Goal: Transaction & Acquisition: Subscribe to service/newsletter

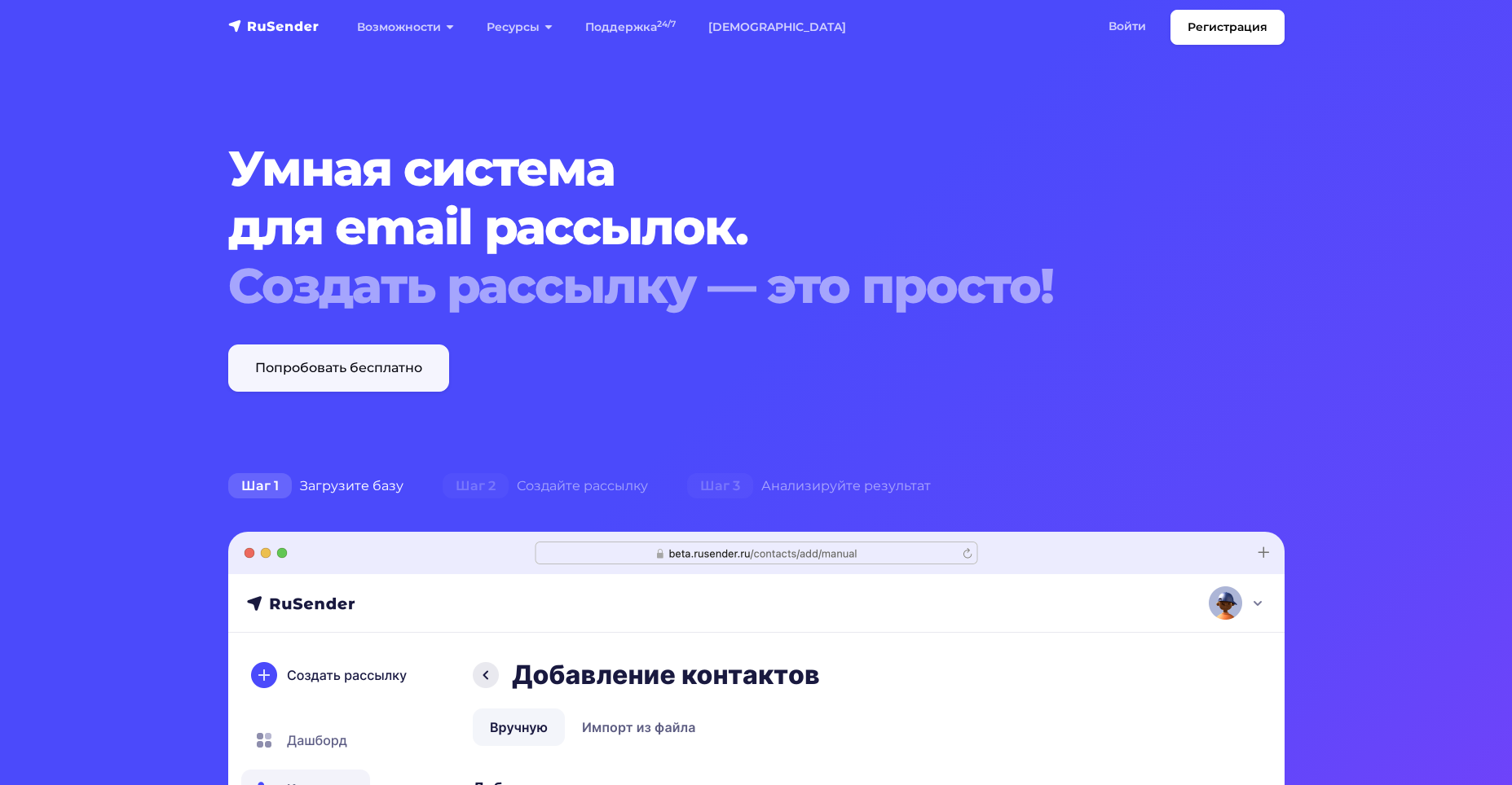
click at [357, 353] on link "Попробовать бесплатно" at bounding box center [338, 368] width 221 height 48
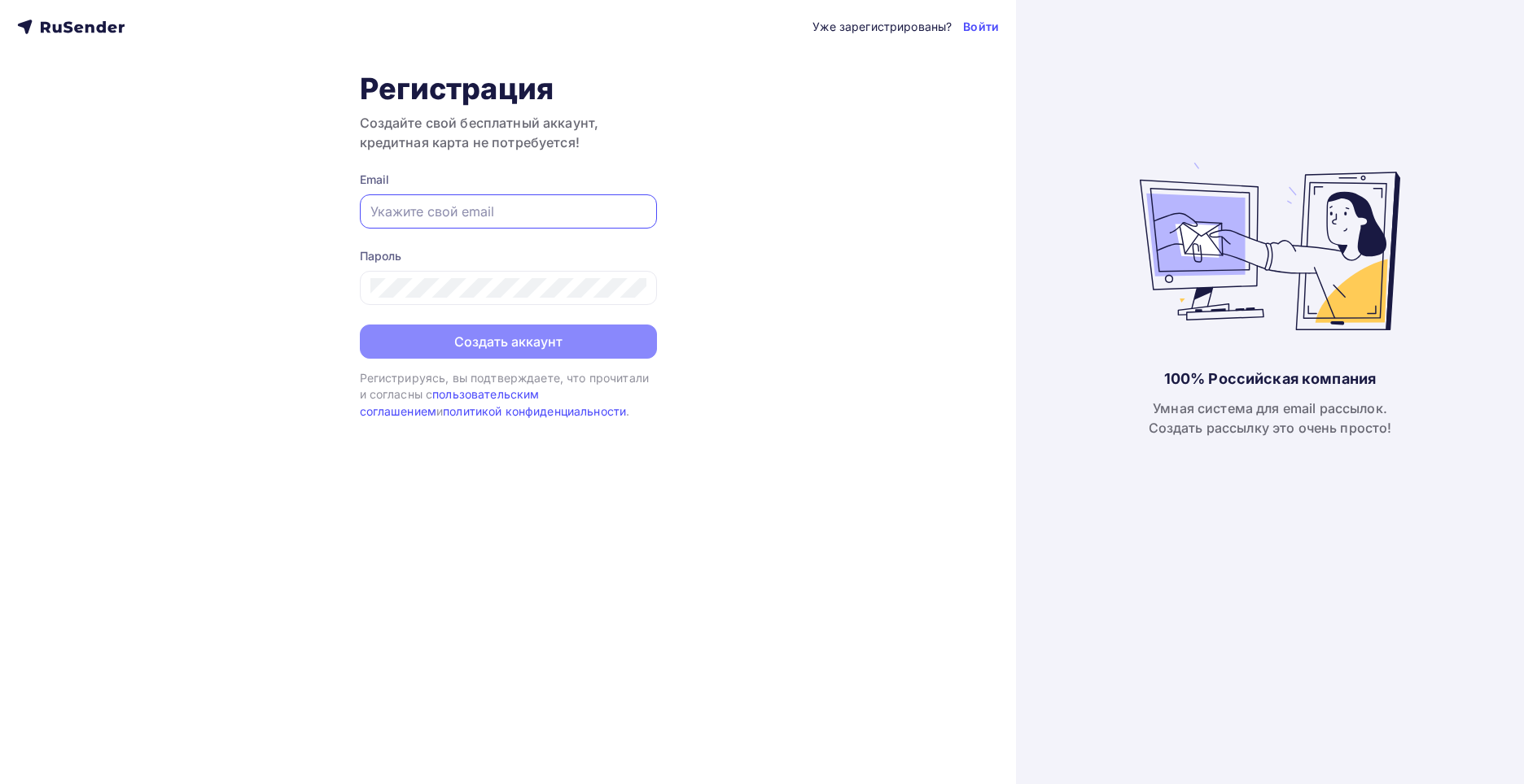
click at [425, 210] on input "text" at bounding box center [509, 211] width 276 height 19
type input "nikkukishev@yandex.ru"
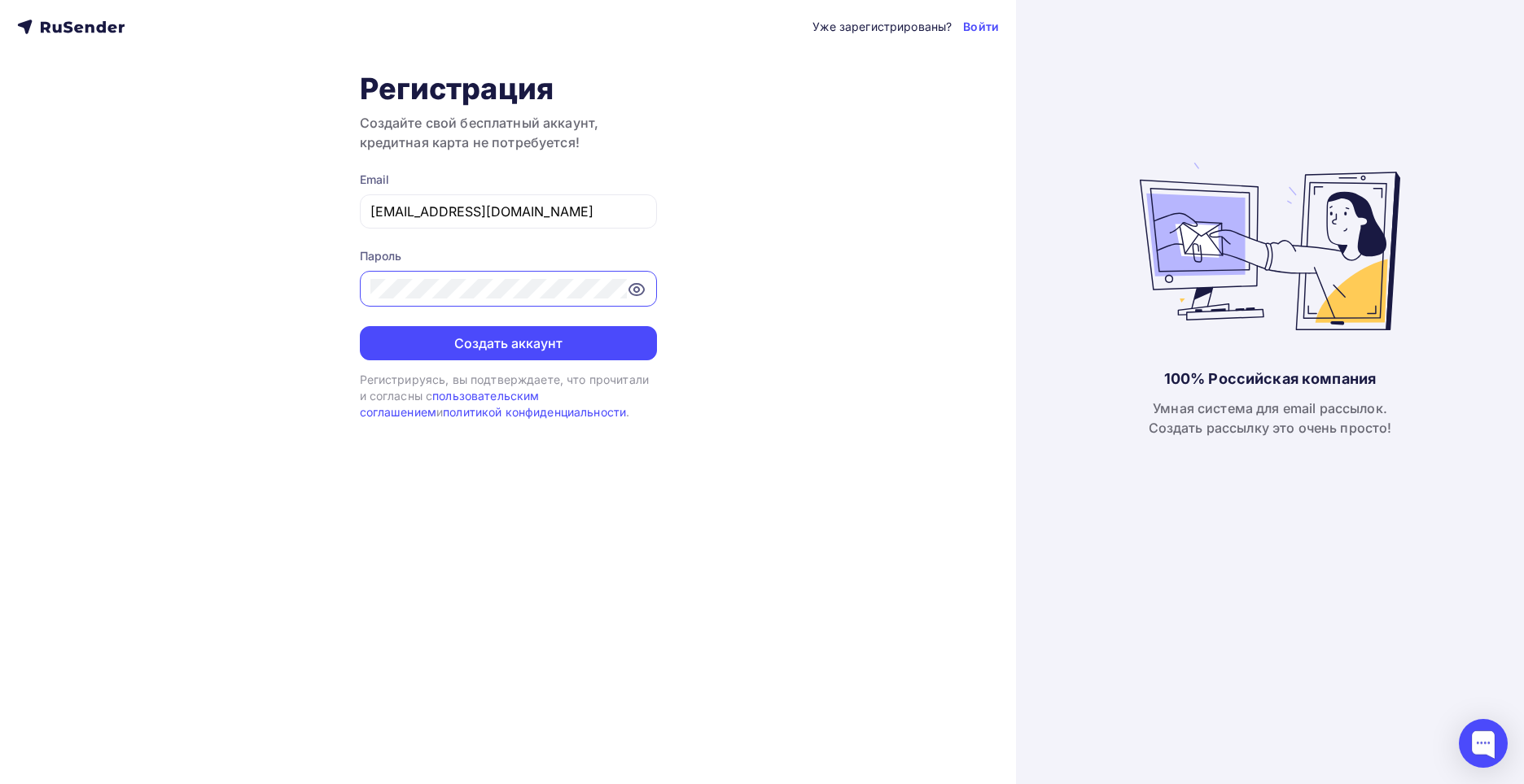
click at [360, 326] on button "Создать аккаунт" at bounding box center [508, 342] width 297 height 34
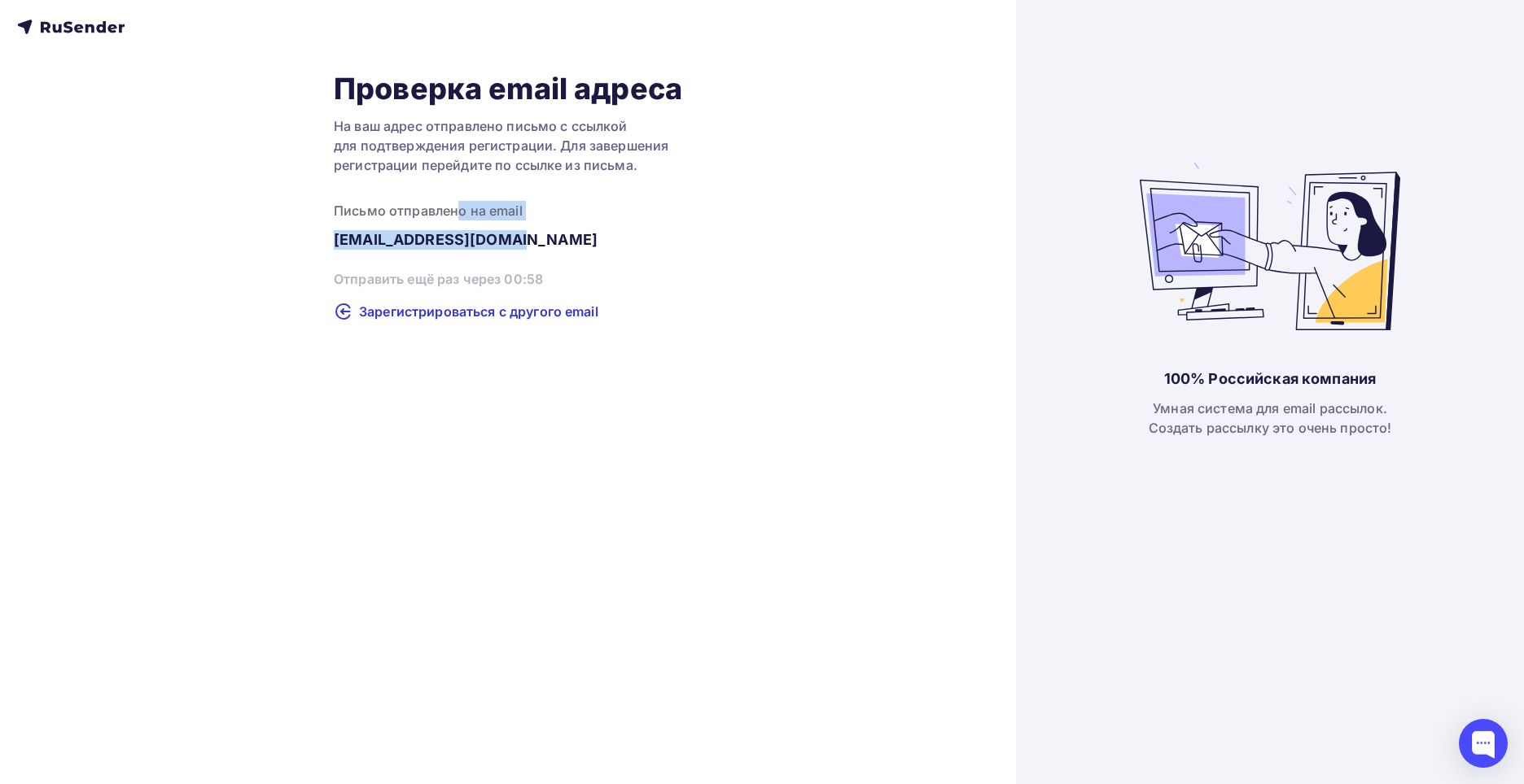
drag, startPoint x: 456, startPoint y: 211, endPoint x: 535, endPoint y: 247, distance: 86.8
click at [535, 247] on div "Проверка email адреса На ваш адрес отправлено письмо с ссылкой для подтверждени…" at bounding box center [508, 196] width 348 height 251
click at [453, 303] on span "Зарегистрироваться с другого email" at bounding box center [479, 313] width 239 height 19
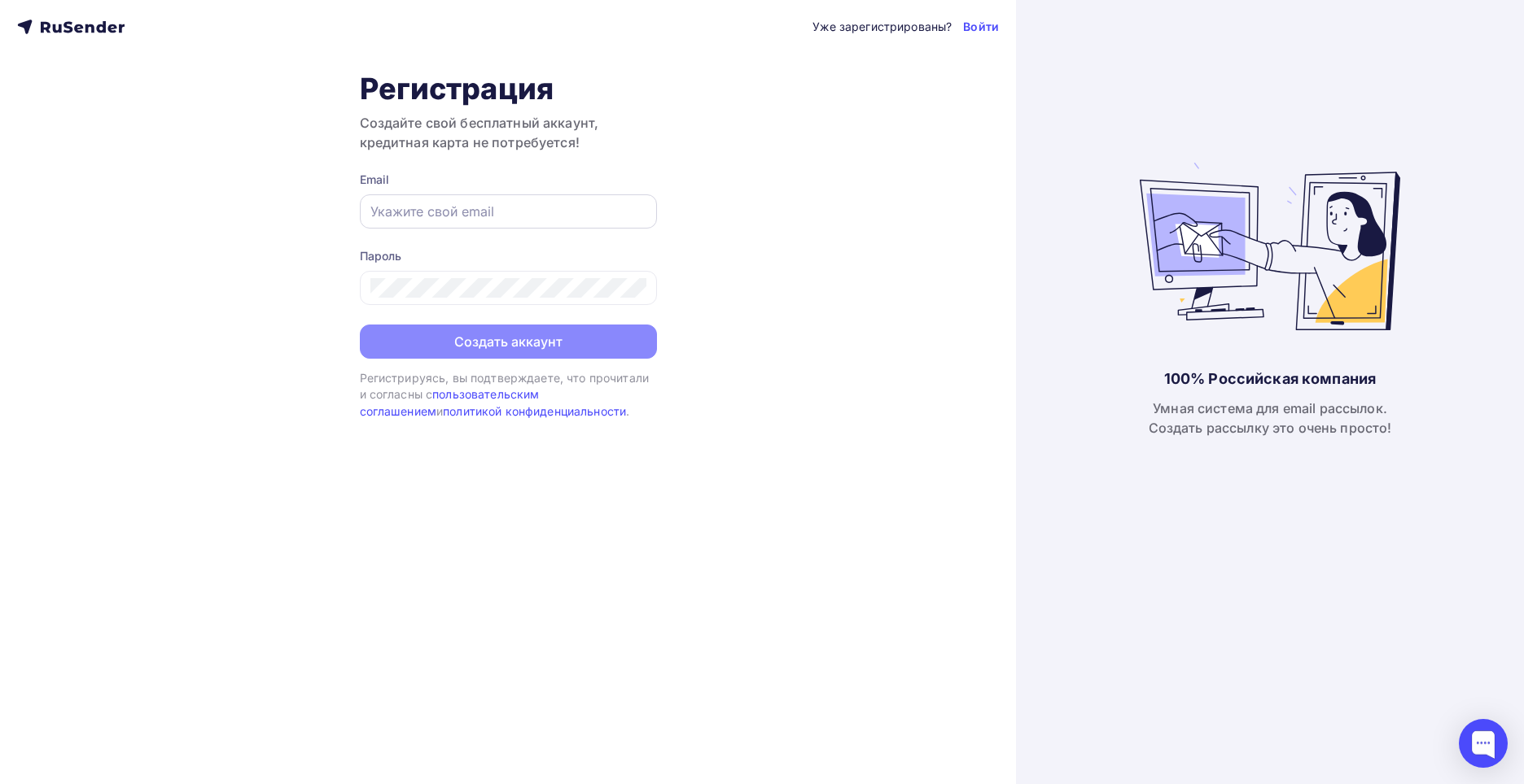
click at [485, 209] on input "text" at bounding box center [509, 211] width 276 height 19
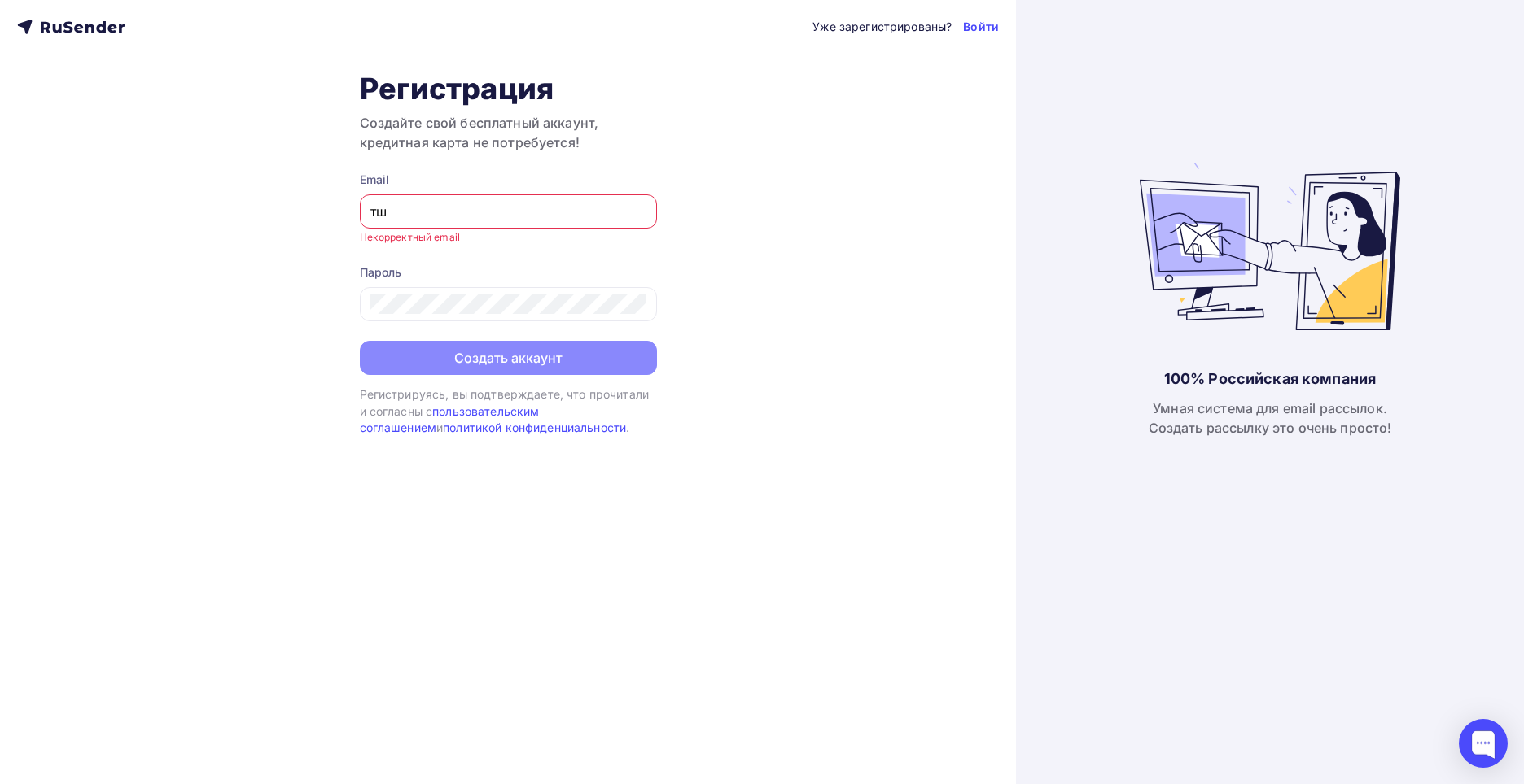
type input "т"
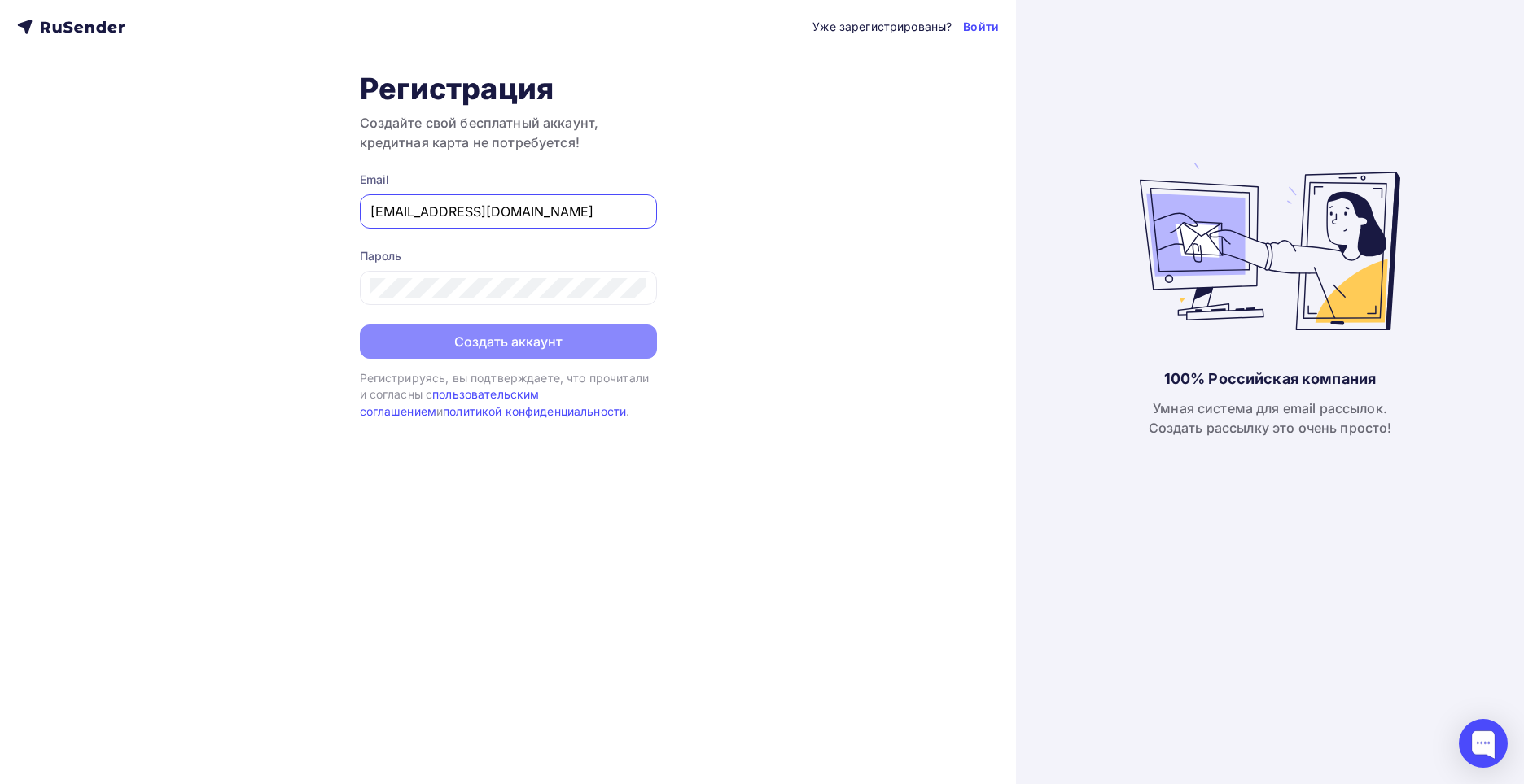
type input "[EMAIL_ADDRESS][DOMAIN_NAME]"
click at [360, 326] on button "Создать аккаунт" at bounding box center [508, 342] width 297 height 34
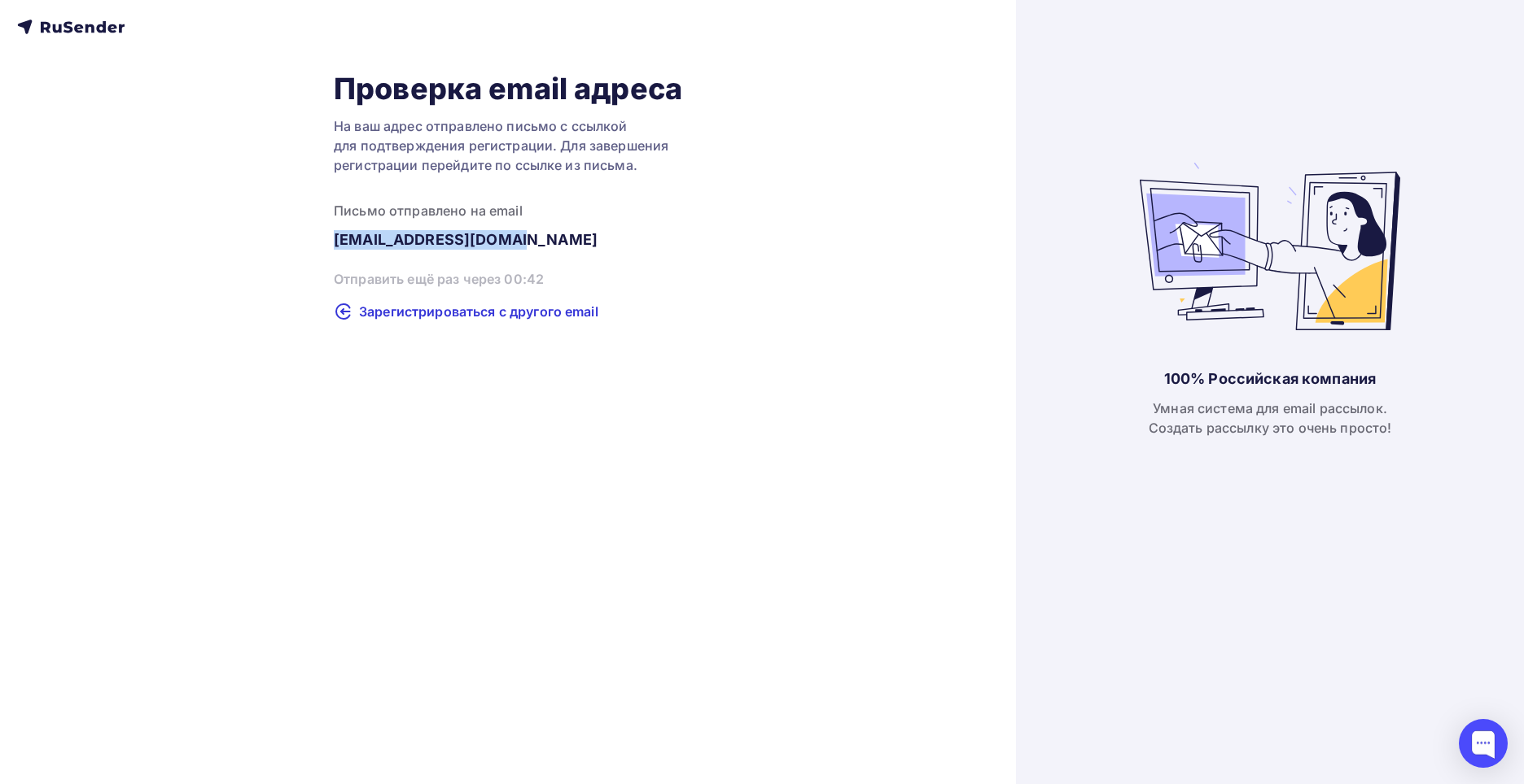
drag, startPoint x: 522, startPoint y: 243, endPoint x: 328, endPoint y: 244, distance: 194.0
click at [328, 244] on div "Проверка email адреса На ваш адрес отправлено письмо с ссылкой для подтверждени…" at bounding box center [508, 196] width 982 height 251
copy div "[EMAIL_ADDRESS][DOMAIN_NAME]"
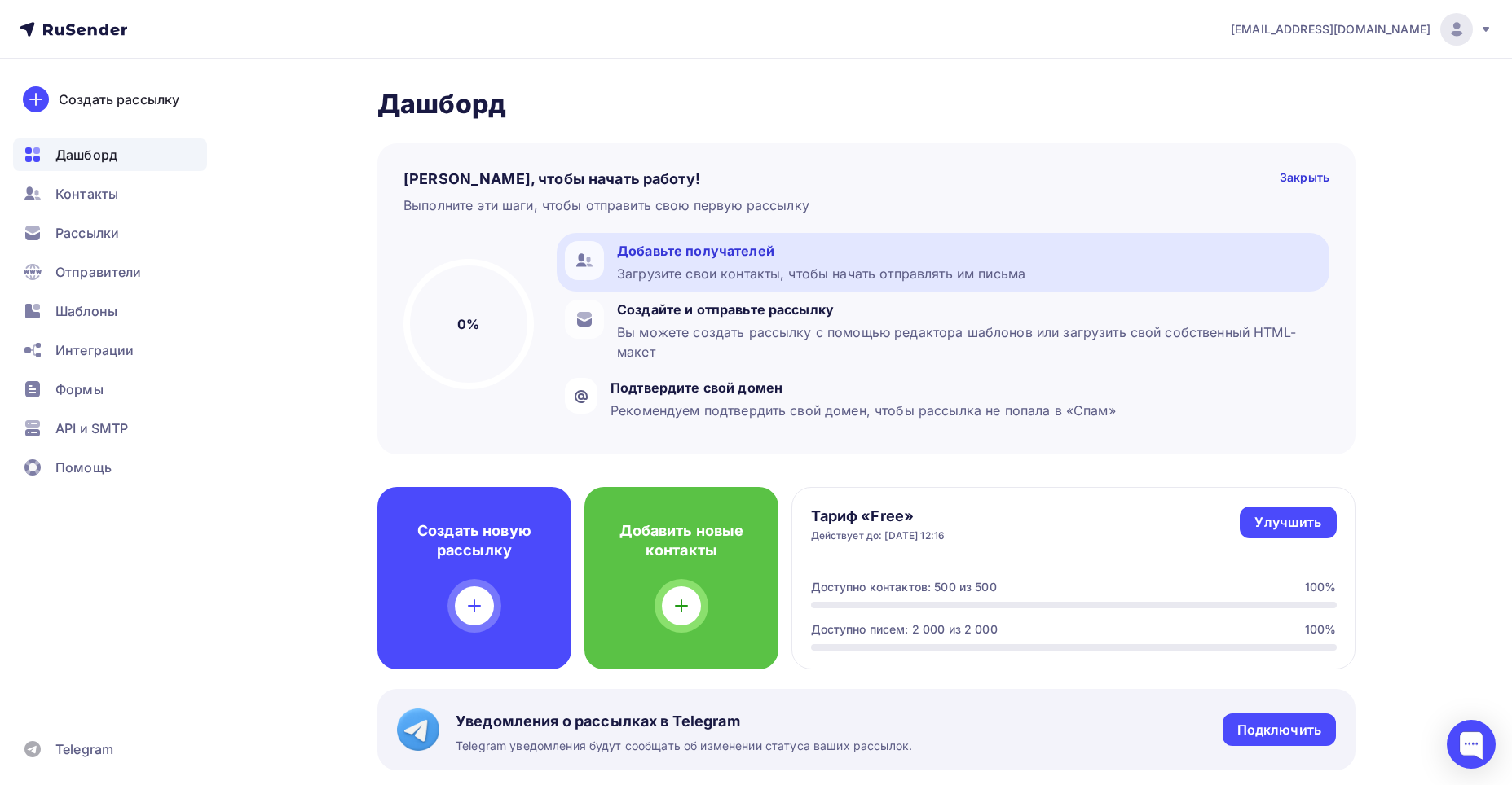
click at [751, 270] on div "Загрузите свои контакты, чтобы начать отправлять им письма" at bounding box center [820, 274] width 408 height 19
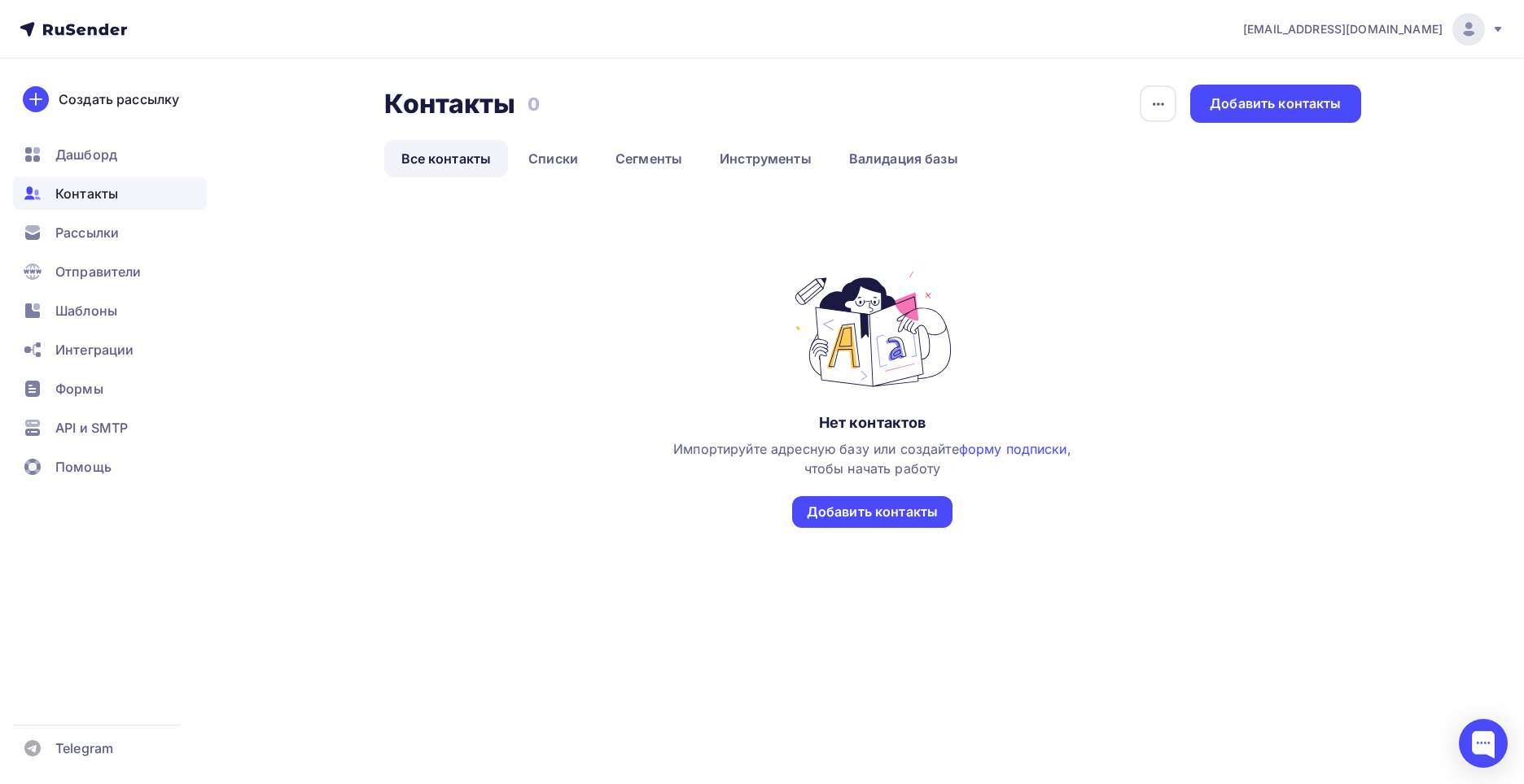
click at [894, 531] on div "Нет контактов Импортируйте адресную базу или создайте форму подписки , чтобы на…" at bounding box center [873, 414] width 977 height 292
click at [891, 515] on div "Добавить контакты" at bounding box center [872, 512] width 131 height 18
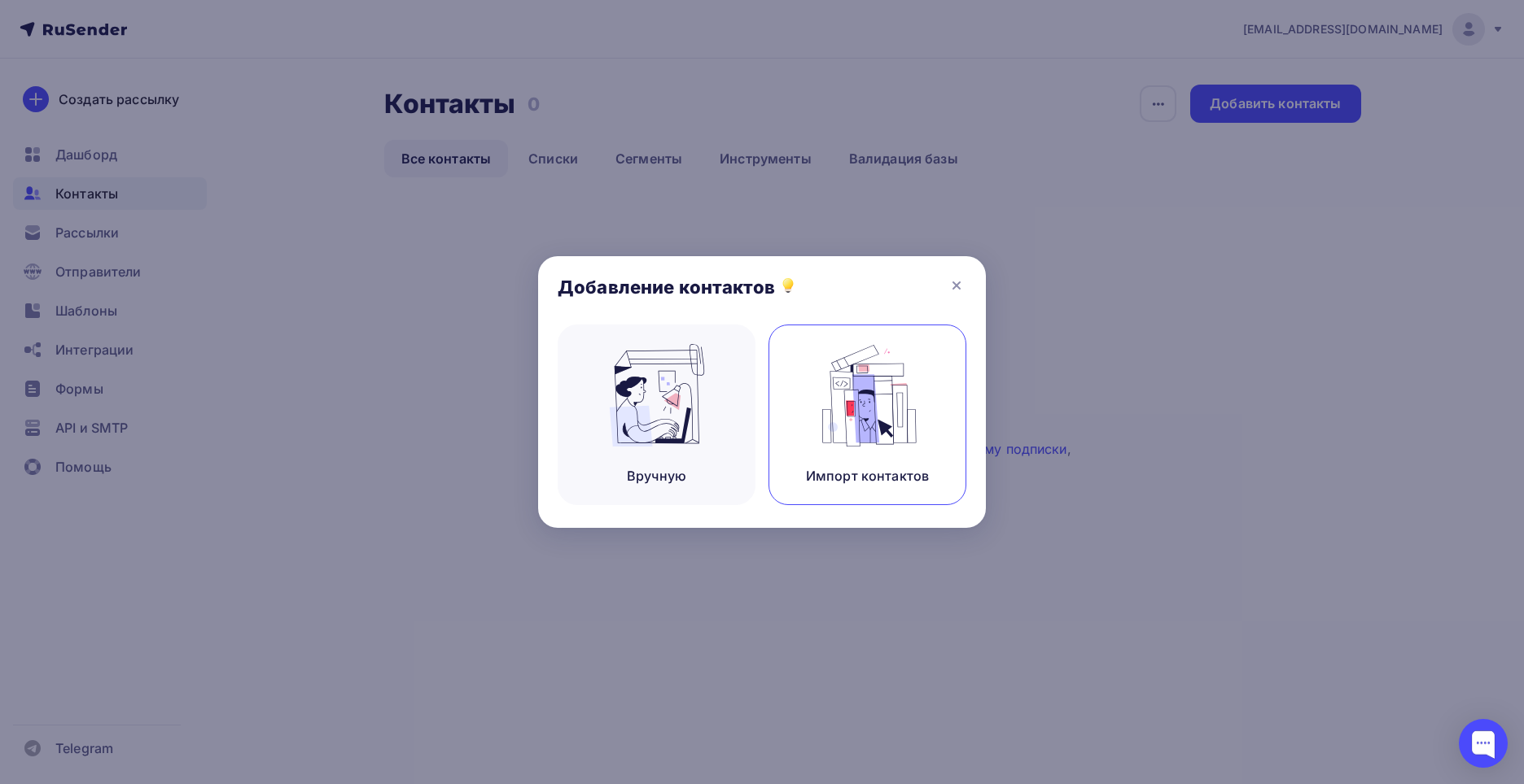
click at [900, 396] on img at bounding box center [868, 395] width 109 height 102
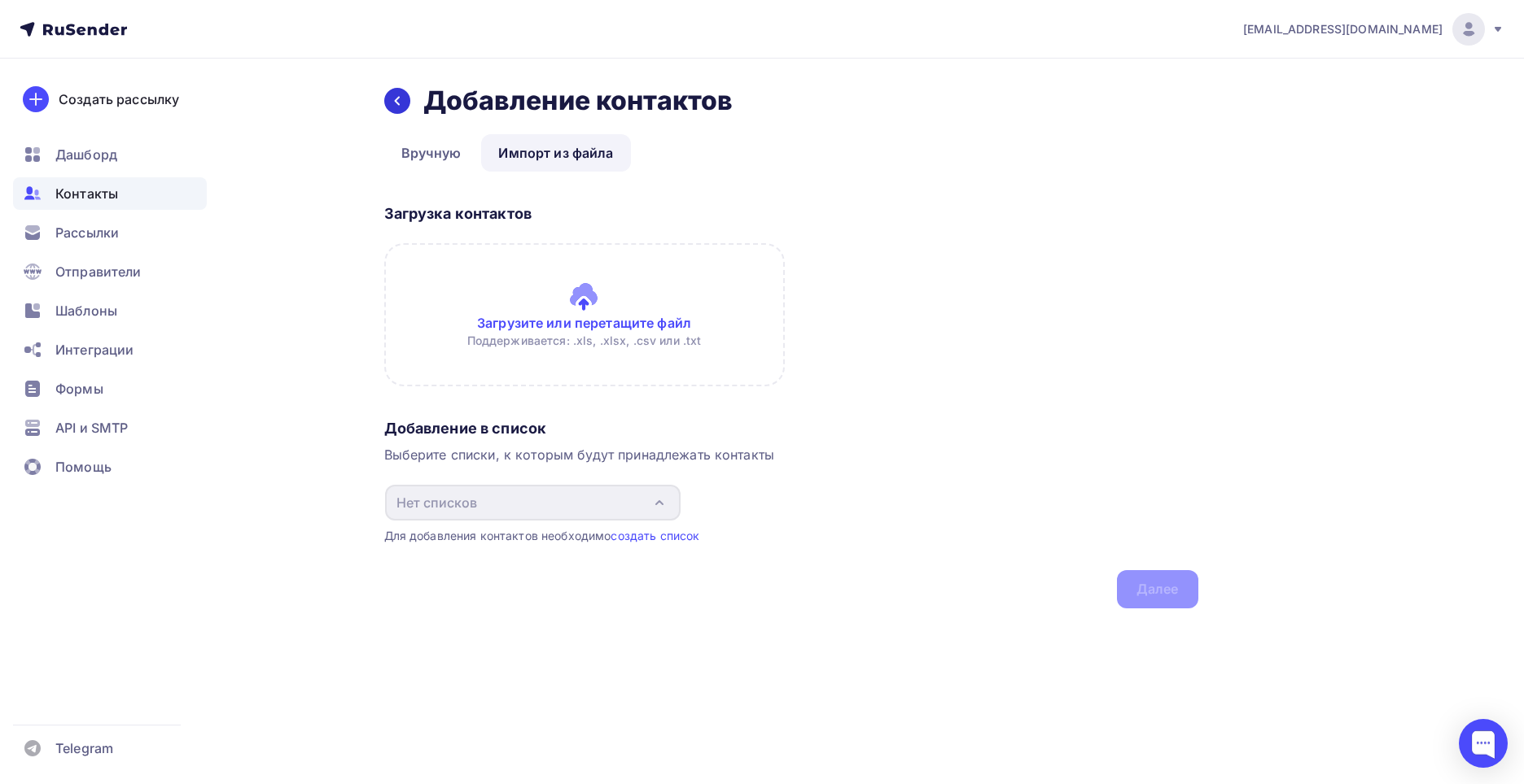
click at [399, 108] on div at bounding box center [397, 100] width 26 height 26
click at [398, 102] on icon at bounding box center [396, 100] width 13 height 13
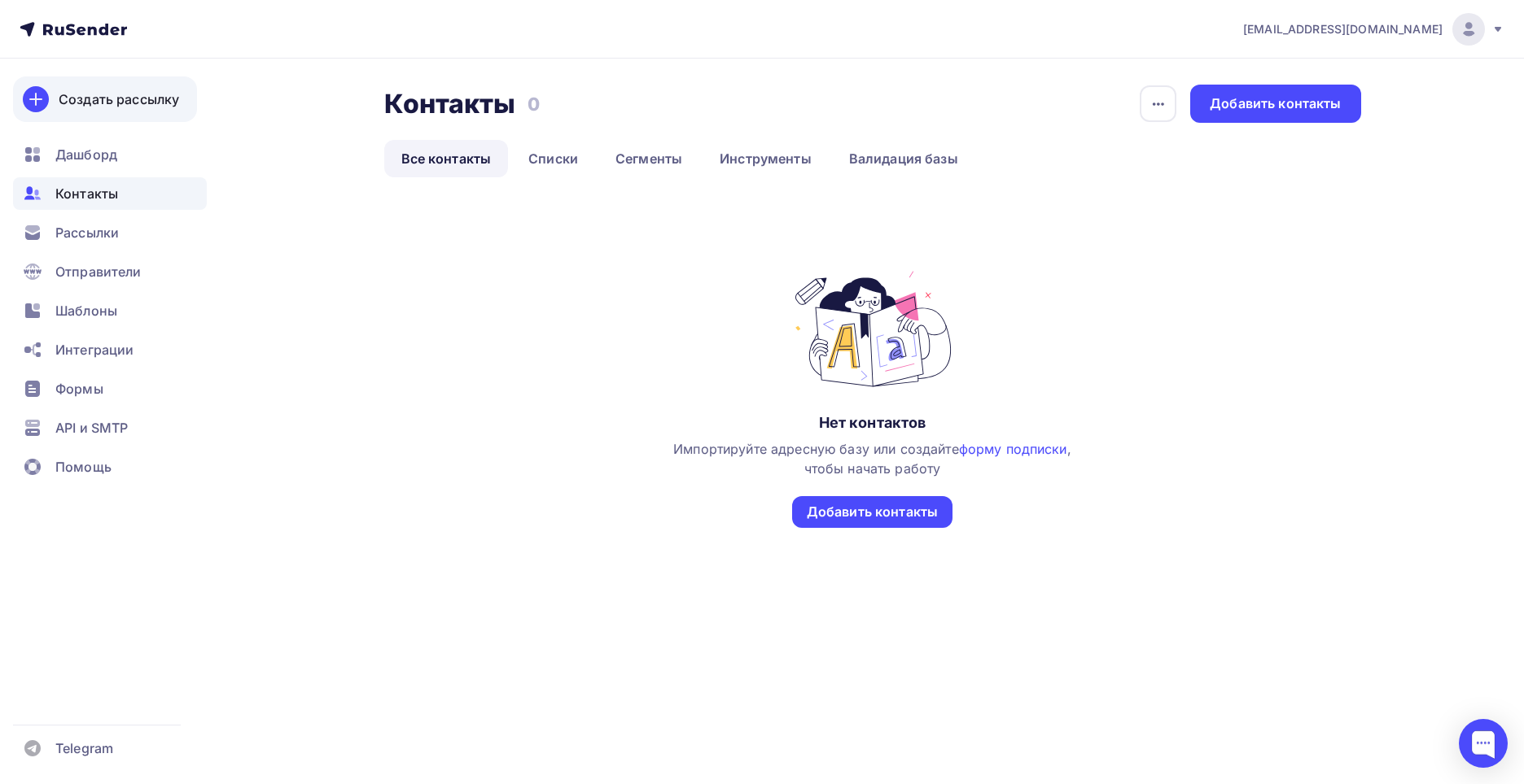
click at [141, 98] on div "Создать рассылку" at bounding box center [119, 99] width 121 height 19
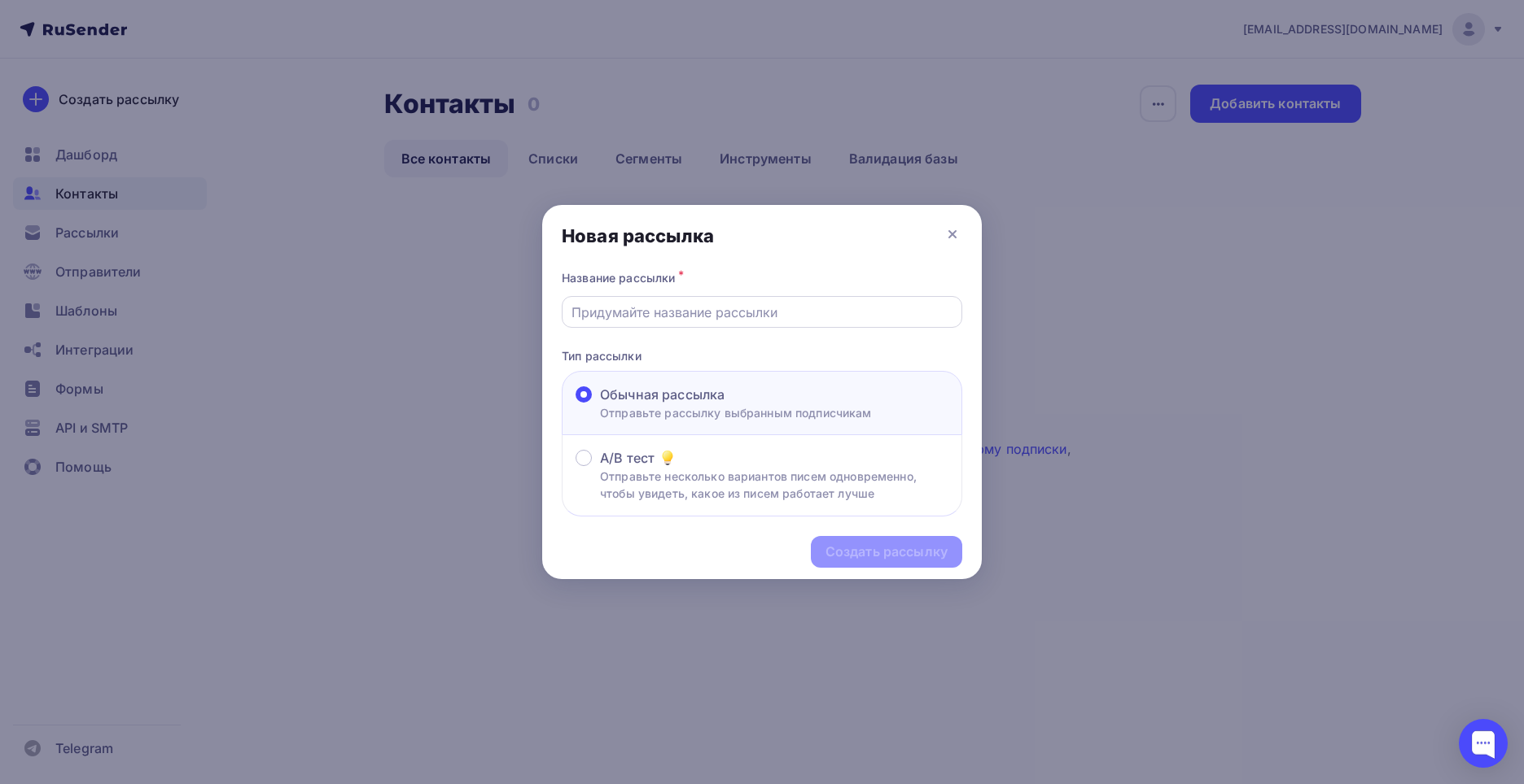
click at [880, 312] on input "text" at bounding box center [762, 312] width 381 height 19
paste input "Welcome-email р"
type input "Welcome-email"
click at [864, 556] on div "Создать рассылку" at bounding box center [886, 552] width 122 height 18
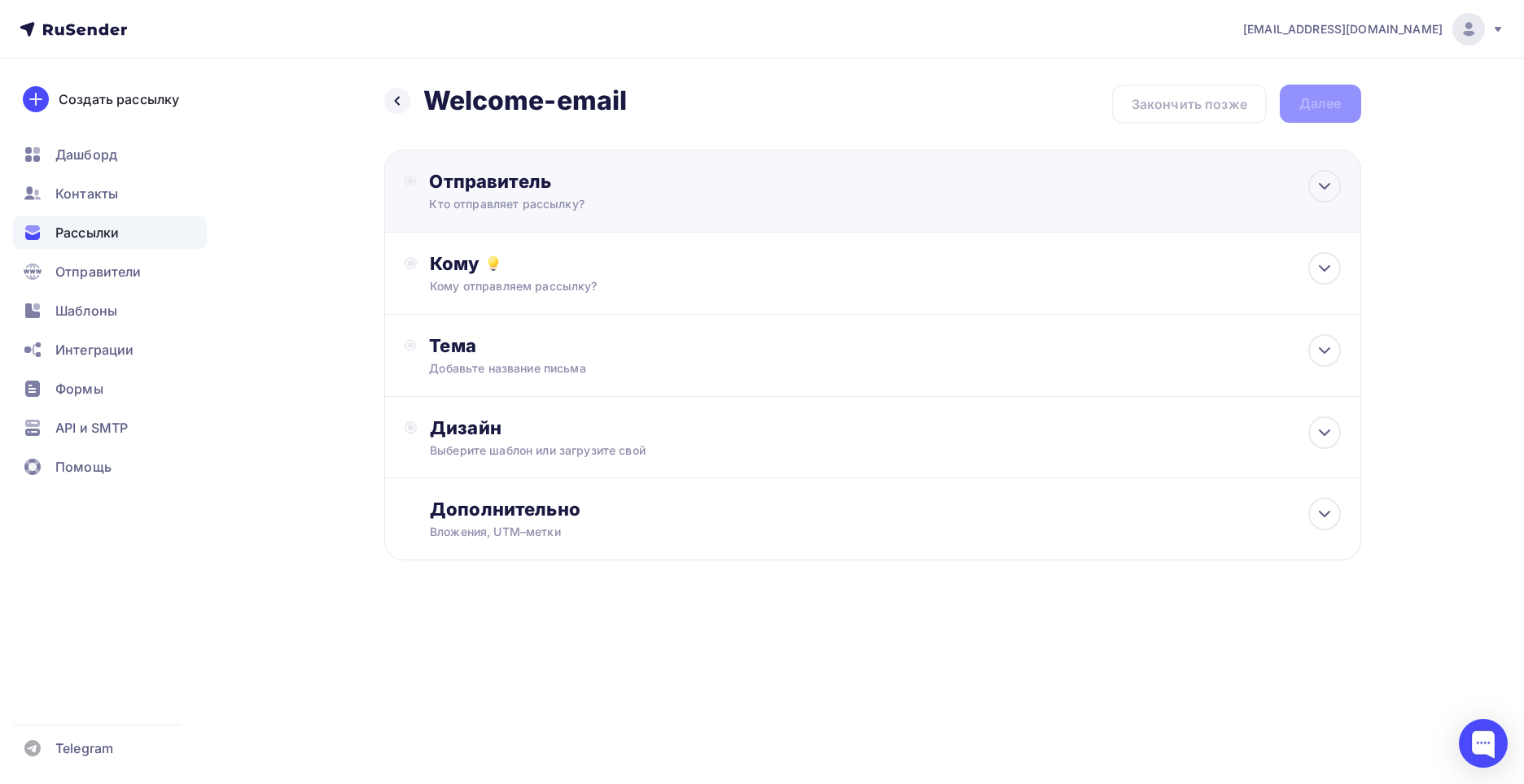
click at [698, 204] on div "Кто отправляет рассылку?" at bounding box center [588, 204] width 317 height 17
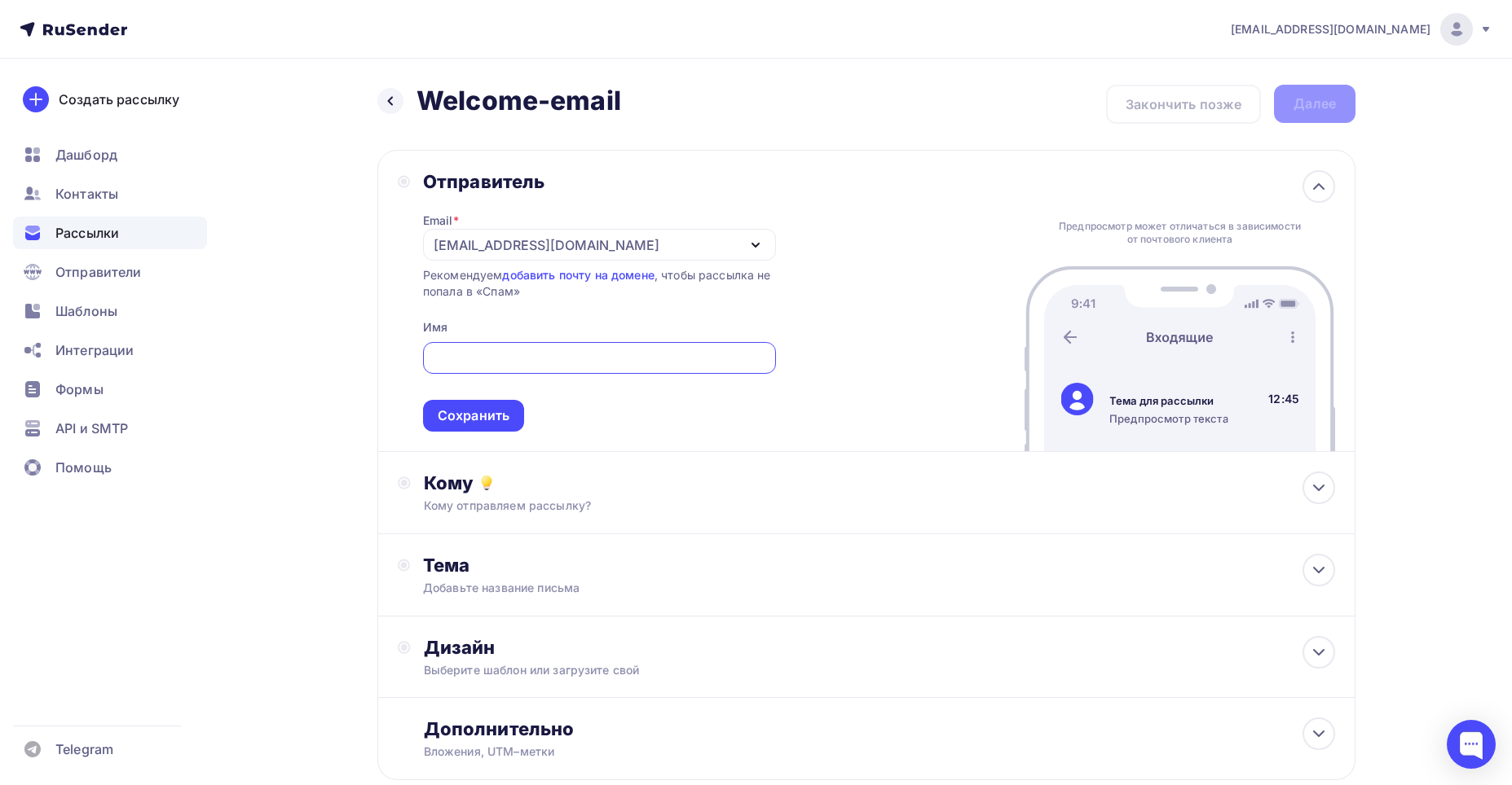
click at [566, 236] on div "[EMAIL_ADDRESS][DOMAIN_NAME]" at bounding box center [547, 245] width 226 height 19
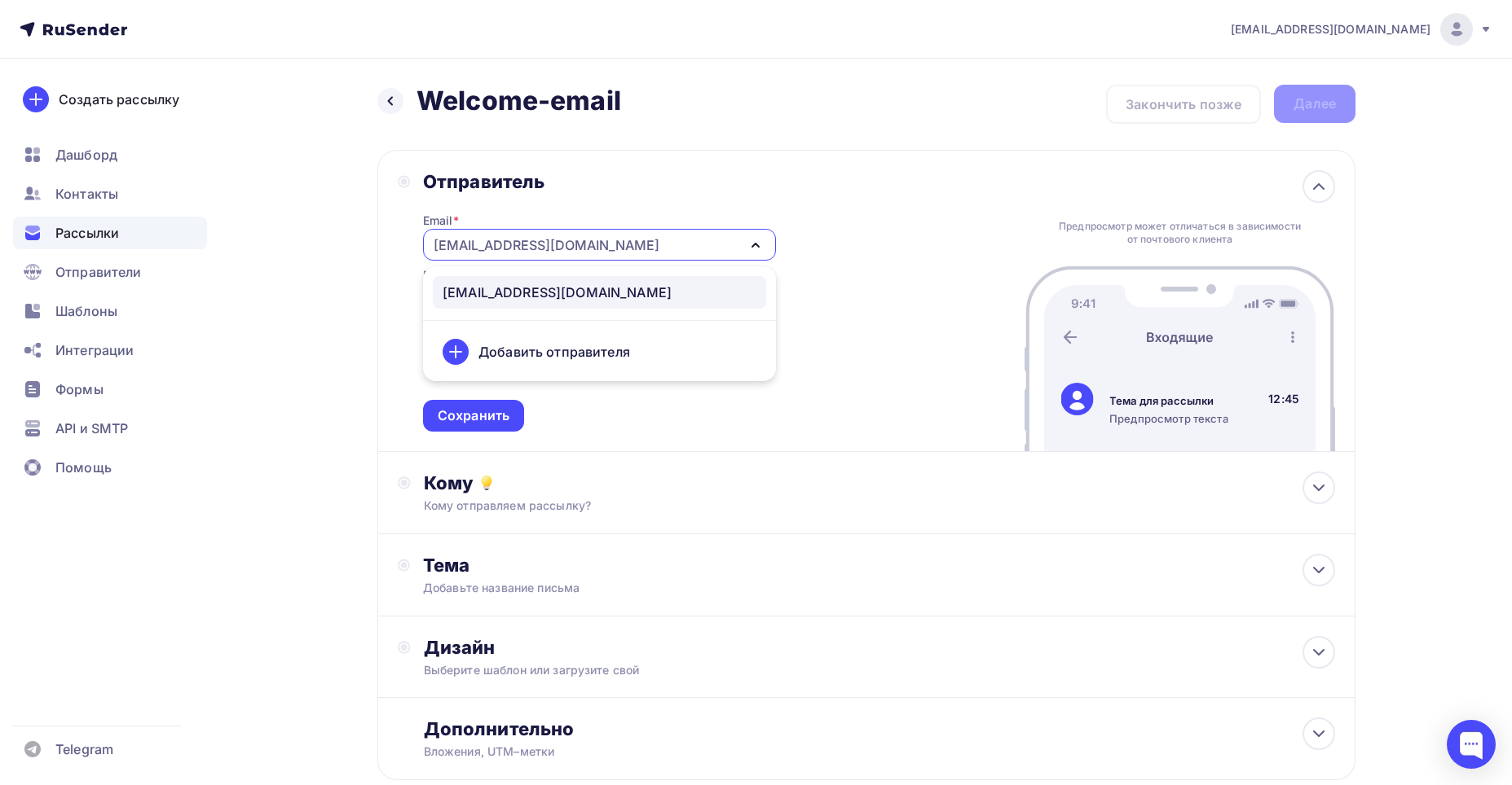
drag, startPoint x: 640, startPoint y: 222, endPoint x: 611, endPoint y: 239, distance: 33.6
click at [630, 229] on div "Email * nikkukishev@gmail.com nikkukishev@gmail.com Добавить отправителя Рекоме…" at bounding box center [599, 312] width 353 height 239
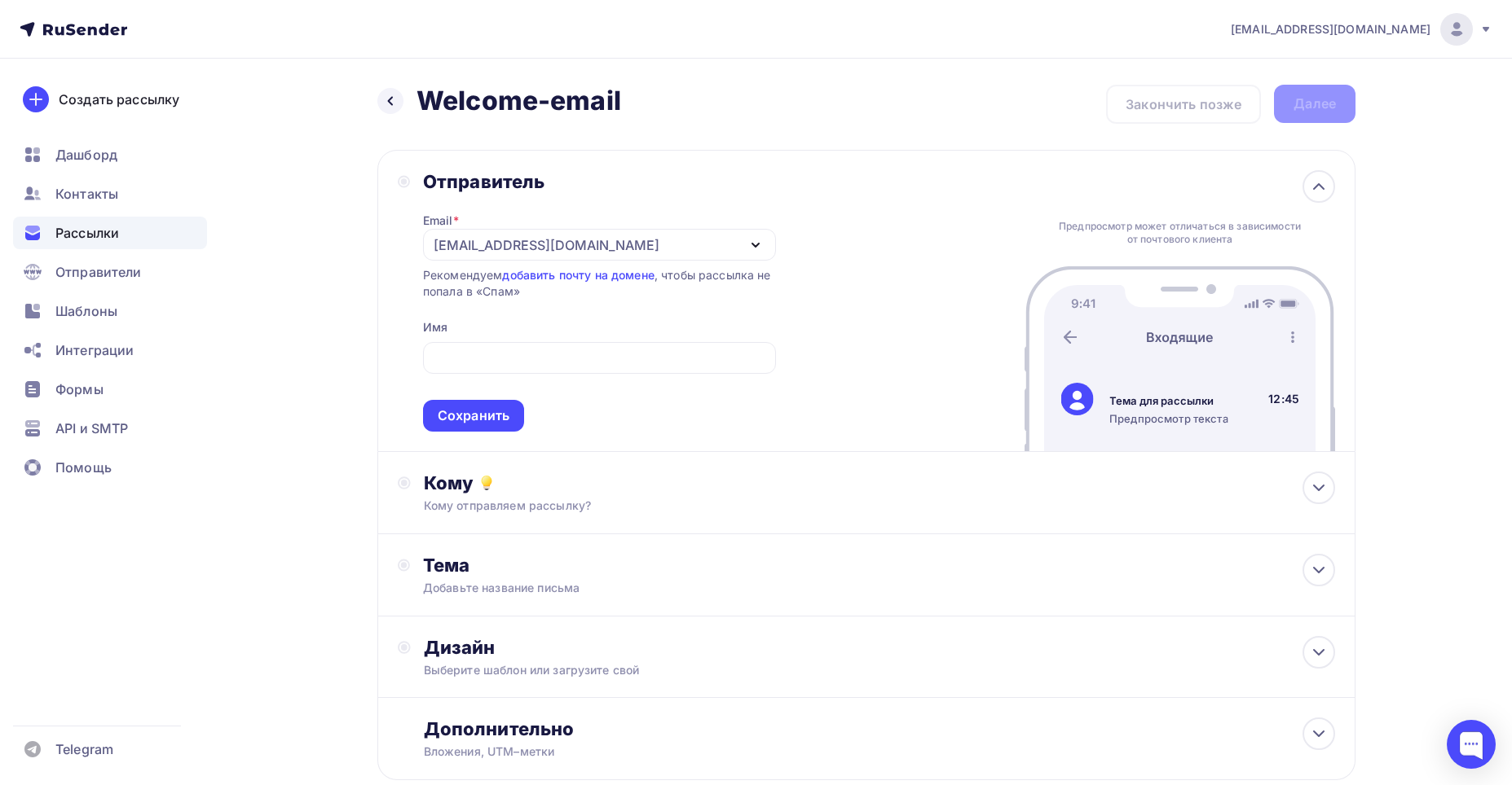
click at [602, 245] on div "[EMAIL_ADDRESS][DOMAIN_NAME]" at bounding box center [599, 244] width 353 height 32
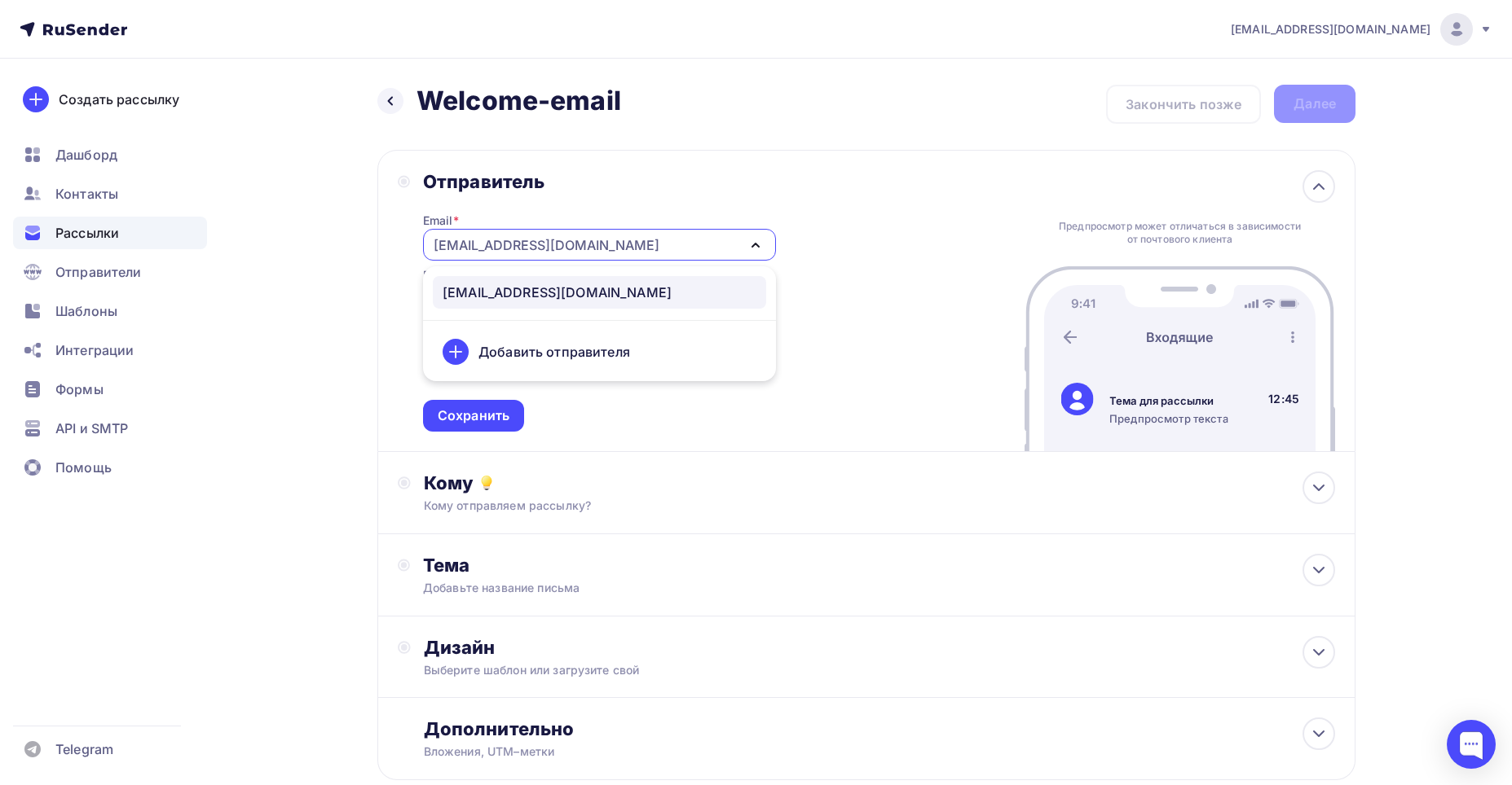
click at [572, 367] on div "Добавить отправителя" at bounding box center [599, 352] width 333 height 39
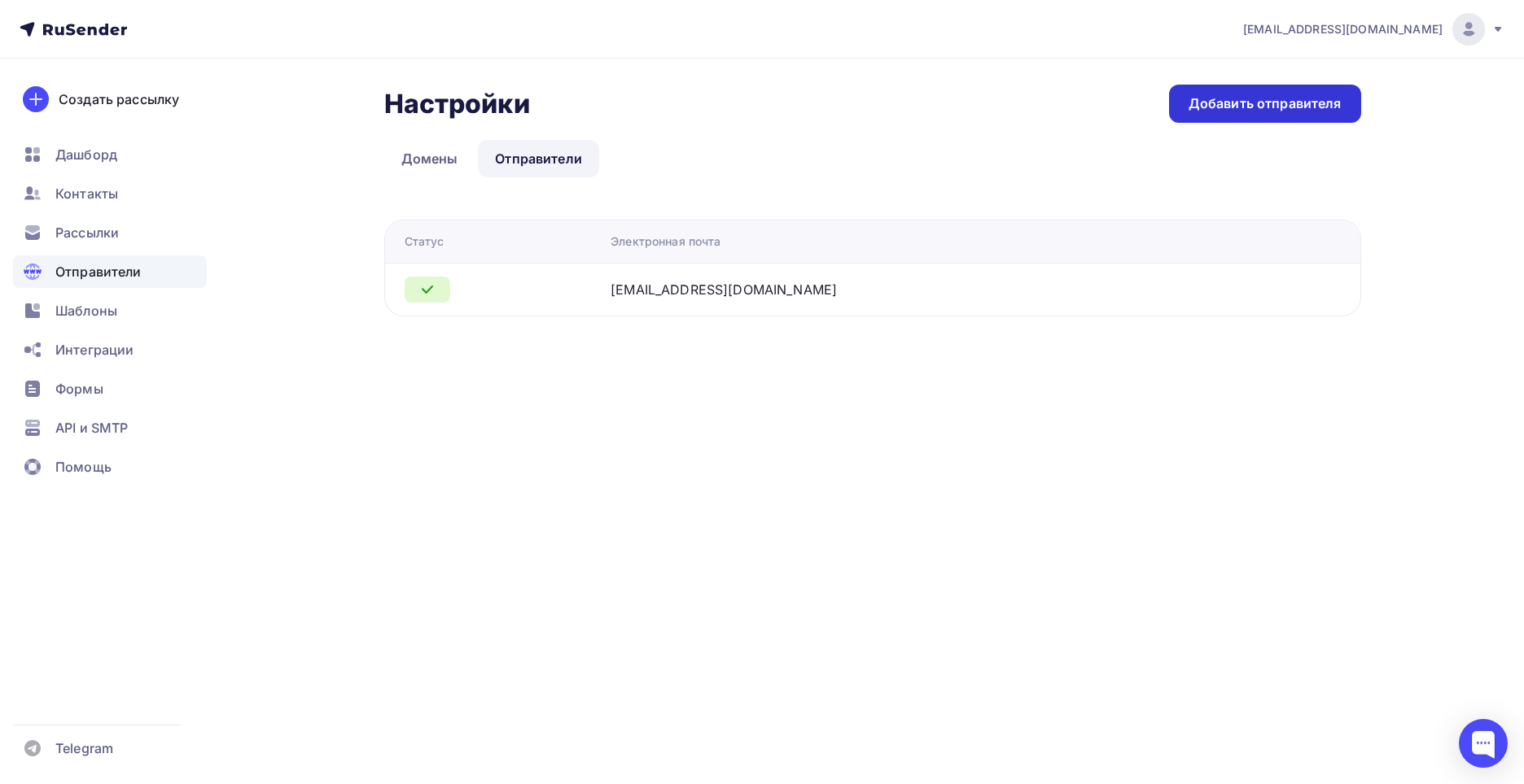
click at [1328, 99] on div "Добавить отправителя" at bounding box center [1264, 103] width 153 height 18
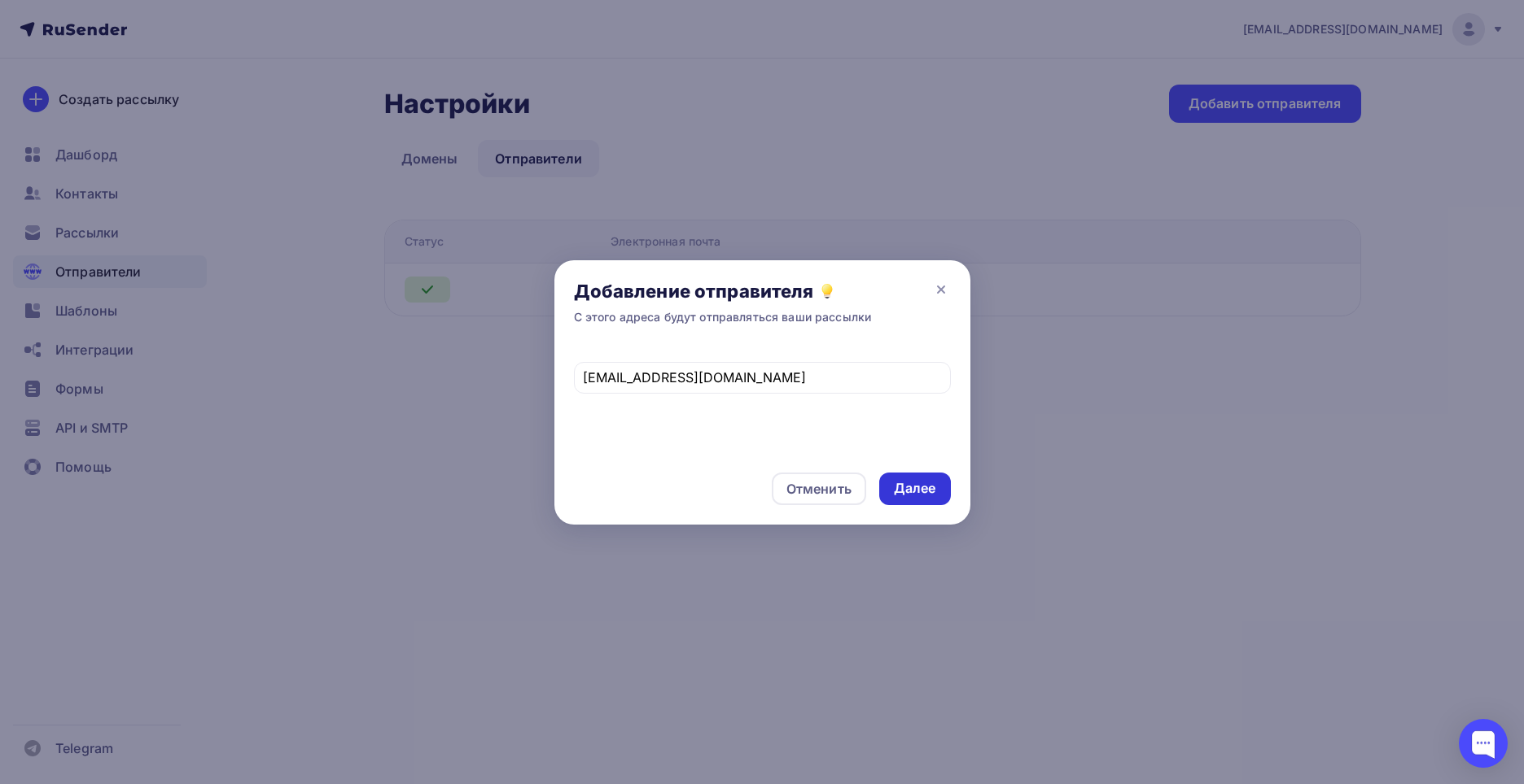
click at [915, 482] on div "Далее" at bounding box center [914, 488] width 42 height 18
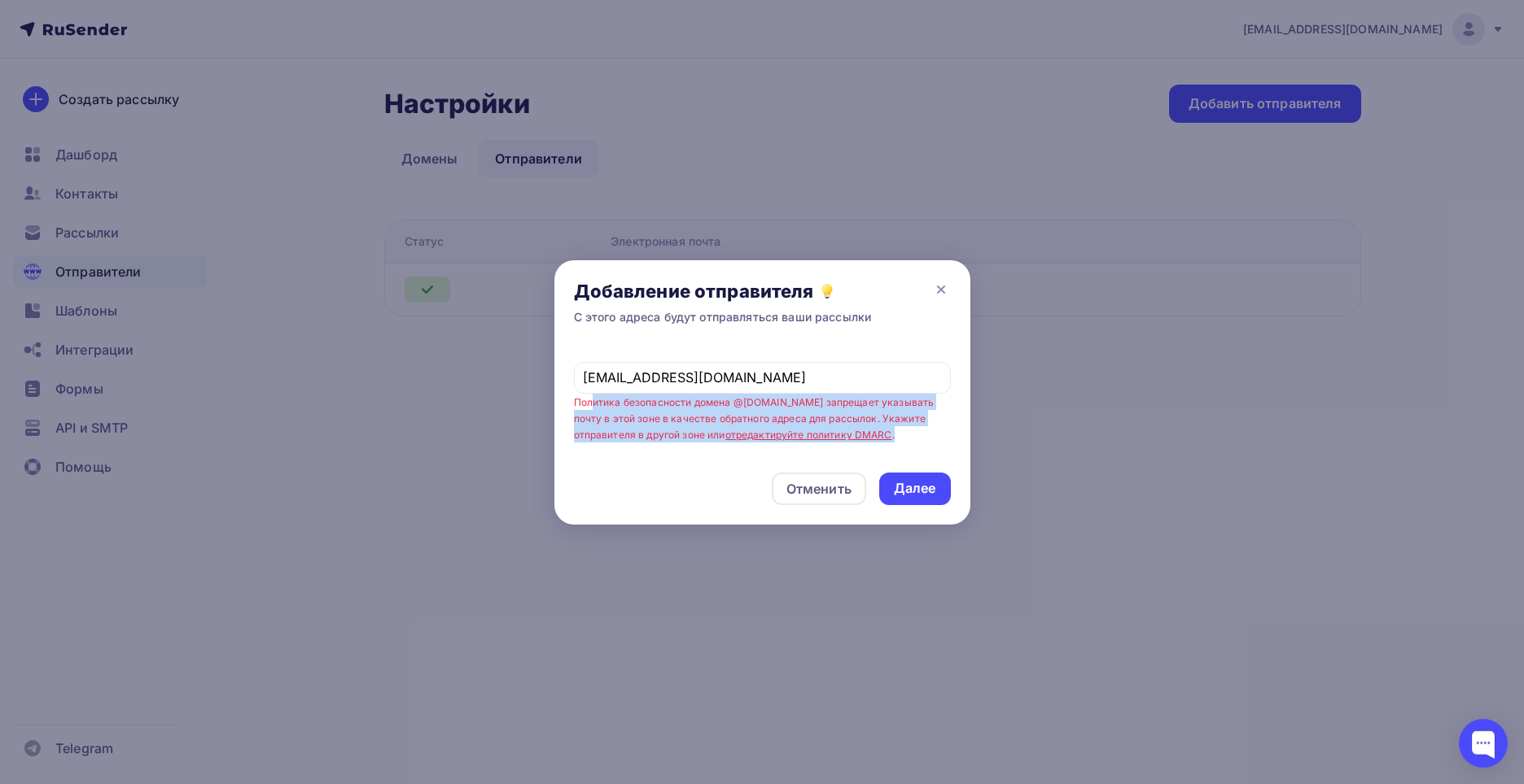
drag, startPoint x: 595, startPoint y: 406, endPoint x: 944, endPoint y: 434, distance: 350.1
click at [944, 434] on span "buublikkk@tiffincrane.com Политика безопасности домена @tiffincrane.com запреща…" at bounding box center [762, 394] width 377 height 98
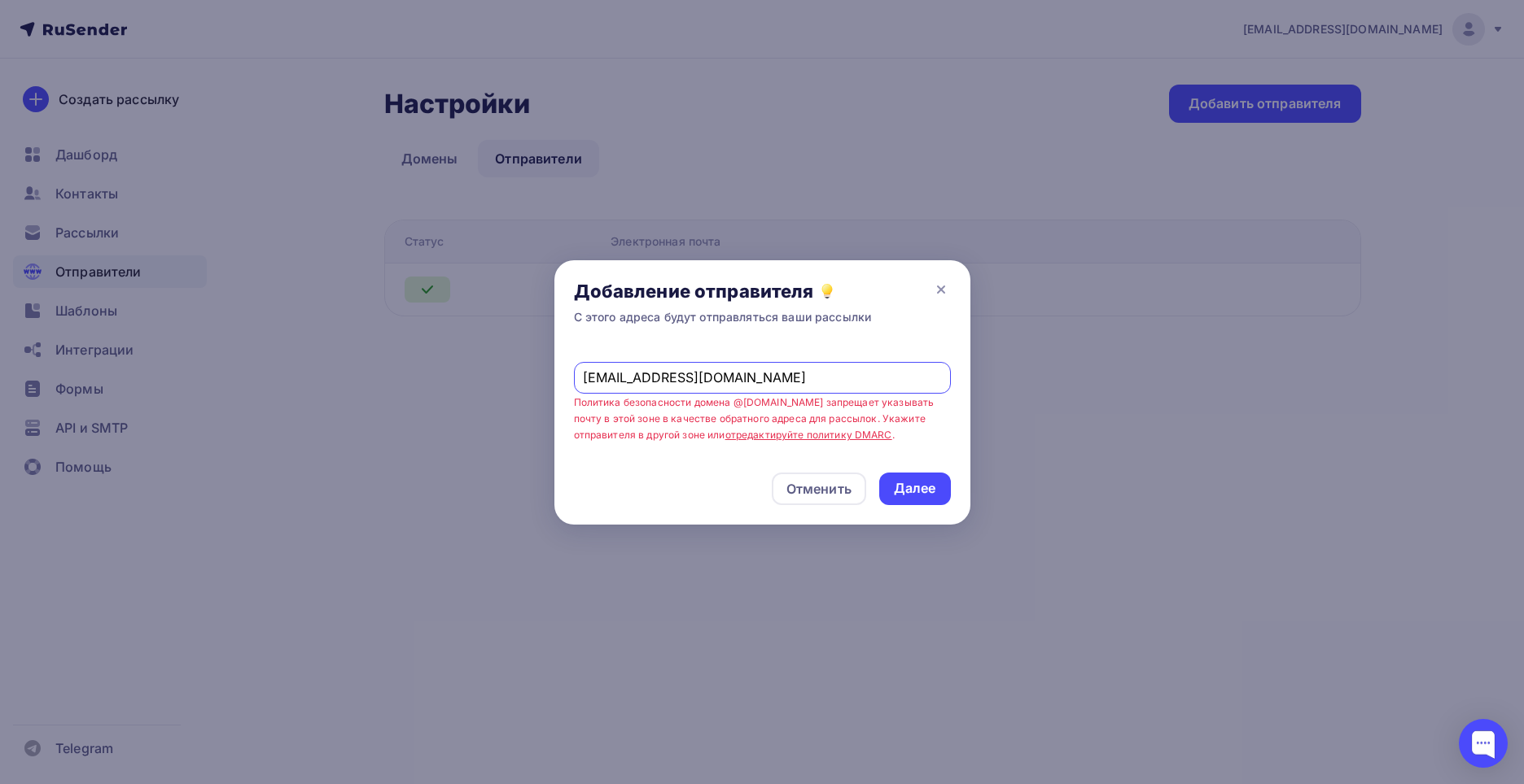
click at [685, 383] on input "buublikkk@tiffincrane.com" at bounding box center [762, 377] width 358 height 19
drag, startPoint x: 655, startPoint y: 376, endPoint x: 708, endPoint y: 427, distance: 73.6
click at [714, 377] on input "buublikkk@tiffincrane.com" at bounding box center [762, 377] width 358 height 19
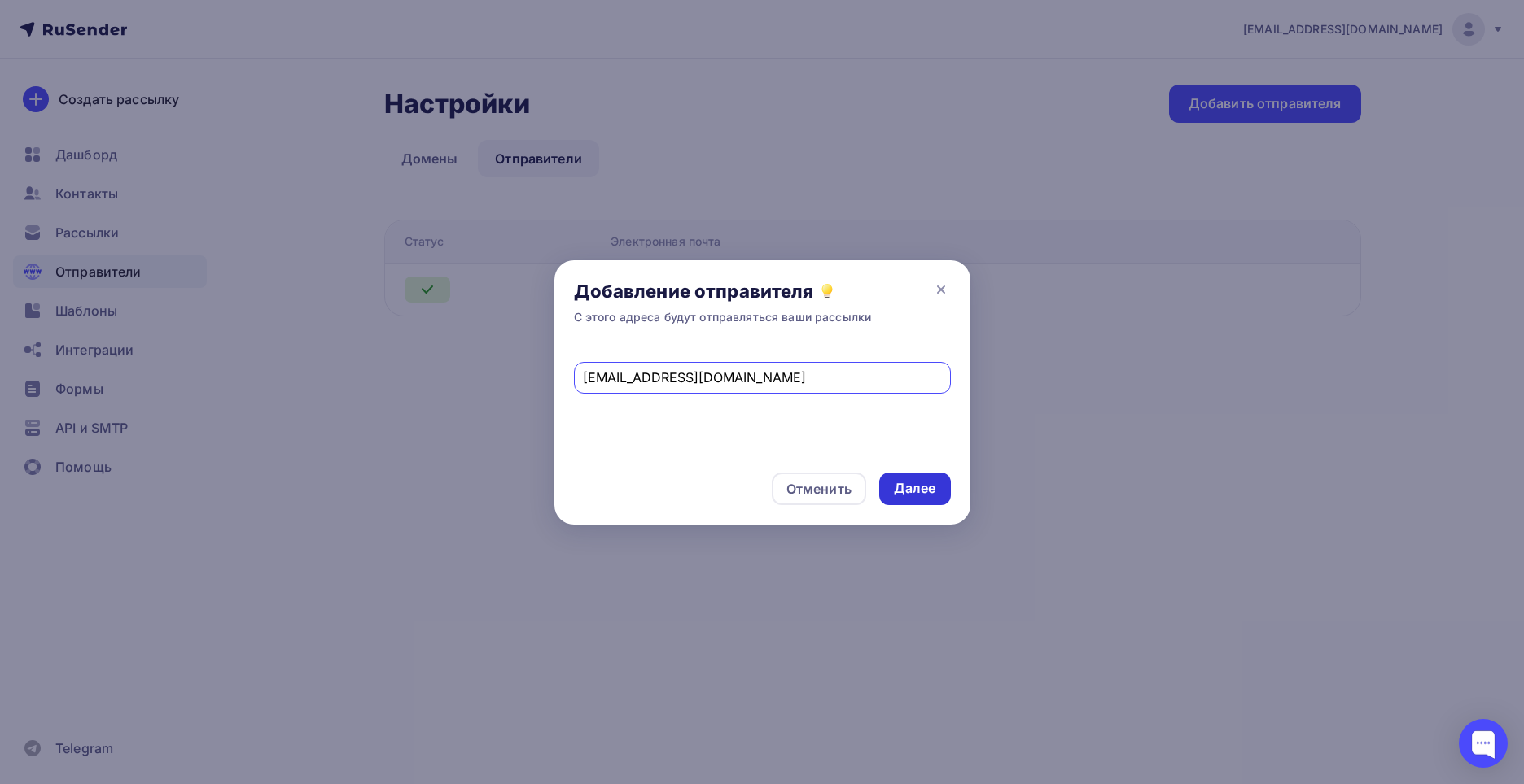
type input "buublikkk@gmail.com"
click at [914, 494] on div "Далее" at bounding box center [914, 488] width 42 height 18
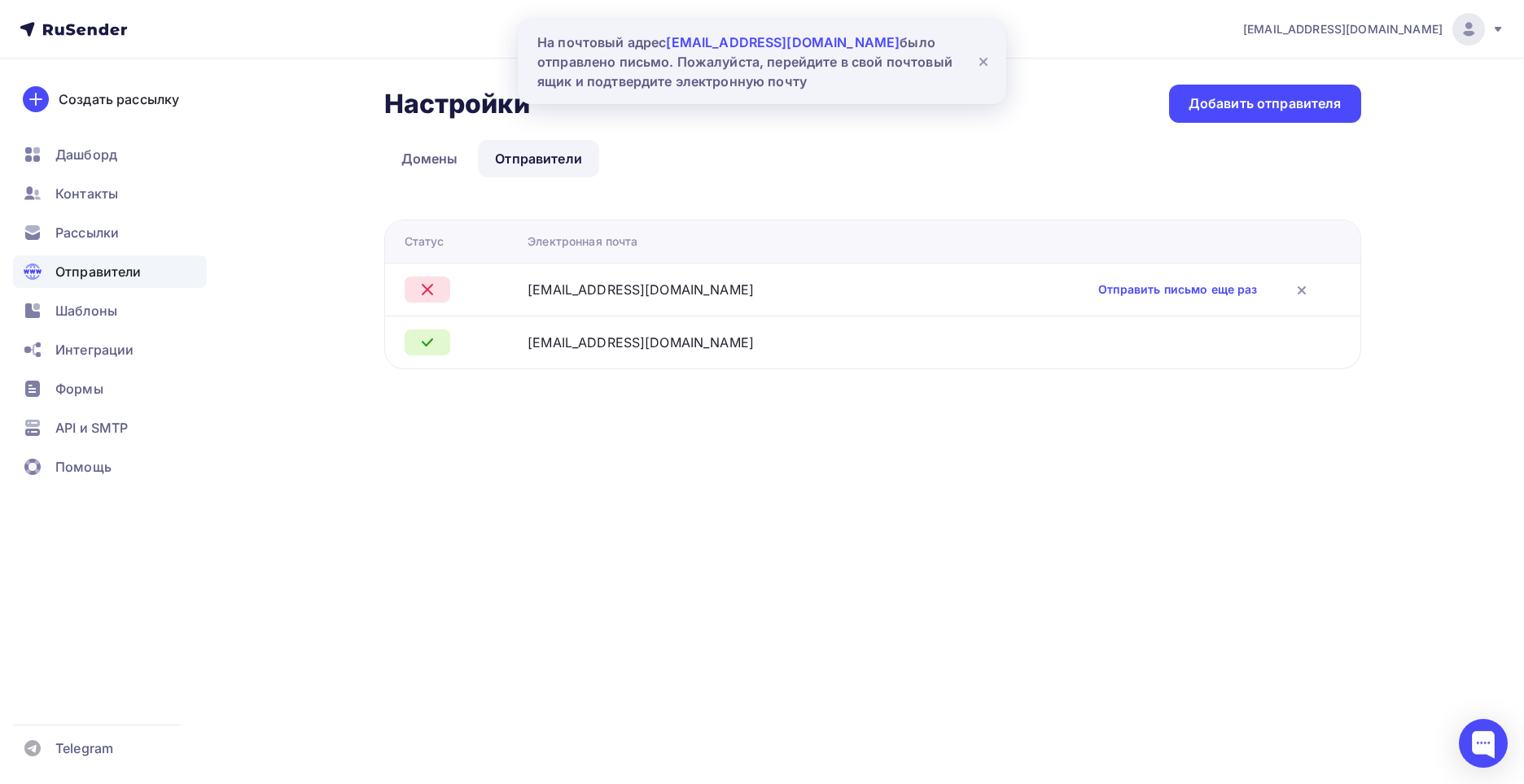
click at [574, 293] on div "buublikkk@gmail.com" at bounding box center [640, 290] width 227 height 19
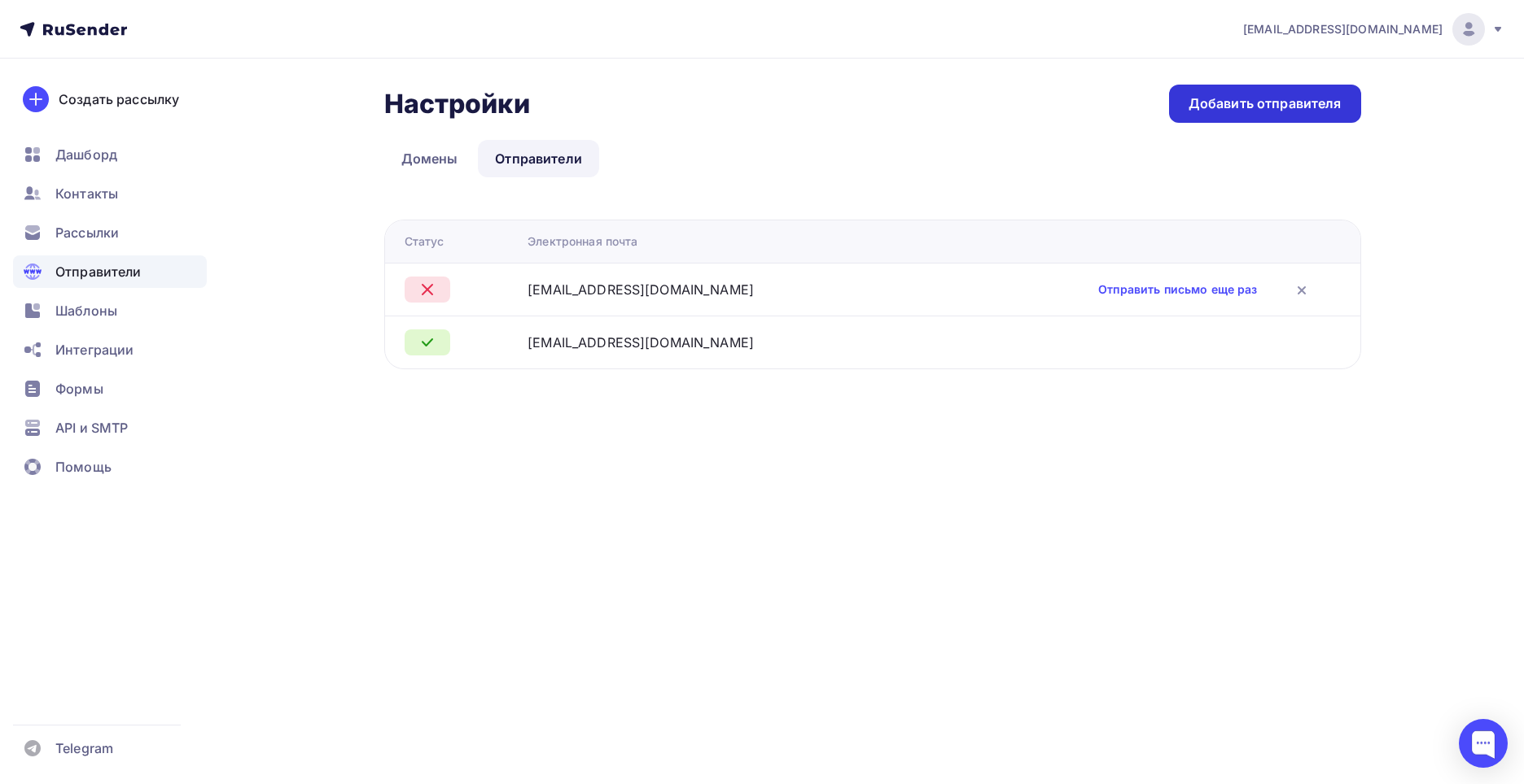
click at [1261, 108] on div "Добавить отправителя" at bounding box center [1264, 103] width 153 height 18
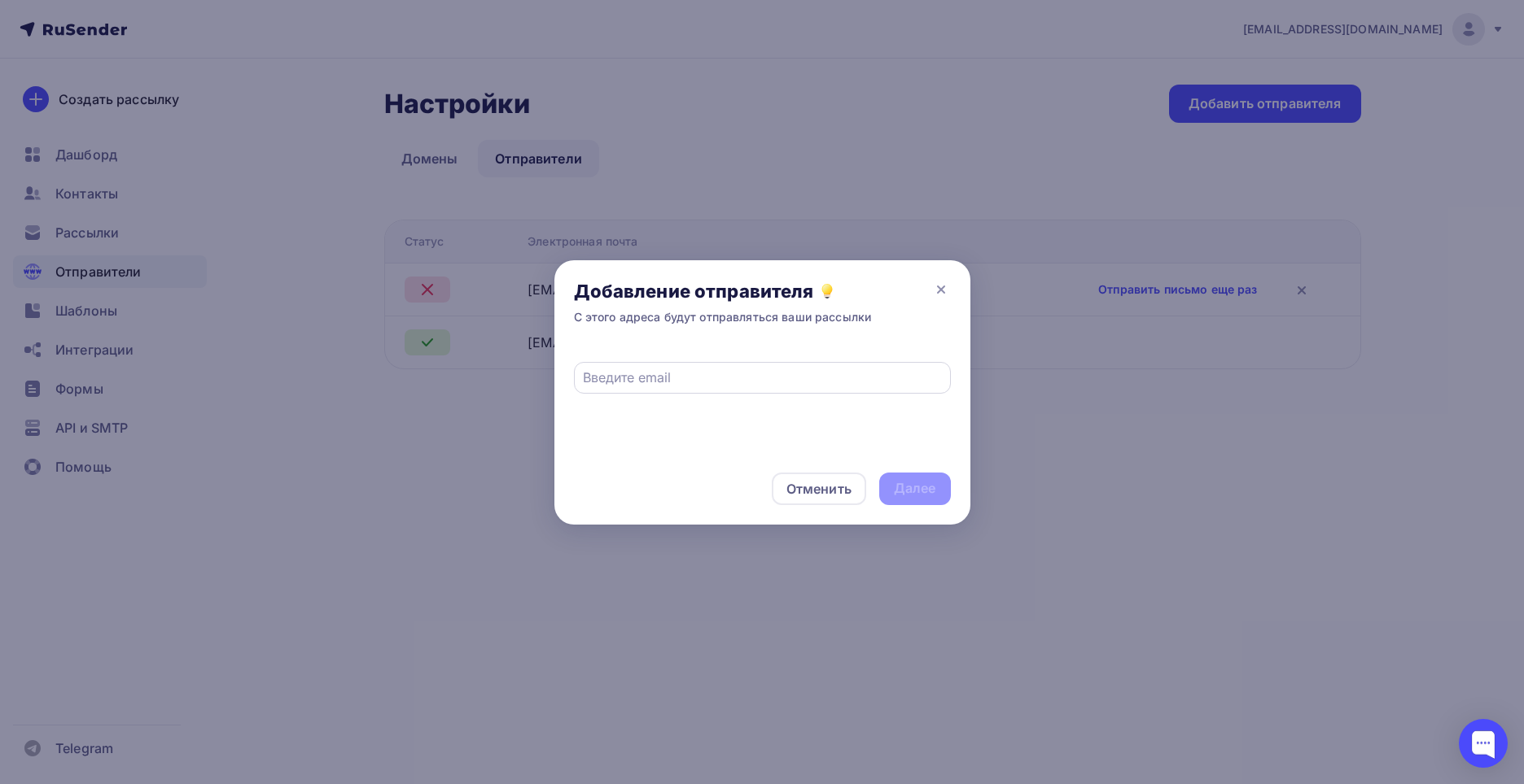
drag, startPoint x: 724, startPoint y: 397, endPoint x: 712, endPoint y: 374, distance: 25.9
click at [723, 391] on div at bounding box center [762, 399] width 416 height 108
click at [712, 374] on input "text" at bounding box center [762, 377] width 358 height 19
click at [686, 385] on input "text" at bounding box center [762, 377] width 358 height 19
paste input "buublikkk@tiffincrane.com"
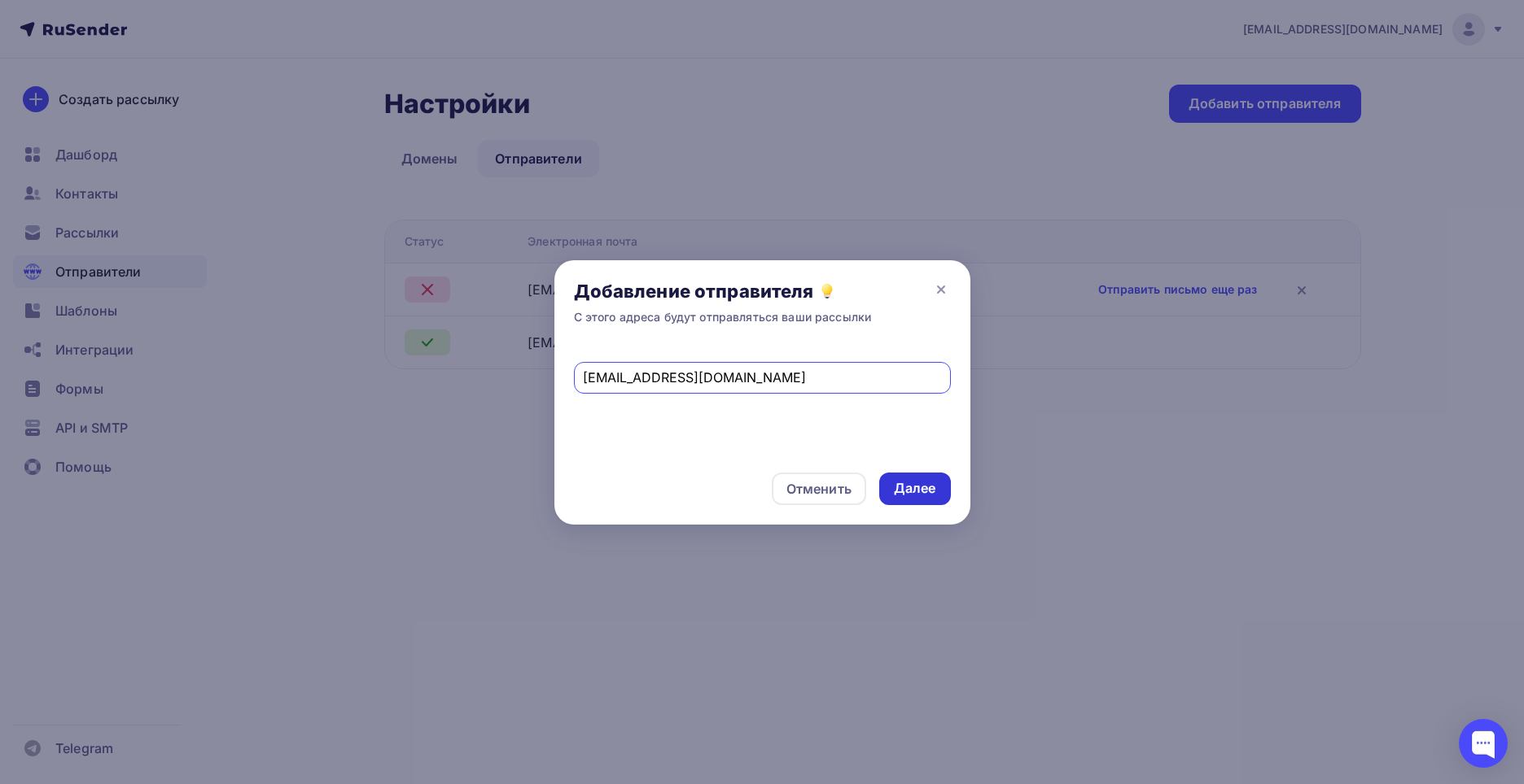
type input "buublikkk@tiffincrane.com"
click at [920, 492] on div "Далее" at bounding box center [914, 488] width 42 height 18
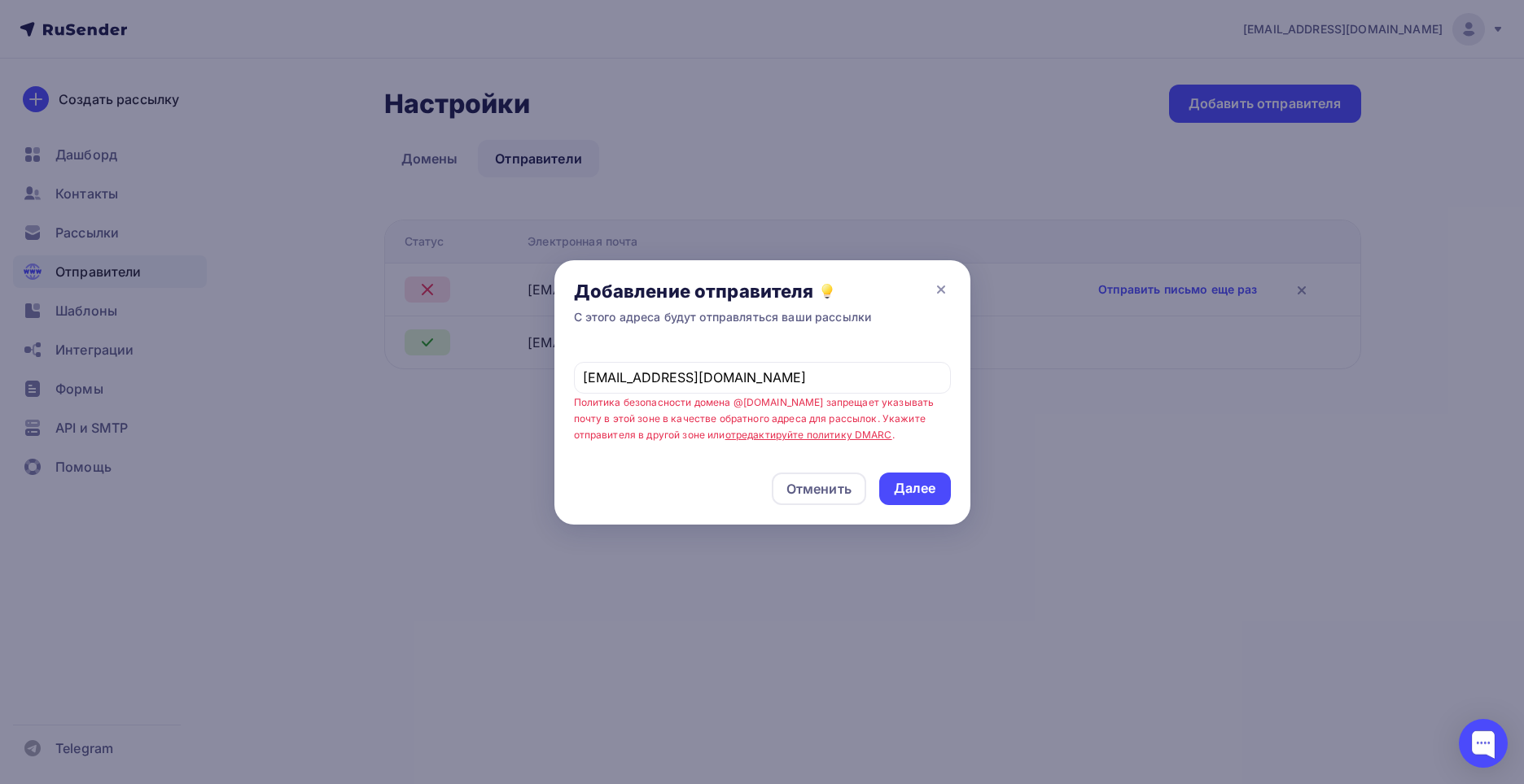
click at [805, 403] on small "Политика безопасности домена @tiffincrane.com запрещает указывать почту в этой …" at bounding box center [754, 418] width 361 height 46
click at [853, 433] on link "отредактируйте политику DMARC" at bounding box center [808, 435] width 166 height 13
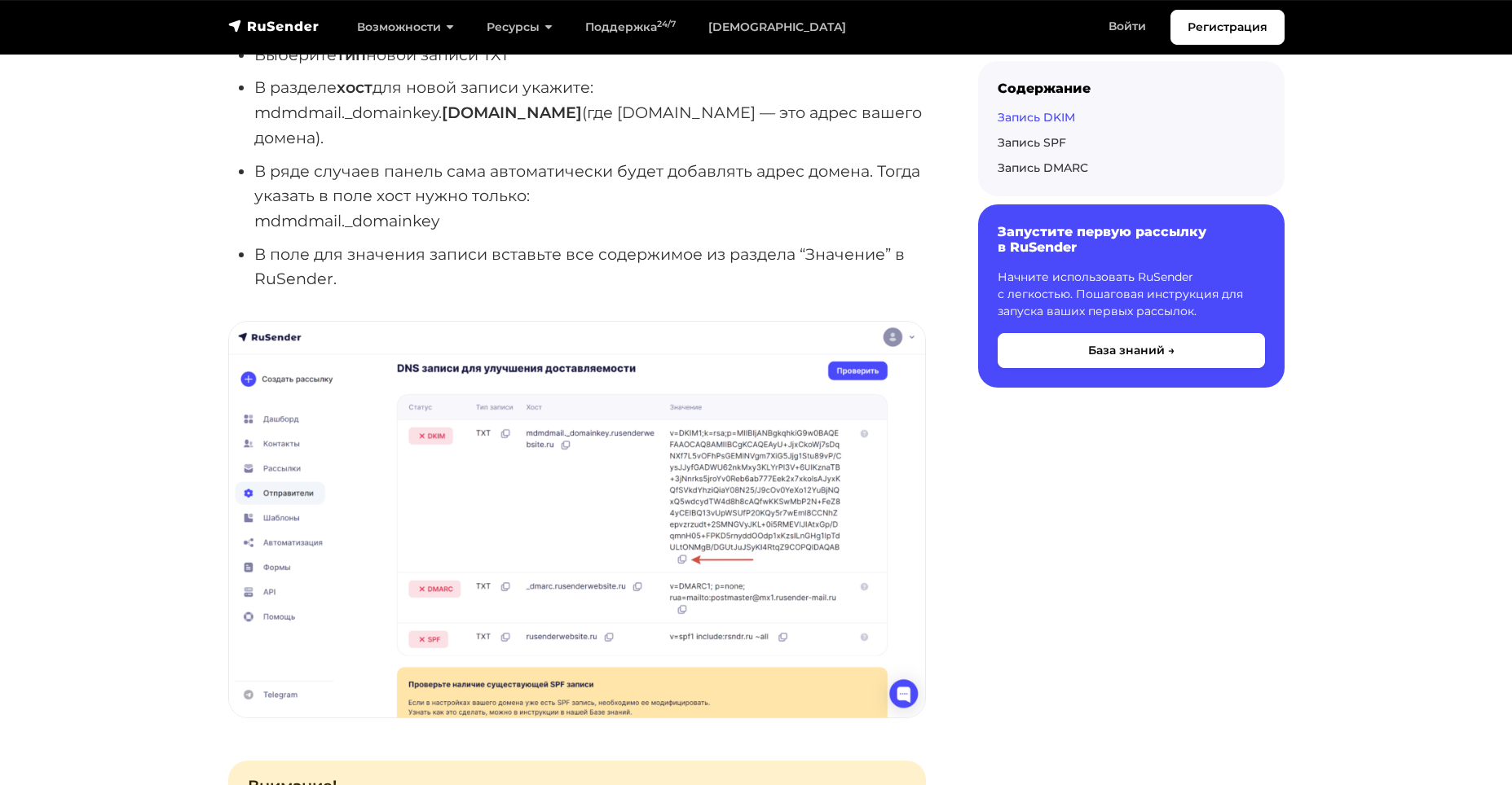
scroll to position [1385, 0]
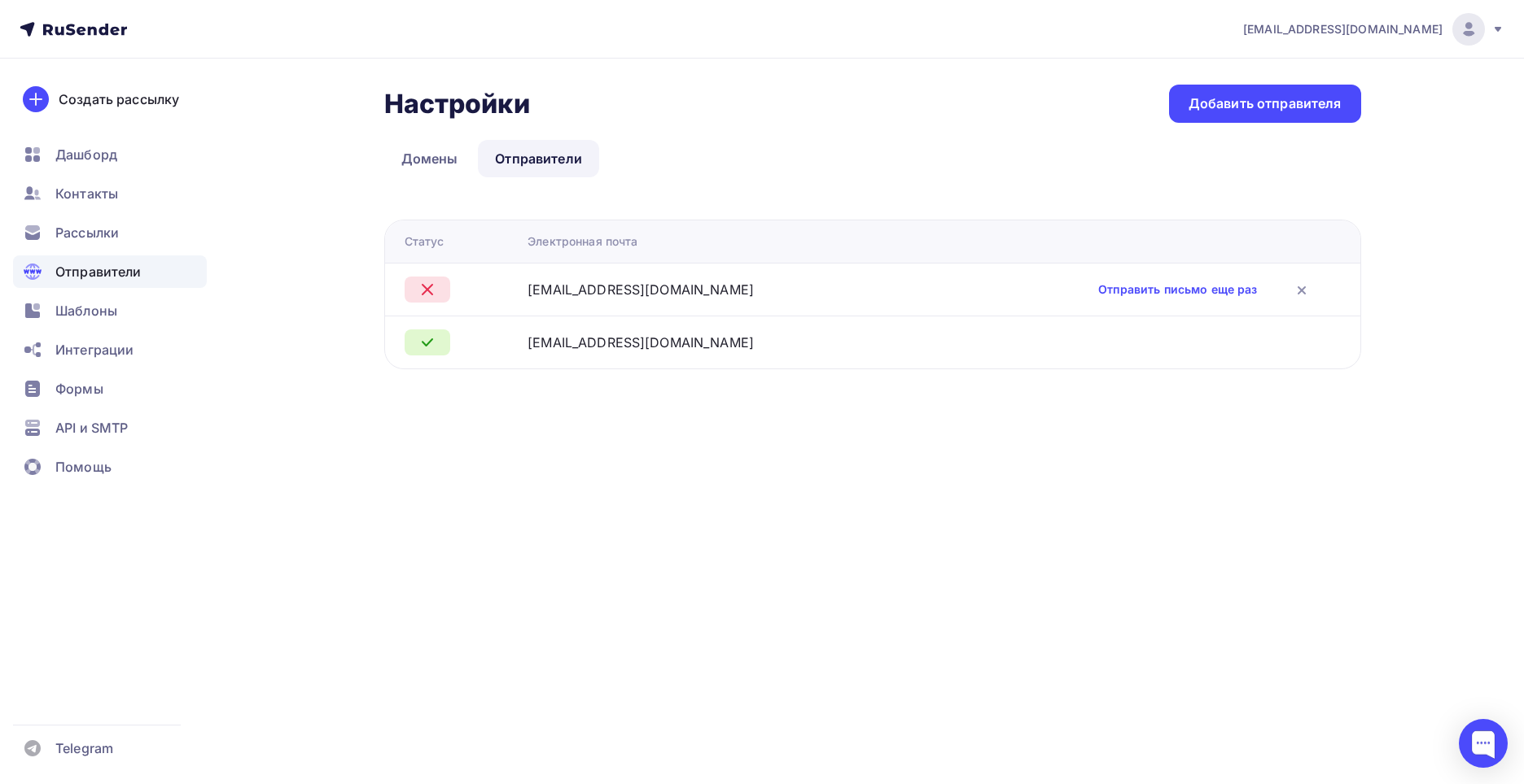
click at [610, 296] on div "[EMAIL_ADDRESS][DOMAIN_NAME]" at bounding box center [640, 290] width 227 height 19
click at [1251, 108] on div "Добавить отправителя" at bounding box center [1264, 103] width 153 height 18
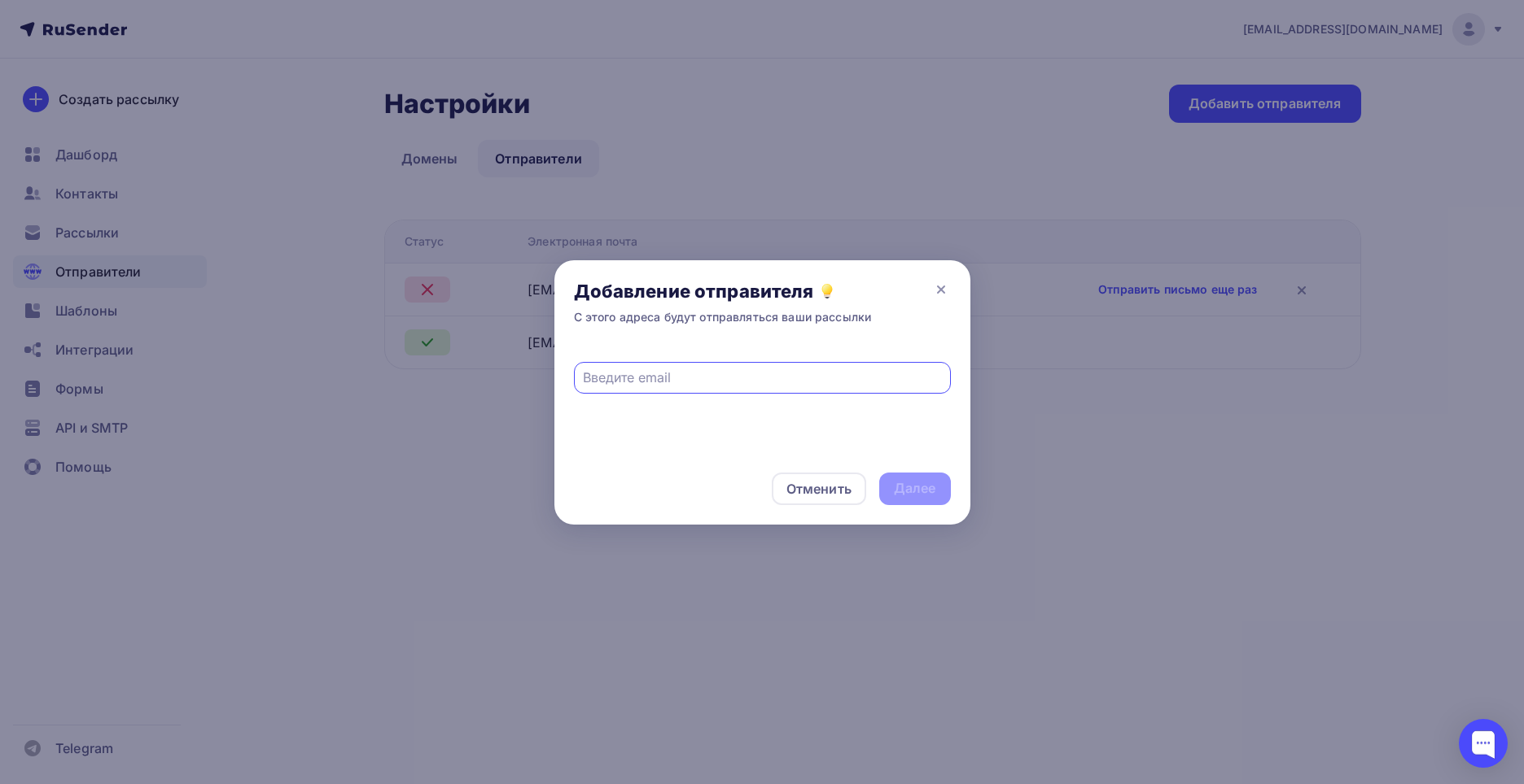
click at [744, 373] on input "text" at bounding box center [762, 377] width 358 height 19
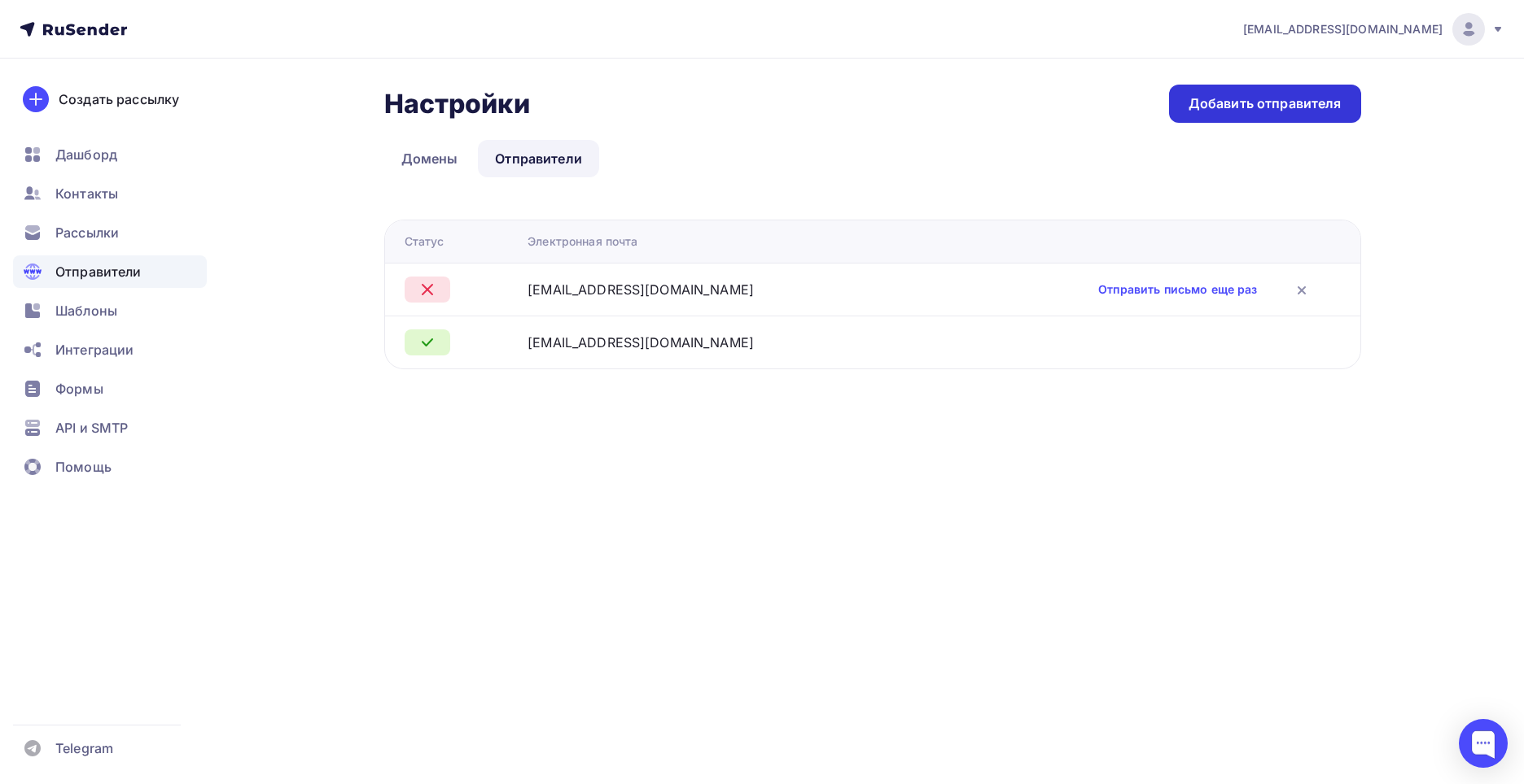
click at [1222, 112] on div "Добавить отправителя" at bounding box center [1264, 103] width 153 height 18
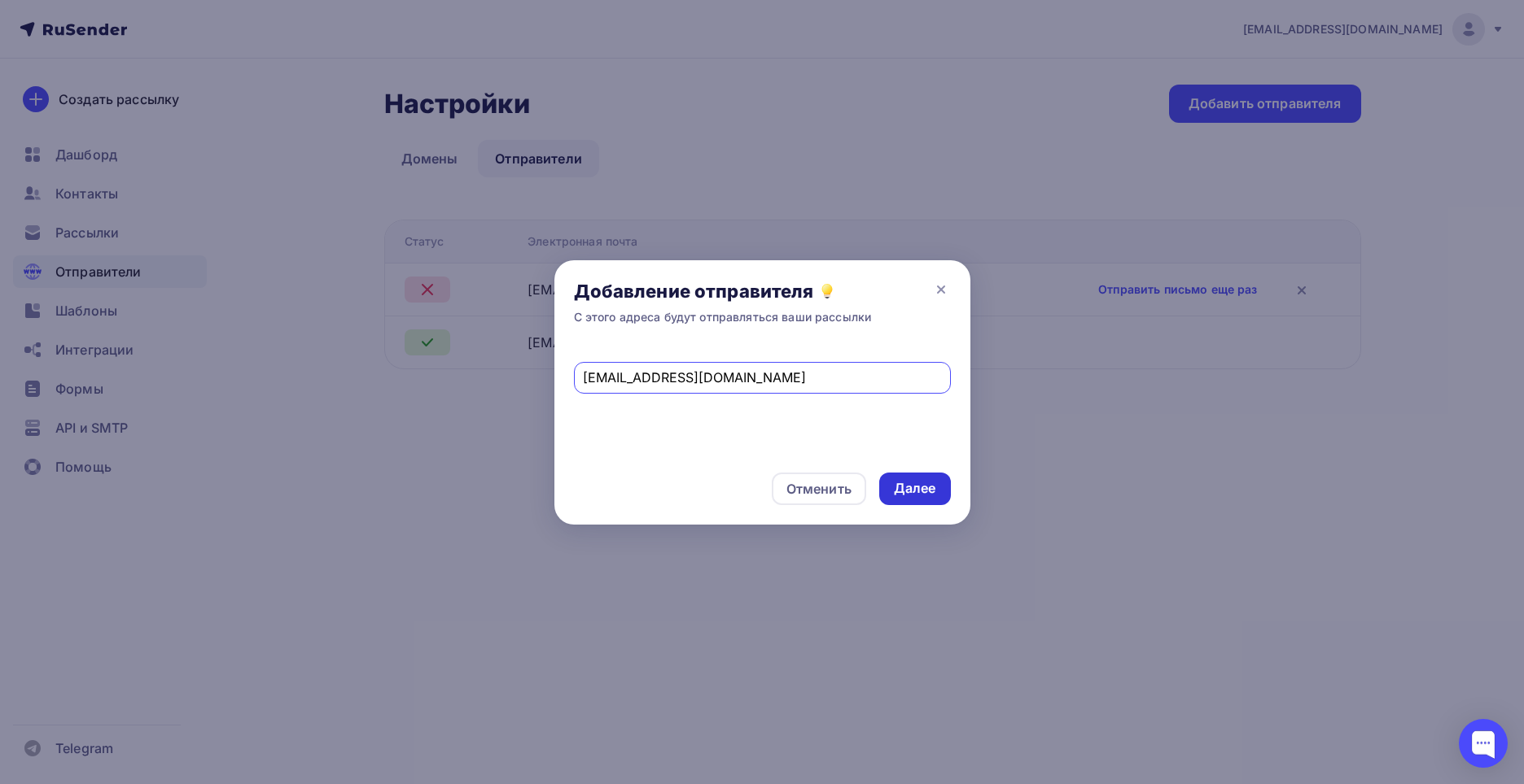
type input "[EMAIL_ADDRESS][DOMAIN_NAME]"
click at [883, 489] on div "Далее" at bounding box center [915, 488] width 72 height 32
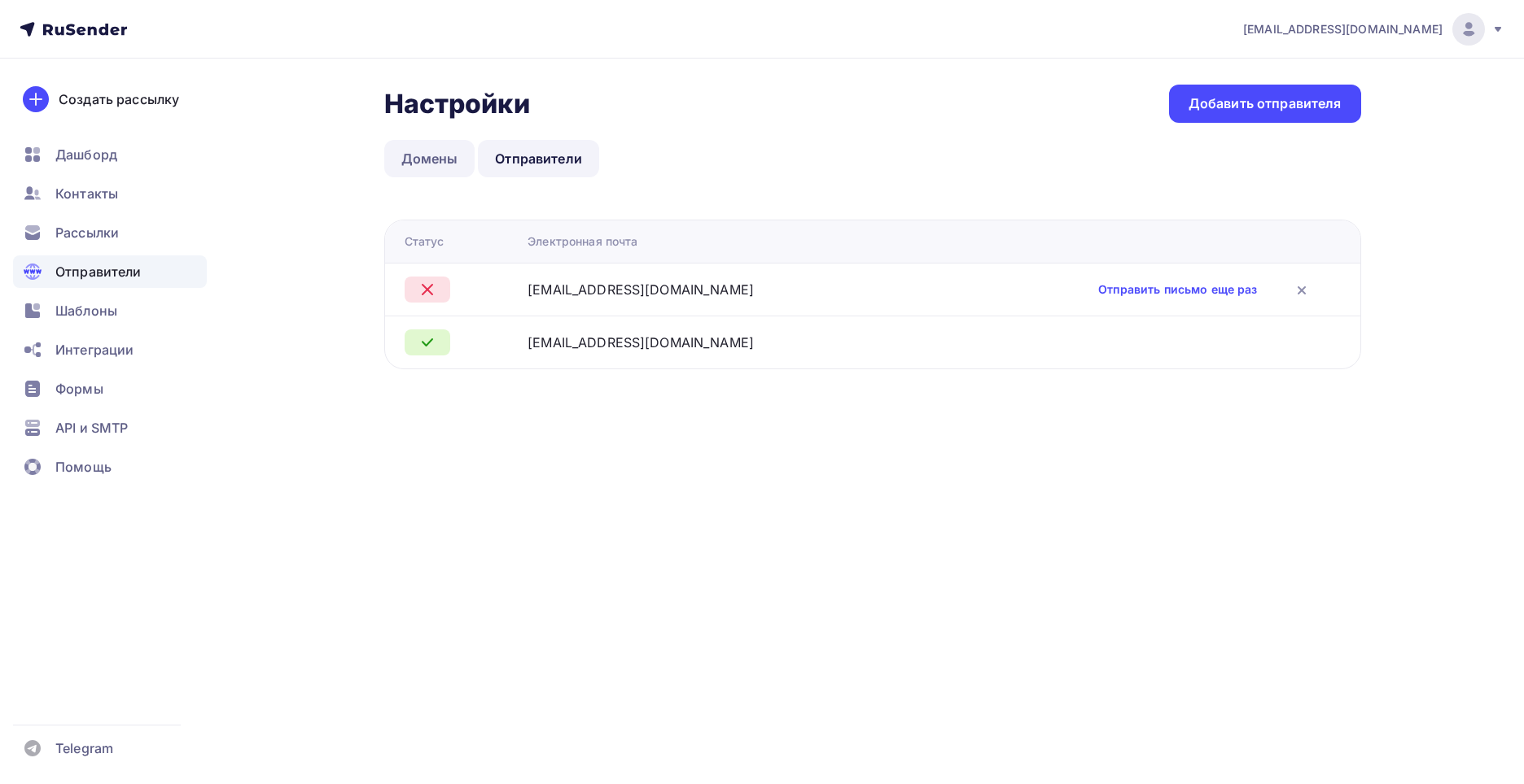
click at [427, 156] on link "Домены" at bounding box center [430, 159] width 91 height 37
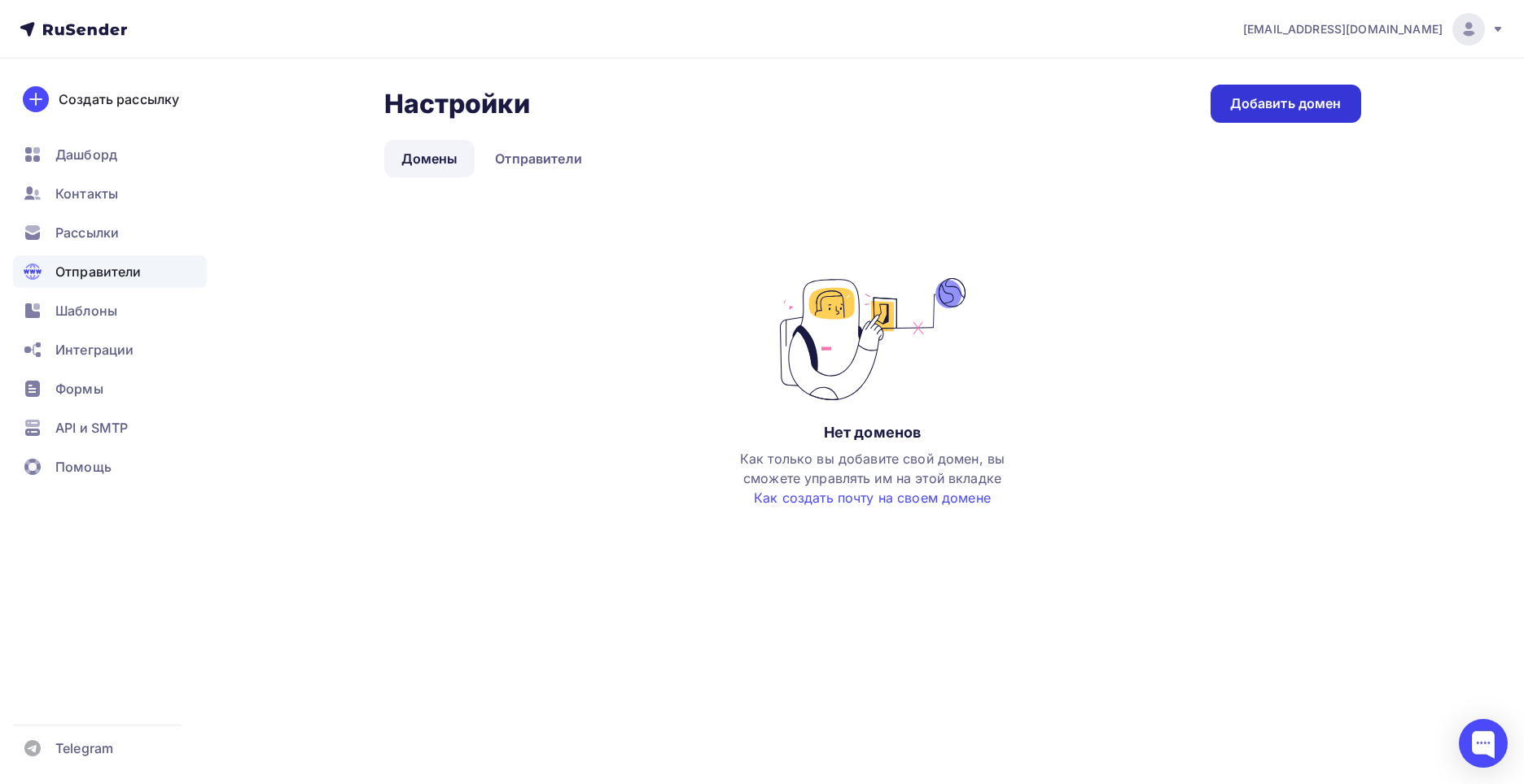
click at [1242, 103] on div "Добавить домен" at bounding box center [1286, 103] width 112 height 18
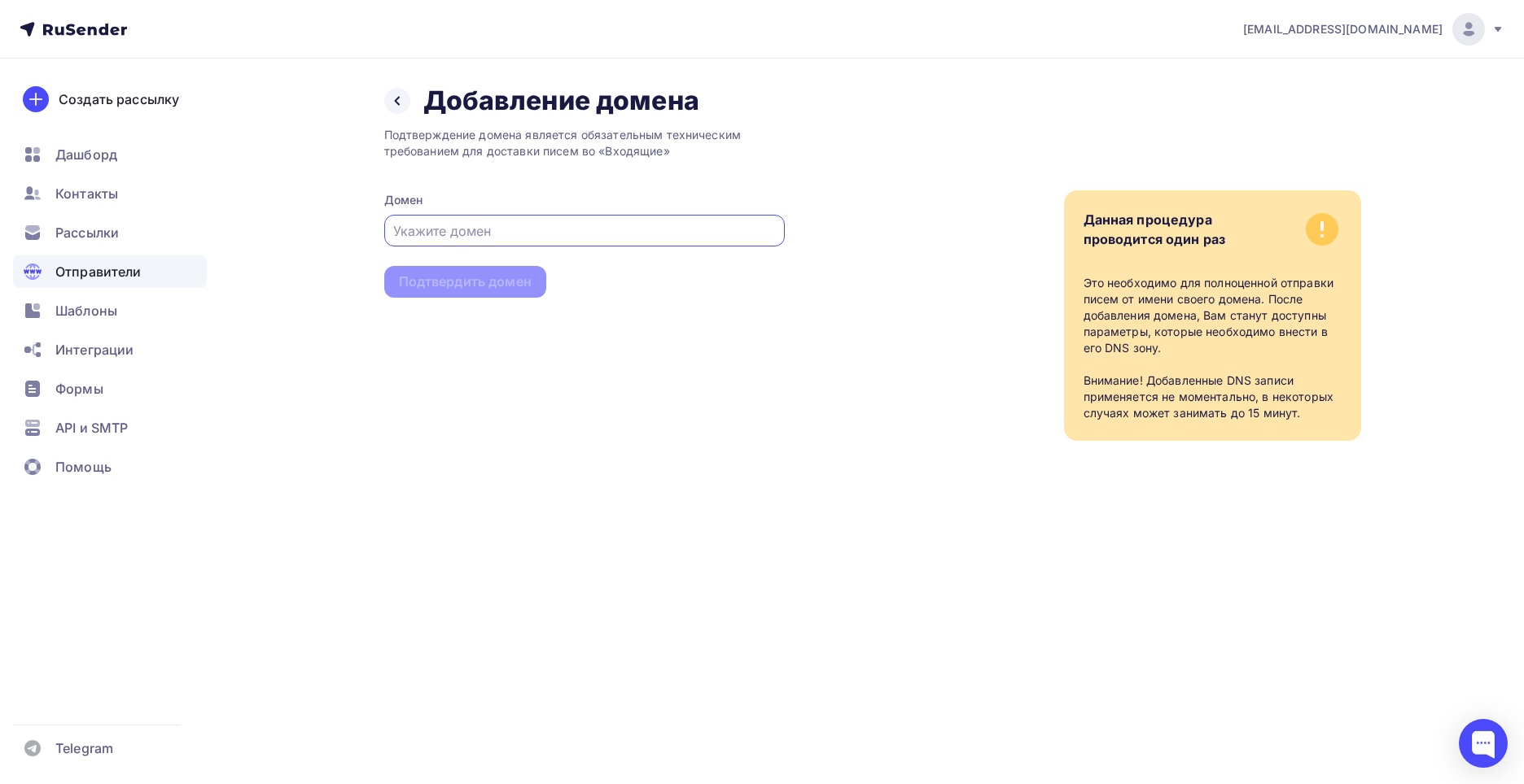
type input "buublikkk@tiffincrane.com"
drag, startPoint x: 582, startPoint y: 229, endPoint x: 282, endPoint y: 212, distance: 300.5
click at [282, 212] on div "Назад Добавление домена Добавление домена Подтверждение домена является обязате…" at bounding box center [762, 282] width 1334 height 447
drag, startPoint x: 389, startPoint y: 87, endPoint x: 366, endPoint y: 87, distance: 23.0
click at [386, 88] on div "Назад Добавление домена Добавление домена" at bounding box center [542, 100] width 315 height 32
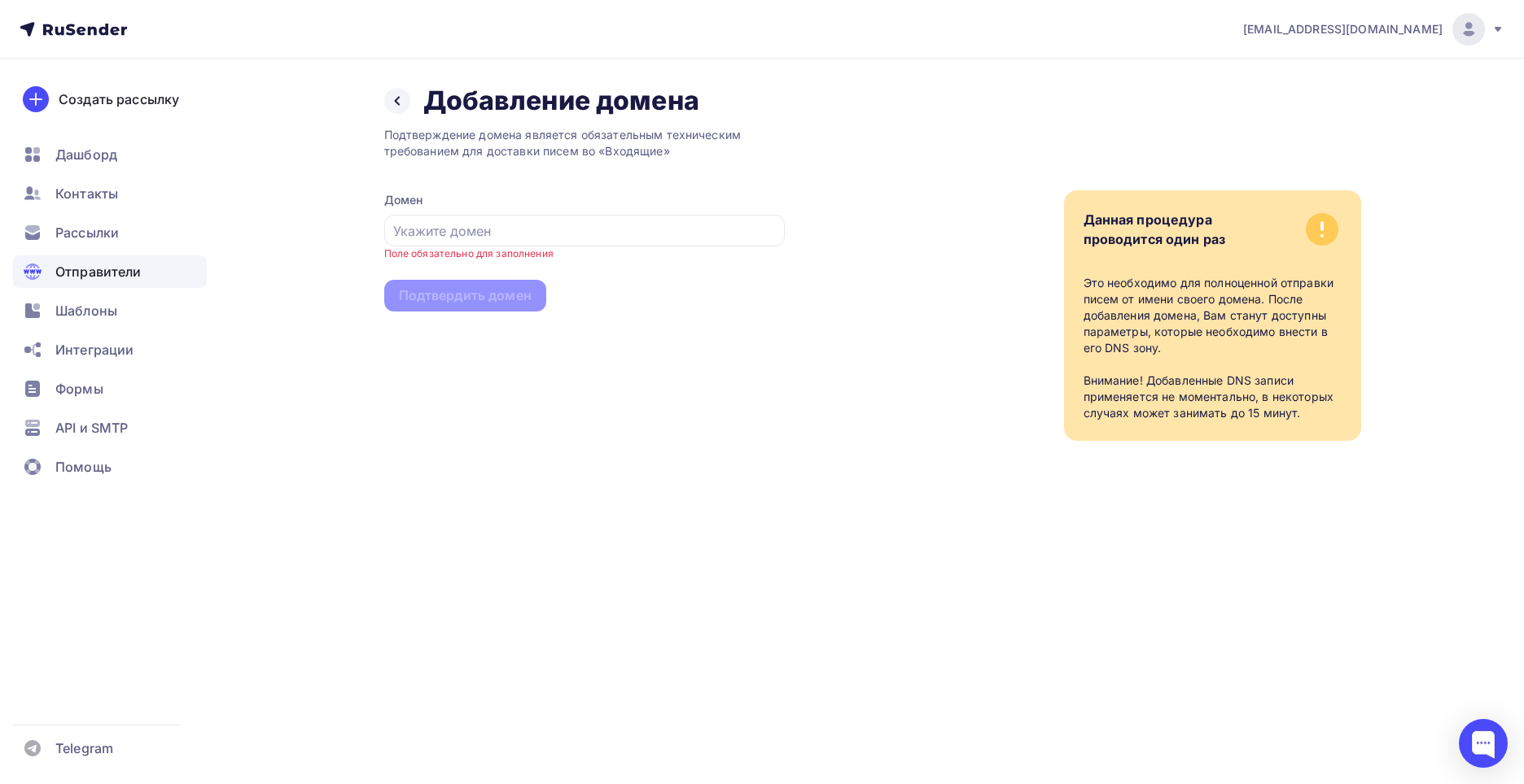
click at [409, 92] on div "Назад Добавление домена Добавление домена" at bounding box center [542, 100] width 315 height 32
click at [401, 93] on div at bounding box center [397, 100] width 26 height 26
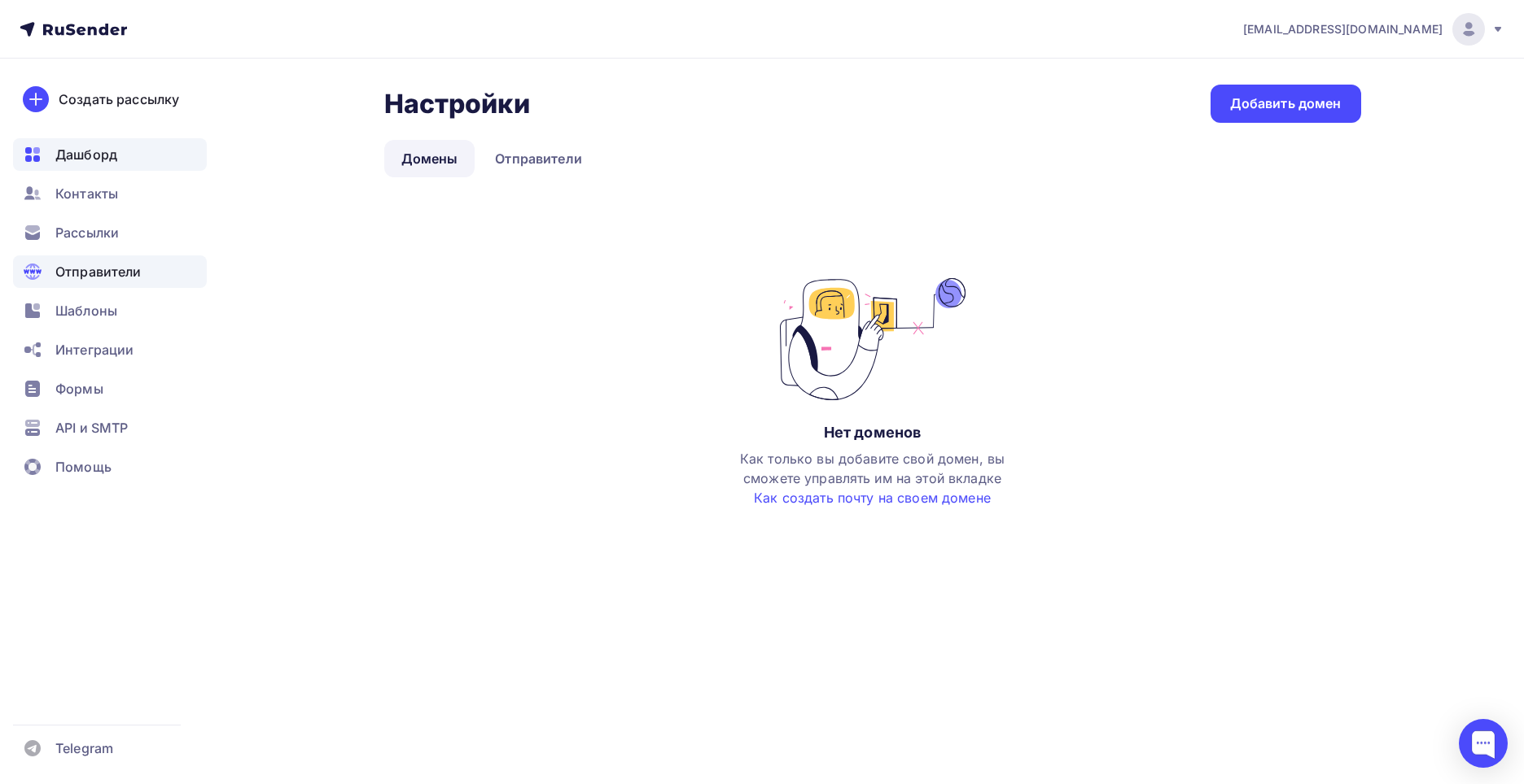
click at [157, 160] on div "Дашборд" at bounding box center [109, 154] width 194 height 32
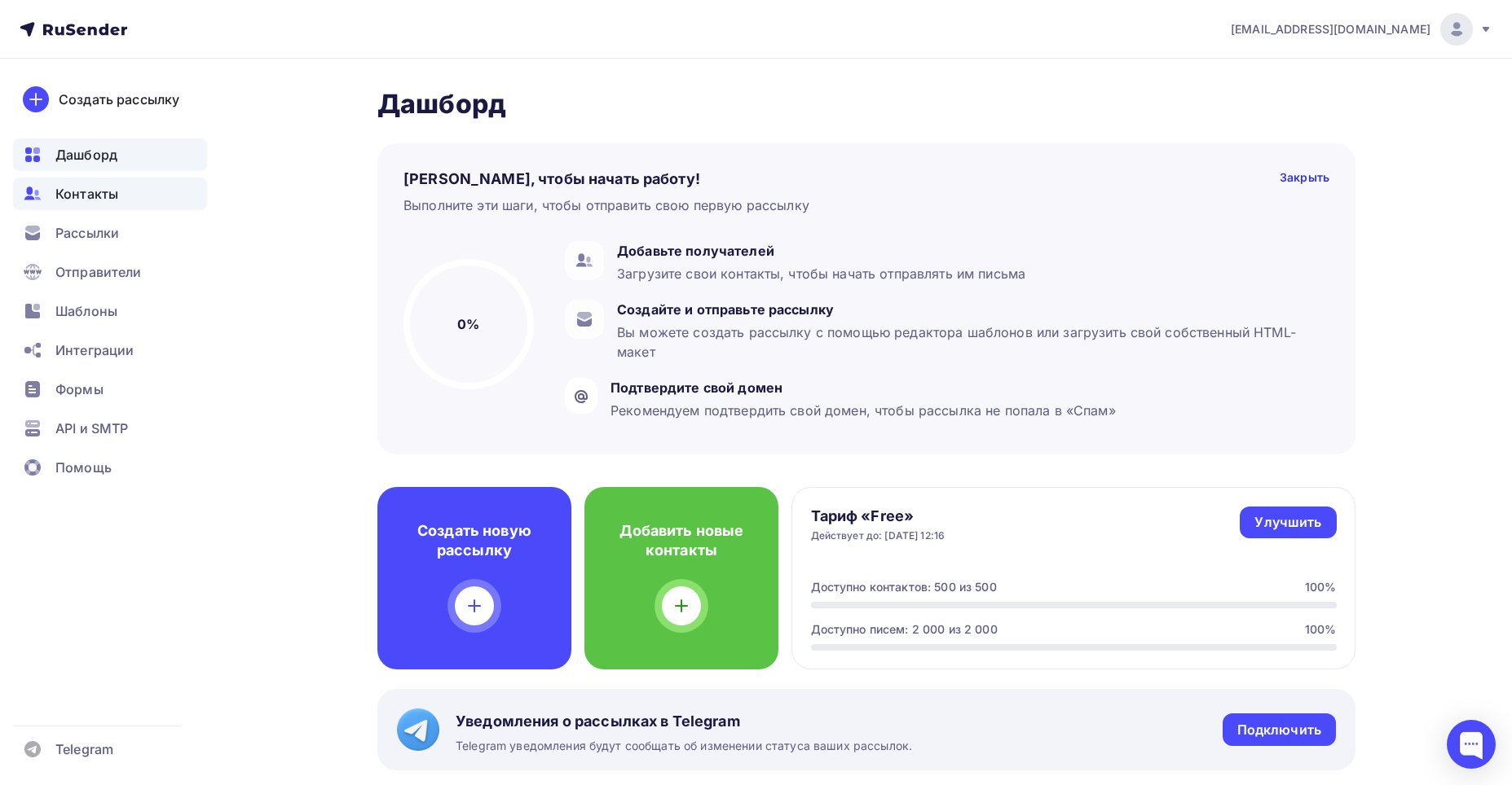
click at [157, 192] on div "Контакты" at bounding box center [109, 193] width 194 height 32
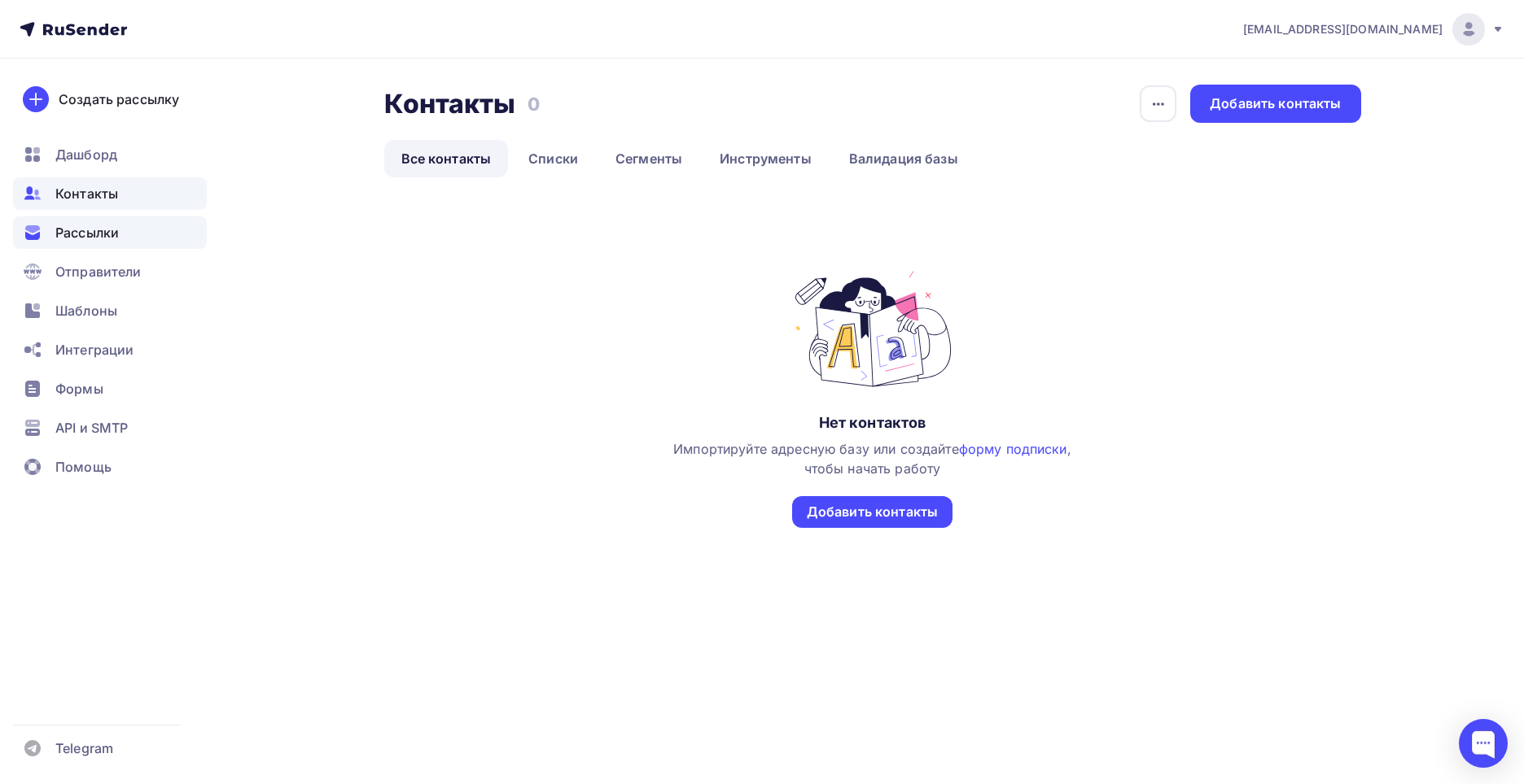
click at [161, 240] on div "Рассылки" at bounding box center [109, 232] width 194 height 32
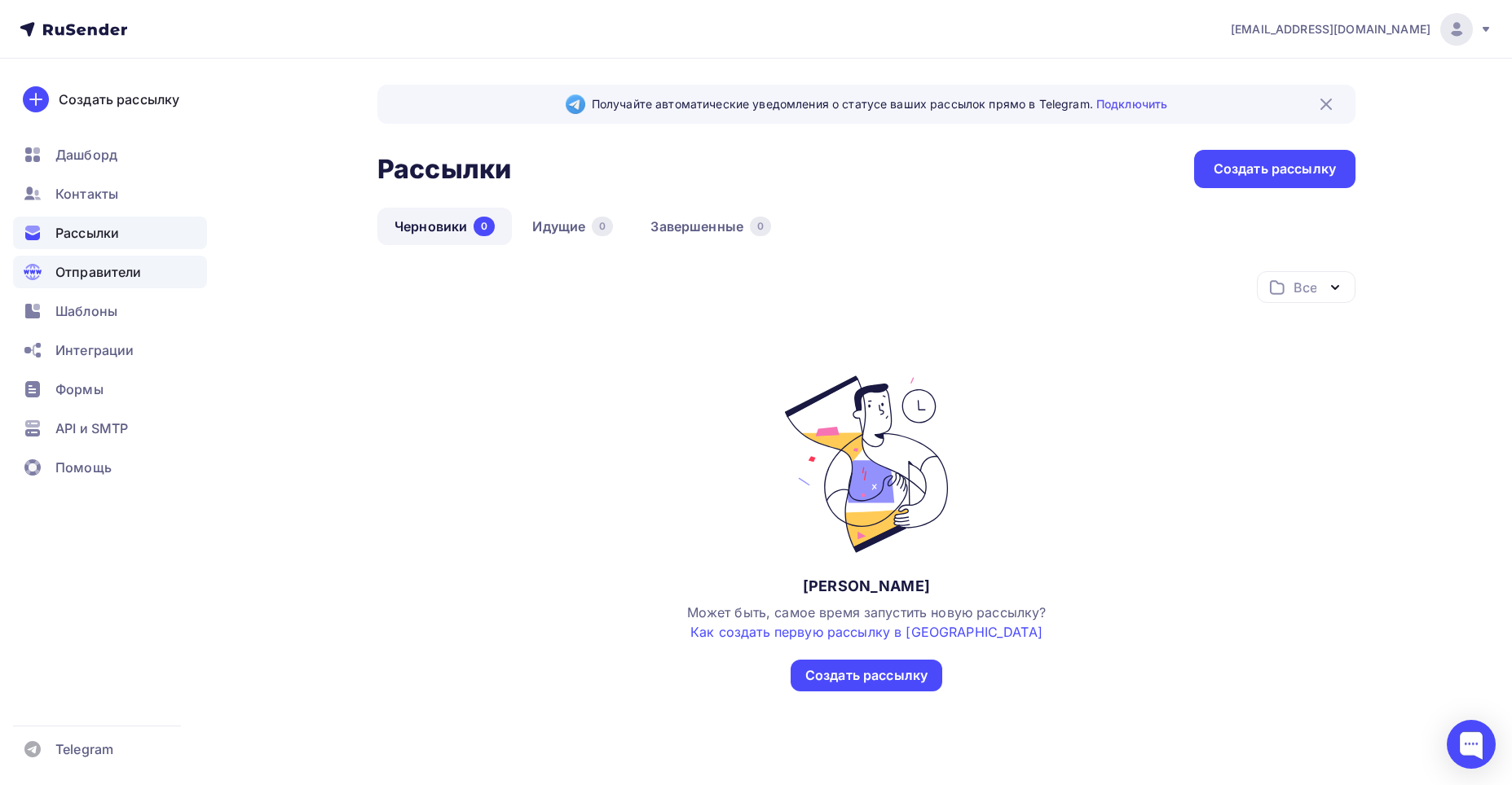
click at [166, 263] on div "Отправители" at bounding box center [109, 272] width 194 height 32
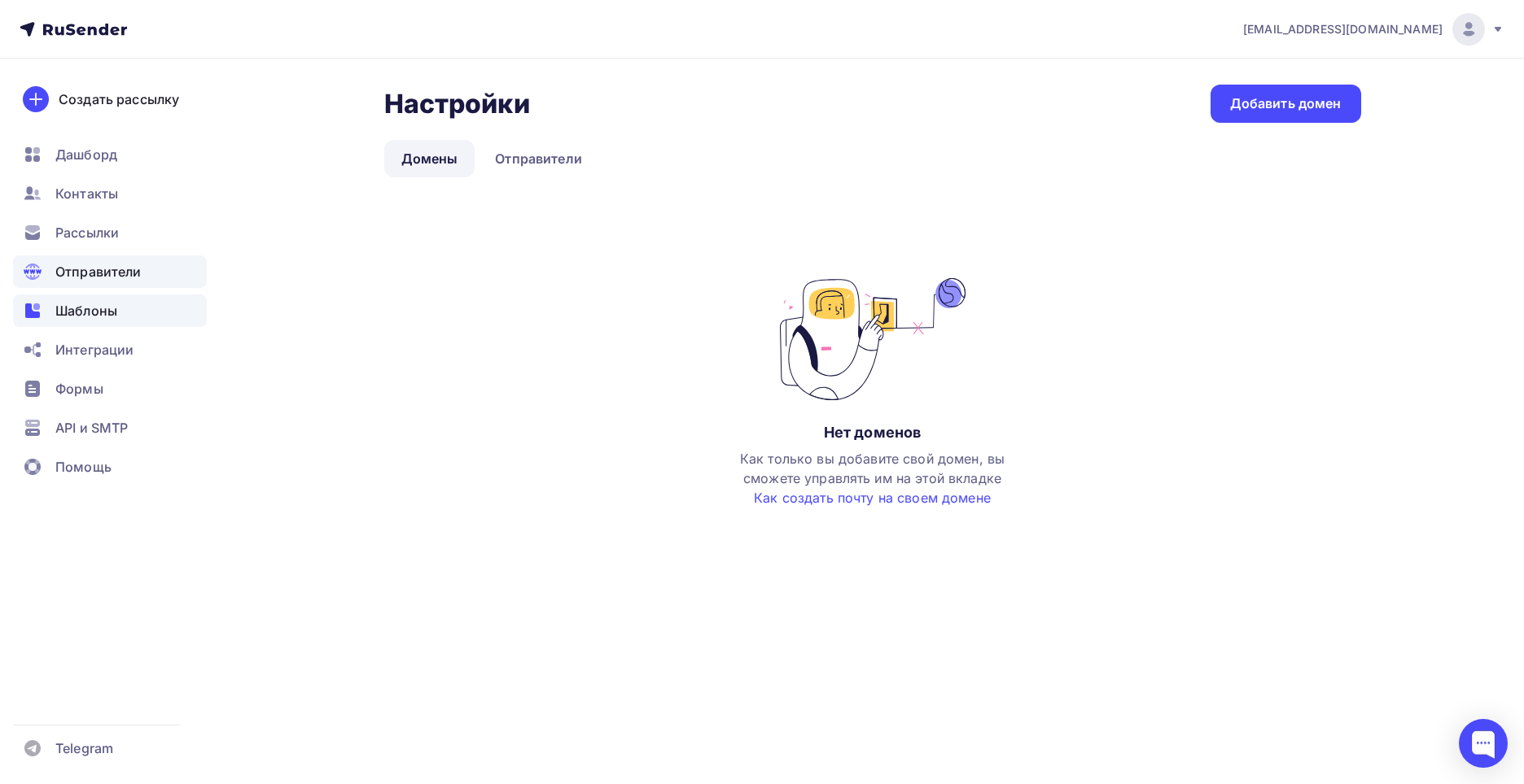
click at [151, 317] on div "Шаблоны" at bounding box center [109, 310] width 194 height 32
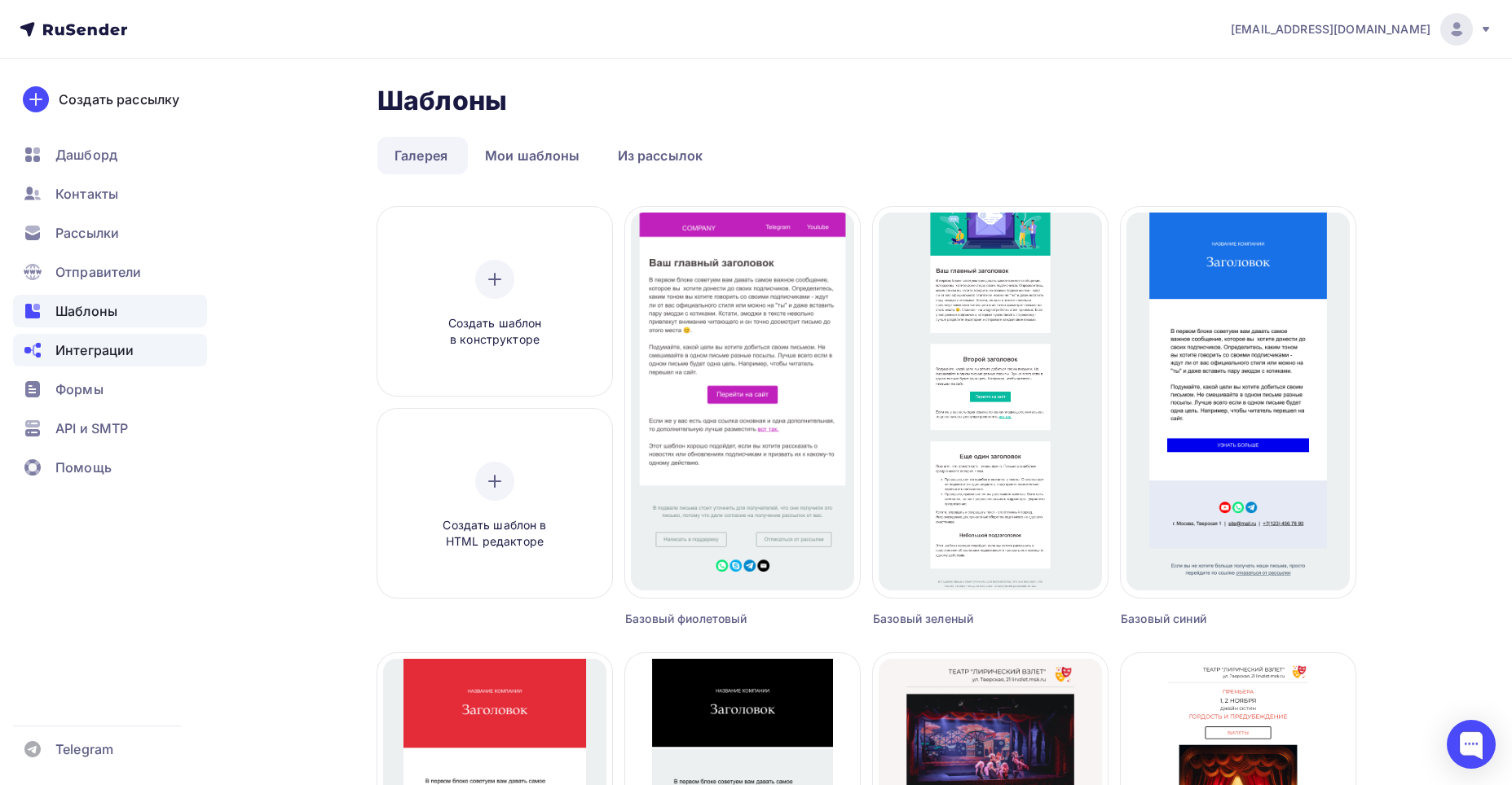
click at [132, 353] on span "Интеграции" at bounding box center [94, 351] width 78 height 19
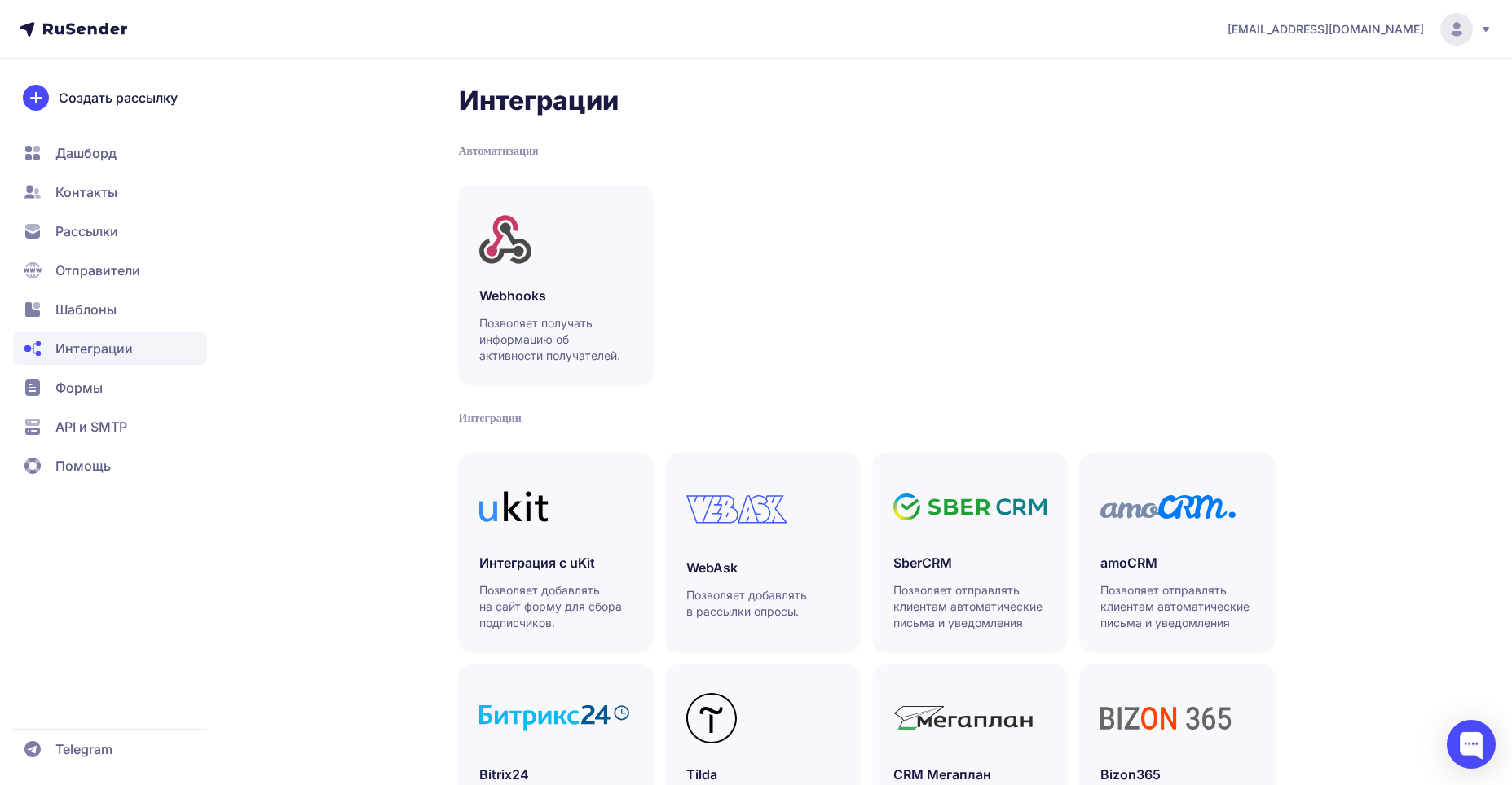
click at [133, 318] on span "Шаблоны" at bounding box center [109, 309] width 194 height 32
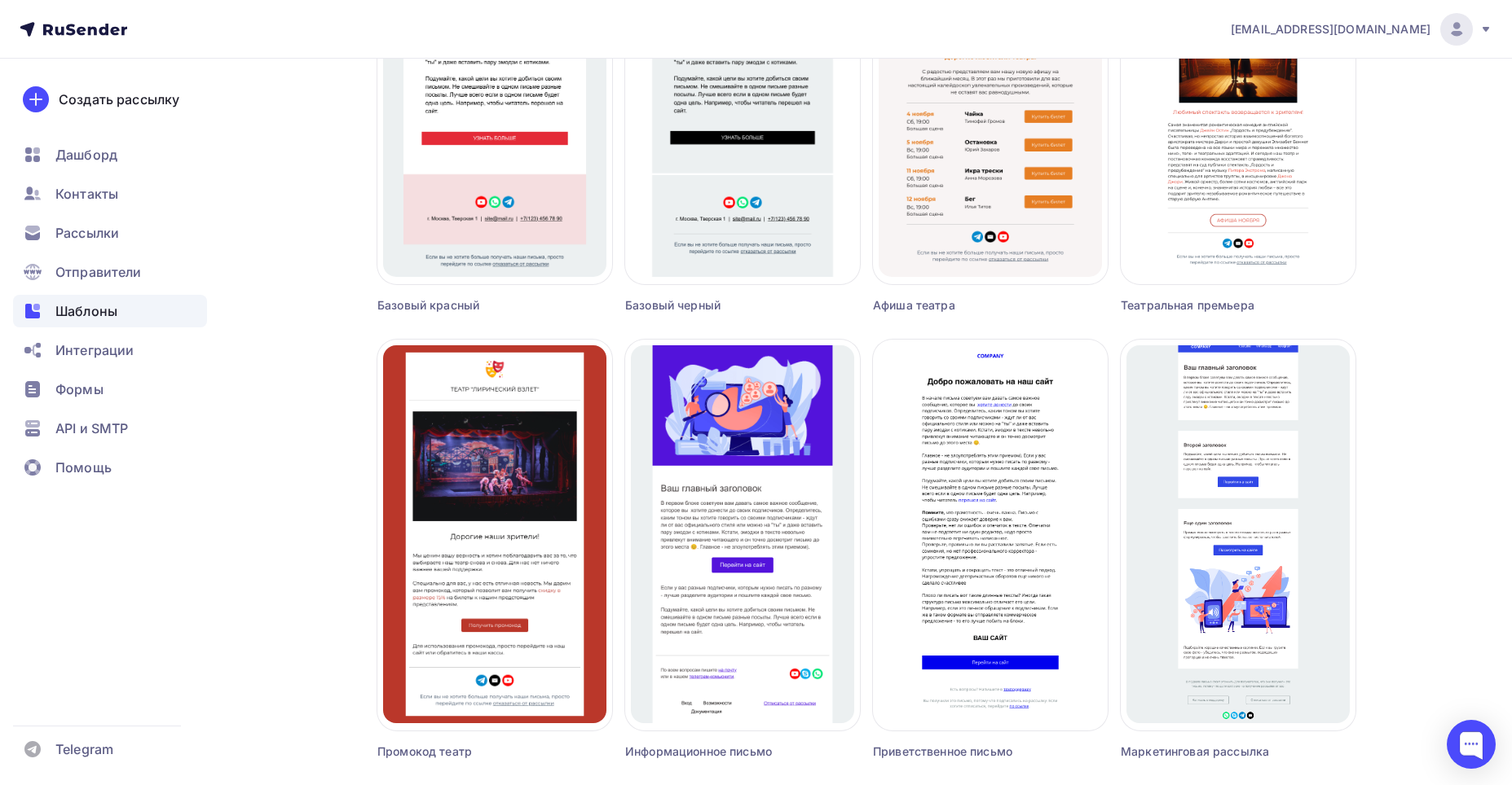
scroll to position [814, 0]
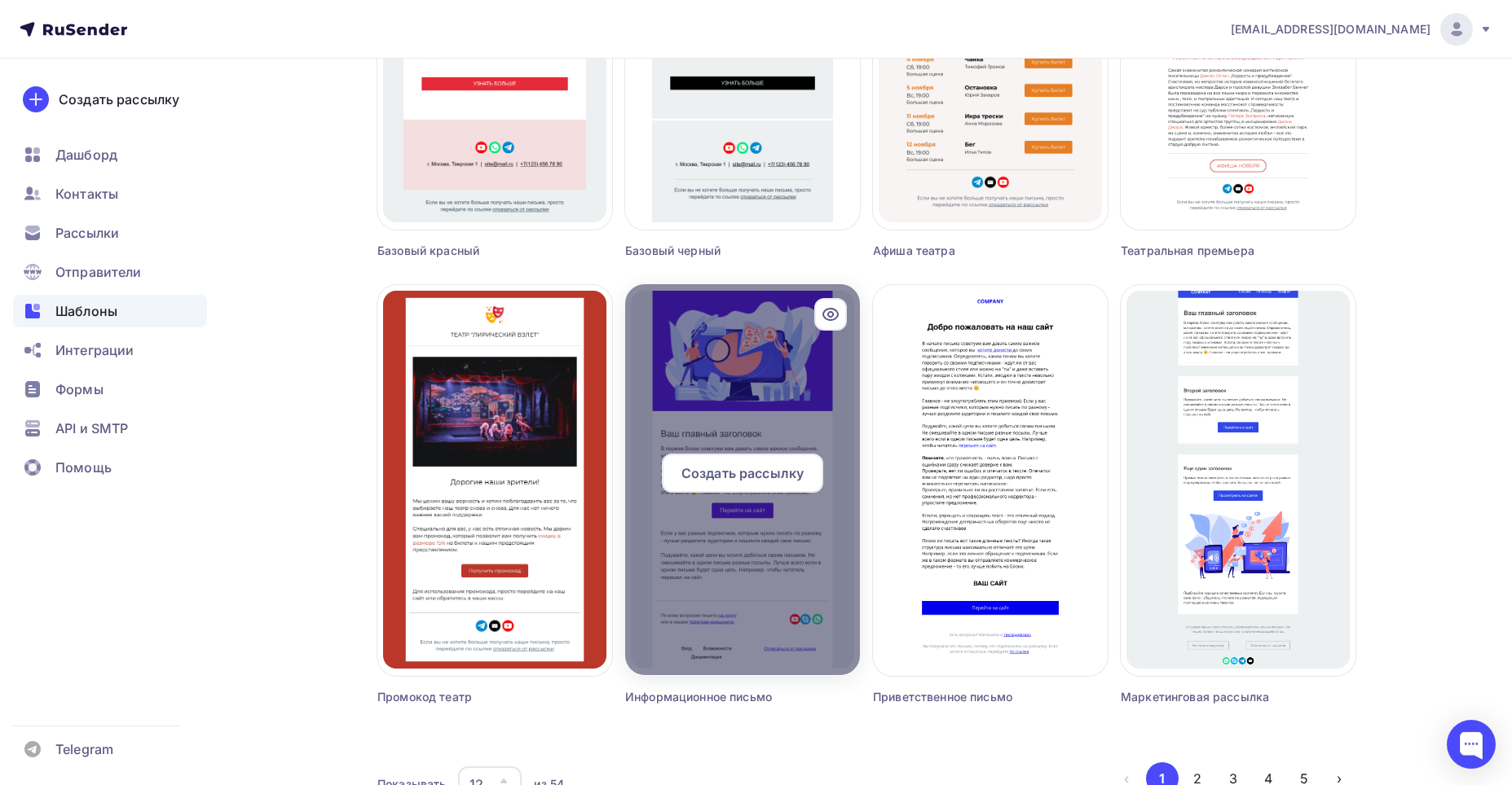
click at [752, 461] on div "Создать рассылку" at bounding box center [742, 473] width 162 height 39
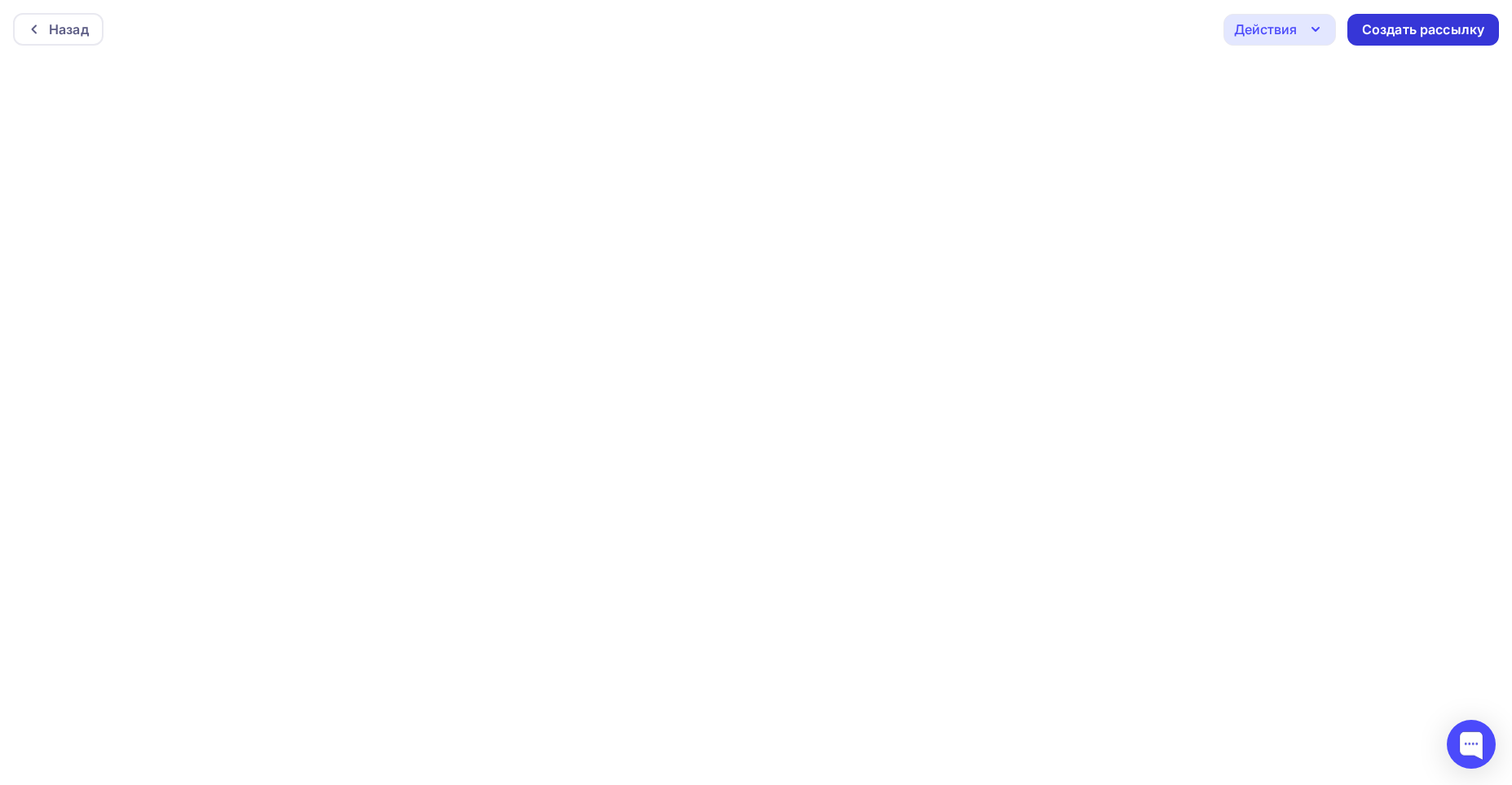
click at [1418, 21] on div "Создать рассылку" at bounding box center [1422, 29] width 122 height 19
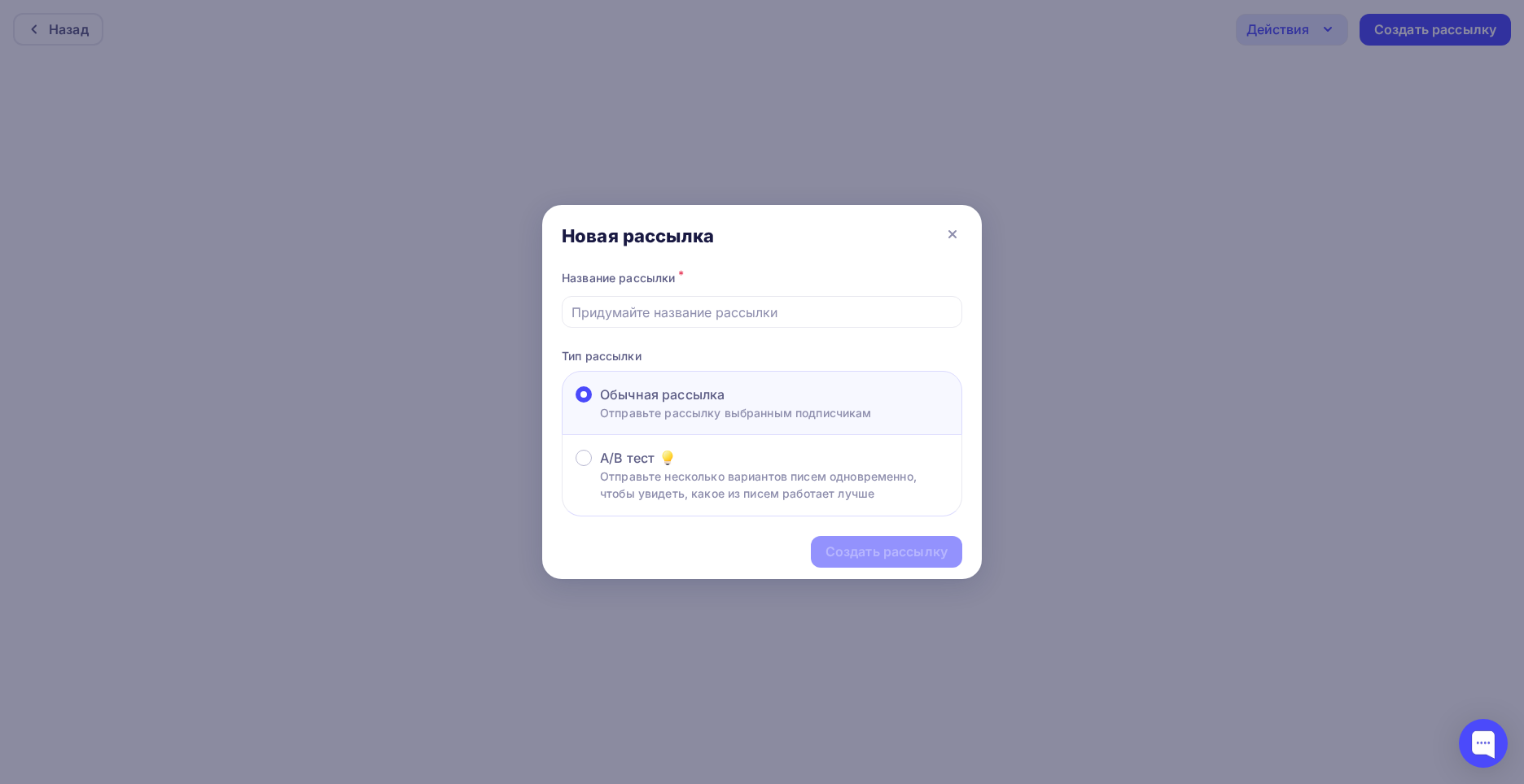
click at [685, 293] on div "Название рассылки *" at bounding box center [762, 297] width 401 height 61
click at [604, 352] on p "Тип рассылки" at bounding box center [762, 356] width 401 height 18
click at [604, 313] on input "text" at bounding box center [762, 312] width 381 height 19
paste input "Welcome-email р"
type input "Welcome-email"
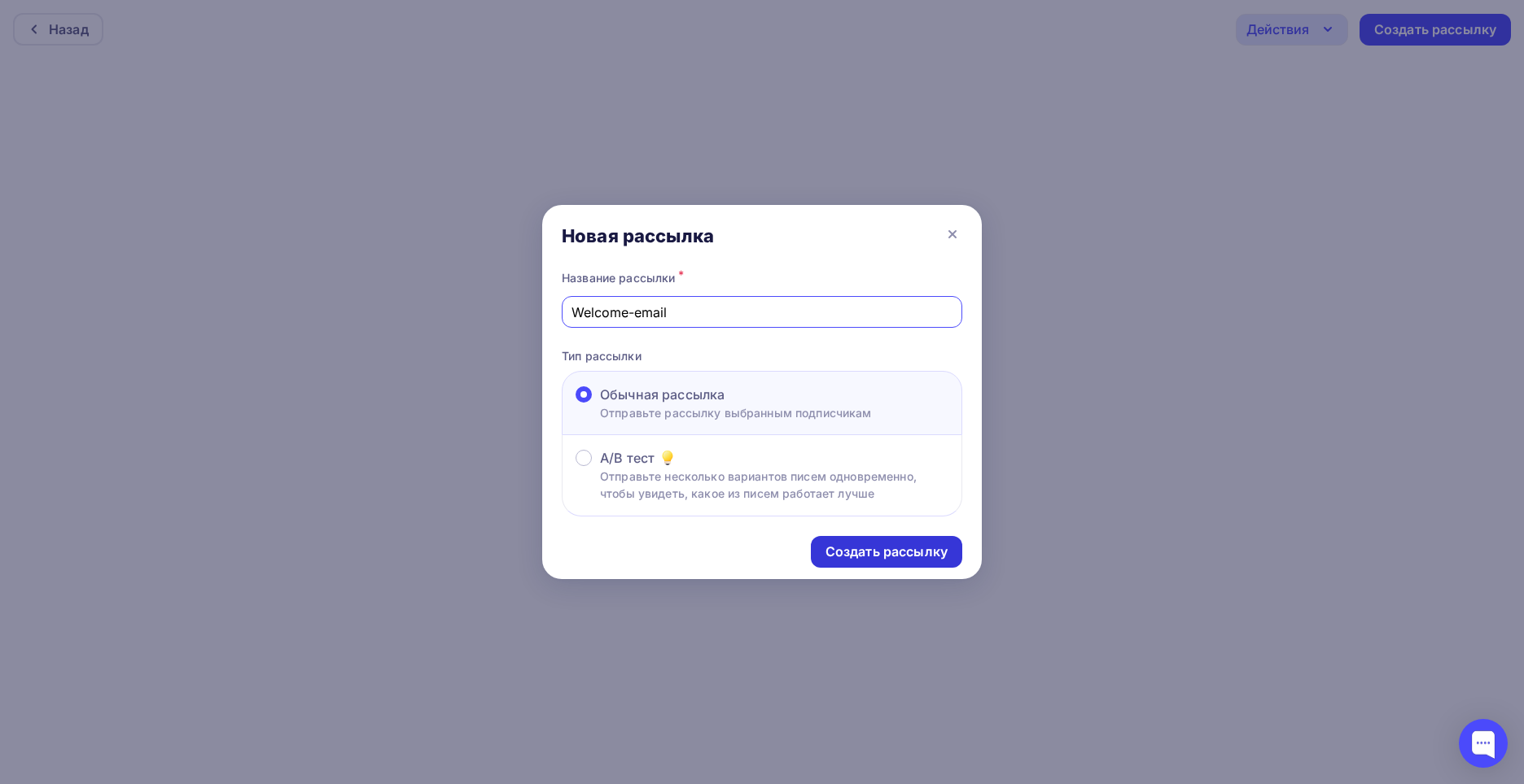
click at [849, 546] on div "Создать рассылку" at bounding box center [886, 552] width 122 height 18
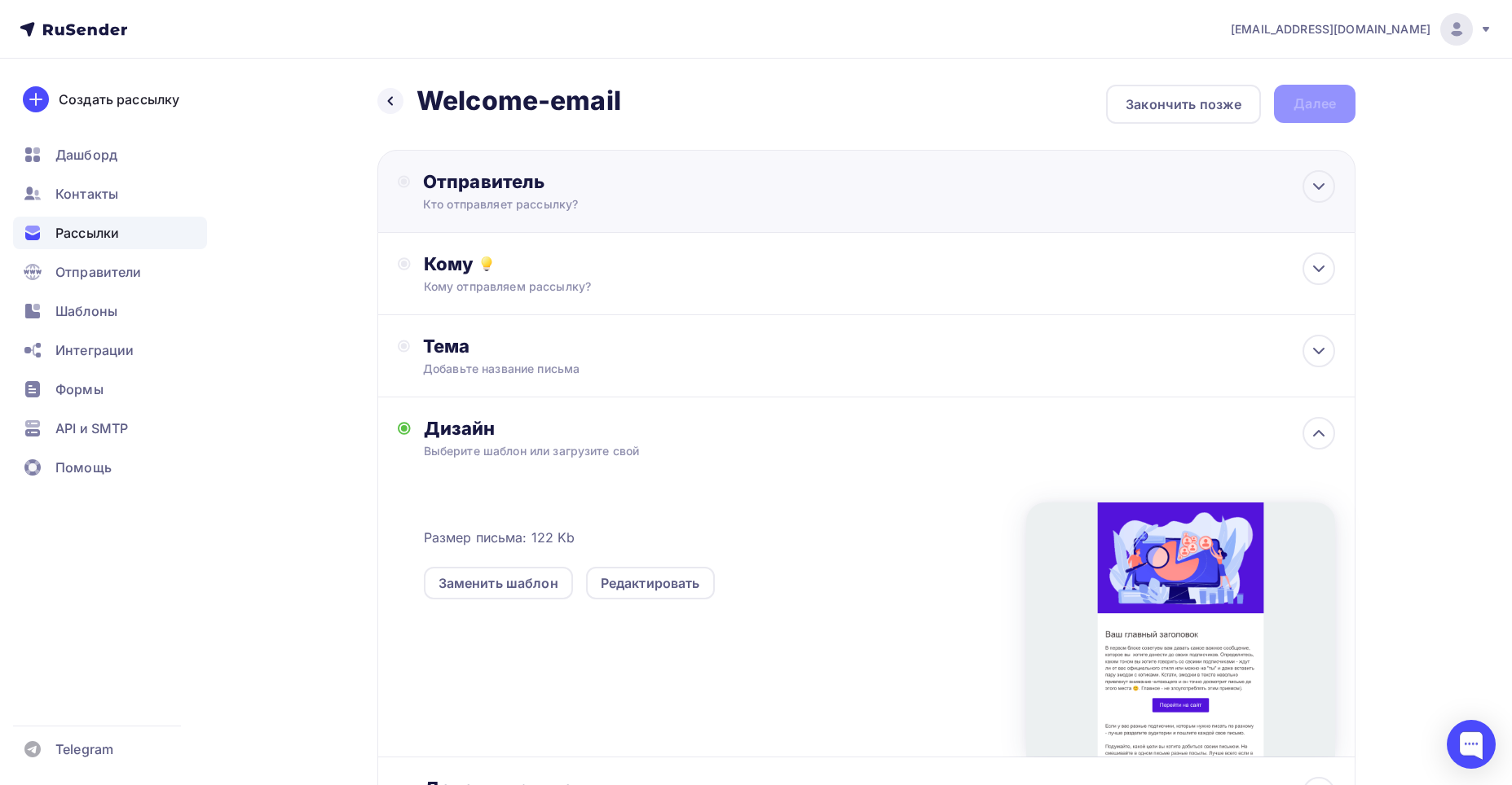
click at [690, 167] on div "Отправитель Кто отправляет рассылку? Email * [EMAIL_ADDRESS][DOMAIN_NAME] [EMAI…" at bounding box center [866, 191] width 978 height 83
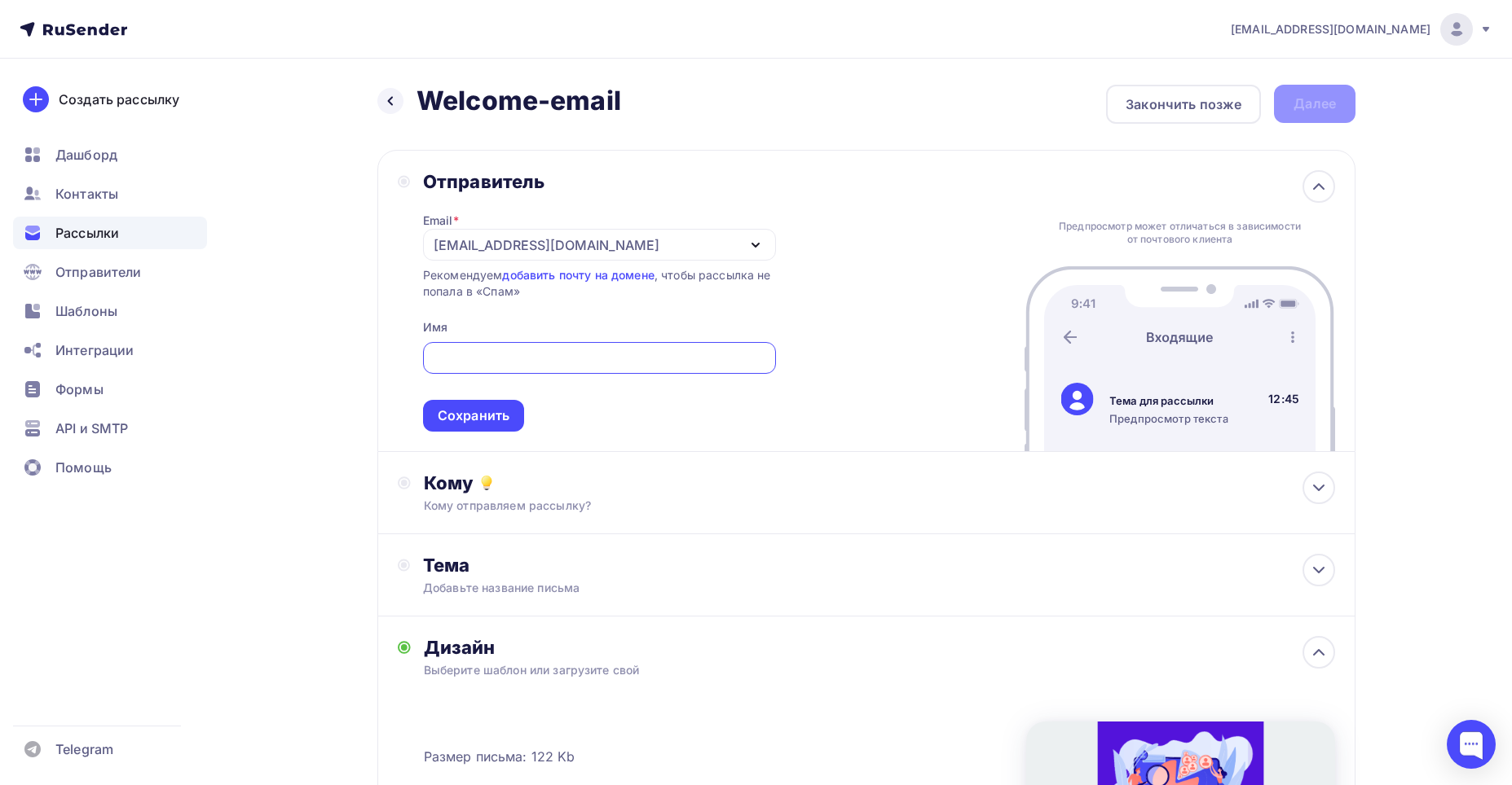
click at [635, 245] on div "[EMAIL_ADDRESS][DOMAIN_NAME]" at bounding box center [599, 244] width 353 height 32
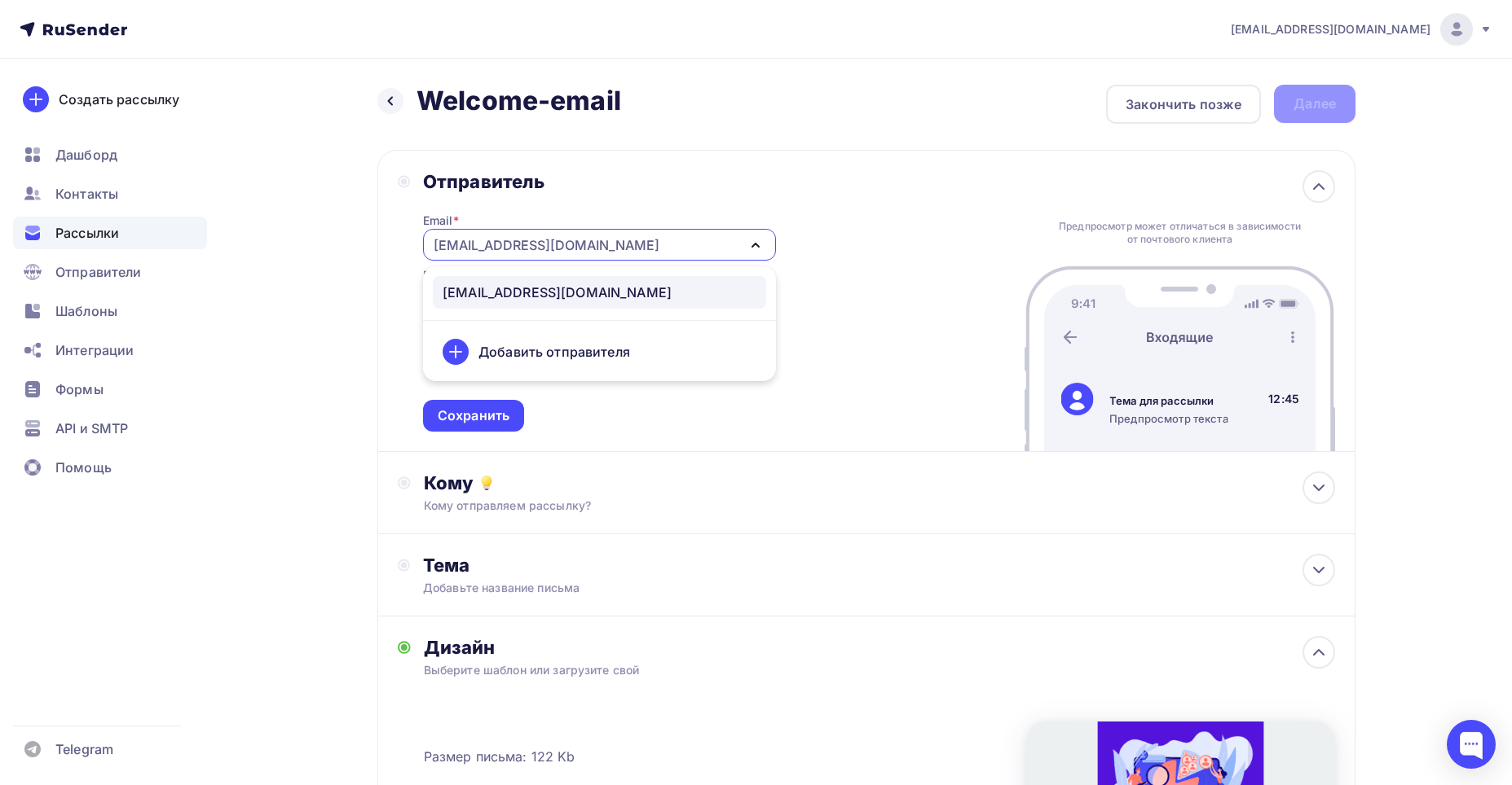
click at [630, 344] on div "Добавить отправителя" at bounding box center [599, 352] width 333 height 39
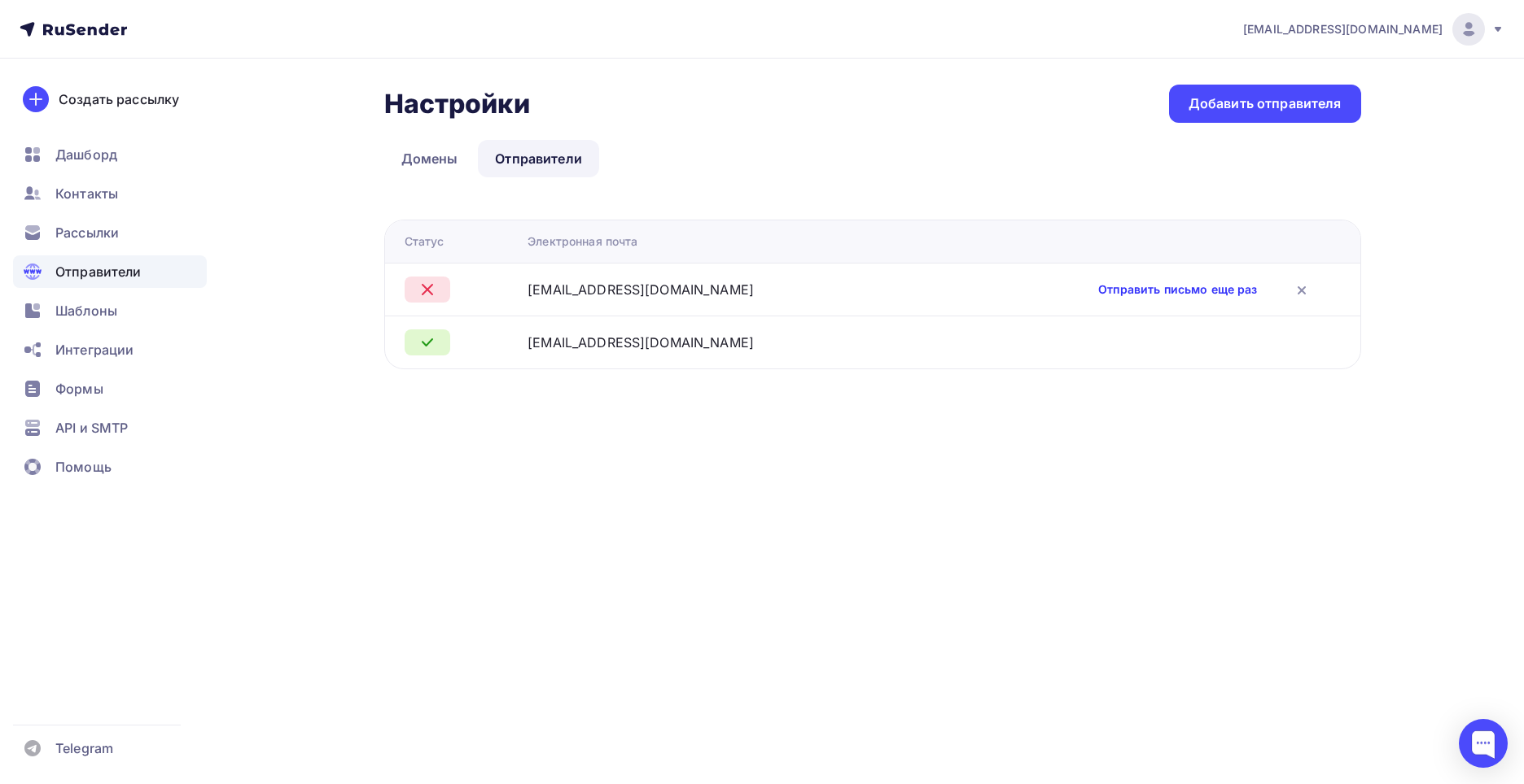
click at [1130, 291] on link "Отправить письмо еще раз" at bounding box center [1177, 289] width 159 height 17
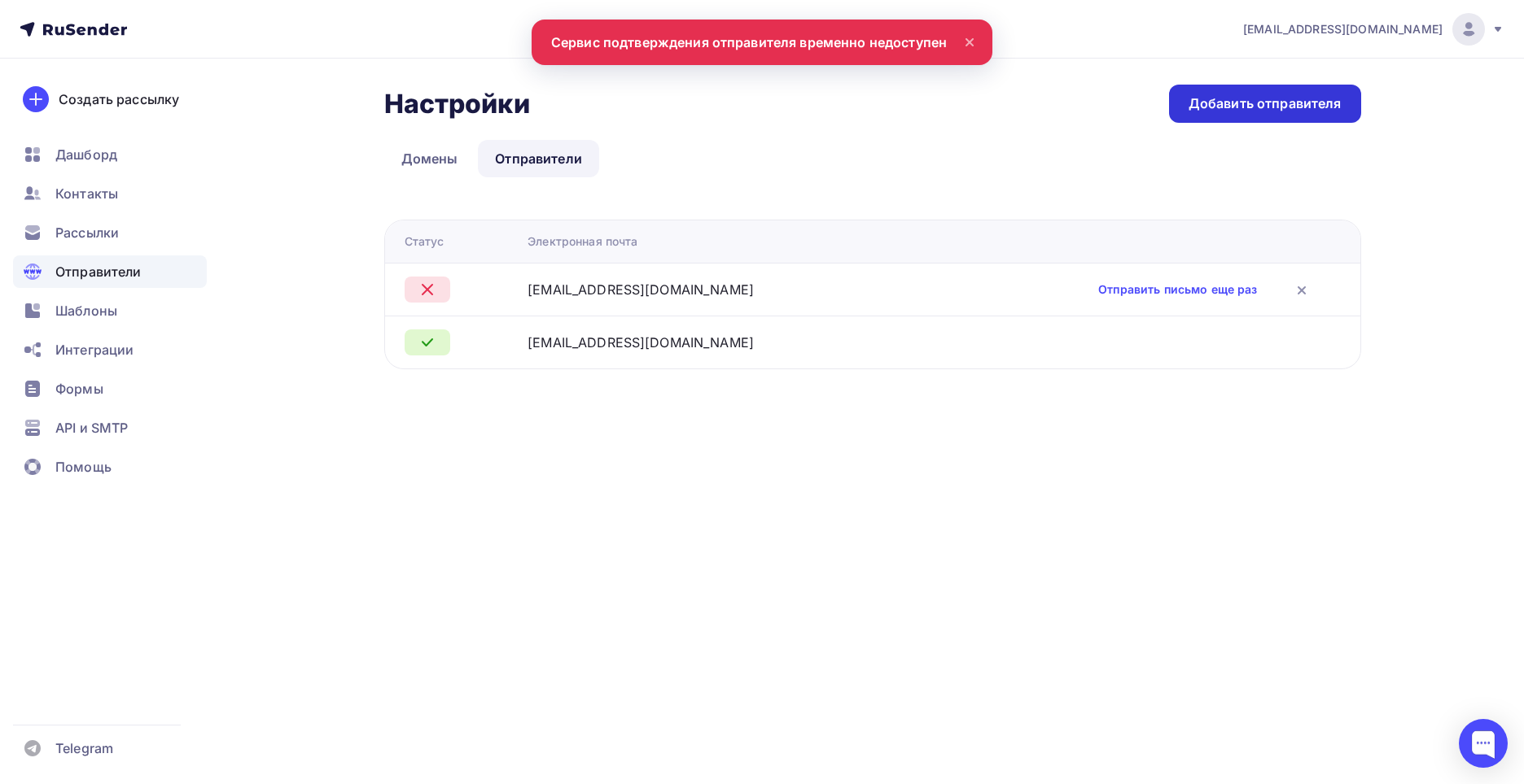
click at [1252, 120] on div "Добавить отправителя" at bounding box center [1264, 103] width 192 height 38
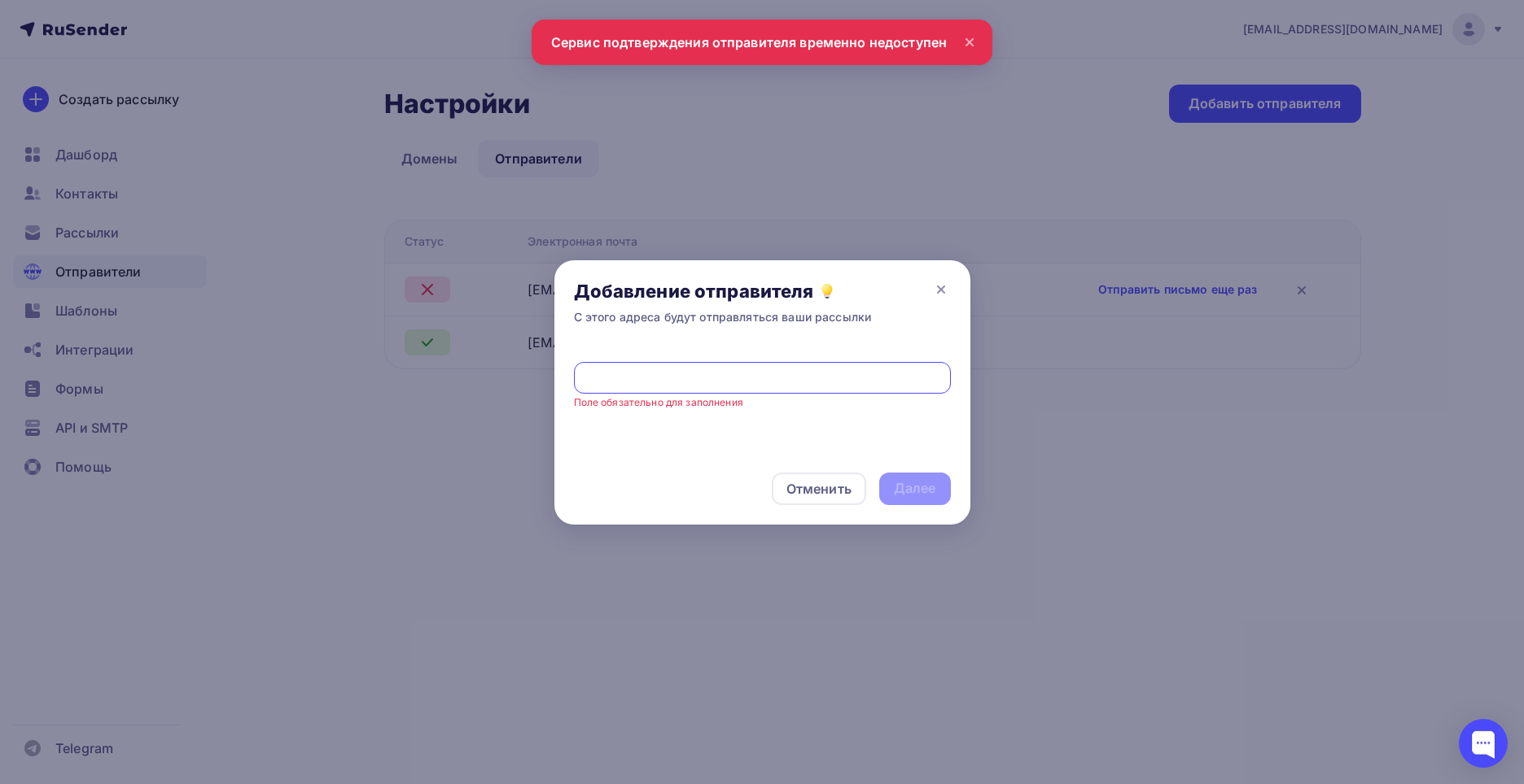
type input "Welcome-email р"
drag, startPoint x: 759, startPoint y: 382, endPoint x: 390, endPoint y: 362, distance: 369.5
click at [390, 362] on div "Добавление отправителя С этого адреса будут отправляться ваши рассылки Welcome-…" at bounding box center [762, 392] width 1524 height 784
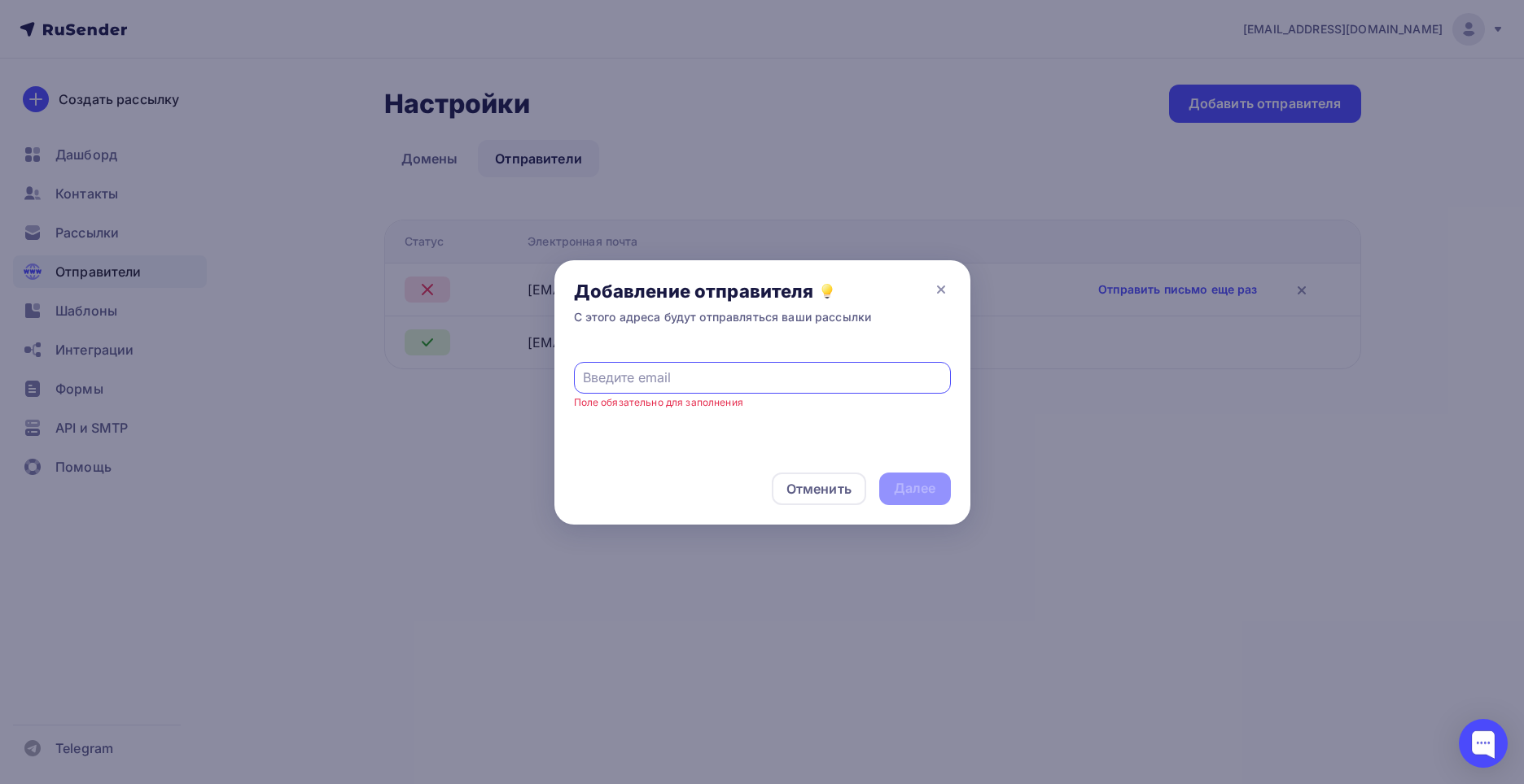
paste input "buublikkk@tiffincrane.com"
type input "buublikkk@tiffincrane.com"
click at [923, 490] on div "Далее" at bounding box center [914, 488] width 42 height 18
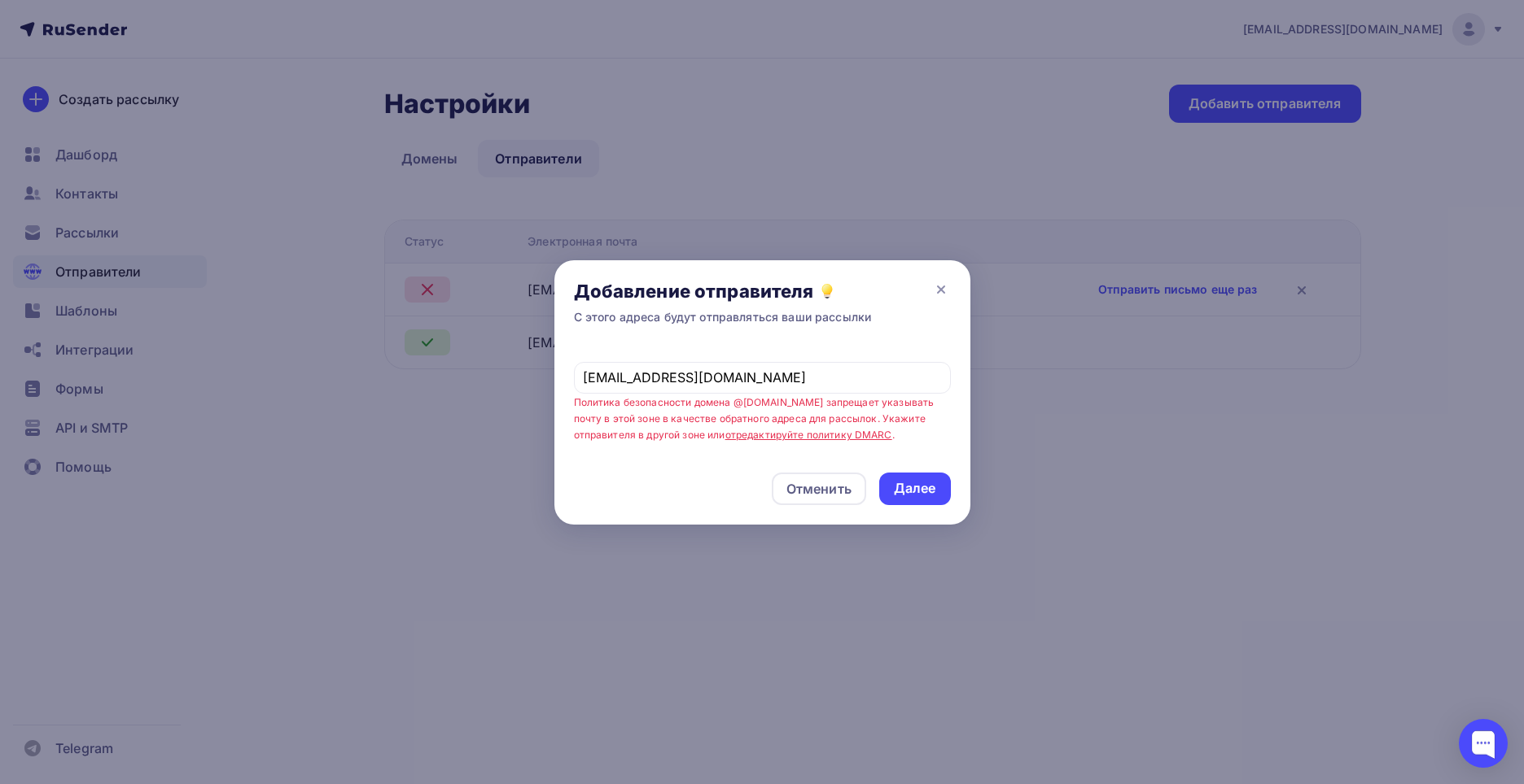
click at [936, 468] on div "Отменить Далее" at bounding box center [762, 489] width 416 height 72
click at [853, 481] on div "Отменить" at bounding box center [818, 488] width 94 height 32
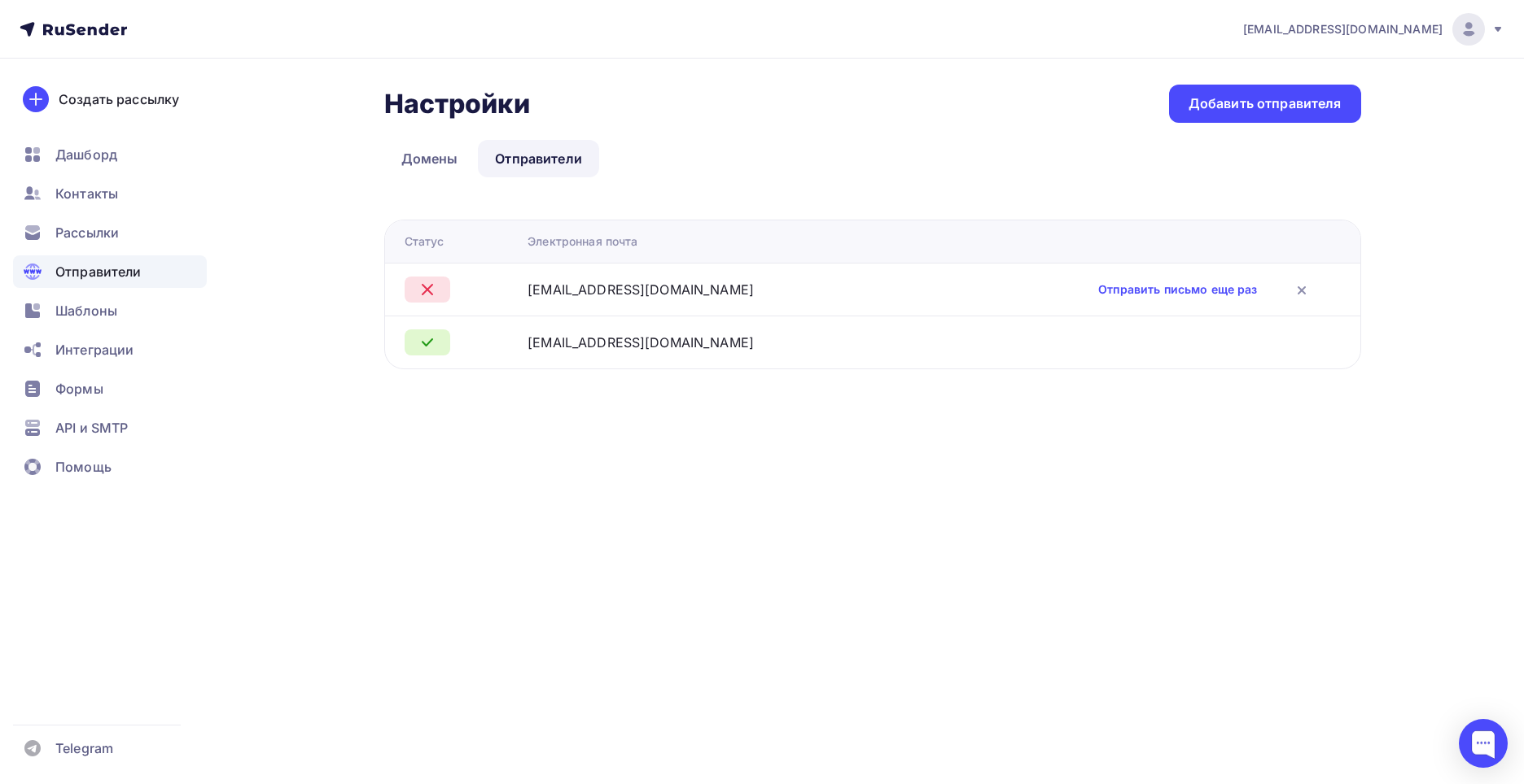
click at [708, 350] on div "[EMAIL_ADDRESS][DOMAIN_NAME]" at bounding box center [724, 342] width 394 height 19
drag, startPoint x: 1044, startPoint y: 339, endPoint x: 988, endPoint y: 350, distance: 57.1
click at [1042, 340] on td at bounding box center [1143, 342] width 432 height 53
drag, startPoint x: 575, startPoint y: 346, endPoint x: 451, endPoint y: 350, distance: 124.1
click at [574, 346] on div "[EMAIL_ADDRESS][DOMAIN_NAME]" at bounding box center [640, 342] width 227 height 19
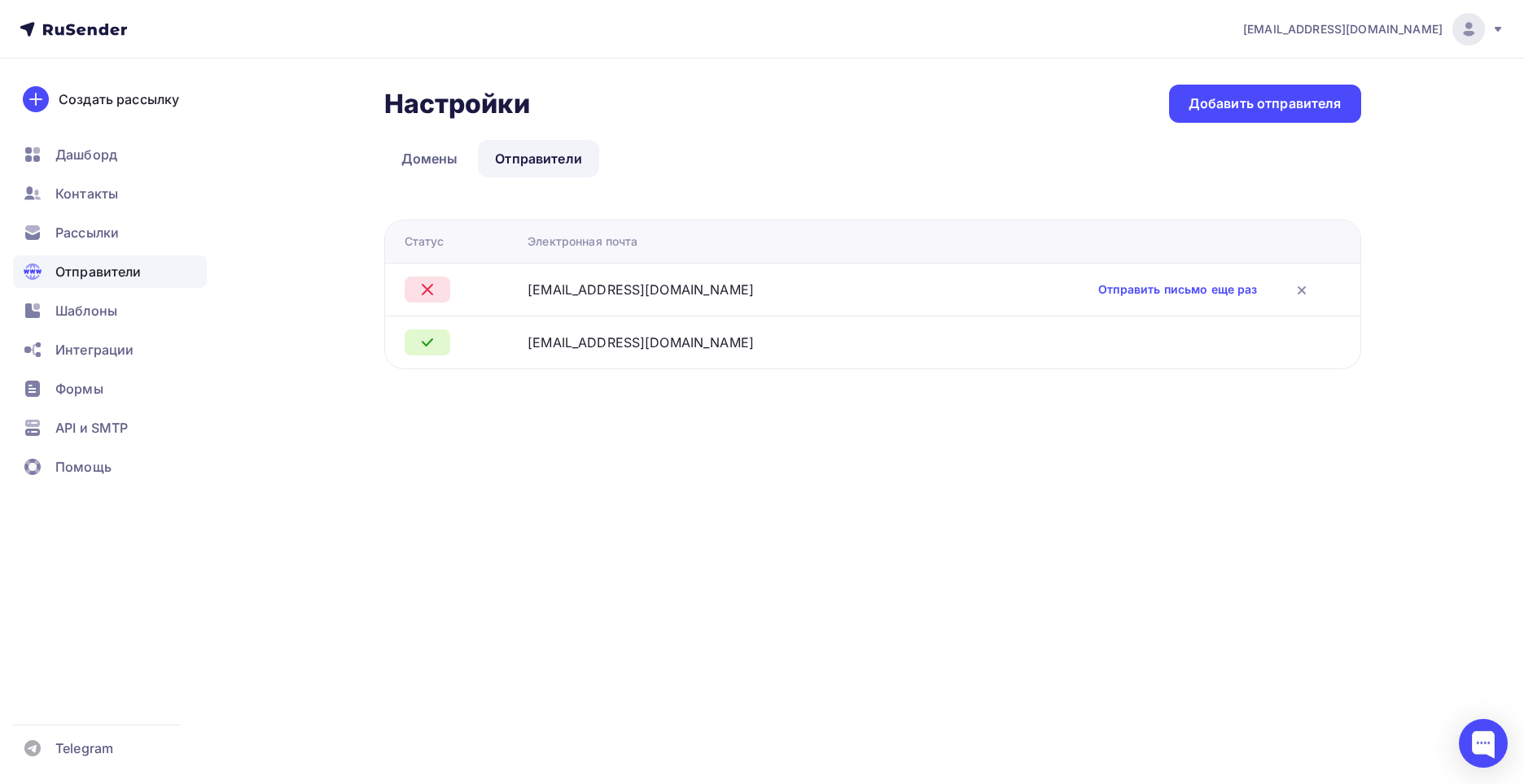
drag, startPoint x: 443, startPoint y: 346, endPoint x: 427, endPoint y: 346, distance: 16.0
click at [440, 346] on div at bounding box center [427, 342] width 46 height 26
click at [425, 345] on icon at bounding box center [427, 342] width 10 height 7
click at [107, 240] on span "Рассылки" at bounding box center [87, 232] width 63 height 19
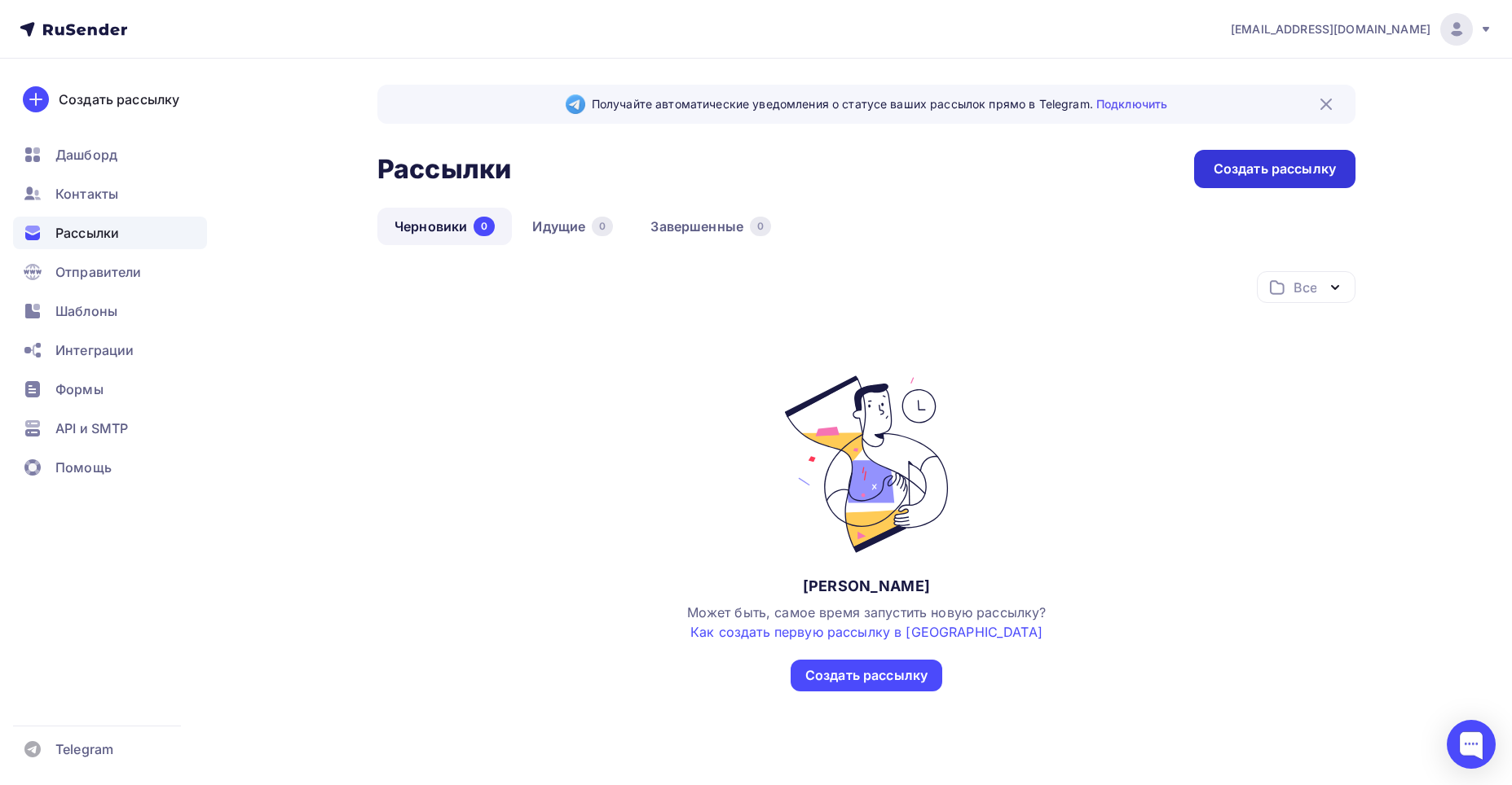
click at [1310, 157] on div "Создать рассылку" at bounding box center [1274, 168] width 162 height 38
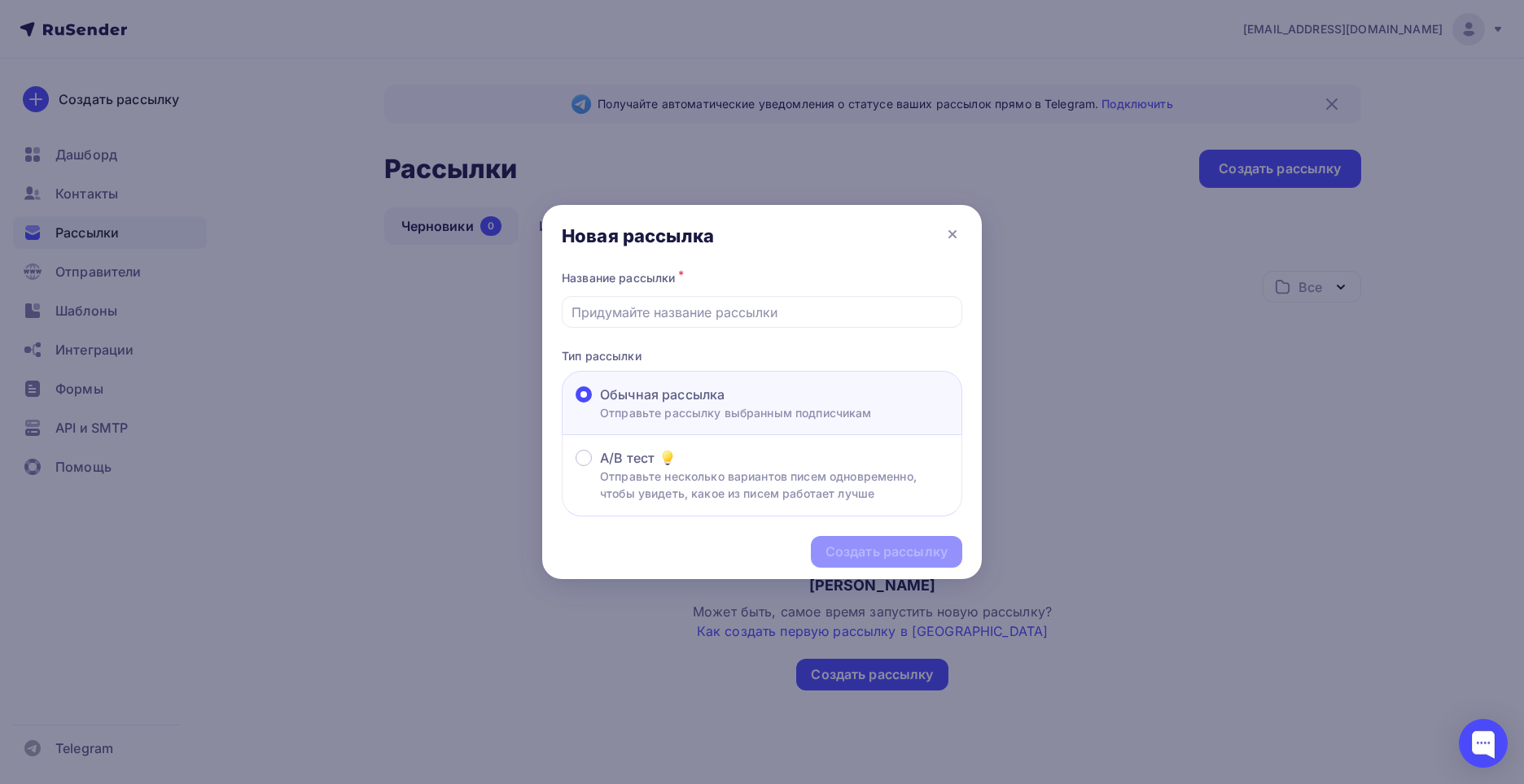
click at [695, 289] on div "Название рассылки *" at bounding box center [762, 277] width 401 height 22
click at [698, 298] on div at bounding box center [762, 311] width 401 height 32
click at [674, 310] on input "text" at bounding box center [762, 312] width 381 height 19
paste input "buublikkk@tiffincrane.com"
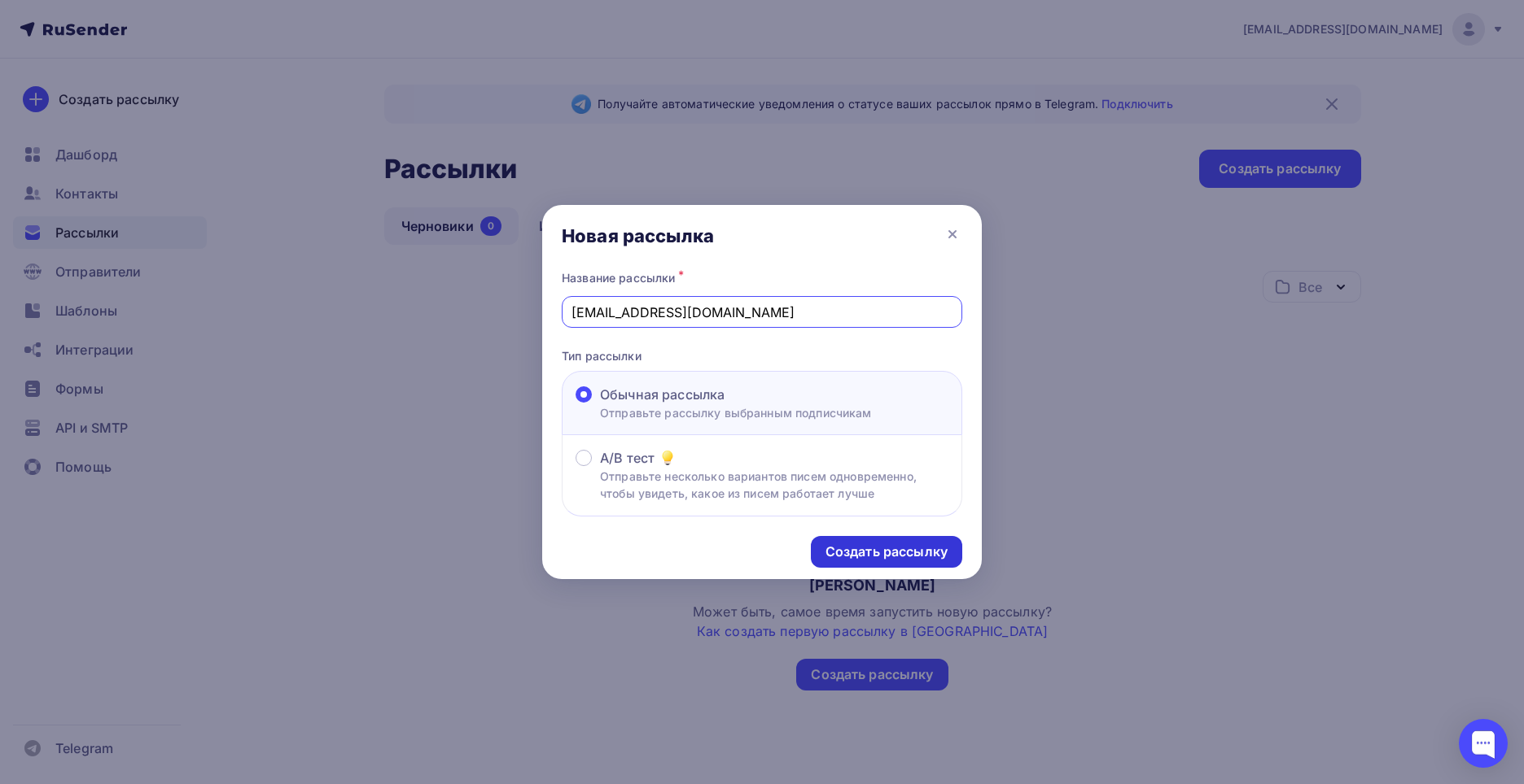
type input "buublikkk@tiffincrane.com"
click at [882, 559] on div "Создать рассылку" at bounding box center [886, 552] width 122 height 18
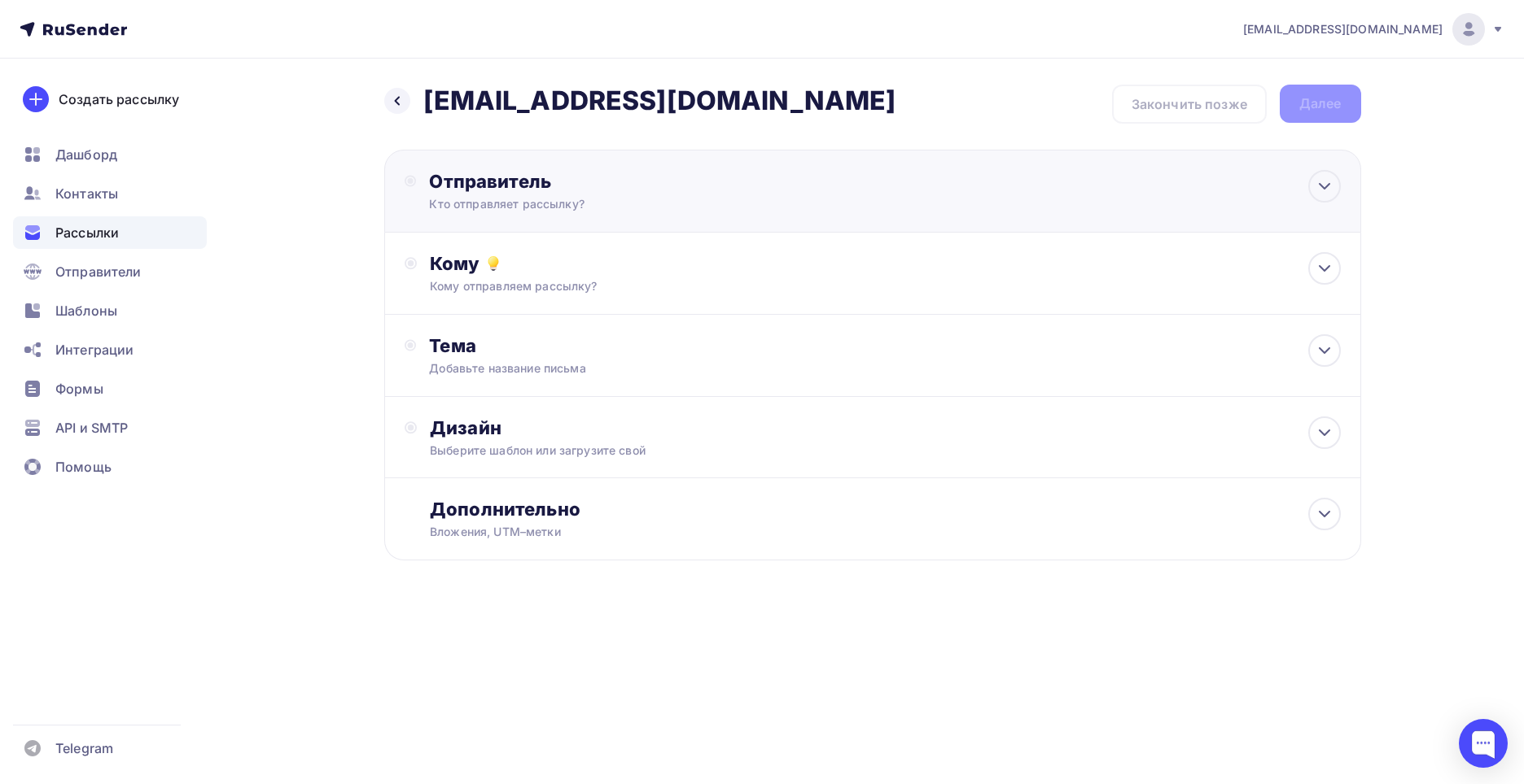
click at [600, 216] on div "Отправитель Кто отправляет рассылку? Email * nikkukishev@gmail.com nikkukishev@…" at bounding box center [873, 191] width 977 height 83
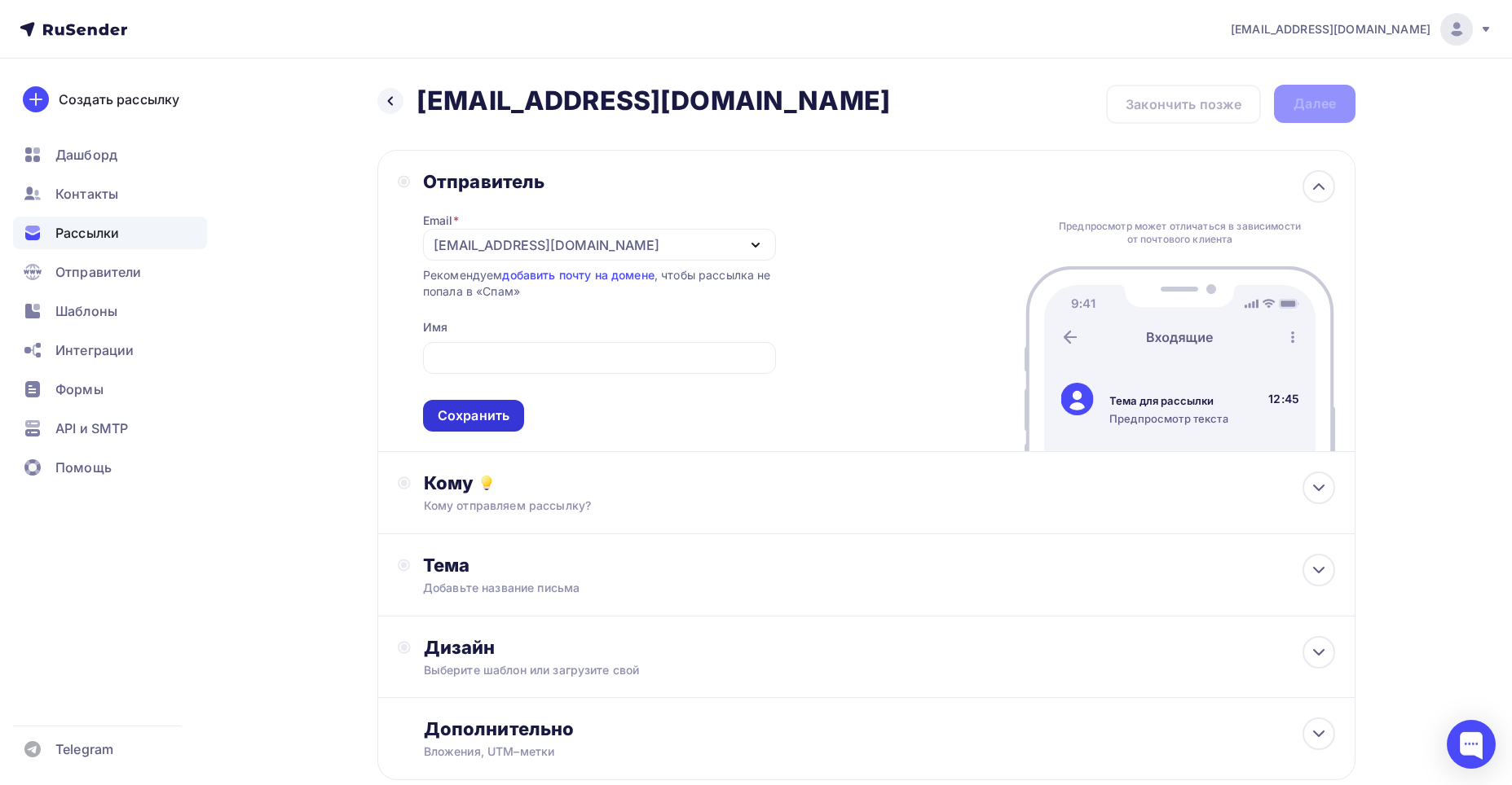
click at [508, 415] on div "Сохранить" at bounding box center [473, 415] width 72 height 19
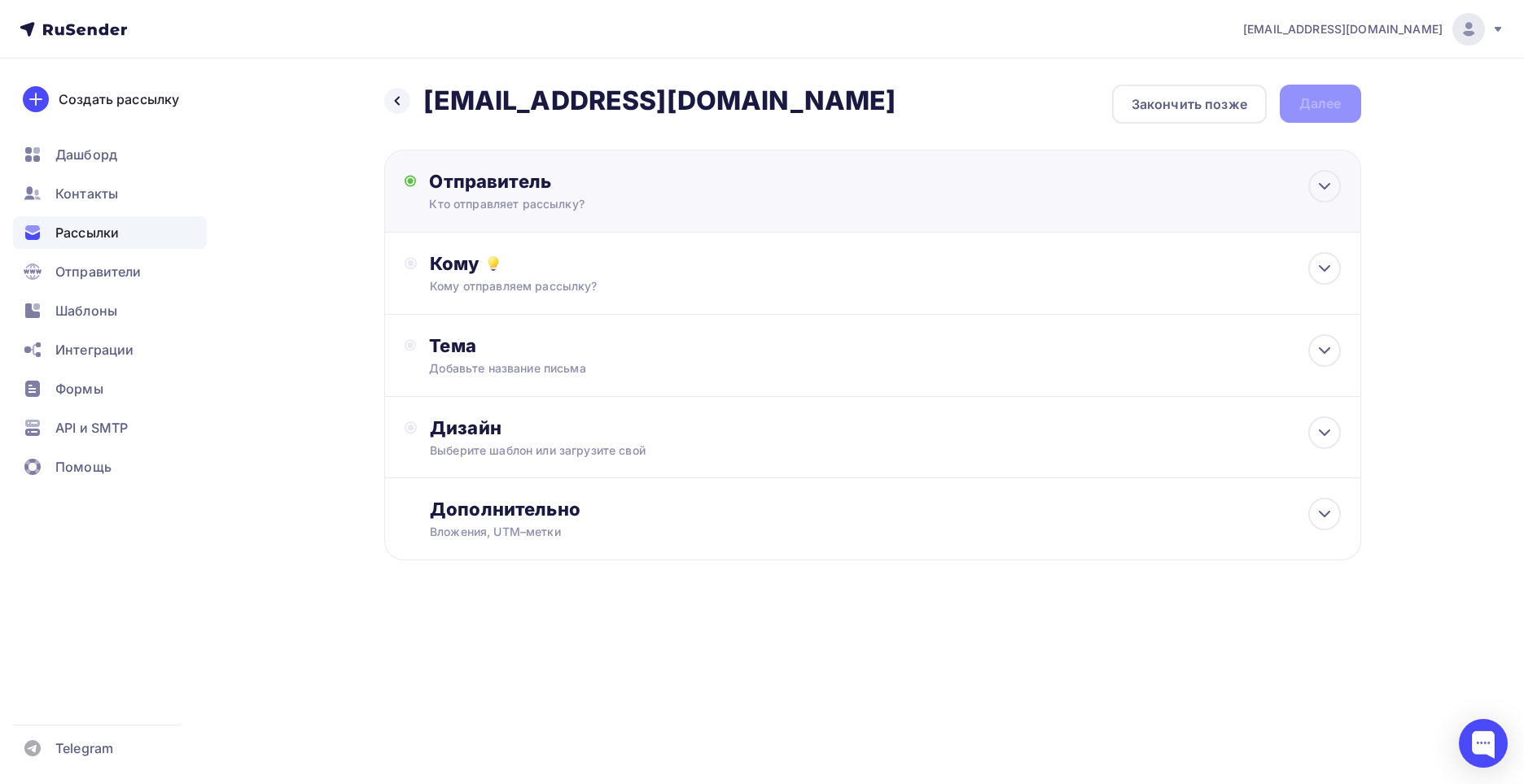
click at [651, 195] on div "Отправитель Кто отправляет рассылку? Email * nikkukishev@gmail.com nikkukishev@…" at bounding box center [605, 191] width 352 height 42
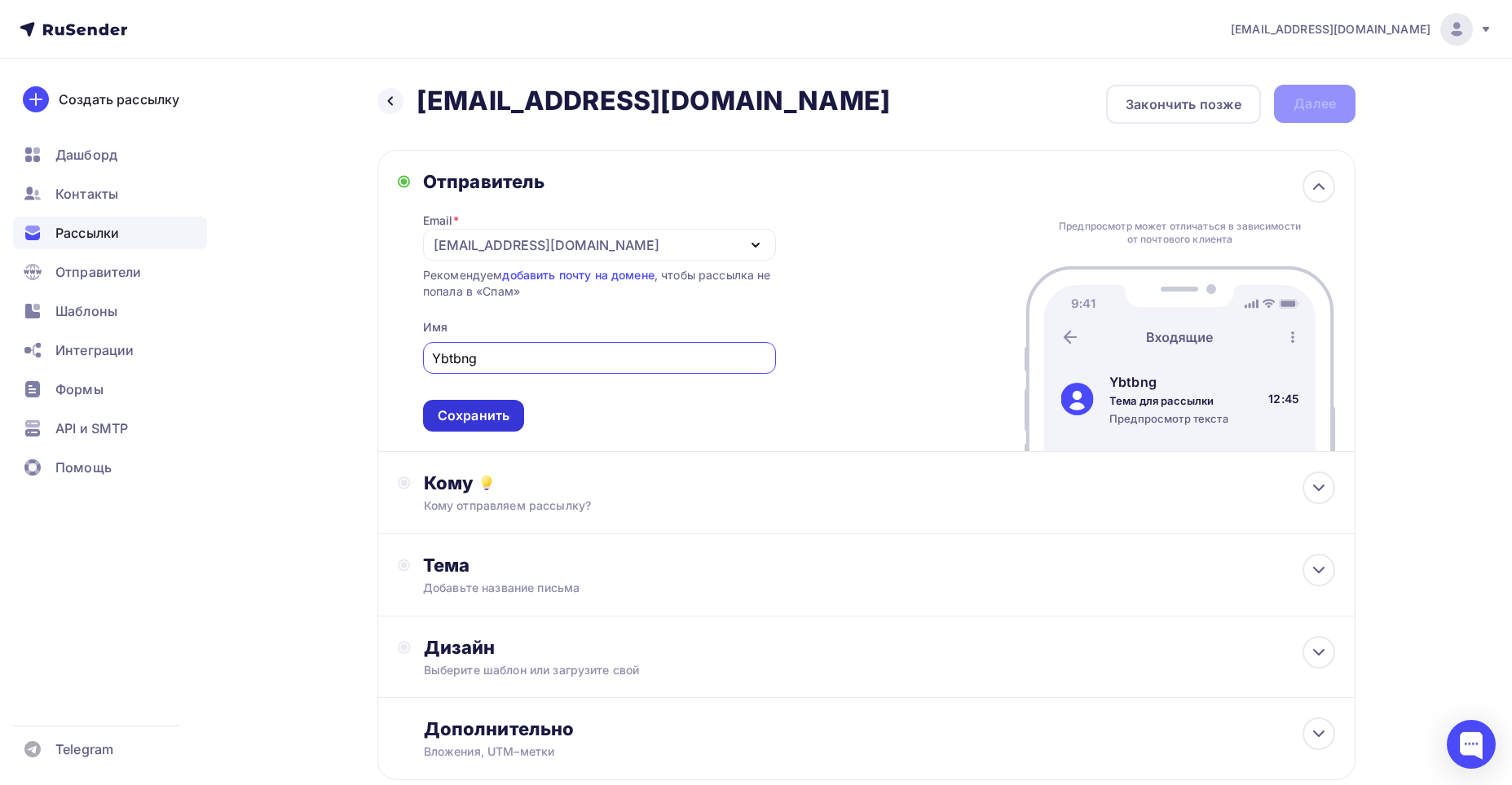
type input "Ybtbng"
click at [502, 417] on div "Сохранить" at bounding box center [473, 415] width 72 height 19
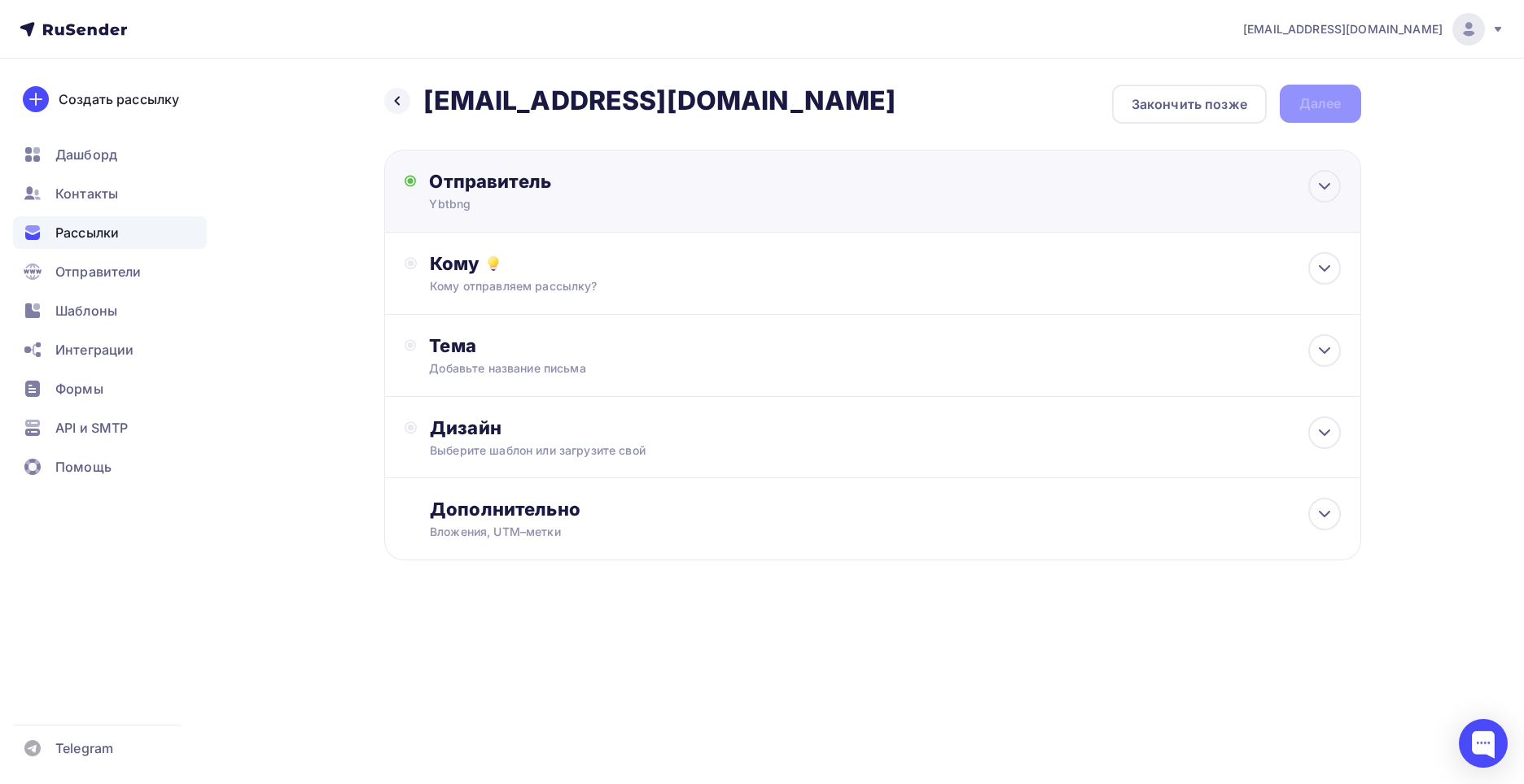
click at [650, 189] on div "Отправитель" at bounding box center [605, 181] width 352 height 22
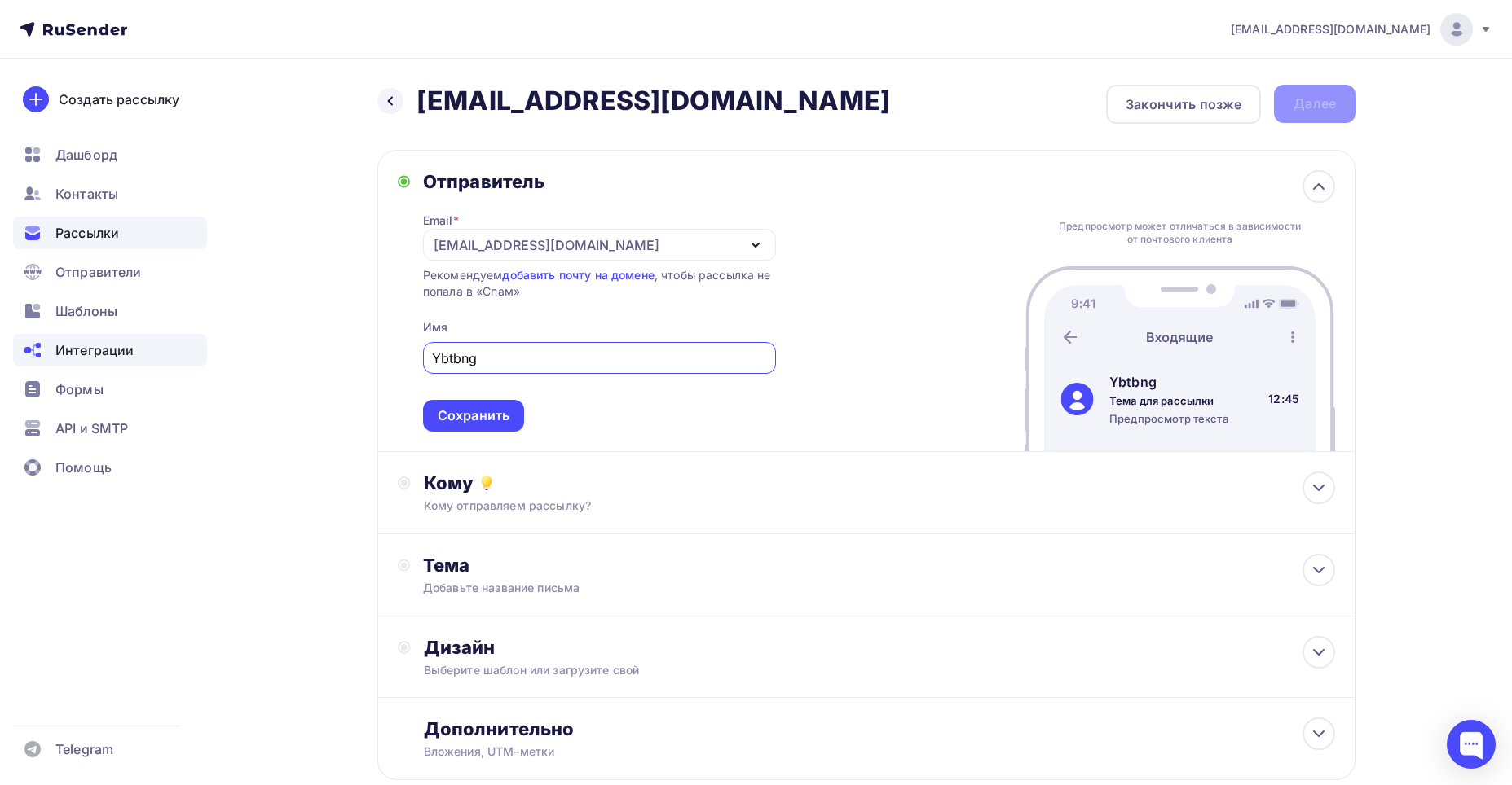
drag, startPoint x: 521, startPoint y: 355, endPoint x: 83, endPoint y: 341, distance: 438.2
click at [83, 341] on div "nikkukishev@gmail.com Аккаунт Тарифы Выйти Создать рассылку Дашборд Контакты Ра…" at bounding box center [756, 442] width 1512 height 885
type input "Никита"
click at [603, 515] on div "Кому Кому отправляем рассылку? Списки получателей Нет получателей Все списки id…" at bounding box center [866, 493] width 978 height 82
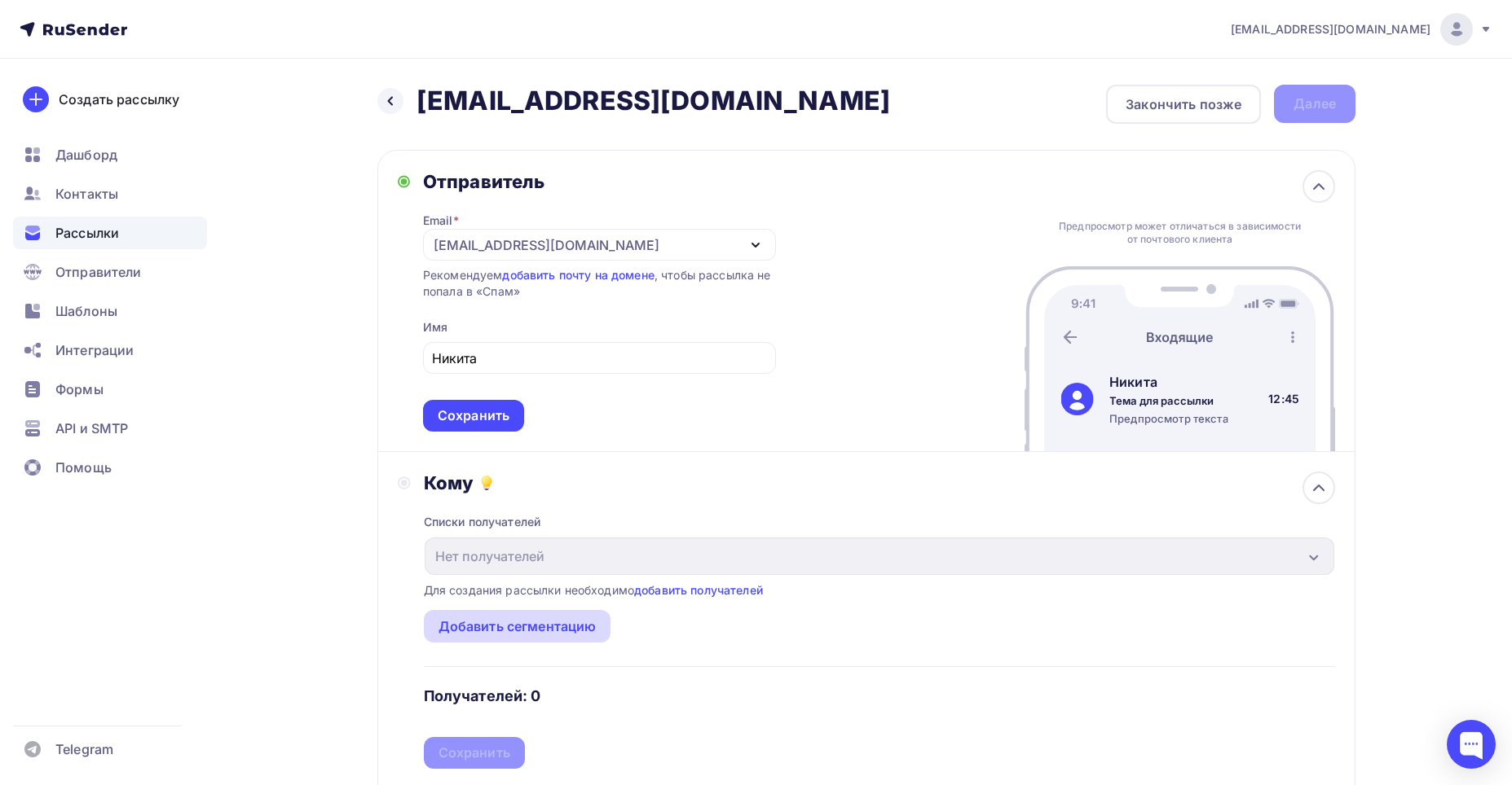
click at [512, 634] on div "Добавить сегментацию" at bounding box center [517, 626] width 158 height 19
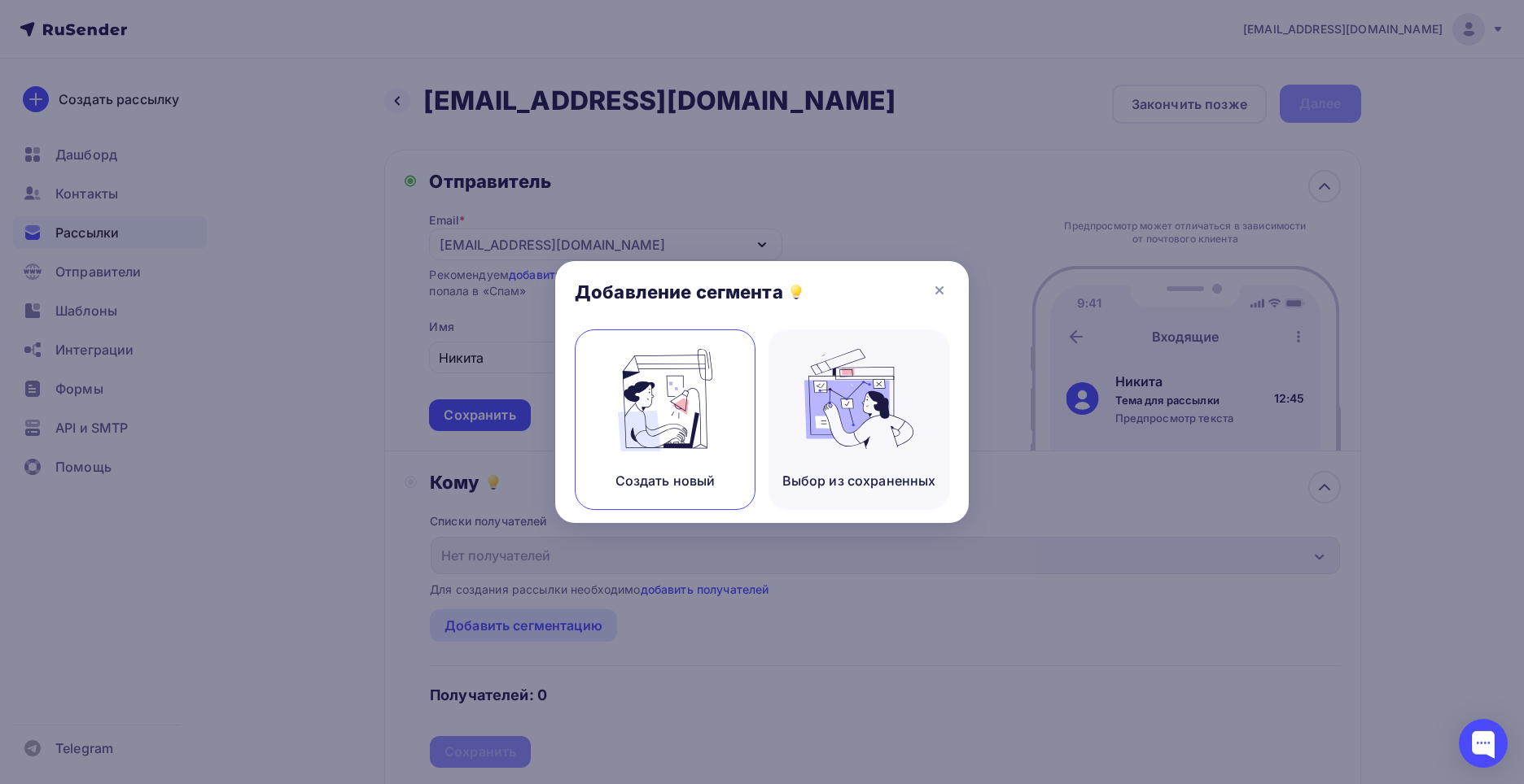
click at [679, 404] on img at bounding box center [665, 400] width 109 height 102
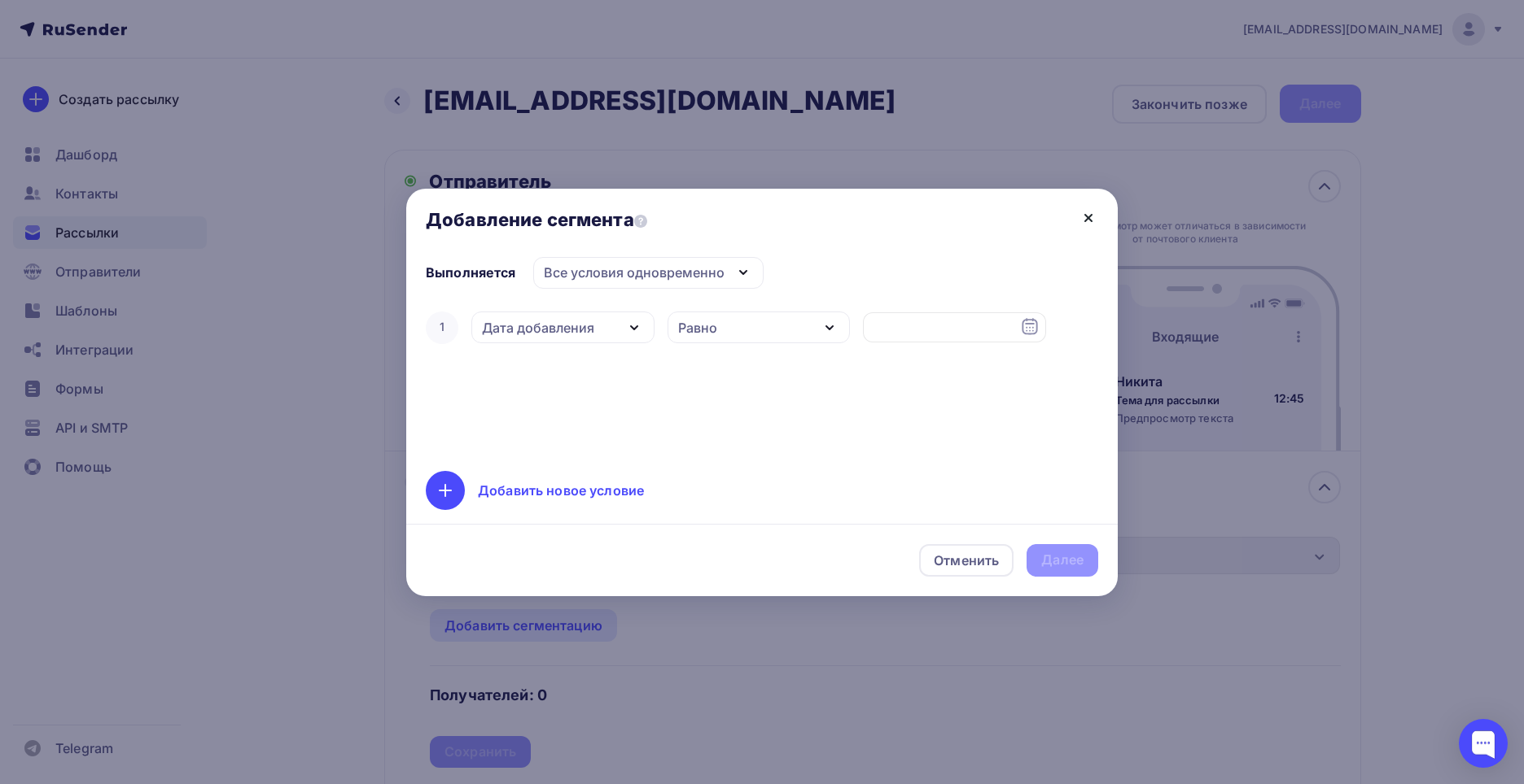
click at [1087, 221] on icon at bounding box center [1088, 218] width 19 height 19
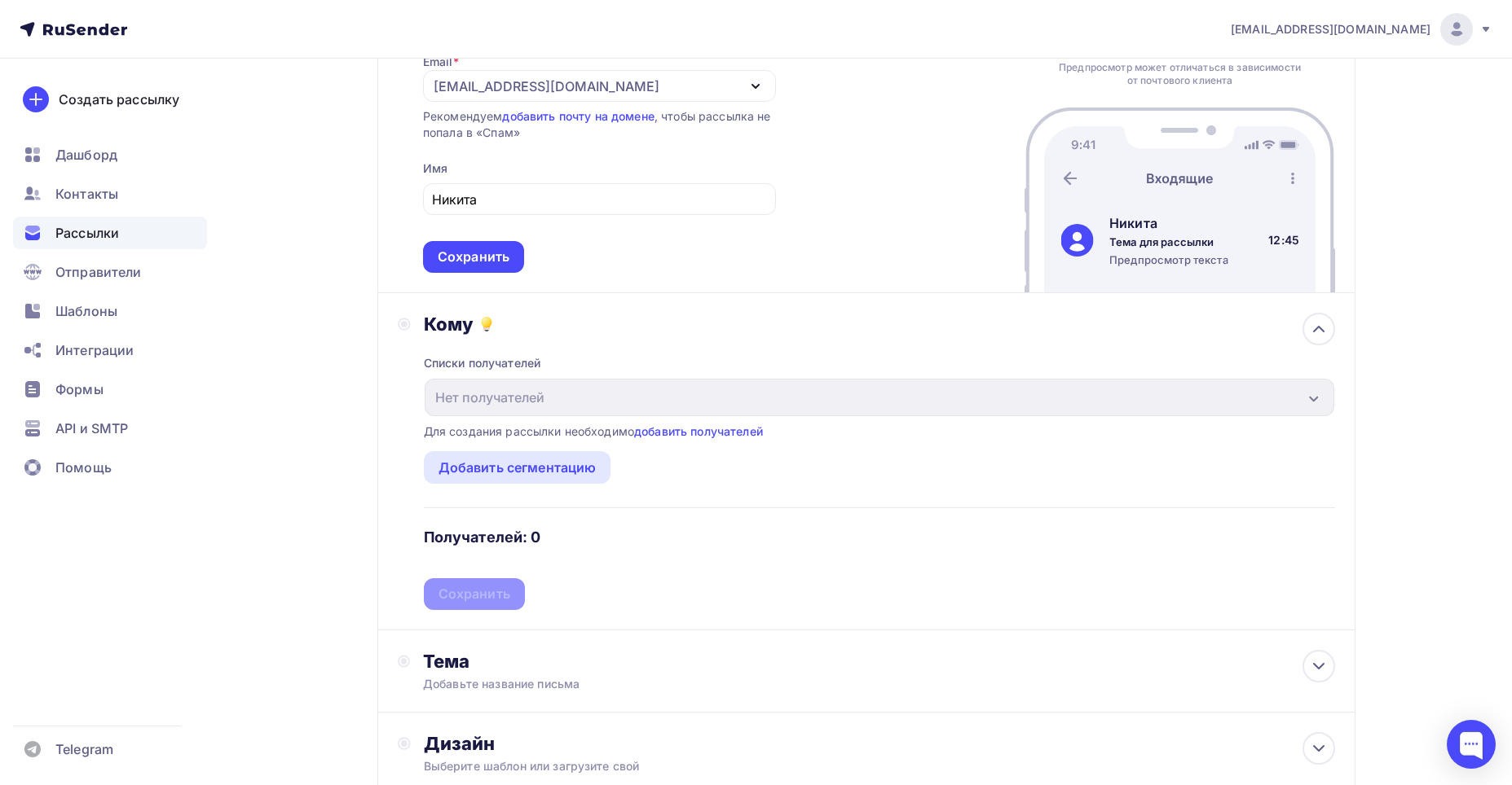
scroll to position [163, 0]
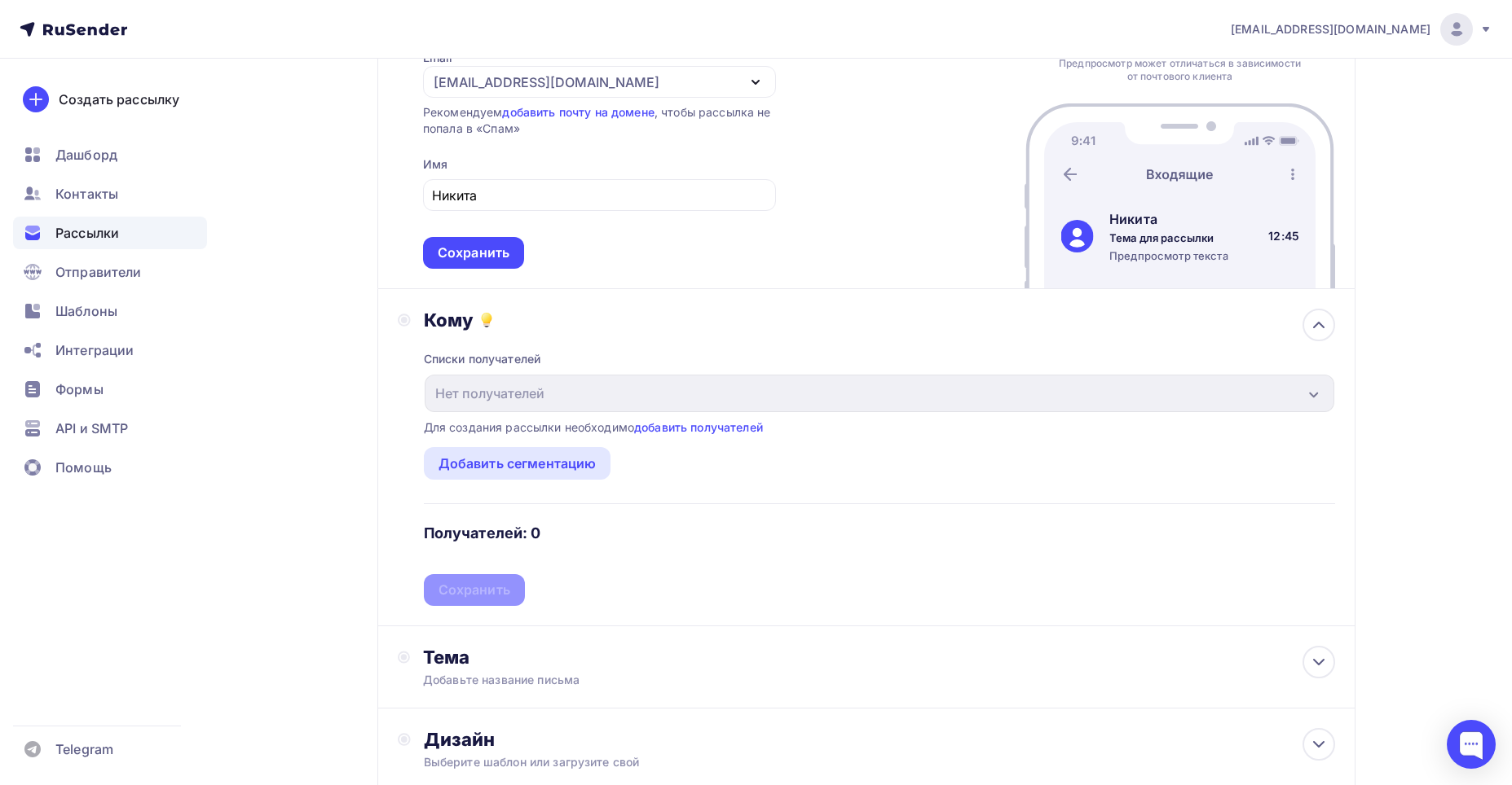
click at [1138, 435] on div "Списки получателей Нет получателей Все списки id Добавить список Для создания р…" at bounding box center [879, 468] width 911 height 275
click at [668, 430] on link "добавить получателей" at bounding box center [699, 428] width 129 height 14
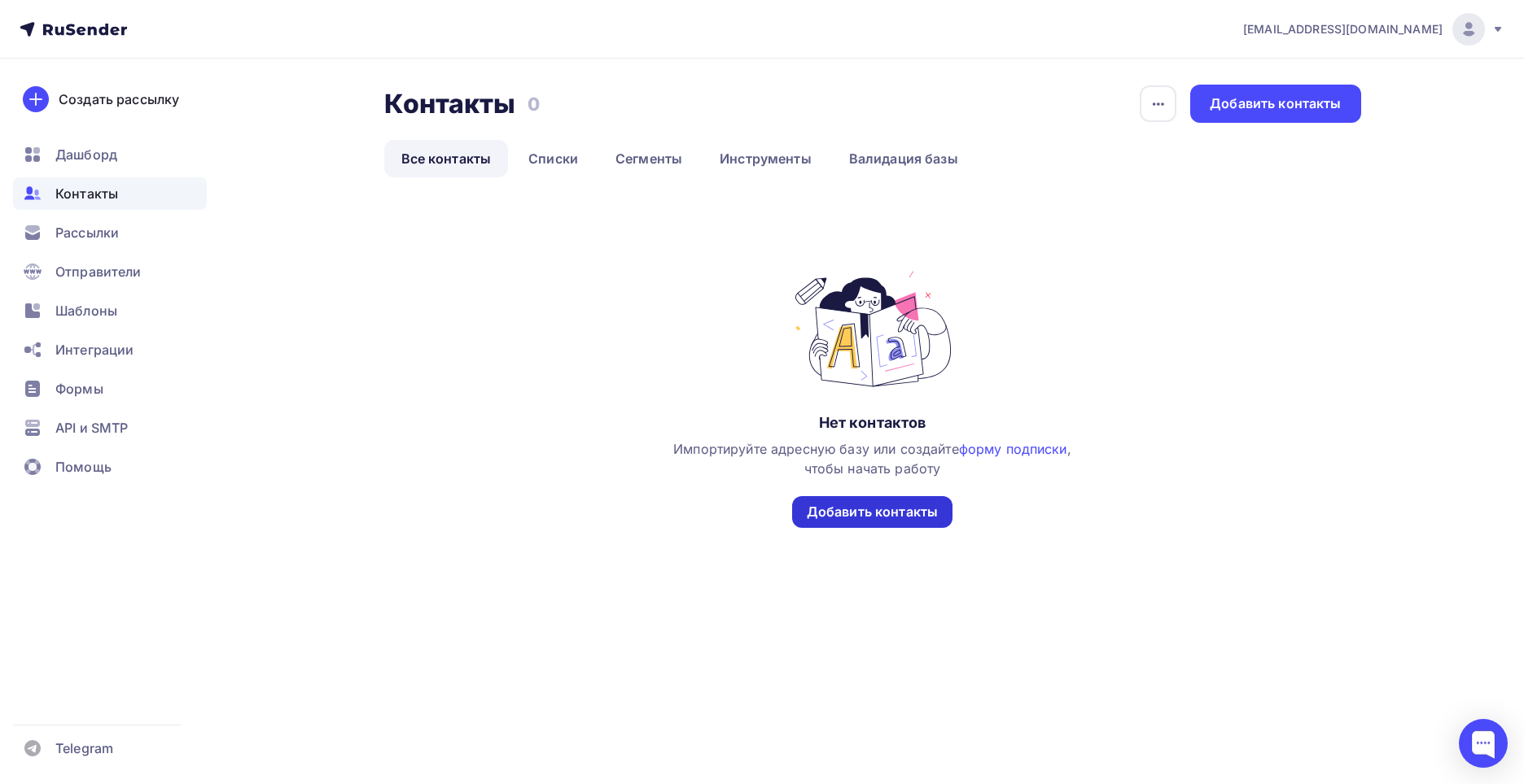
click at [908, 514] on div "Добавить контакты" at bounding box center [872, 512] width 131 height 18
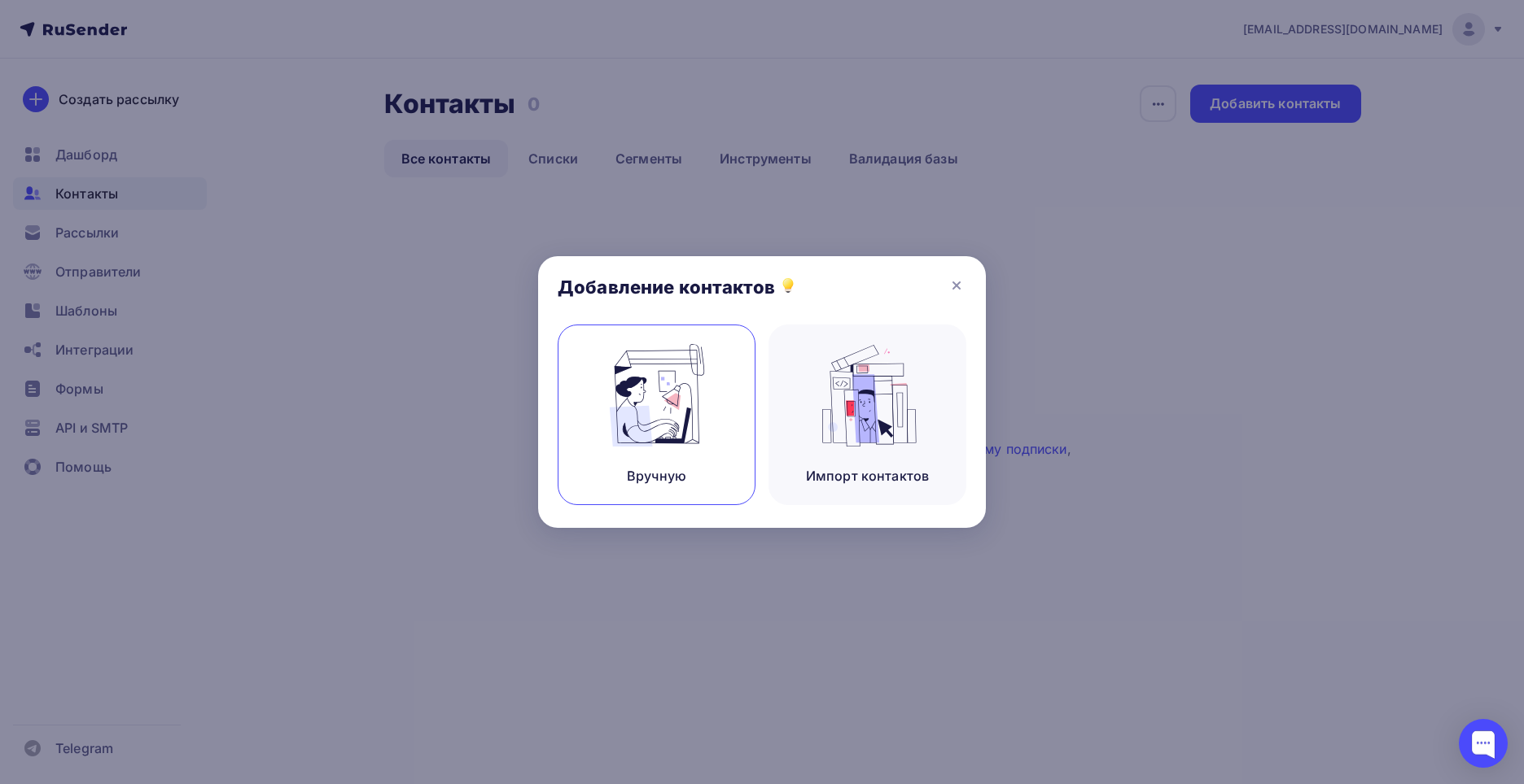
click at [657, 450] on div "Вручную" at bounding box center [656, 415] width 198 height 181
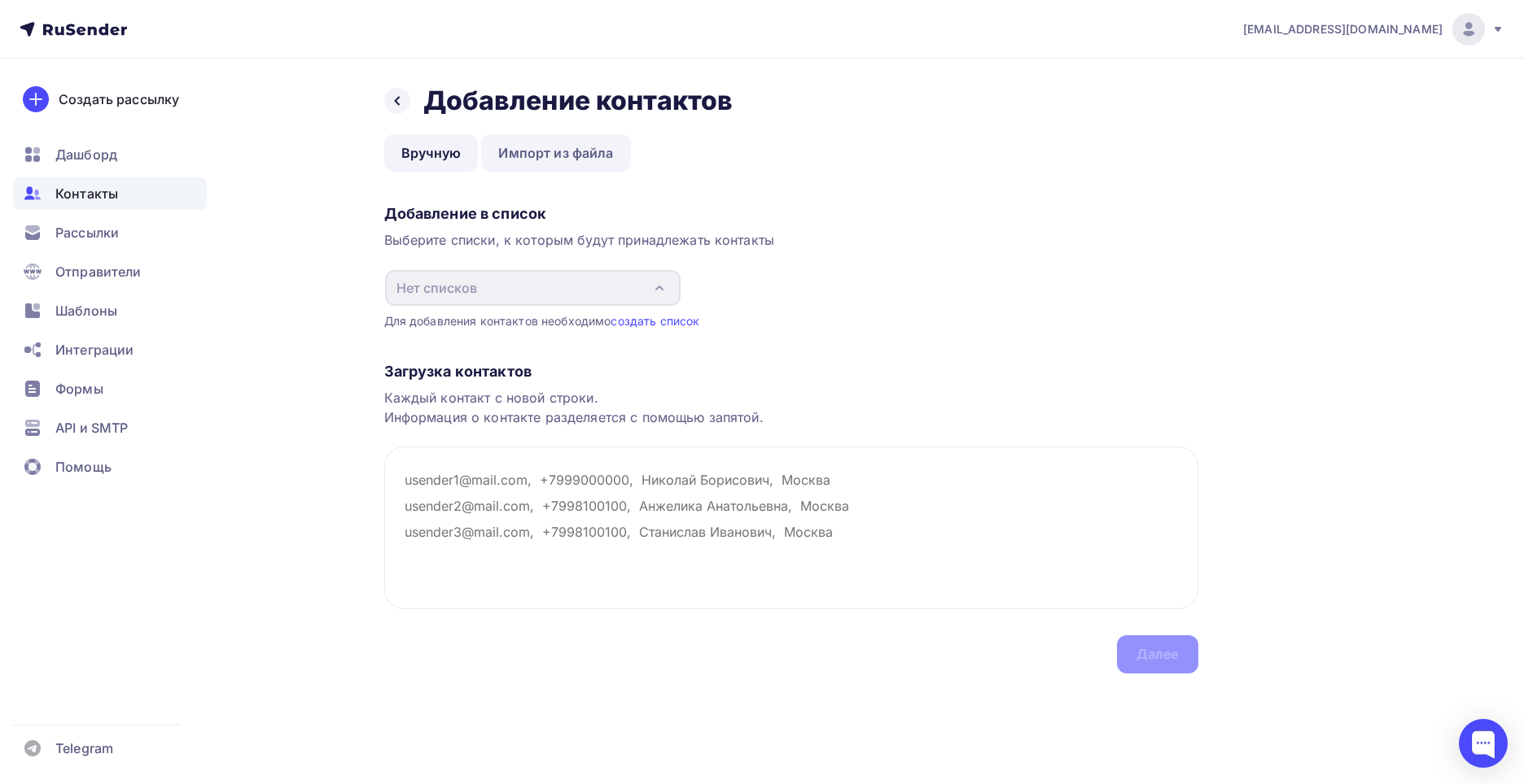
click at [538, 147] on link "Импорт из файла" at bounding box center [555, 153] width 149 height 37
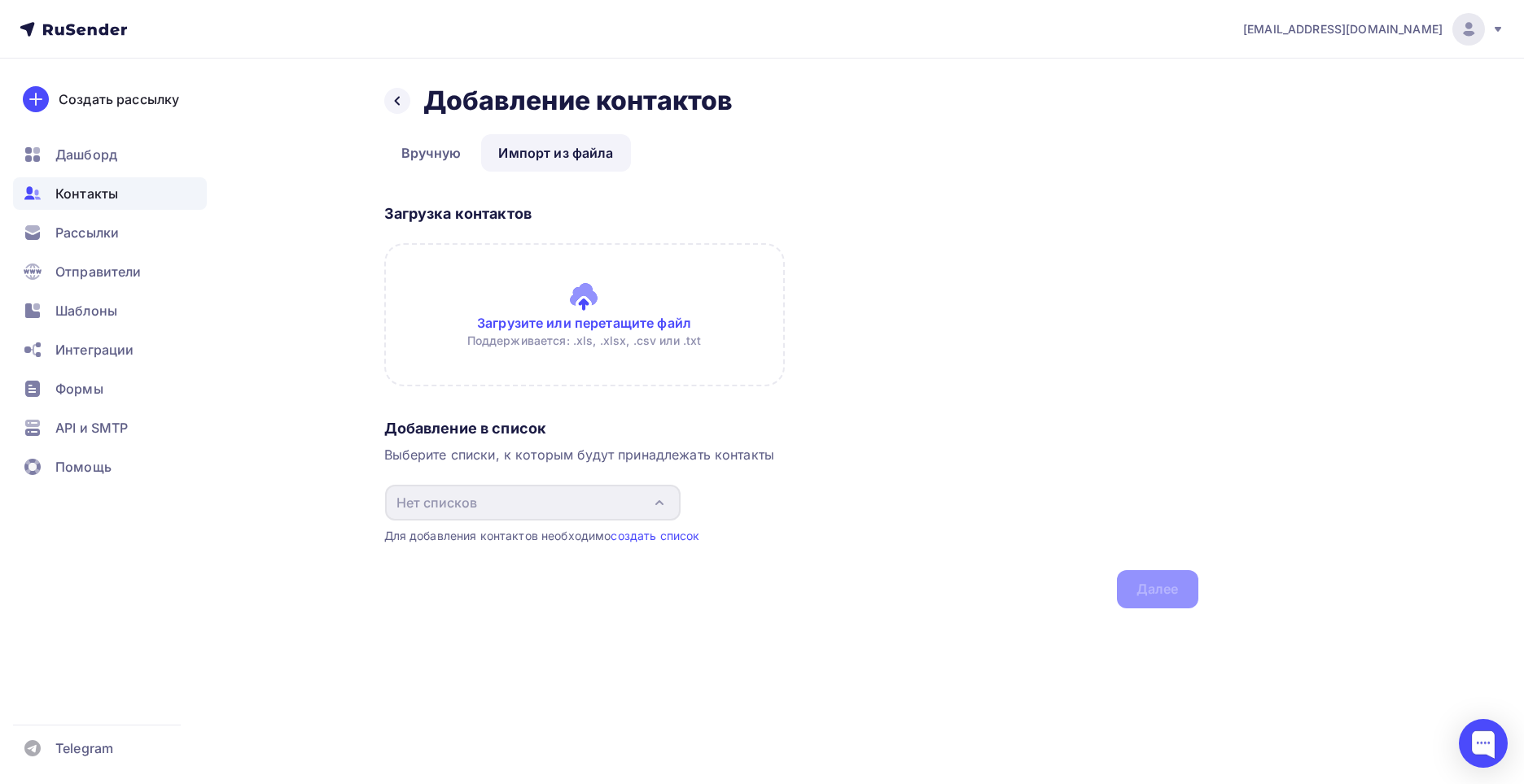
click at [439, 155] on link "Вручную" at bounding box center [431, 153] width 94 height 37
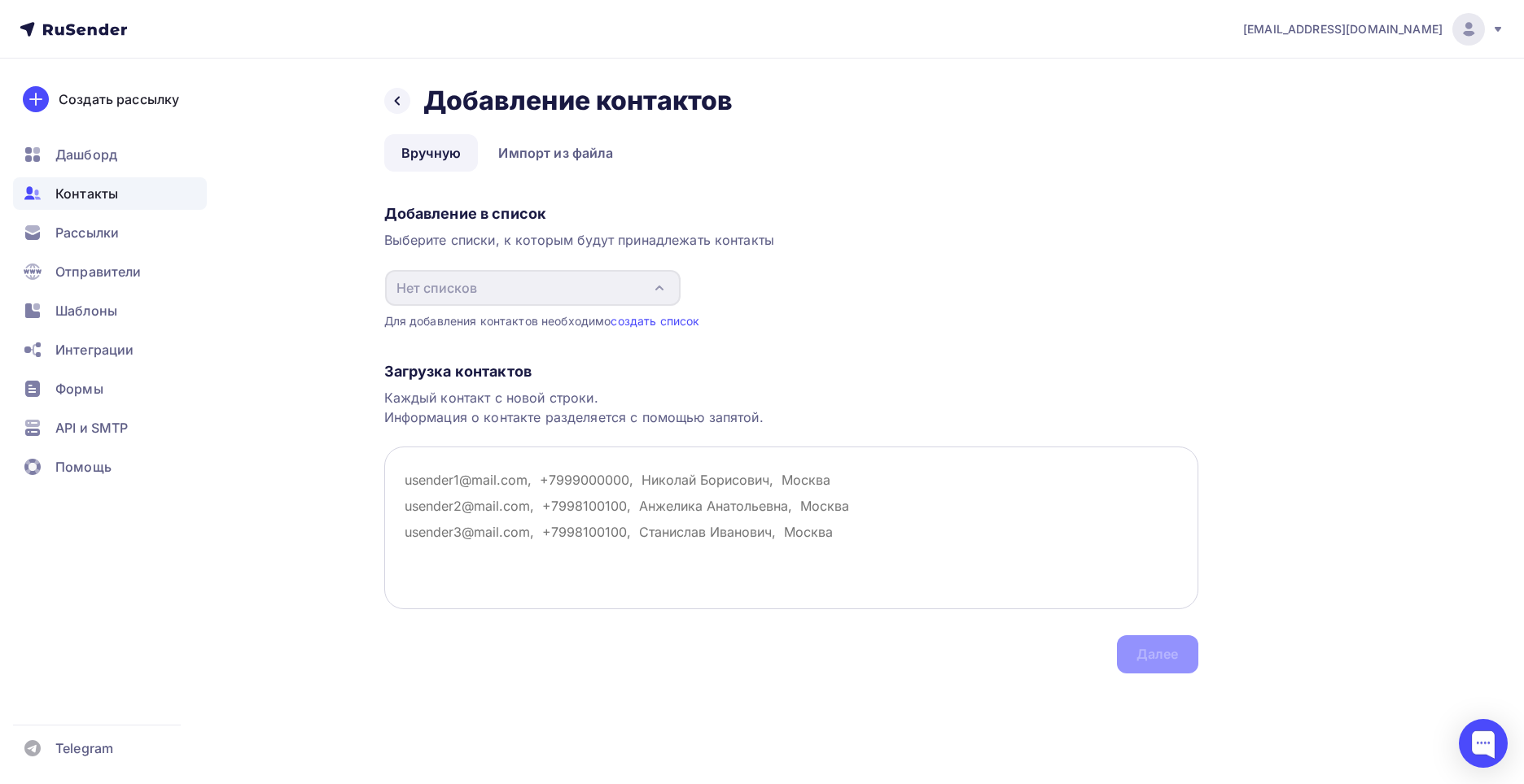
drag, startPoint x: 470, startPoint y: 467, endPoint x: 465, endPoint y: 479, distance: 13.0
click at [468, 467] on textarea at bounding box center [791, 527] width 814 height 162
click at [465, 479] on textarea at bounding box center [791, 527] width 814 height 162
paste textarea "amatikara@mail.ru"
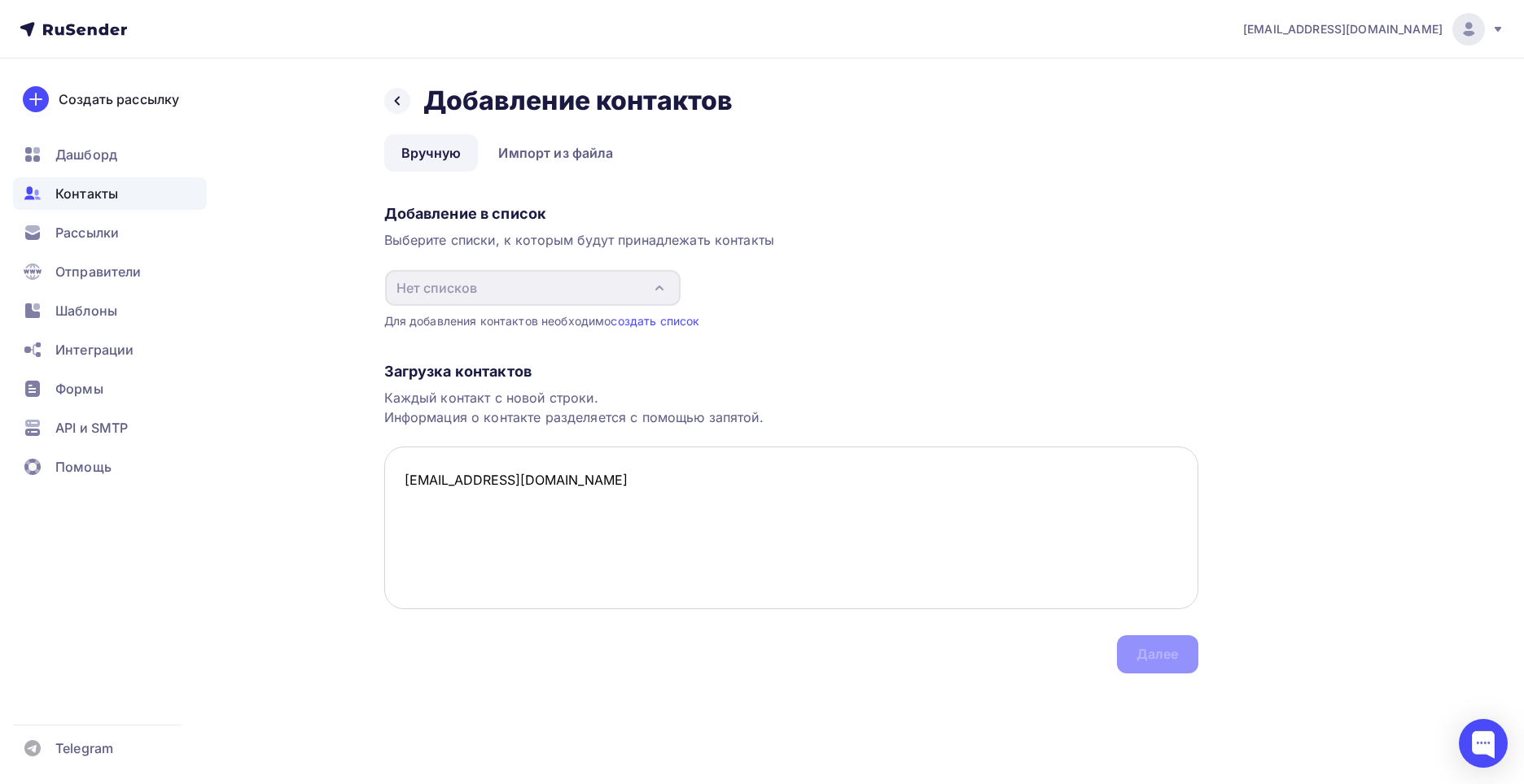
paste textarea "Елена Валентиновна"
click at [1159, 659] on div "Загрузка контактов Каждый контакт с новой строки. Информация о контакте разделя…" at bounding box center [791, 502] width 814 height 344
click at [664, 483] on textarea "[EMAIL_ADDRESS][DOMAIN_NAME] [PERSON_NAME]" at bounding box center [791, 527] width 814 height 162
paste textarea "amatikara@mail.ru Елена Валентиновна romababushkin7@gmail.com Куприянов Марк ni…"
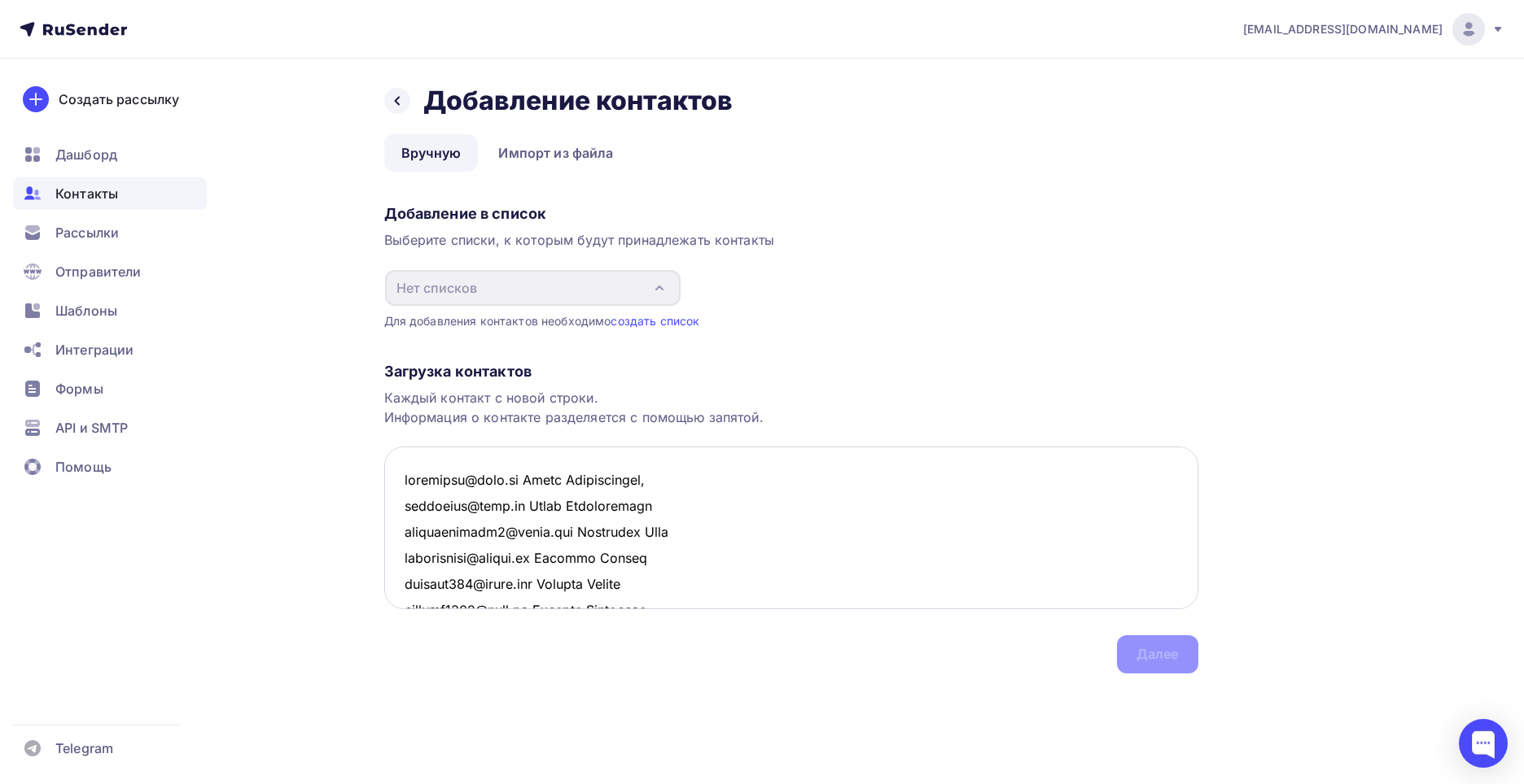
drag, startPoint x: 668, startPoint y: 474, endPoint x: 392, endPoint y: 475, distance: 276.0
click at [392, 475] on textarea at bounding box center [791, 527] width 814 height 162
click at [695, 486] on textarea at bounding box center [791, 527] width 814 height 162
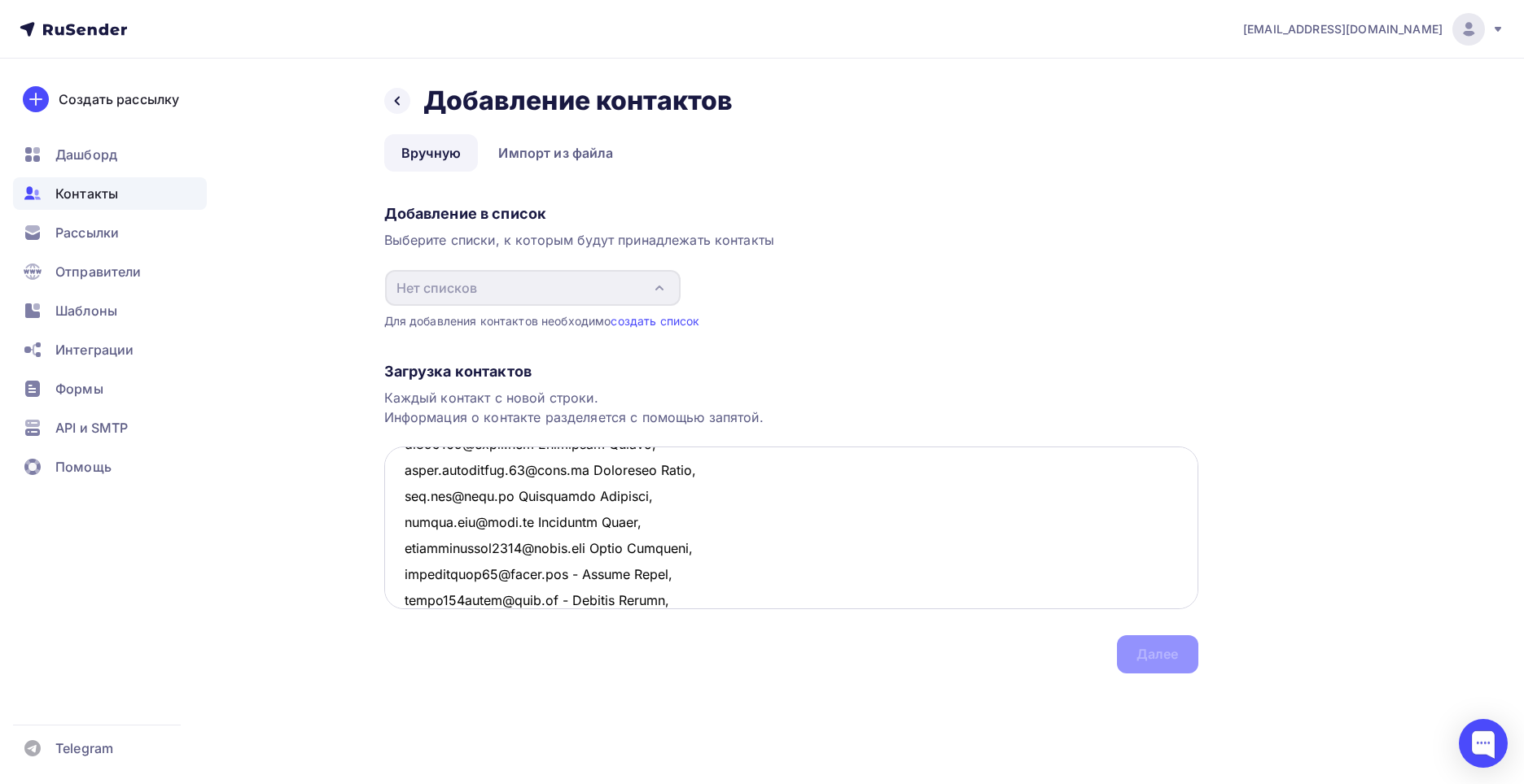
scroll to position [348, 0]
click at [560, 575] on textarea at bounding box center [791, 527] width 814 height 162
click at [579, 598] on textarea at bounding box center [791, 527] width 814 height 162
click at [574, 545] on textarea at bounding box center [791, 527] width 814 height 162
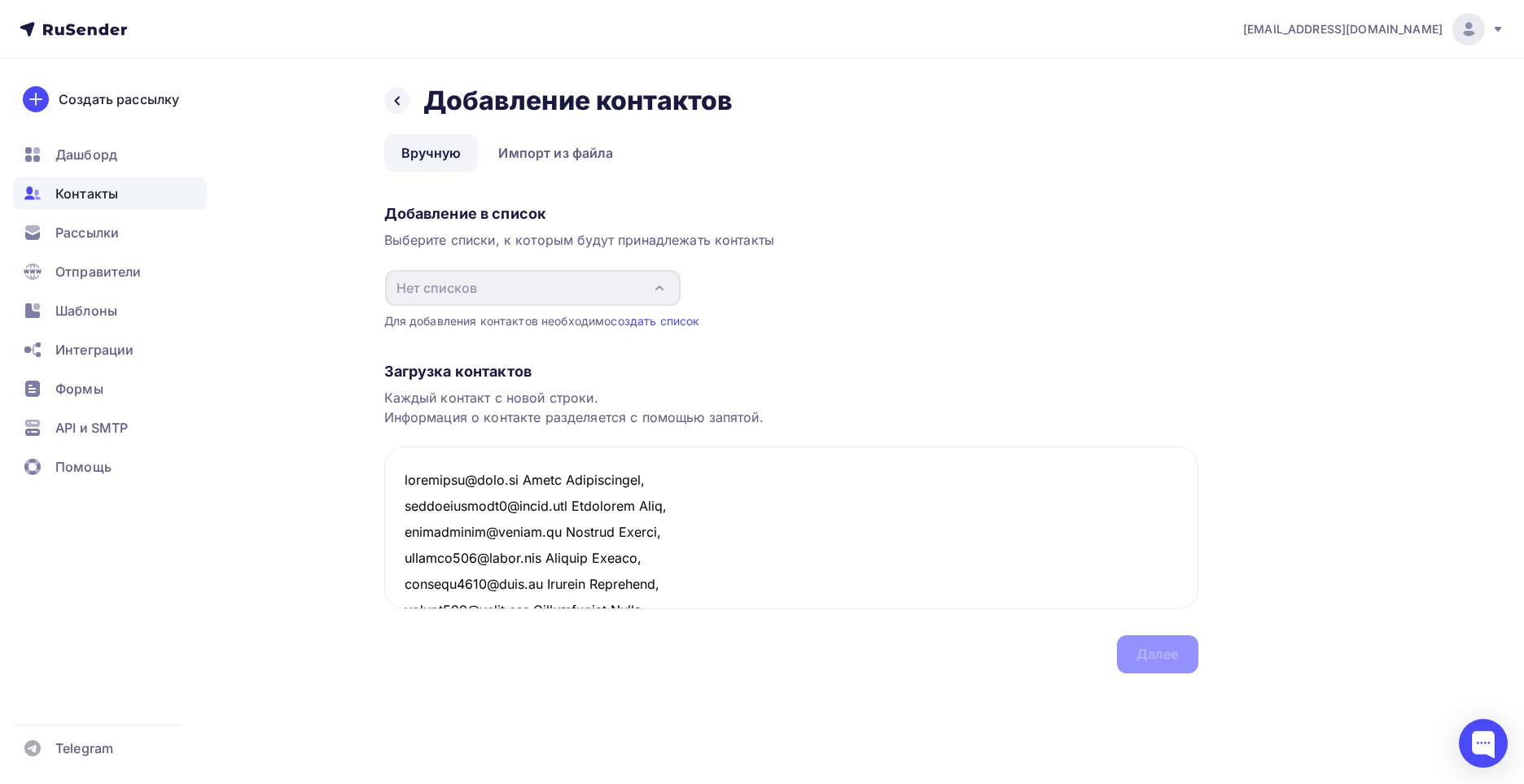
drag, startPoint x: 699, startPoint y: 585, endPoint x: 324, endPoint y: 183, distance: 549.8
click at [324, 183] on div "Назад Добавление контактов Добавление контактов Вручную Импорт из файла Вручную…" at bounding box center [762, 398] width 1334 height 680
type textarea "amatikara@mail.ru Елена Валентиновна, romababushkin7@gmail.com Куприянов Марк, …"
click at [646, 320] on link "создать список" at bounding box center [654, 321] width 89 height 14
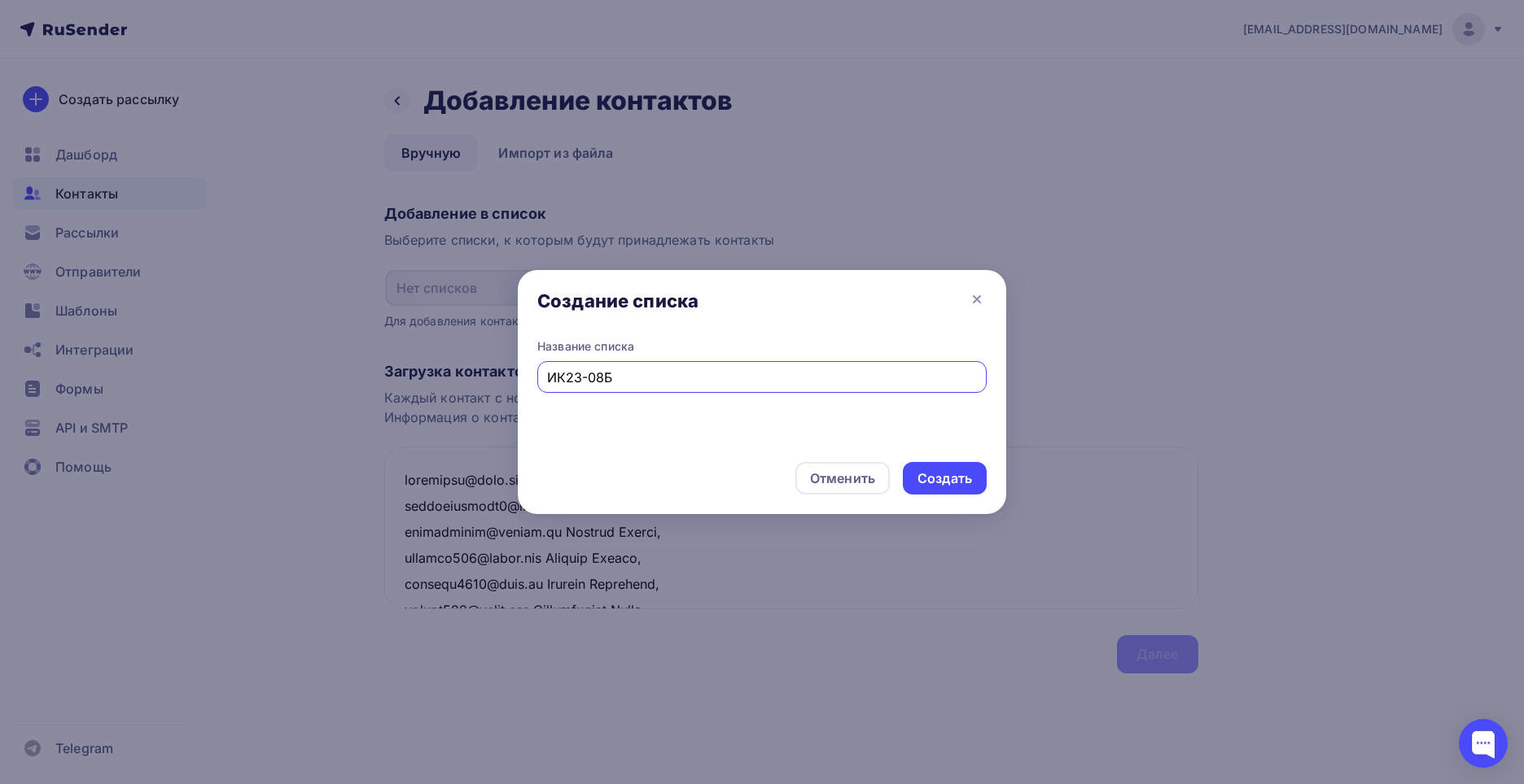
type input "ИК23-08Б"
click at [943, 460] on div "Отменить Создать" at bounding box center [762, 479] width 489 height 72
click at [939, 481] on div "Создать" at bounding box center [945, 479] width 54 height 18
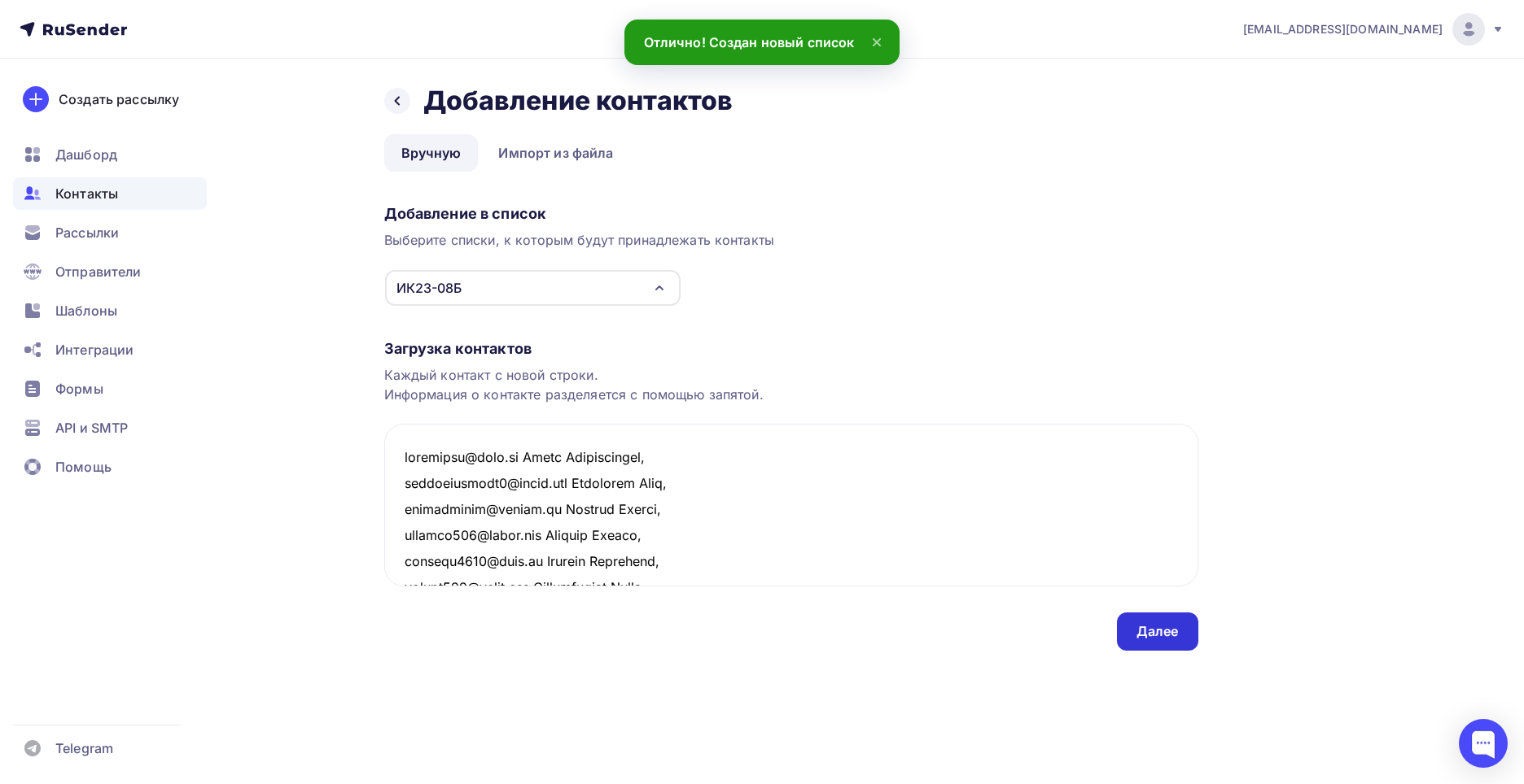
click at [1176, 643] on div "Далее" at bounding box center [1158, 631] width 82 height 38
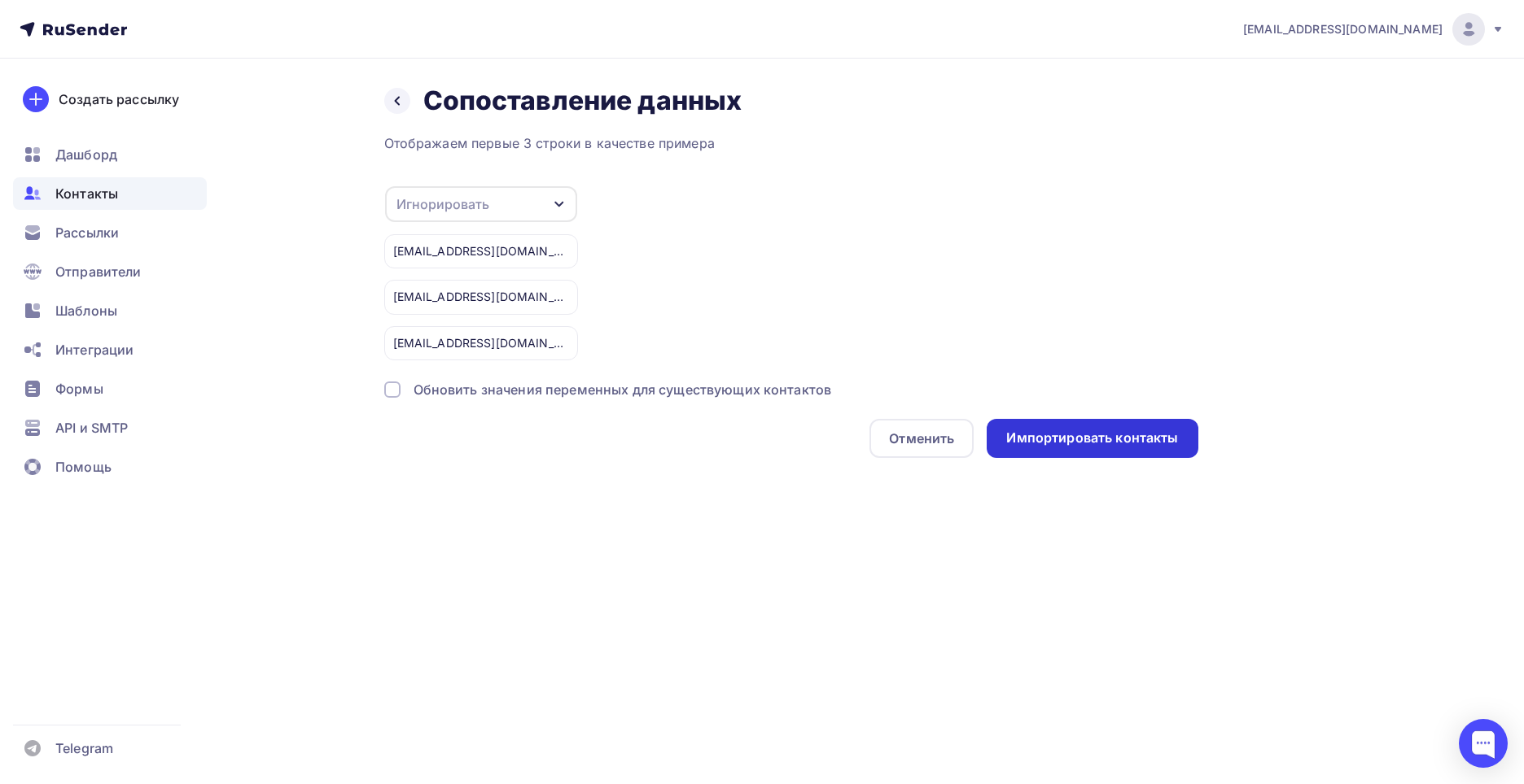
click at [1052, 445] on div "Импортировать контакты" at bounding box center [1092, 438] width 171 height 18
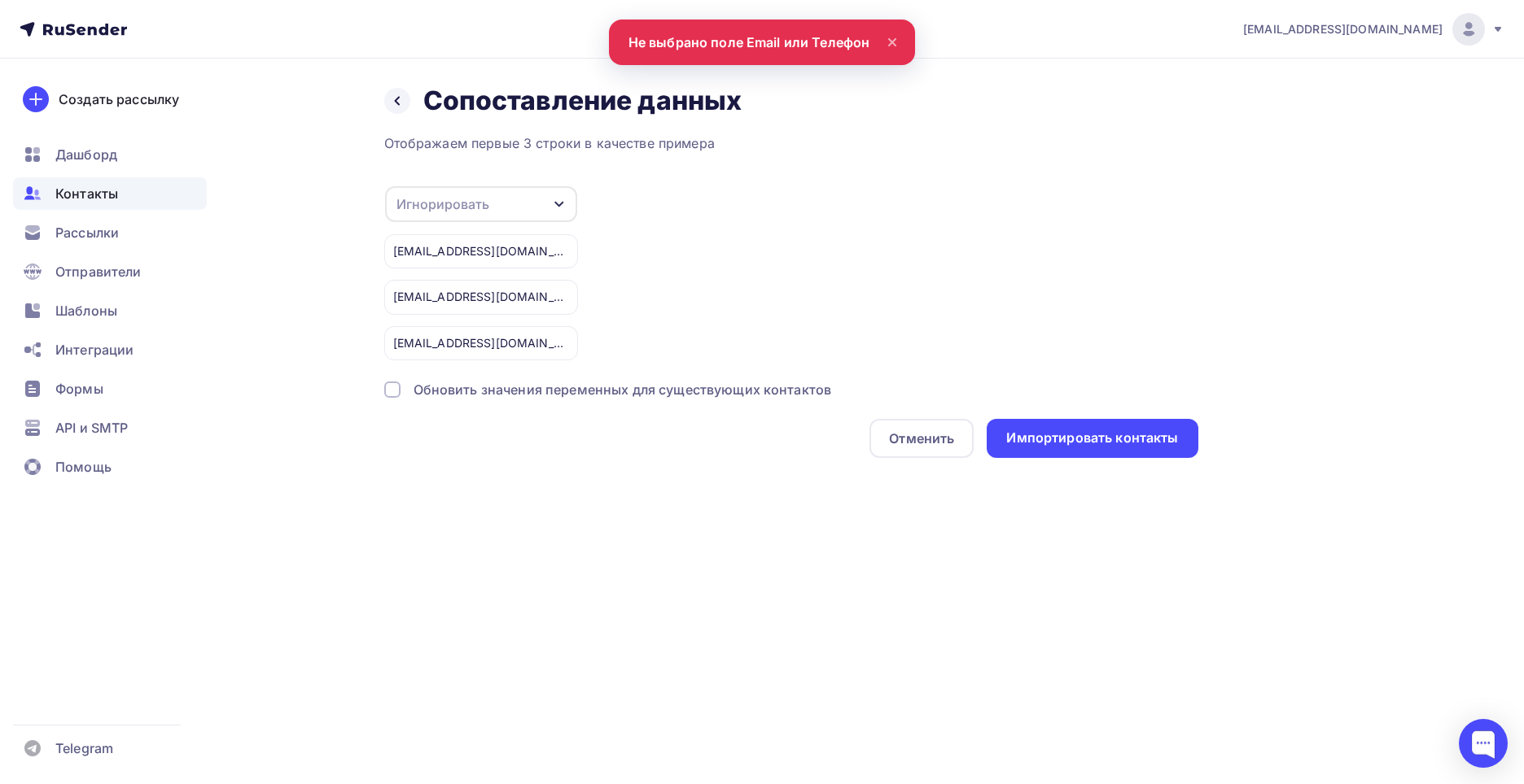
click at [526, 208] on div "Игнорировать" at bounding box center [481, 204] width 192 height 36
click at [480, 251] on div "Email" at bounding box center [454, 256] width 94 height 19
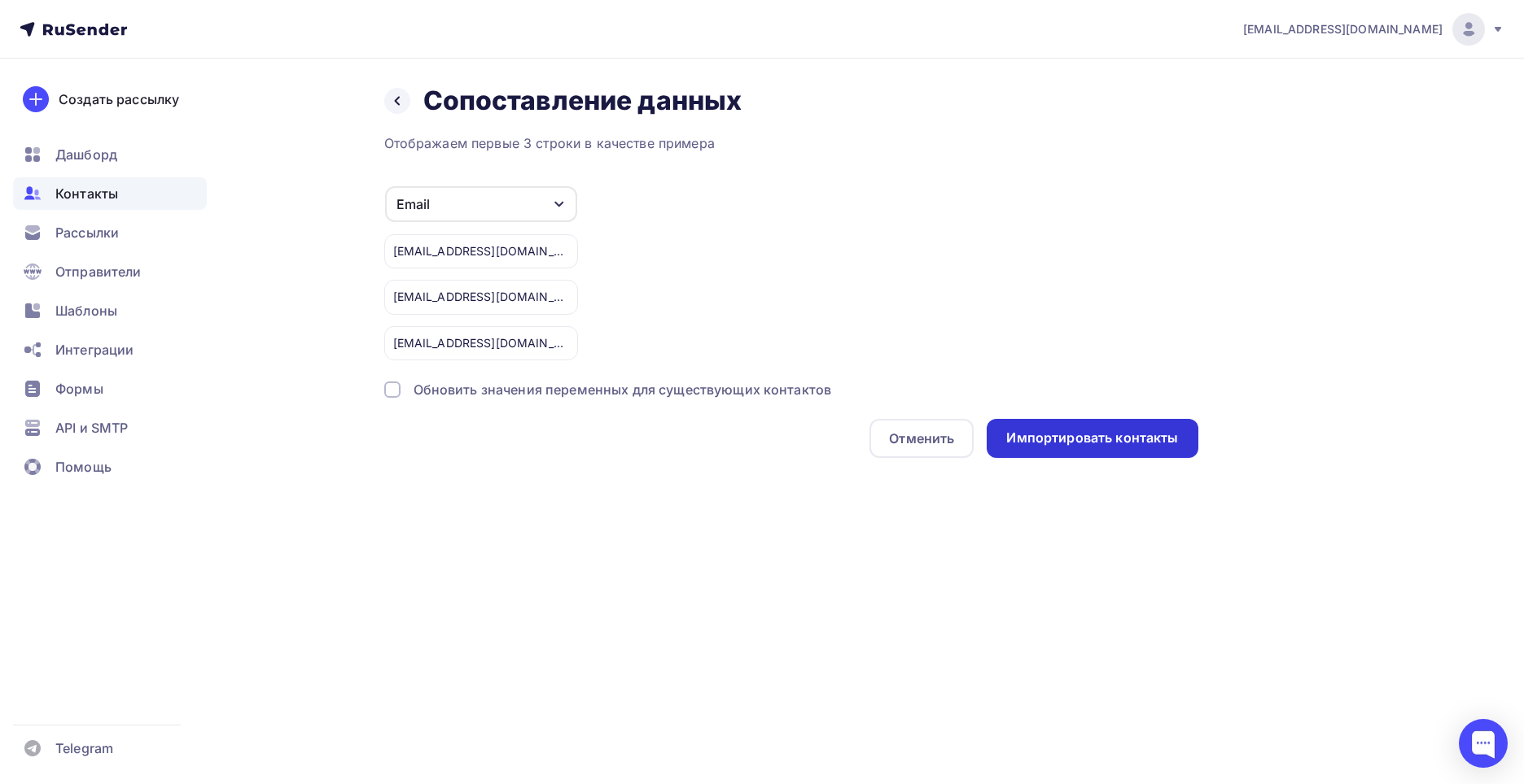
click at [1032, 445] on div "Импортировать контакты" at bounding box center [1092, 438] width 171 height 18
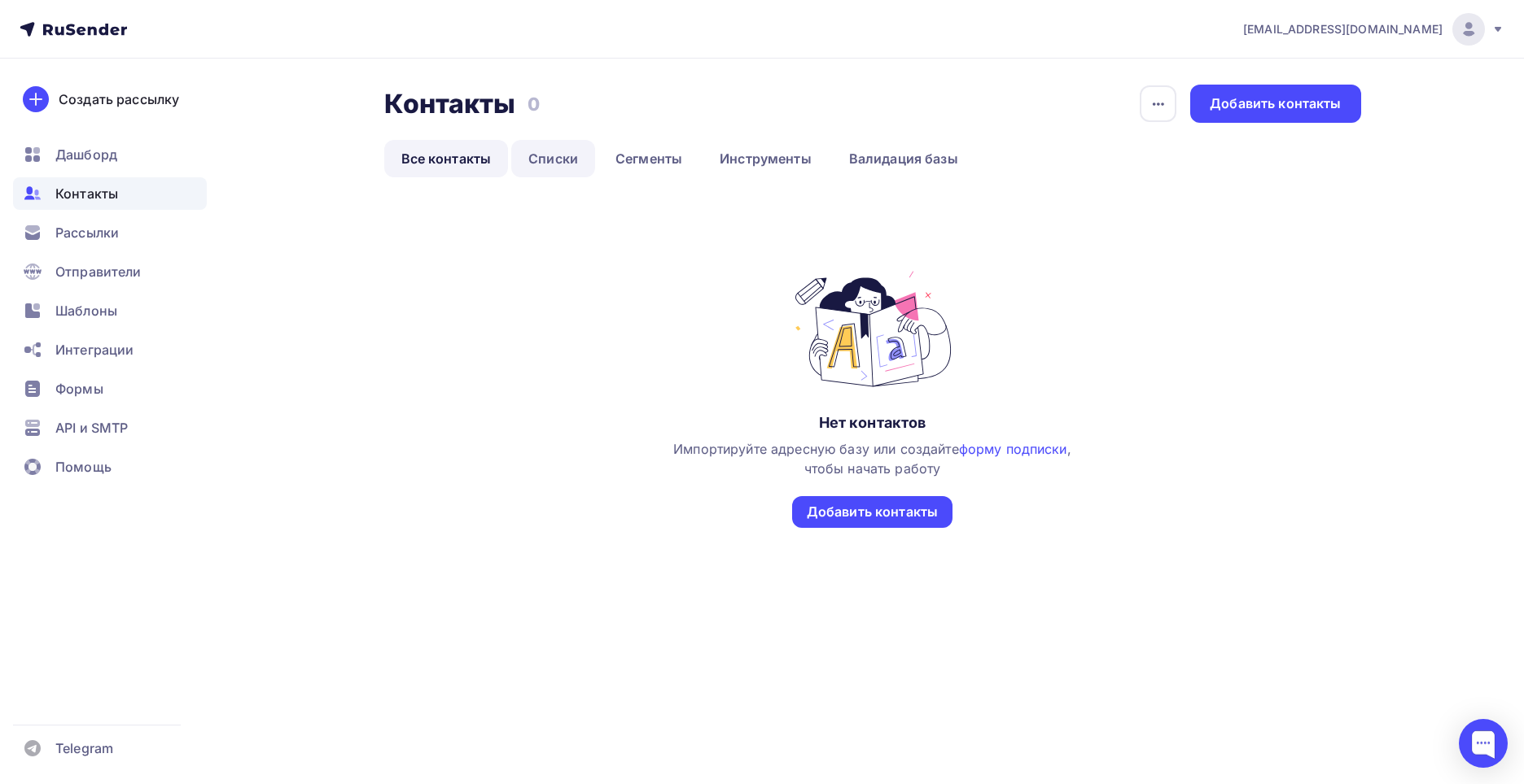
click at [566, 167] on link "Списки" at bounding box center [553, 159] width 84 height 37
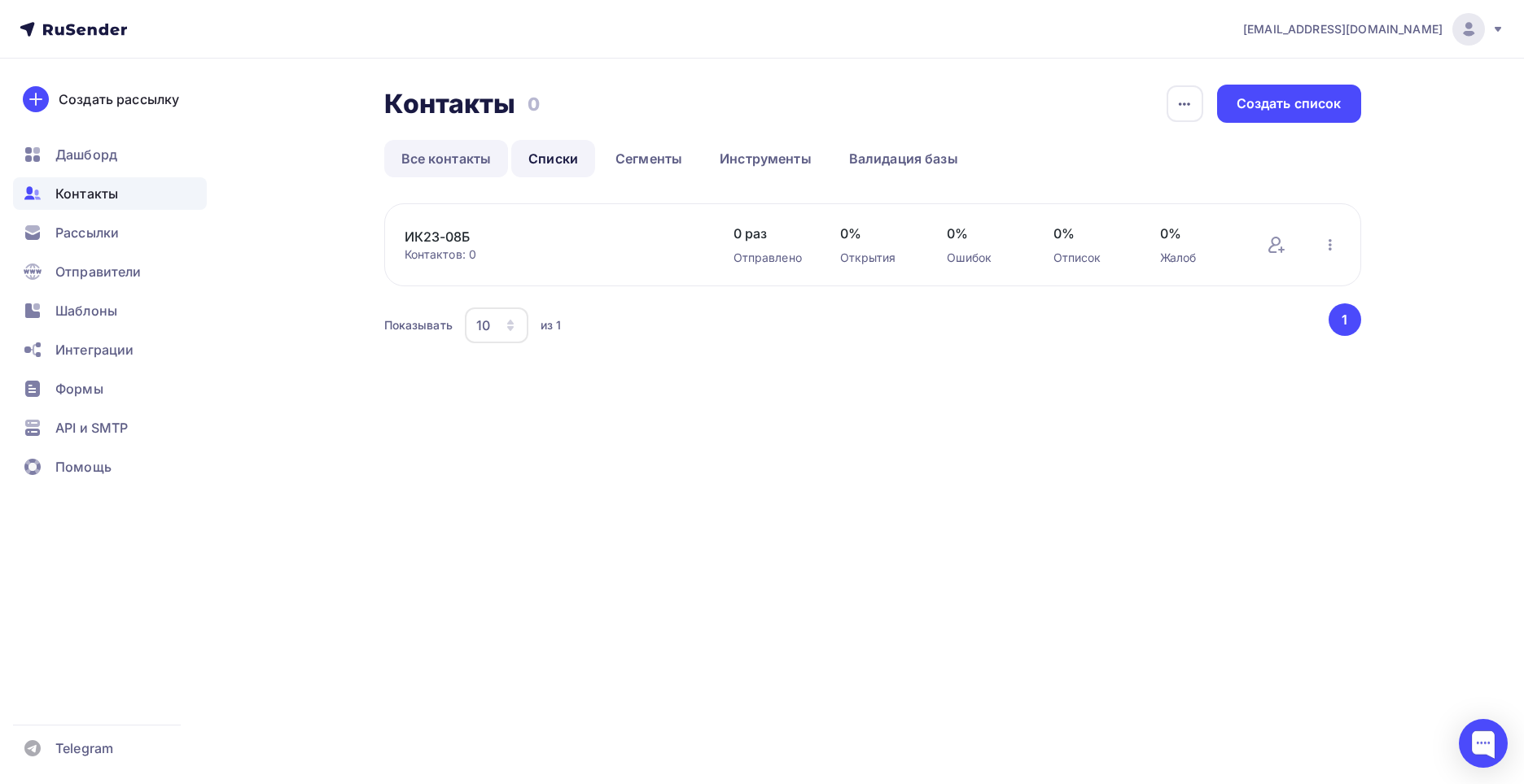
click at [449, 158] on link "Все контакты" at bounding box center [447, 159] width 125 height 37
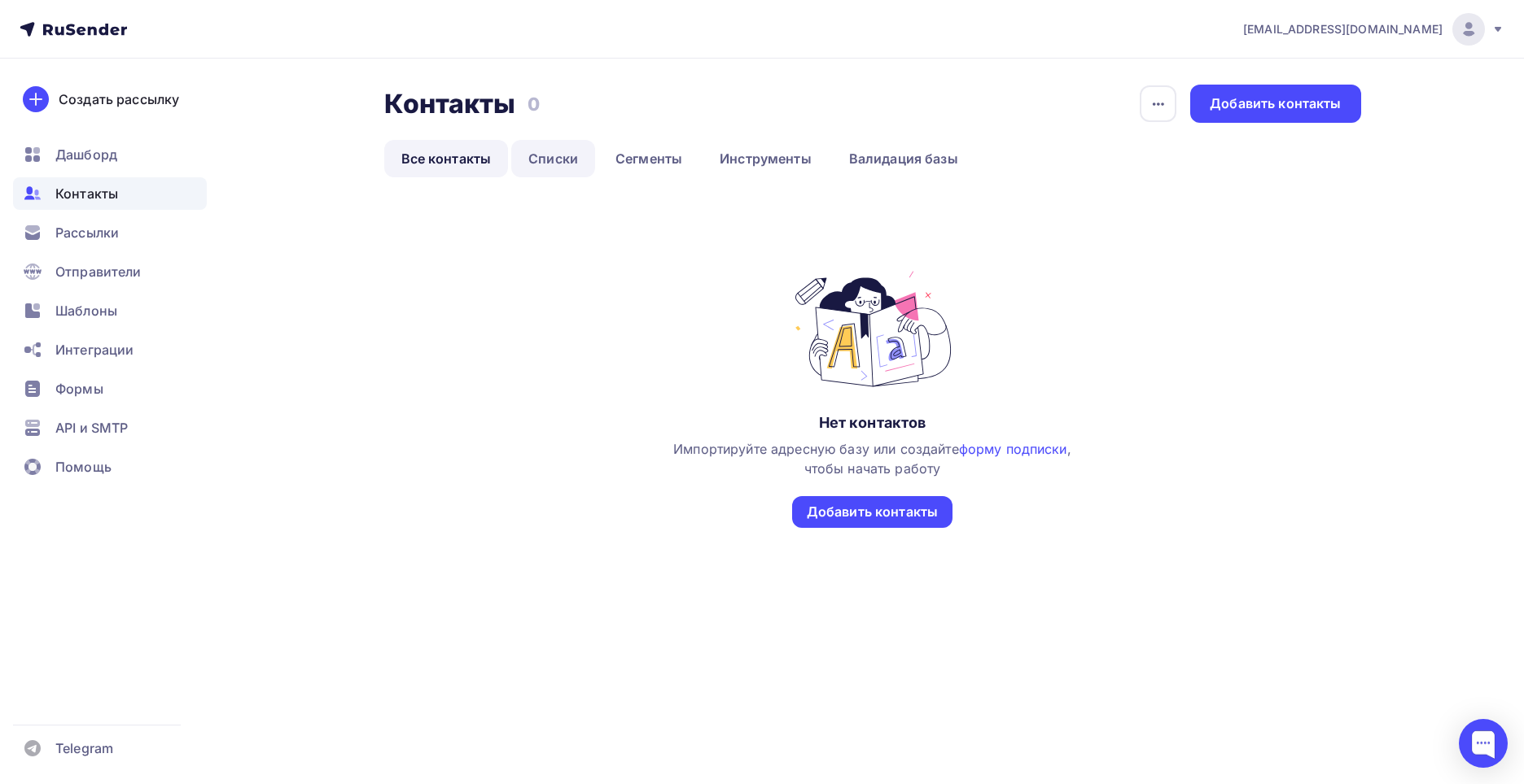
click at [586, 153] on link "Списки" at bounding box center [553, 159] width 84 height 37
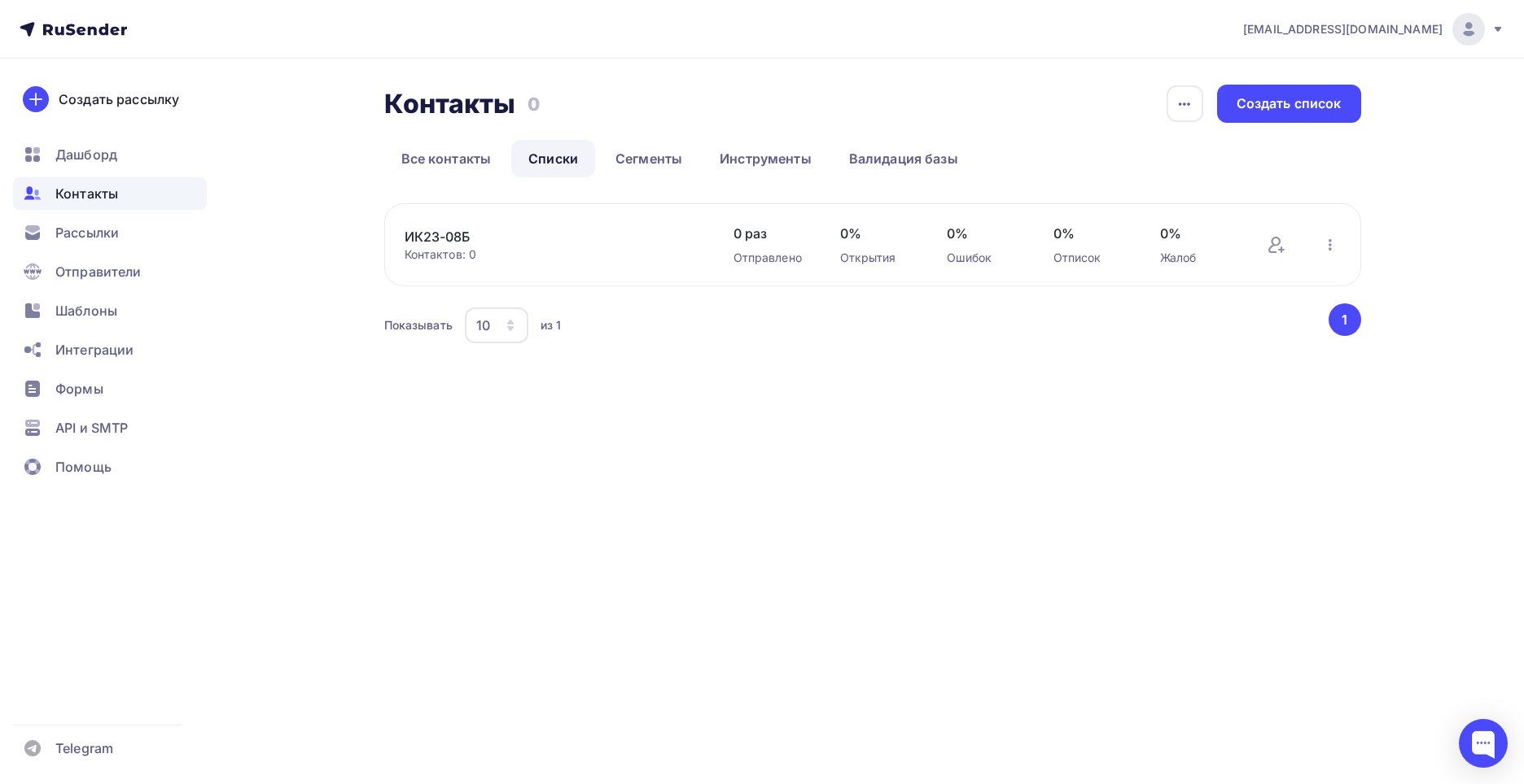
click at [589, 262] on div "Контактов: 0" at bounding box center [553, 254] width 296 height 17
click at [1336, 248] on icon "button" at bounding box center [1330, 245] width 19 height 19
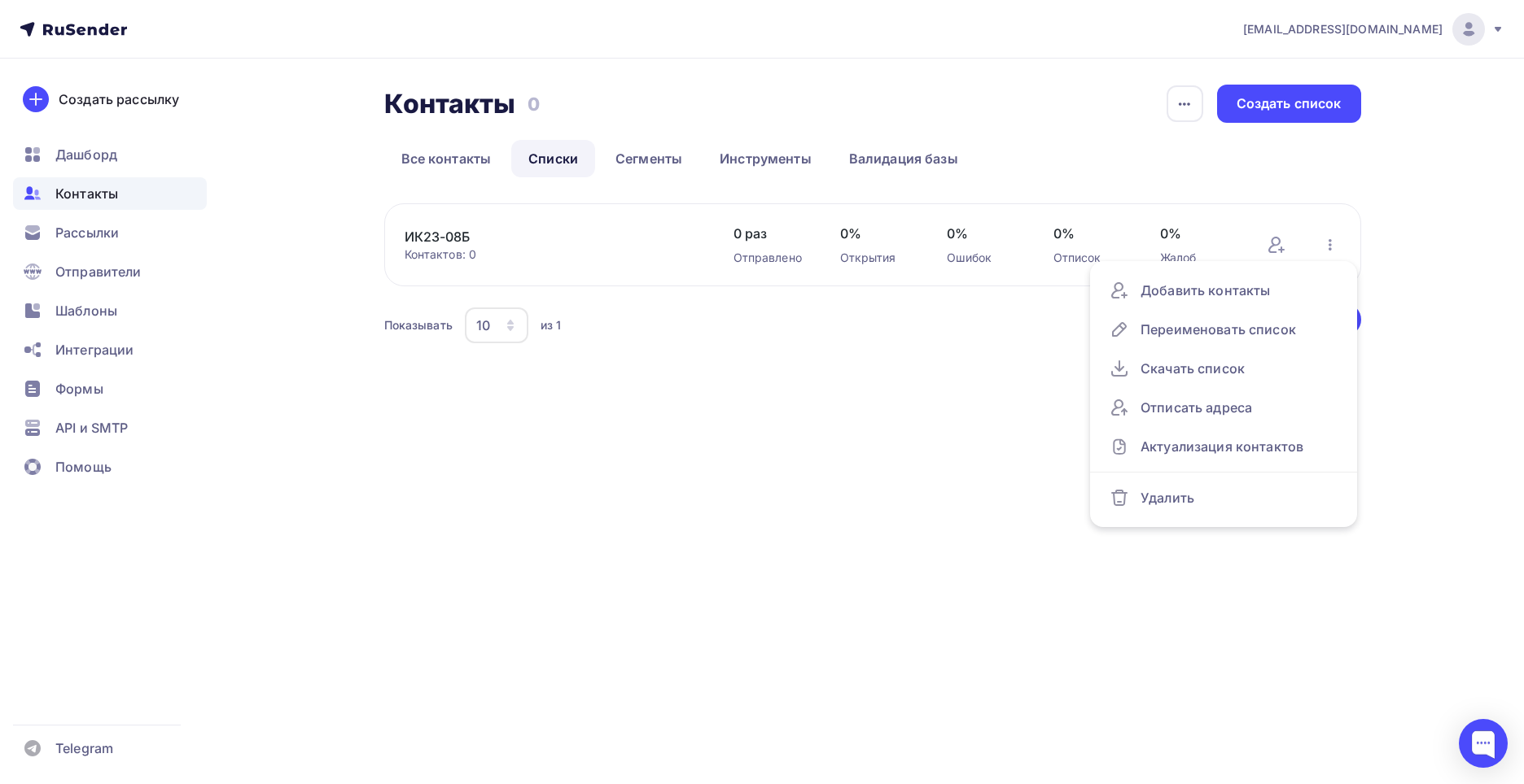
drag, startPoint x: 798, startPoint y: 449, endPoint x: 572, endPoint y: 383, distance: 235.4
click at [795, 449] on div "nikkukishev@gmail.com Аккаунт Тарифы Выйти Создать рассылку Дашборд Контакты Ра…" at bounding box center [762, 392] width 1524 height 784
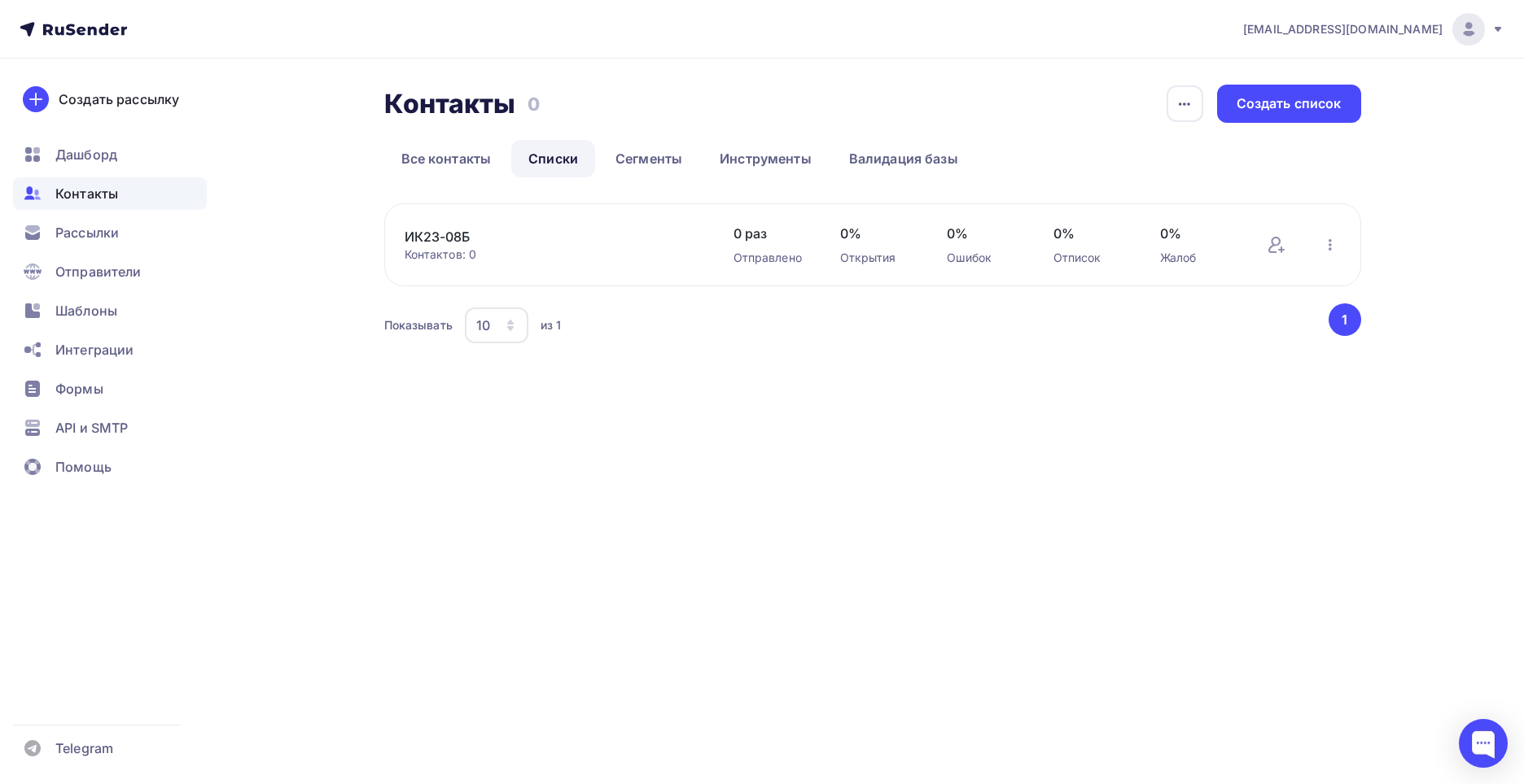
click at [433, 234] on link "ИК23-08Б" at bounding box center [543, 236] width 276 height 19
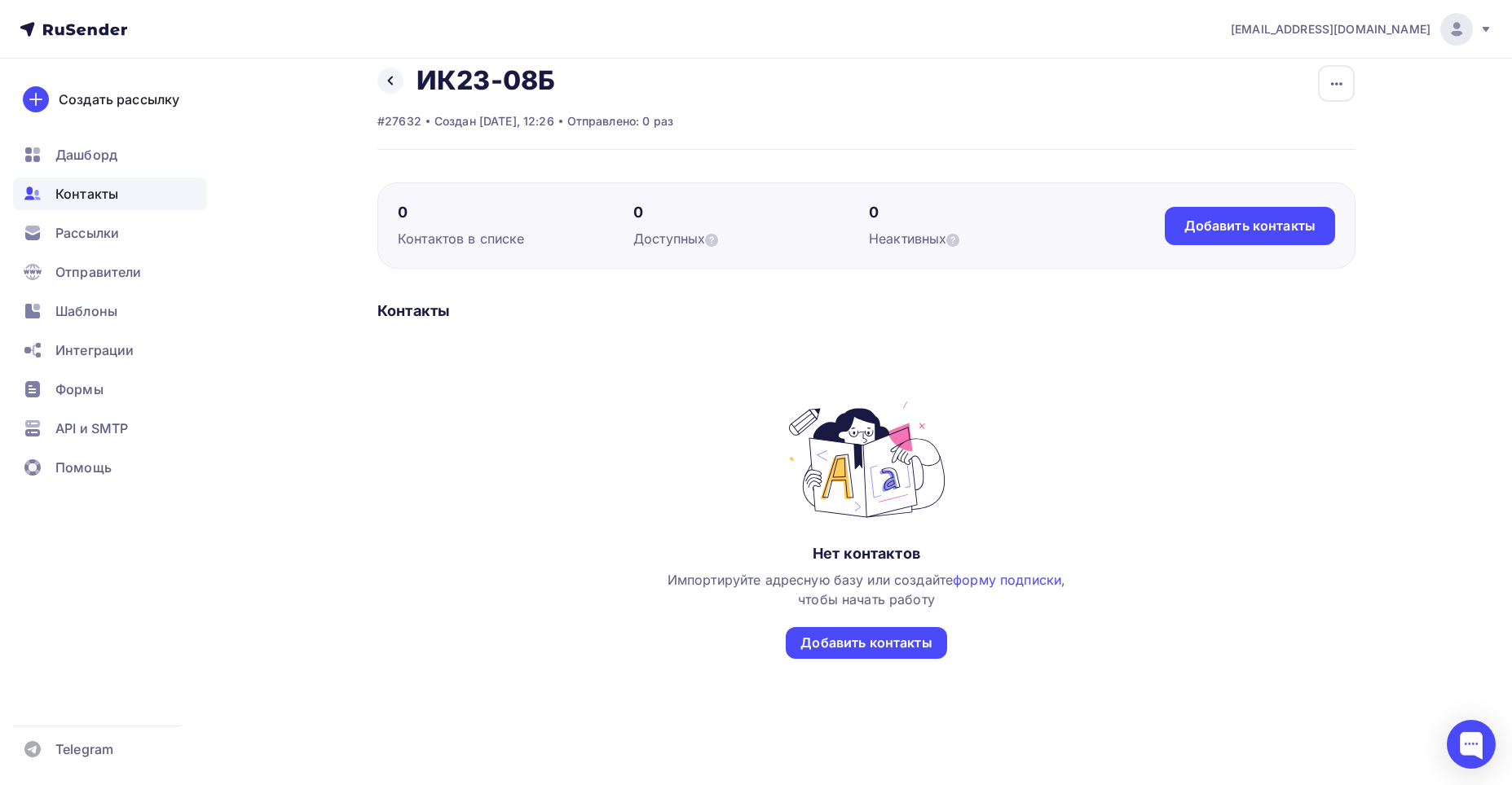
scroll to position [32, 0]
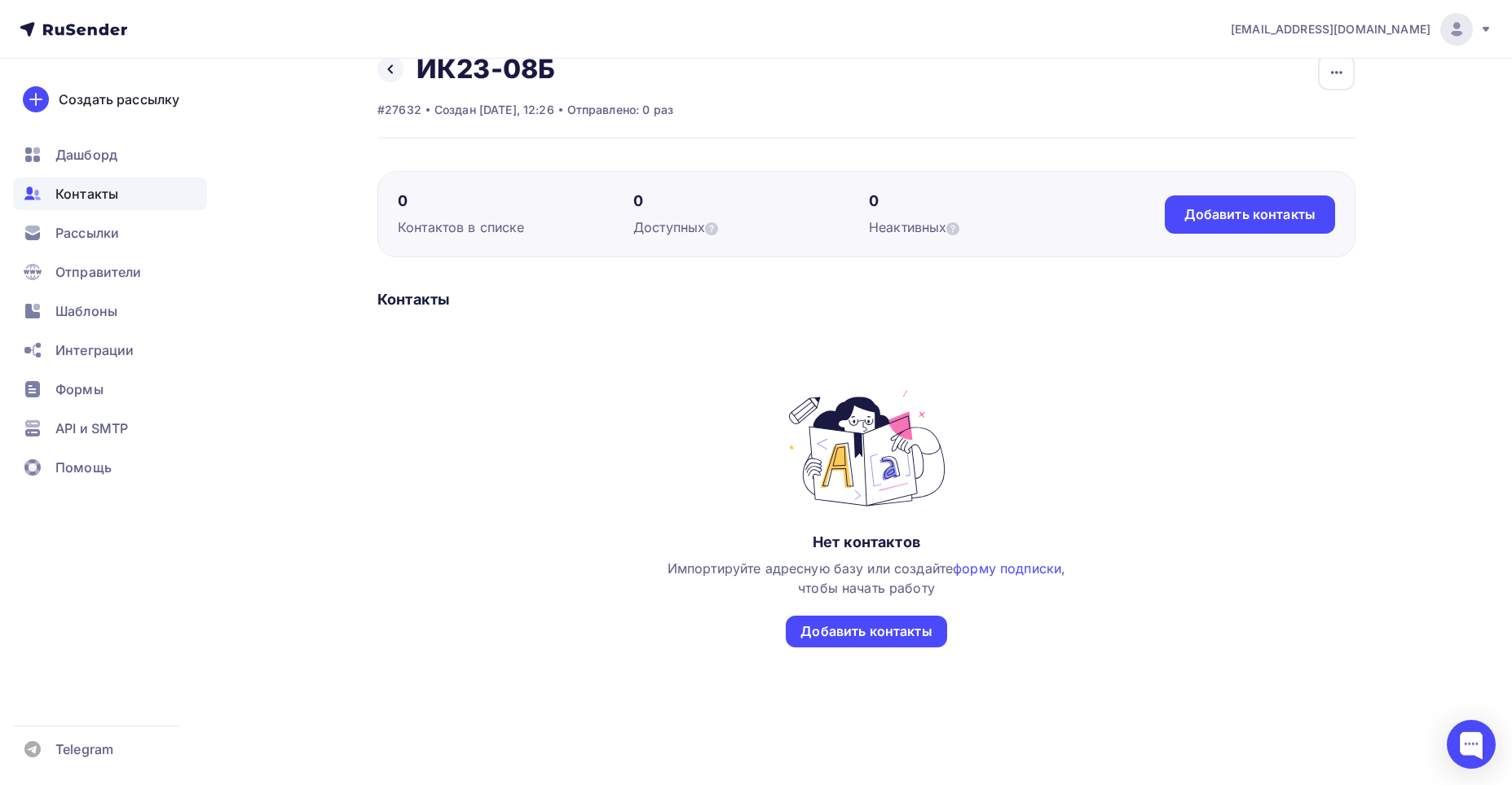
click at [862, 653] on div "Нет контактов Импортируйте адресную базу или создайте форму подписки , чтобы на…" at bounding box center [866, 534] width 978 height 292
click at [869, 639] on div "Добавить контакты" at bounding box center [865, 631] width 132 height 19
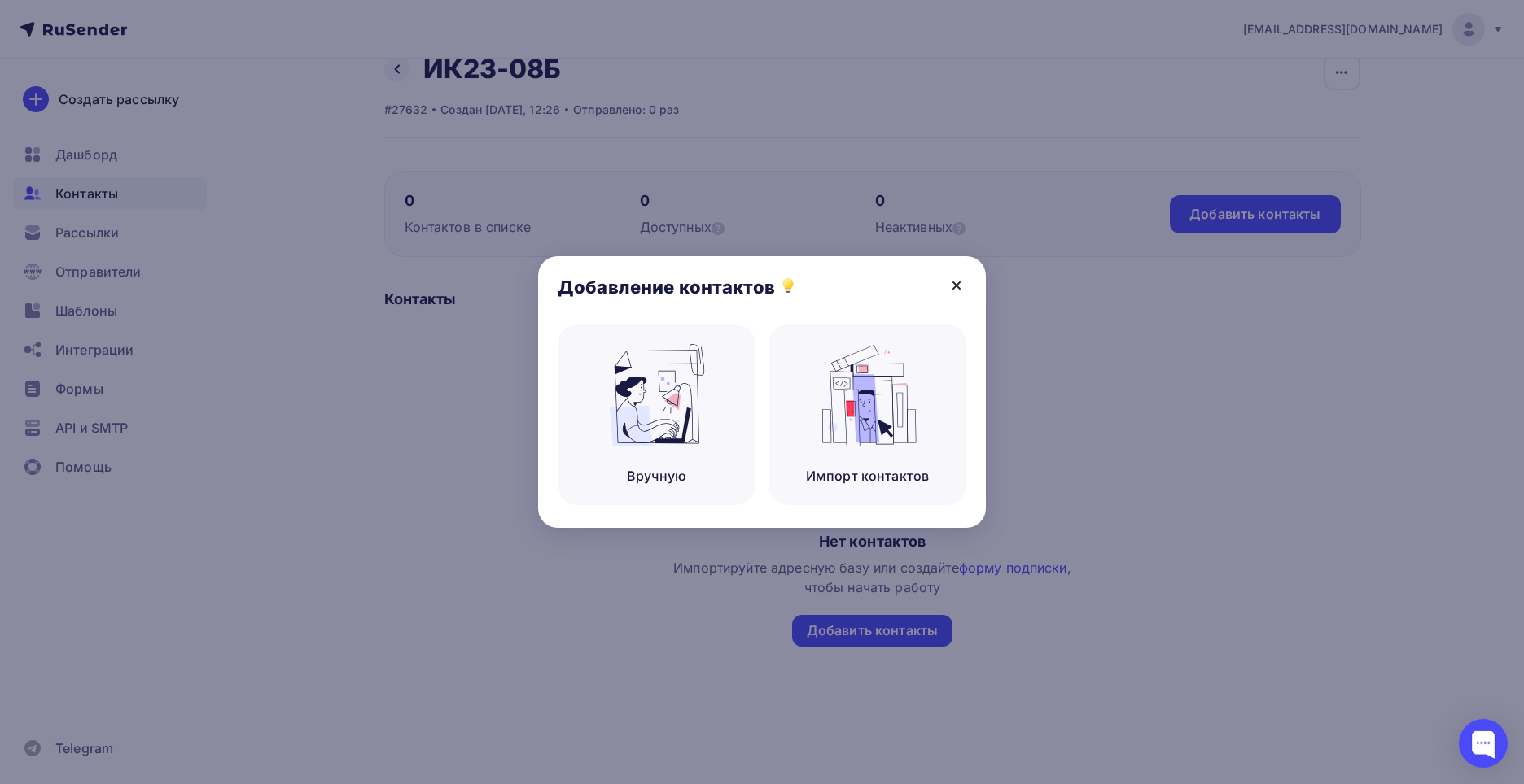
click at [958, 276] on icon at bounding box center [957, 286] width 19 height 19
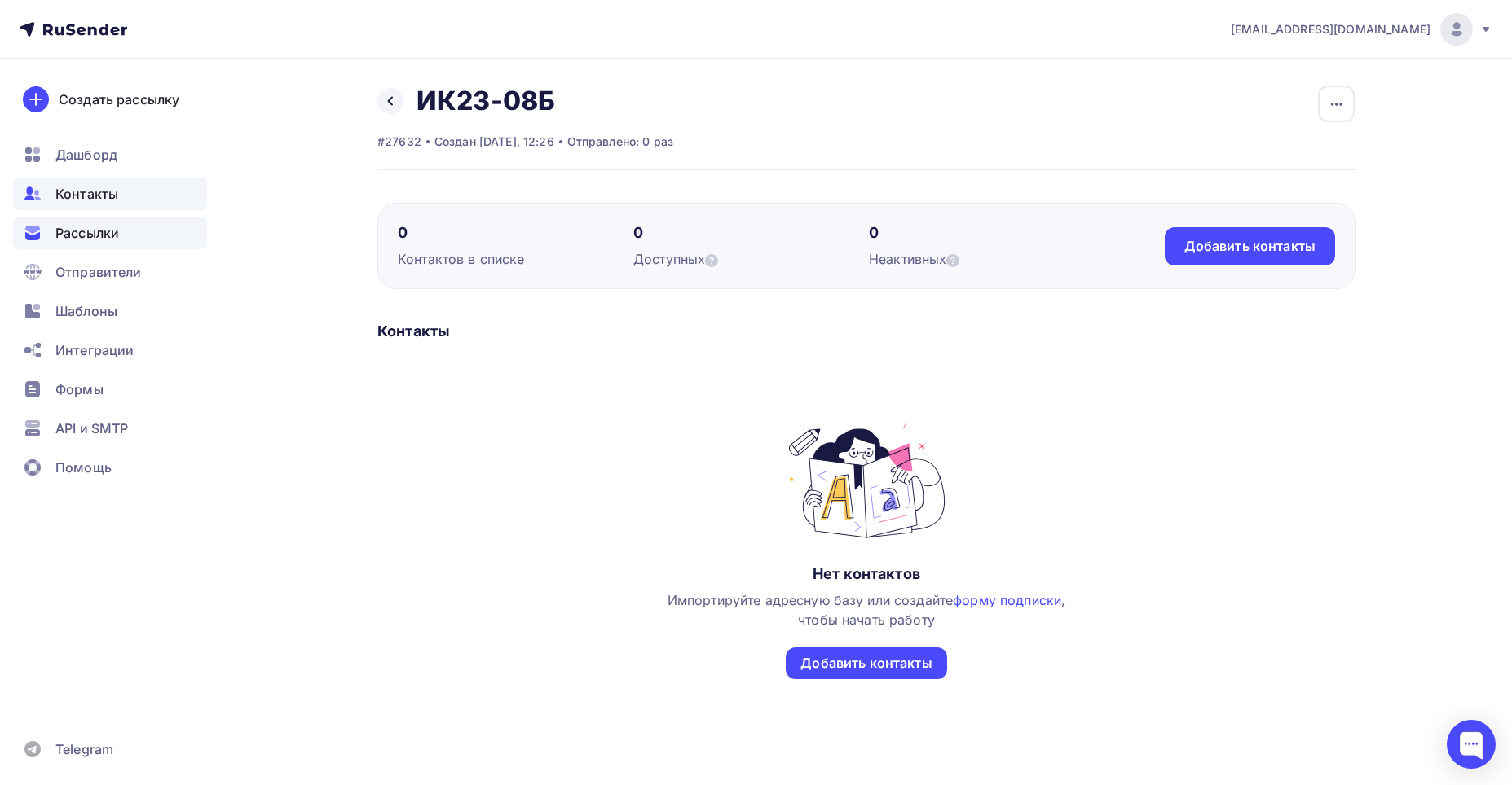
click at [119, 233] on span "Рассылки" at bounding box center [87, 233] width 63 height 19
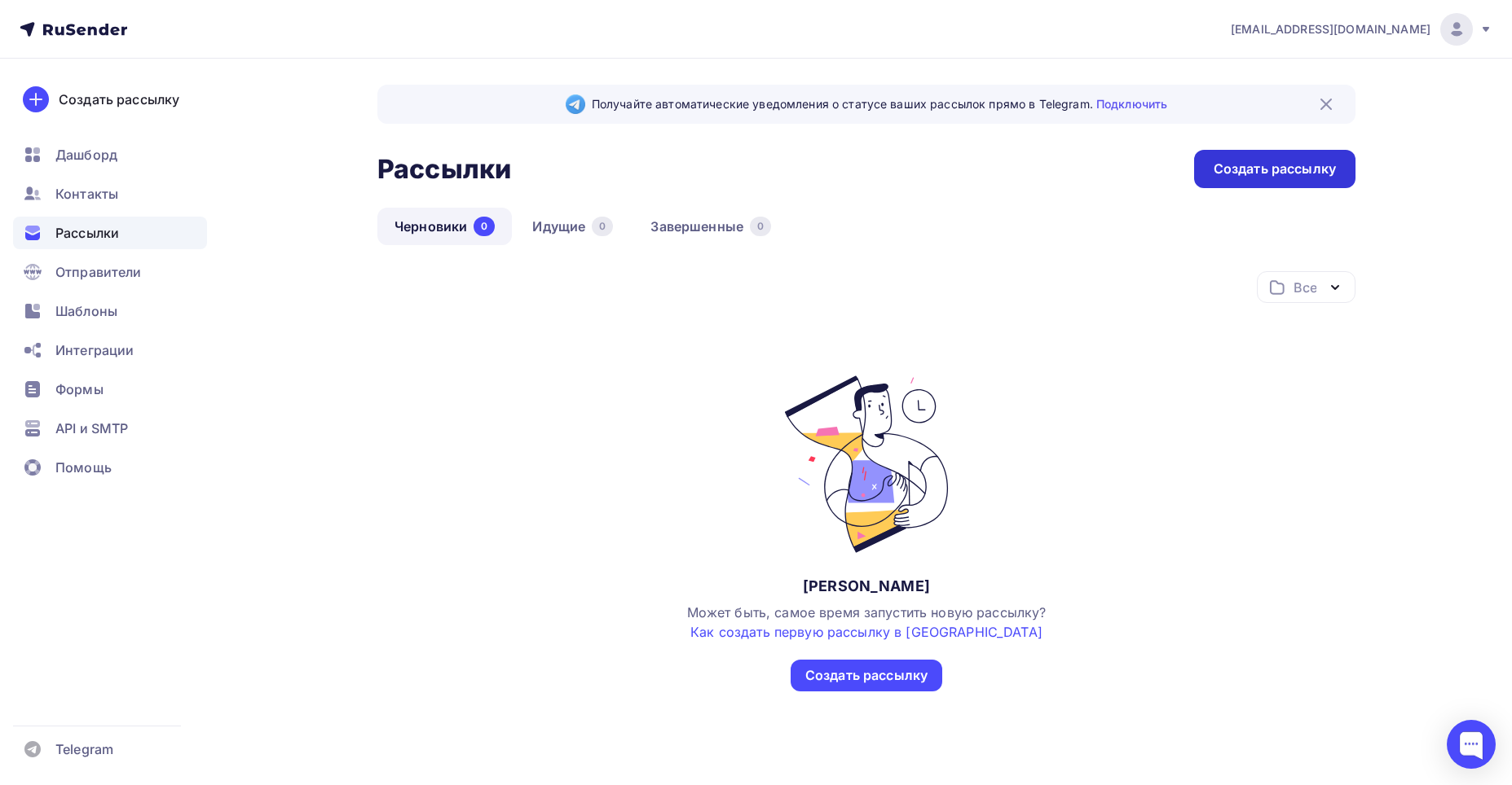
click at [1279, 173] on div "Создать рассылку" at bounding box center [1273, 168] width 122 height 19
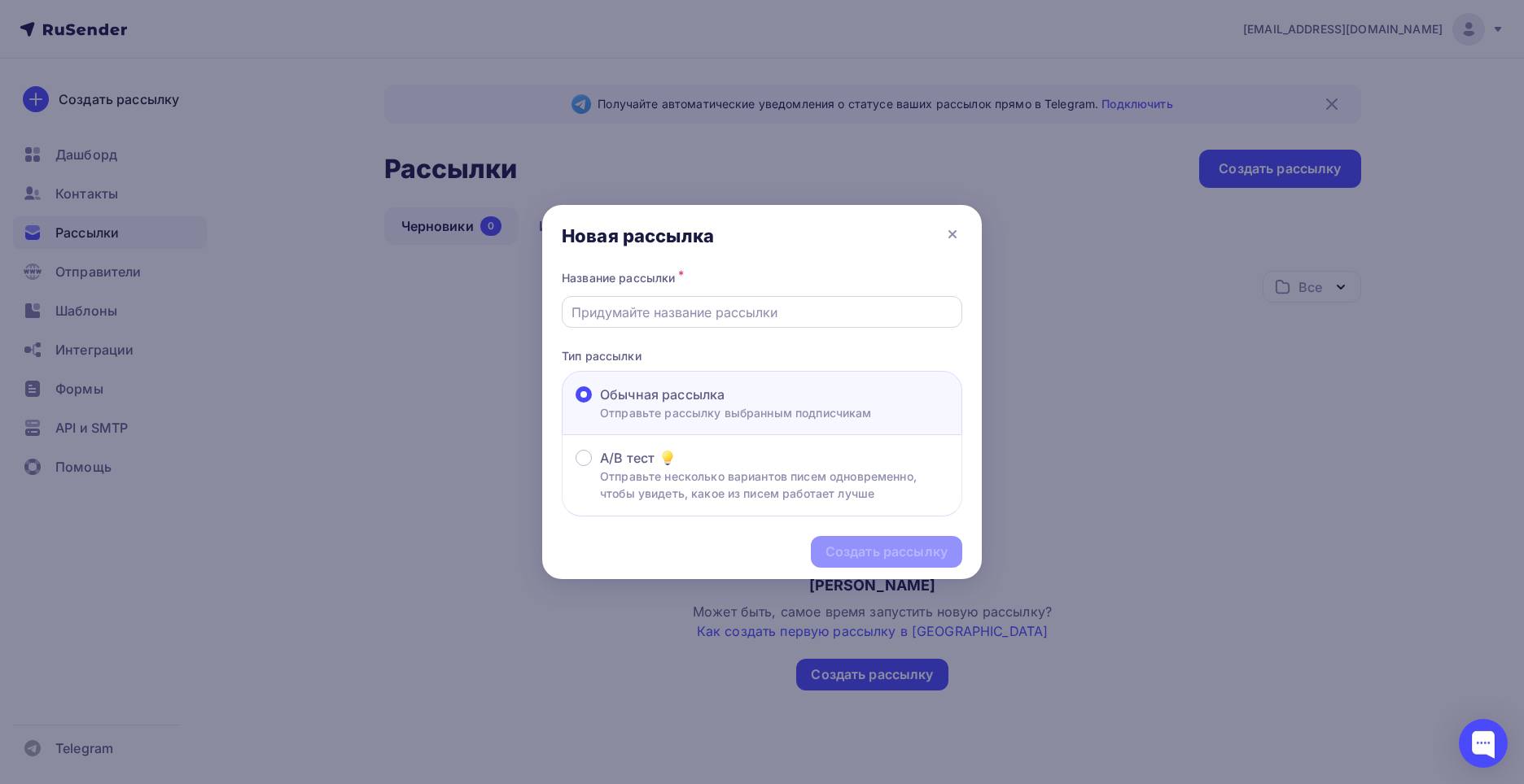
click at [690, 322] on div at bounding box center [762, 311] width 401 height 32
click at [670, 304] on input "text" at bounding box center [762, 312] width 381 height 19
paste input "Welcome-email"
type input "Welcome-email"
click at [853, 562] on div "Создать рассылку" at bounding box center [887, 552] width 152 height 32
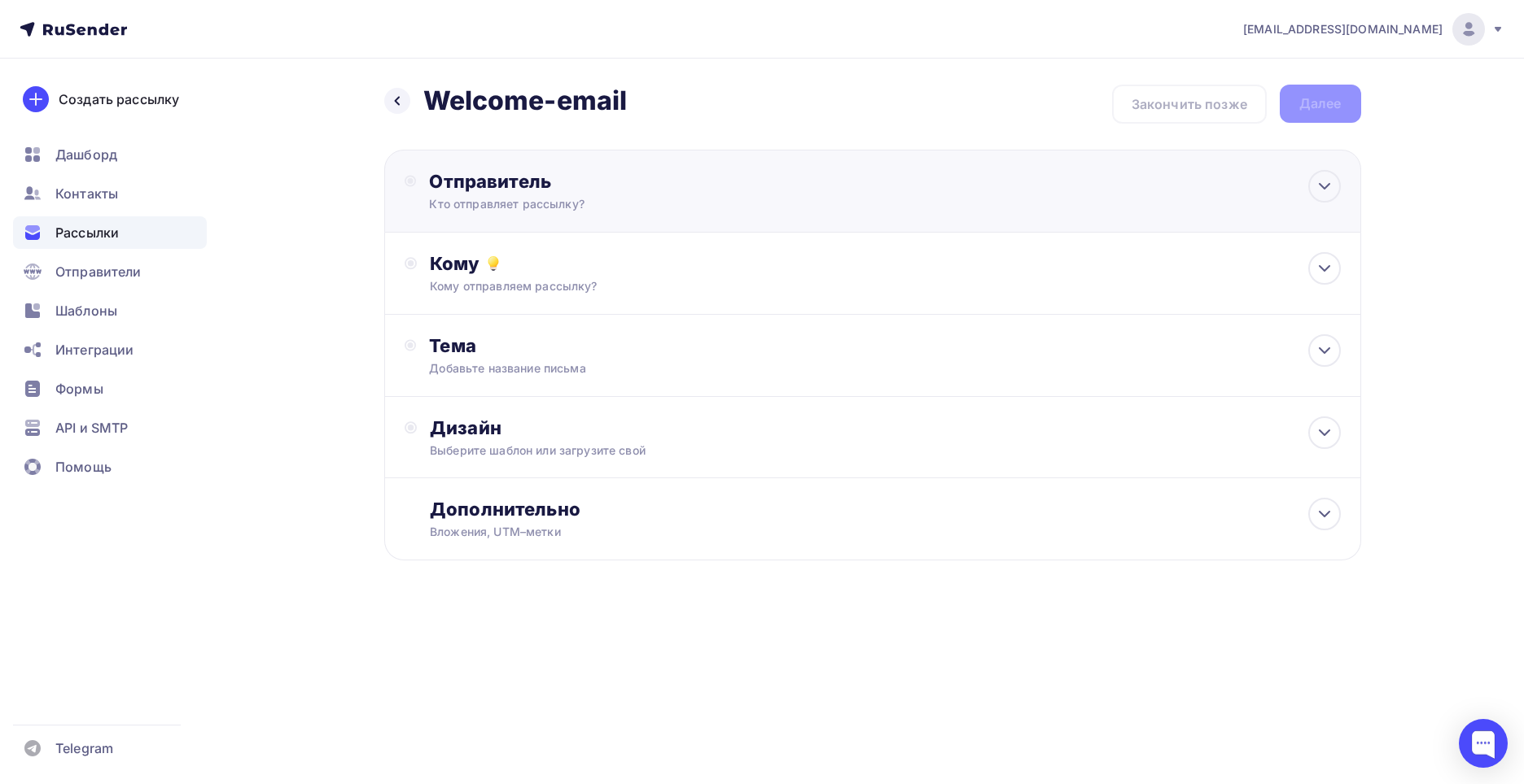
click at [627, 192] on div "Отправитель" at bounding box center [605, 181] width 352 height 22
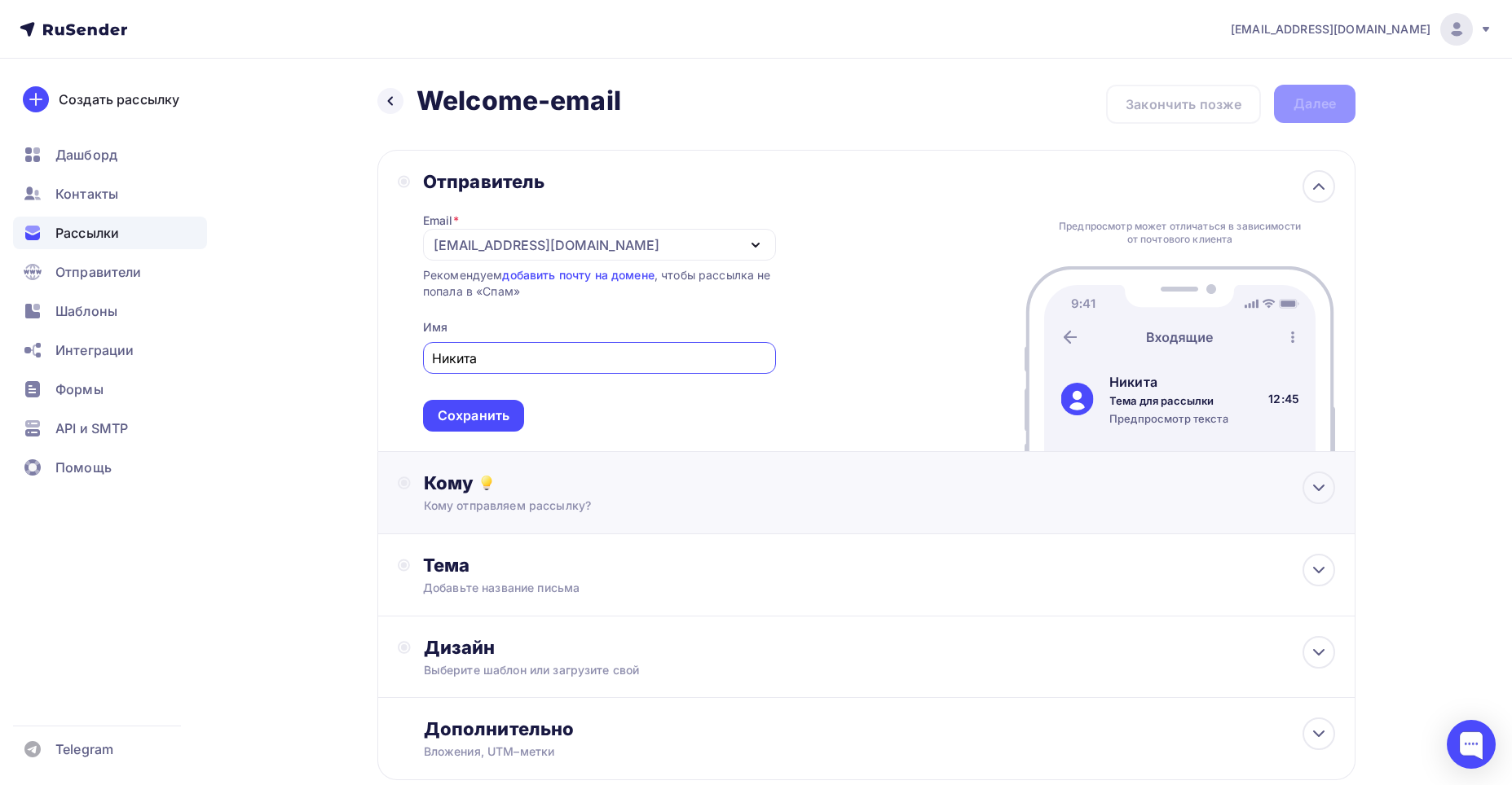
type input "Никита"
click at [571, 472] on div "Кому" at bounding box center [879, 482] width 911 height 22
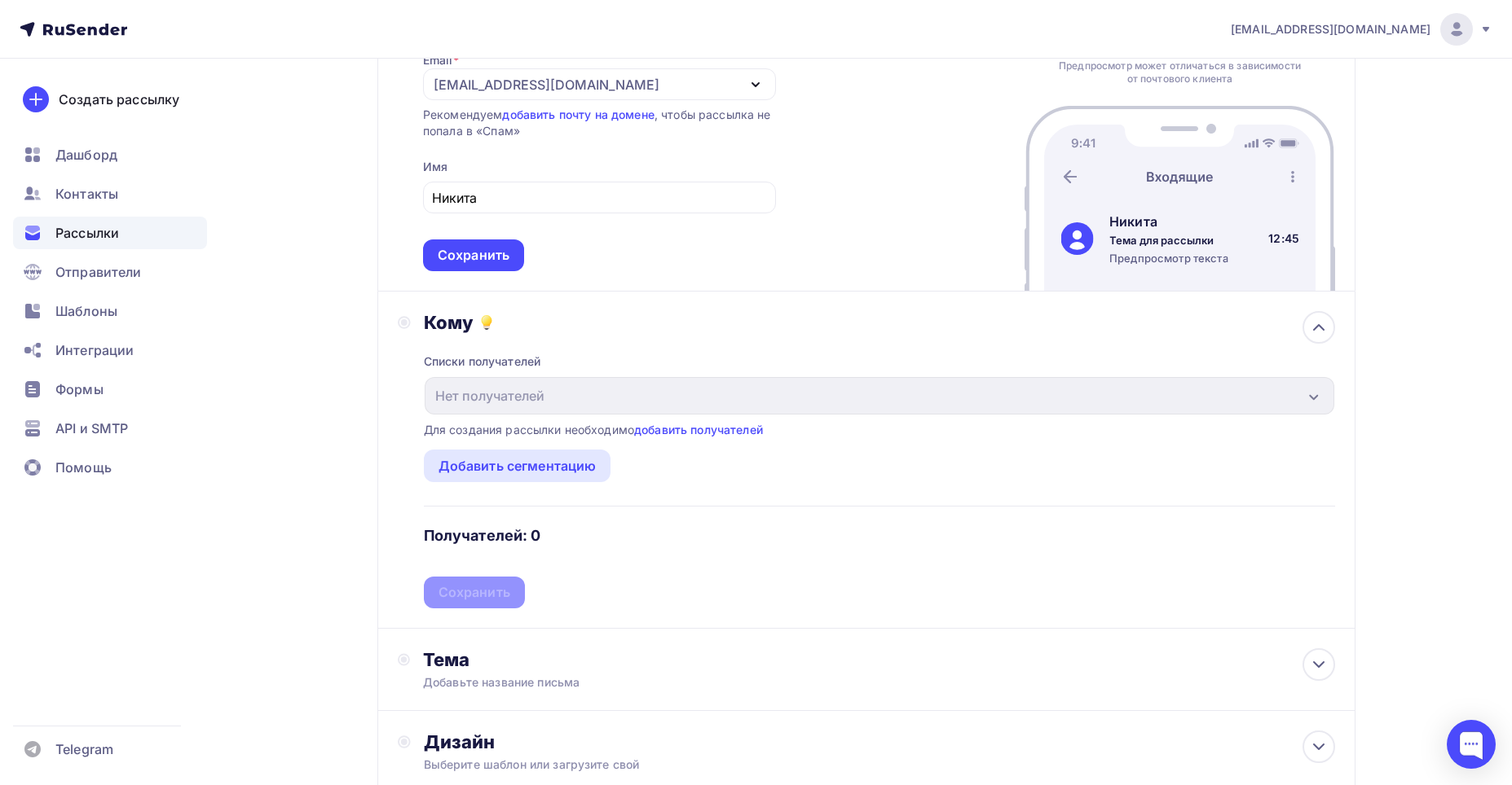
scroll to position [163, 0]
click at [535, 459] on div "Добавить сегментацию" at bounding box center [517, 464] width 158 height 19
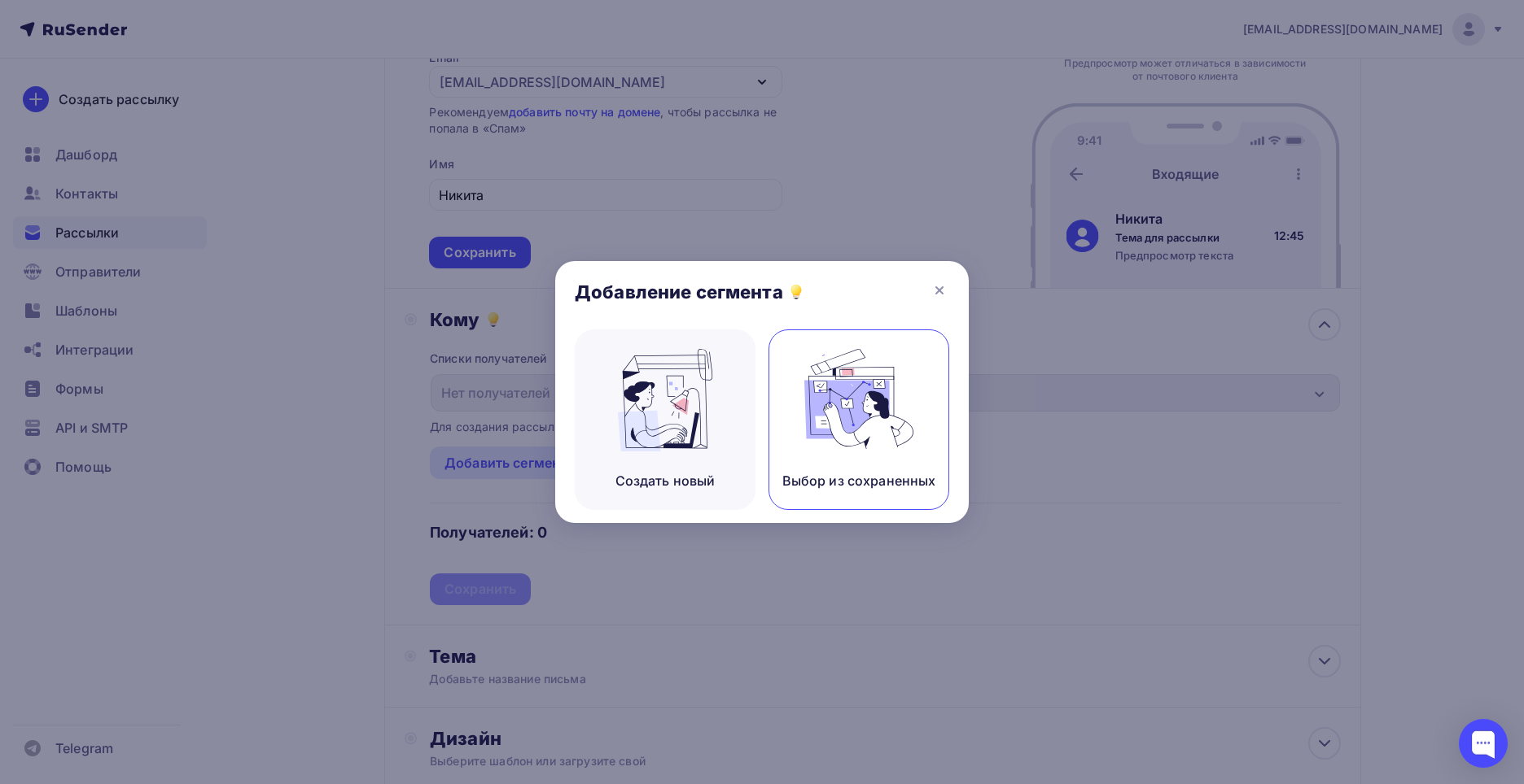
click at [856, 400] on img at bounding box center [858, 400] width 109 height 102
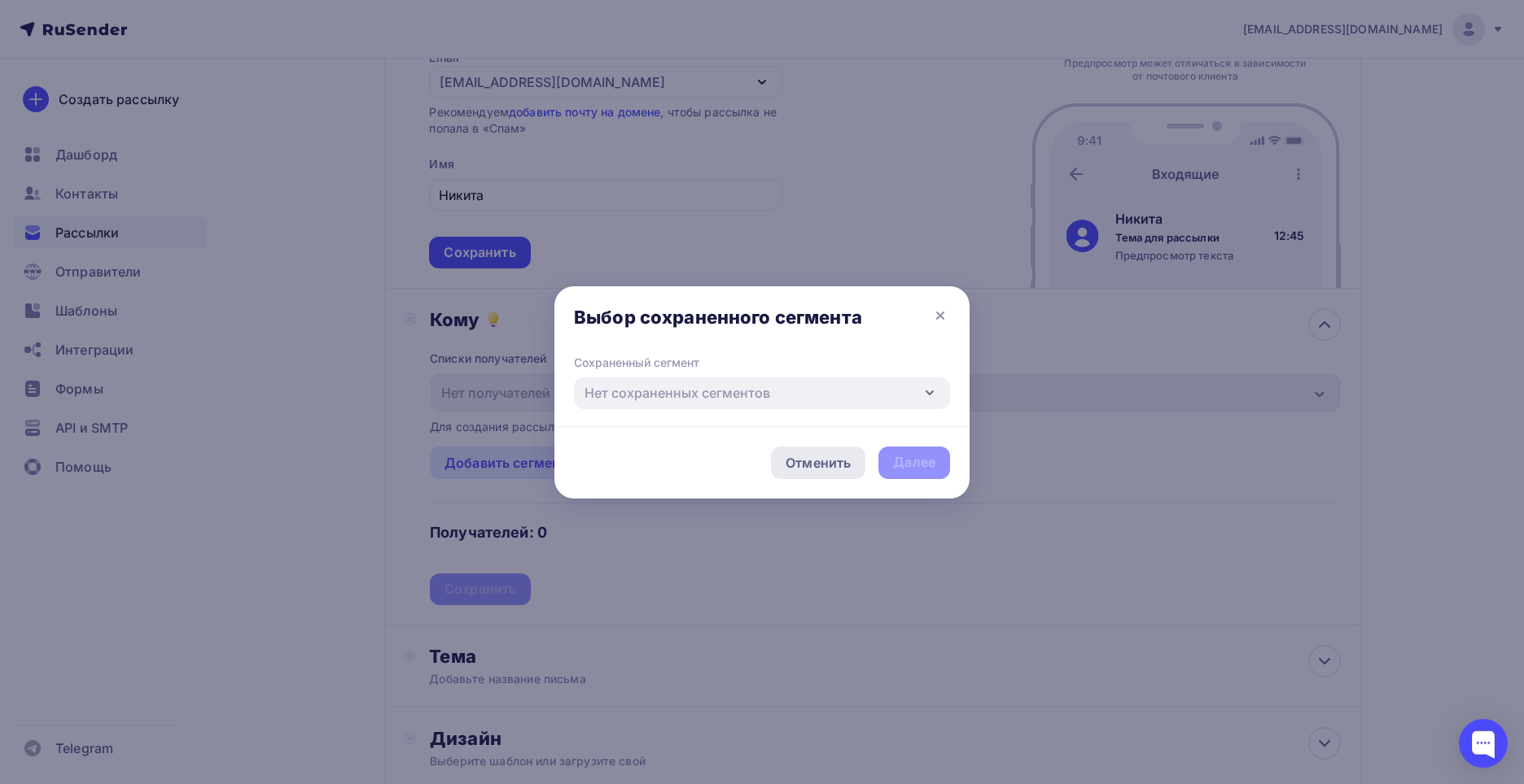
click at [831, 465] on div "Отменить" at bounding box center [817, 463] width 65 height 19
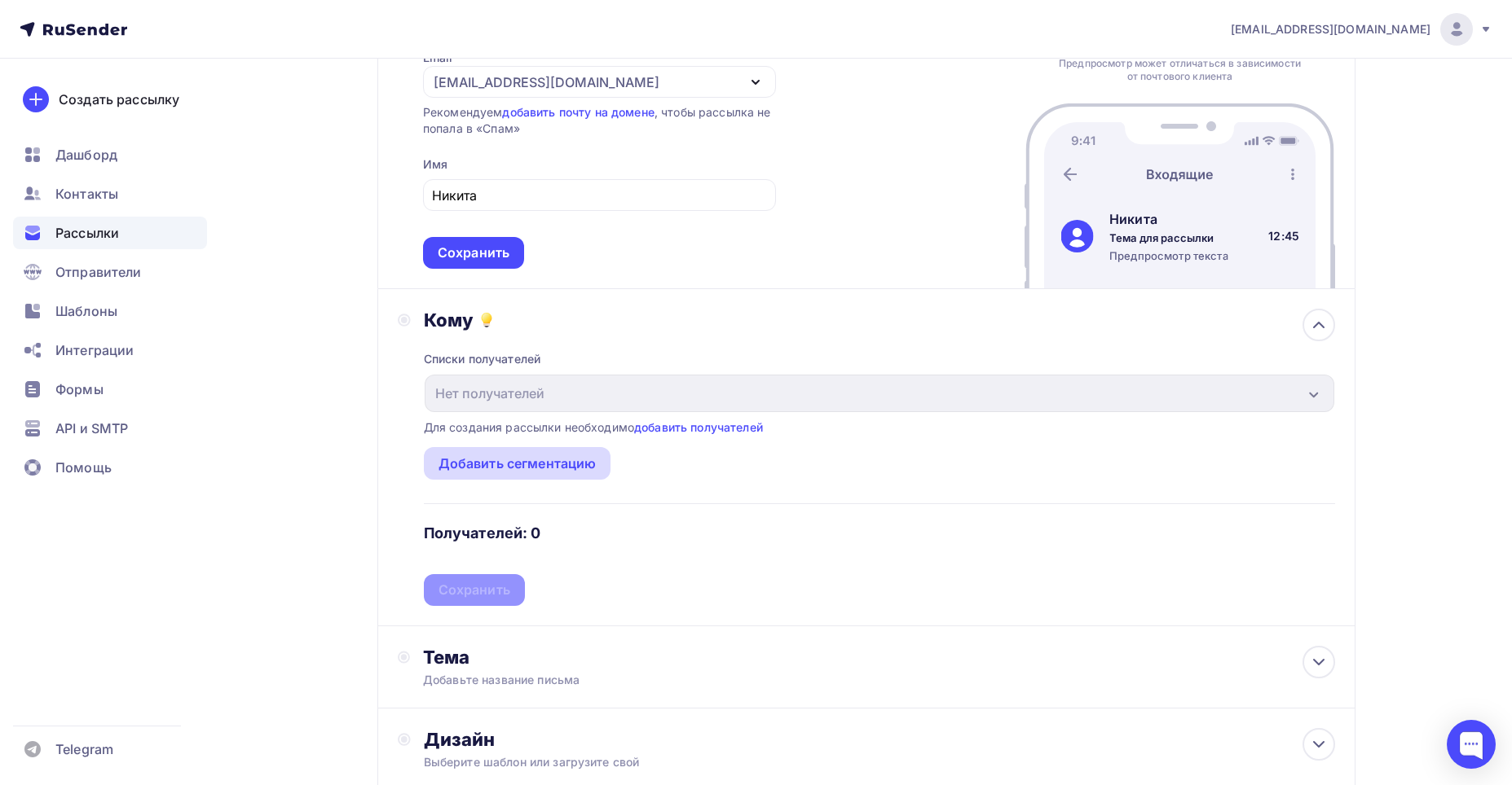
click at [562, 462] on div "Добавить сегментацию" at bounding box center [517, 464] width 158 height 19
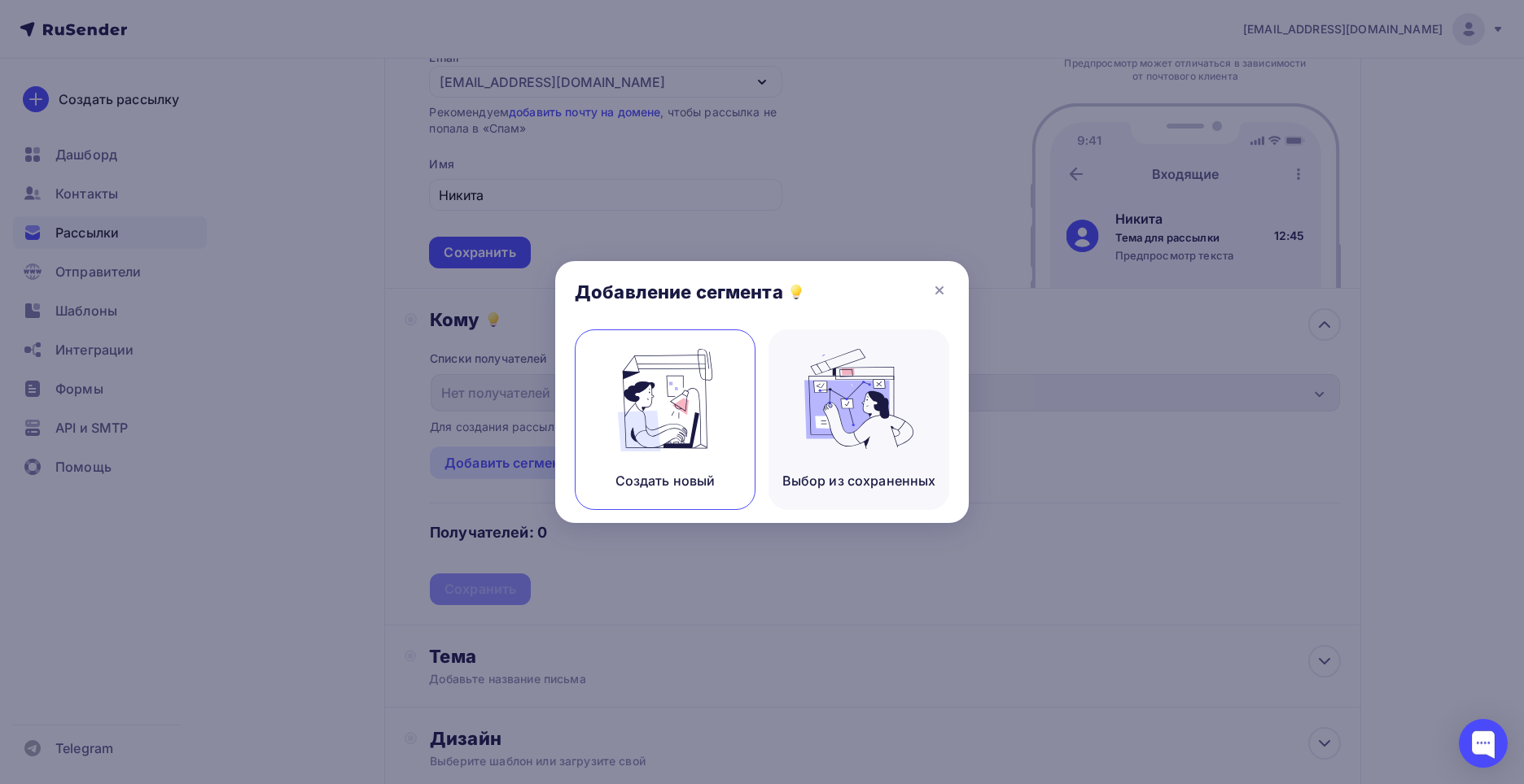
click at [626, 419] on img at bounding box center [665, 400] width 109 height 102
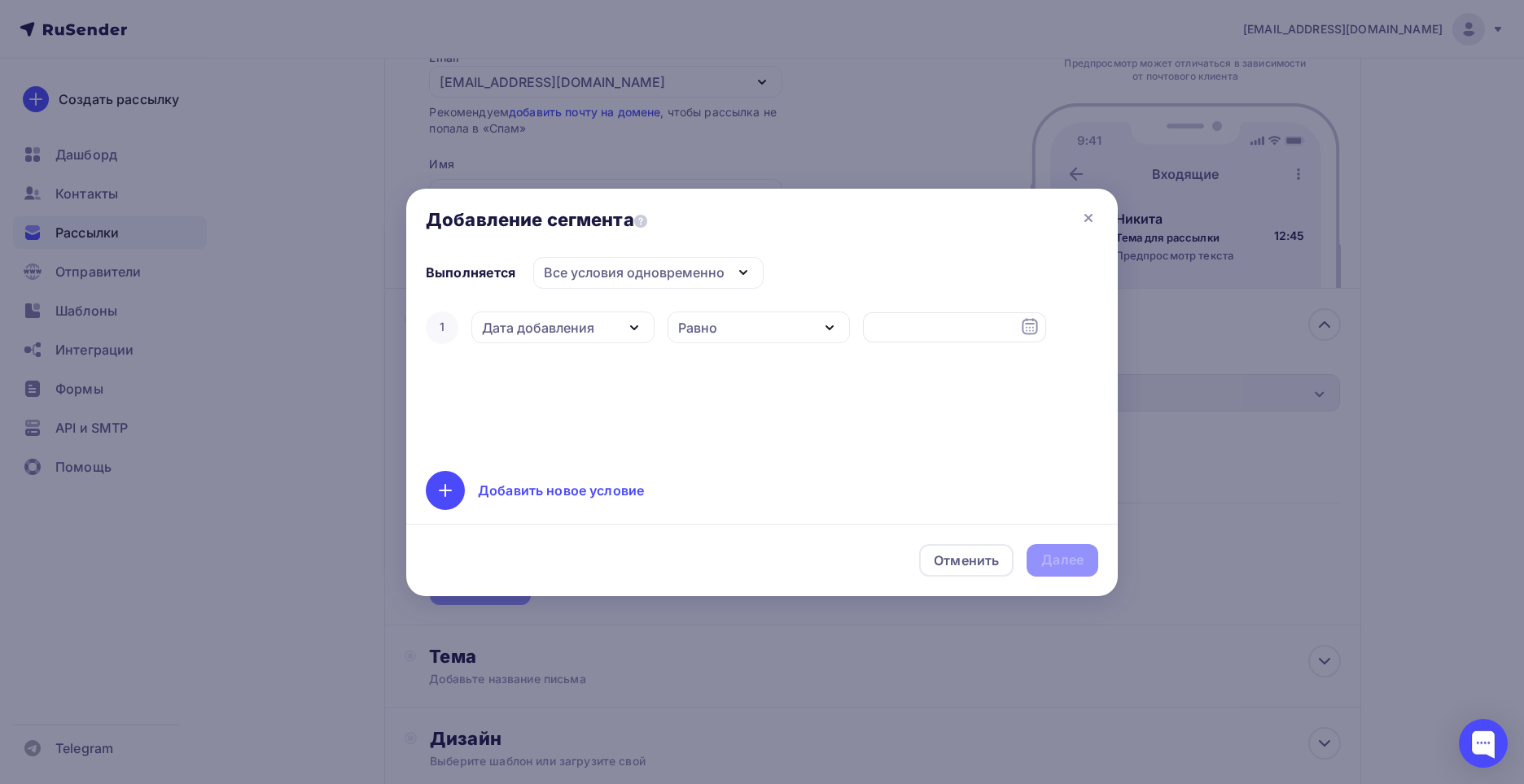
click at [651, 257] on div "Все условия одновременно" at bounding box center [648, 272] width 231 height 32
click at [660, 353] on div "Хотя бы одно из условий" at bounding box center [635, 353] width 165 height 19
click at [610, 325] on div "Дата добавления" at bounding box center [562, 327] width 183 height 32
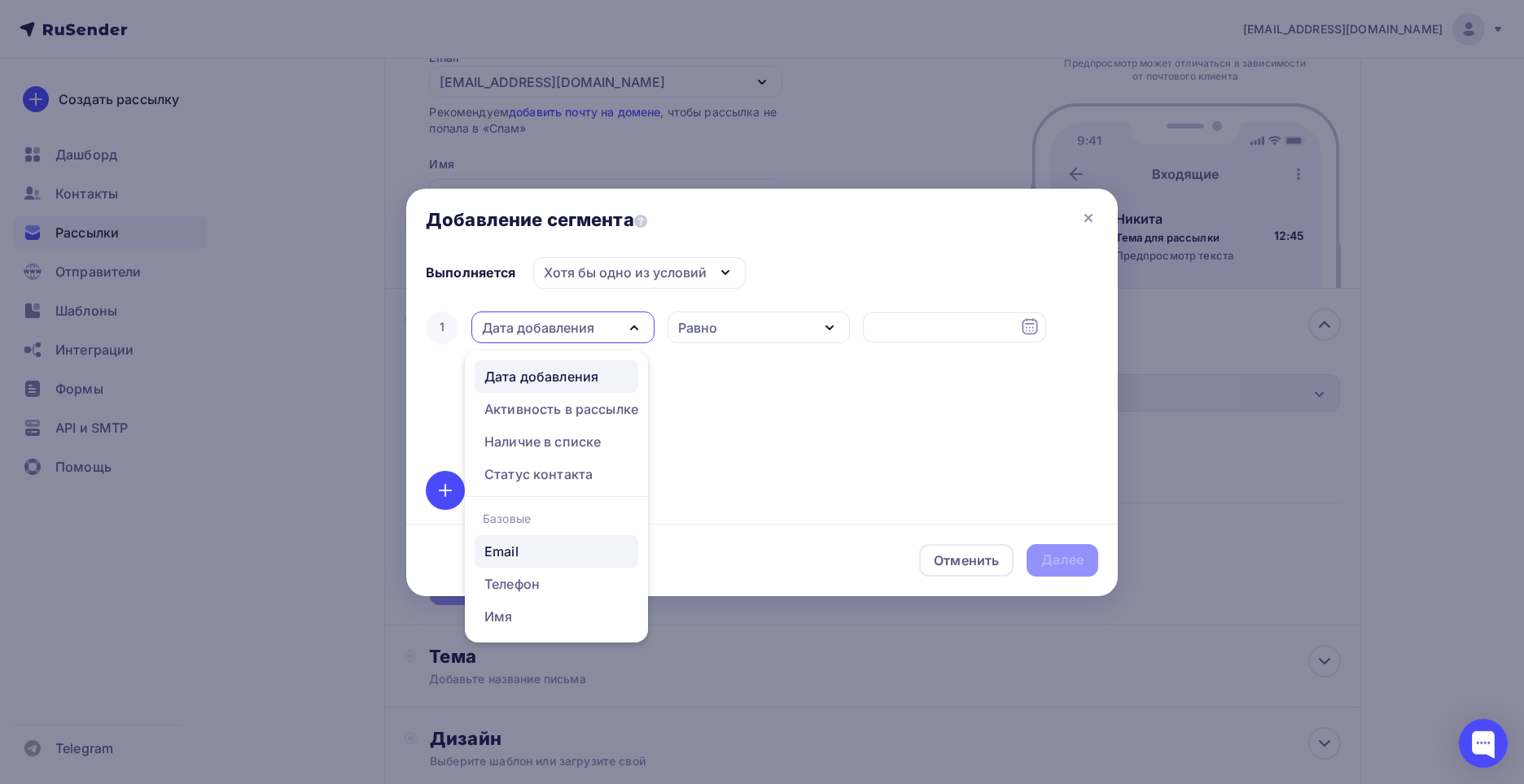
click at [539, 549] on div "Email" at bounding box center [557, 552] width 144 height 19
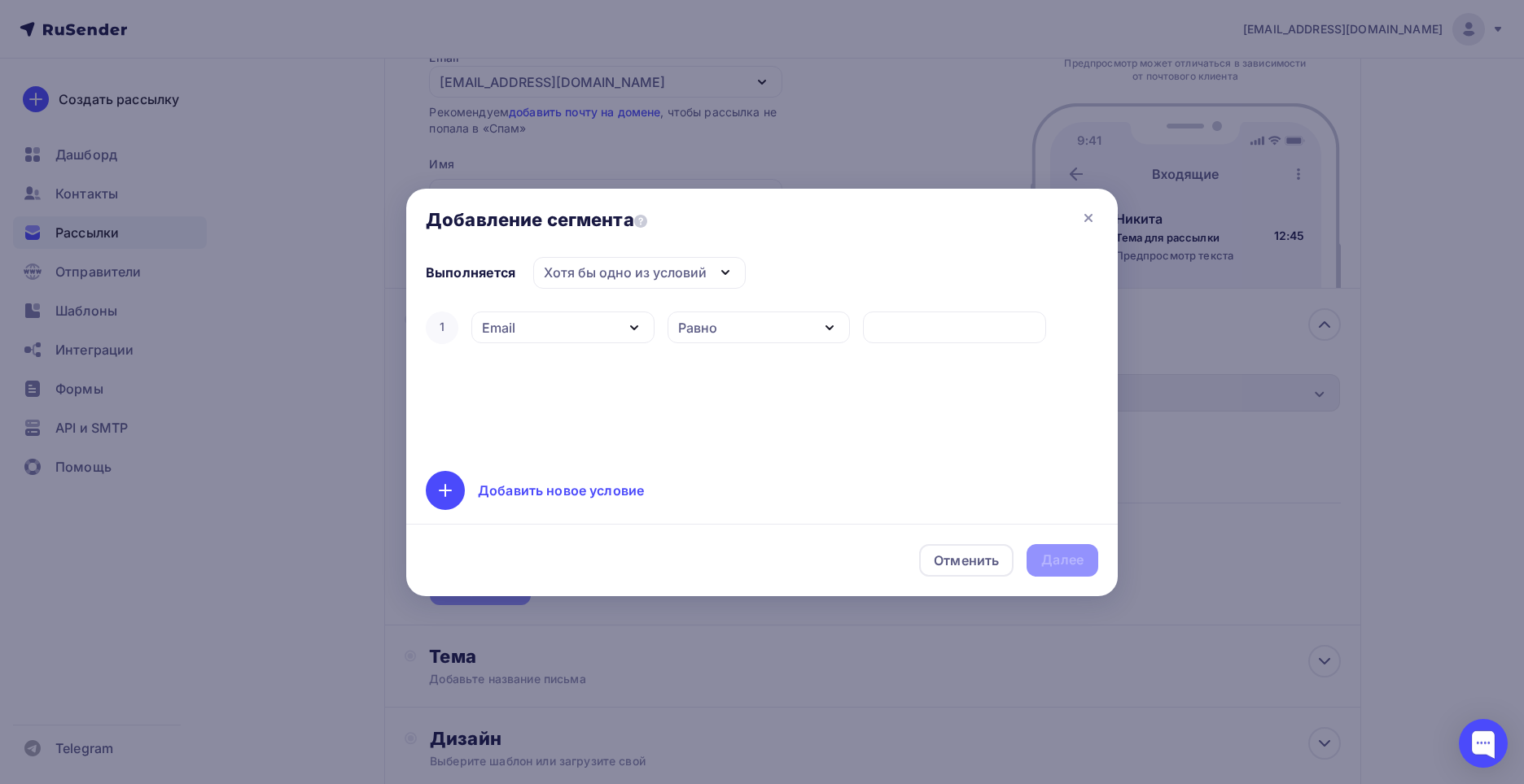
click at [672, 276] on div "Хотя бы одно из условий" at bounding box center [625, 272] width 163 height 19
click at [654, 324] on div "Все условия одновременно" at bounding box center [644, 321] width 183 height 19
click at [1058, 559] on div "Отменить Далее" at bounding box center [761, 560] width 711 height 72
click at [499, 483] on div "Добавить новое условие" at bounding box center [561, 490] width 166 height 19
click at [1086, 380] on icon at bounding box center [1078, 380] width 19 height 19
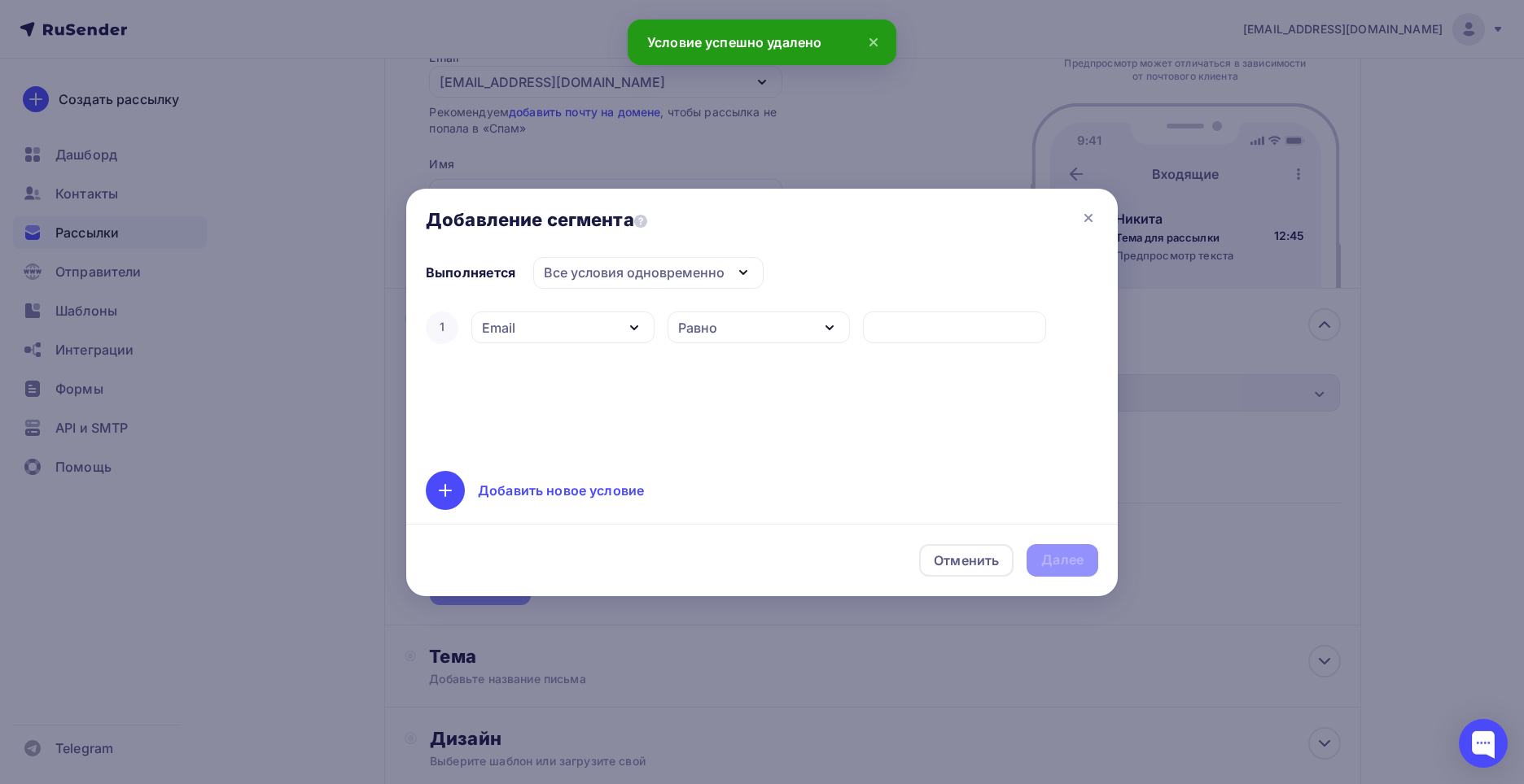
click at [785, 339] on div "Равно" at bounding box center [759, 327] width 183 height 32
click at [1025, 331] on input "text" at bounding box center [955, 328] width 164 height 19
click at [834, 339] on div "Равно" at bounding box center [759, 327] width 183 height 32
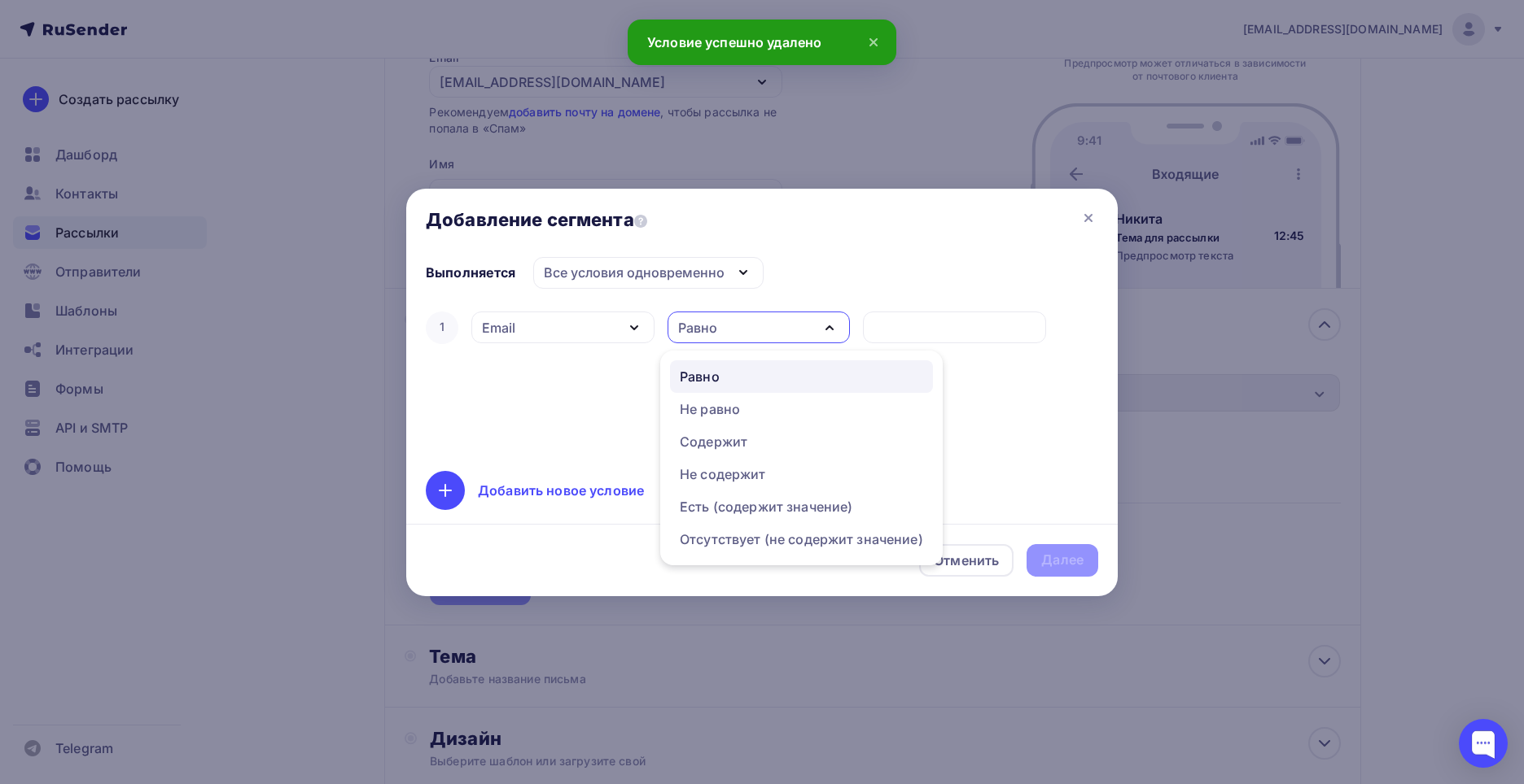
click at [898, 354] on ul "Равно Не равно Содержит Не содержит Есть (содержит значение) Отсутствует (не со…" at bounding box center [801, 457] width 282 height 215
click at [907, 334] on input "text" at bounding box center [955, 328] width 164 height 19
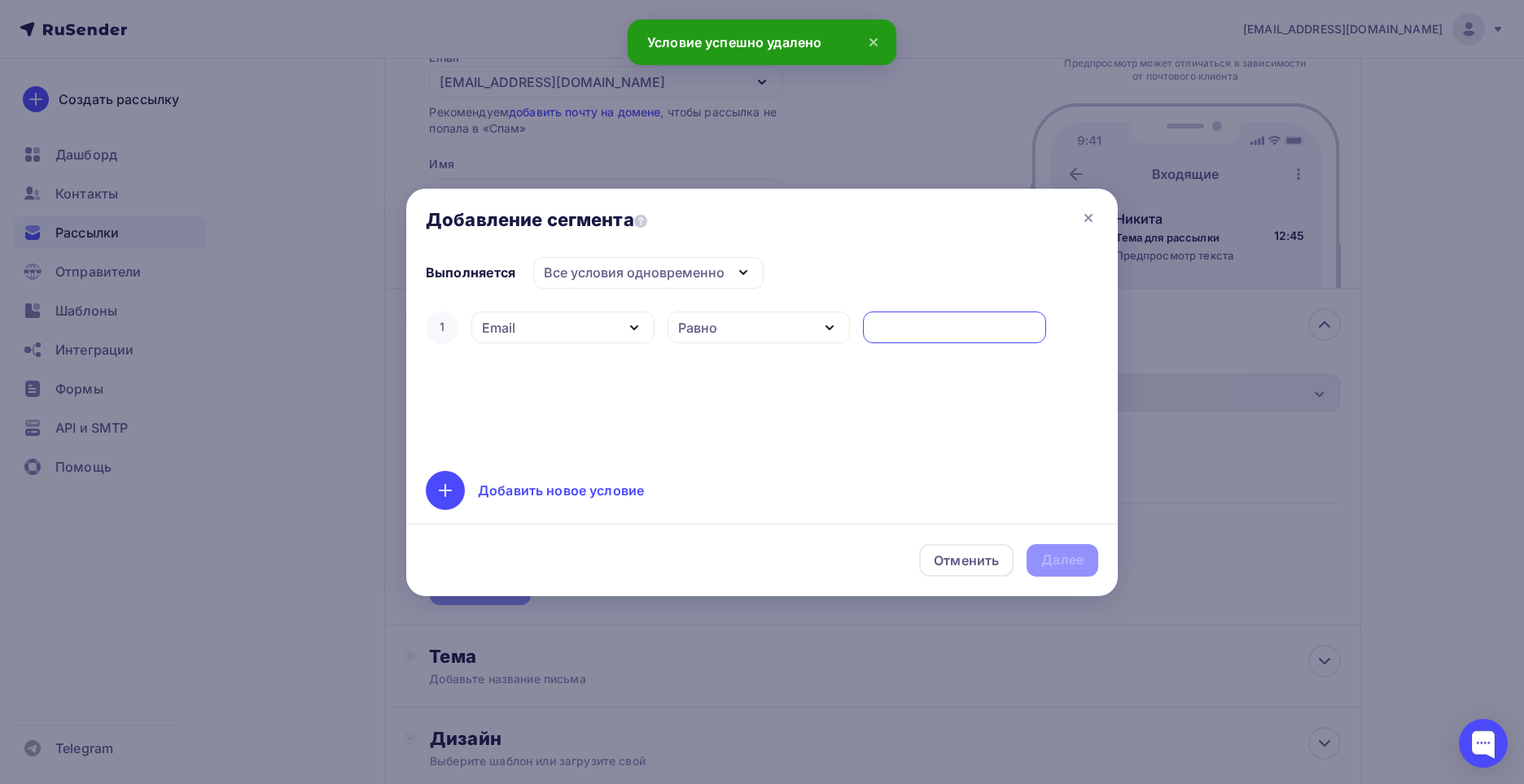
click at [789, 327] on div "Равно" at bounding box center [759, 327] width 183 height 32
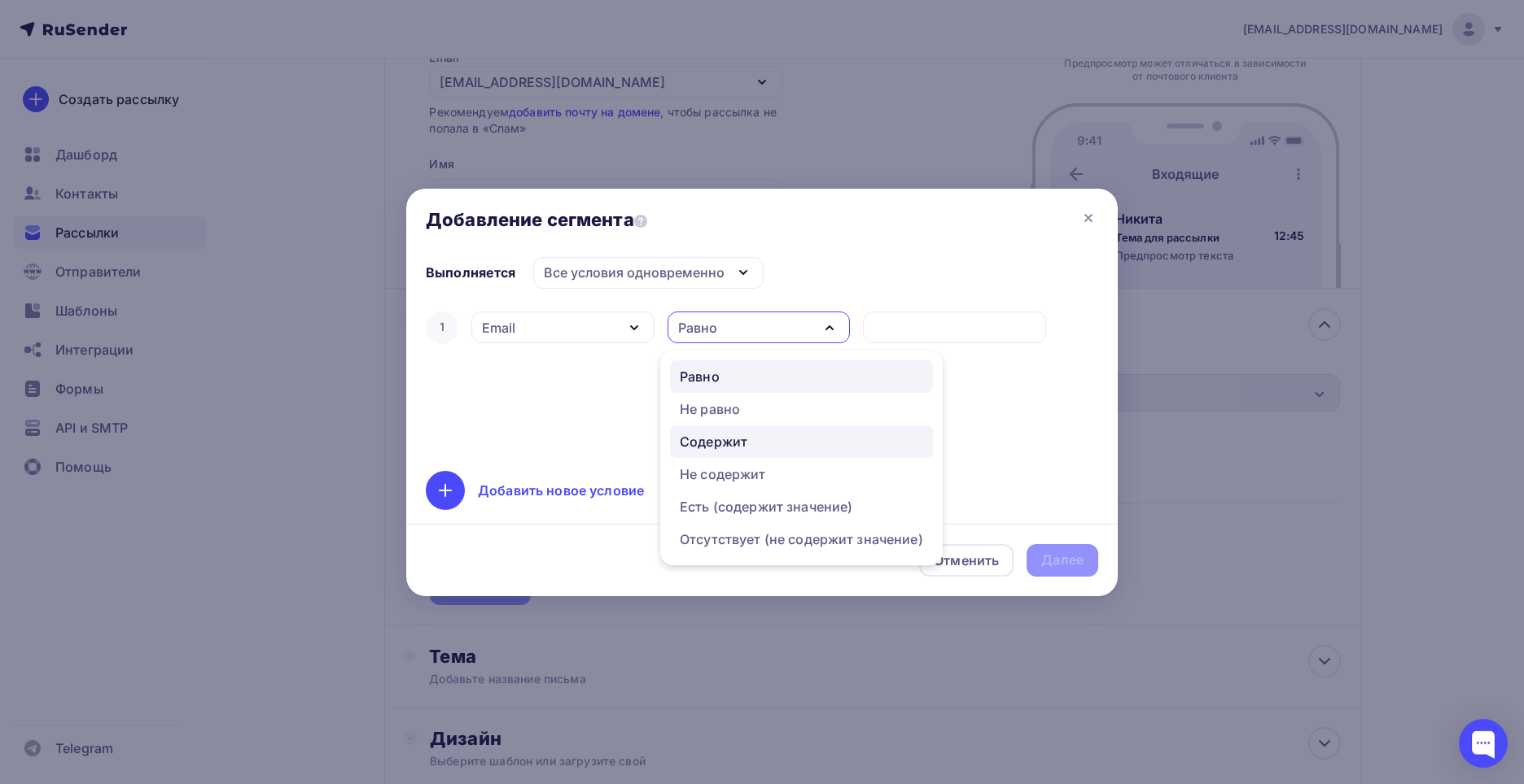
click at [764, 451] on link "Содержит" at bounding box center [801, 441] width 263 height 32
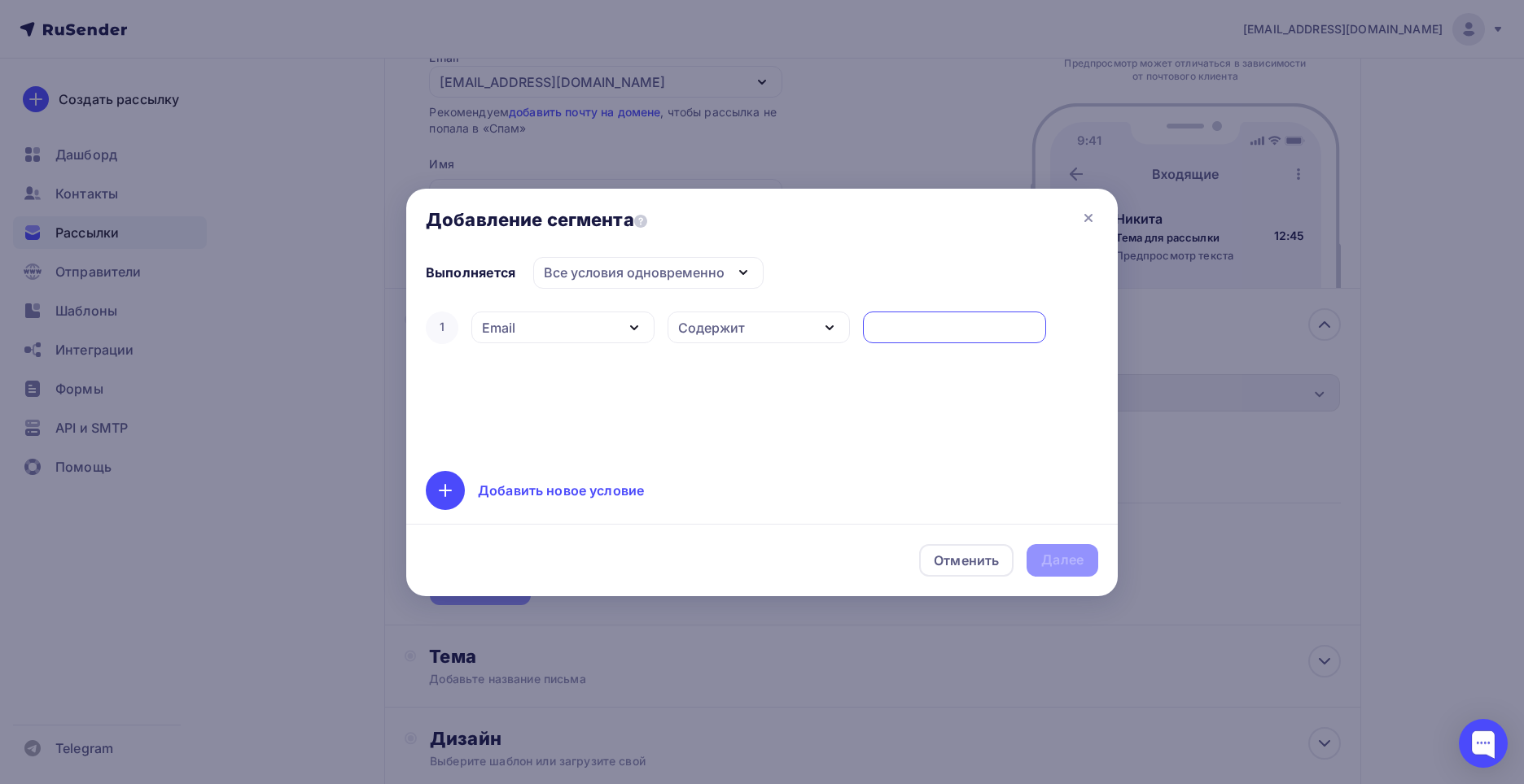
click at [889, 332] on input "text" at bounding box center [955, 328] width 164 height 19
type input "44"
click at [1070, 567] on div "Далее" at bounding box center [1062, 559] width 42 height 18
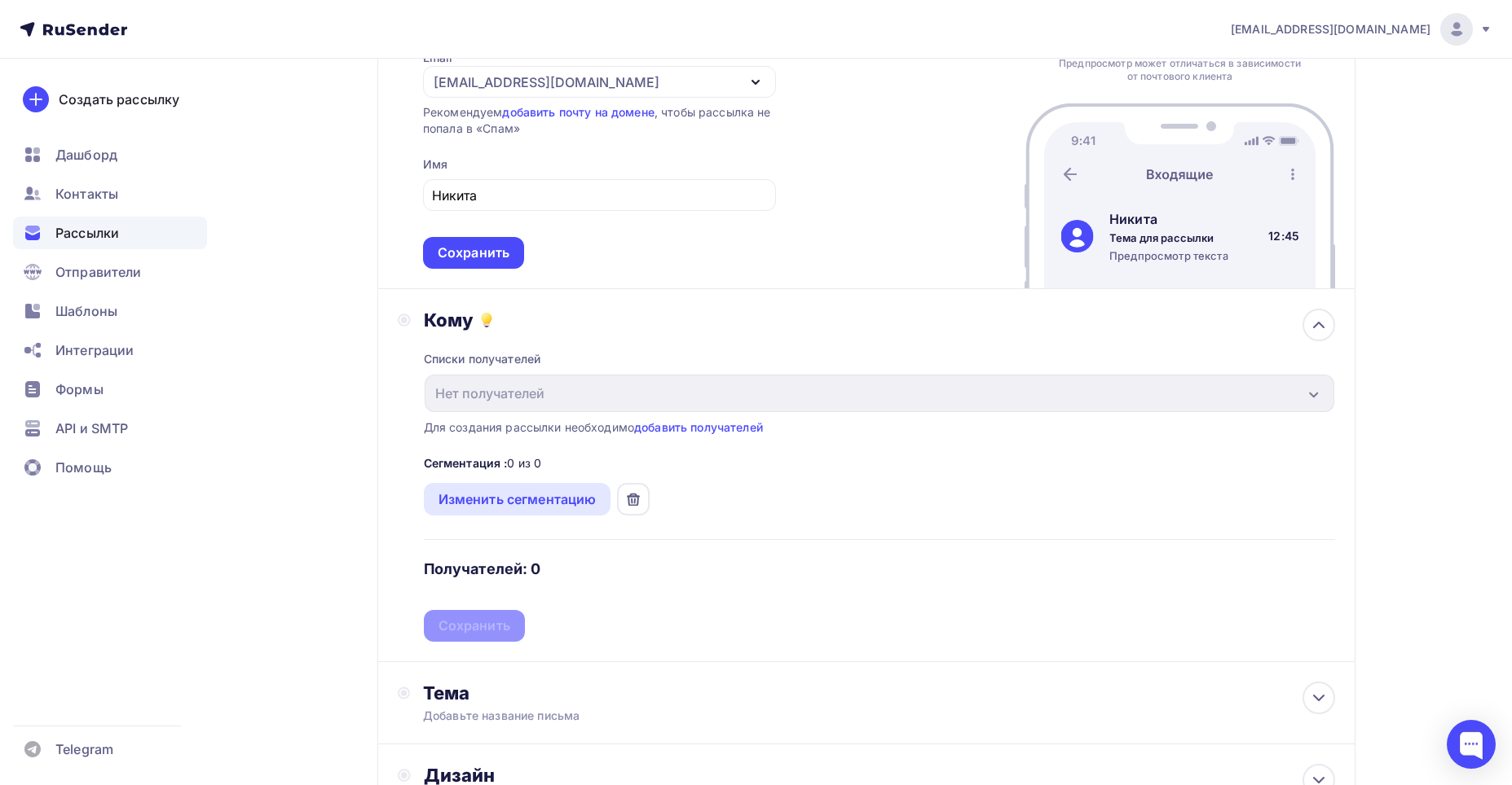
click at [485, 362] on div "Списки получателей" at bounding box center [482, 358] width 117 height 17
drag, startPoint x: 416, startPoint y: 430, endPoint x: 679, endPoint y: 426, distance: 263.0
click at [767, 428] on div "Кому Списки получателей Нет получателей Все списки id Добавить список Для созда…" at bounding box center [866, 475] width 937 height 333
click at [679, 426] on link "добавить получателей" at bounding box center [699, 428] width 129 height 14
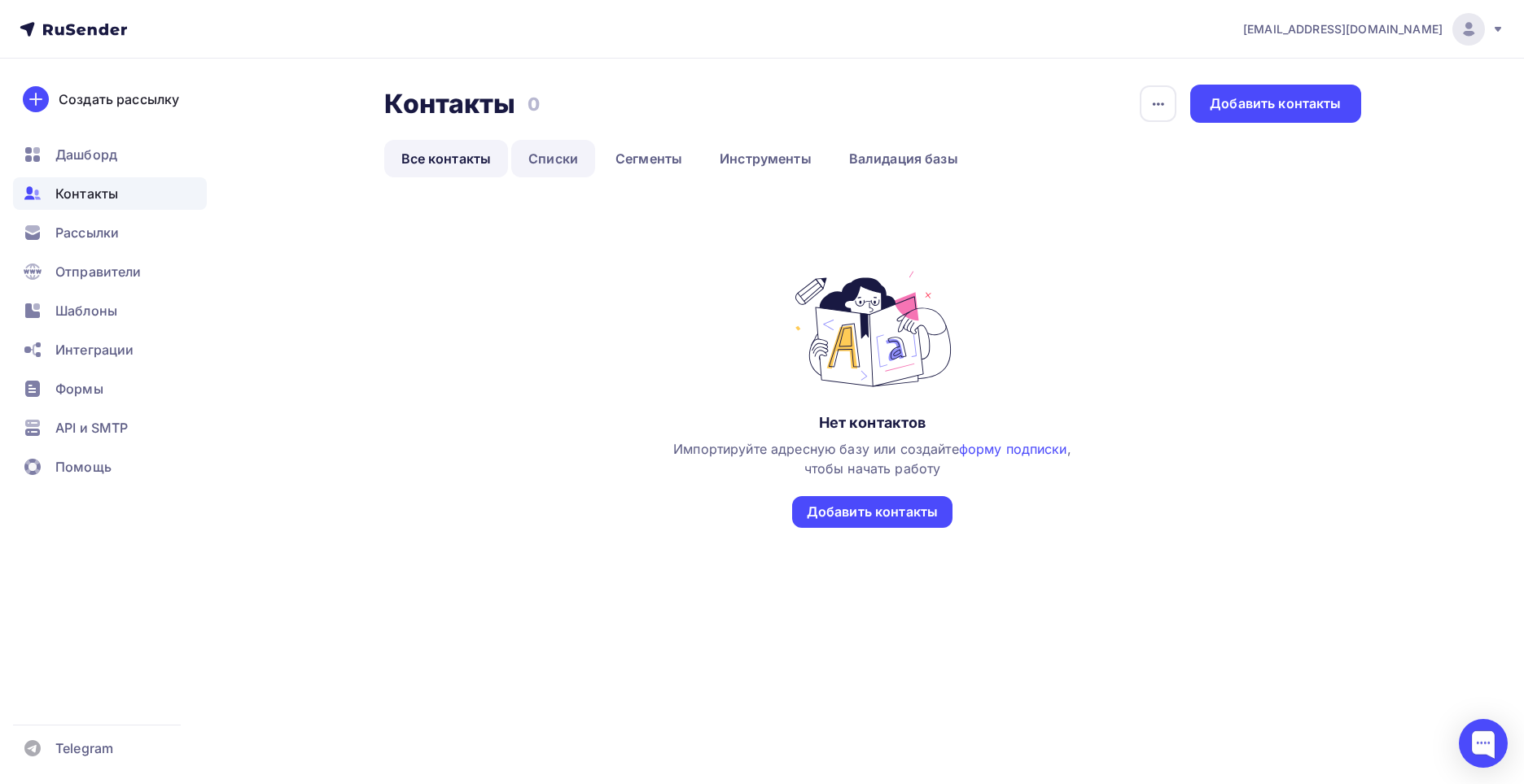
click at [574, 163] on link "Списки" at bounding box center [553, 159] width 84 height 37
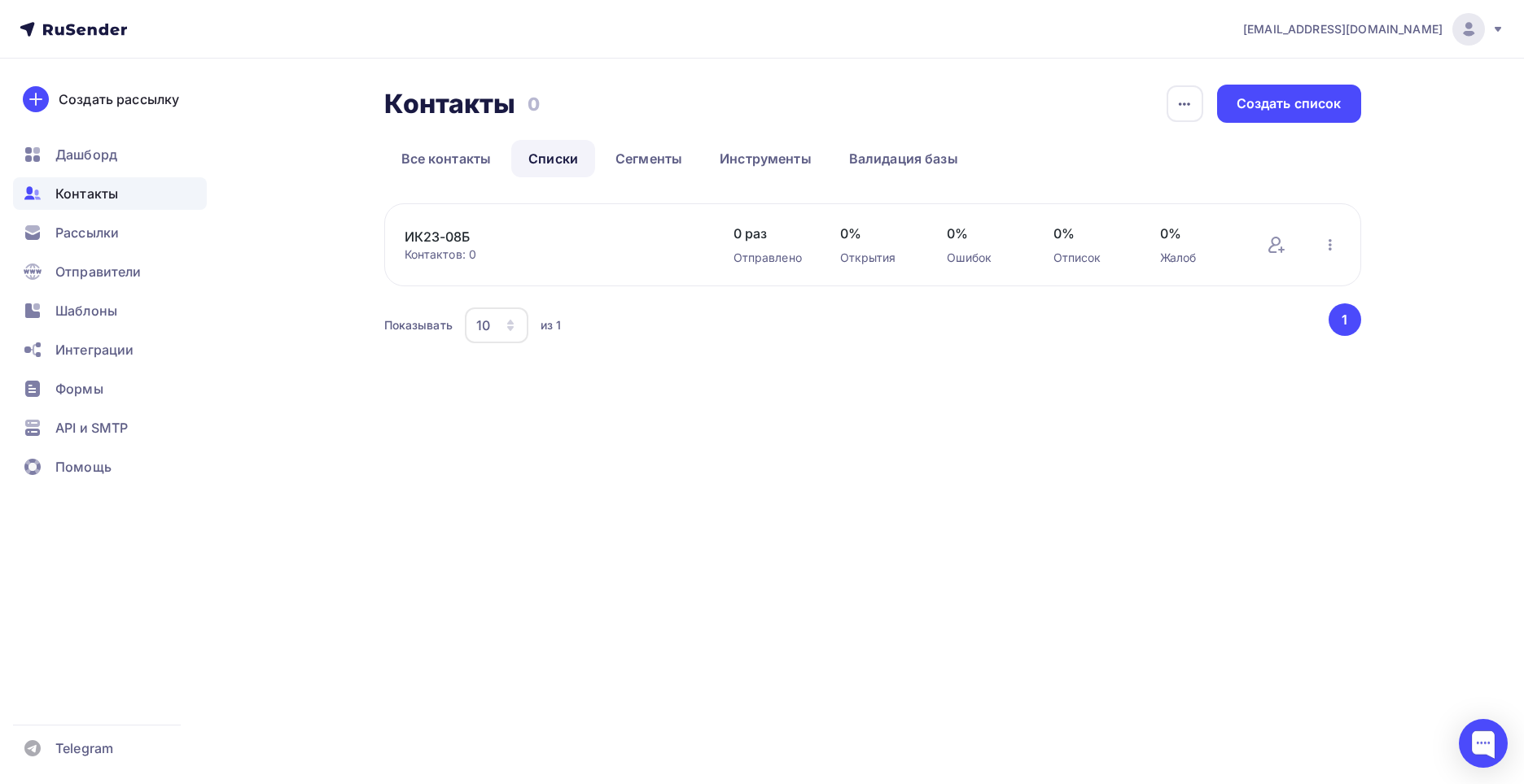
click at [700, 237] on div "ИК23-08Б Контактов: 0" at bounding box center [553, 244] width 296 height 36
click at [667, 152] on link "Сегменты" at bounding box center [649, 159] width 101 height 37
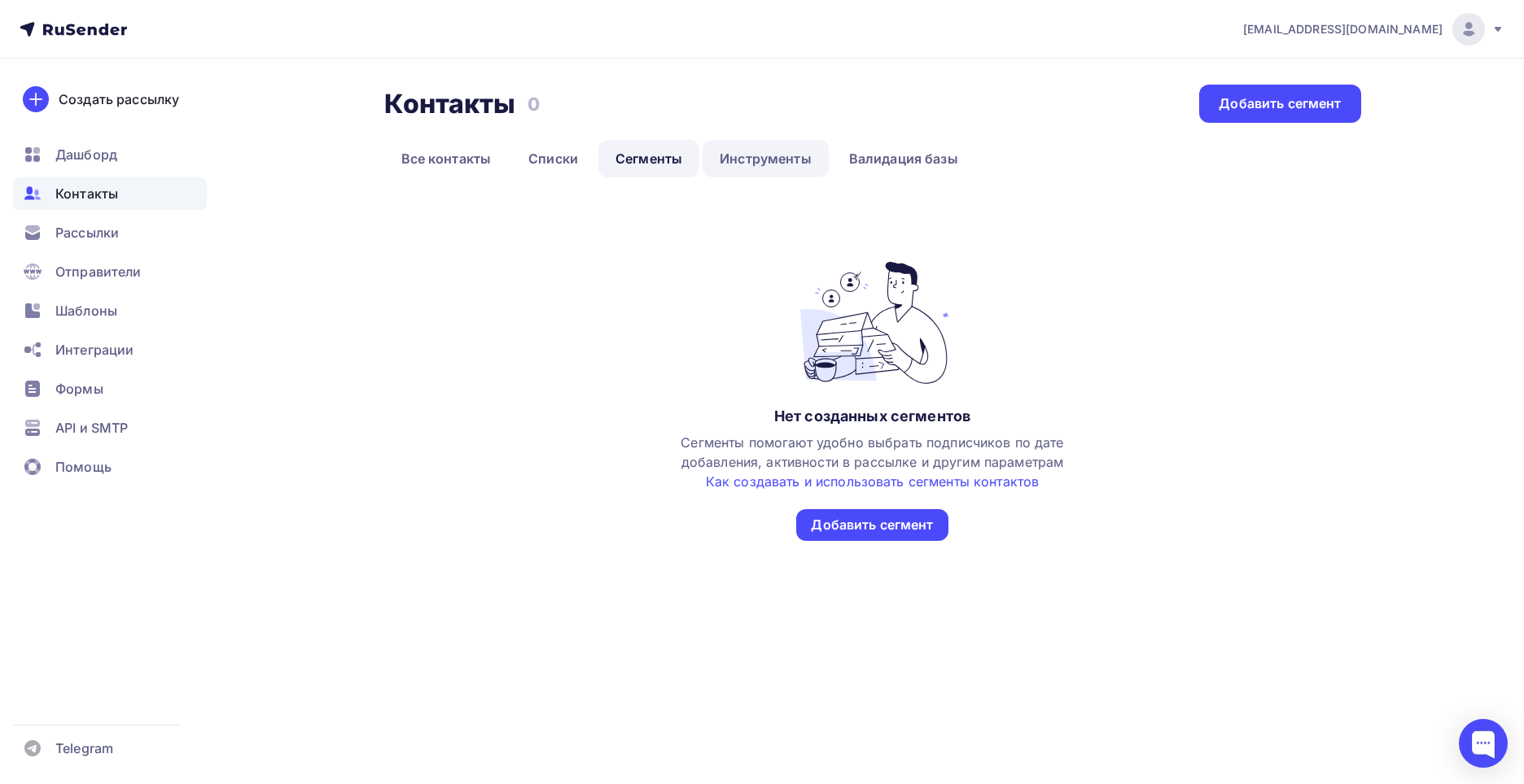
click at [748, 152] on link "Инструменты" at bounding box center [766, 159] width 127 height 37
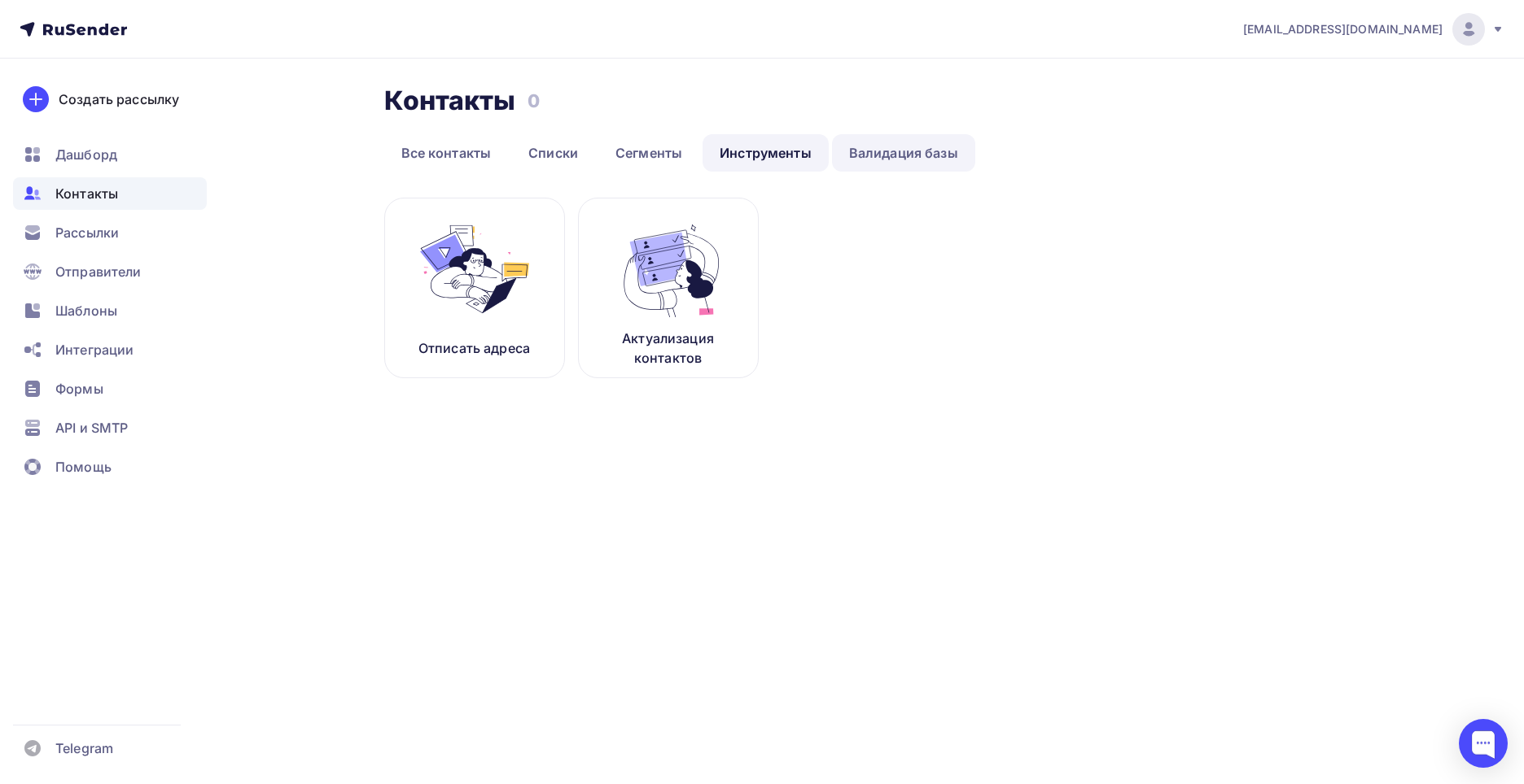
click at [890, 147] on link "Валидация базы" at bounding box center [903, 153] width 143 height 37
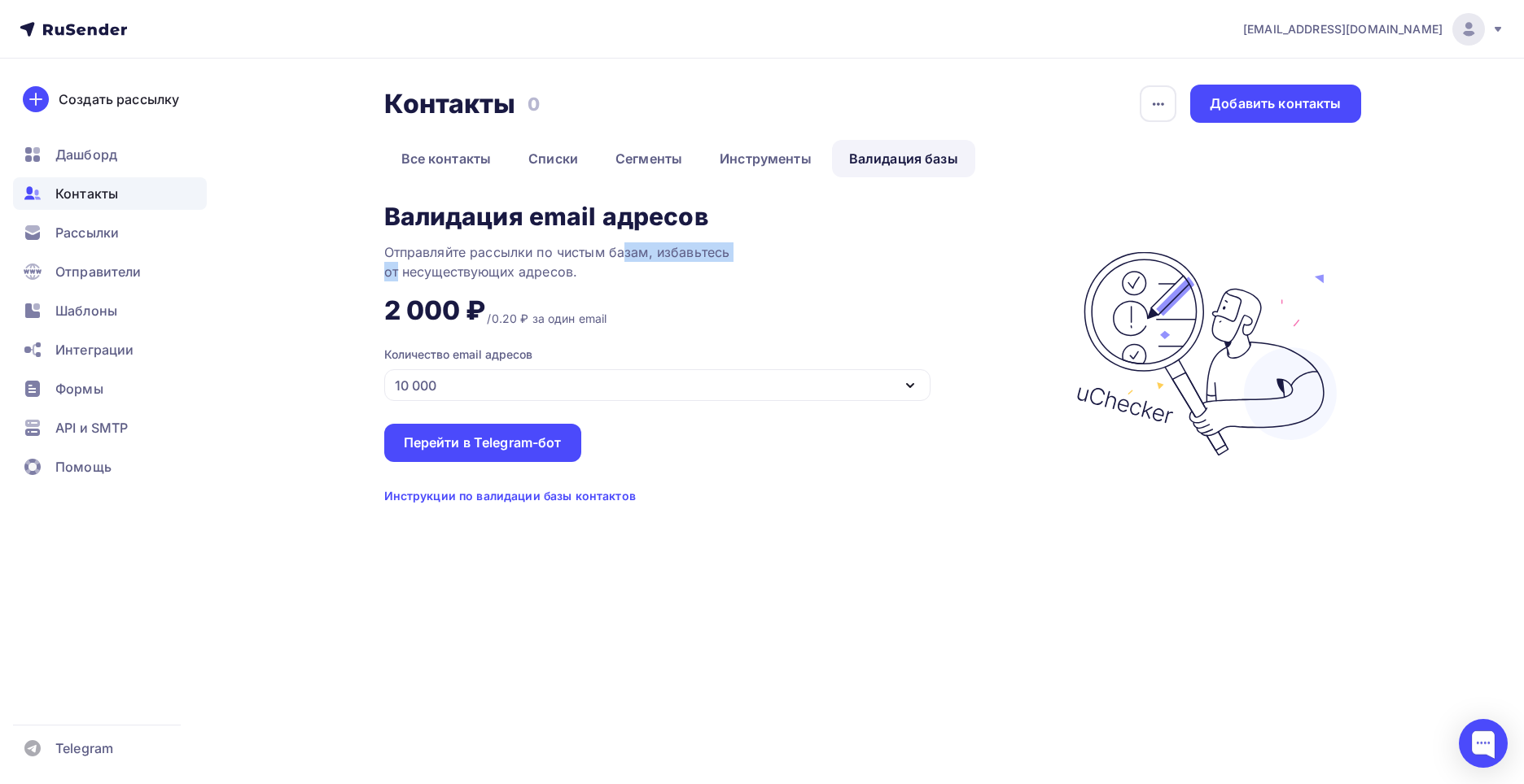
drag, startPoint x: 400, startPoint y: 263, endPoint x: 513, endPoint y: 267, distance: 113.1
click at [619, 253] on div "Отправляйте рассылки по чистым базам, избавьтесь от несуществующих адресов." at bounding box center [588, 262] width 407 height 39
click at [490, 267] on div "Отправляйте рассылки по чистым базам, избавьтесь от несуществующих адресов." at bounding box center [588, 262] width 407 height 39
click at [535, 158] on link "Списки" at bounding box center [553, 159] width 84 height 37
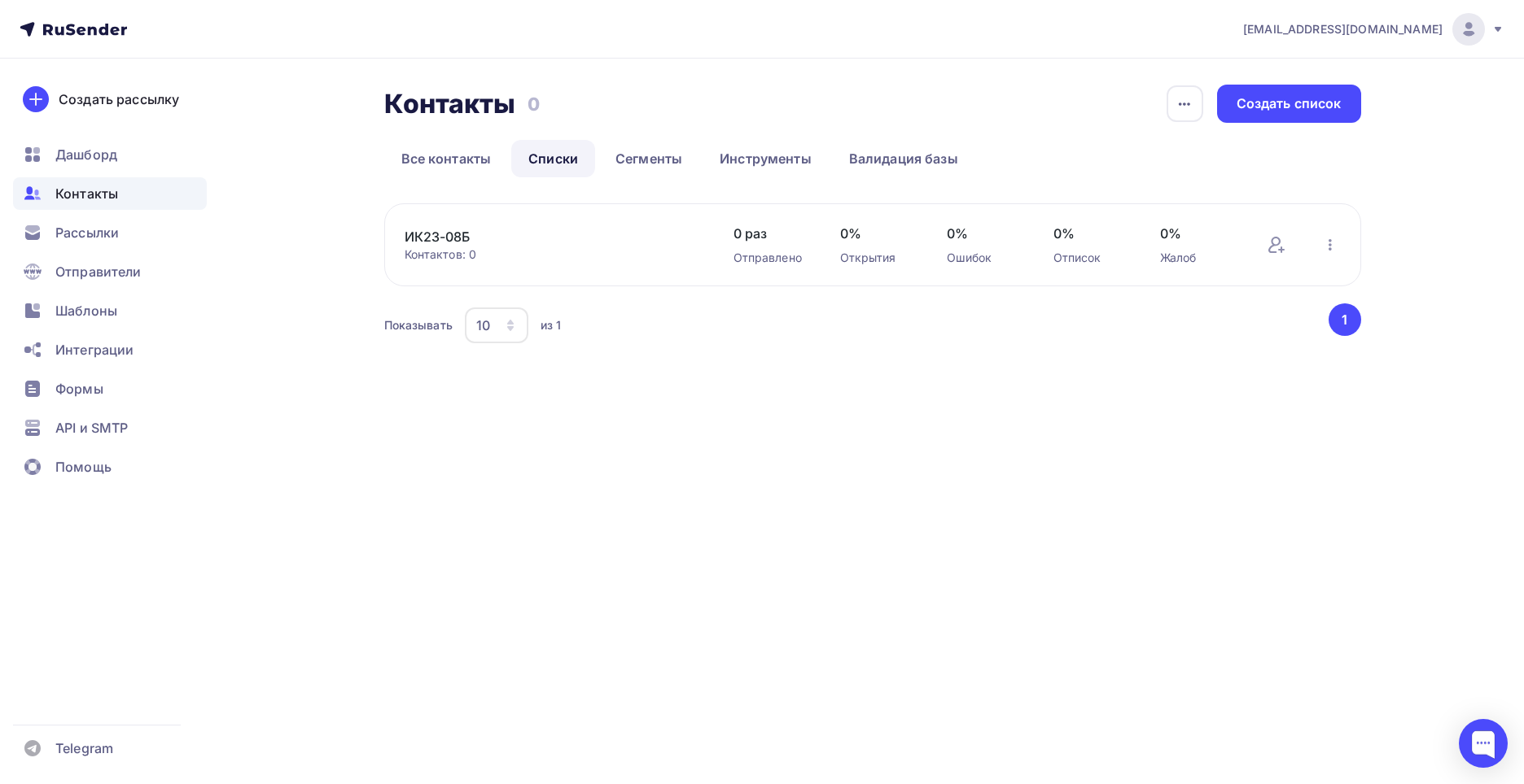
click at [661, 245] on link "ИК23-08Б" at bounding box center [543, 236] width 276 height 19
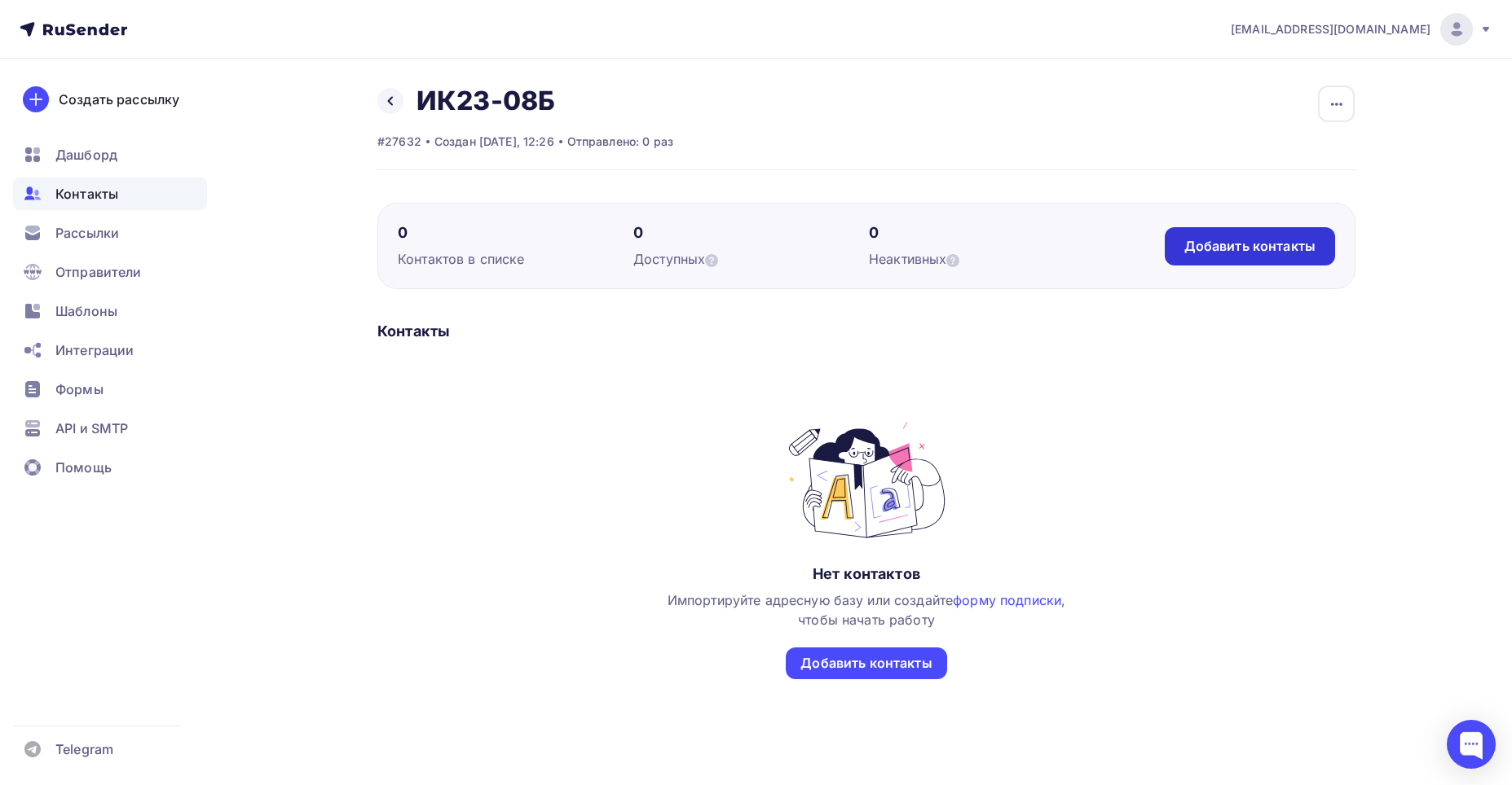
click at [1212, 256] on div "Добавить контакты" at bounding box center [1249, 245] width 170 height 38
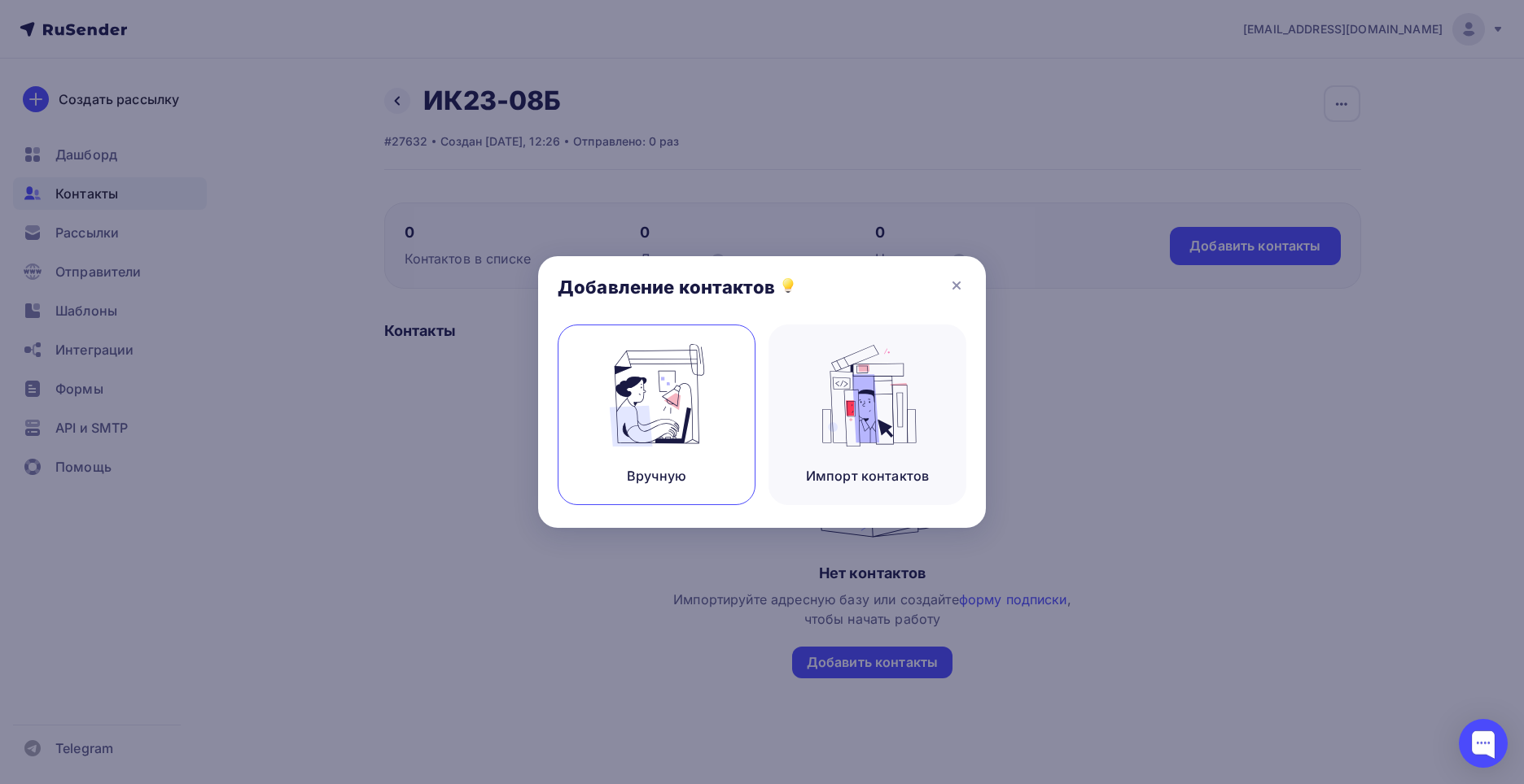
click at [699, 418] on img at bounding box center [657, 395] width 109 height 102
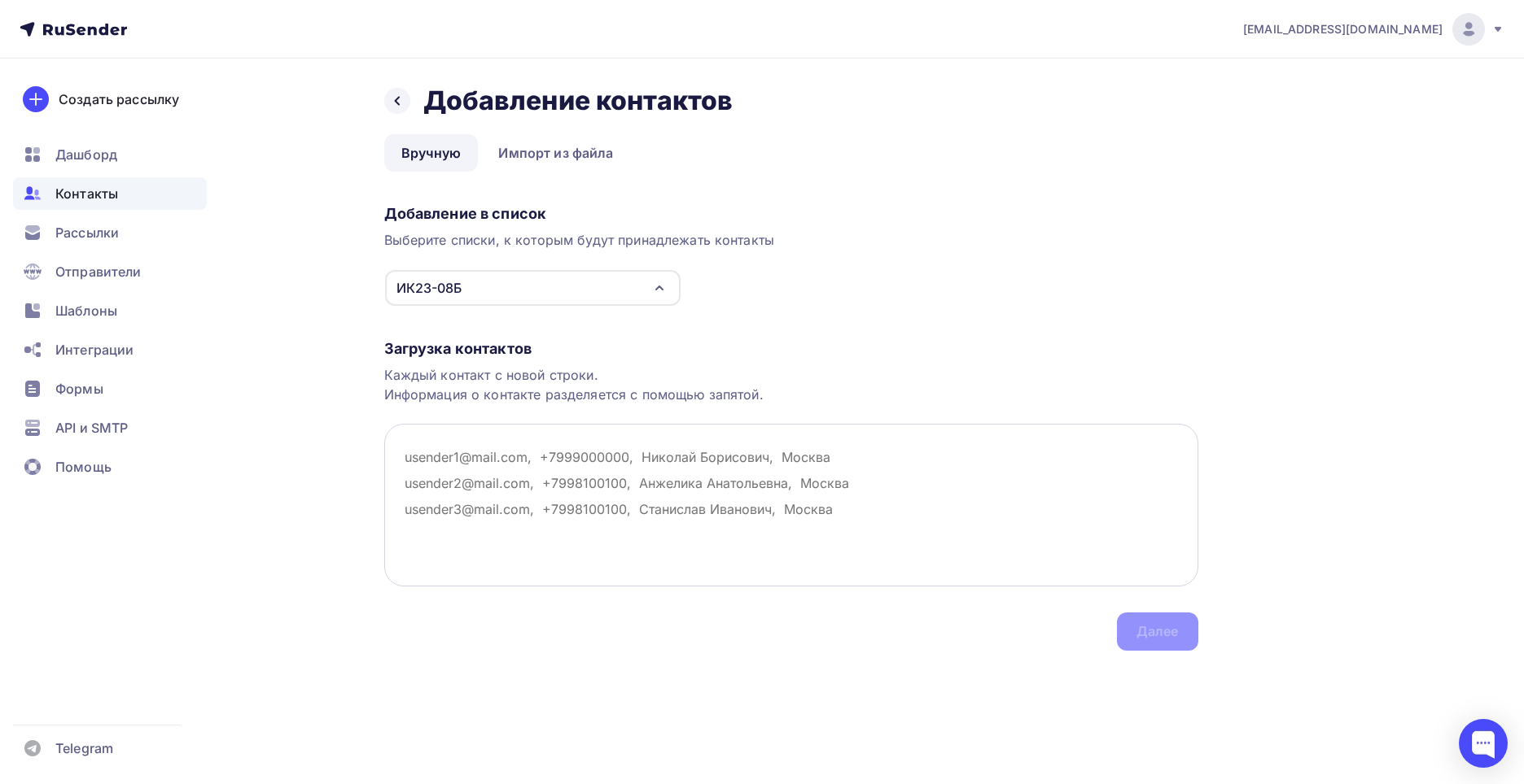
type textarea "Welcome-email"
click at [538, 141] on link "Импорт из файла" at bounding box center [555, 153] width 149 height 37
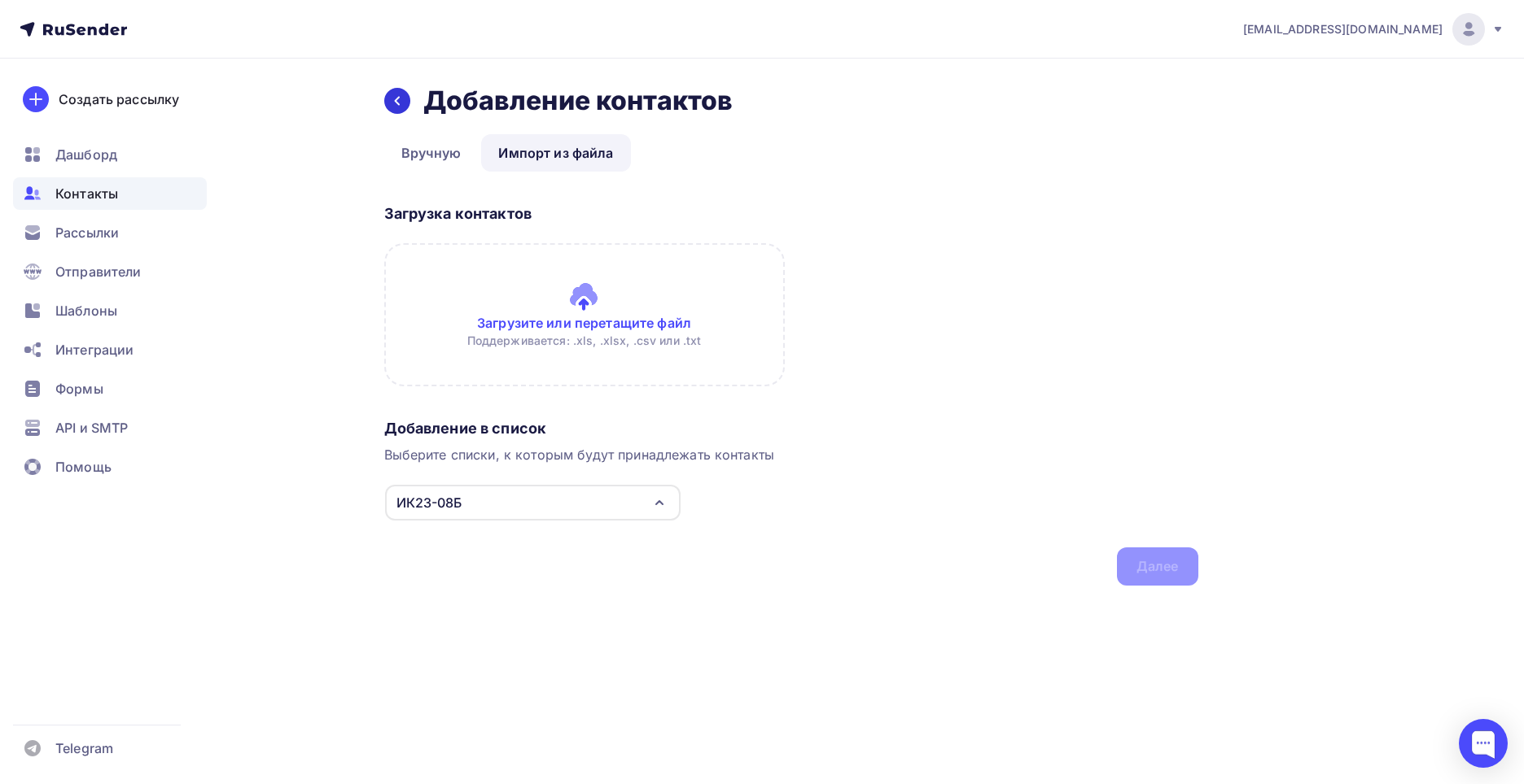
click at [388, 96] on div at bounding box center [397, 100] width 26 height 26
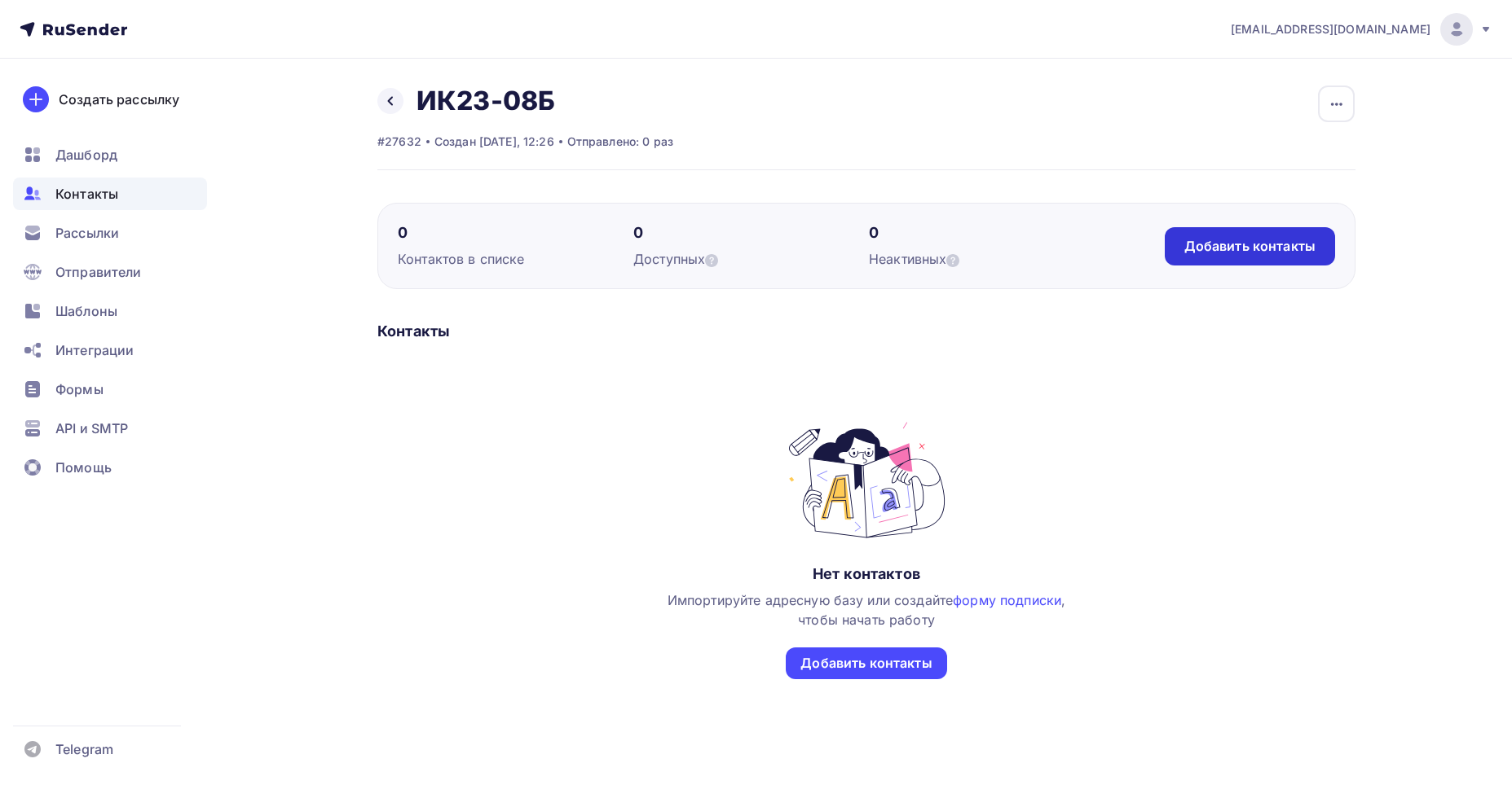
click at [1215, 253] on div "Добавить контакты" at bounding box center [1249, 245] width 132 height 19
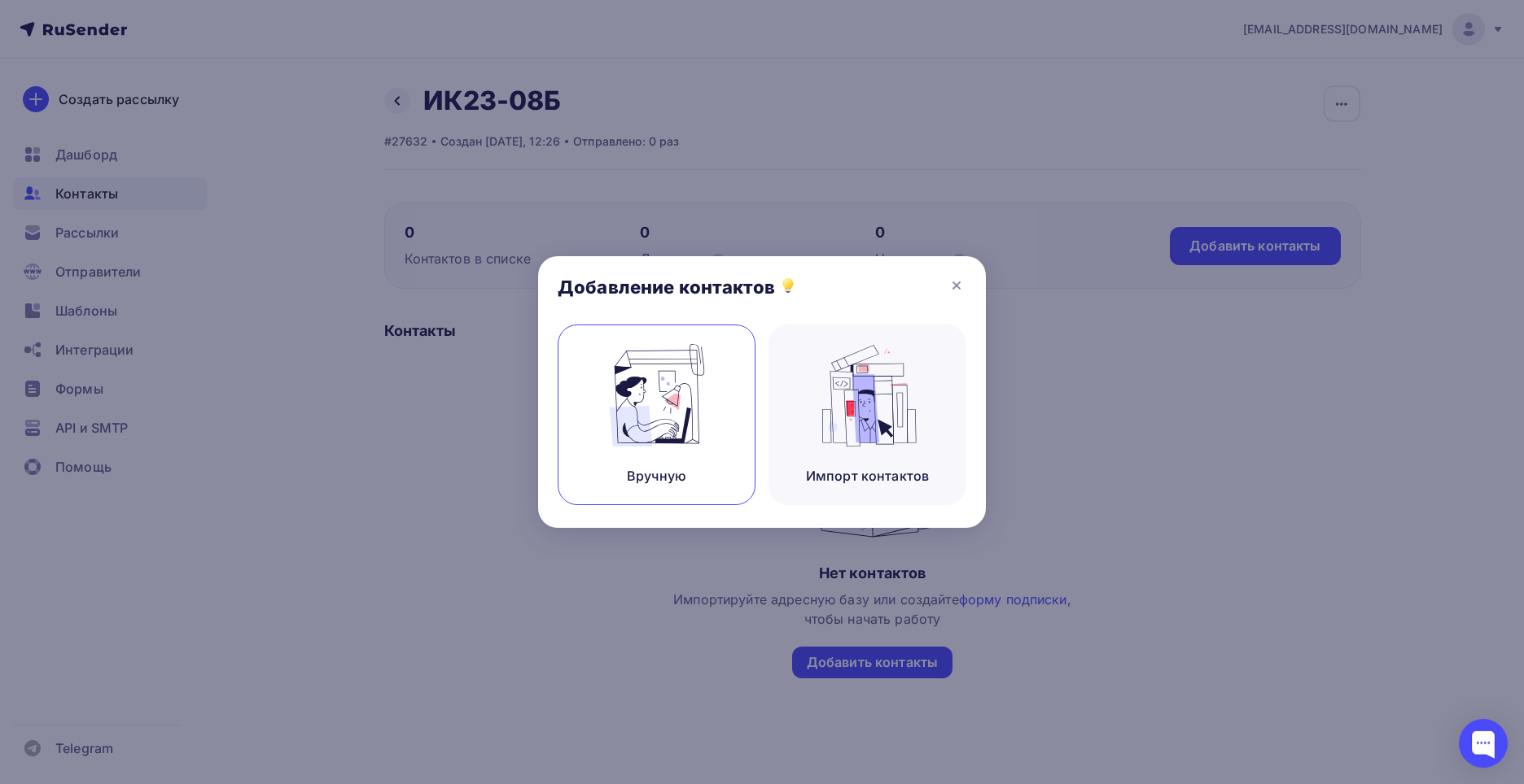
click at [680, 430] on img at bounding box center [657, 395] width 109 height 102
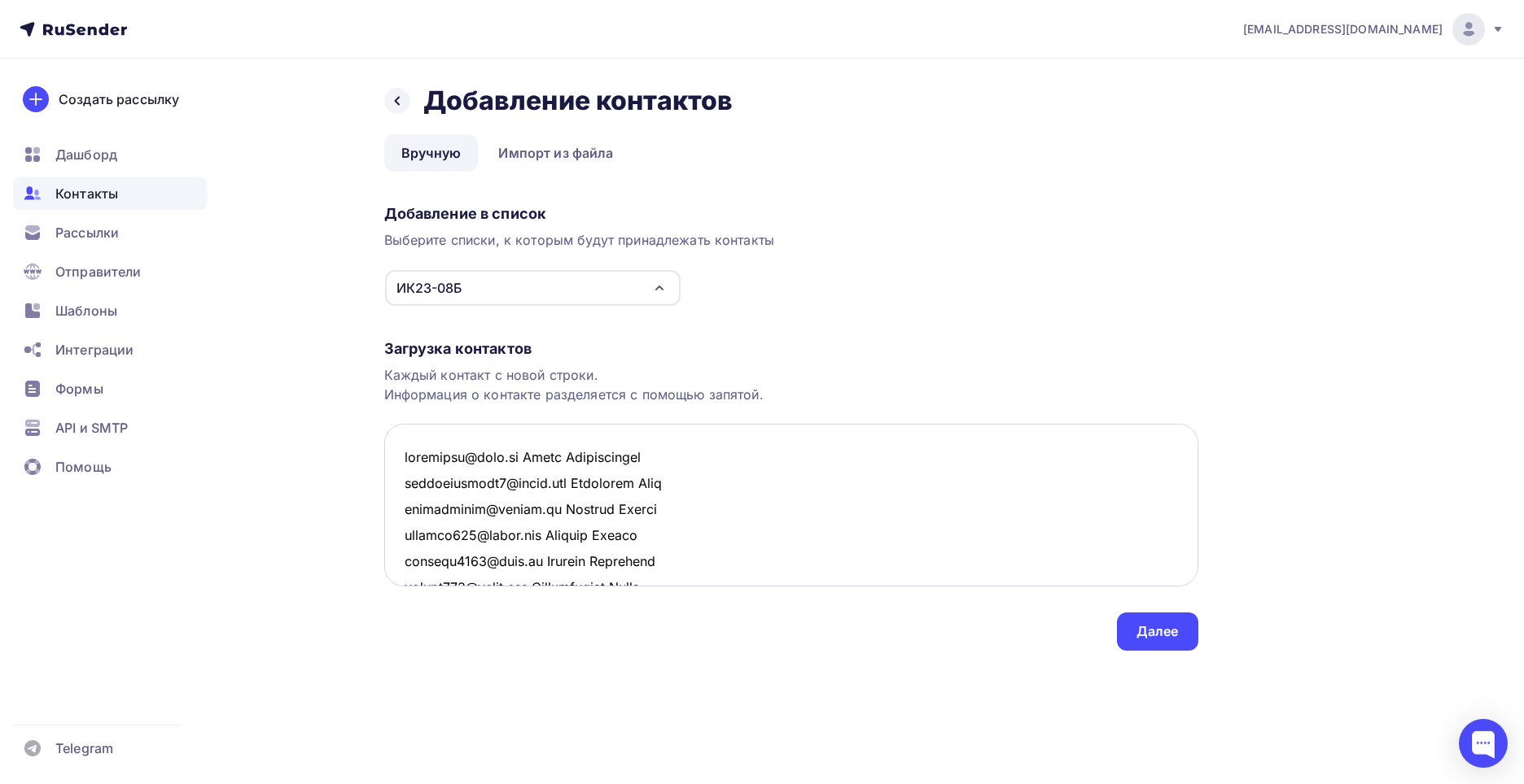
drag, startPoint x: 684, startPoint y: 445, endPoint x: 684, endPoint y: 454, distance: 9.0
click at [684, 449] on textarea at bounding box center [791, 505] width 814 height 162
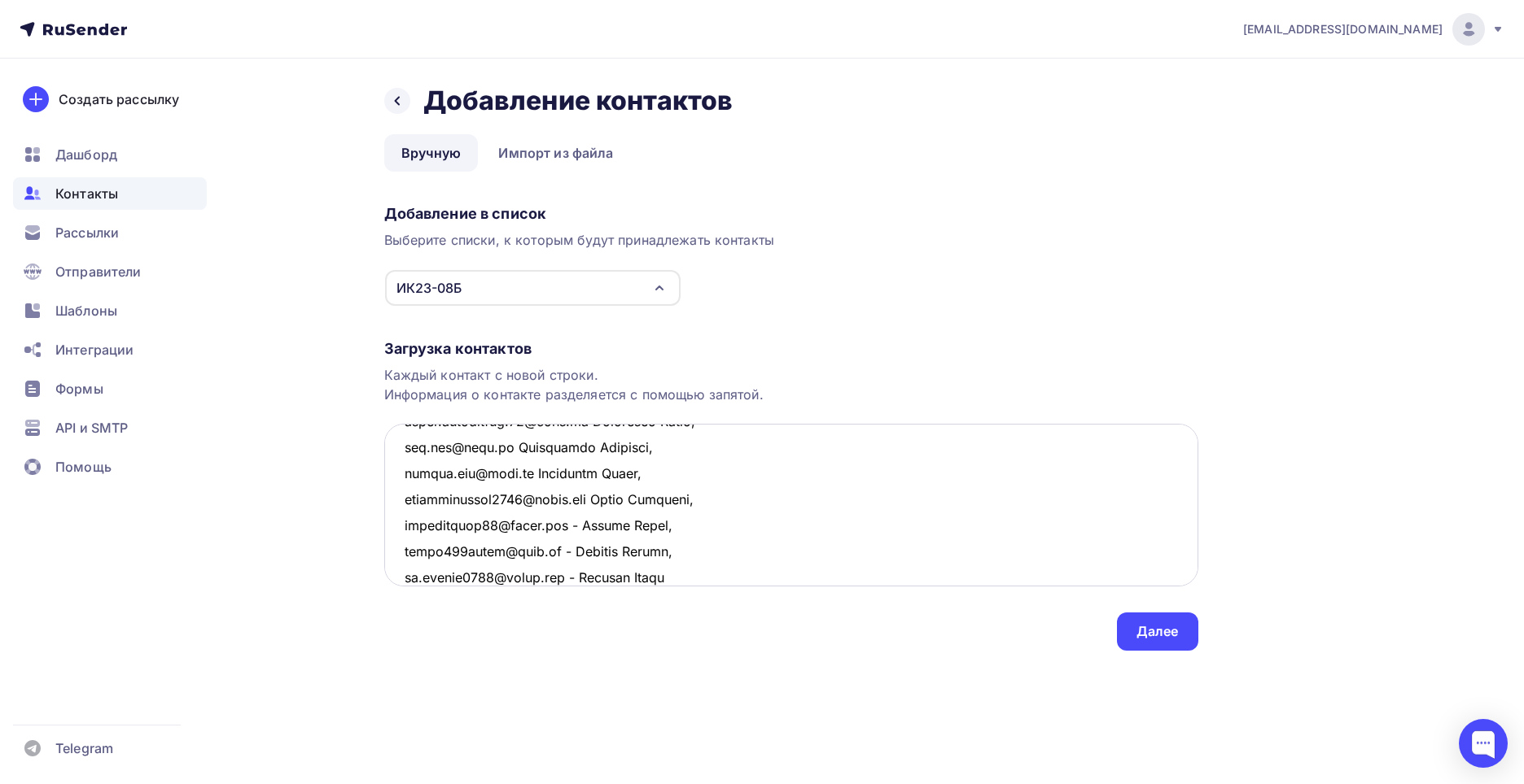
scroll to position [373, 0]
click at [574, 580] on textarea at bounding box center [791, 505] width 814 height 162
click at [686, 570] on textarea at bounding box center [791, 505] width 814 height 162
click at [684, 570] on textarea at bounding box center [791, 505] width 814 height 162
drag, startPoint x: 682, startPoint y: 574, endPoint x: 727, endPoint y: 573, distance: 45.0
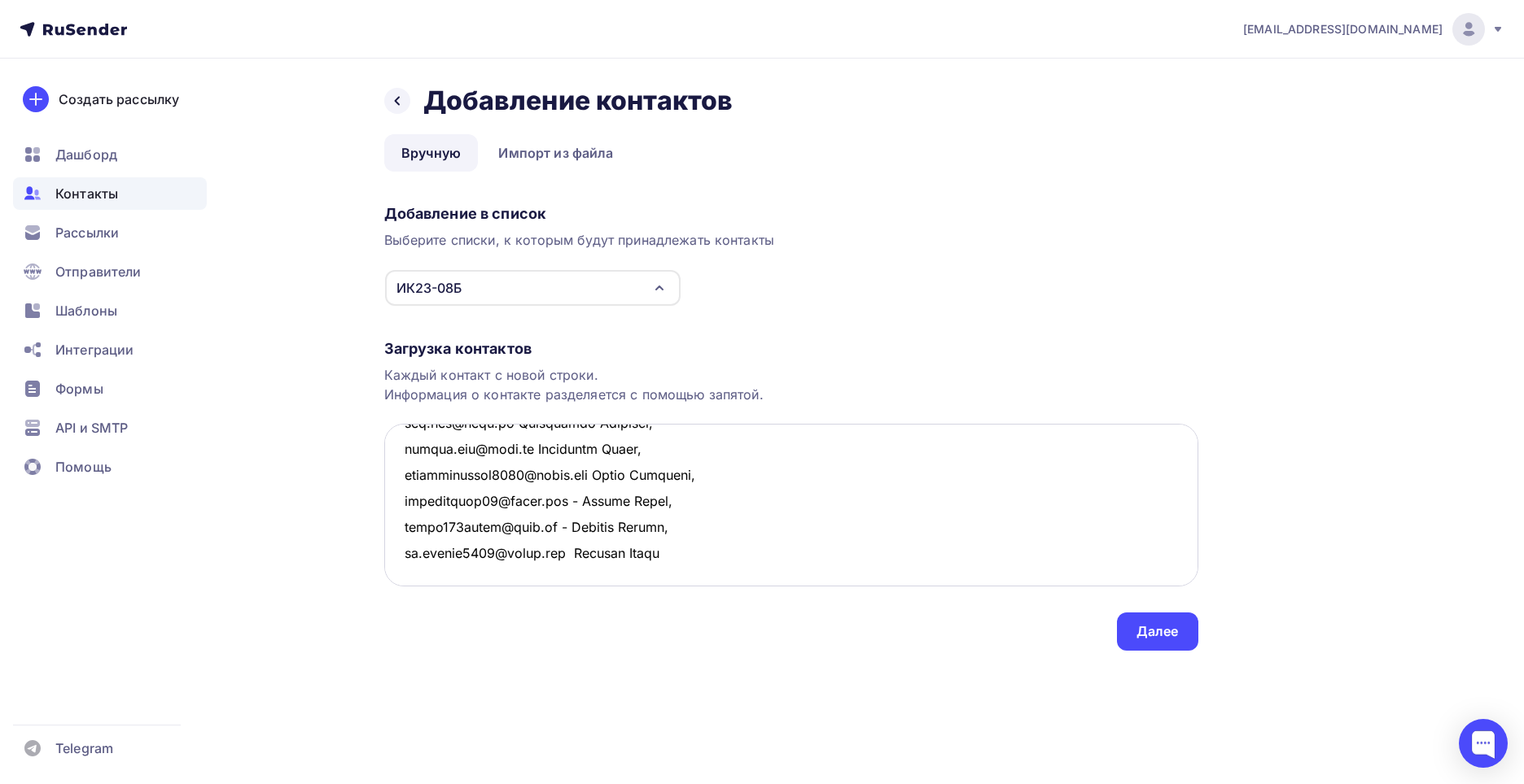
click at [727, 573] on textarea at bounding box center [791, 505] width 814 height 162
click at [716, 546] on textarea at bounding box center [791, 505] width 814 height 162
click at [557, 528] on textarea at bounding box center [791, 505] width 814 height 162
drag, startPoint x: 575, startPoint y: 499, endPoint x: 566, endPoint y: 499, distance: 9.0
click at [566, 499] on textarea at bounding box center [791, 505] width 814 height 162
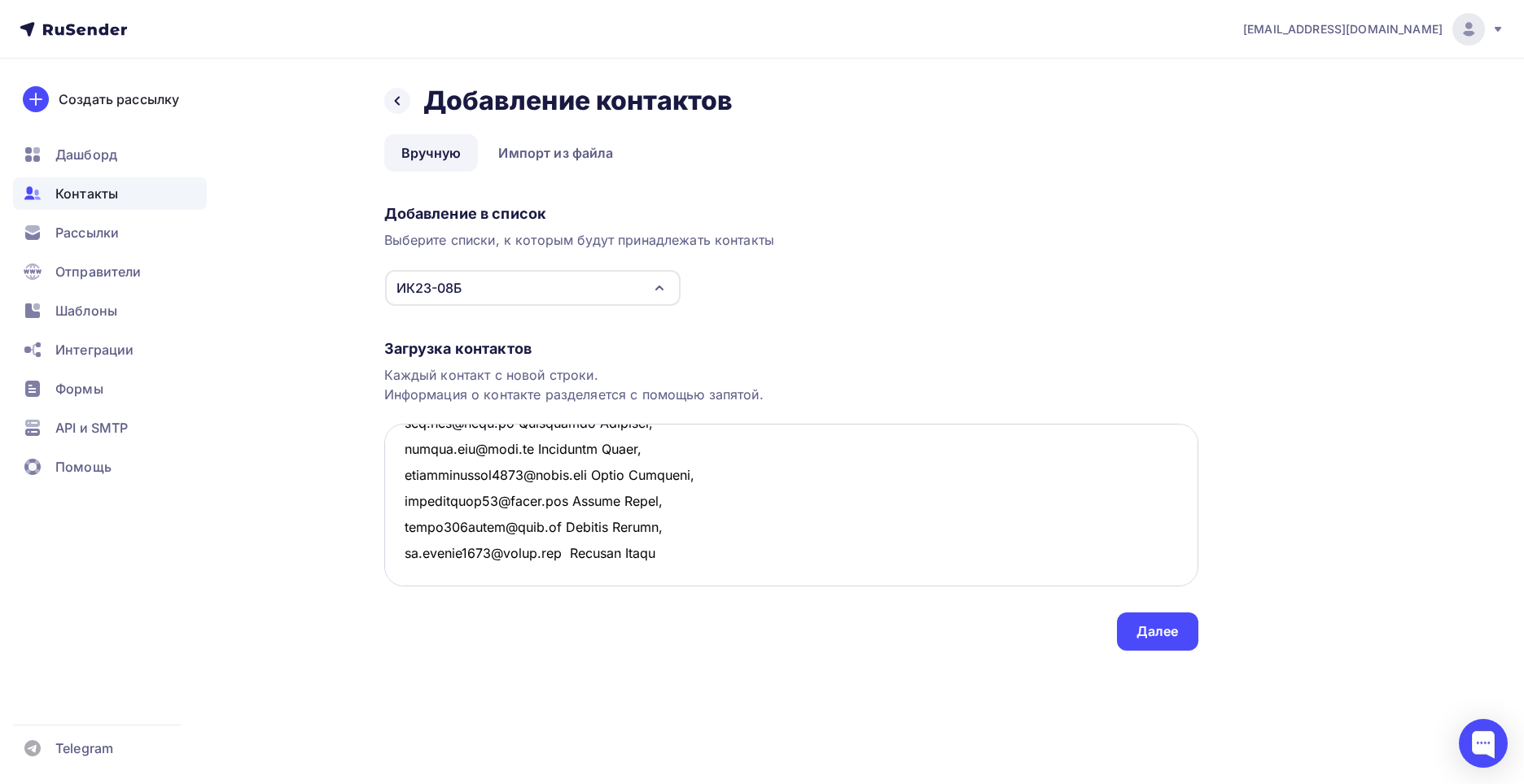
click at [576, 563] on textarea at bounding box center [791, 505] width 814 height 162
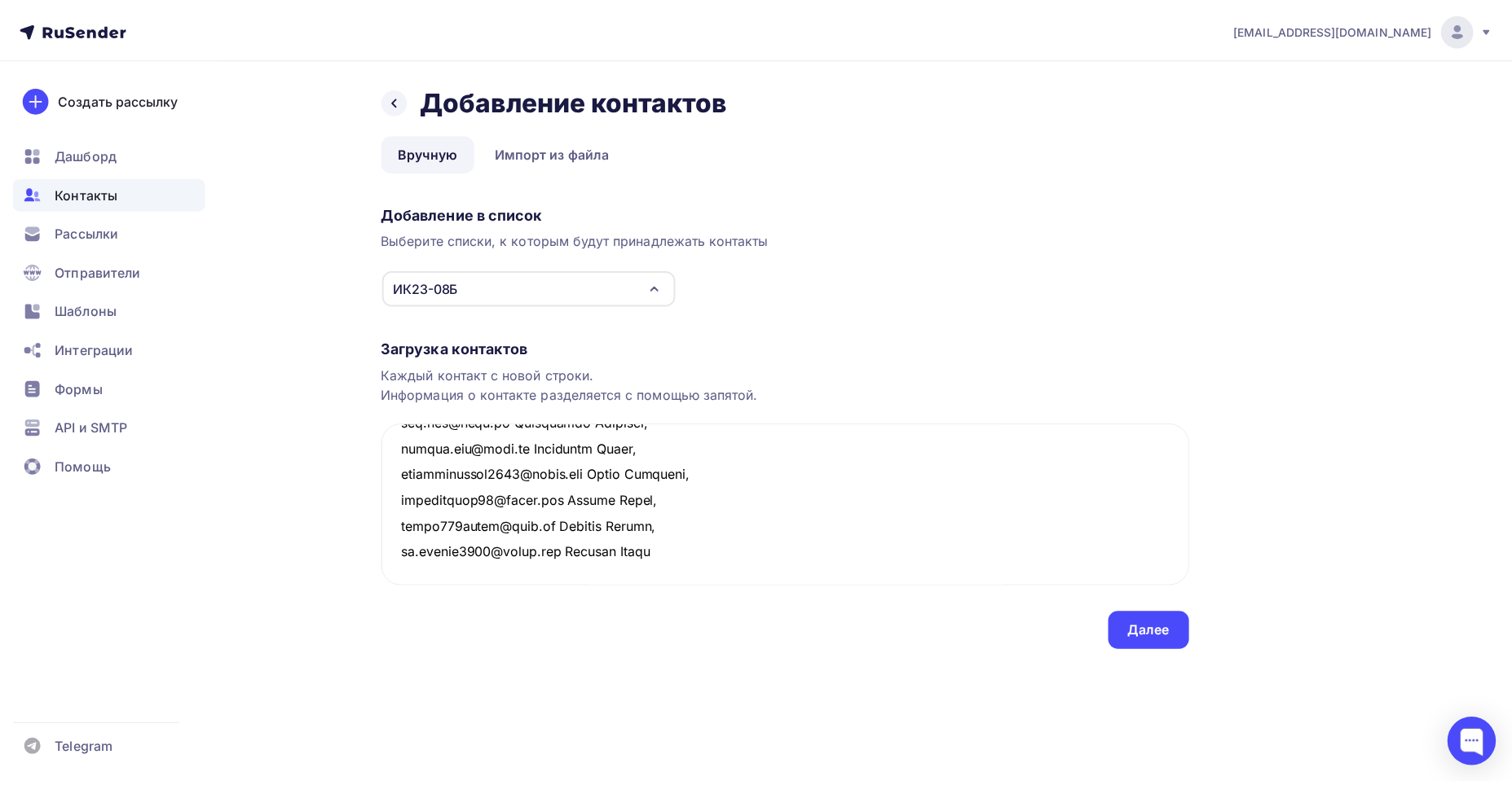
scroll to position [0, 0]
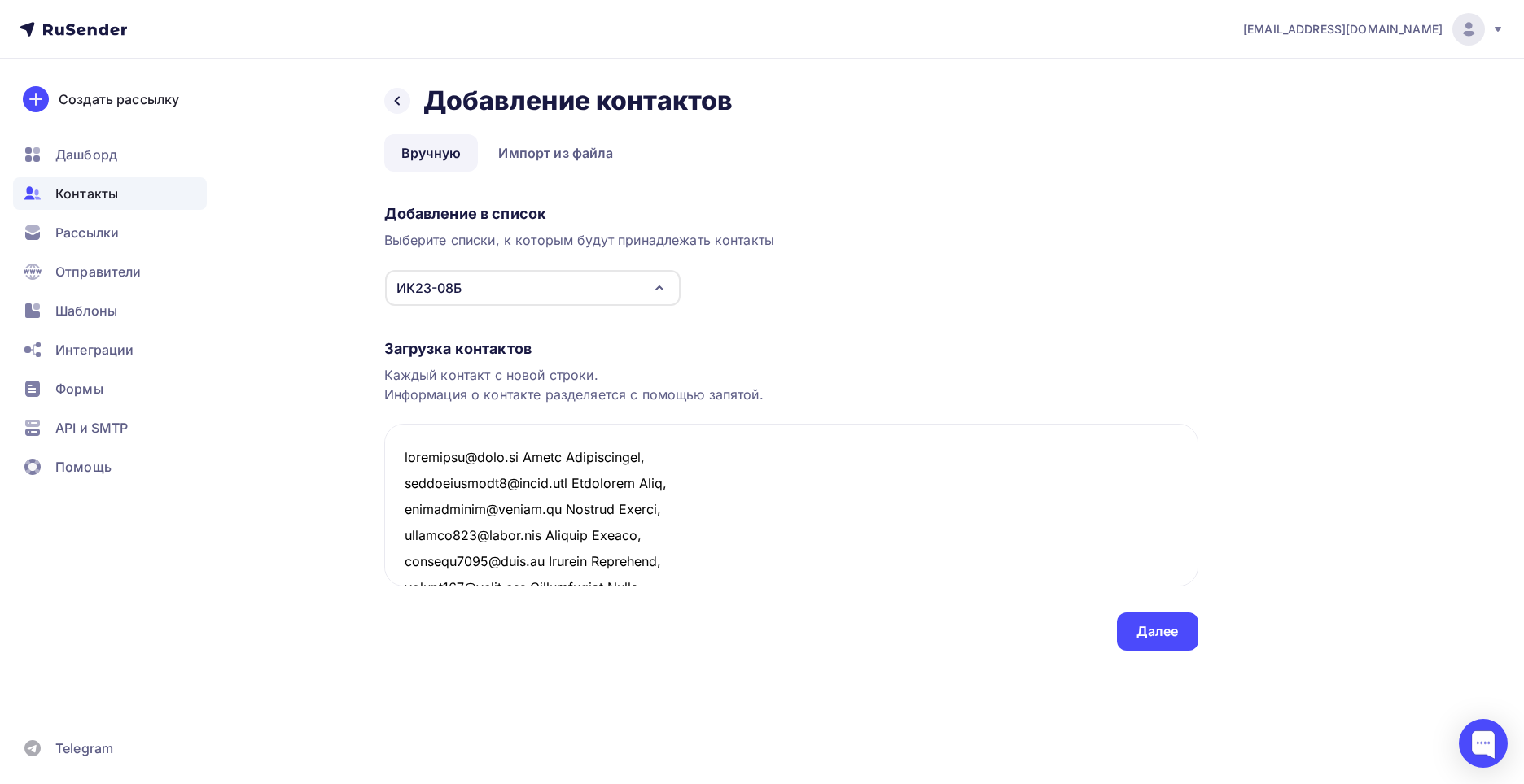
drag, startPoint x: 722, startPoint y: 542, endPoint x: 382, endPoint y: 240, distance: 454.8
click at [382, 240] on div "Назад Добавление контактов Добавление контактов Вручную Импорт из файла Вручную…" at bounding box center [762, 387] width 1334 height 658
type textarea "loremipsu@dolo.si Ametc Adipiscingel, seddoeiusmodt0@incid.utl Etdolorem Aliq, …"
click at [1164, 624] on div "Далее" at bounding box center [1157, 631] width 42 height 18
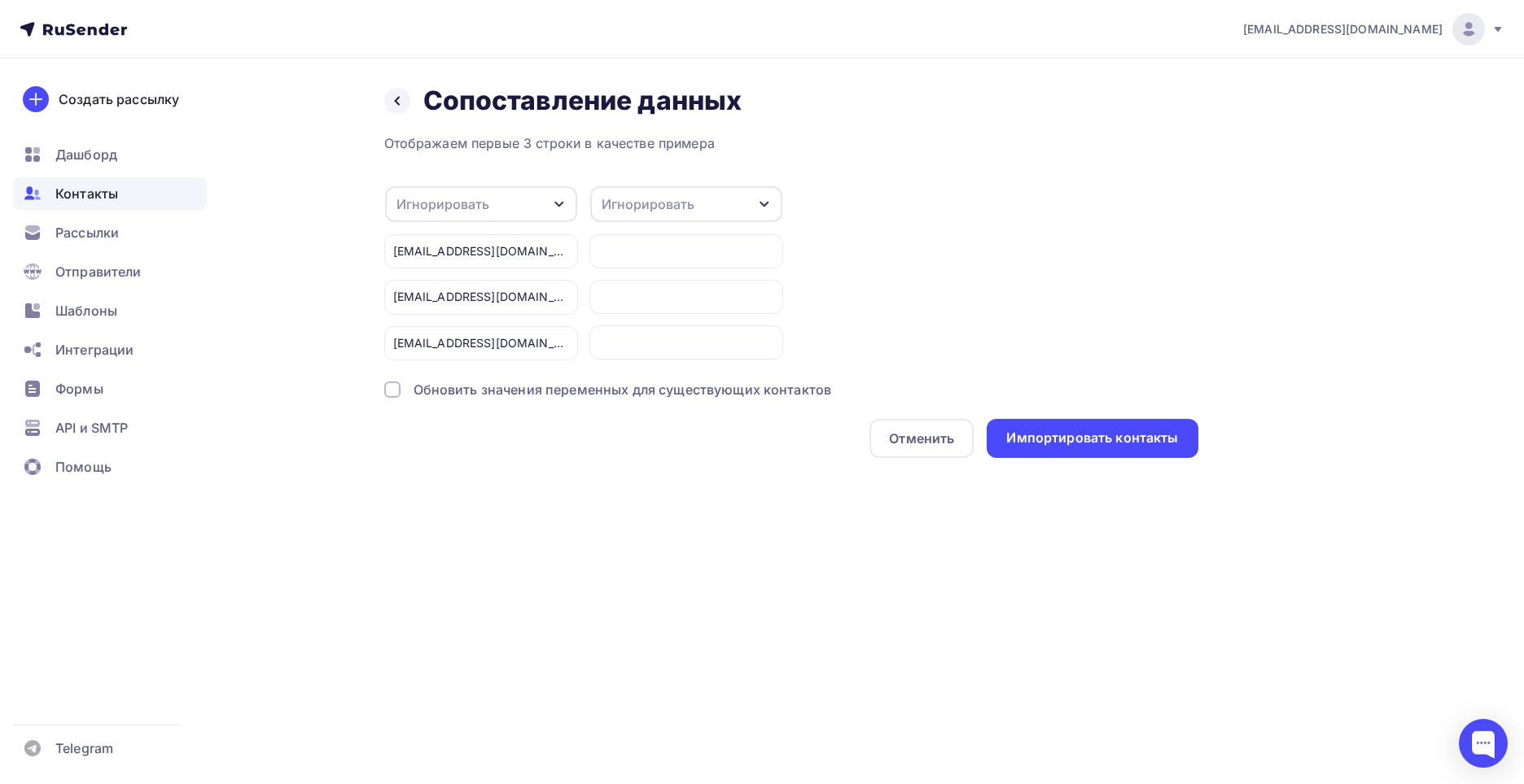
click at [464, 204] on div "Игнорировать" at bounding box center [442, 204] width 92 height 19
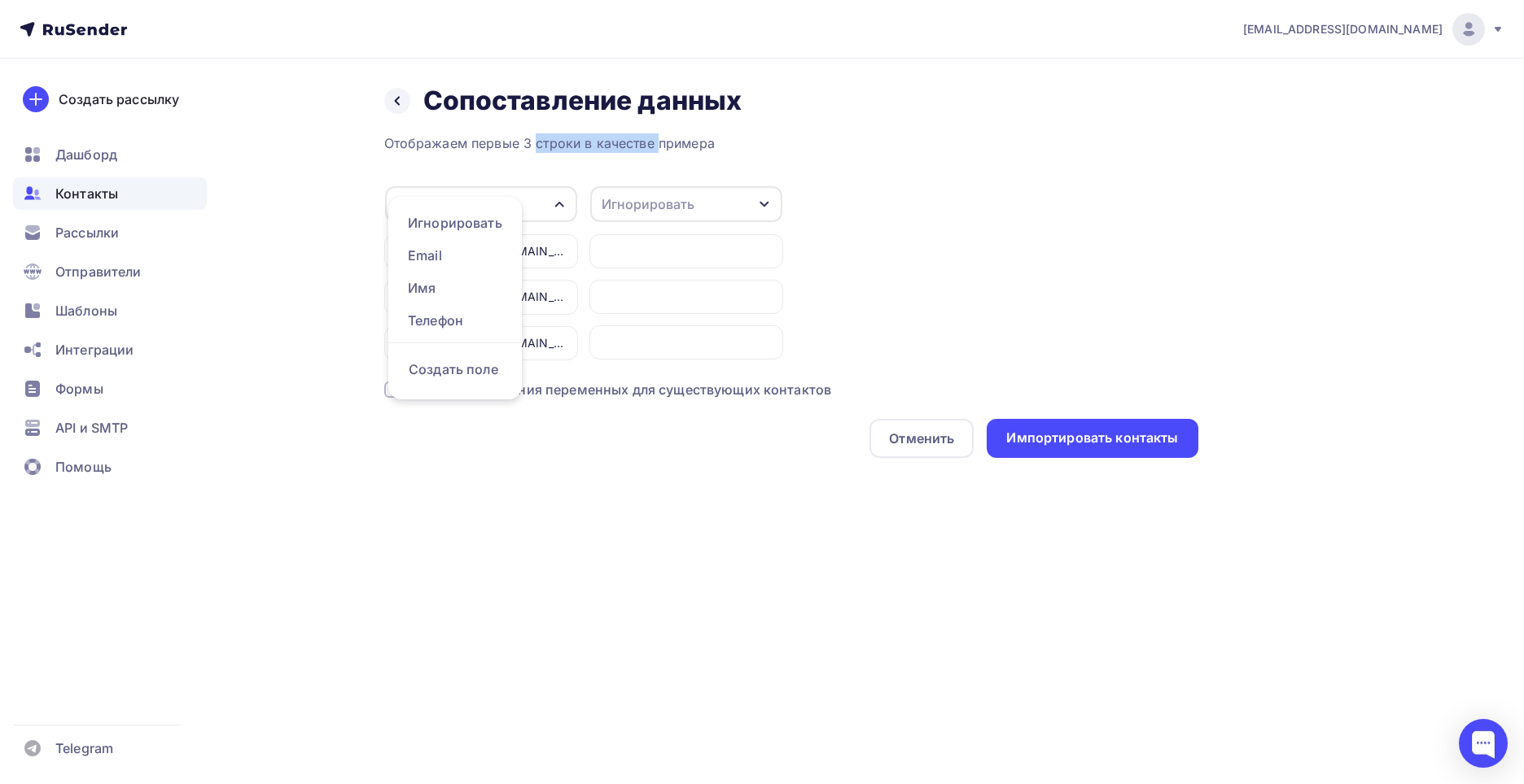
drag, startPoint x: 488, startPoint y: 147, endPoint x: 606, endPoint y: 141, distance: 118.2
click at [606, 141] on div "Отображаем первые 3 строки в качестве примера" at bounding box center [791, 143] width 814 height 19
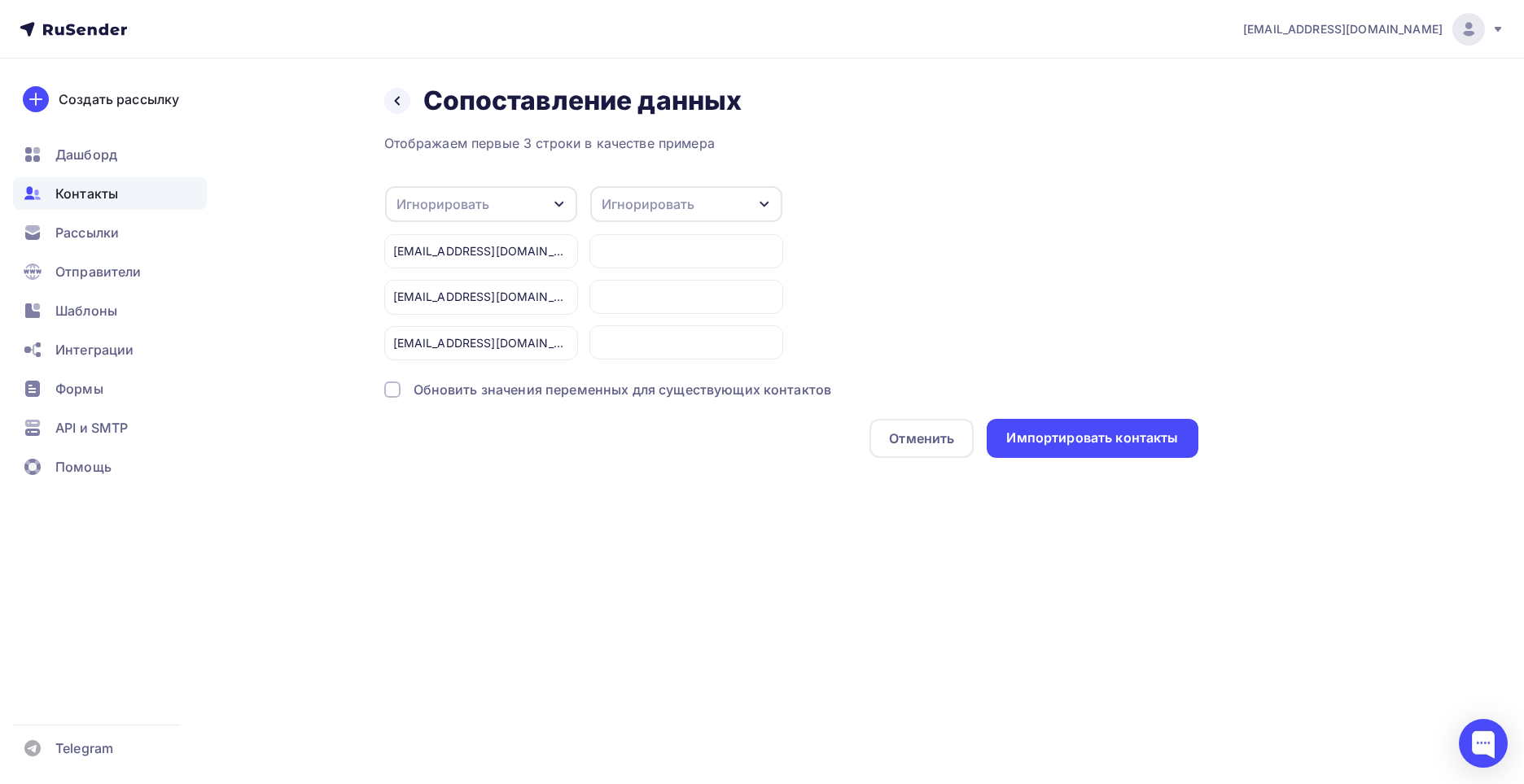
click at [503, 213] on div "Игнорировать" at bounding box center [481, 204] width 192 height 36
click at [465, 286] on div "Имя" at bounding box center [454, 288] width 94 height 19
click at [516, 252] on div "[EMAIL_ADDRESS][DOMAIN_NAME] [PERSON_NAME]" at bounding box center [481, 251] width 194 height 34
click at [690, 206] on div "Игнорировать" at bounding box center [647, 204] width 92 height 19
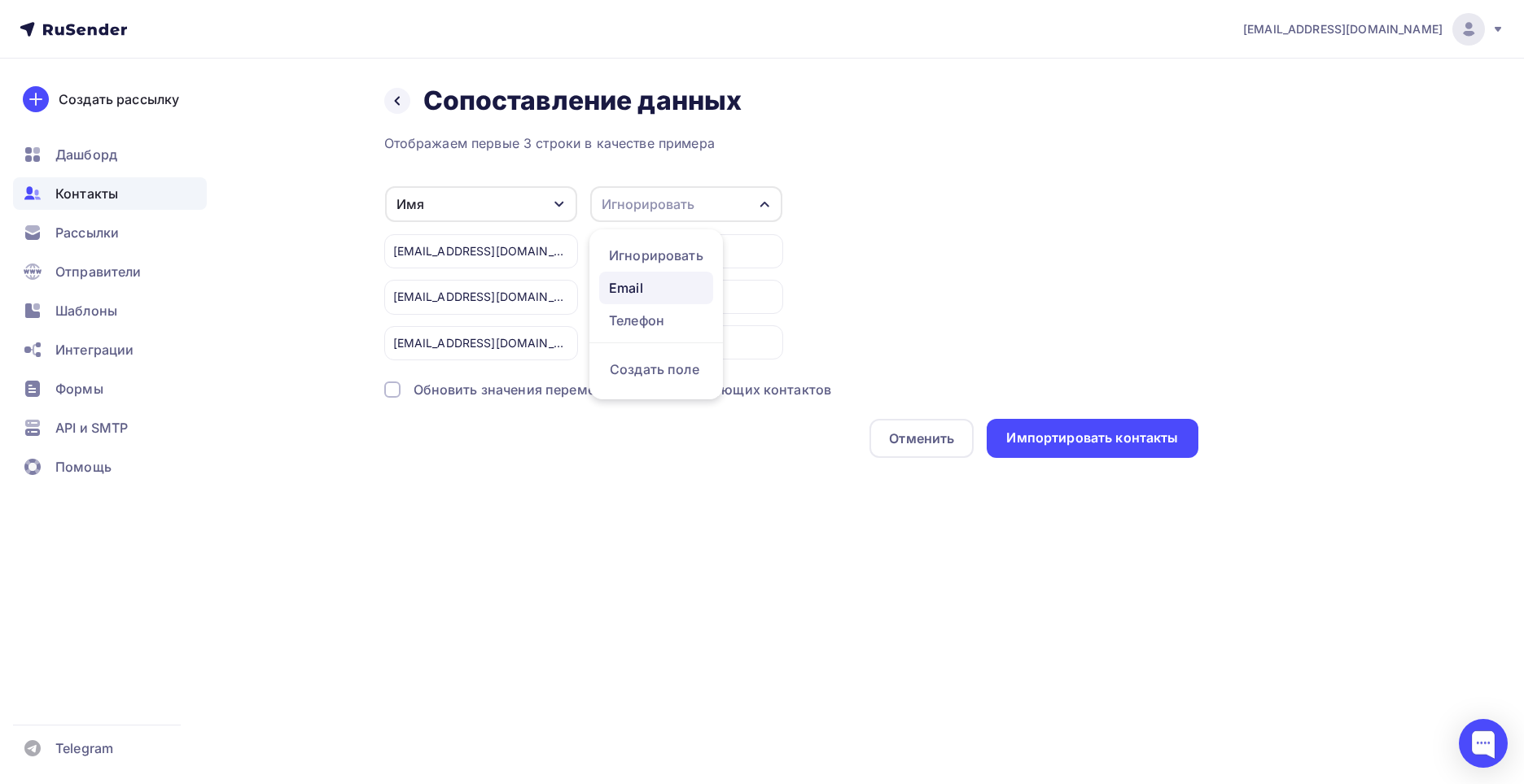
click at [671, 300] on link "Email" at bounding box center [656, 287] width 114 height 32
click at [649, 534] on div "[EMAIL_ADDRESS][DOMAIN_NAME] Аккаунт Тарифы Выйти Создать рассылку [GEOGRAPHIC_…" at bounding box center [762, 392] width 1524 height 784
drag, startPoint x: 500, startPoint y: 249, endPoint x: 472, endPoint y: 245, distance: 28.3
click at [573, 256] on div "[EMAIL_ADDRESS][DOMAIN_NAME] [PERSON_NAME]" at bounding box center [481, 251] width 194 height 34
click at [497, 405] on div "Отображаем первые 3 строки в качестве примера Имя Игнорировать Телефон Создать …" at bounding box center [791, 296] width 814 height 325
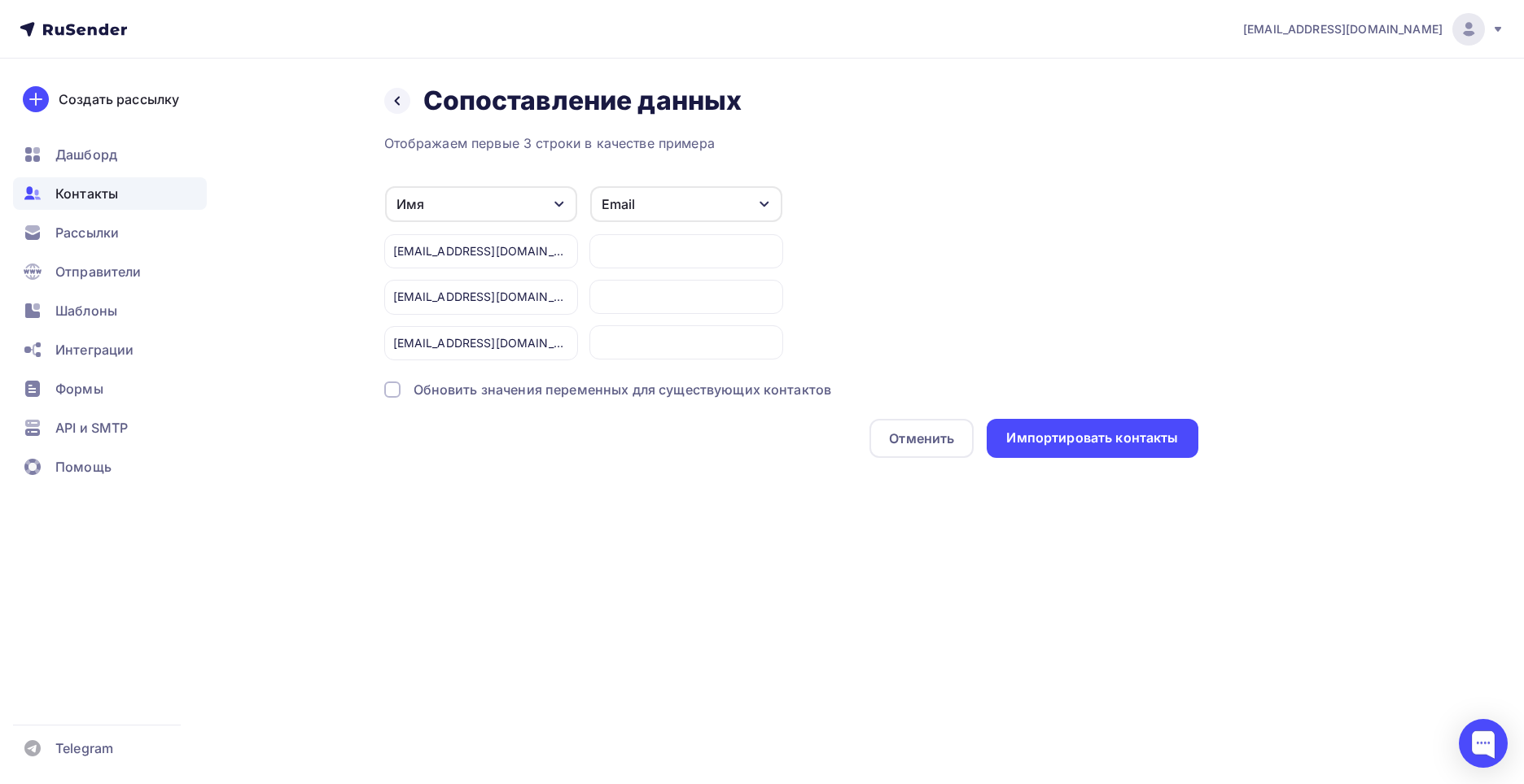
click at [393, 392] on div at bounding box center [392, 389] width 17 height 17
click at [488, 391] on div "Обновить значения переменных для существующих контактов" at bounding box center [623, 390] width 418 height 19
click at [535, 201] on div "Имя" at bounding box center [481, 204] width 192 height 36
click at [693, 182] on div "Отображаем первые 3 строки в качестве примера Имя Игнорировать Телефон Создать …" at bounding box center [791, 296] width 814 height 325
click at [685, 200] on div "Email" at bounding box center [685, 204] width 192 height 36
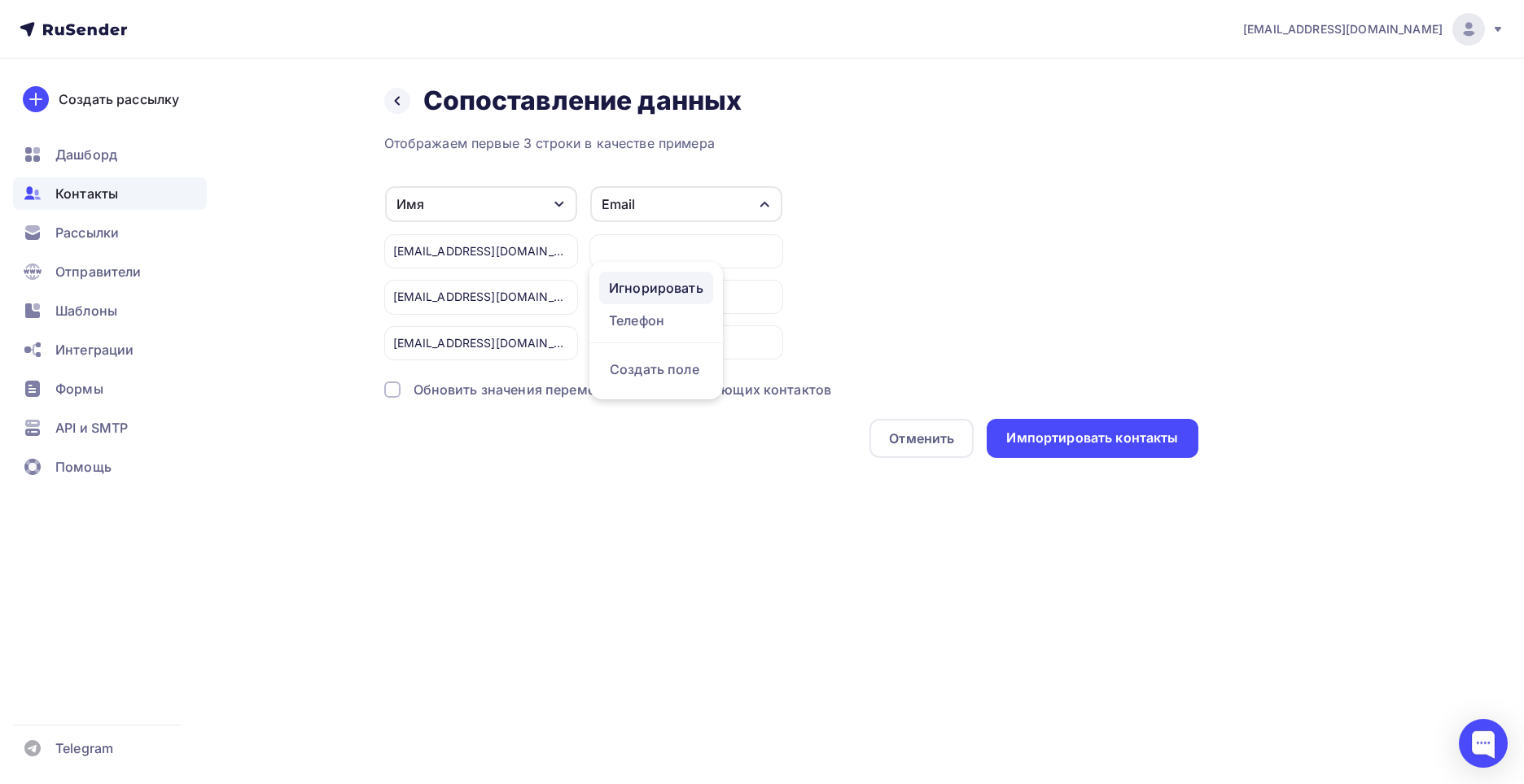
click at [655, 291] on div "Игнорировать" at bounding box center [656, 288] width 94 height 19
click at [525, 204] on div "Имя" at bounding box center [481, 204] width 192 height 36
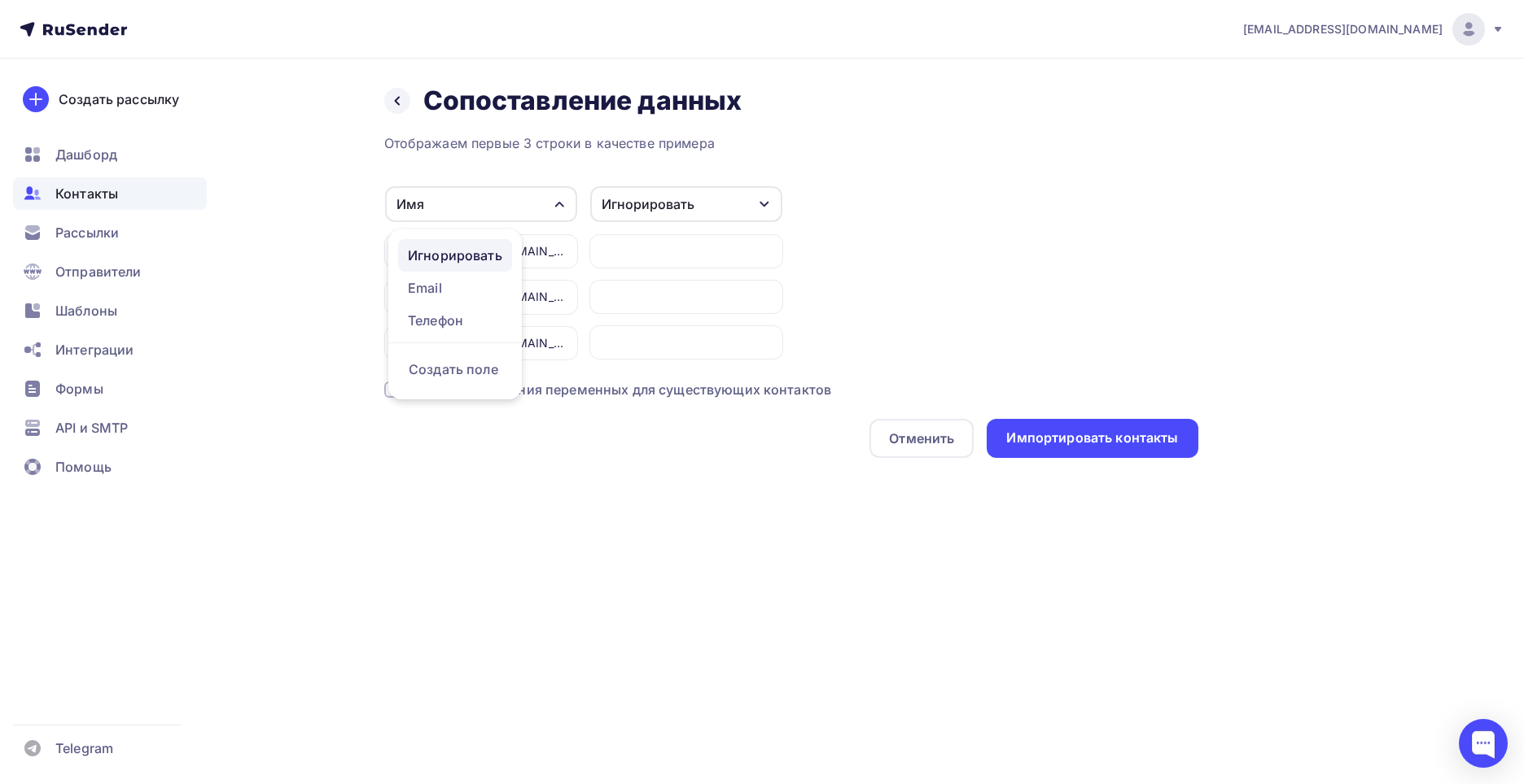
click at [484, 253] on div "Игнорировать" at bounding box center [454, 256] width 94 height 19
click at [469, 198] on div "Игнорировать" at bounding box center [442, 204] width 92 height 19
click at [466, 283] on div "Email" at bounding box center [454, 288] width 94 height 19
click at [607, 205] on div "Игнорировать" at bounding box center [647, 204] width 92 height 19
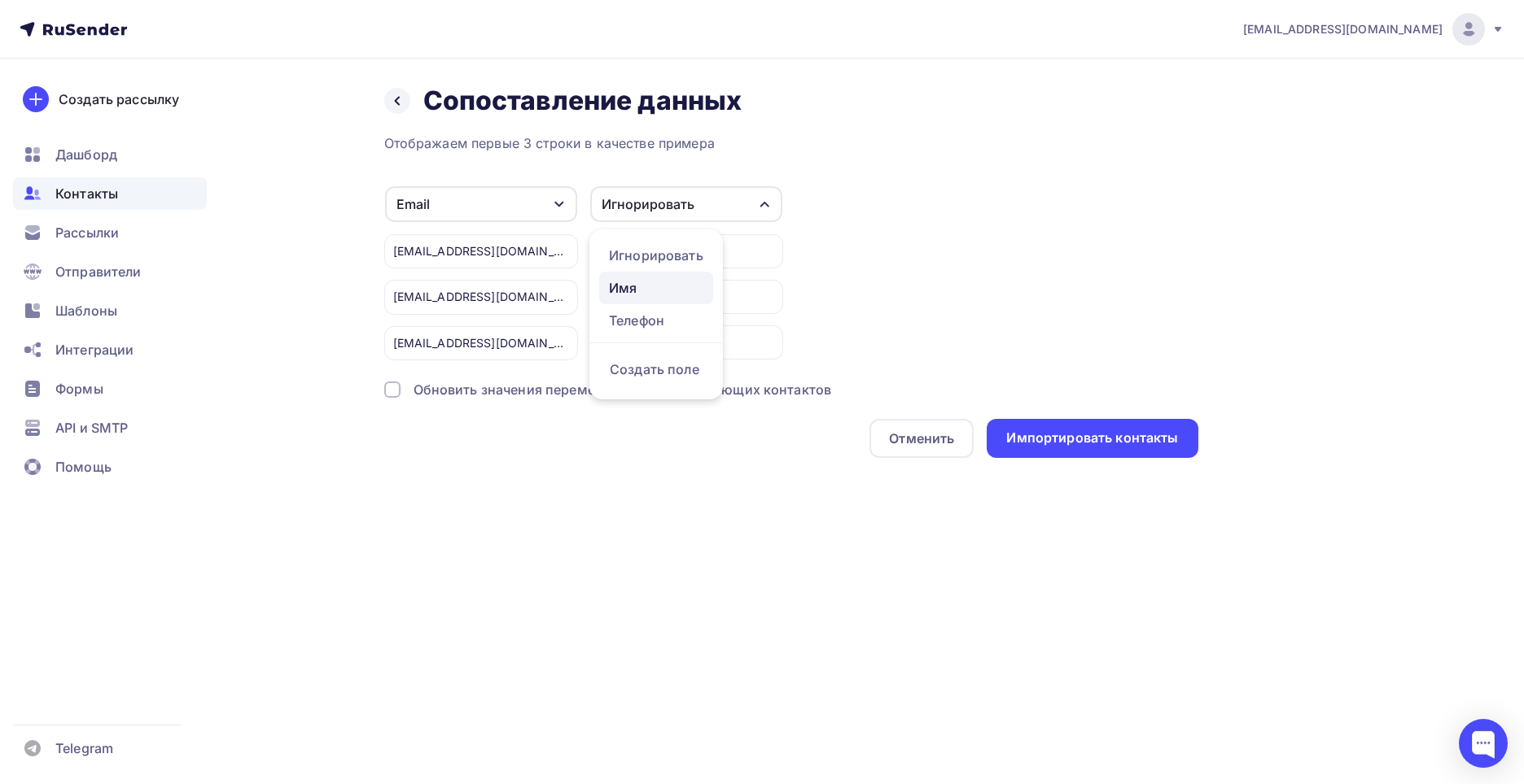
click at [609, 277] on link "Имя" at bounding box center [656, 287] width 114 height 32
click at [616, 392] on div "Обновить значения переменных для существующих контактов" at bounding box center [623, 390] width 418 height 19
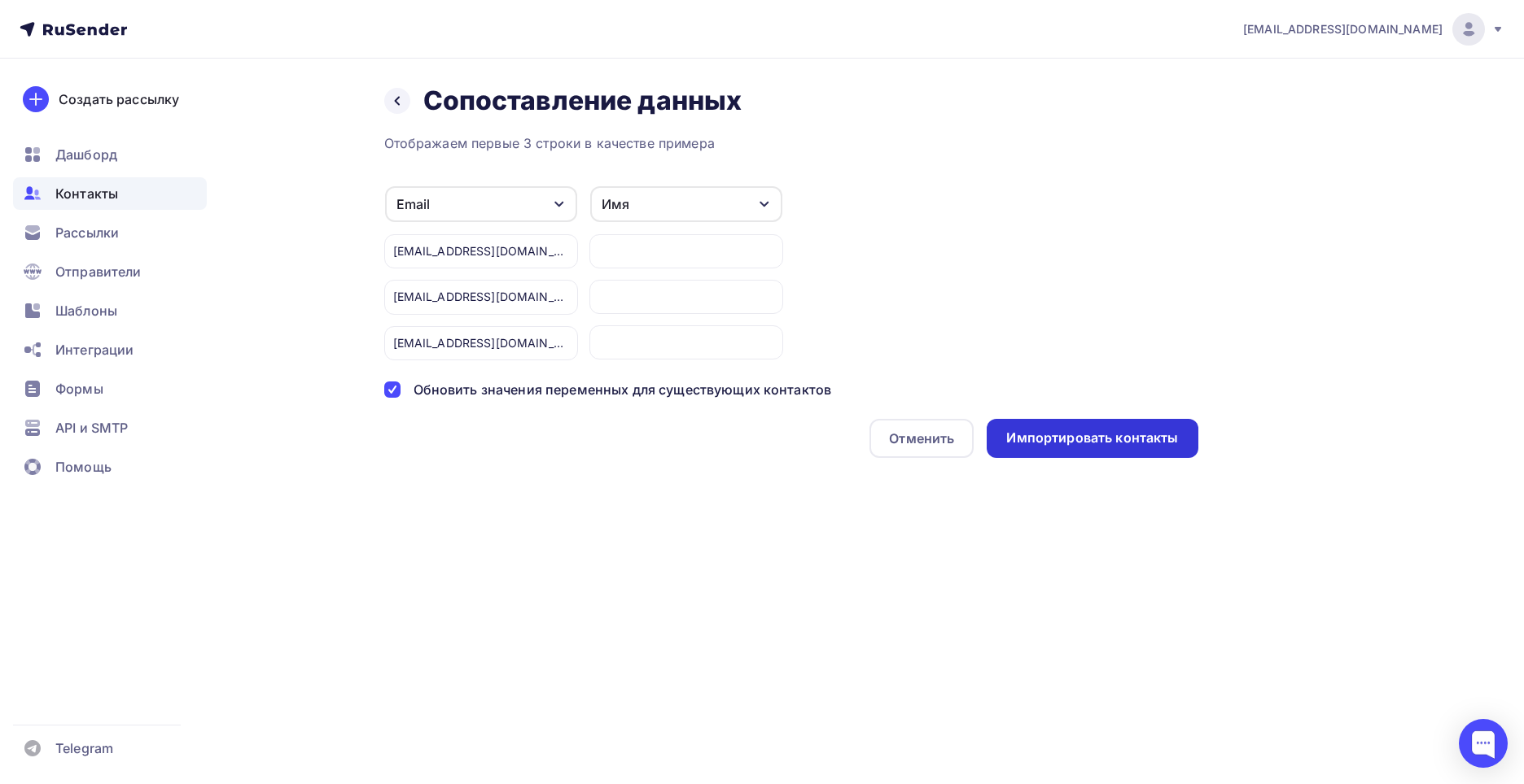
click at [1039, 437] on div "Импортировать контакты" at bounding box center [1092, 438] width 171 height 18
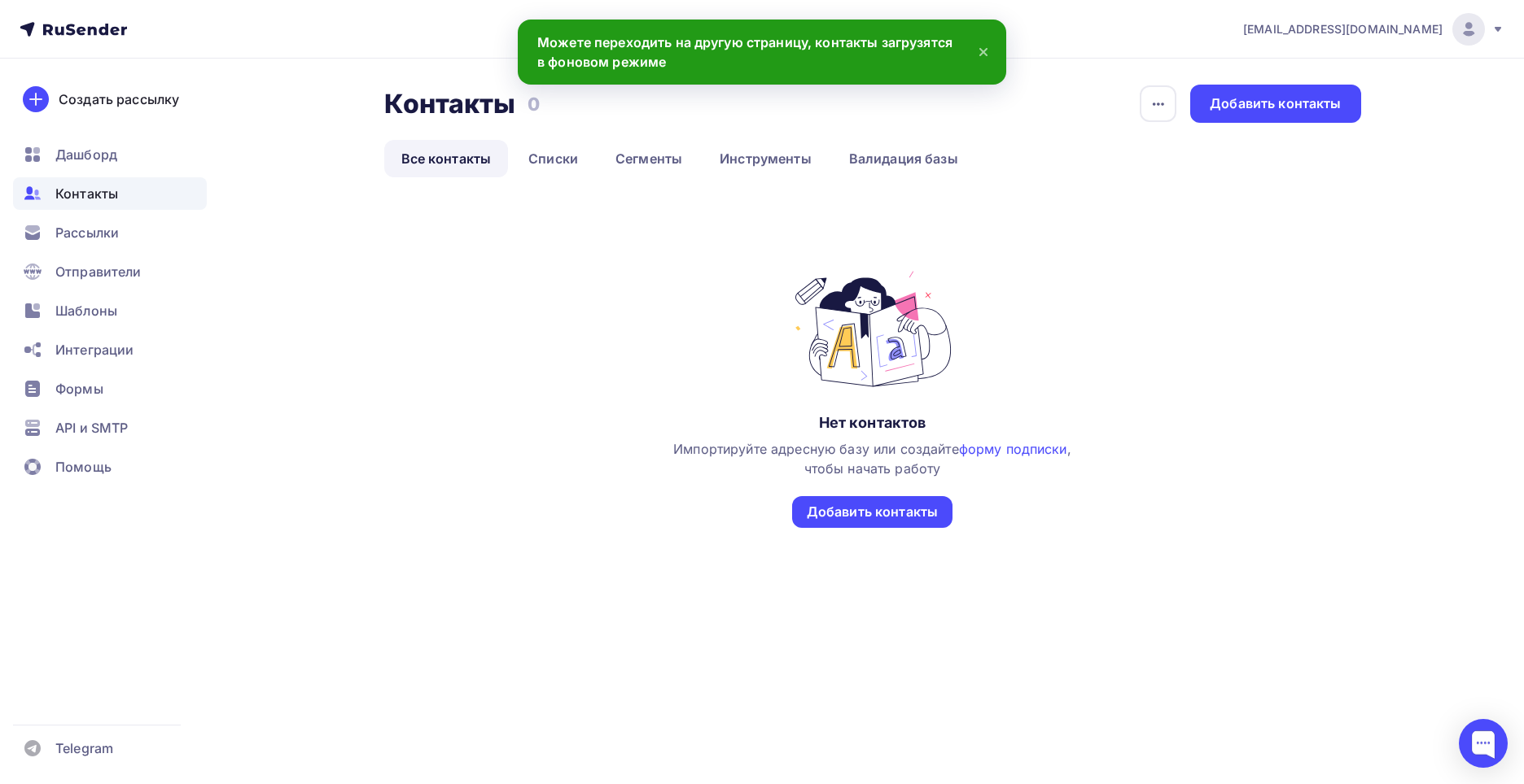
click at [639, 41] on nav "[EMAIL_ADDRESS][DOMAIN_NAME] Аккаунт Тарифы Выйти Создать рассылку [GEOGRAPHIC_…" at bounding box center [762, 29] width 1524 height 58
click at [635, 157] on link "Сегменты" at bounding box center [649, 159] width 101 height 37
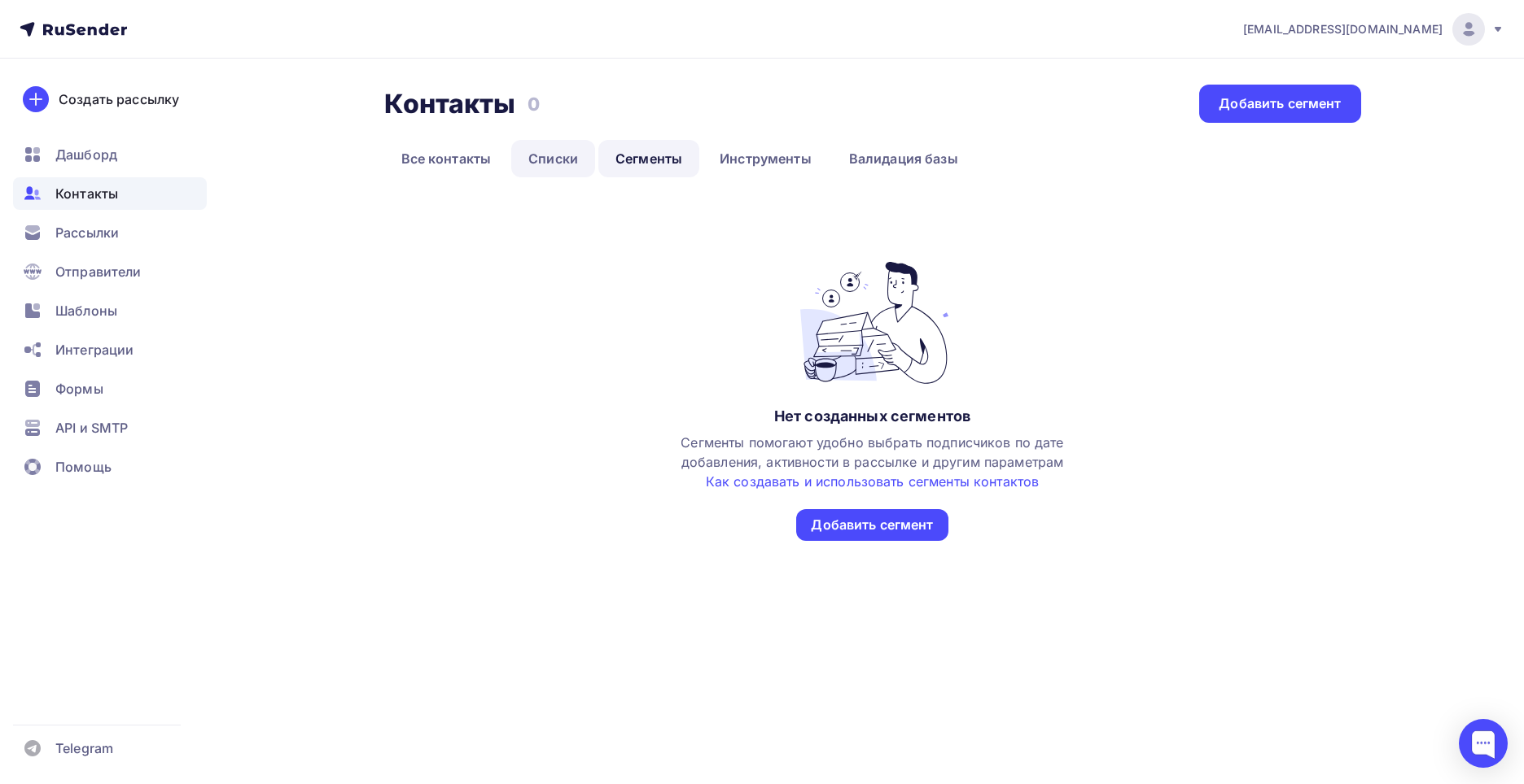
click at [563, 162] on link "Списки" at bounding box center [553, 159] width 84 height 37
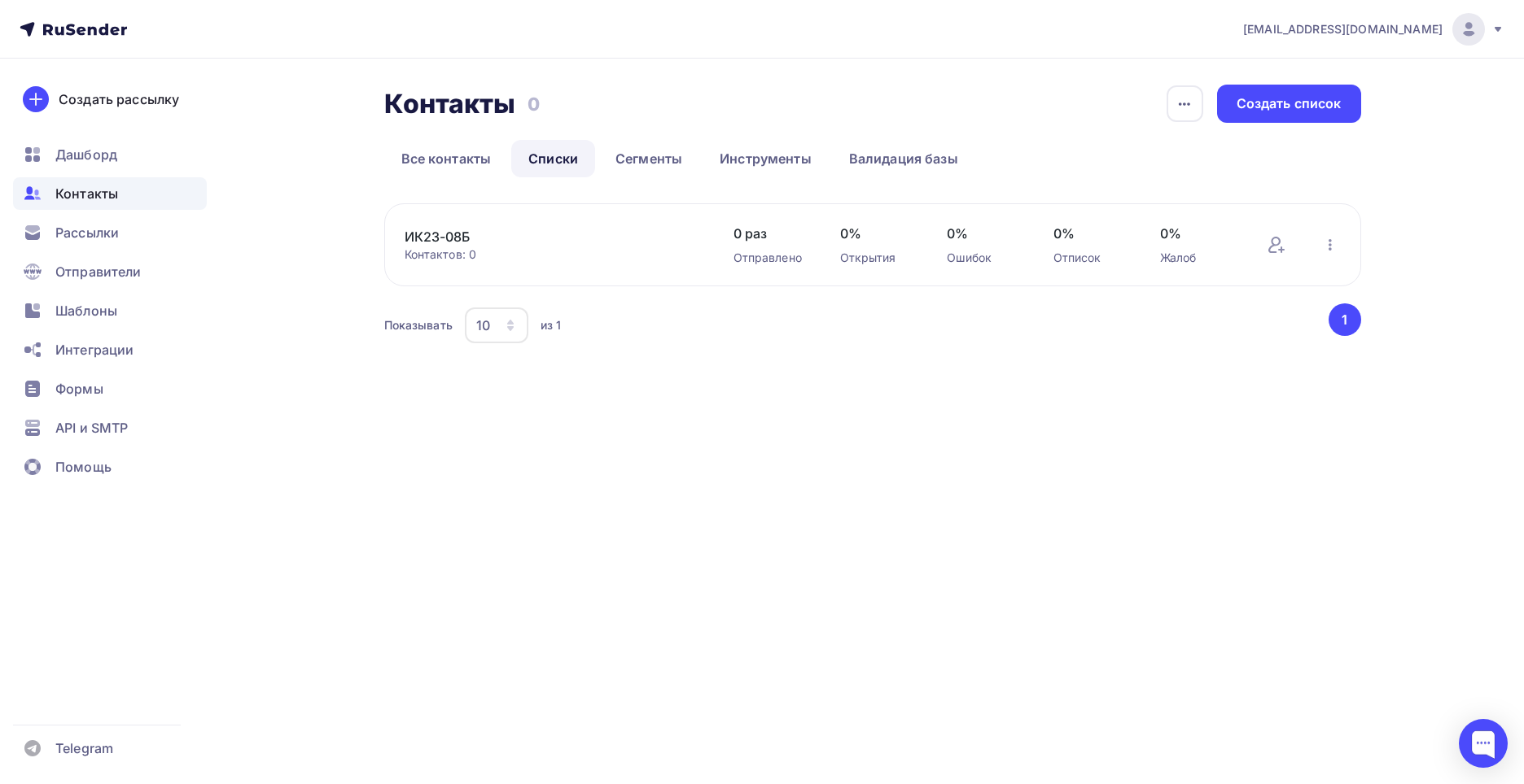
click at [869, 252] on div "Открытия" at bounding box center [877, 258] width 74 height 17
drag, startPoint x: 739, startPoint y: 251, endPoint x: 626, endPoint y: 266, distance: 114.0
click at [739, 251] on div "Отправлено" at bounding box center [771, 258] width 74 height 17
click at [441, 243] on link "ИК23-08Б" at bounding box center [543, 236] width 276 height 19
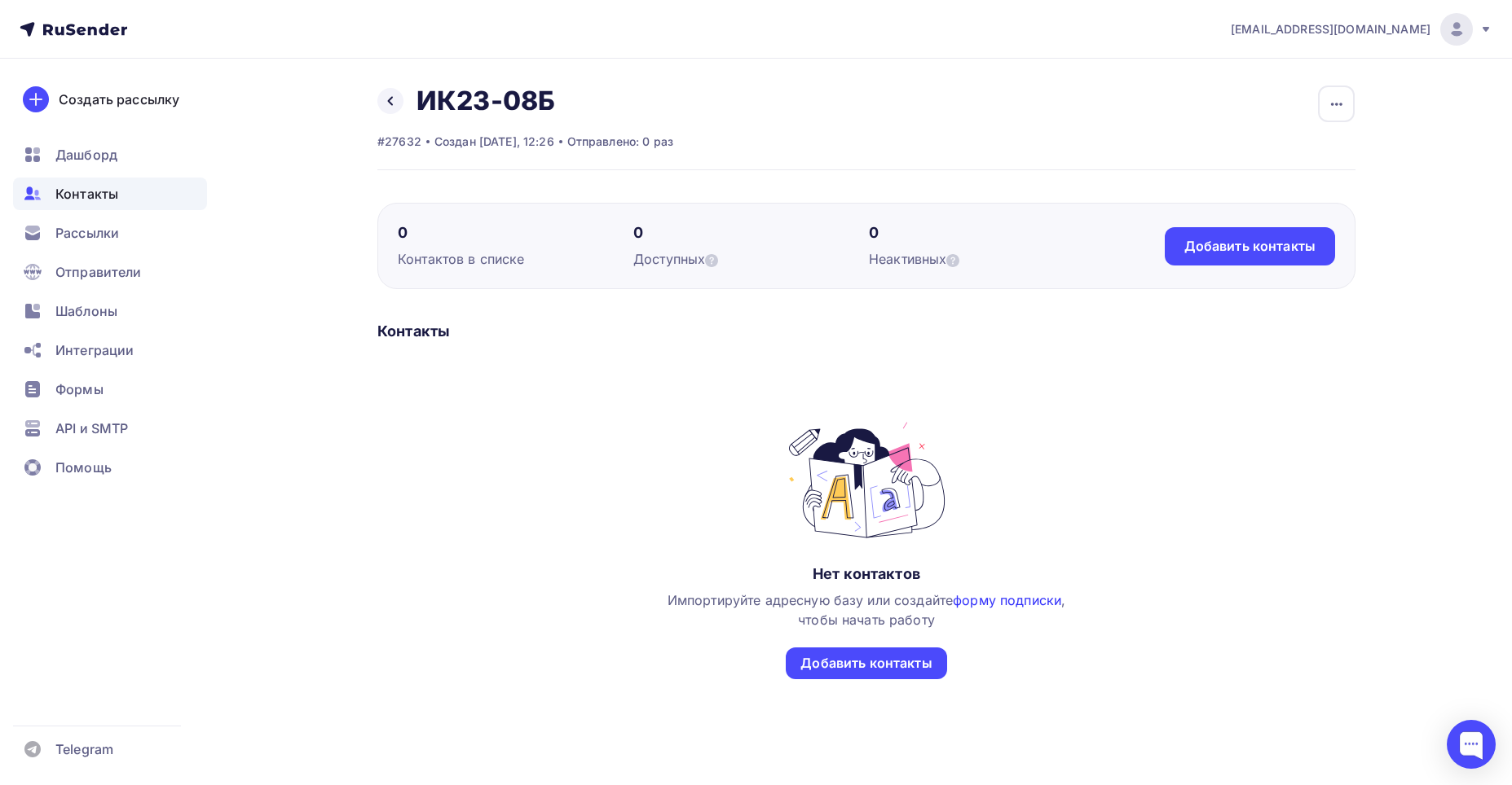
click at [1004, 602] on link "форму подписки" at bounding box center [1006, 600] width 108 height 17
click at [872, 467] on img at bounding box center [866, 480] width 186 height 122
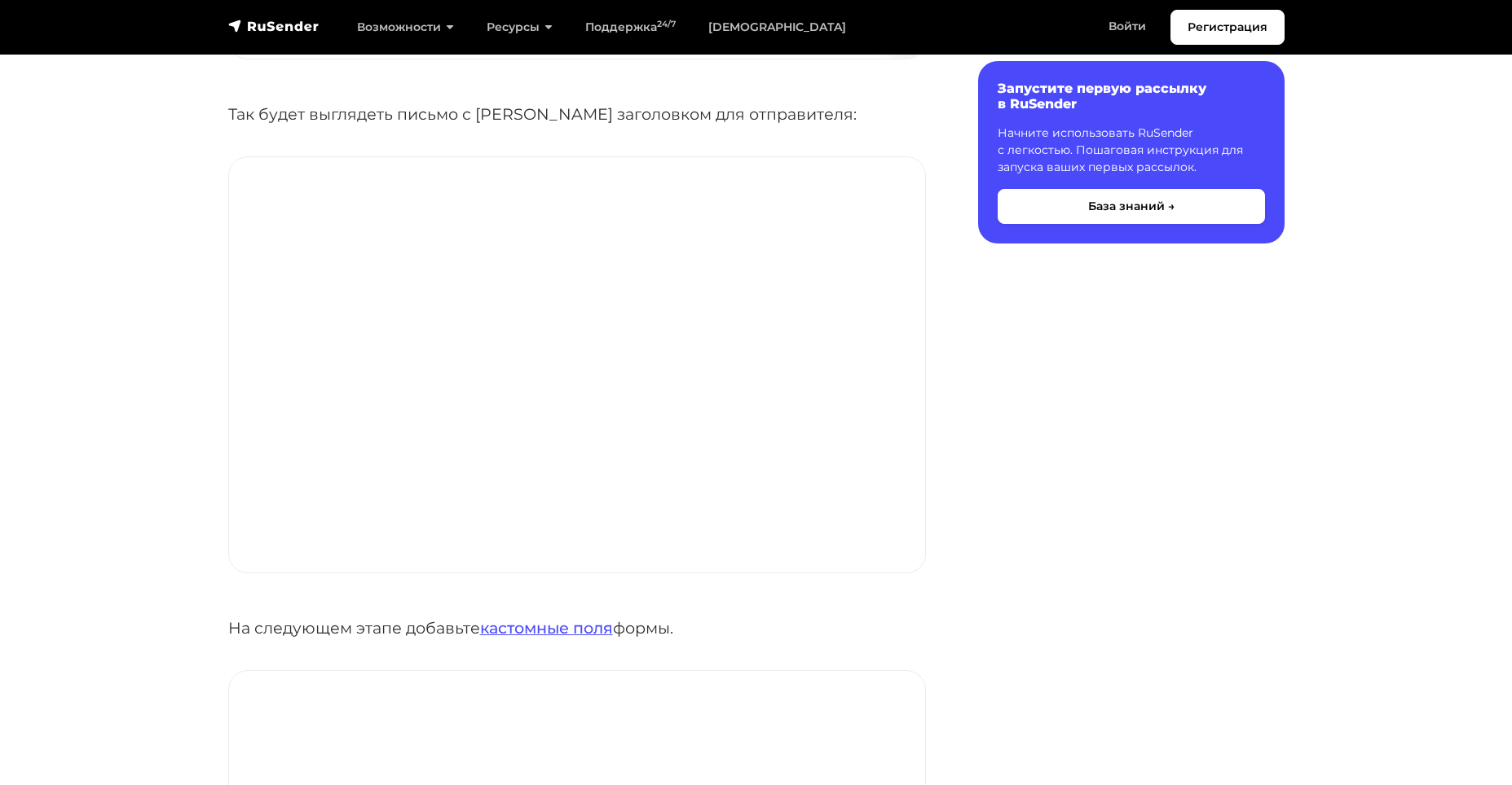
scroll to position [3095, 0]
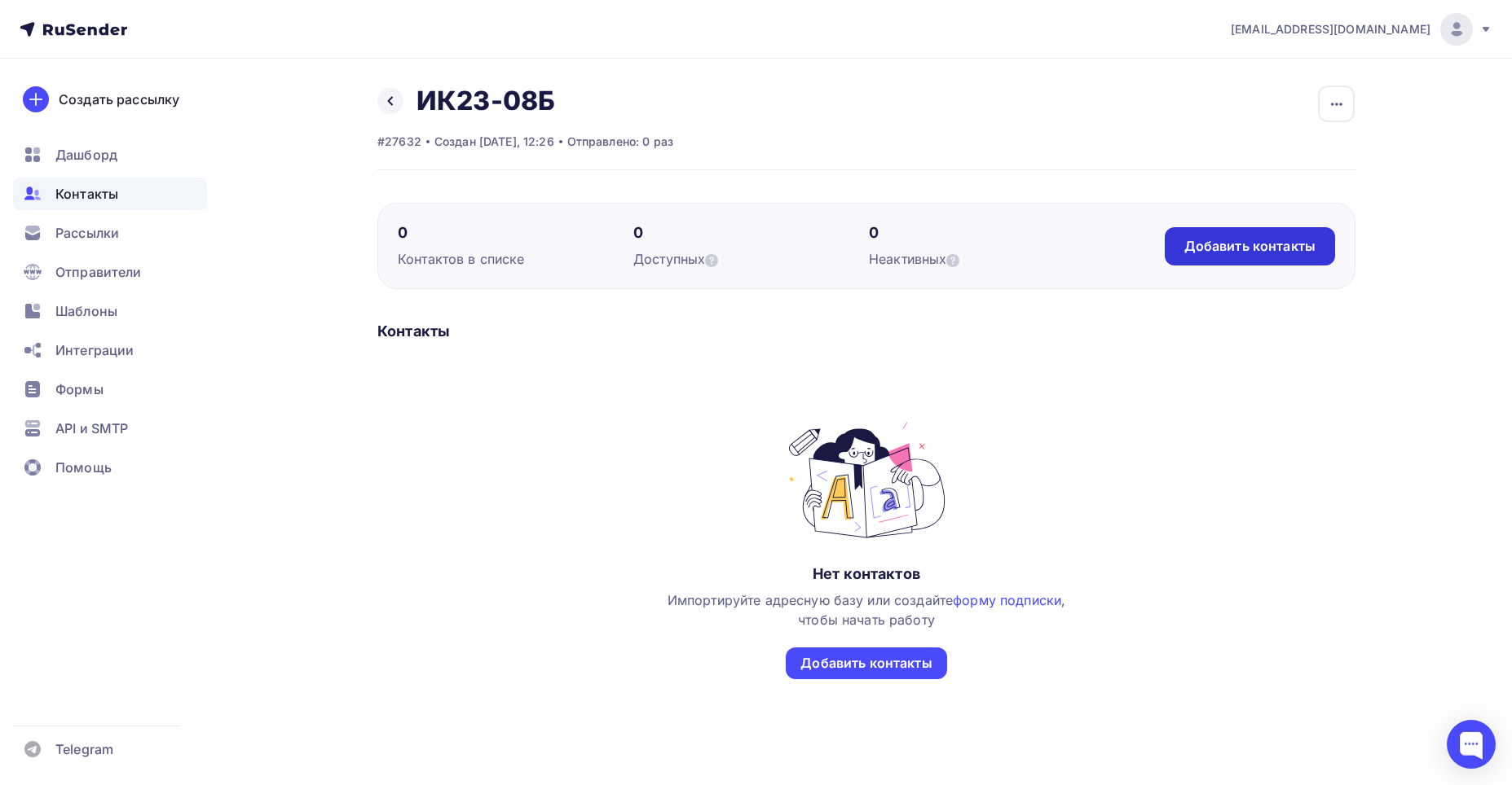
click at [1272, 257] on div "Добавить контакты" at bounding box center [1249, 245] width 170 height 38
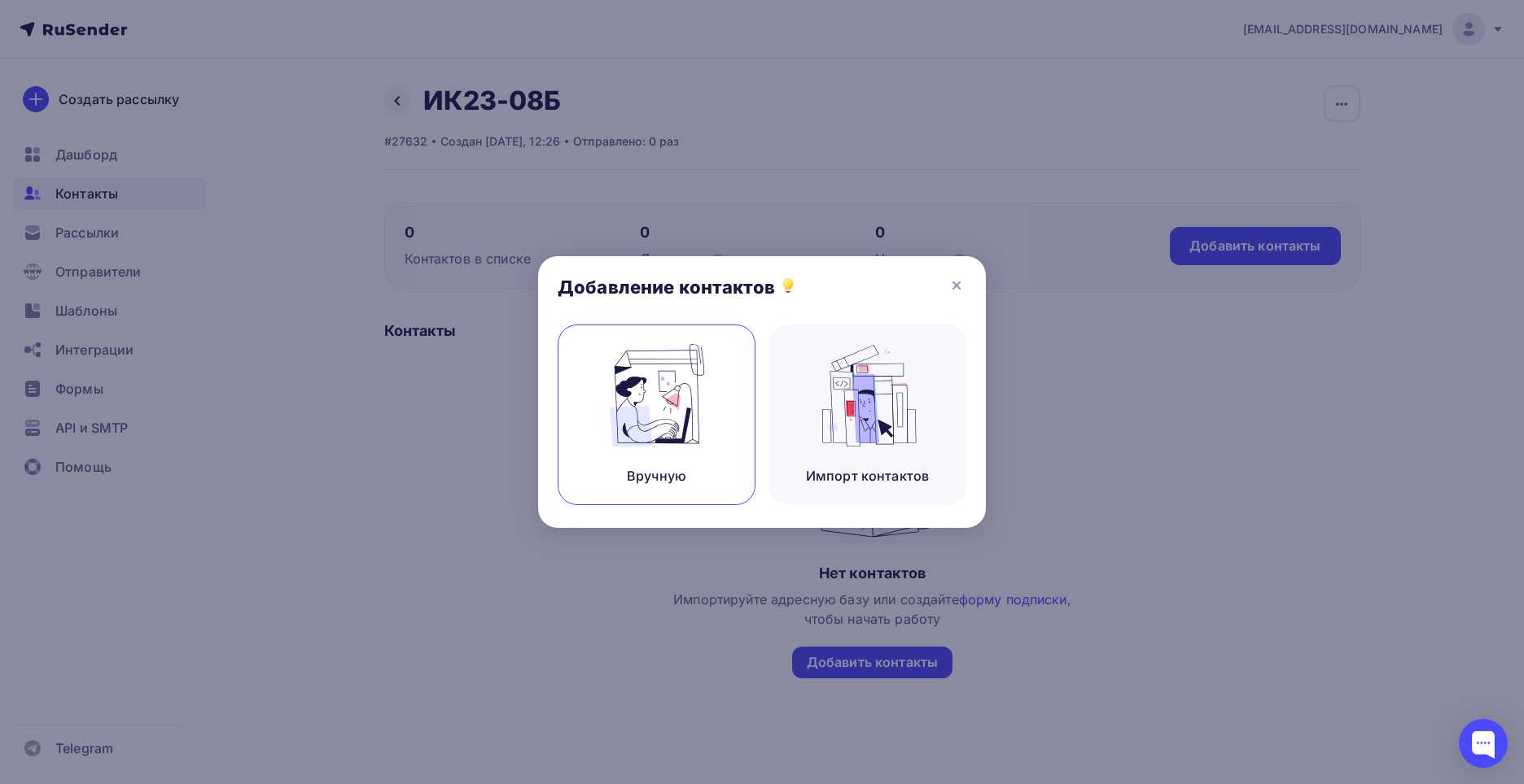
click at [657, 429] on img at bounding box center [657, 395] width 109 height 102
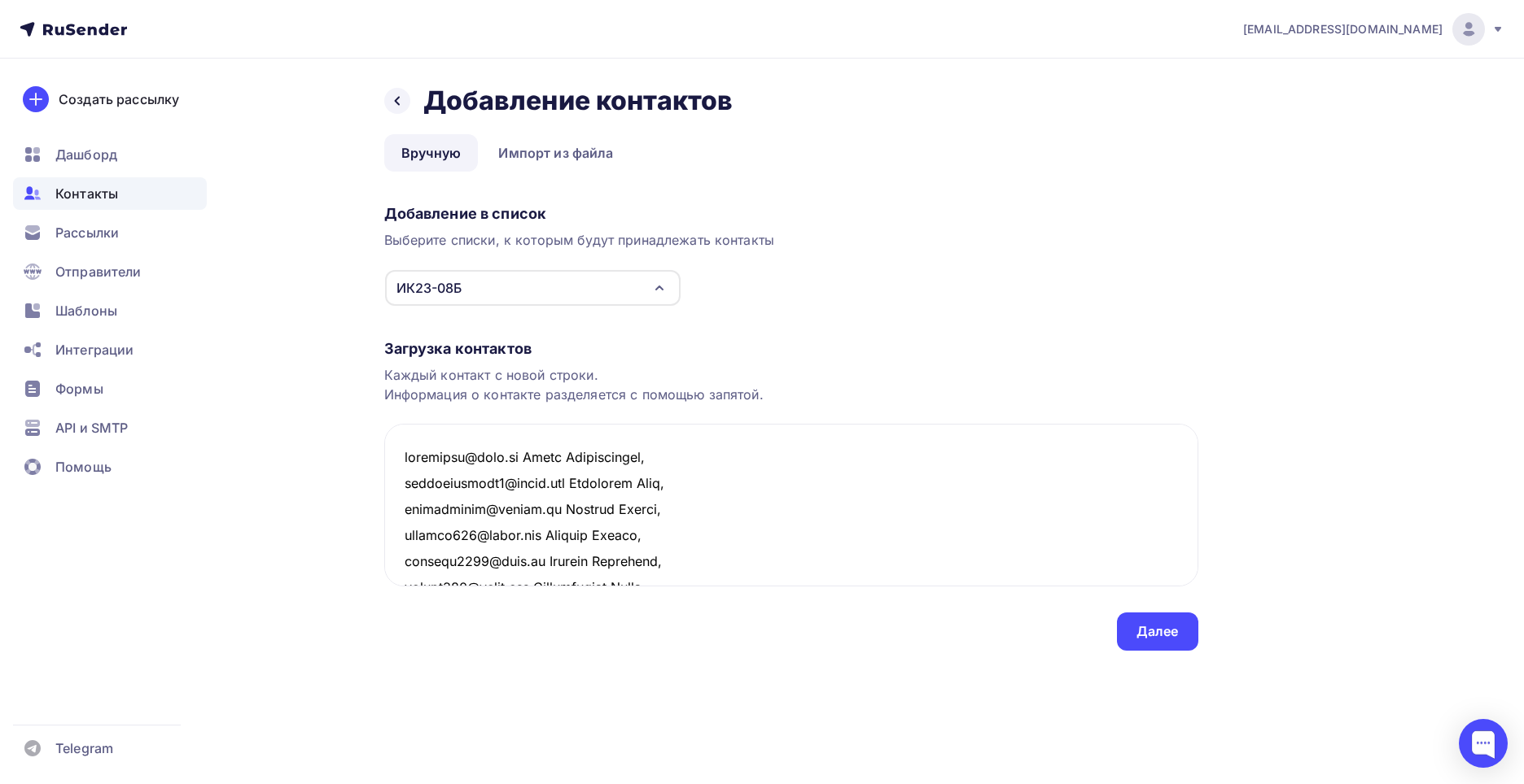
click at [485, 383] on div "Каждый контакт с новой строки. Информация о контакте разделяется с помощью запя…" at bounding box center [791, 385] width 814 height 39
drag, startPoint x: 475, startPoint y: 478, endPoint x: 463, endPoint y: 471, distance: 13.9
click at [463, 471] on textarea at bounding box center [791, 505] width 814 height 162
drag, startPoint x: 463, startPoint y: 471, endPoint x: 733, endPoint y: 488, distance: 270.5
click at [733, 488] on textarea at bounding box center [791, 505] width 814 height 162
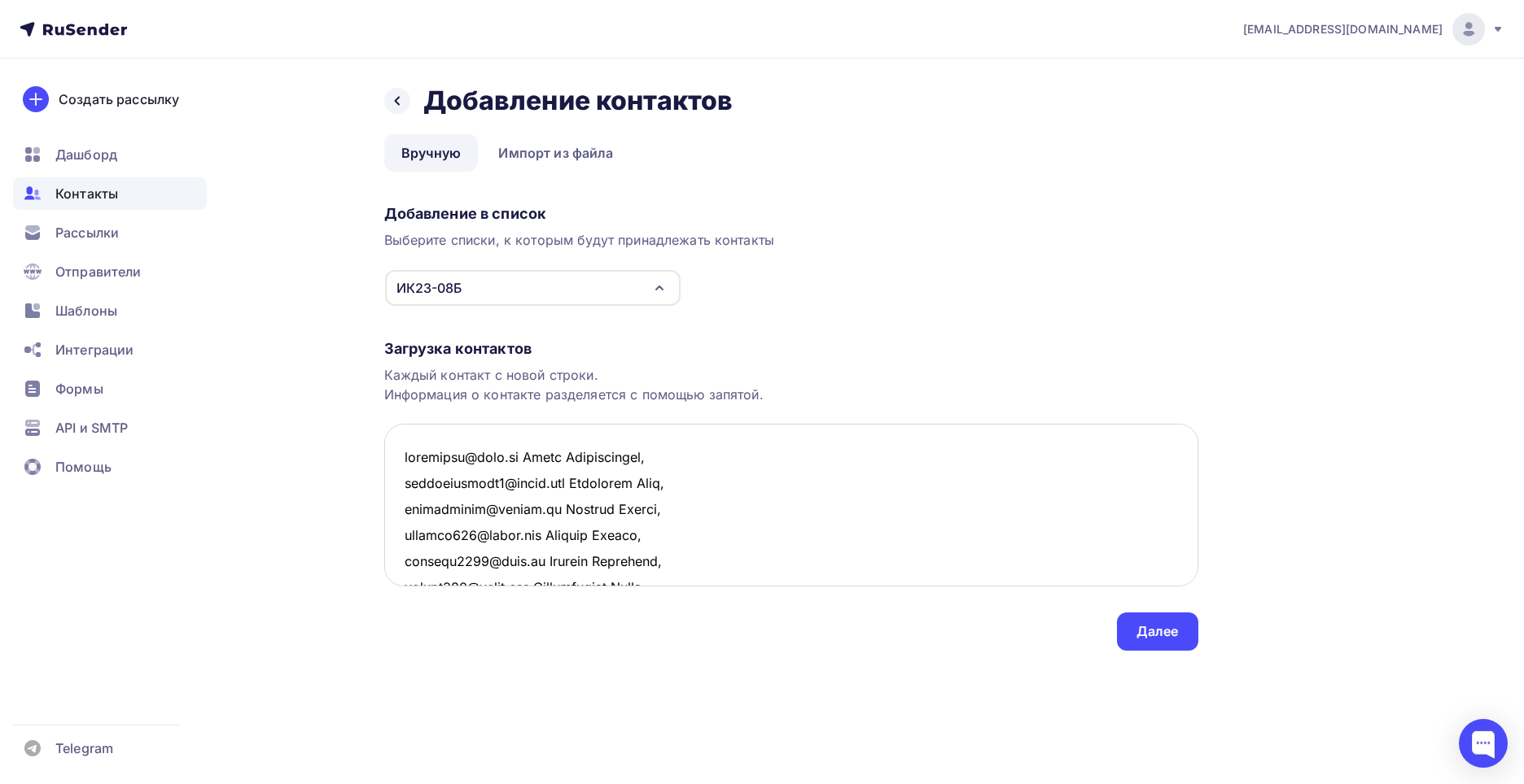
drag, startPoint x: 630, startPoint y: 456, endPoint x: 643, endPoint y: 511, distance: 56.5
click at [643, 511] on textarea at bounding box center [791, 505] width 814 height 162
drag, startPoint x: 595, startPoint y: 455, endPoint x: 610, endPoint y: 492, distance: 39.9
click at [610, 492] on textarea at bounding box center [791, 505] width 814 height 162
click at [669, 460] on textarea at bounding box center [791, 505] width 814 height 162
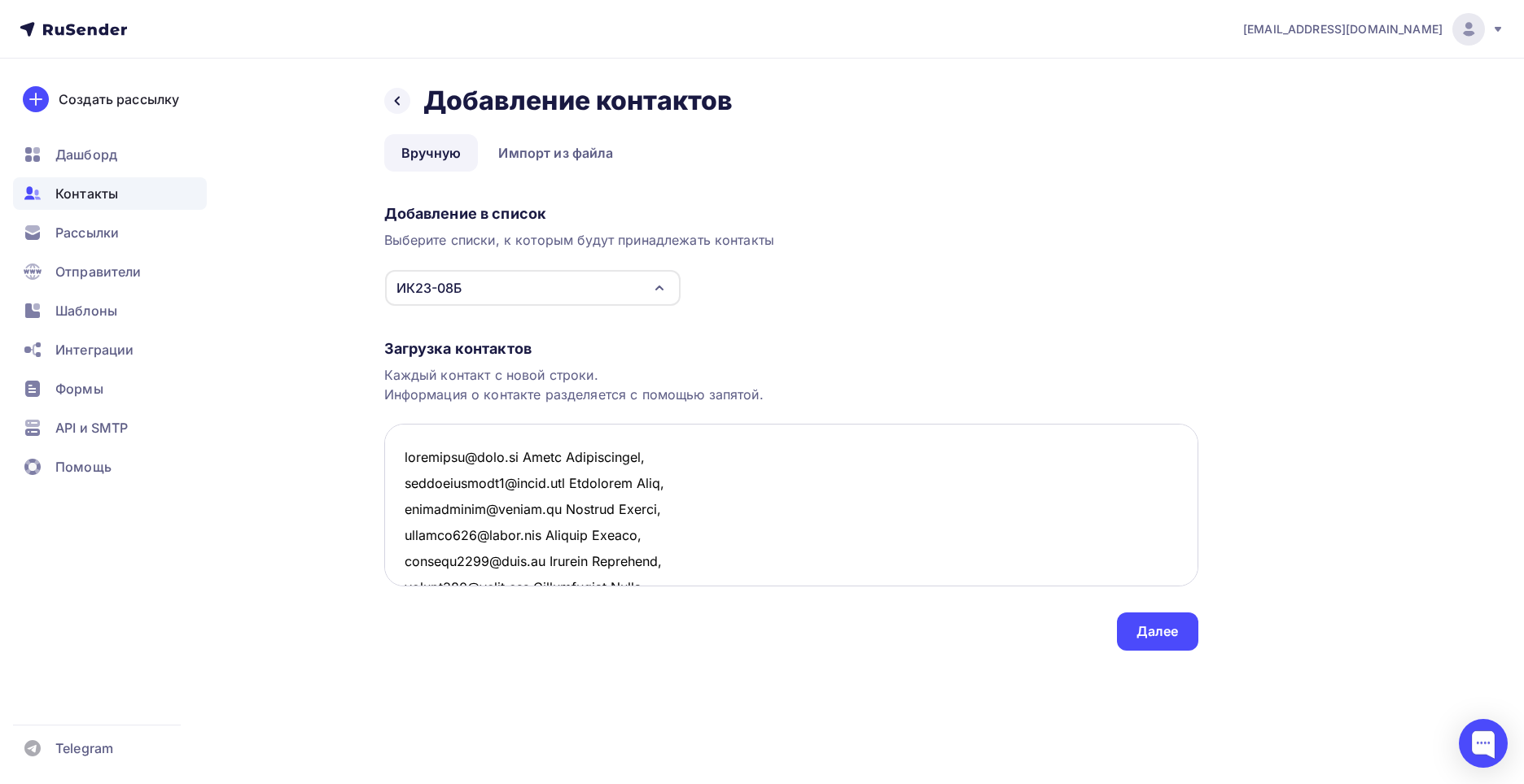
click at [692, 487] on textarea at bounding box center [791, 505] width 814 height 162
click at [704, 497] on textarea at bounding box center [791, 505] width 814 height 162
click at [681, 537] on textarea at bounding box center [791, 505] width 814 height 162
type textarea "amatikara@mail.ru Елена Валентиновна, romababushkin7@gmail.com Куприянов Марк, …"
click at [1153, 629] on div "Далее" at bounding box center [1157, 631] width 42 height 18
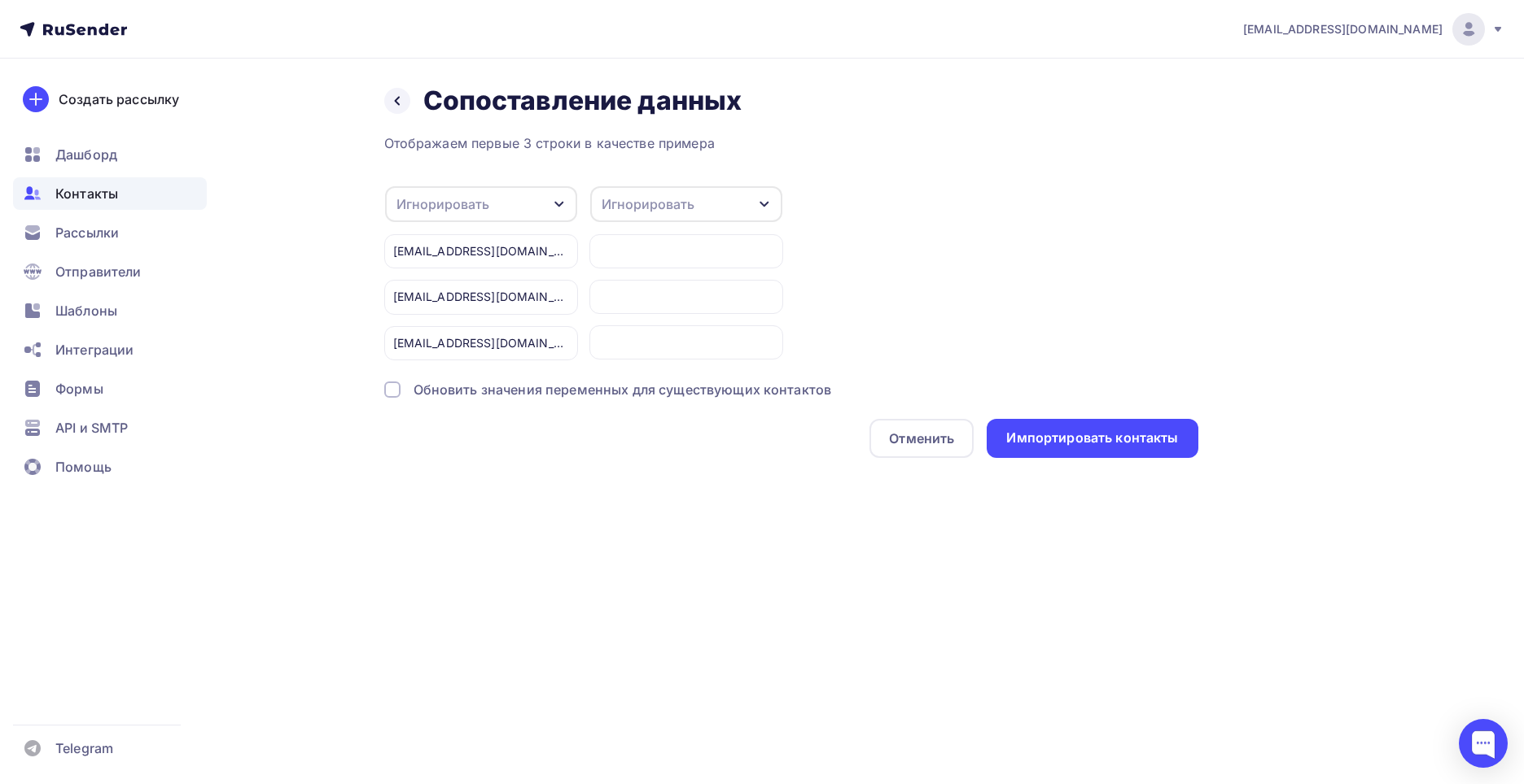
click at [781, 395] on div "Обновить значения переменных для существующих контактов" at bounding box center [623, 390] width 418 height 19
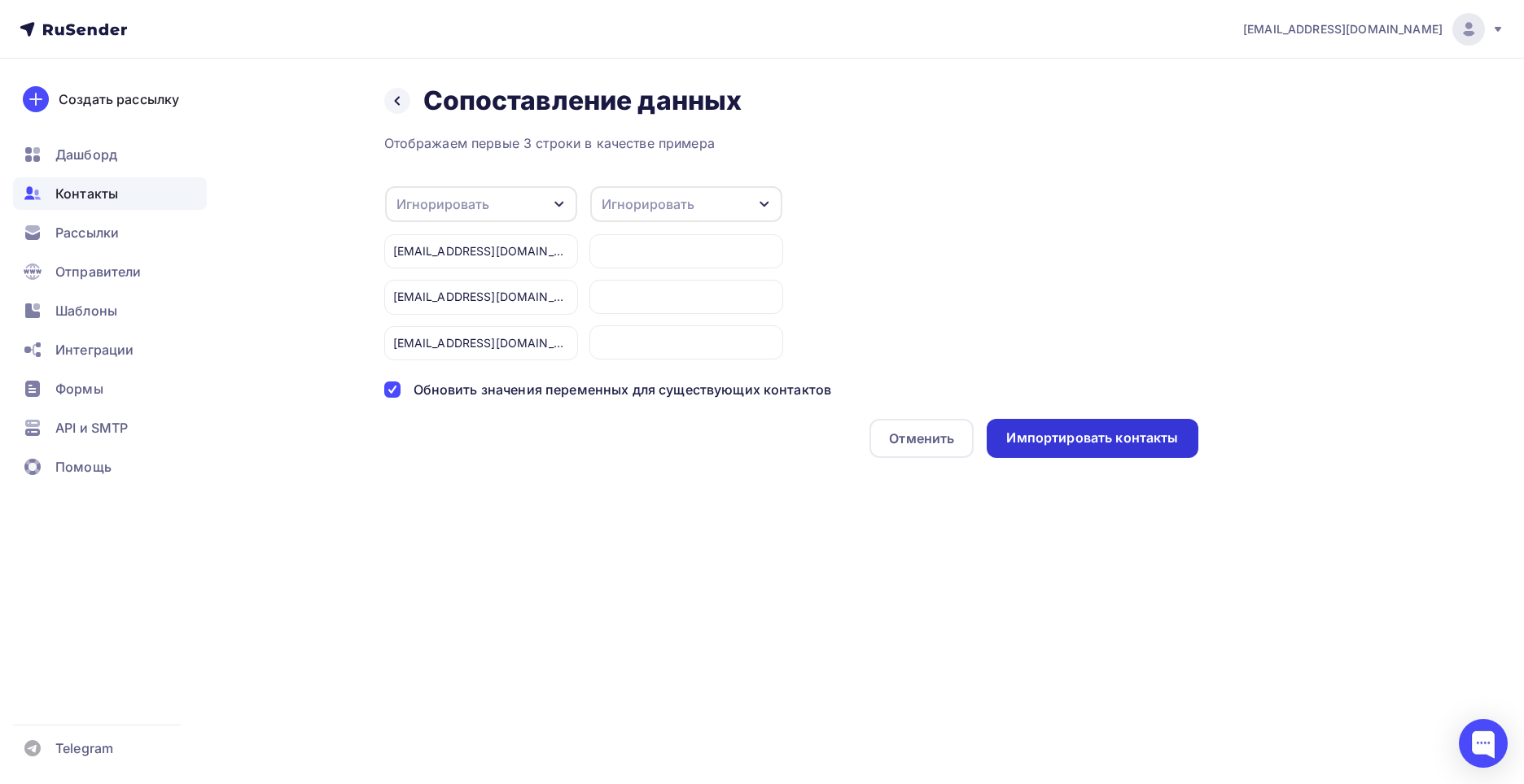
click at [1091, 435] on div "Импортировать контакты" at bounding box center [1092, 438] width 171 height 18
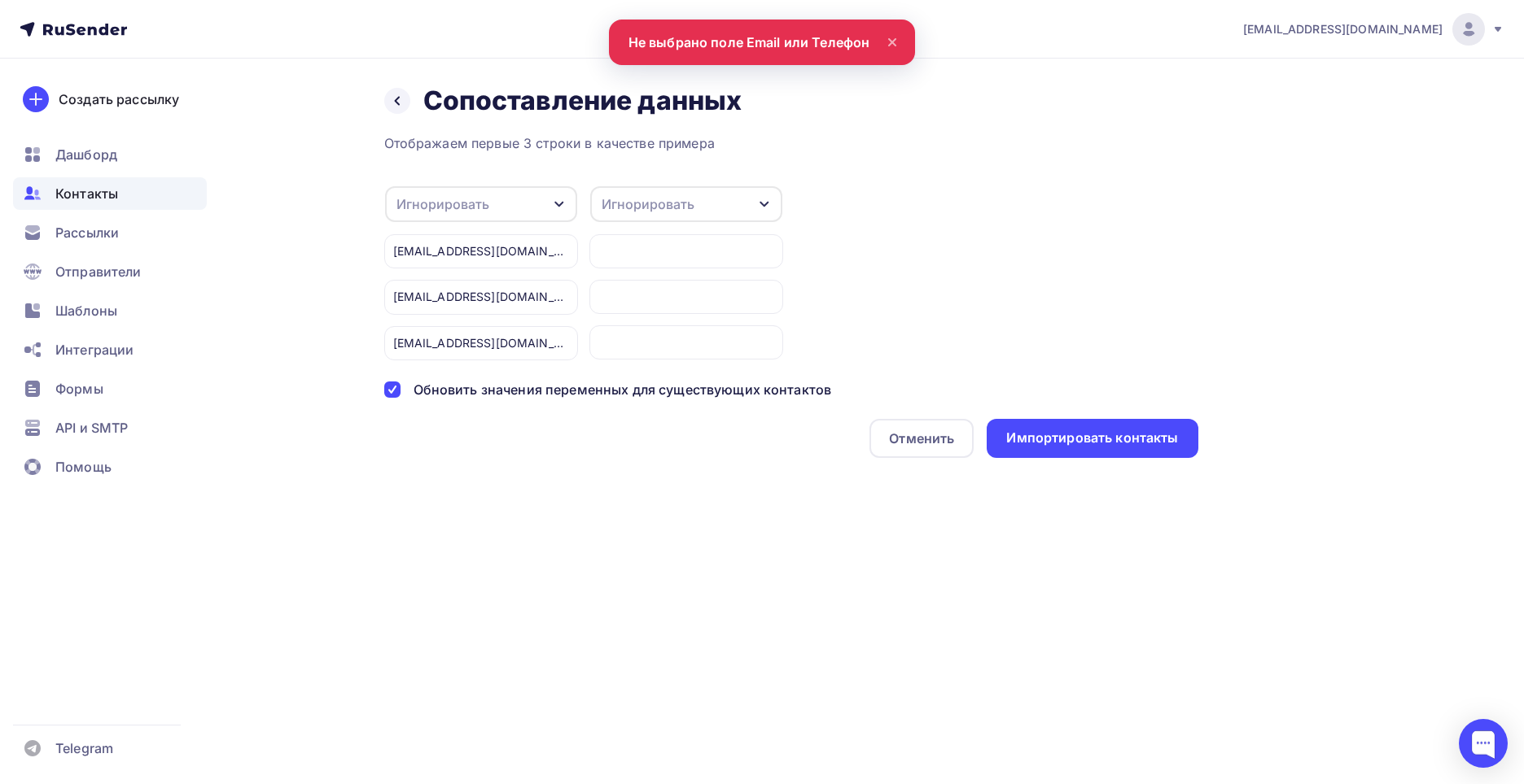
click at [535, 202] on div "Игнорировать" at bounding box center [481, 204] width 192 height 36
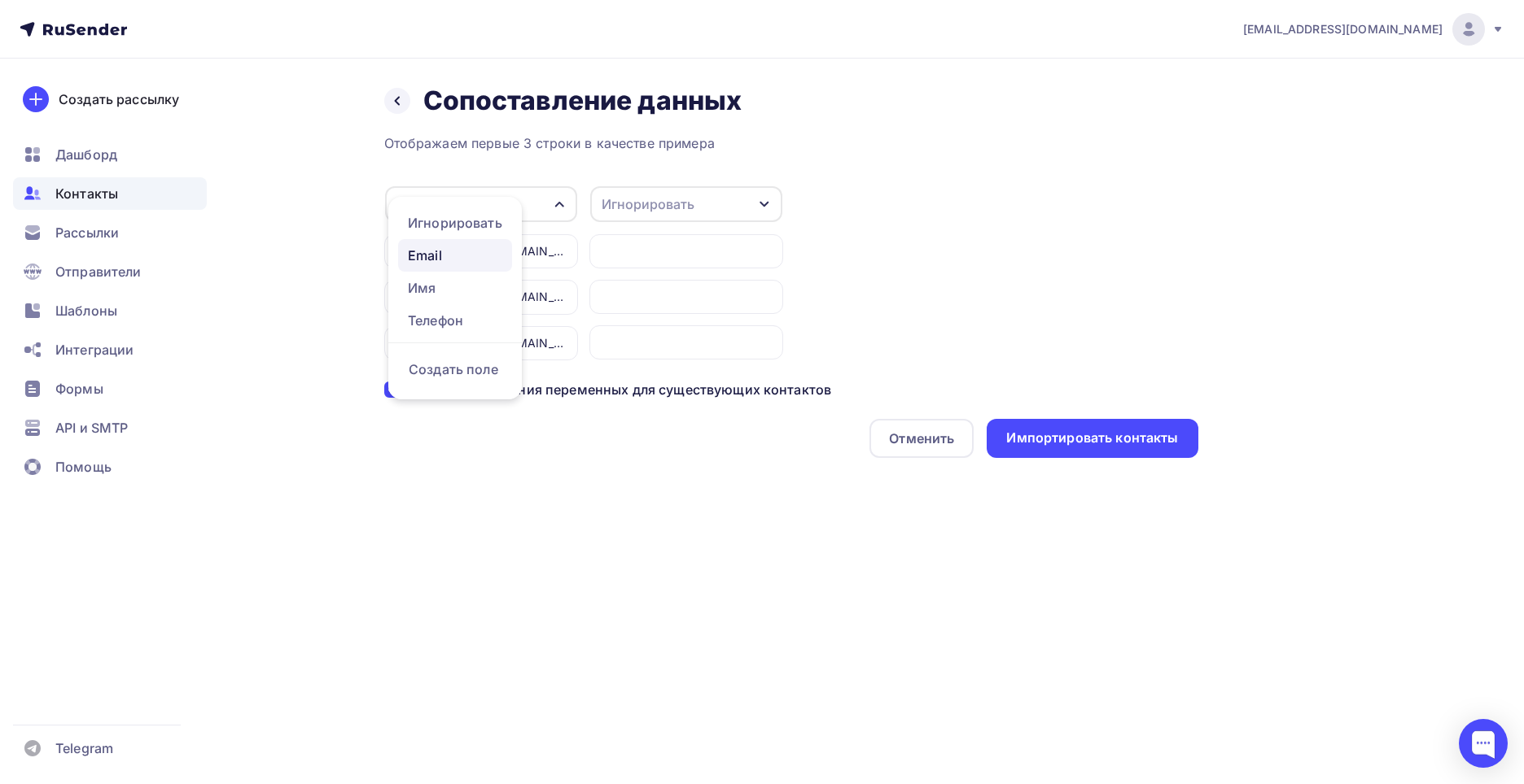
click at [475, 262] on div "Email" at bounding box center [454, 256] width 94 height 19
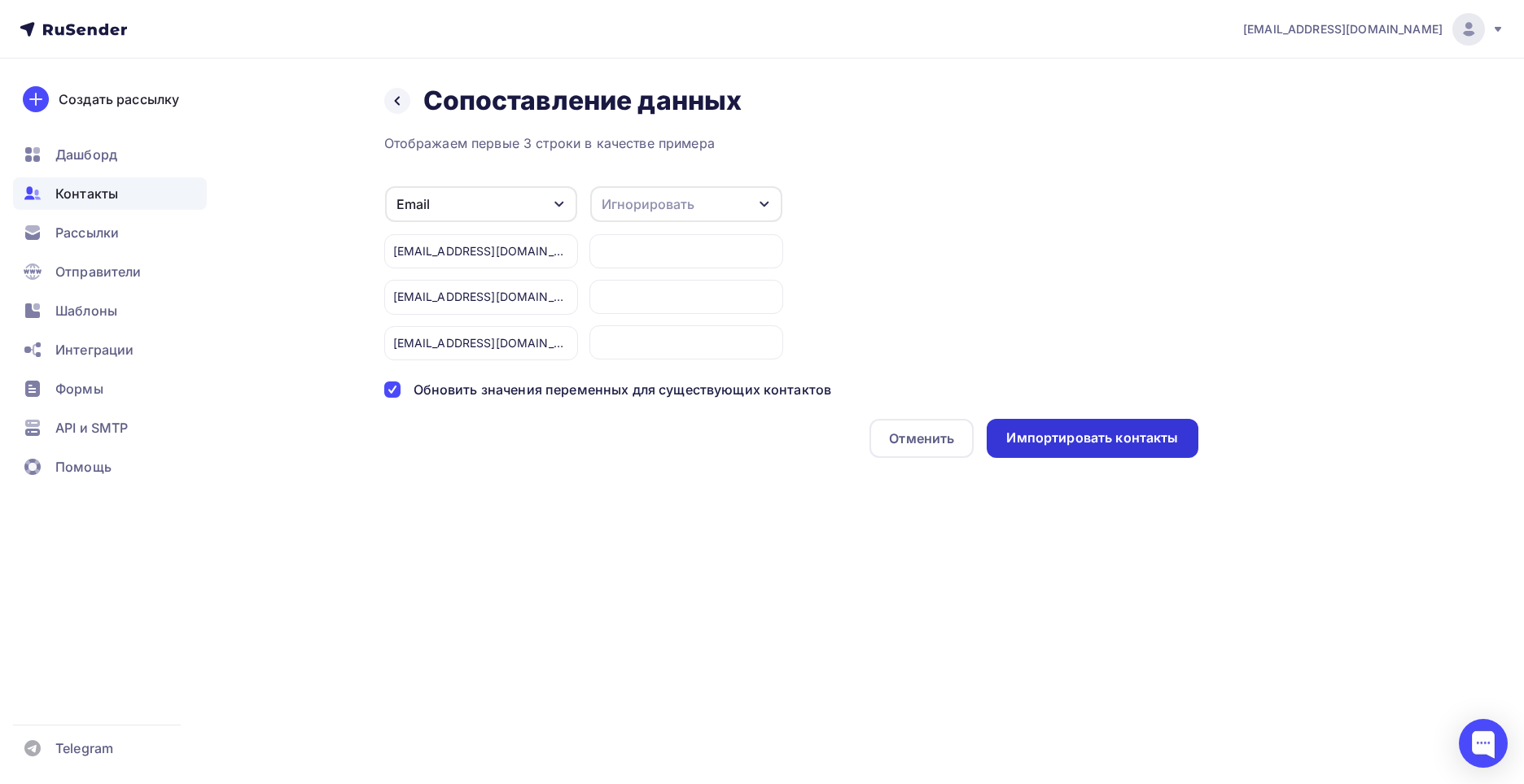
click at [1055, 425] on div "Импортировать контакты" at bounding box center [1092, 439] width 211 height 39
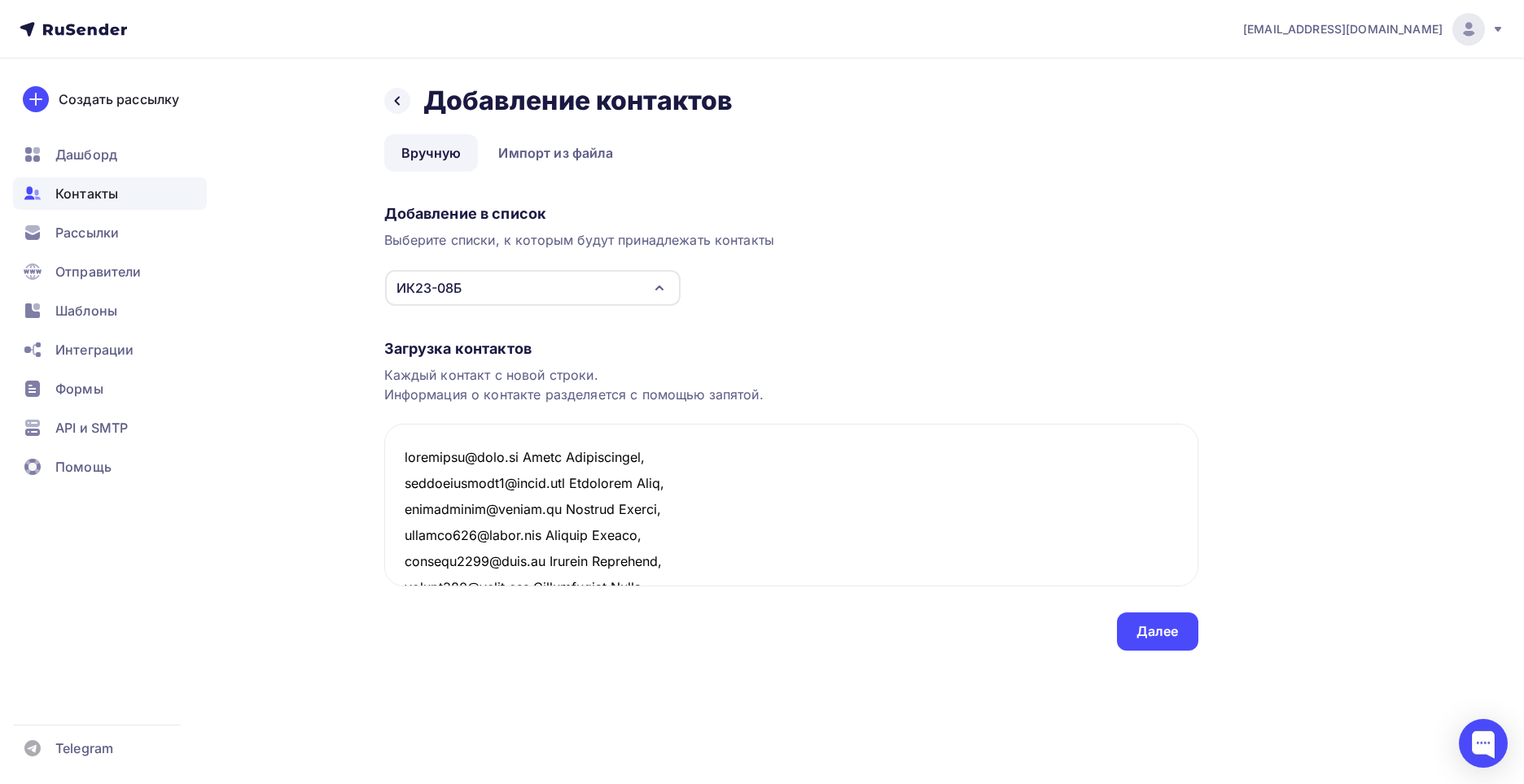
scroll to position [373, 0]
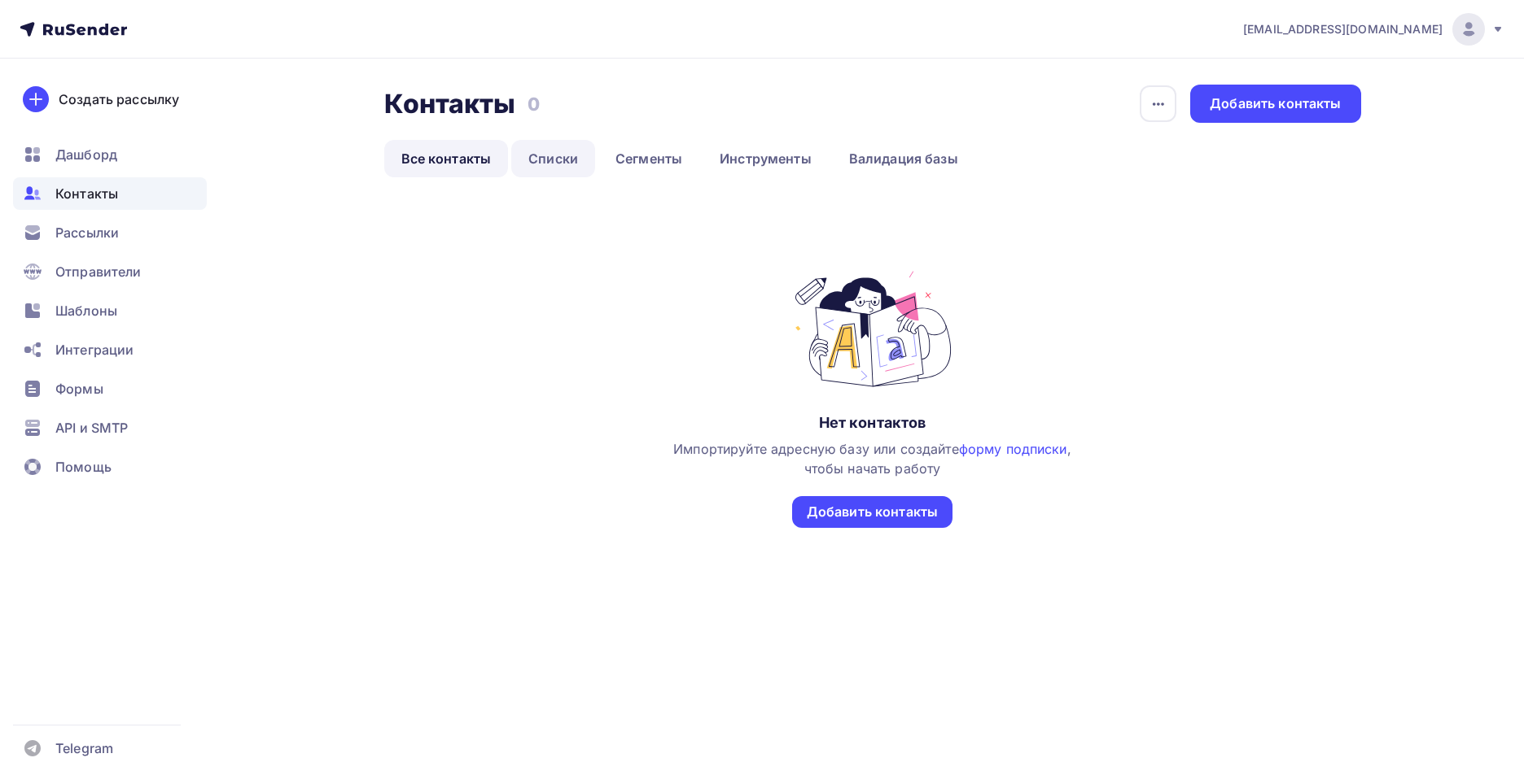
click at [555, 167] on link "Списки" at bounding box center [553, 159] width 84 height 37
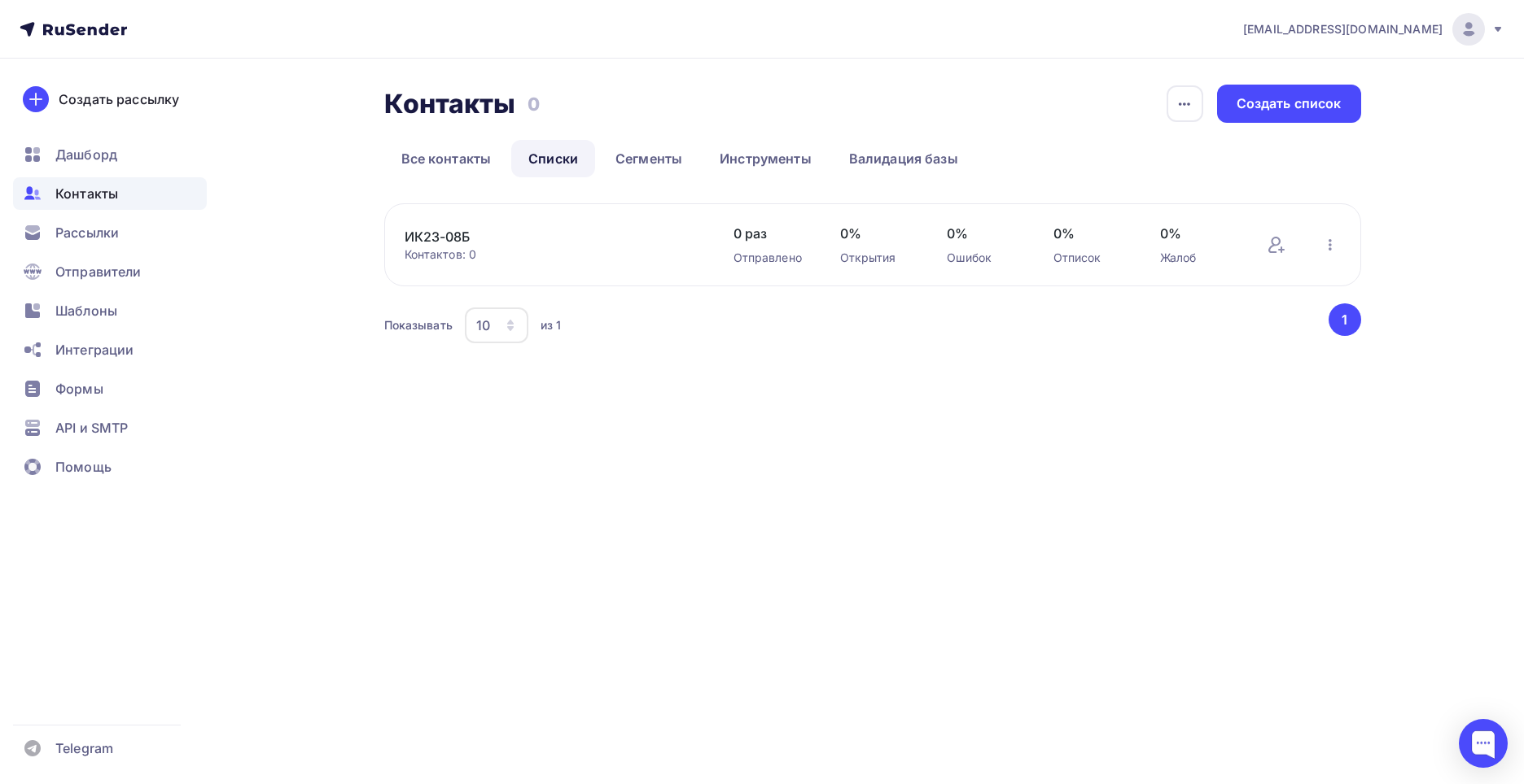
click at [444, 254] on div "Контактов: 0" at bounding box center [553, 254] width 296 height 17
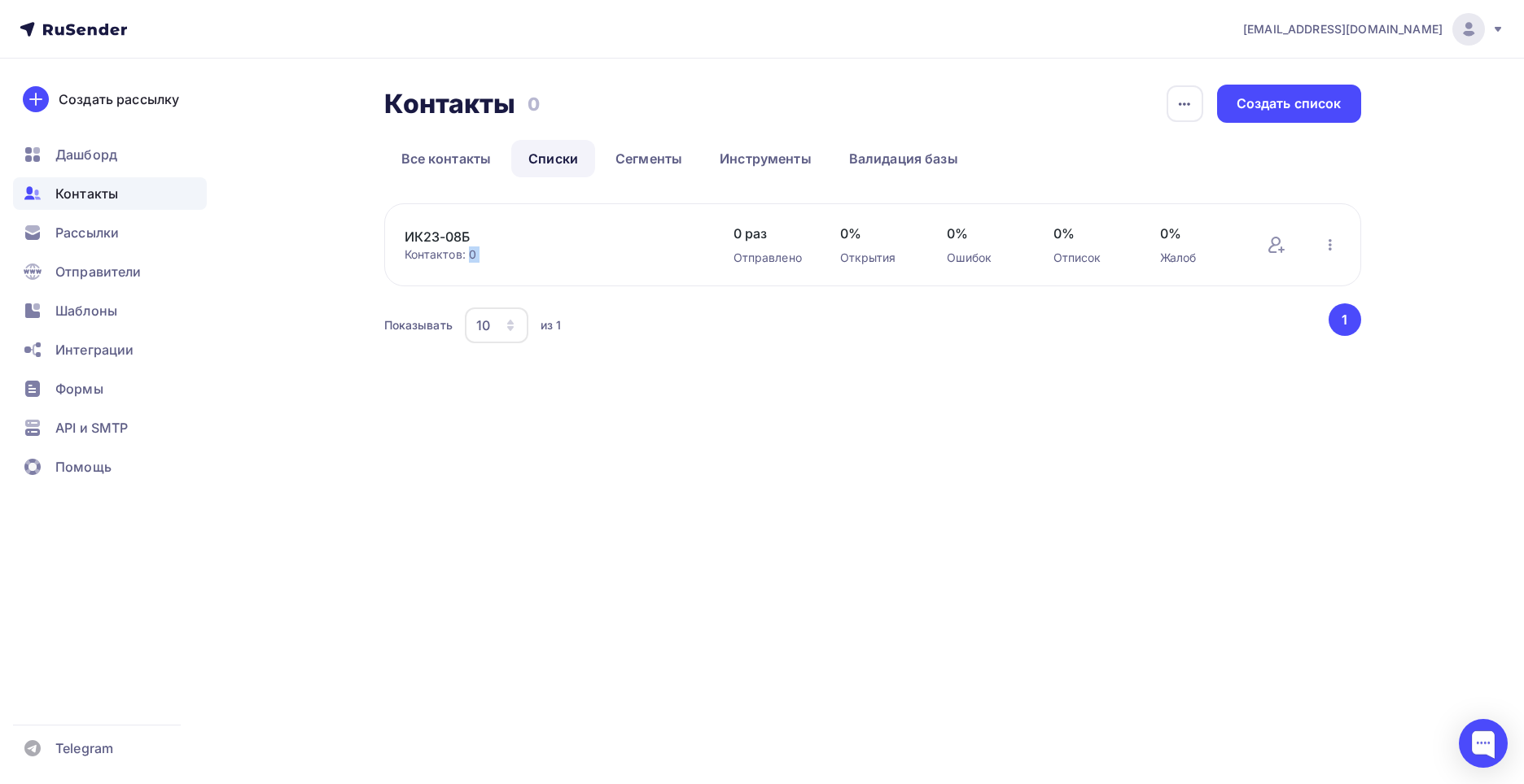
click at [444, 254] on div "Контактов: 0" at bounding box center [553, 254] width 296 height 17
click at [438, 257] on div "Контактов: 0" at bounding box center [553, 254] width 296 height 17
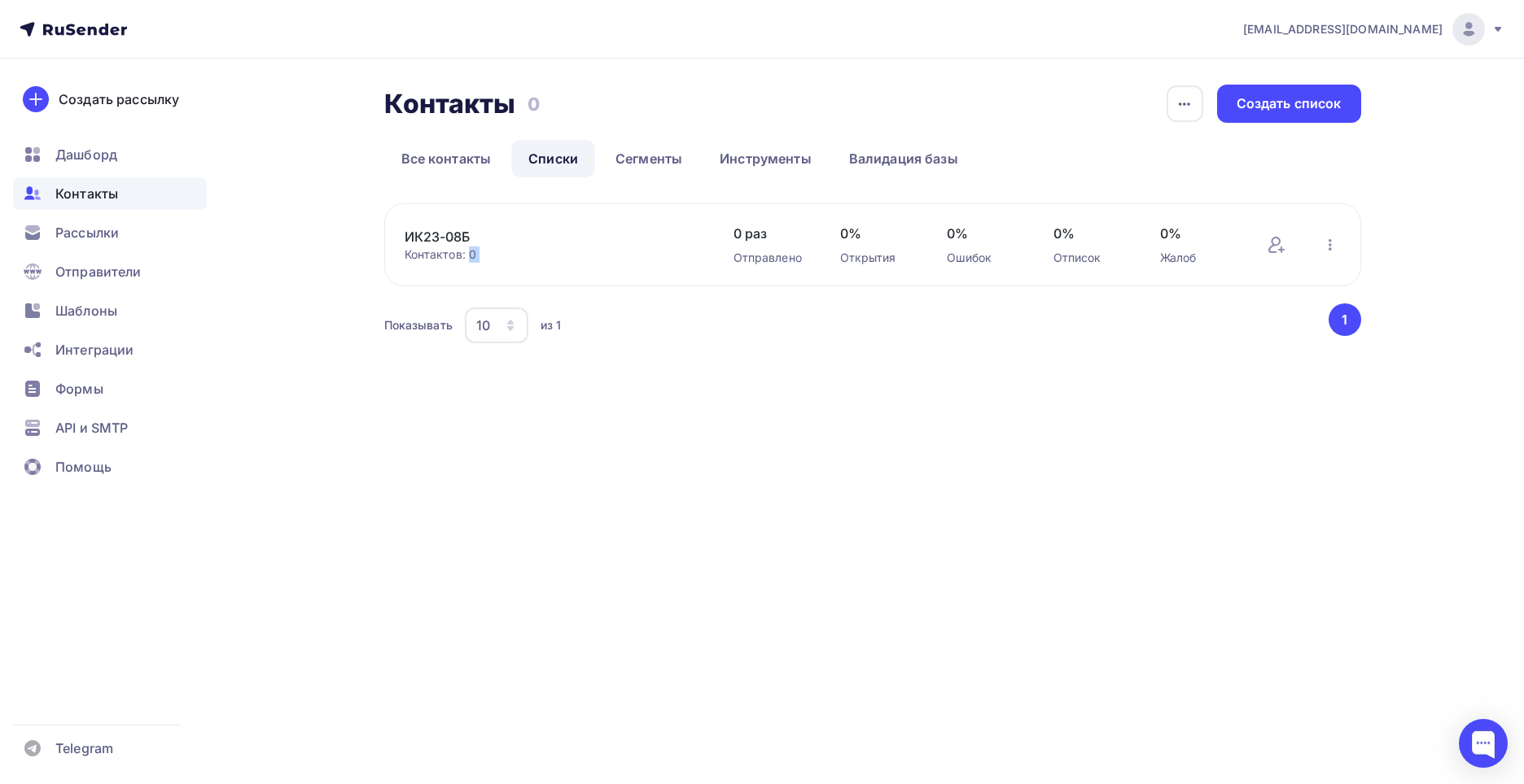
click at [438, 257] on div "Контактов: 0" at bounding box center [553, 254] width 296 height 17
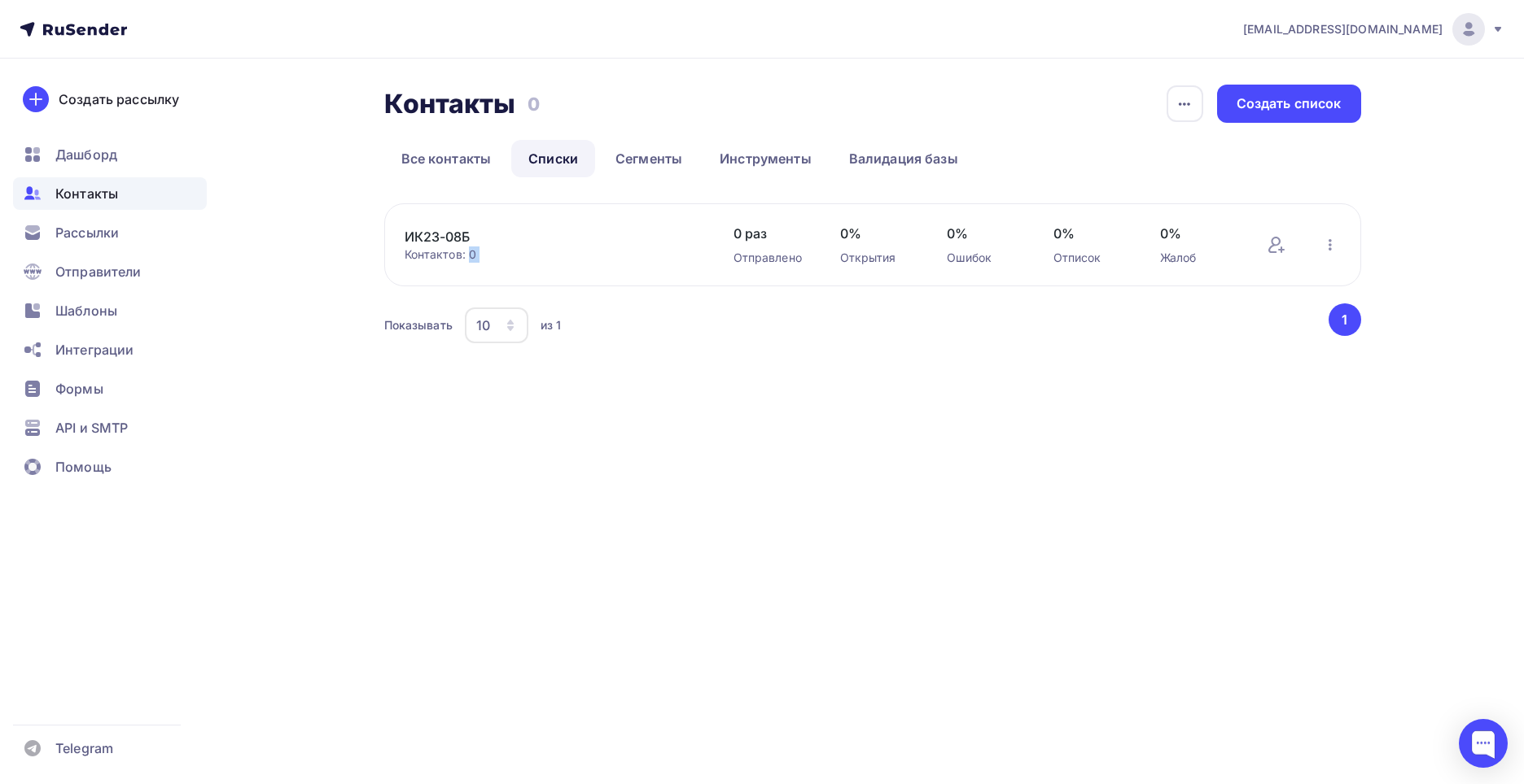
click at [438, 257] on div "Контактов: 0" at bounding box center [553, 254] width 296 height 17
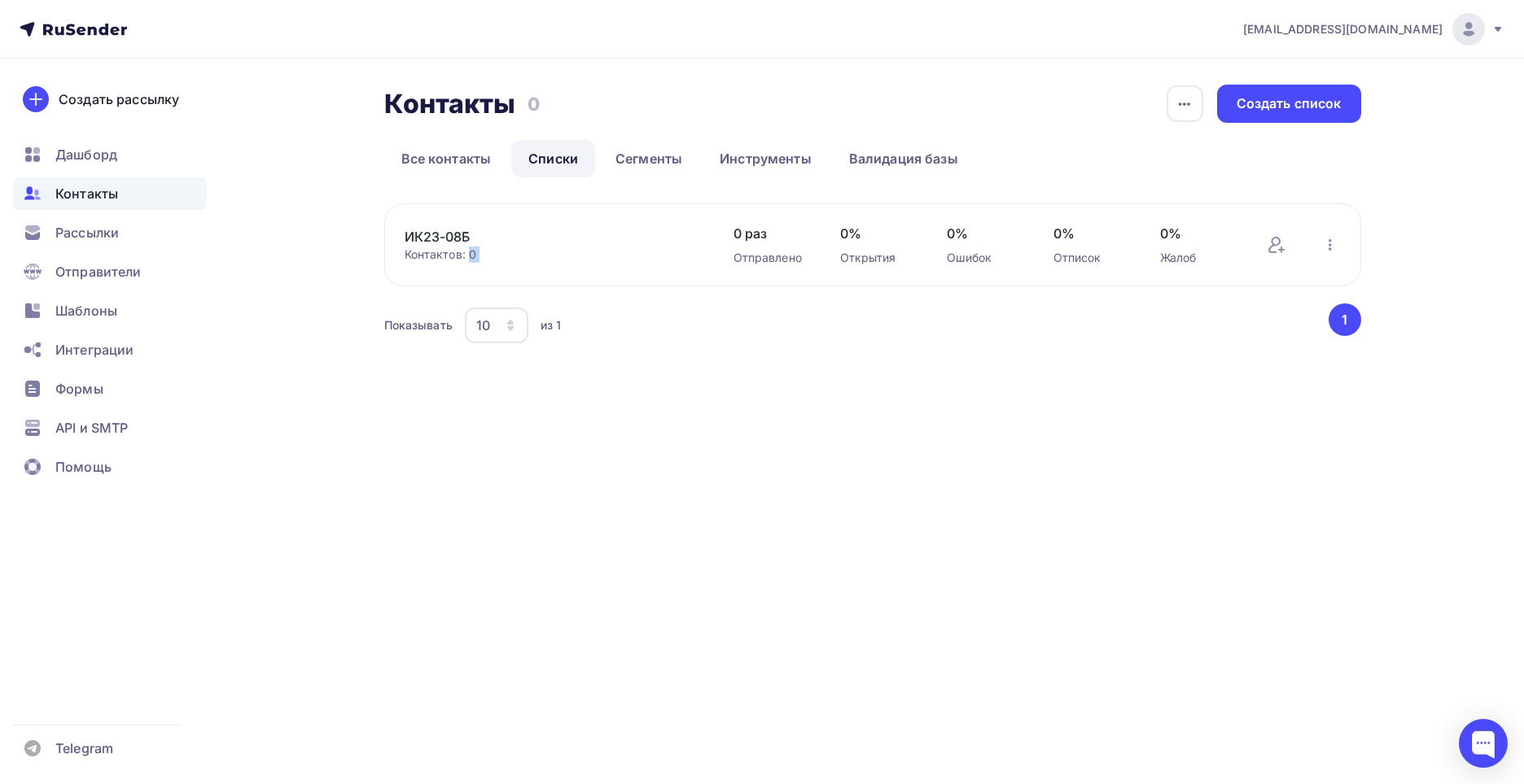
click at [435, 258] on div "Контактов: 0" at bounding box center [553, 254] width 296 height 17
click at [425, 236] on link "ИК23-08Б" at bounding box center [543, 236] width 276 height 19
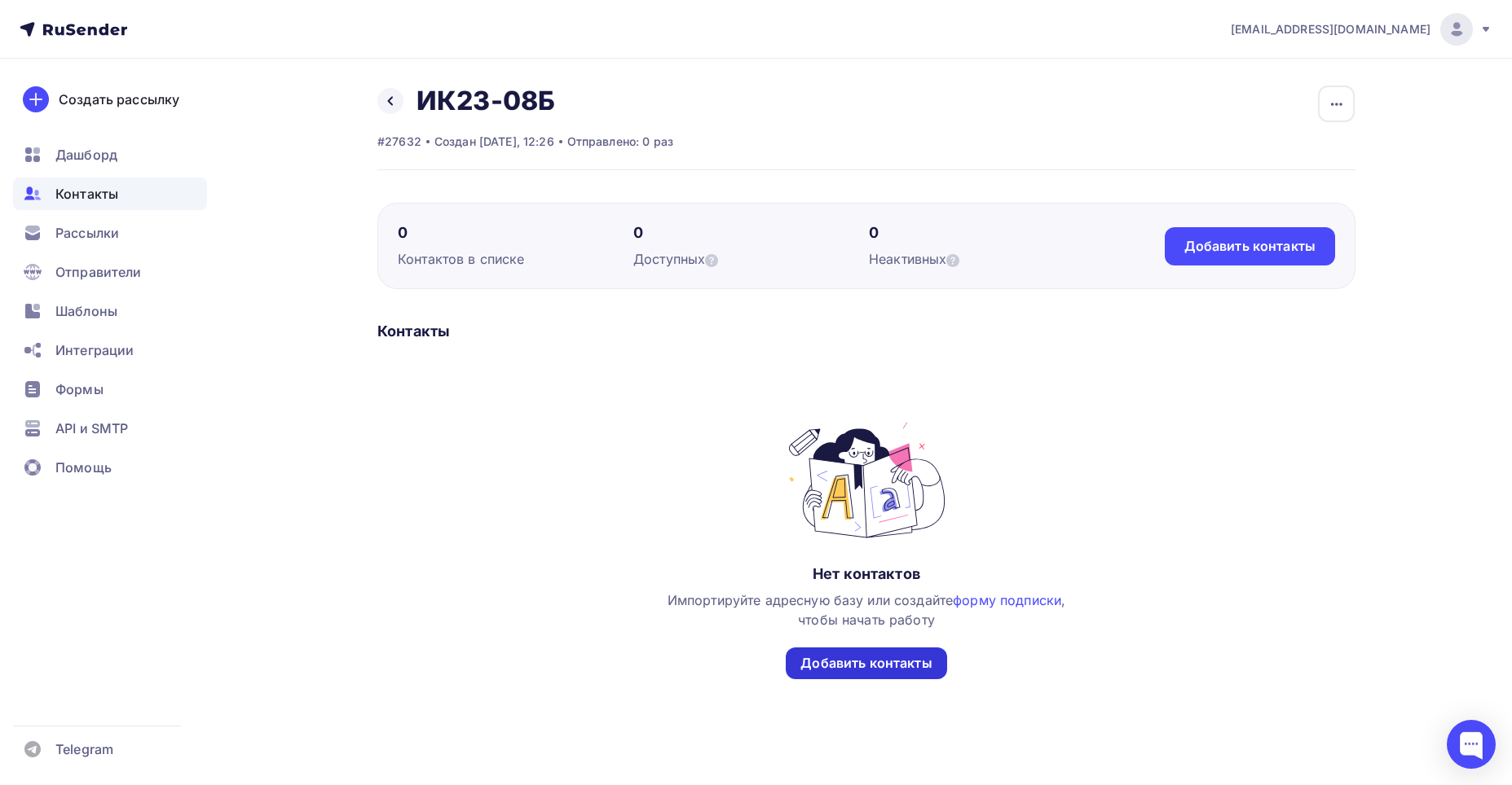
click at [879, 667] on div "Добавить контакты" at bounding box center [865, 663] width 132 height 19
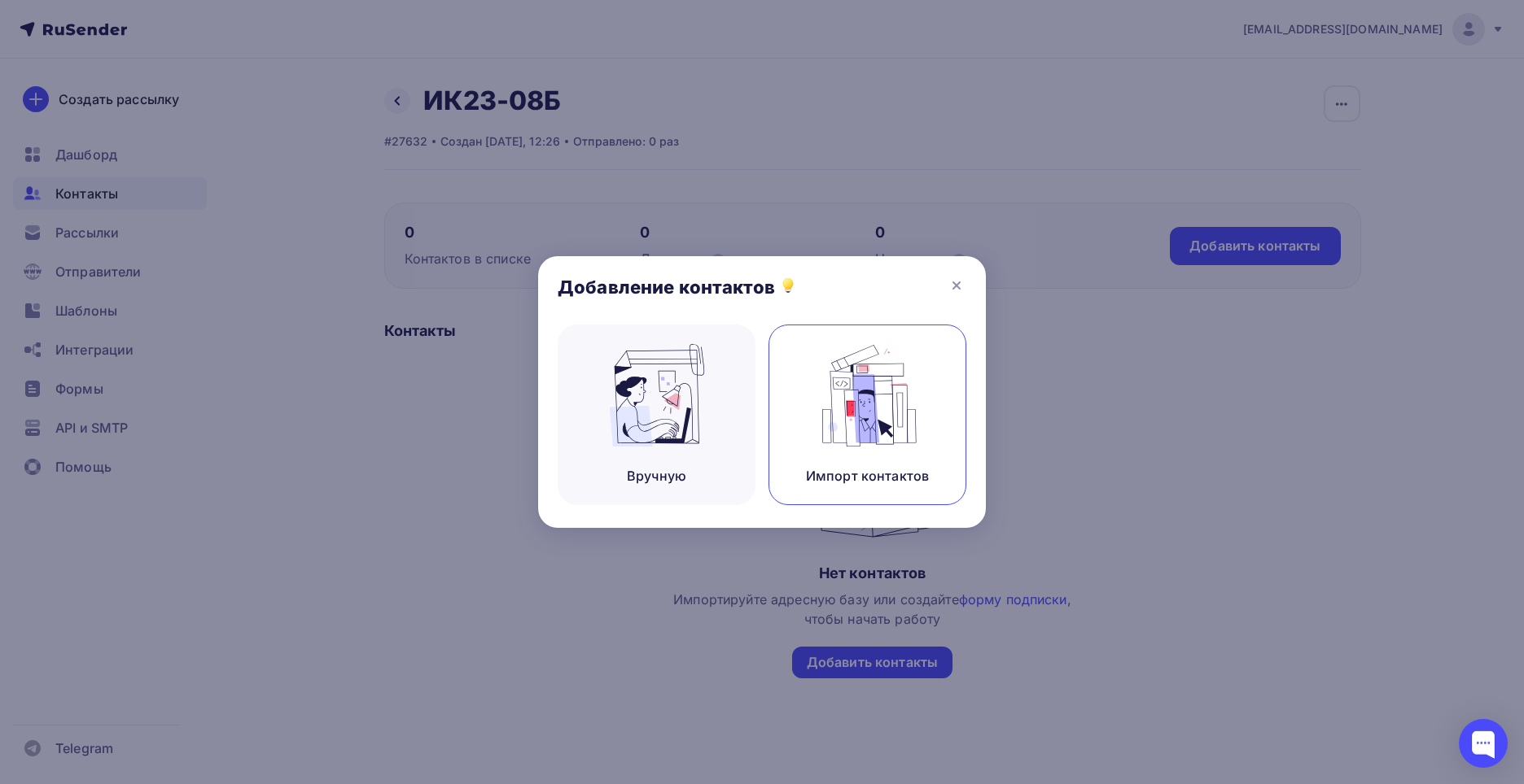
click at [896, 400] on img at bounding box center [868, 395] width 109 height 102
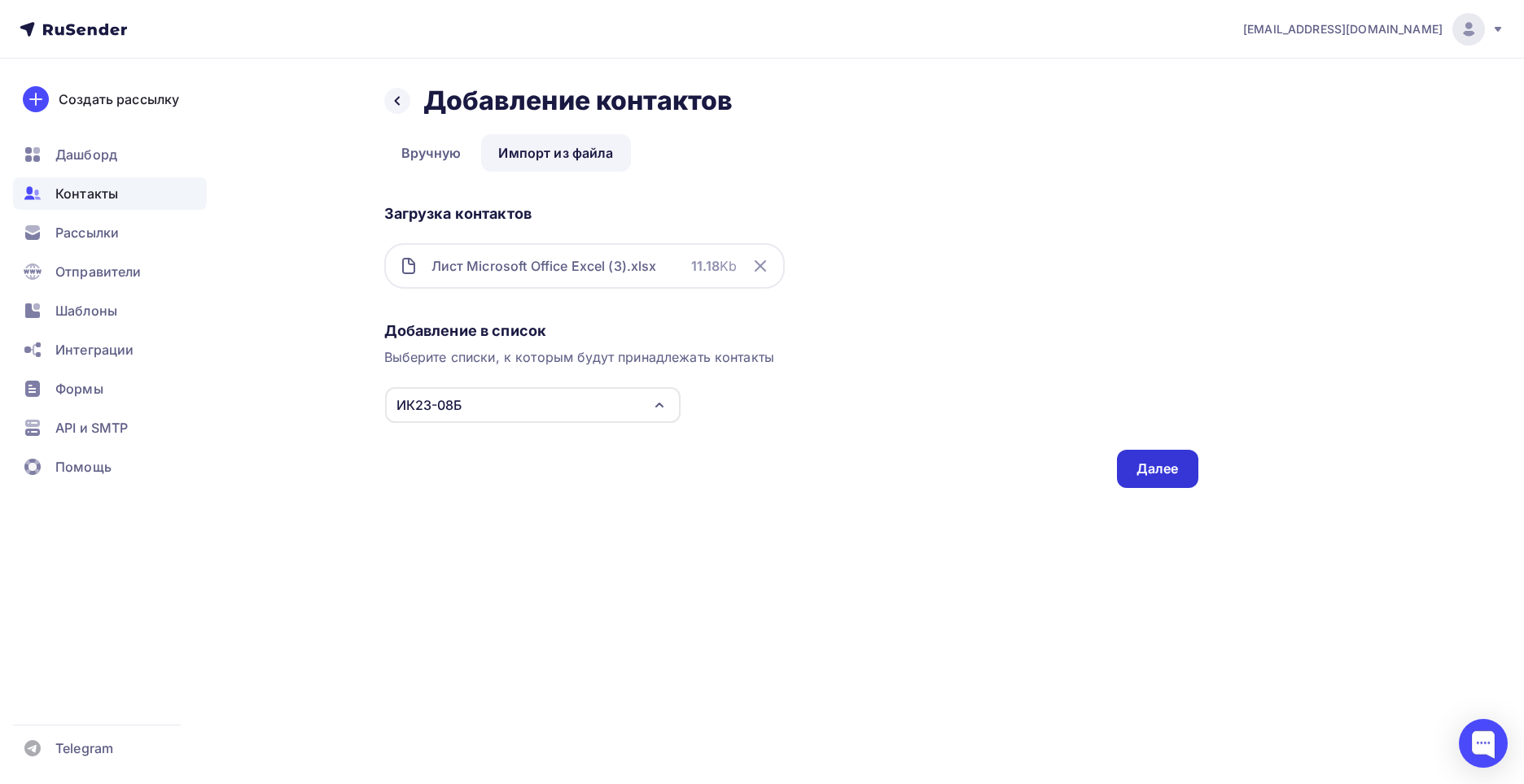
click at [1156, 477] on div "Далее" at bounding box center [1157, 469] width 42 height 18
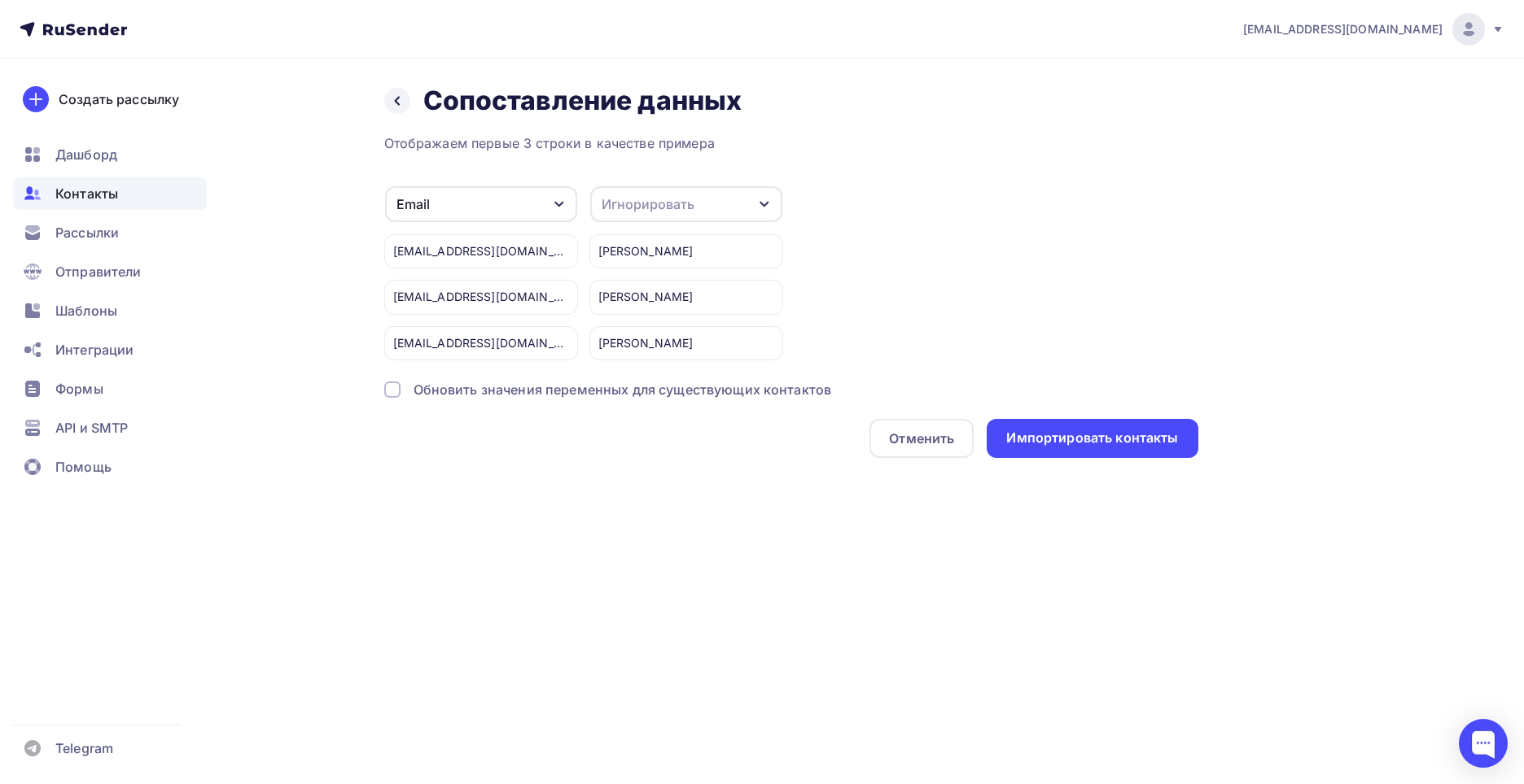
click at [639, 197] on div "Игнорировать" at bounding box center [647, 204] width 92 height 19
click at [652, 271] on link "Игнорировать" at bounding box center [656, 255] width 114 height 32
click at [637, 233] on div "Елена Валентиновна Куприянов Марк Кукишев Никита" at bounding box center [686, 291] width 194 height 137
click at [637, 210] on div "Игнорировать" at bounding box center [647, 204] width 92 height 19
click at [632, 291] on div "Имя" at bounding box center [656, 288] width 94 height 19
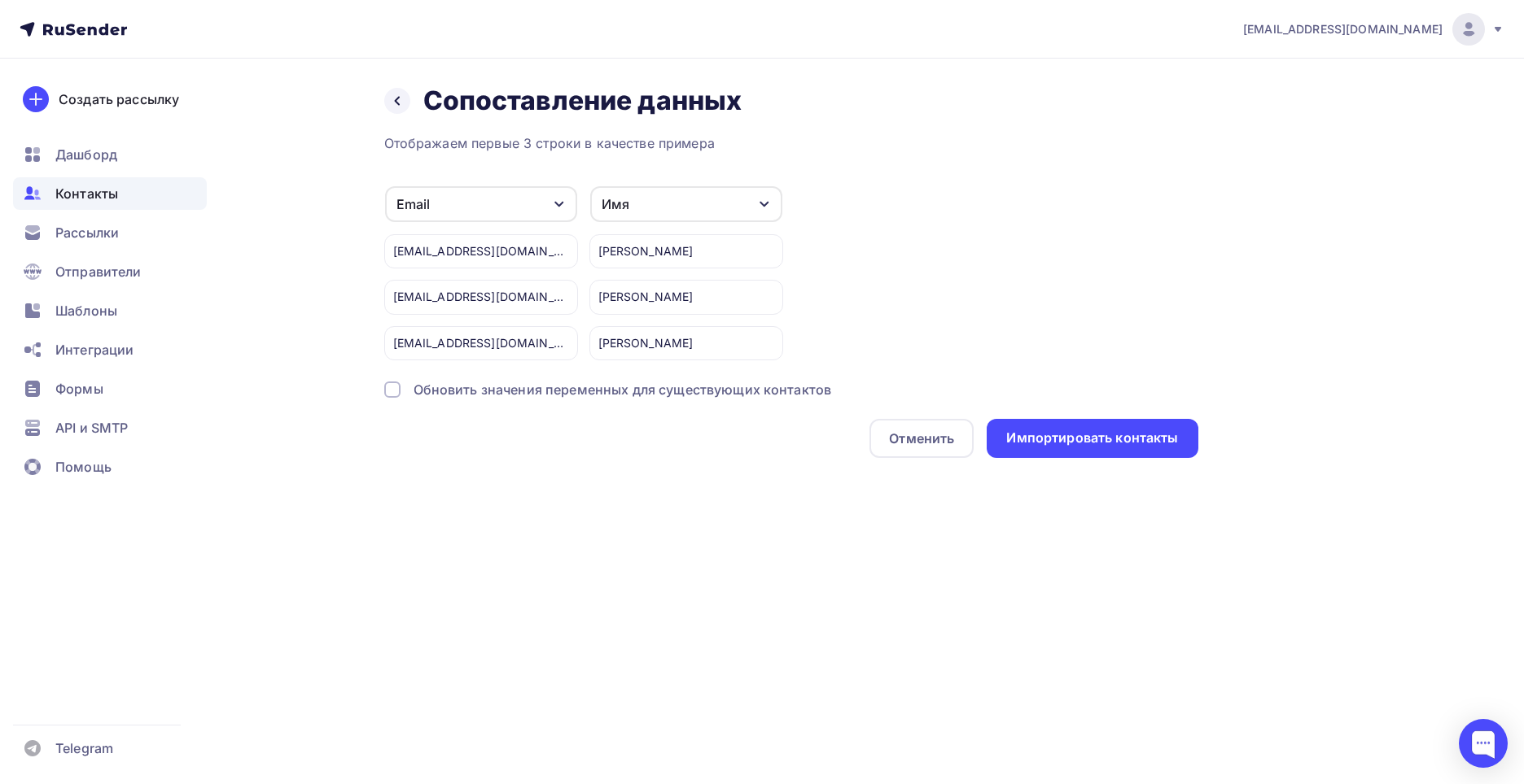
click at [526, 392] on div "Обновить значения переменных для существующих контактов" at bounding box center [623, 390] width 418 height 19
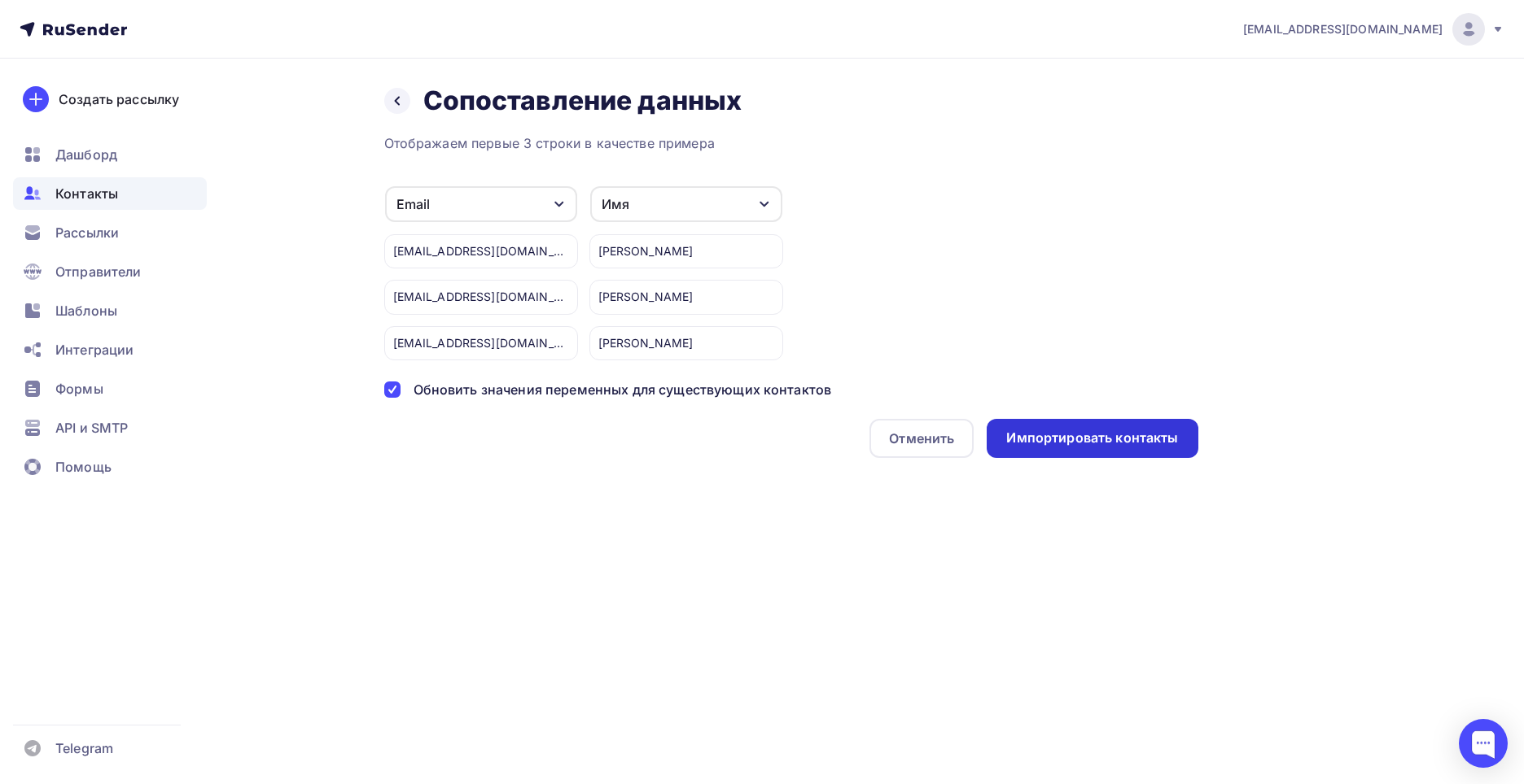
click at [1033, 440] on div "Импортировать контакты" at bounding box center [1092, 438] width 171 height 18
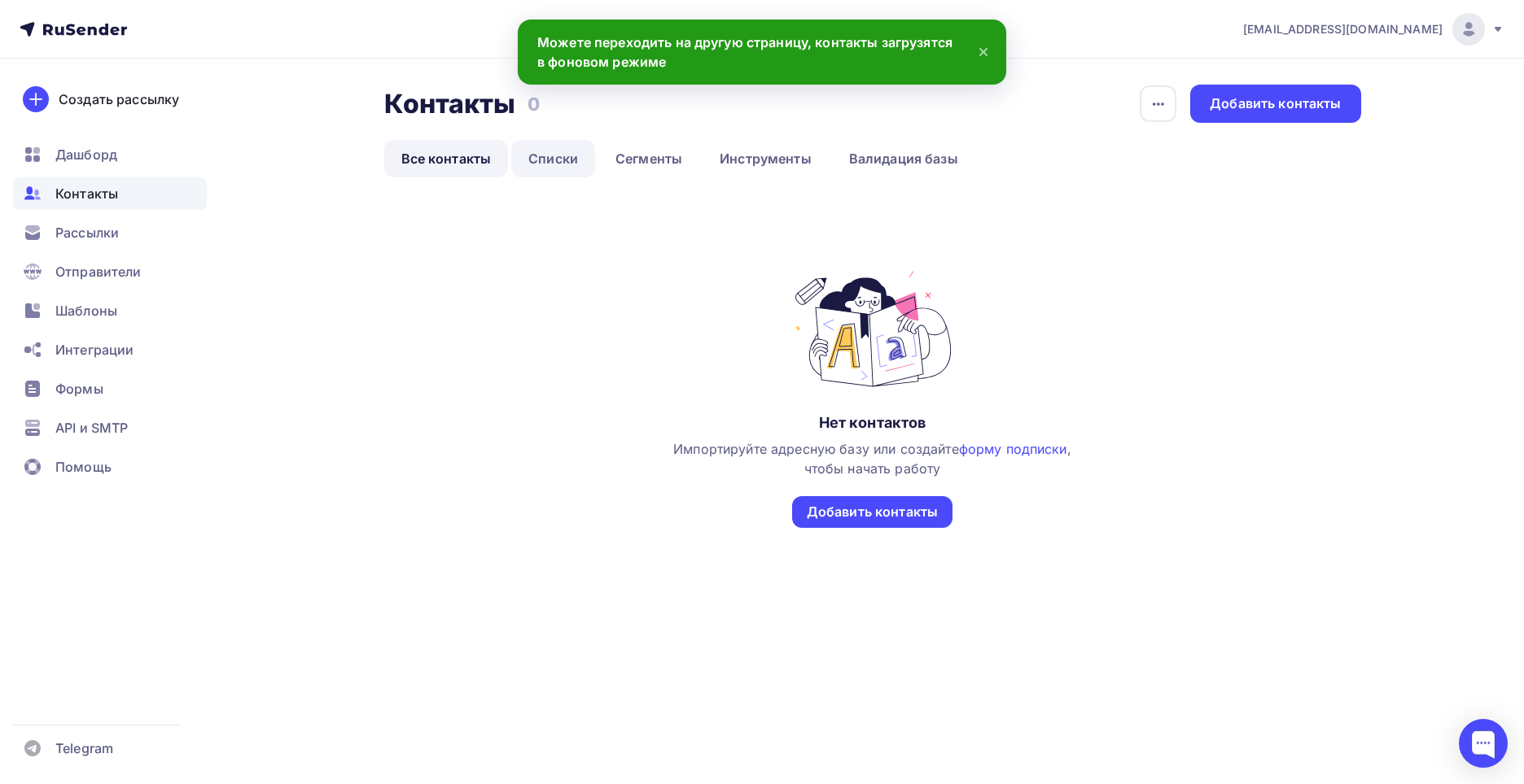
click at [561, 157] on link "Списки" at bounding box center [553, 159] width 84 height 37
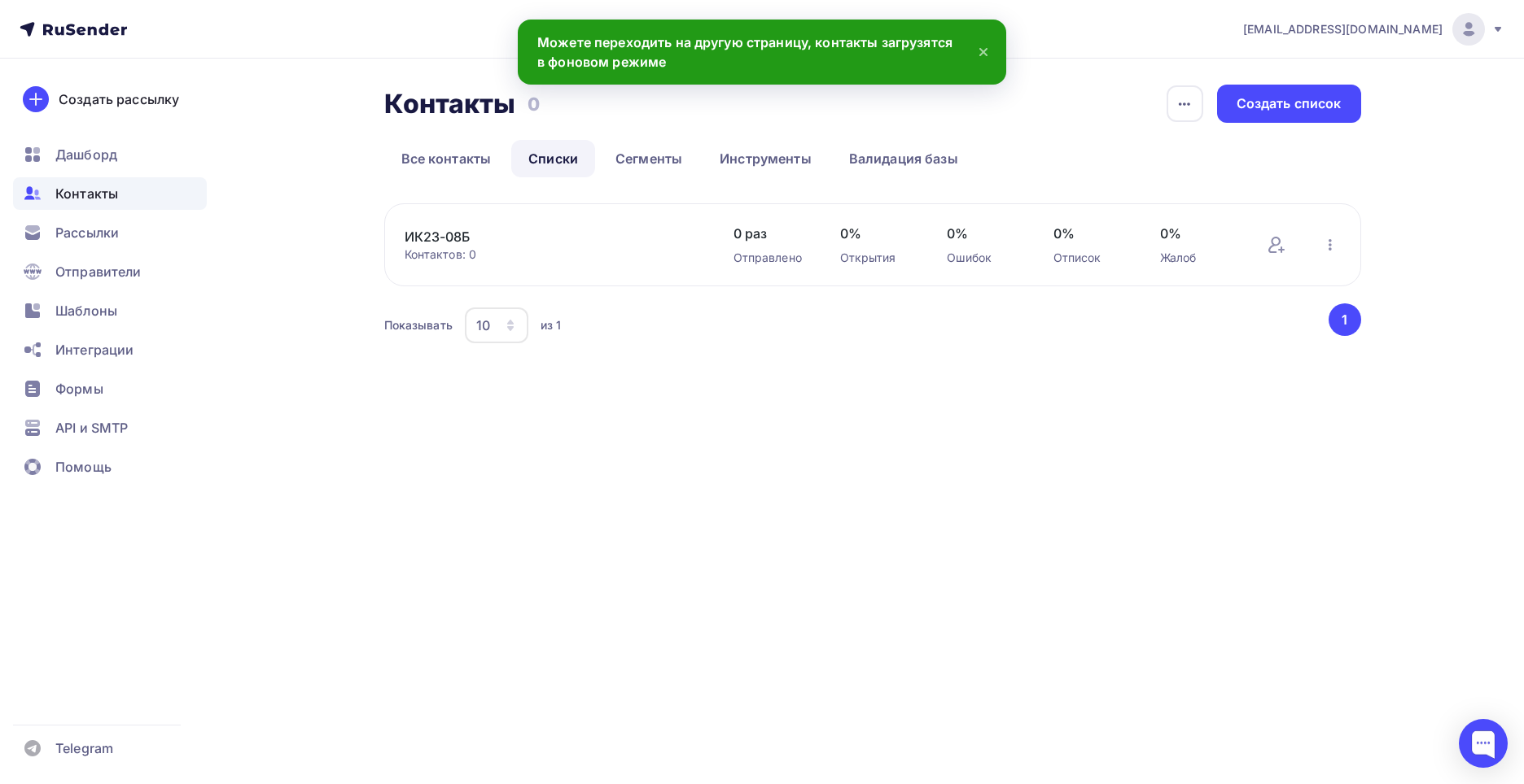
click at [470, 257] on div "Контактов: 0" at bounding box center [553, 254] width 296 height 17
click at [446, 236] on link "ИК23-08Б" at bounding box center [543, 236] width 276 height 19
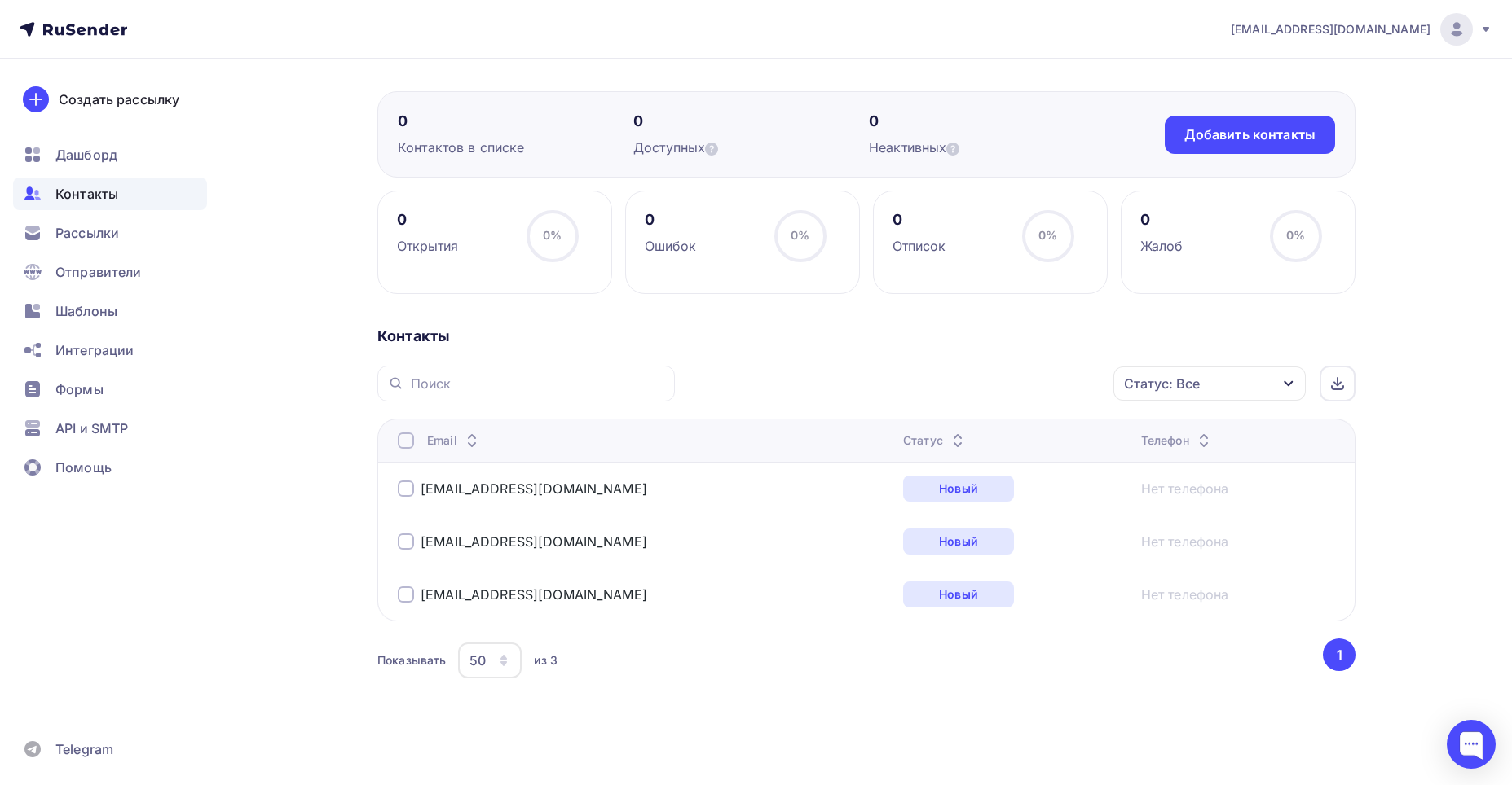
scroll to position [114, 0]
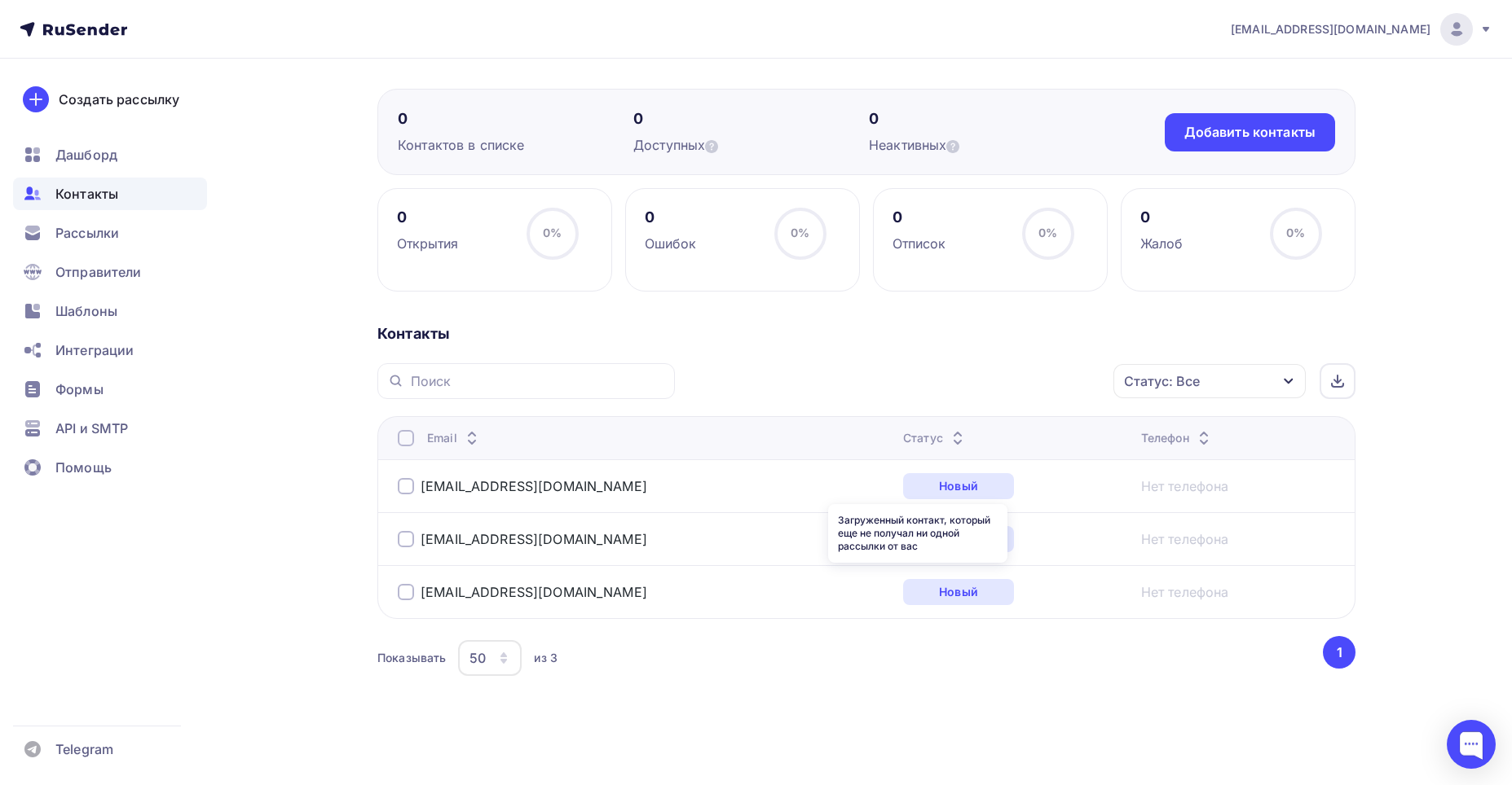
click at [914, 478] on div "Новый" at bounding box center [959, 486] width 111 height 26
click at [919, 492] on div "Новый" at bounding box center [959, 486] width 111 height 26
click at [1134, 503] on td "Нет телефона" at bounding box center [1244, 486] width 220 height 53
click at [1151, 496] on link "Нет телефона" at bounding box center [1185, 486] width 88 height 19
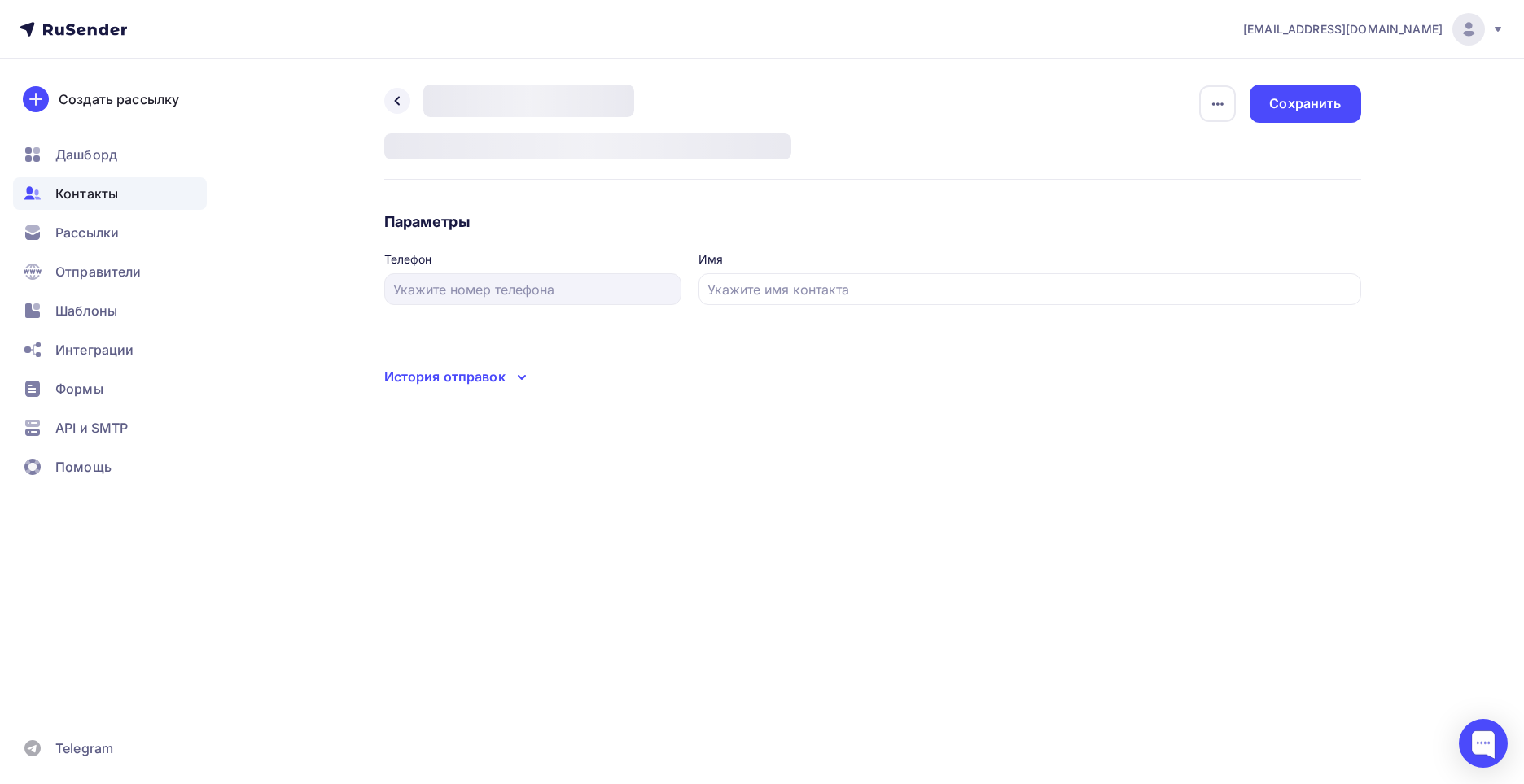
type input "[PERSON_NAME]"
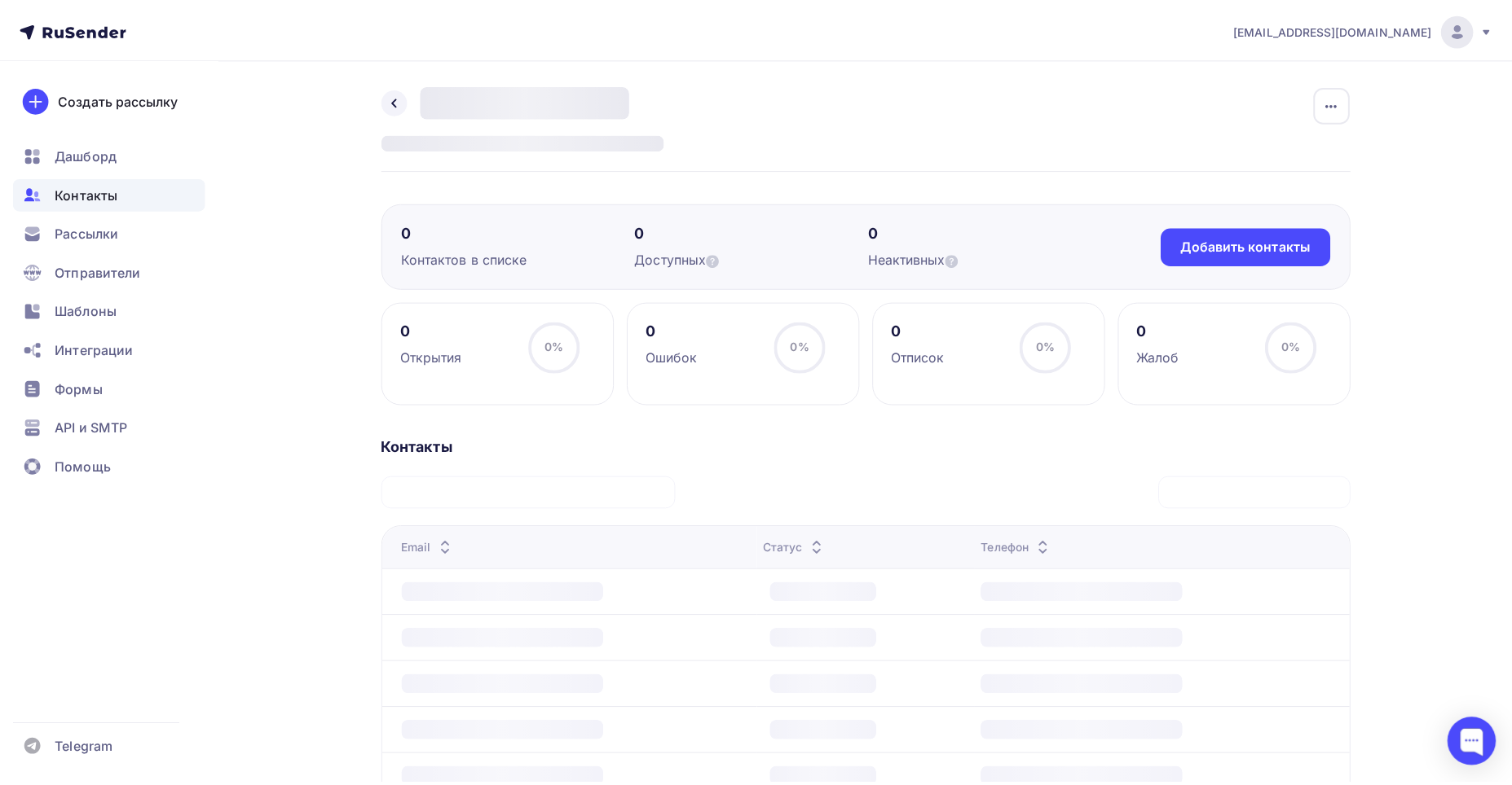
scroll to position [114, 0]
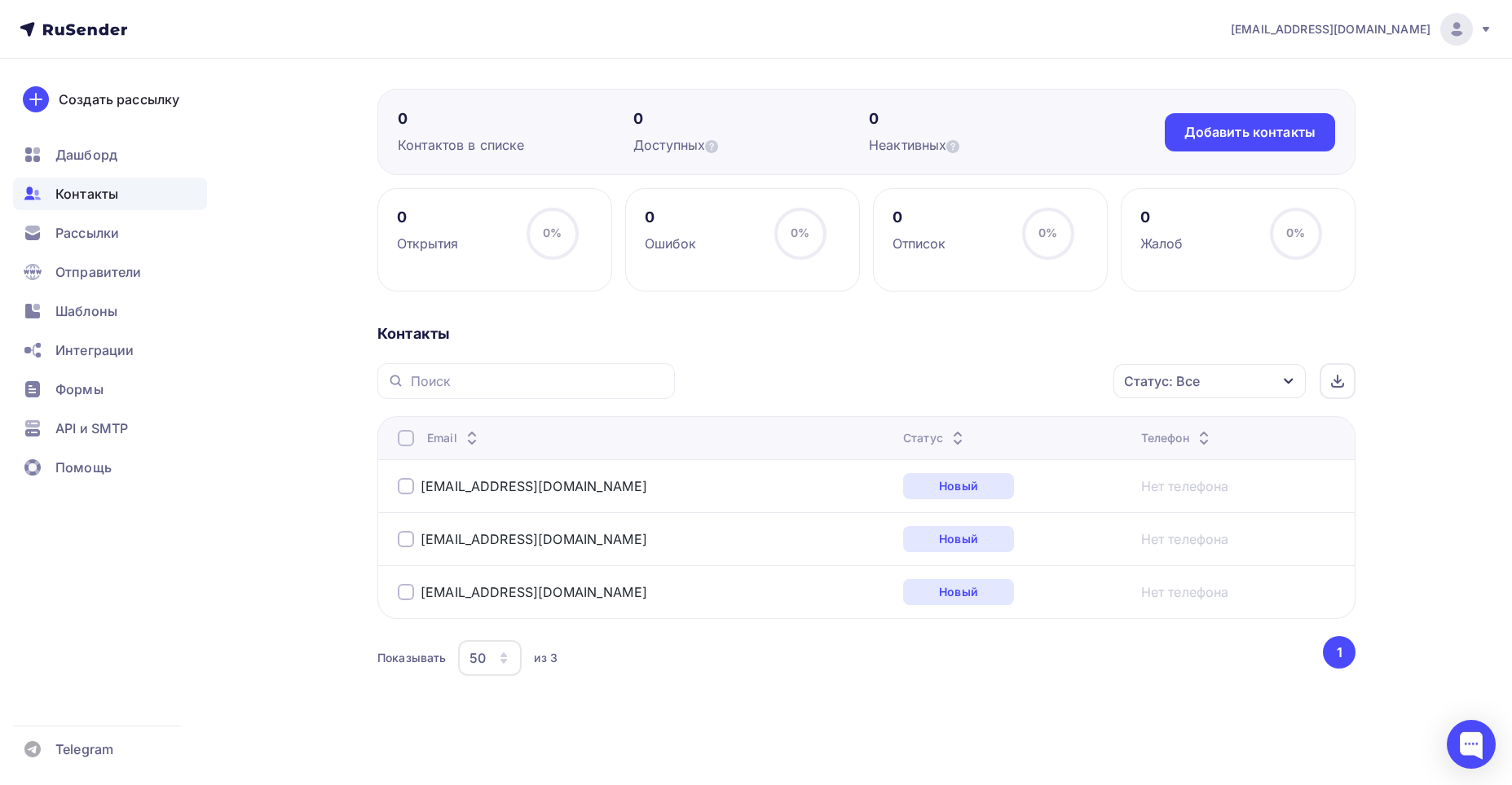
click at [508, 662] on icon "button" at bounding box center [503, 657] width 13 height 13
click at [518, 520] on link "10" at bounding box center [554, 509] width 176 height 32
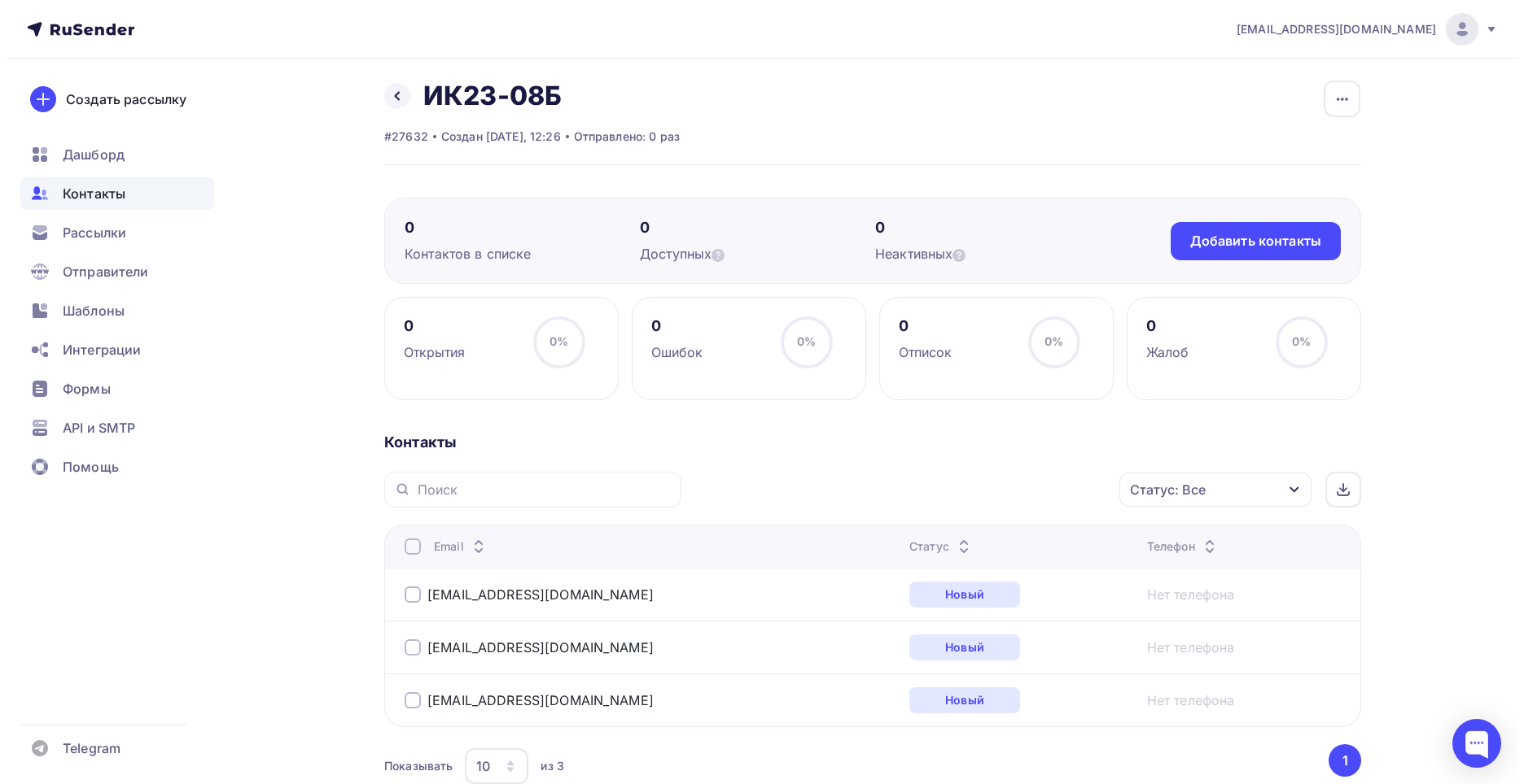
scroll to position [0, 0]
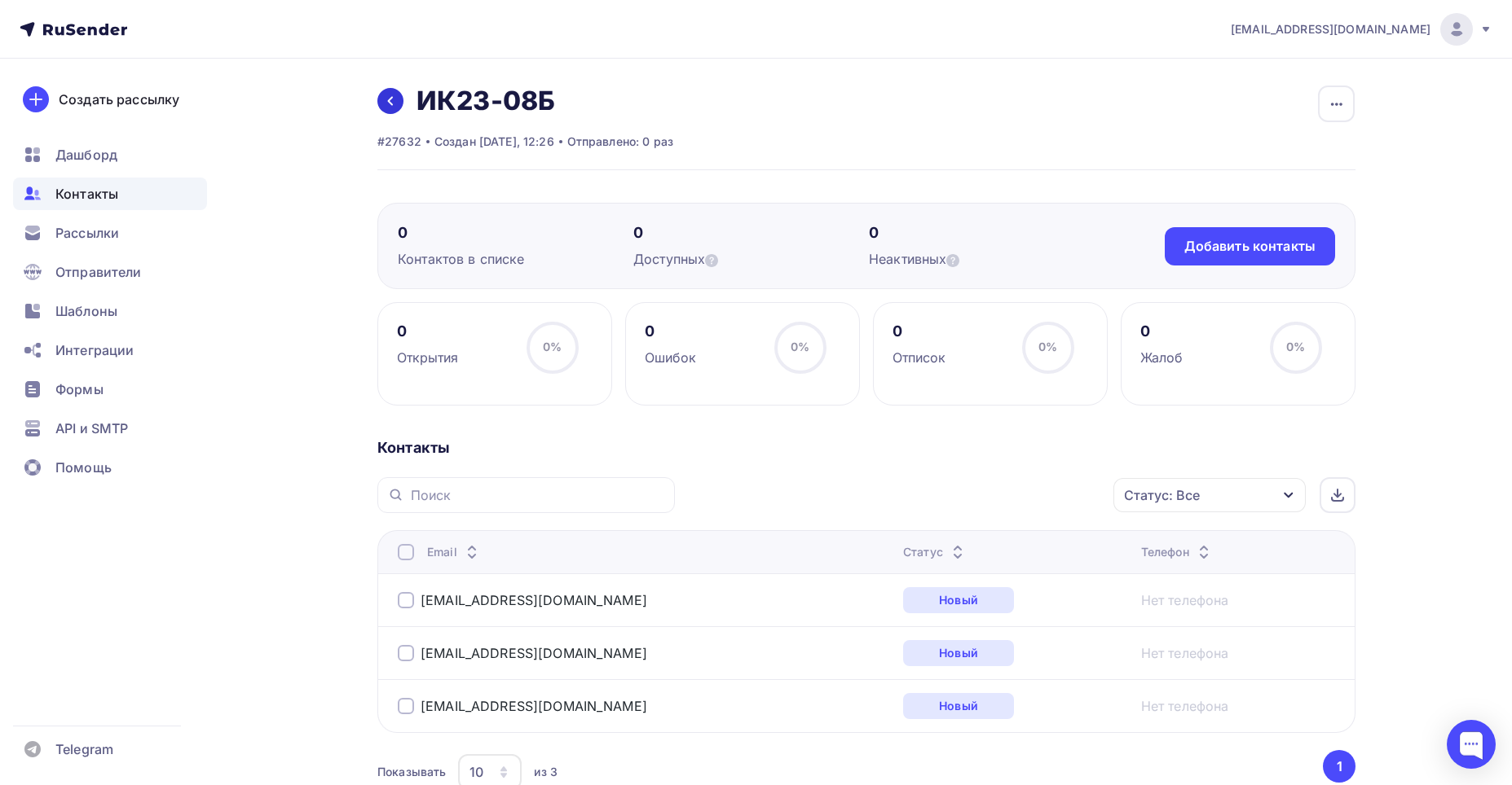
click at [391, 109] on link at bounding box center [390, 100] width 26 height 26
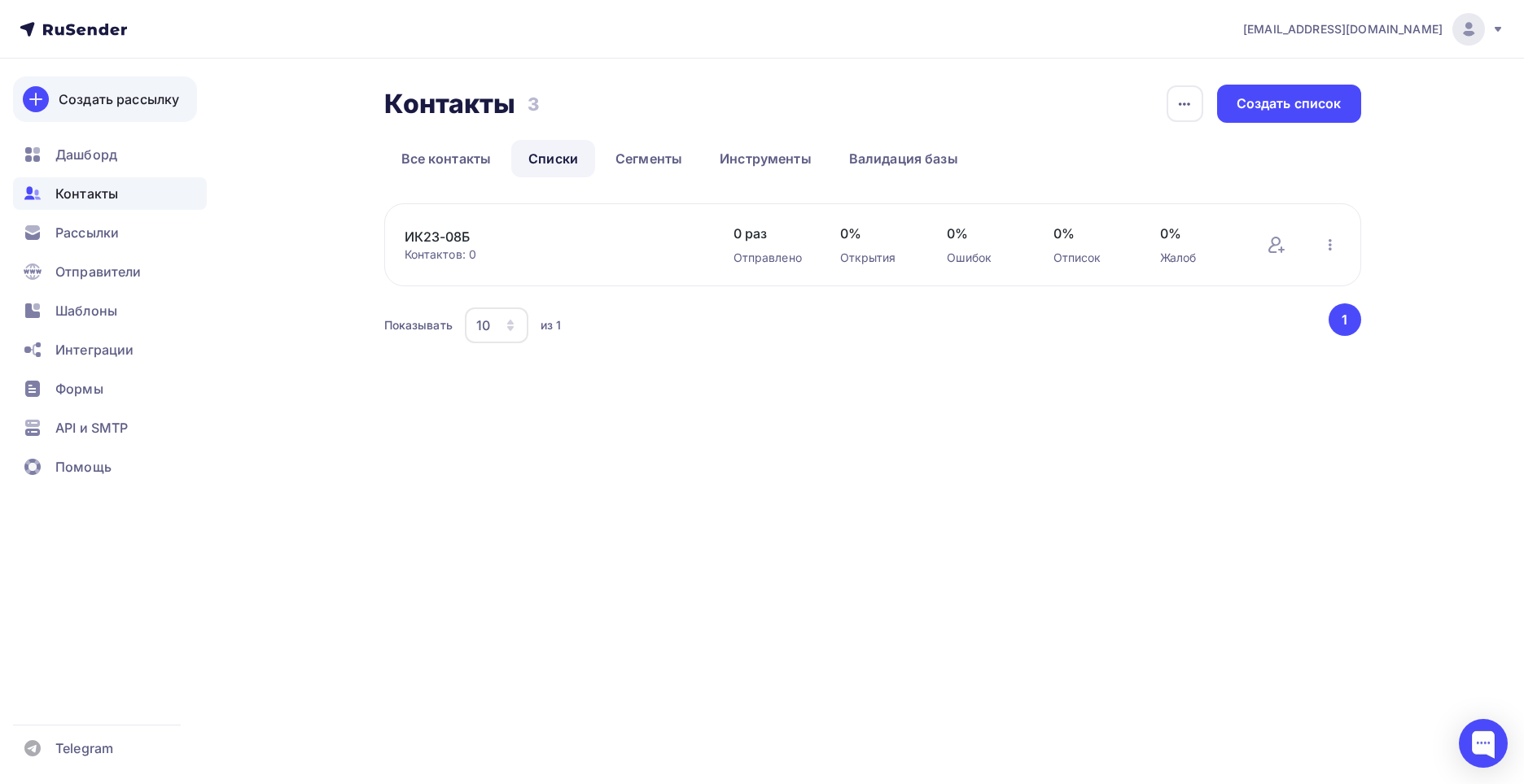
click at [85, 113] on link "Создать рассылку" at bounding box center [104, 99] width 184 height 46
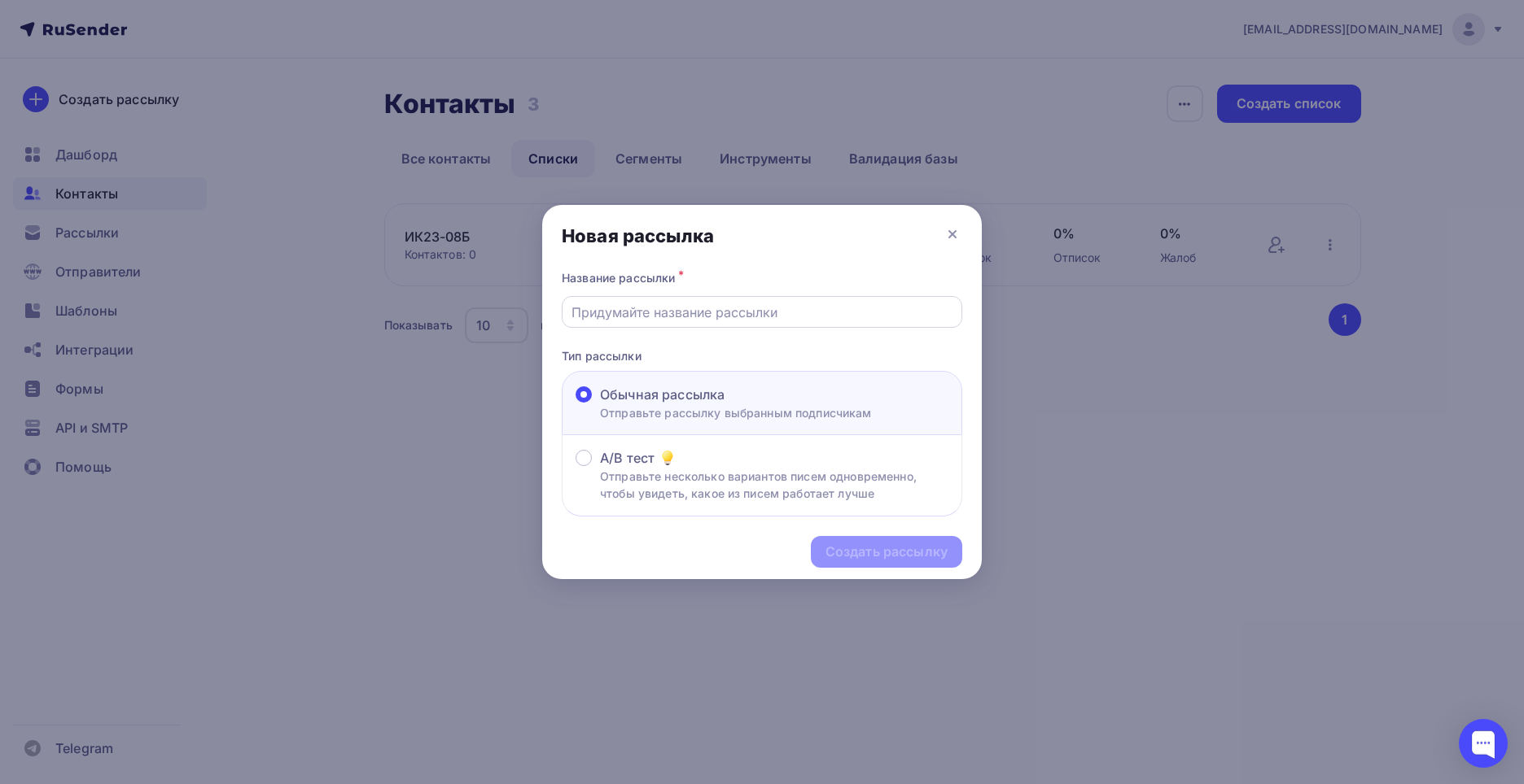
click at [689, 303] on input "text" at bounding box center [762, 312] width 381 height 19
paste input "Кукишев Никита"
type input "Кукишев Никита"
click at [829, 550] on div "Создать рассылку" at bounding box center [886, 552] width 122 height 18
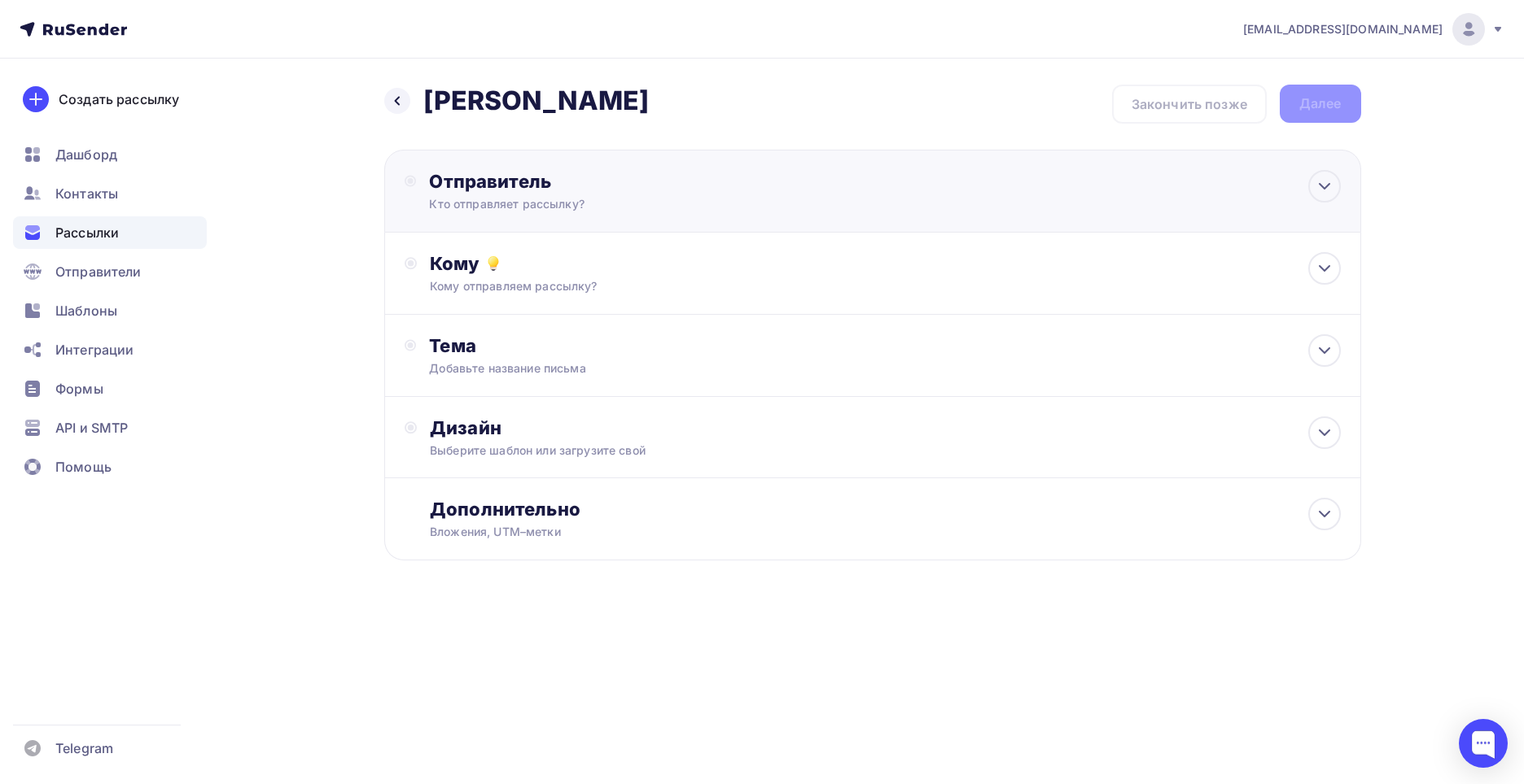
click at [599, 209] on div "Кто отправляет рассылку?" at bounding box center [588, 204] width 317 height 17
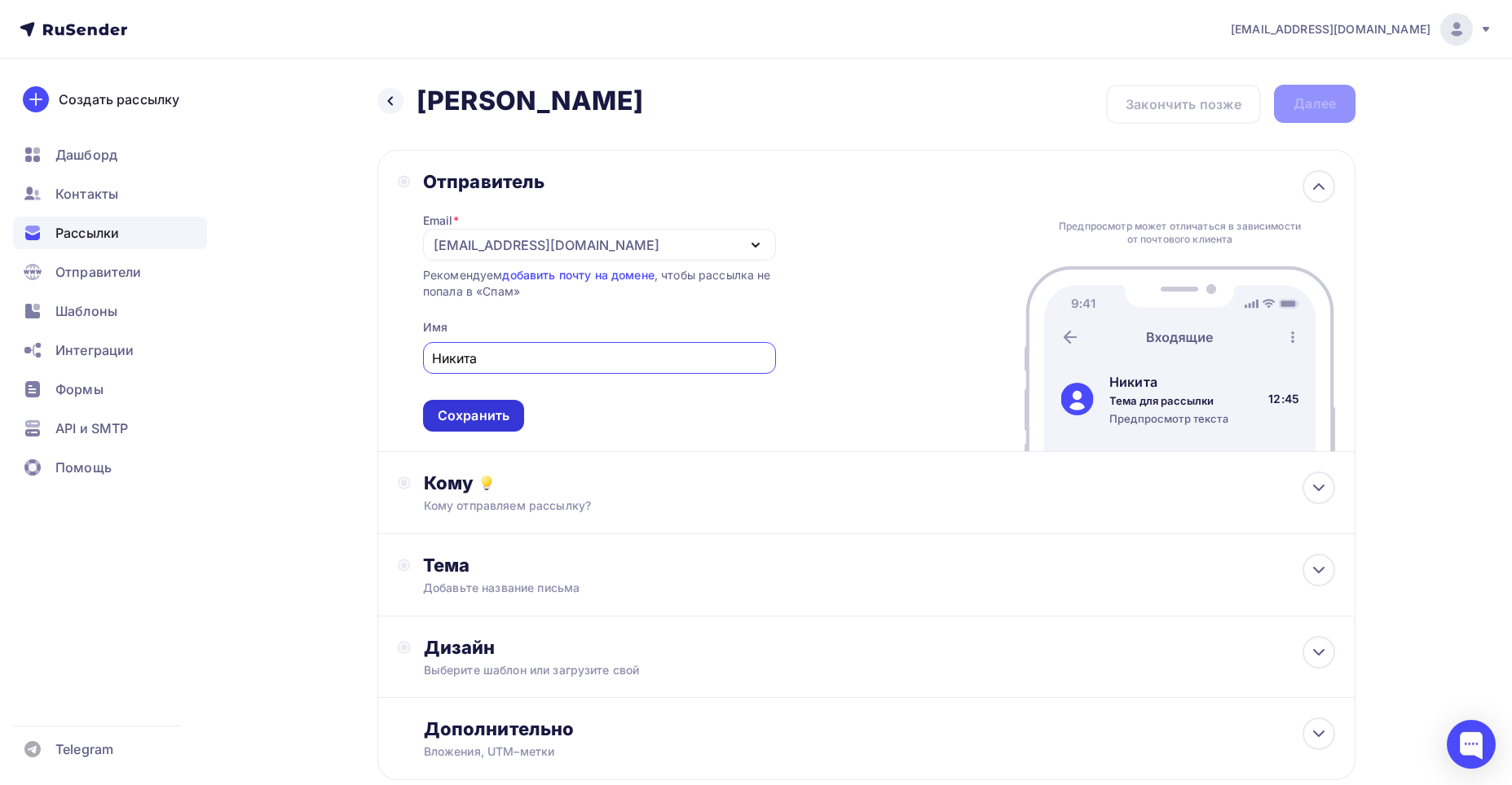
type input "Никита"
click at [476, 412] on div "Сохранить" at bounding box center [473, 415] width 72 height 19
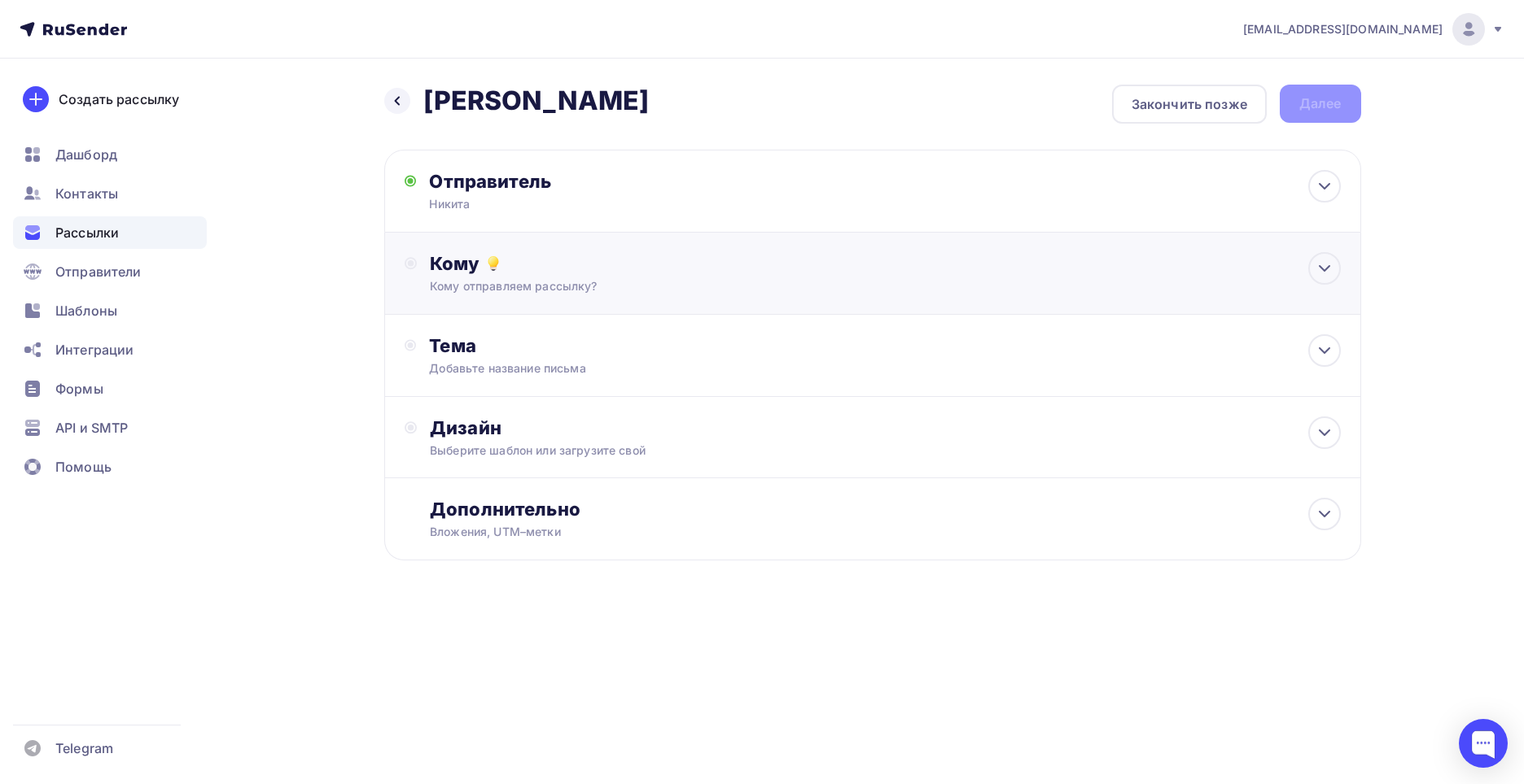
click at [525, 312] on div "Кому Кому отправляем рассылку? Списки получателей Выберите список Все списки id…" at bounding box center [873, 273] width 977 height 82
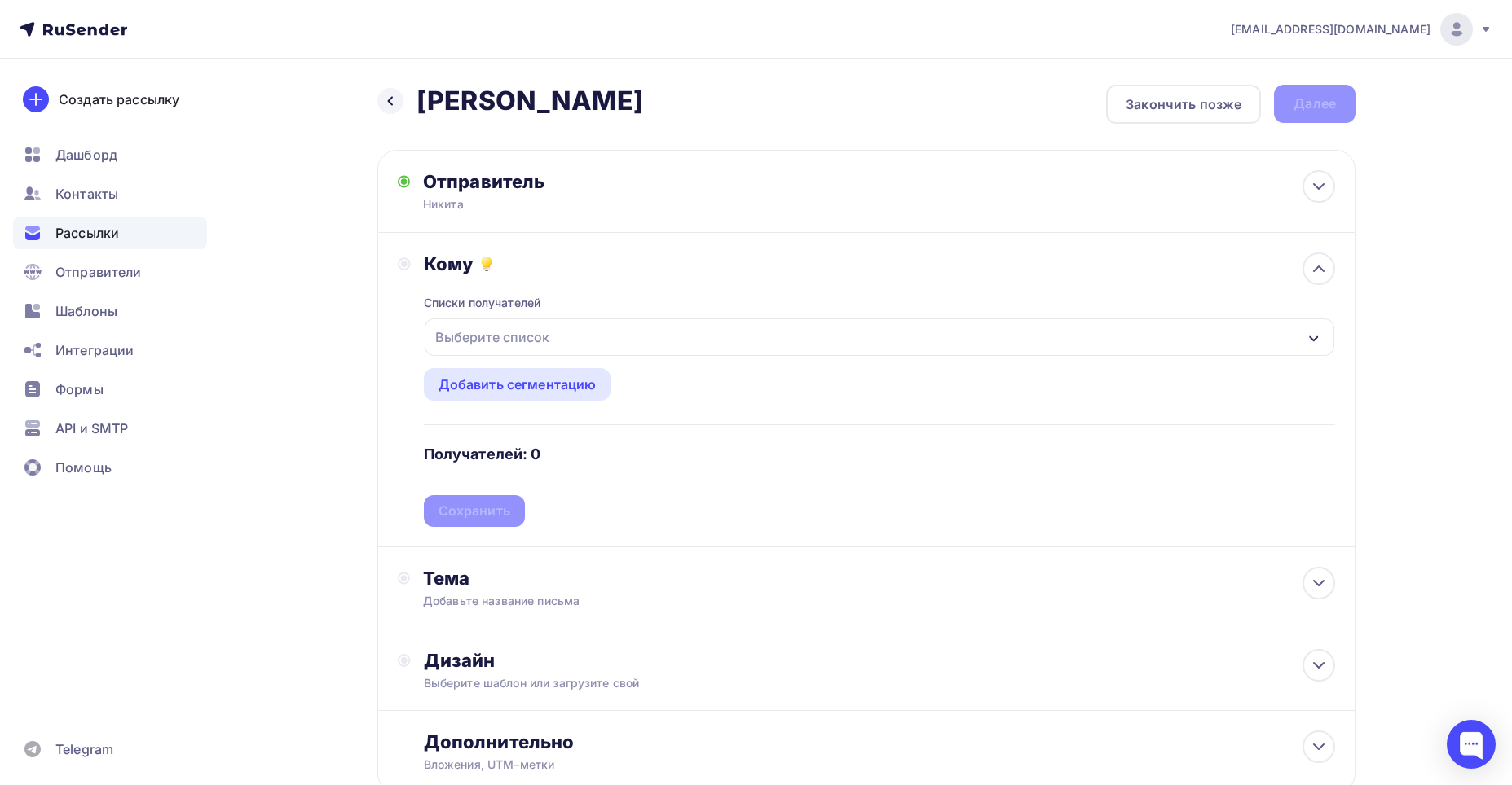
click at [532, 343] on div "Выберите список" at bounding box center [492, 337] width 127 height 29
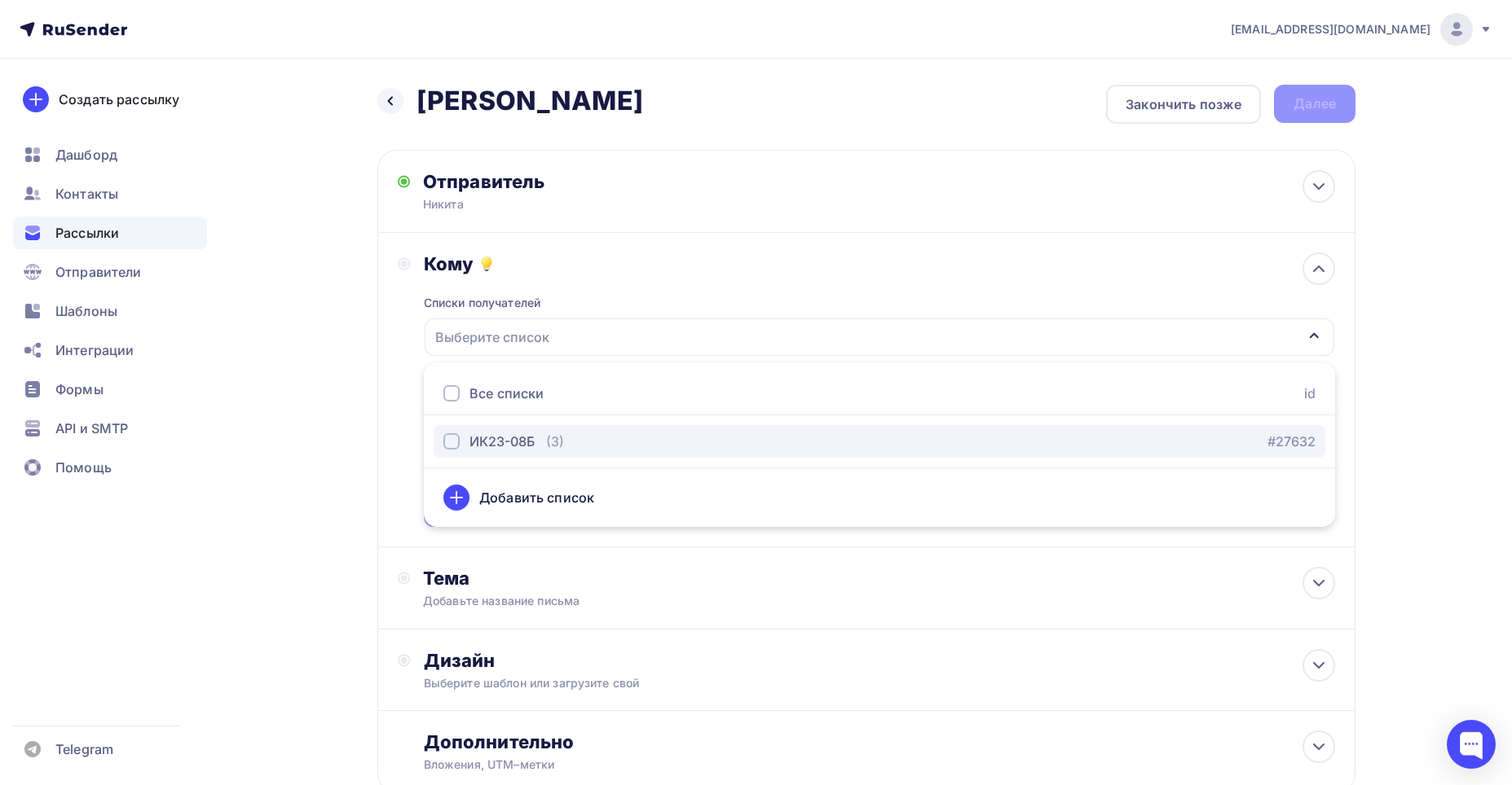
click at [507, 443] on div "ИК23-08Б" at bounding box center [502, 441] width 65 height 19
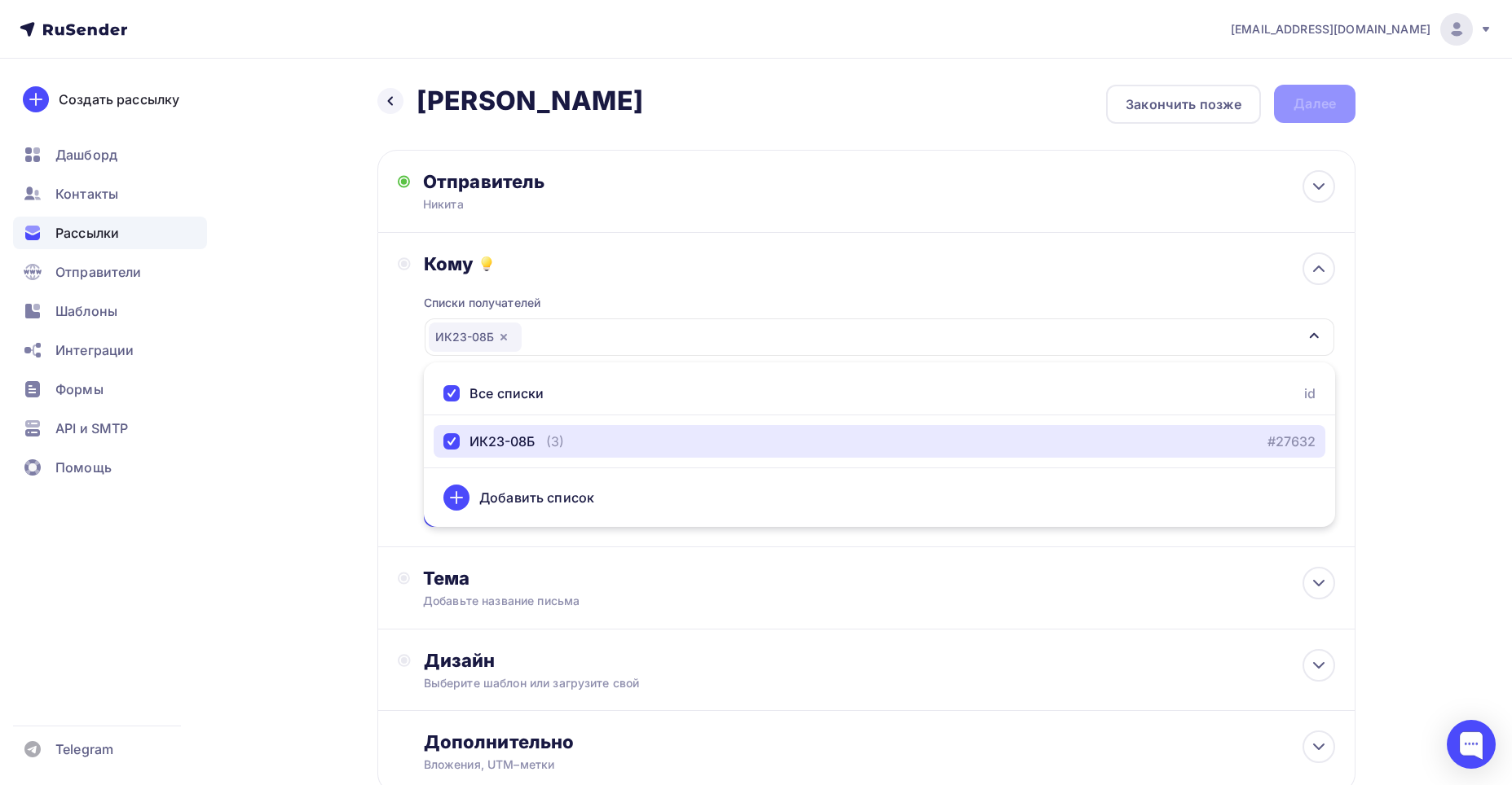
click at [508, 336] on icon "button" at bounding box center [503, 337] width 13 height 13
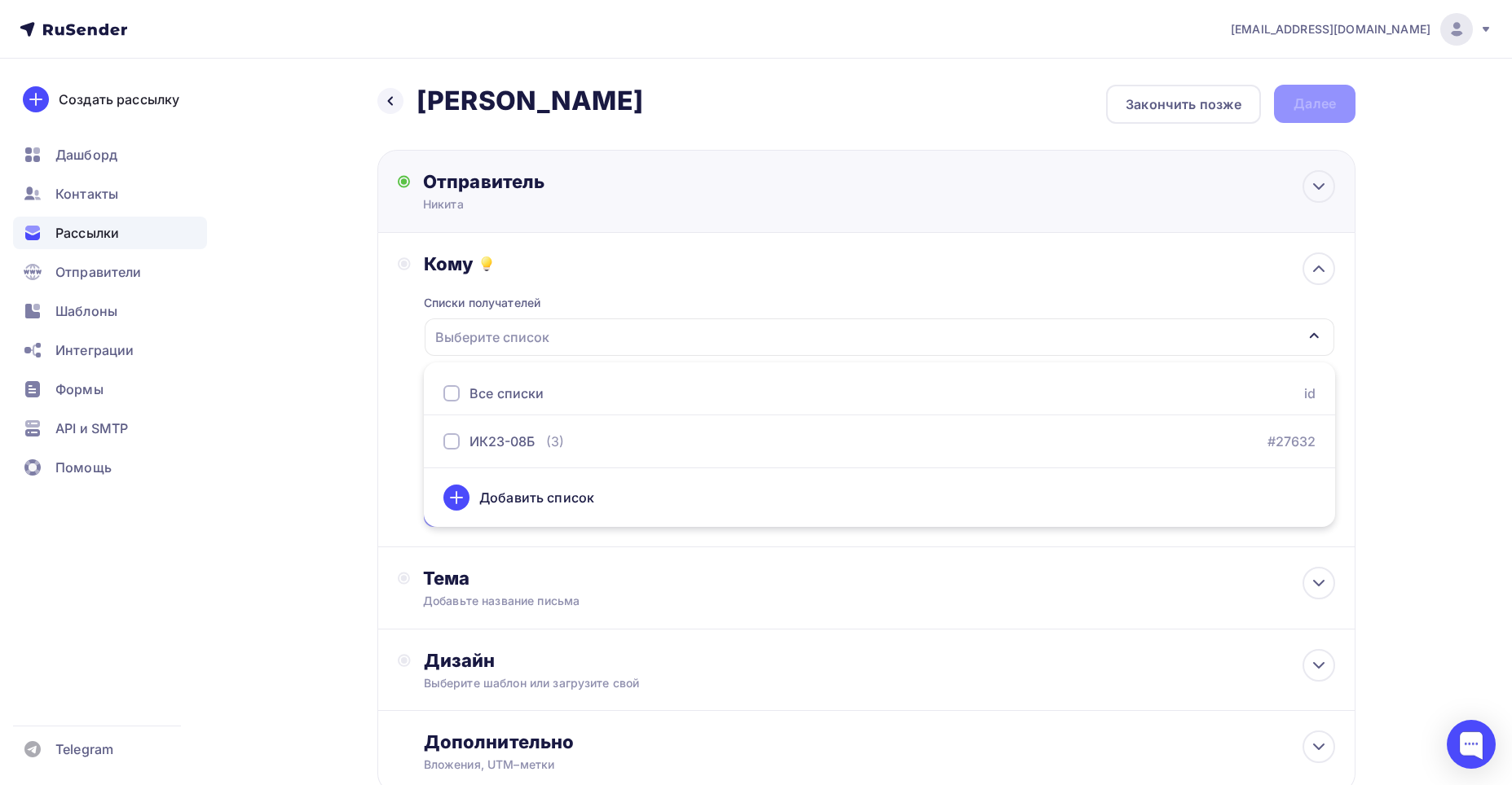
click at [506, 199] on div "Никита" at bounding box center [582, 205] width 318 height 17
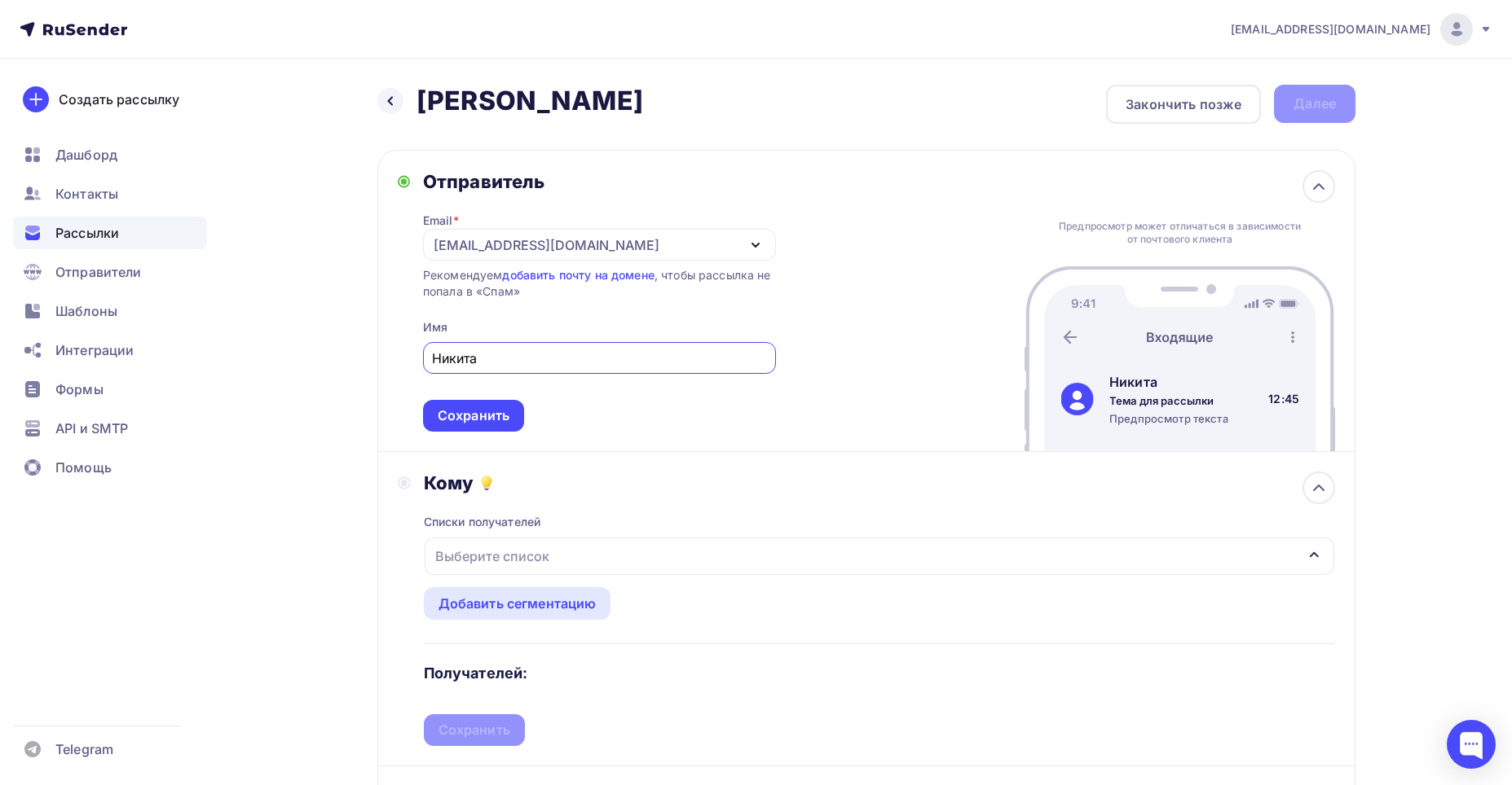
click at [408, 106] on div "Назад Кукишев Никита Кукишев Никита" at bounding box center [510, 100] width 266 height 32
click at [397, 105] on div at bounding box center [390, 100] width 26 height 26
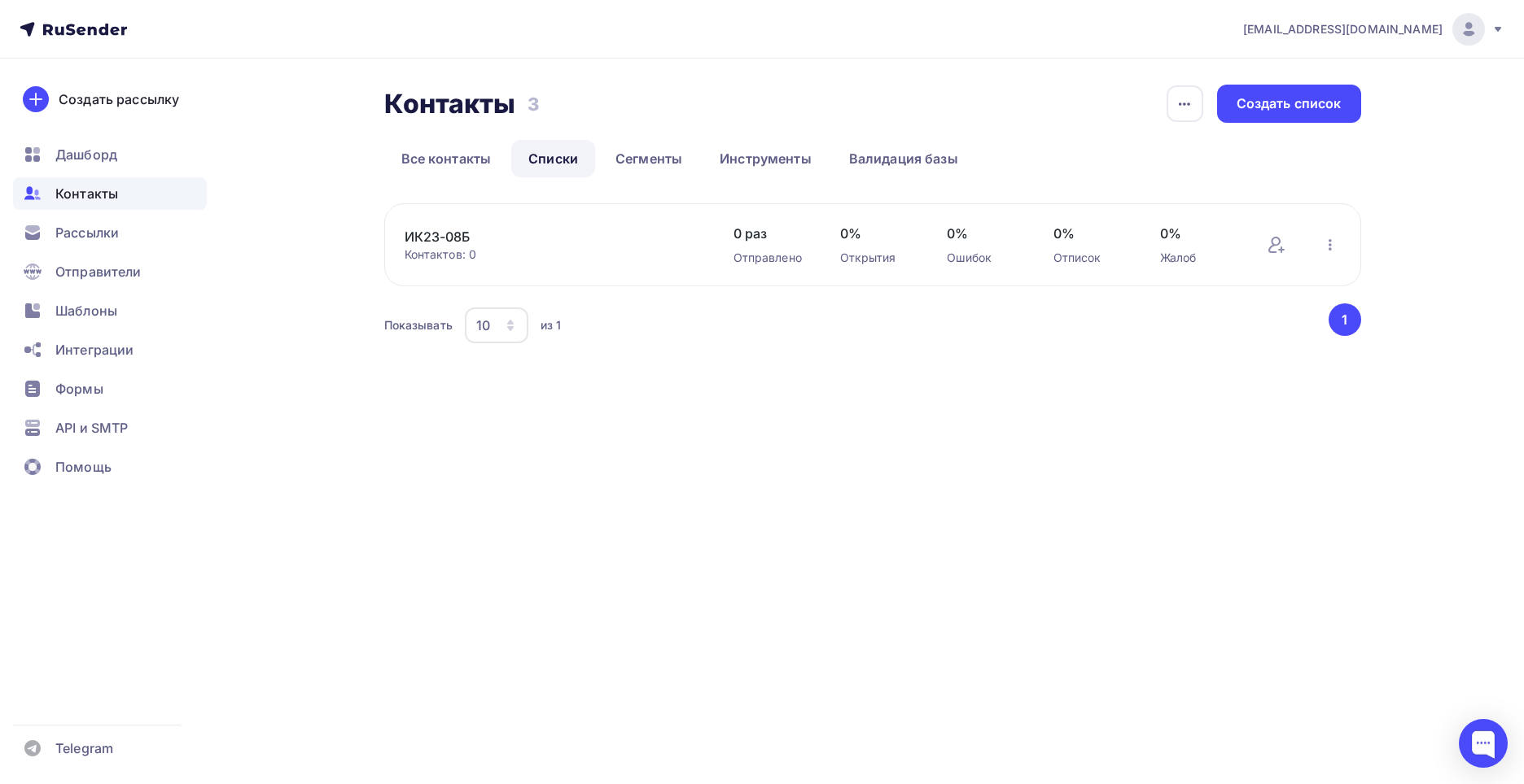
click at [447, 244] on link "ИК23-08Б" at bounding box center [543, 236] width 276 height 19
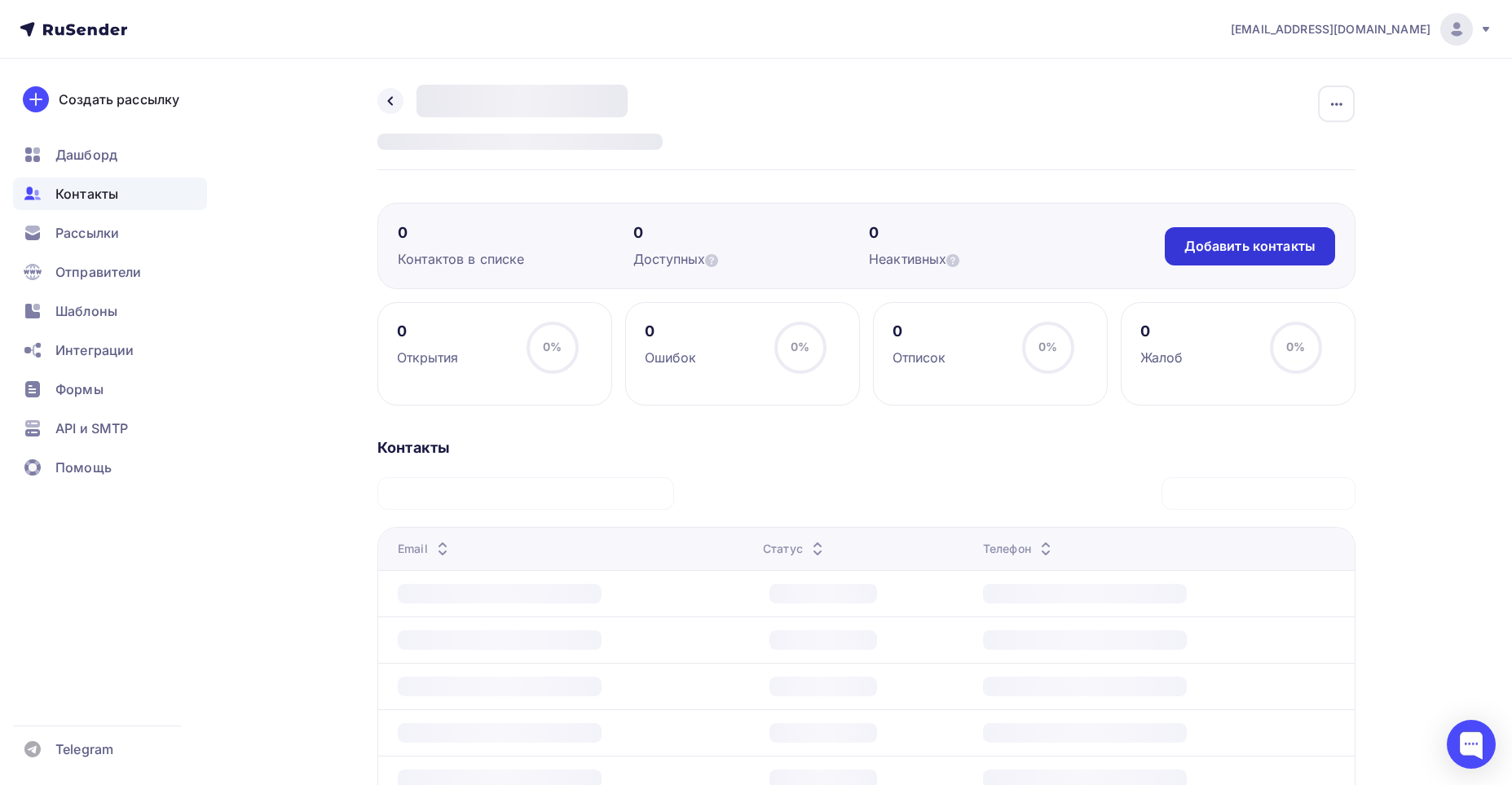
click at [1266, 245] on div "Добавить контакты" at bounding box center [1249, 245] width 132 height 19
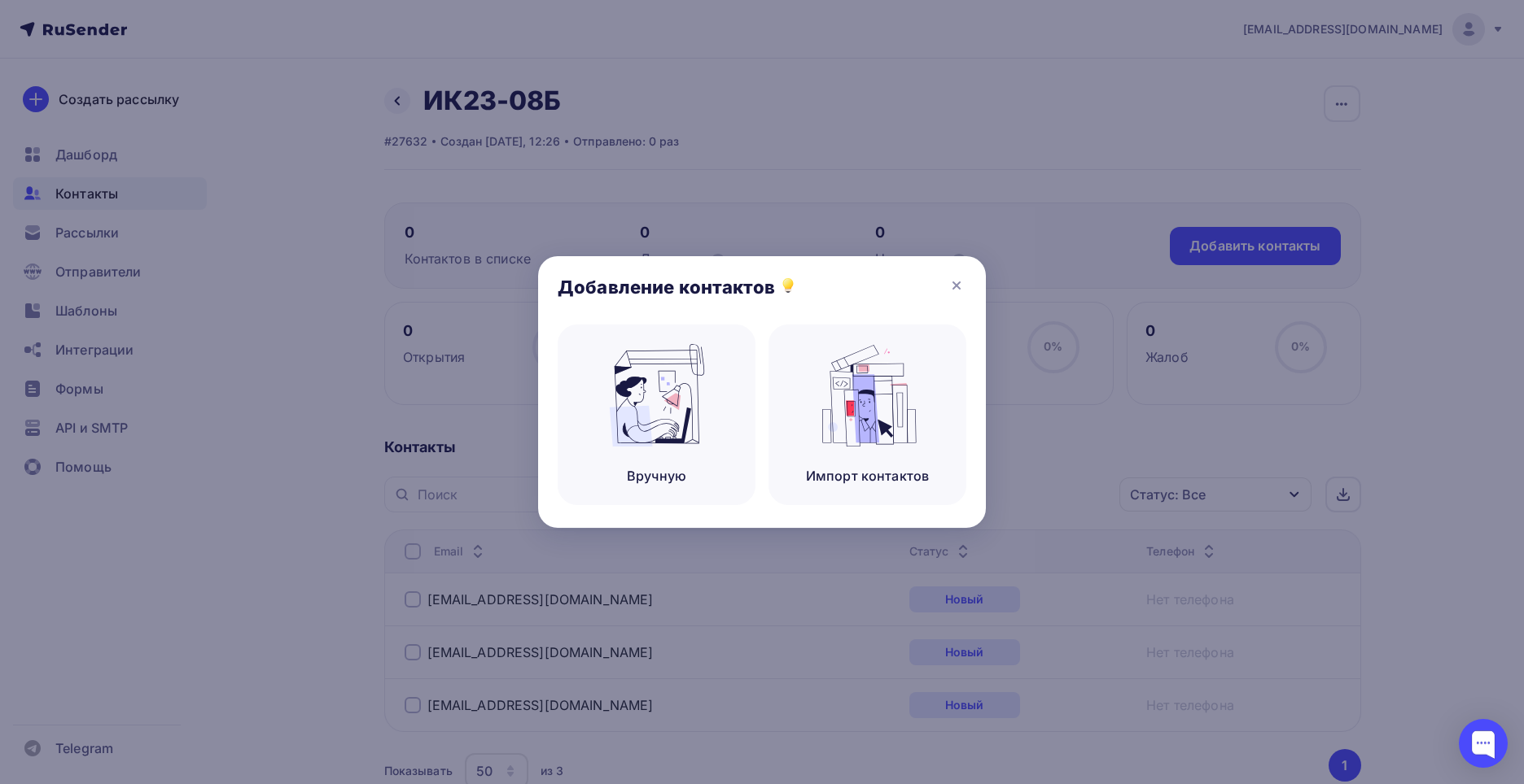
click at [946, 285] on div "Добавление контактов" at bounding box center [762, 290] width 448 height 68
click at [956, 291] on icon at bounding box center [957, 286] width 19 height 19
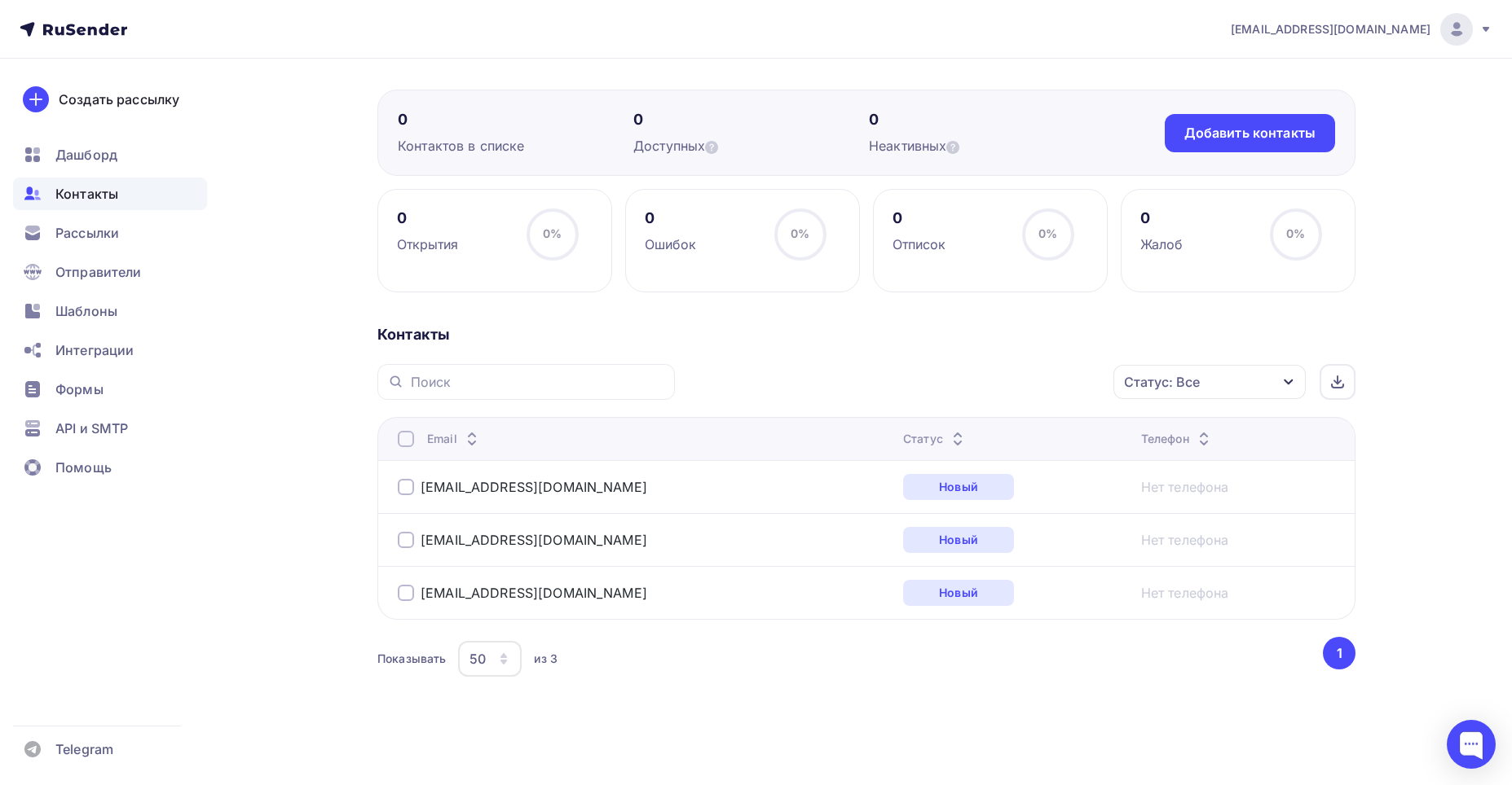
scroll to position [114, 0]
click at [408, 481] on div at bounding box center [405, 486] width 17 height 17
drag, startPoint x: 401, startPoint y: 520, endPoint x: 662, endPoint y: 435, distance: 274.5
click at [426, 505] on tbody "nikkukishev@yandex.ru Новый Нет телефона romababushkin7@gmail.com Новый Нет тел…" at bounding box center [865, 539] width 977 height 159
click at [919, 391] on div "Действие" at bounding box center [991, 382] width 215 height 32
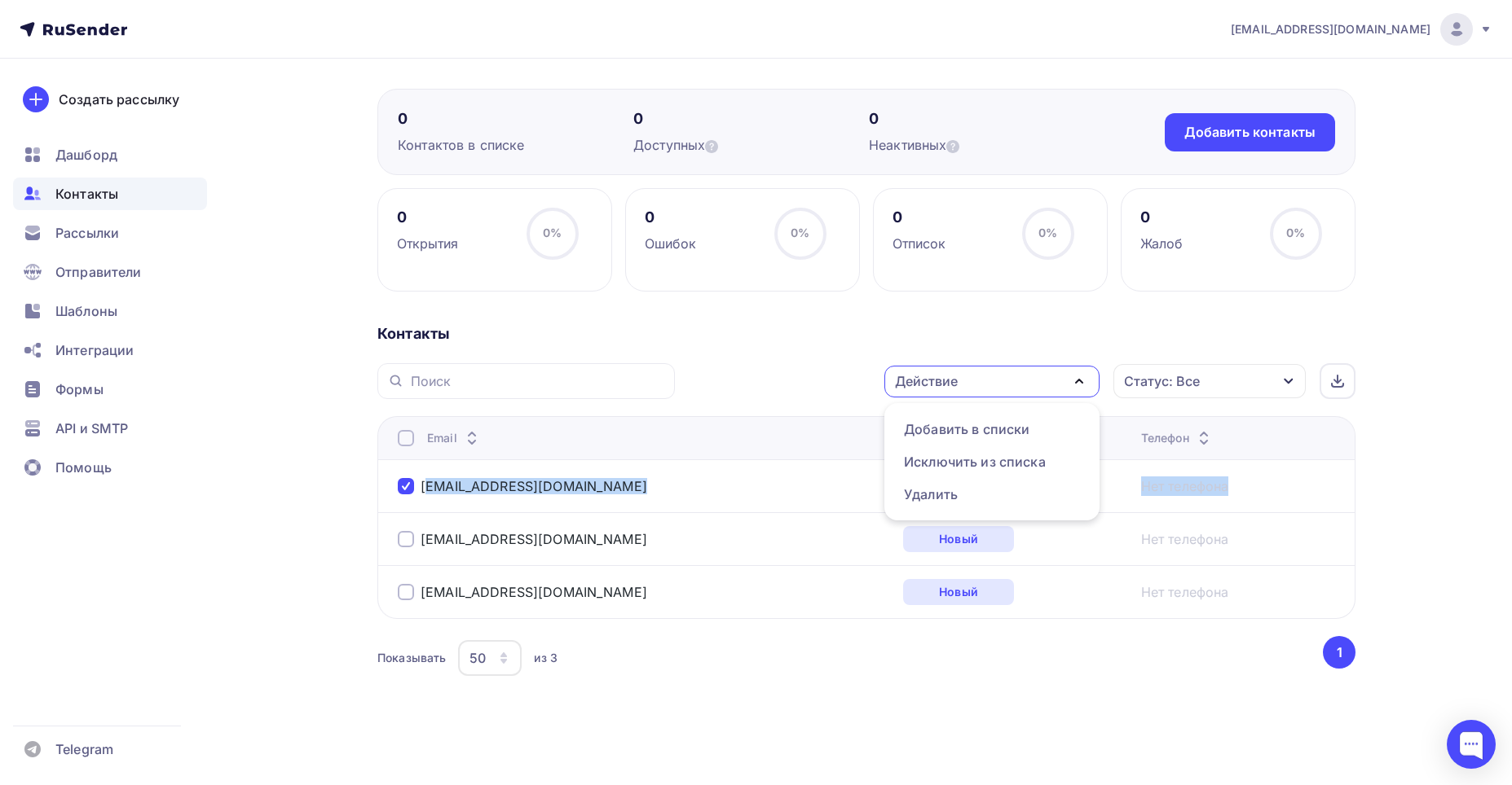
click at [920, 391] on div "Действие" at bounding box center [926, 381] width 62 height 19
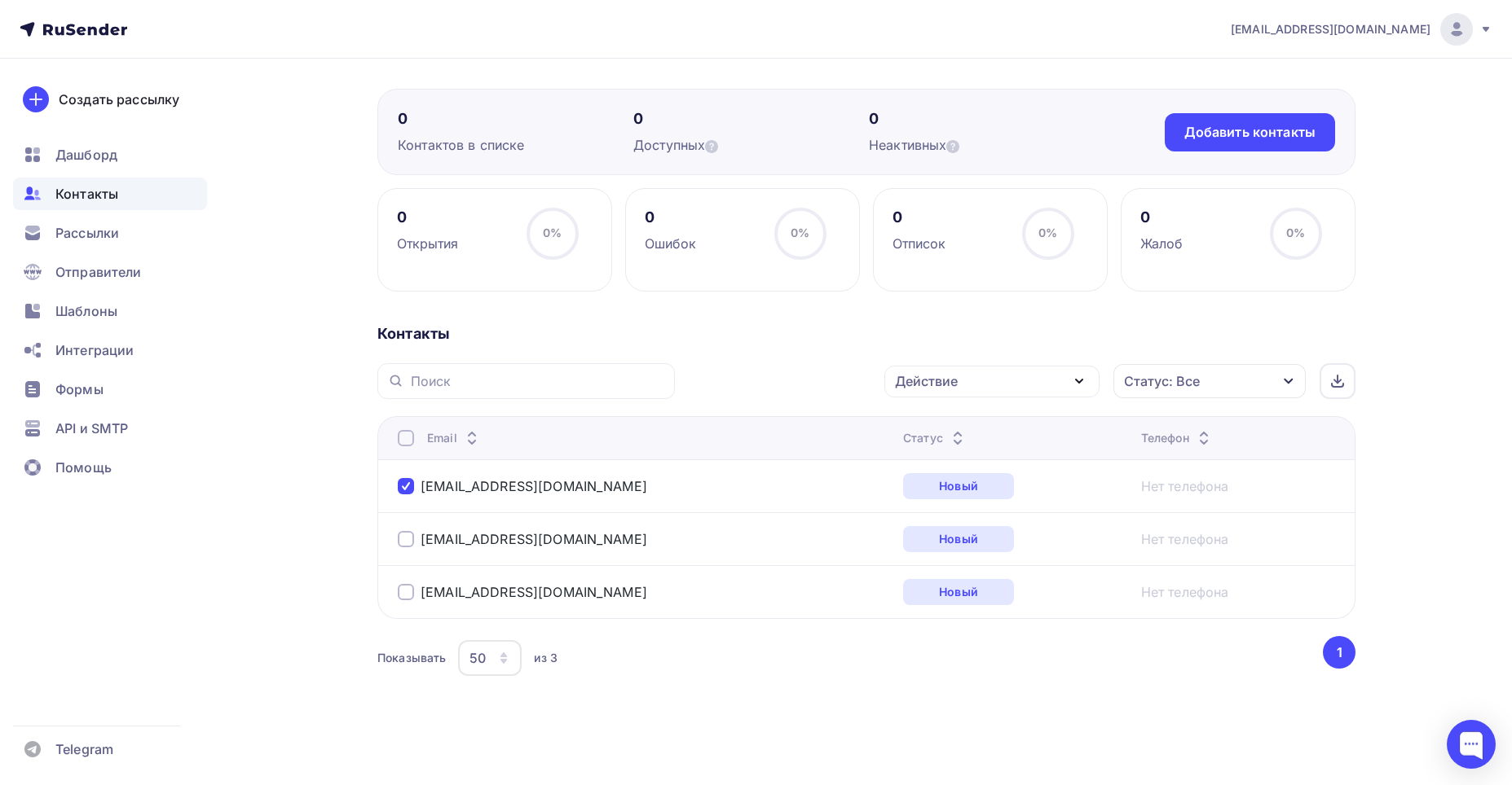
click at [398, 443] on div at bounding box center [405, 438] width 17 height 17
click at [930, 366] on div "Действие" at bounding box center [991, 382] width 215 height 32
click at [937, 486] on div "Удалить" at bounding box center [930, 495] width 54 height 19
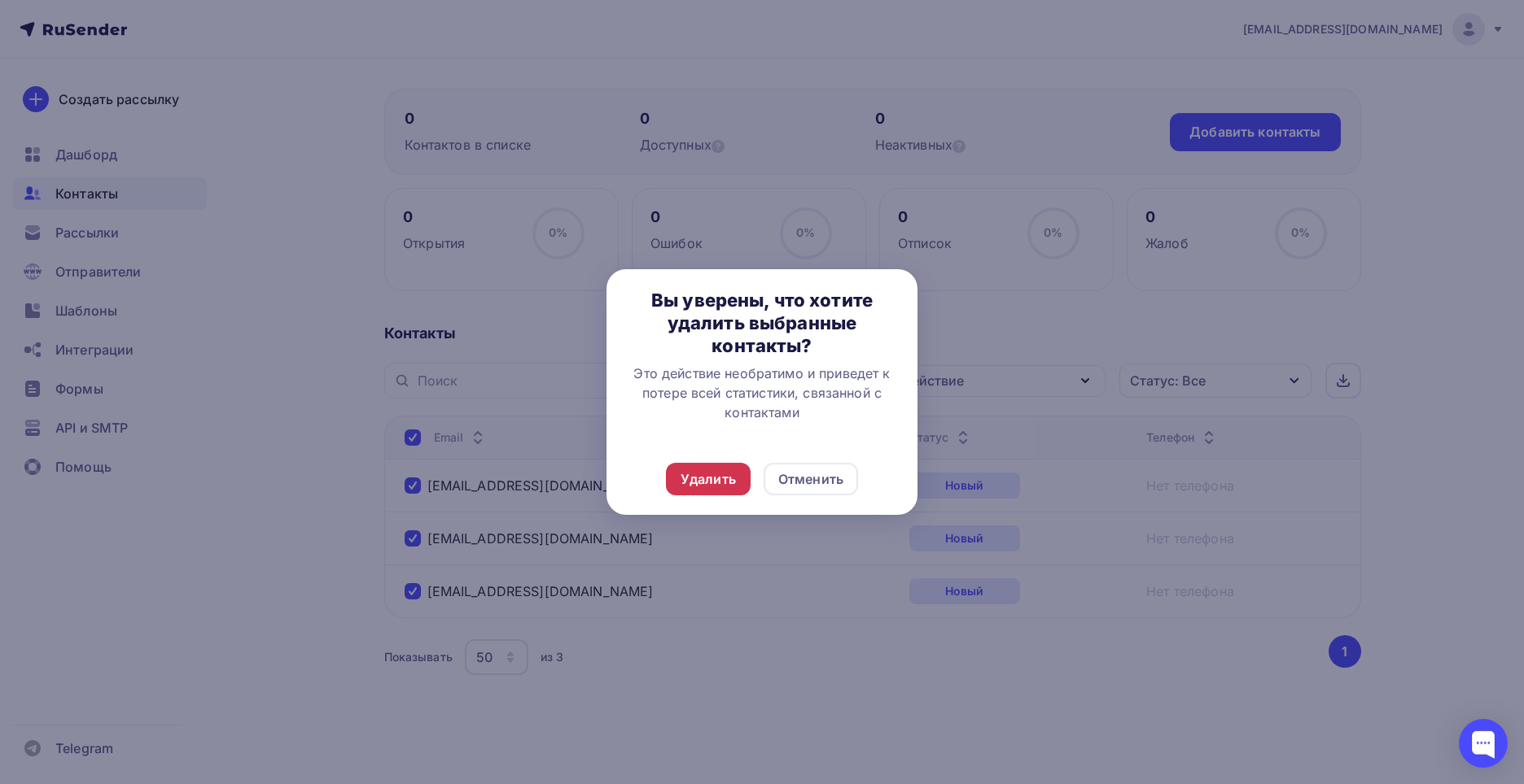
click at [716, 486] on div "Удалить" at bounding box center [708, 480] width 55 height 19
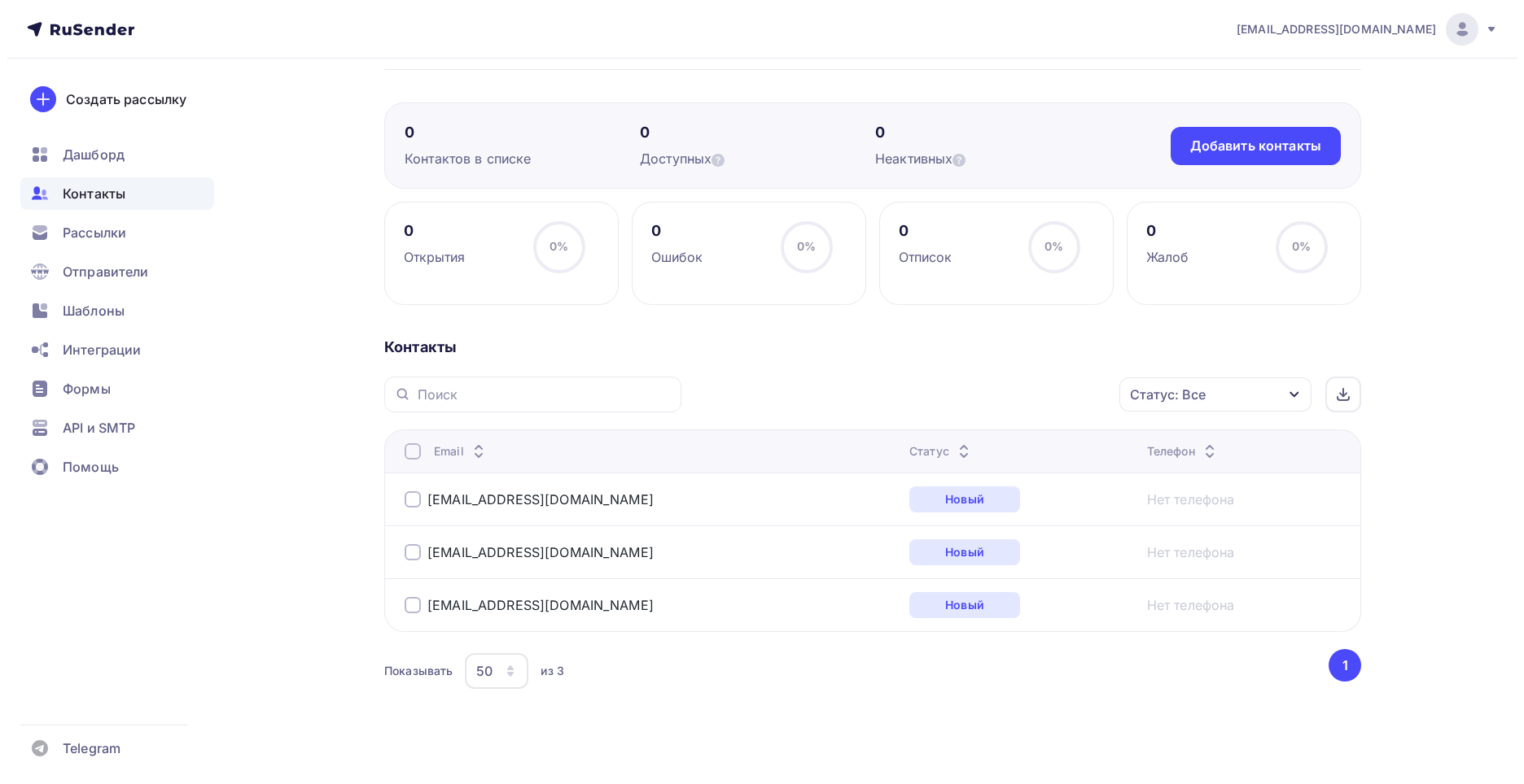
scroll to position [114, 0]
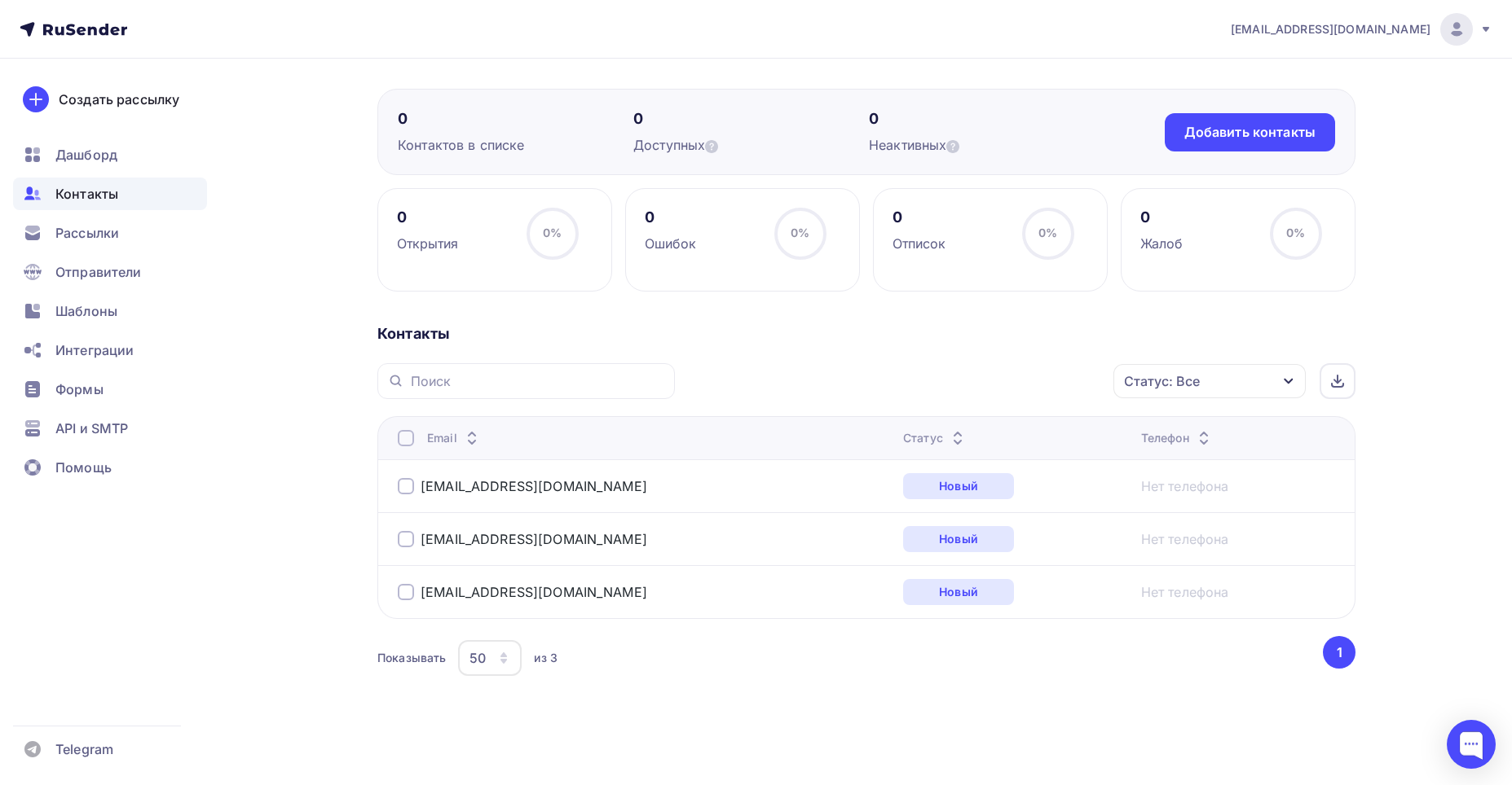
click at [400, 437] on div at bounding box center [405, 438] width 17 height 17
click at [922, 385] on div "Действие" at bounding box center [926, 381] width 62 height 19
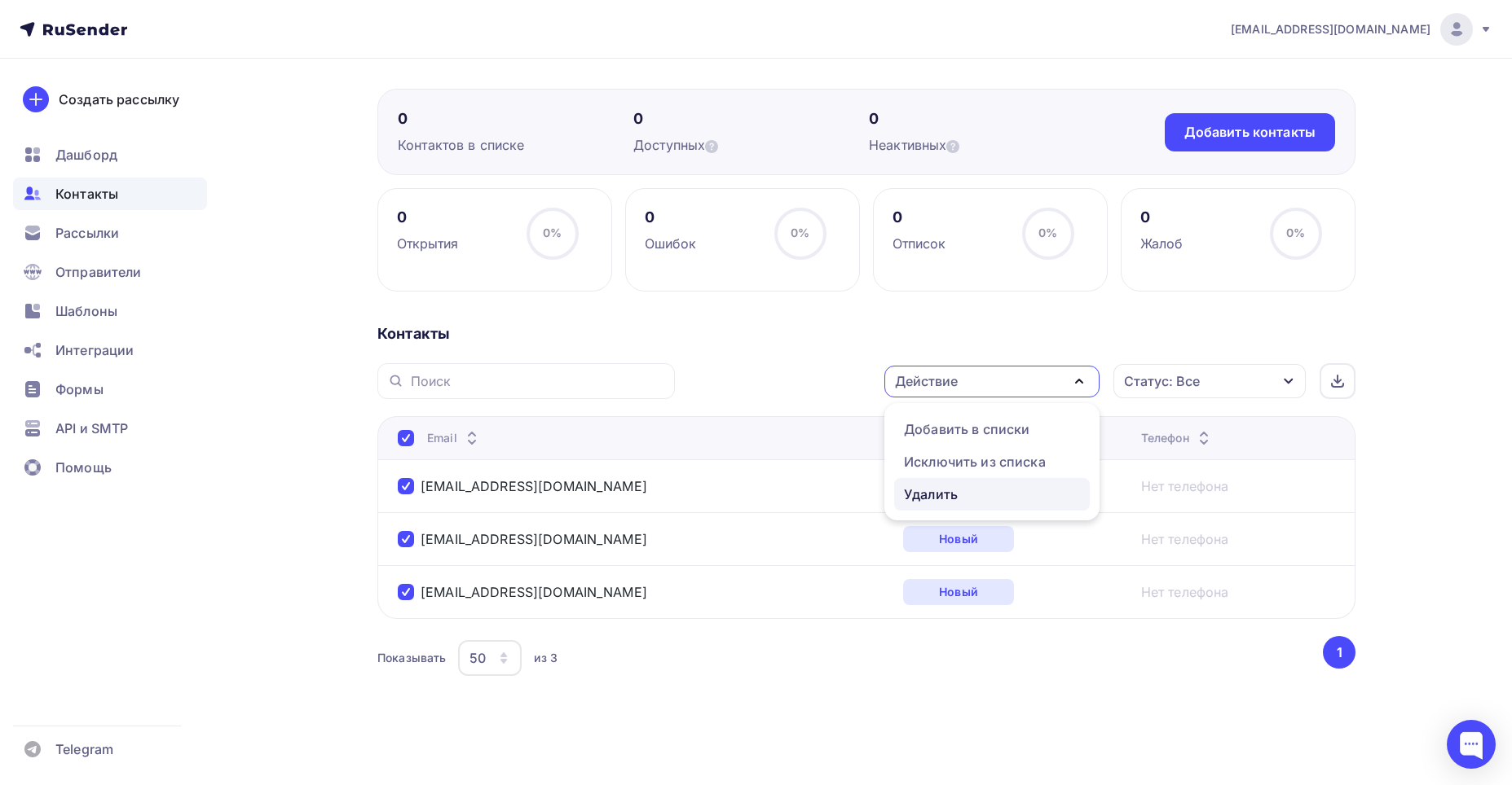
click at [962, 487] on div "Удалить" at bounding box center [992, 495] width 176 height 19
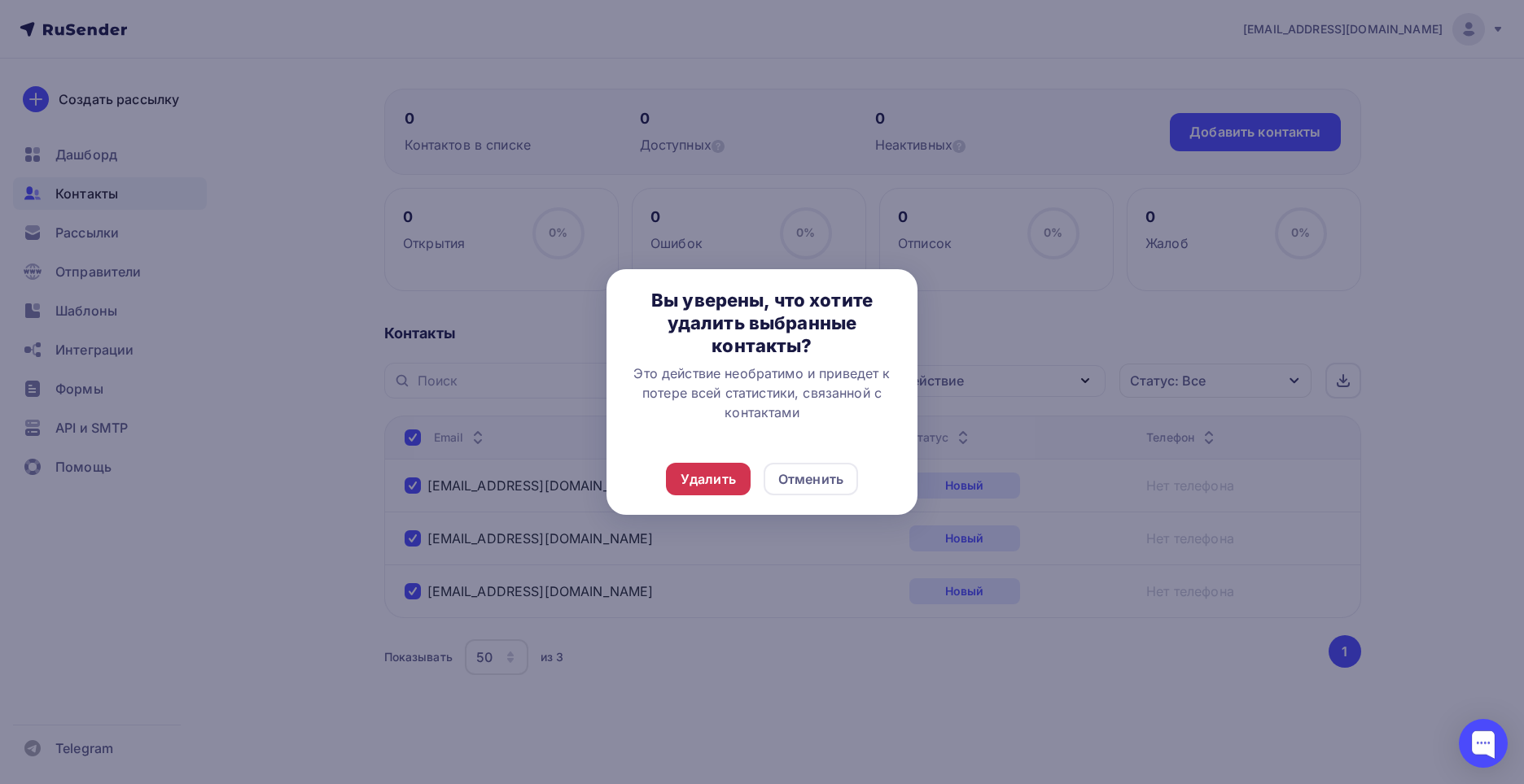
click at [714, 478] on div "Удалить" at bounding box center [708, 480] width 55 height 19
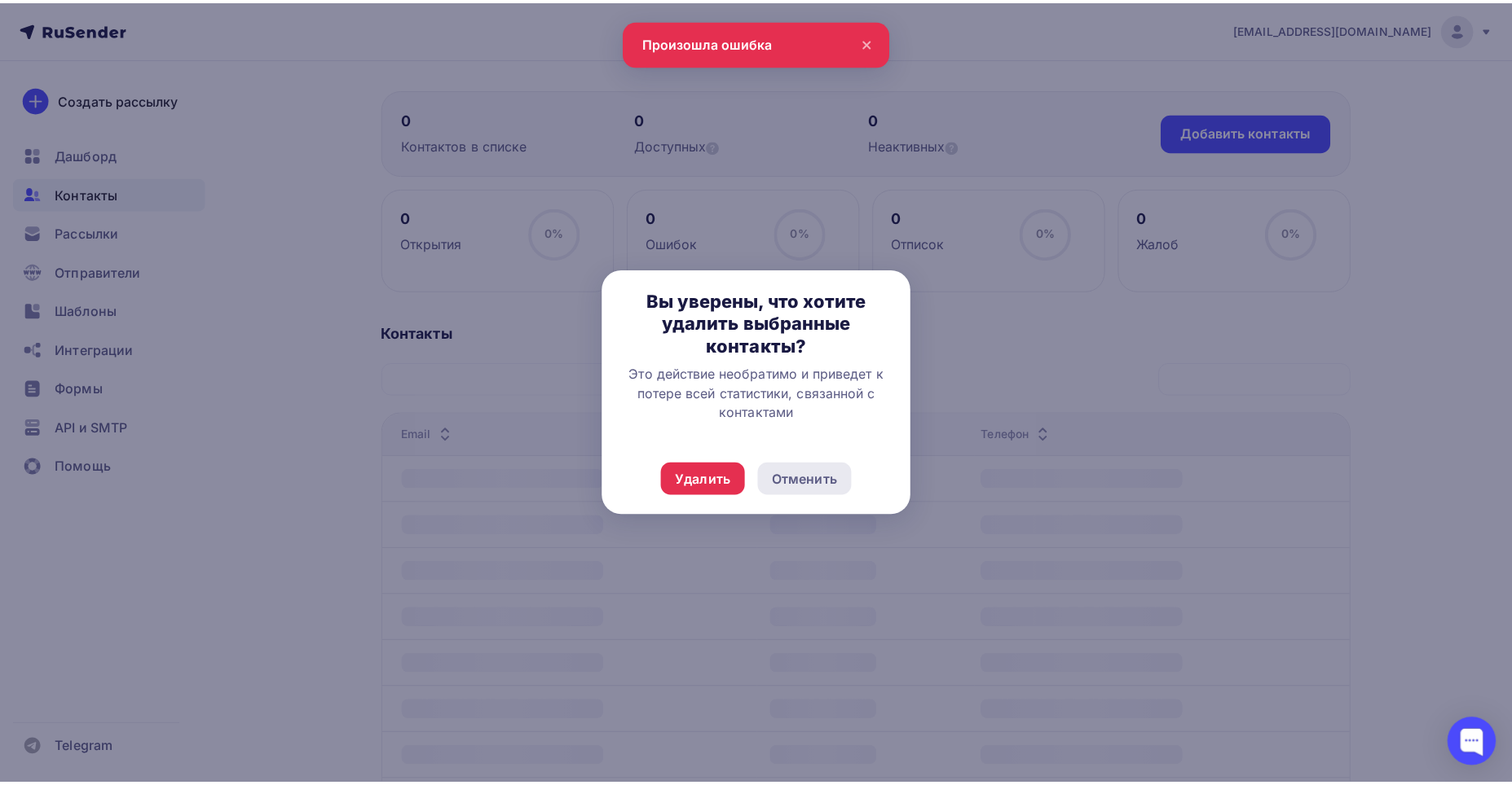
scroll to position [32, 0]
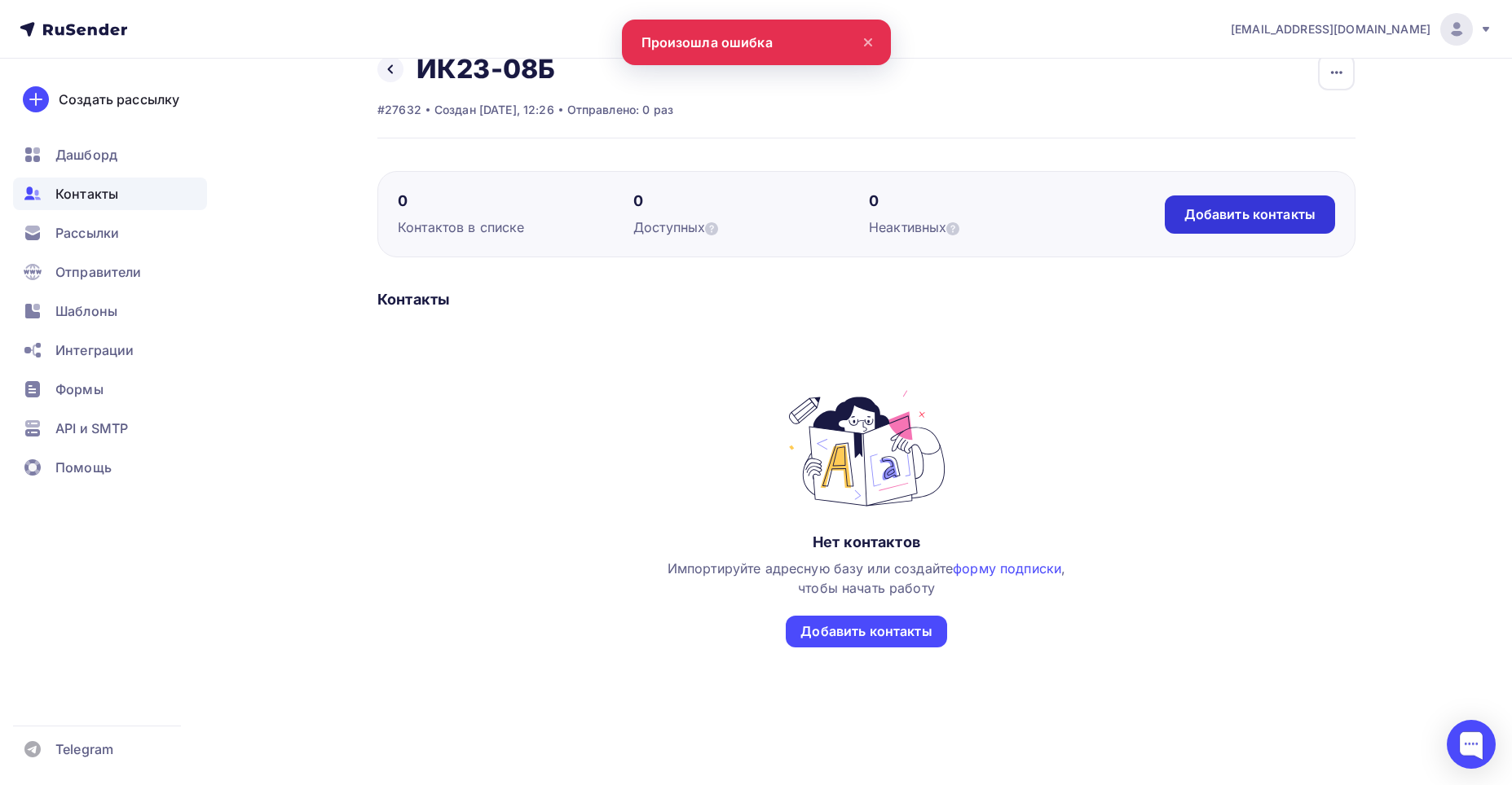
click at [1232, 201] on div "Добавить контакты" at bounding box center [1249, 214] width 170 height 38
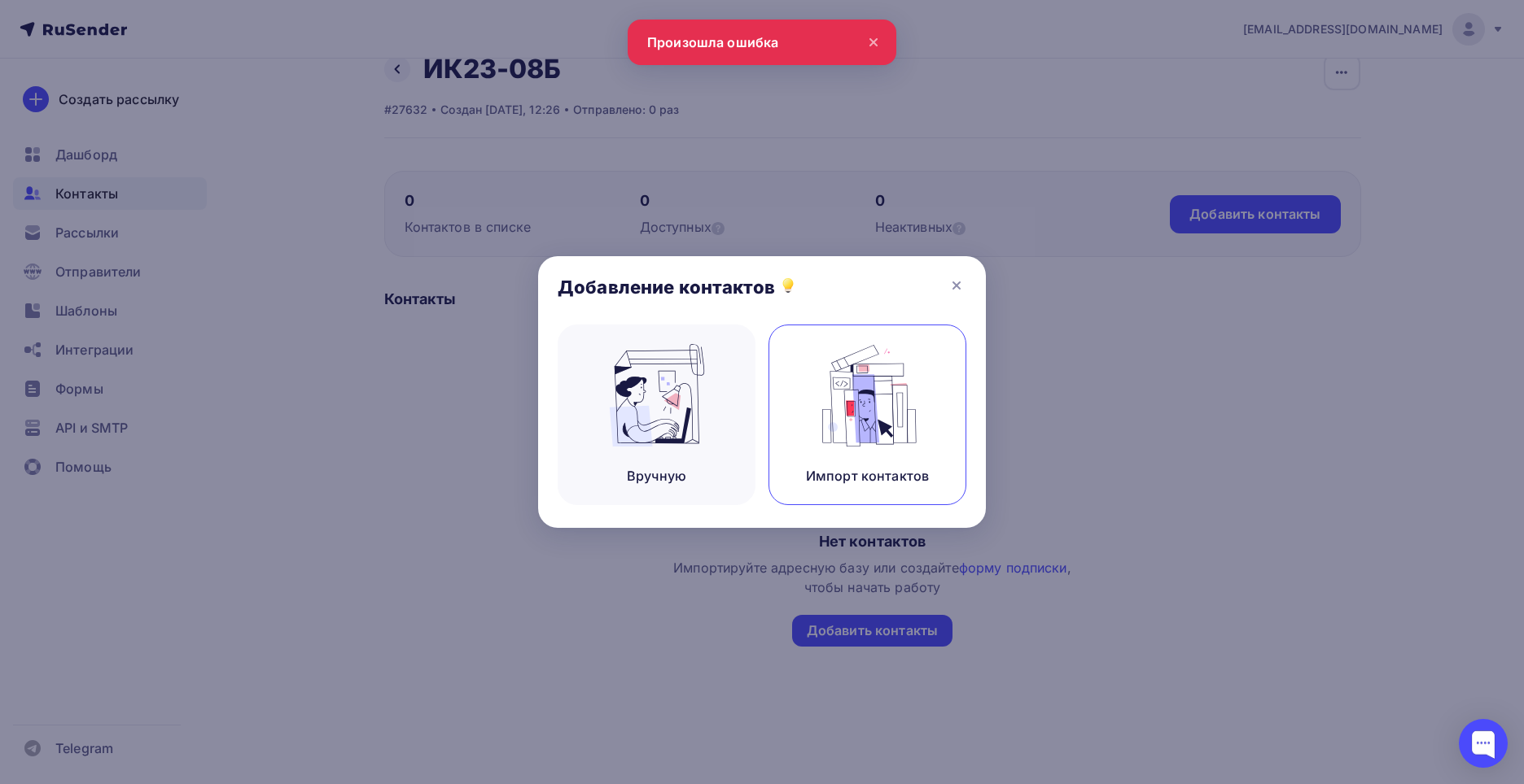
click at [798, 397] on div "Импорт контактов" at bounding box center [867, 415] width 198 height 181
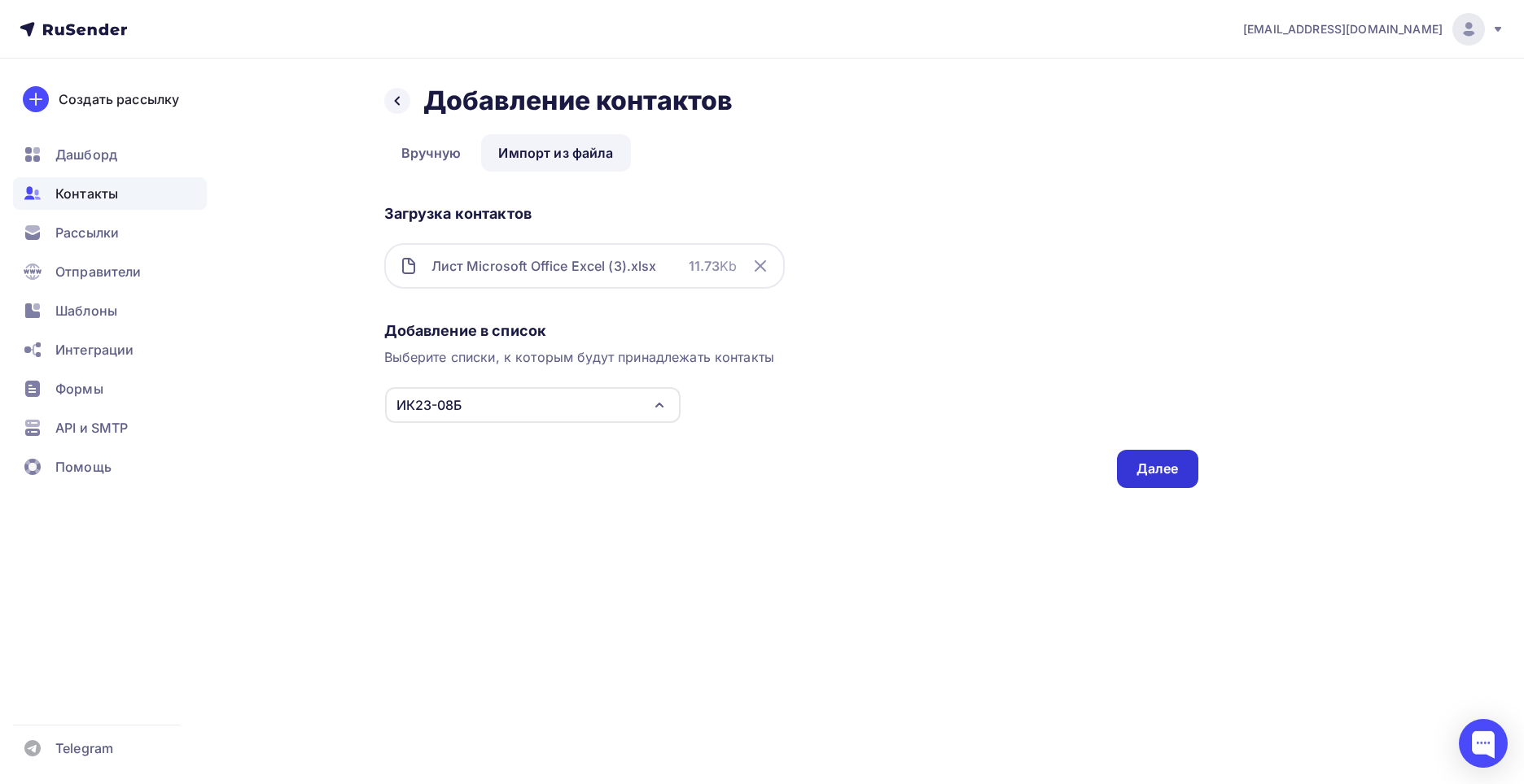
click at [1157, 480] on div "Далее" at bounding box center [1158, 469] width 82 height 38
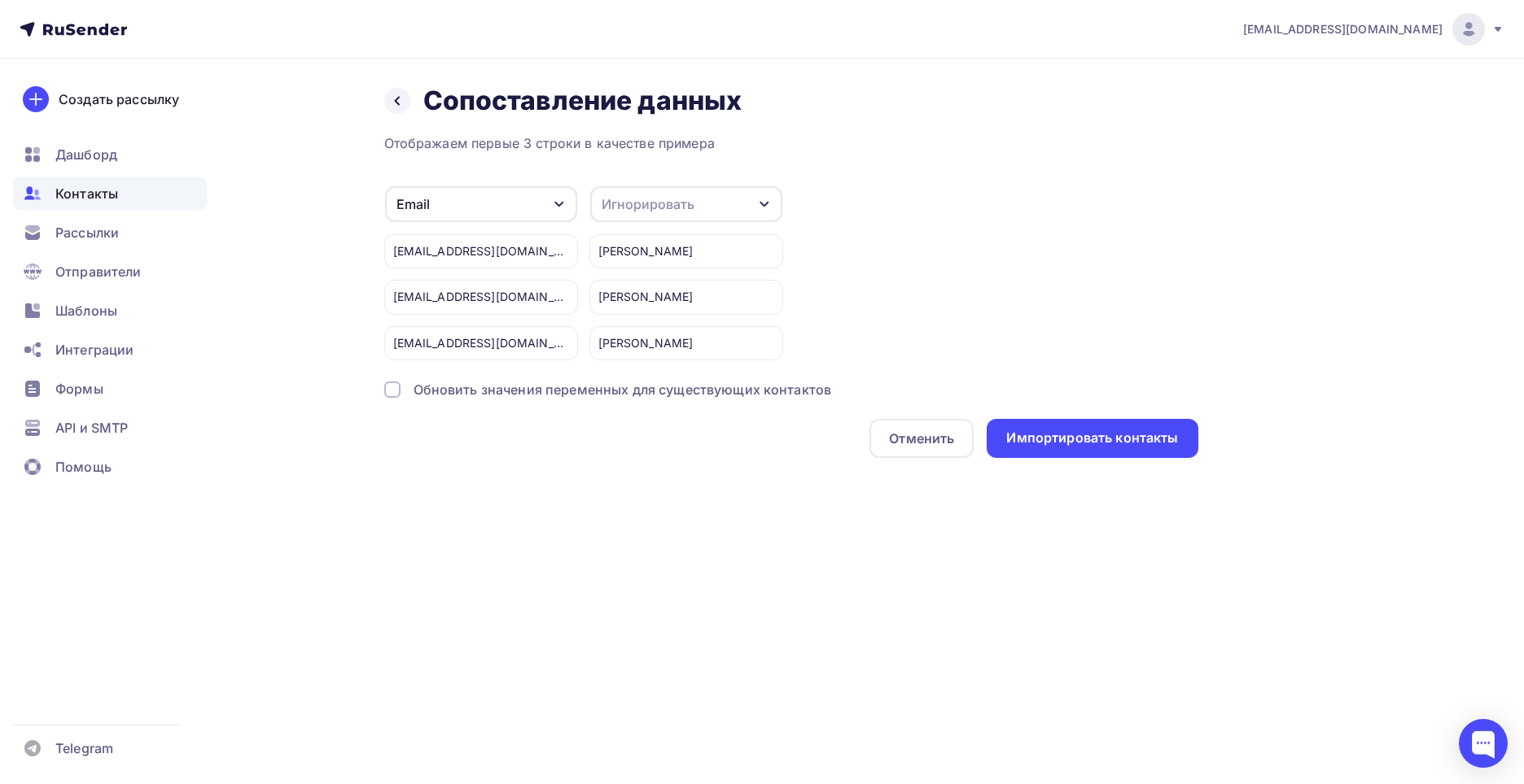
click at [654, 196] on div "Игнорировать" at bounding box center [647, 204] width 92 height 19
click at [653, 296] on div "Имя" at bounding box center [656, 288] width 94 height 19
click at [715, 389] on div "Обновить значения переменных для существующих контактов" at bounding box center [623, 390] width 418 height 19
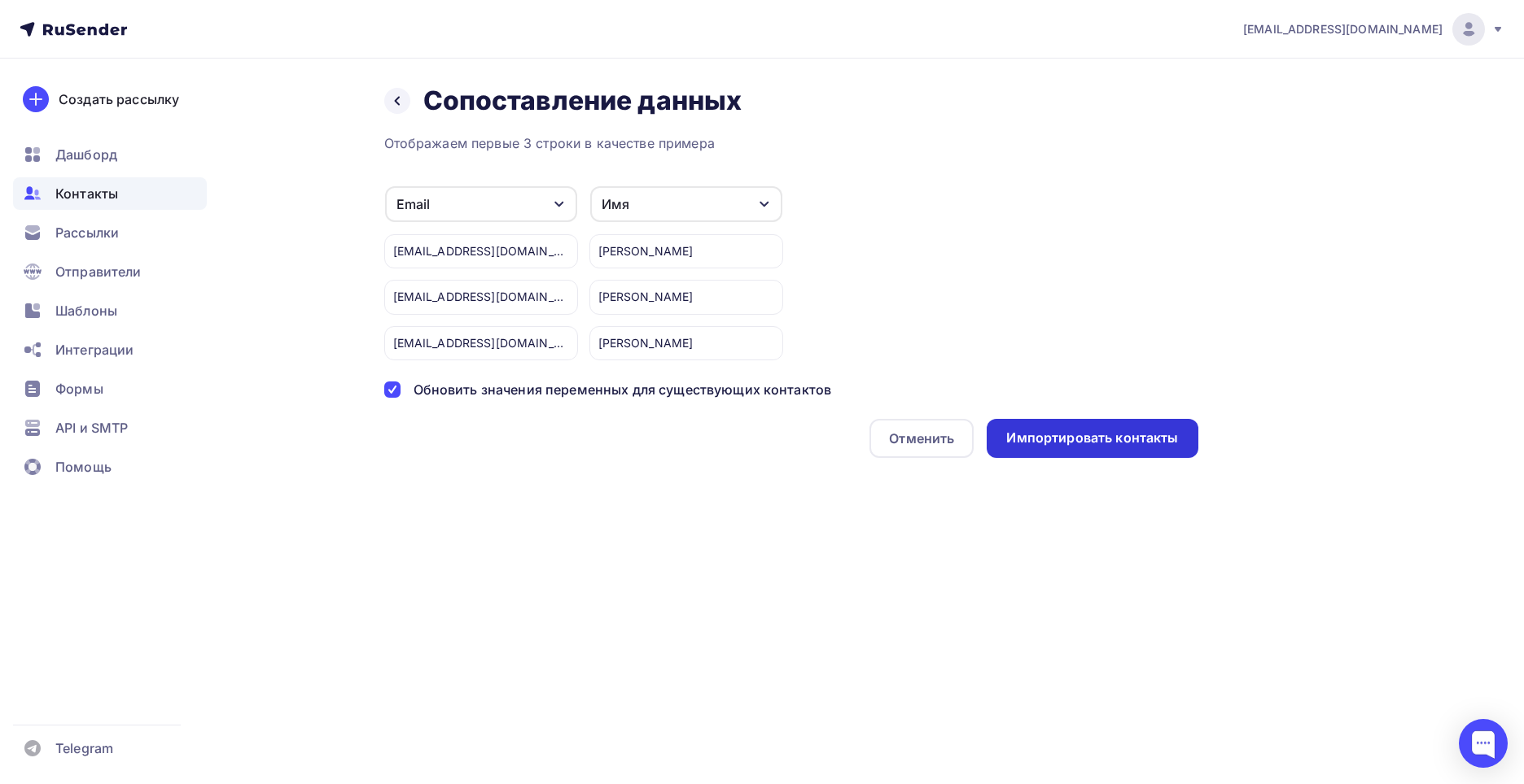
click at [1077, 439] on div "Импортировать контакты" at bounding box center [1092, 438] width 171 height 18
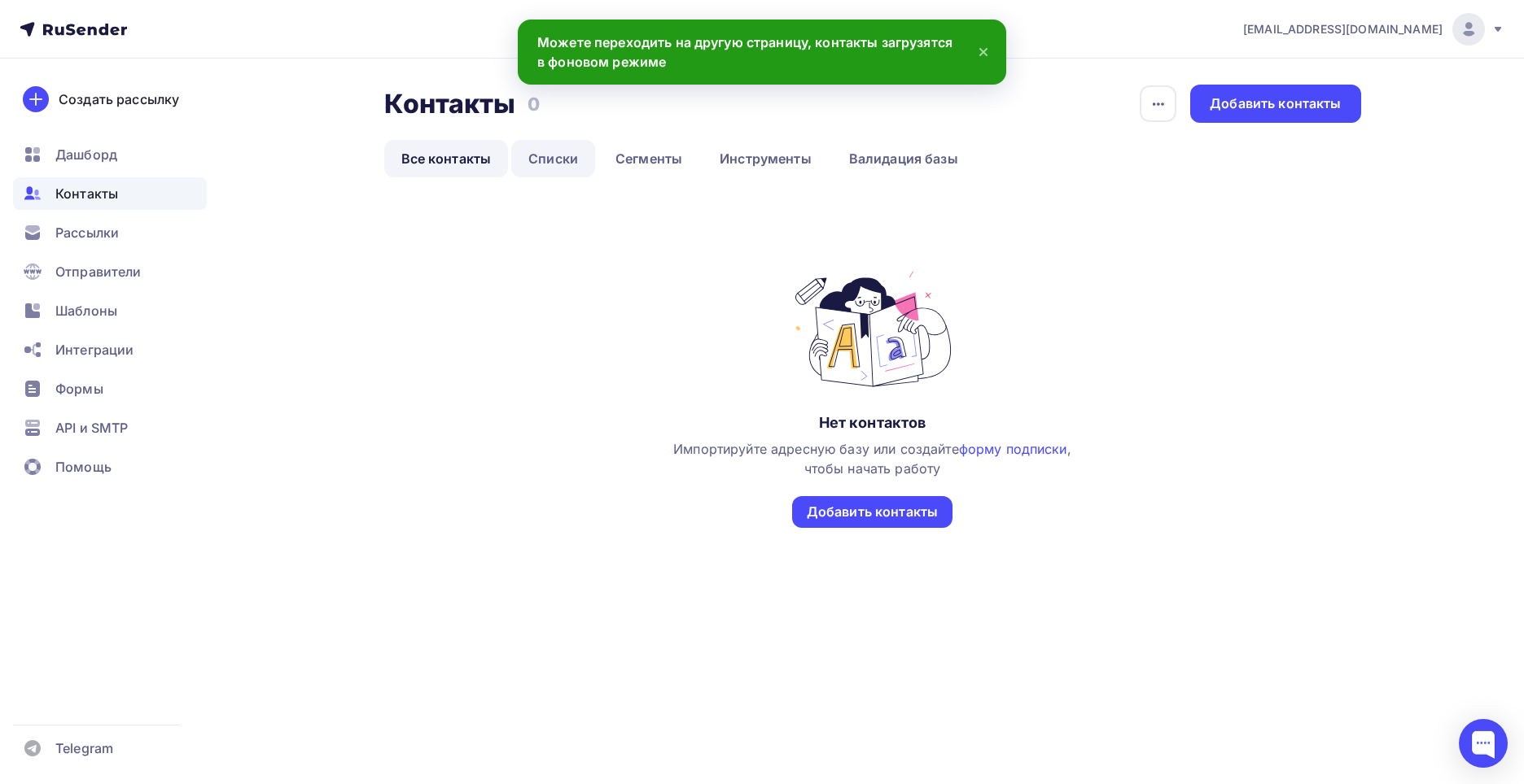
click at [558, 168] on link "Списки" at bounding box center [553, 159] width 84 height 37
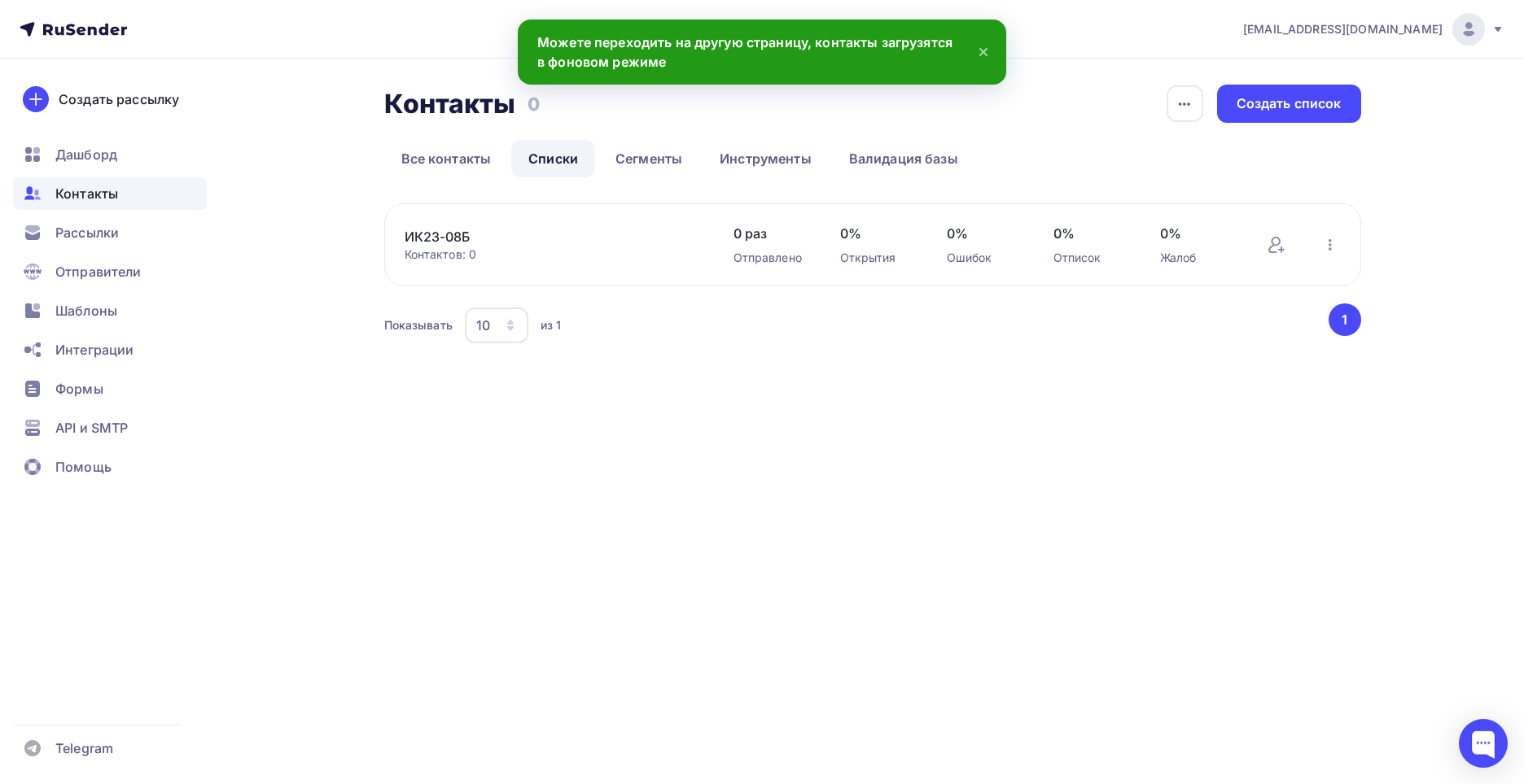
click at [458, 241] on link "ИК23-08Б" at bounding box center [543, 236] width 276 height 19
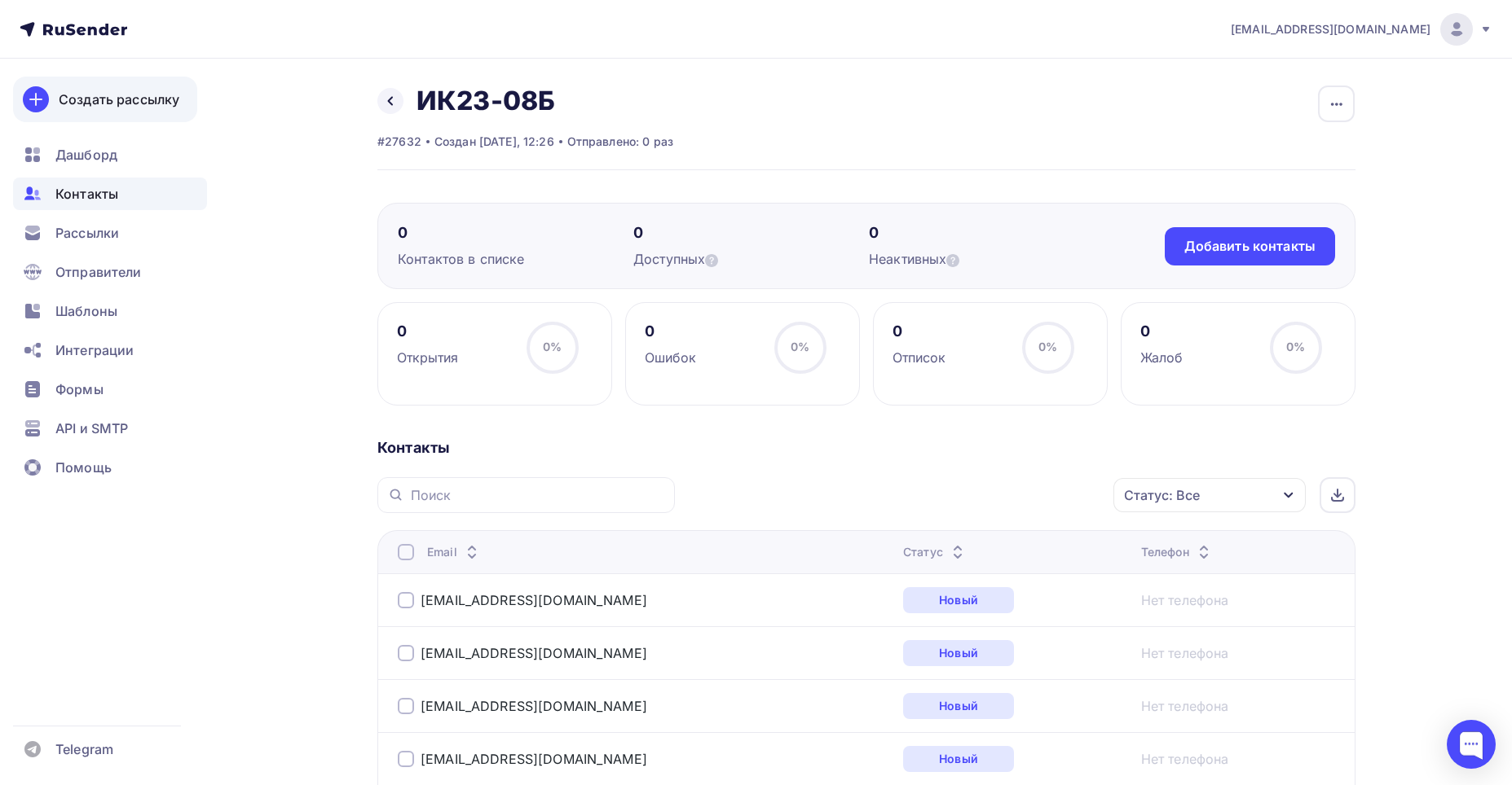
click at [116, 110] on link "Создать рассылку" at bounding box center [104, 99] width 184 height 46
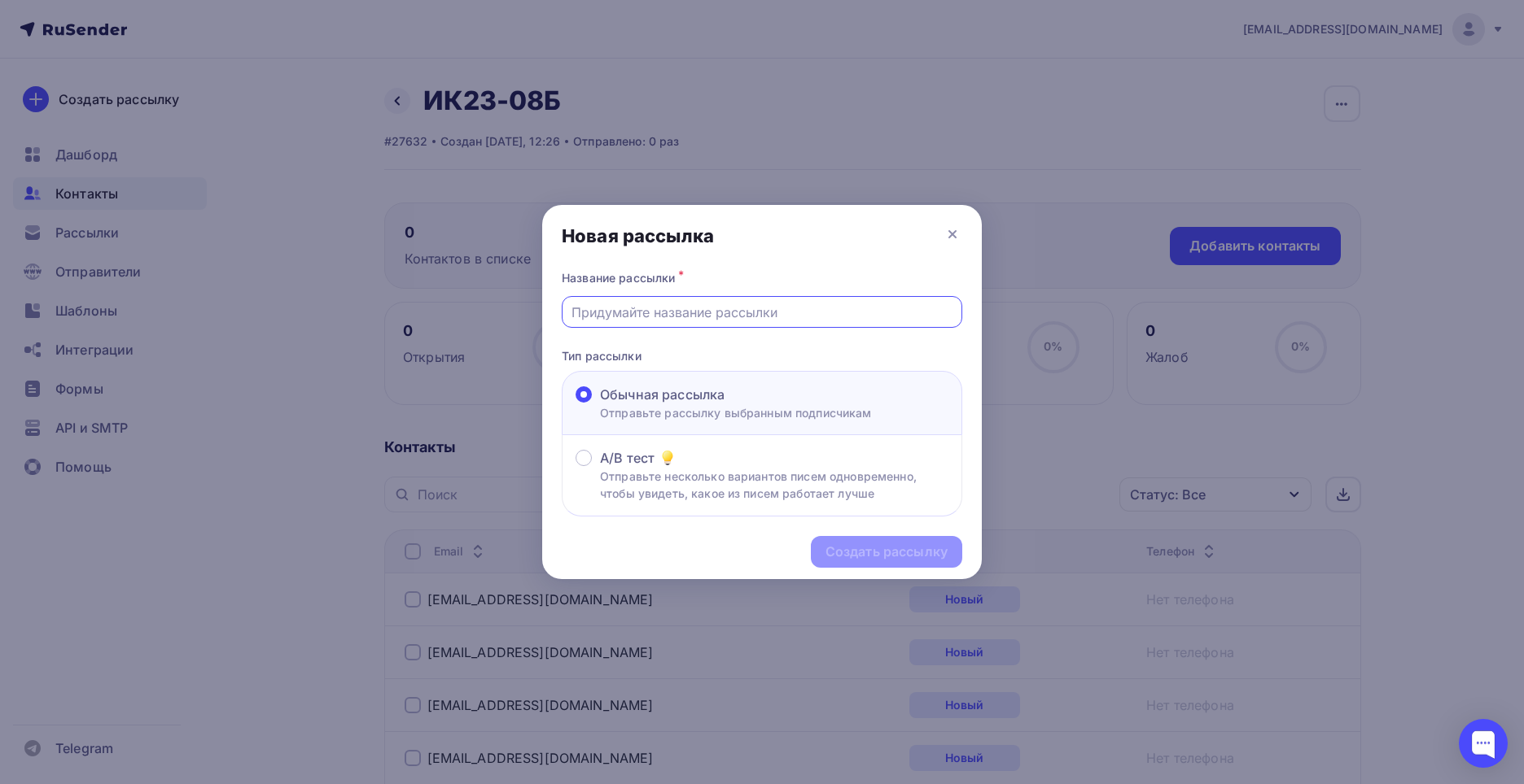
click at [674, 314] on input "text" at bounding box center [762, 312] width 381 height 19
paste input "Welcome-email"
type input "Welcome-email"
click at [860, 545] on div "Создать рассылку" at bounding box center [886, 552] width 122 height 18
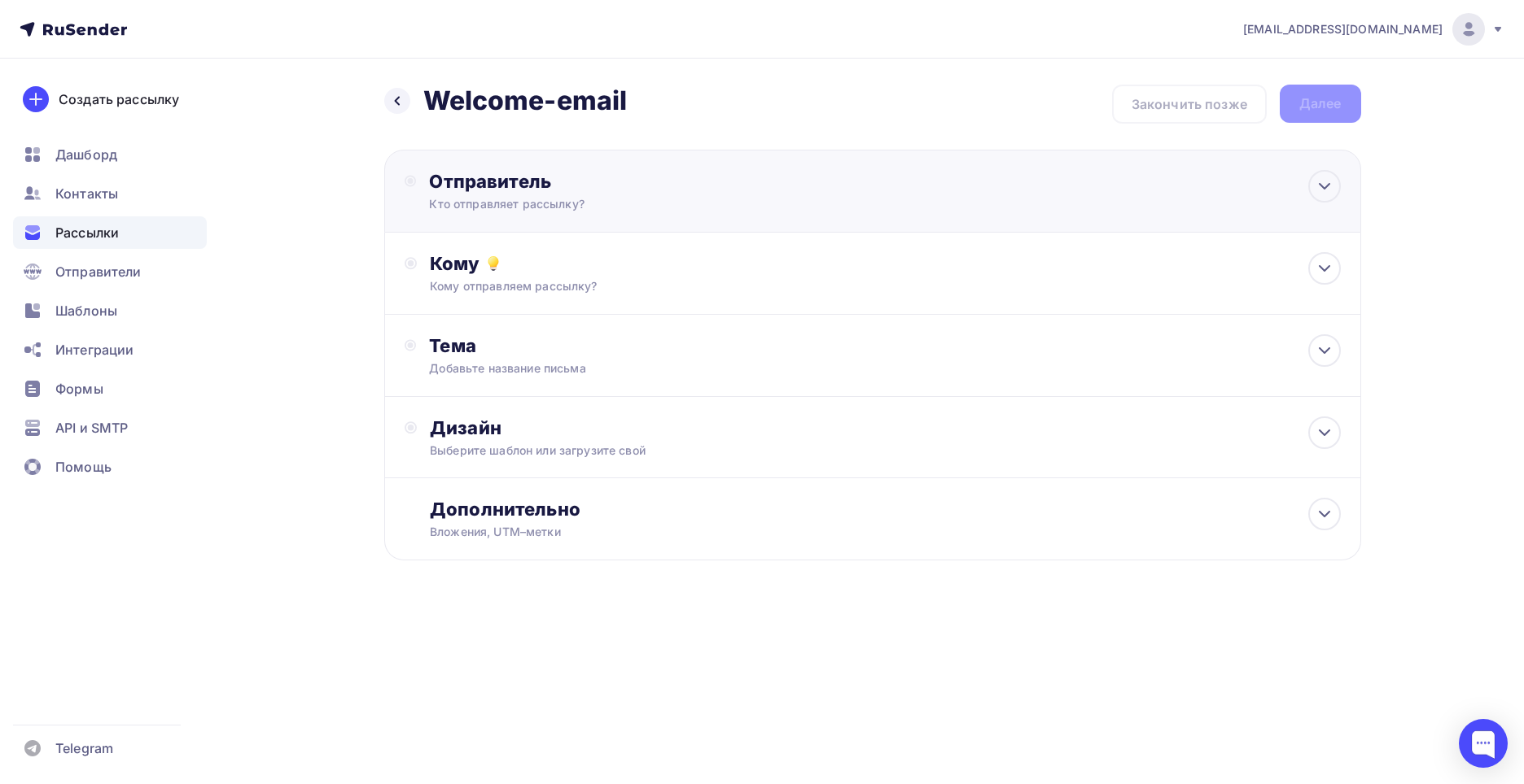
click at [637, 208] on div "Кто отправляет рассылку?" at bounding box center [588, 204] width 317 height 17
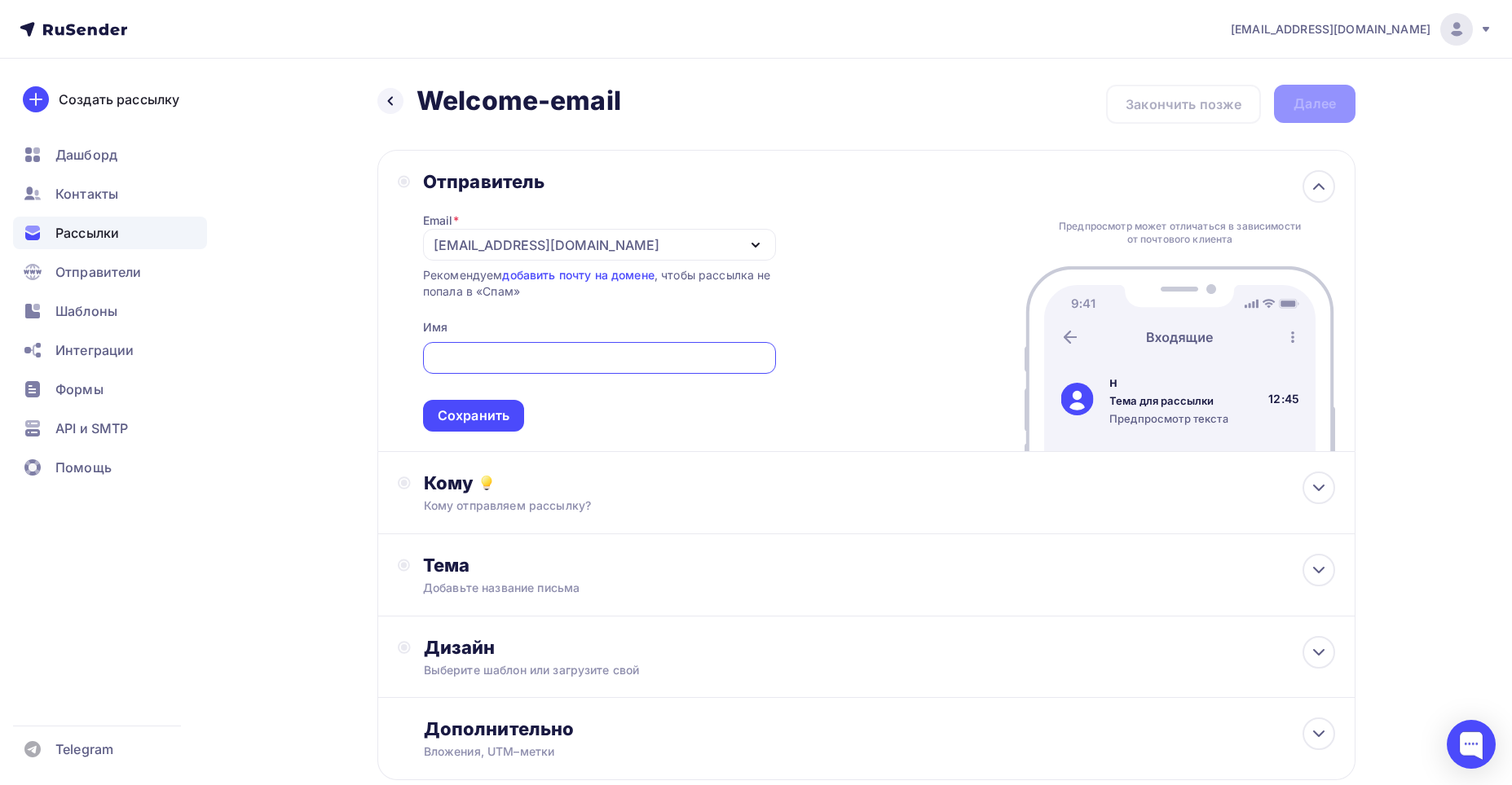
type input "н"
type input "Никита"
click at [596, 488] on div "Кому" at bounding box center [879, 482] width 911 height 22
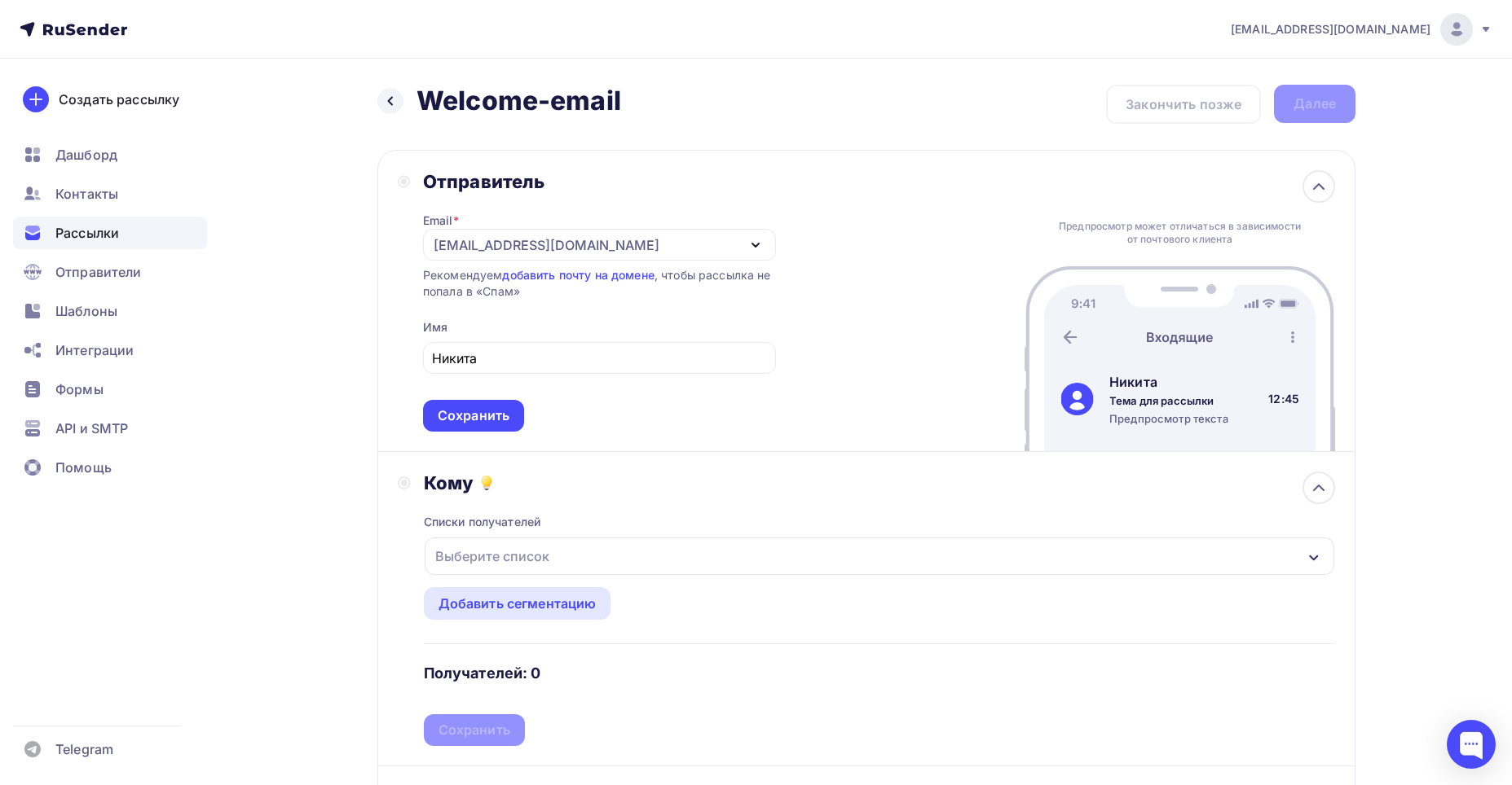
click at [553, 561] on div "Выберите список" at bounding box center [492, 556] width 127 height 29
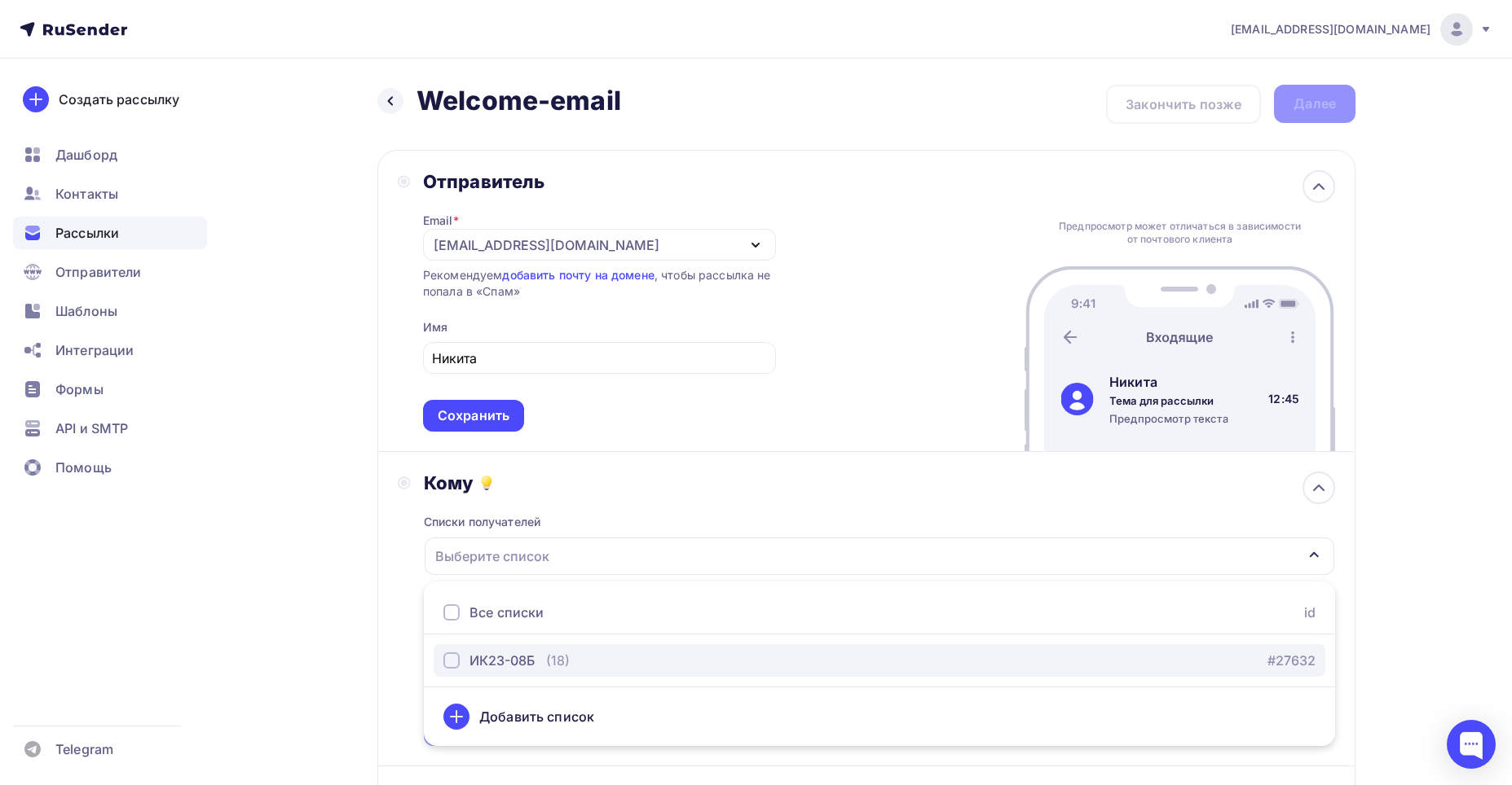
click at [546, 659] on div "ИК23-08Б (18)" at bounding box center [507, 660] width 127 height 19
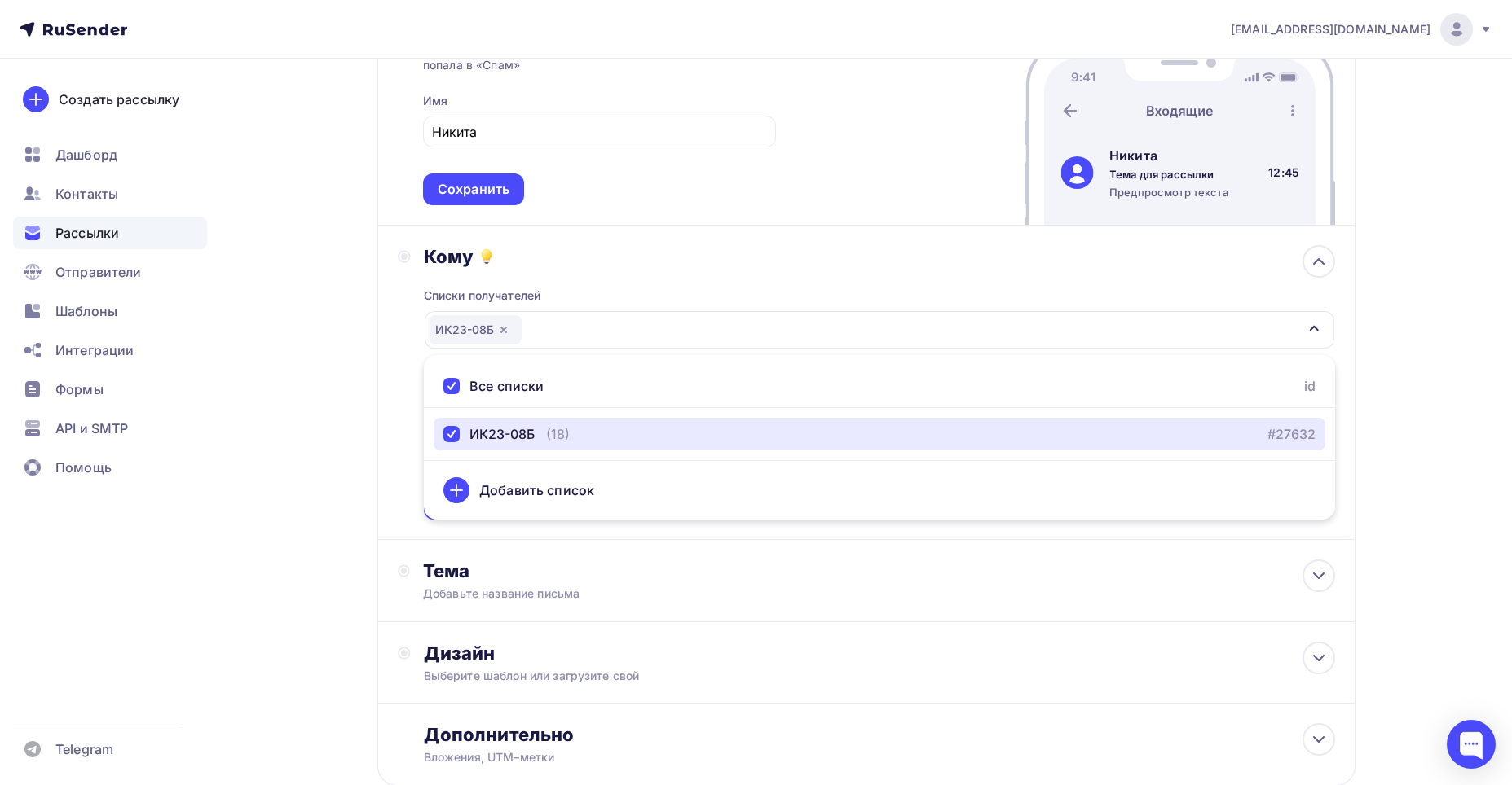
scroll to position [244, 0]
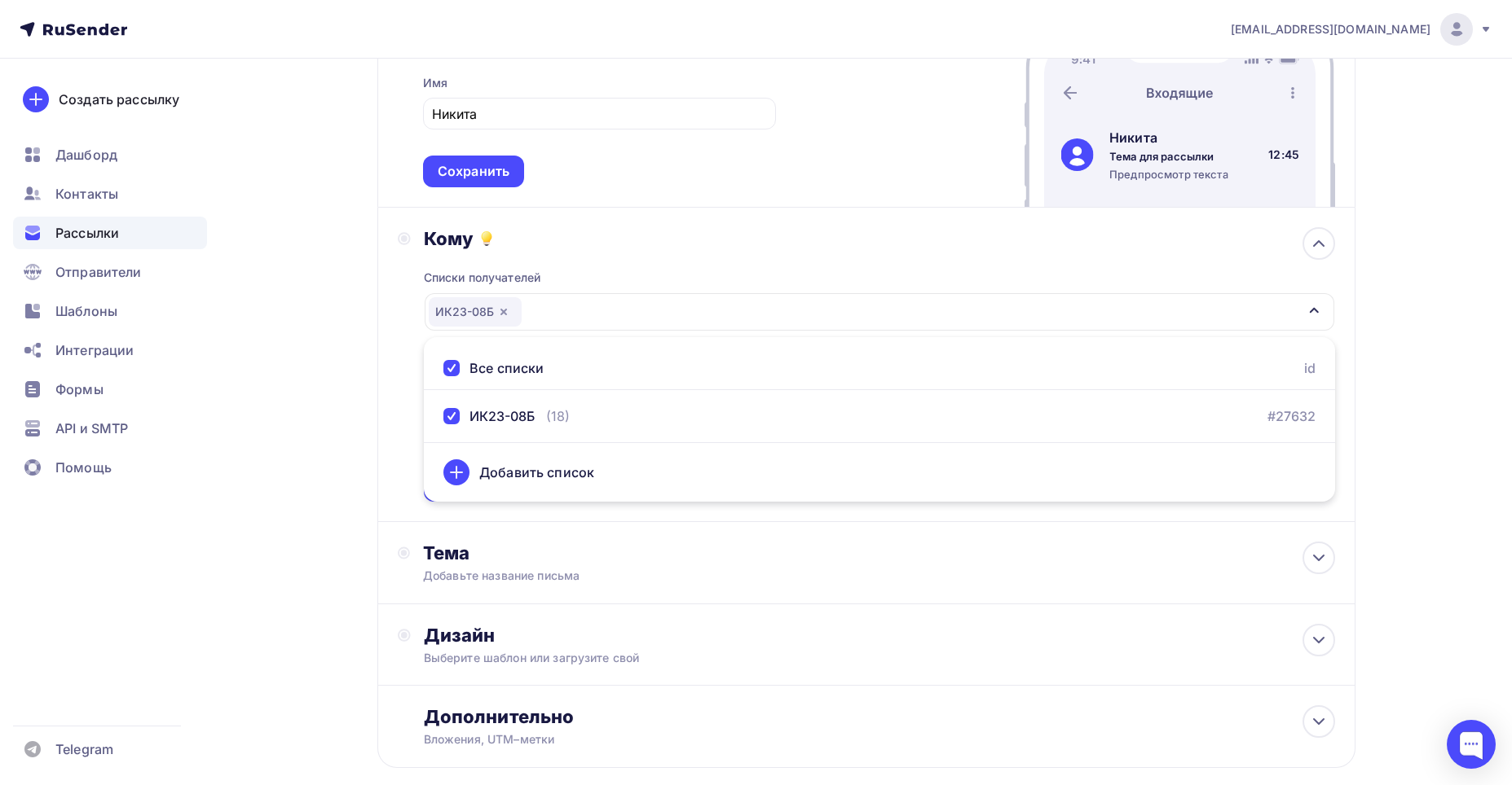
click at [1463, 350] on div "nikkukishev@gmail.com Аккаунт Тарифы Выйти Создать рассылку Дашборд Контакты Ра…" at bounding box center [756, 315] width 1512 height 1118
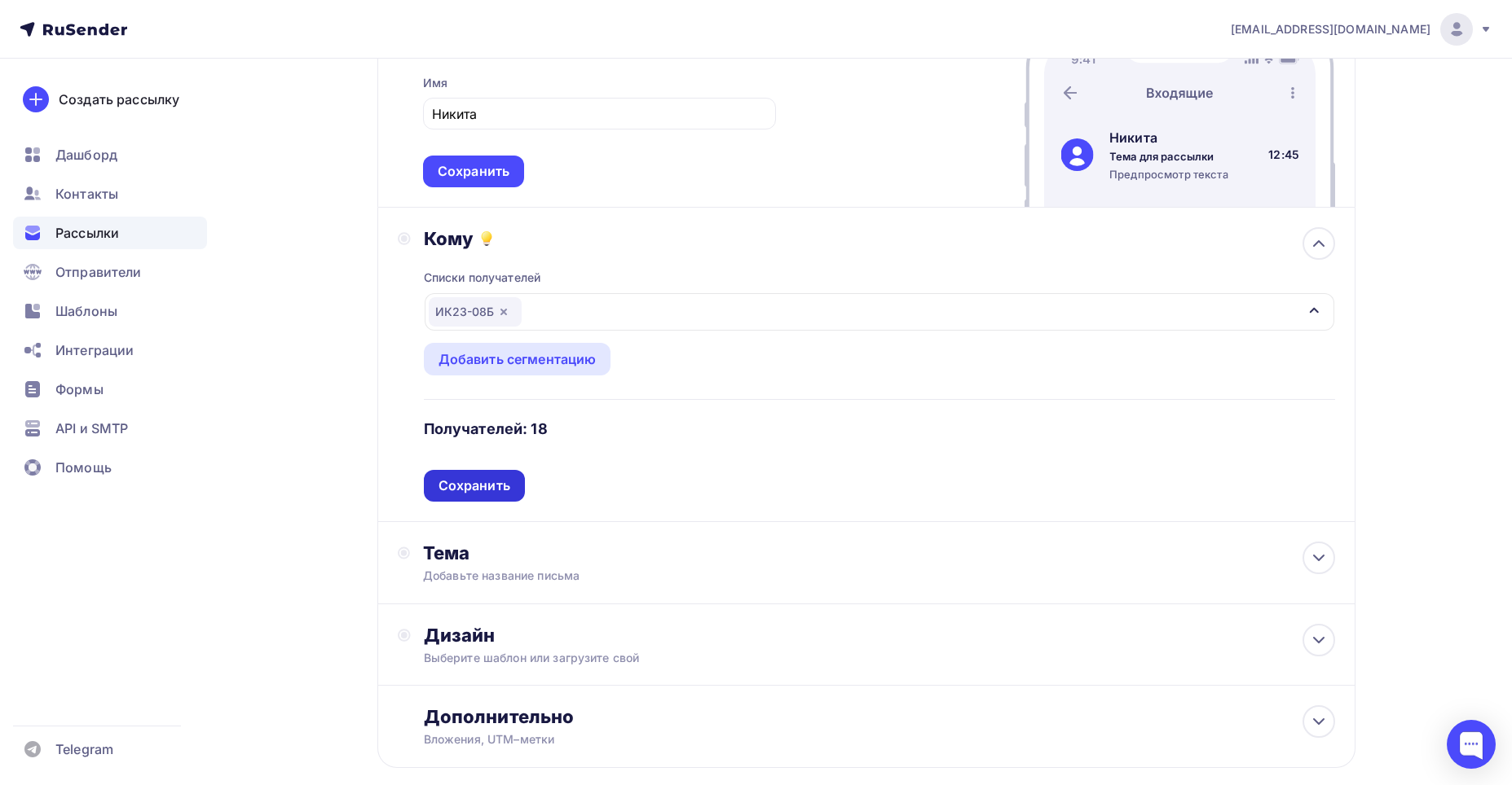
click at [496, 487] on div "Сохранить" at bounding box center [474, 485] width 72 height 19
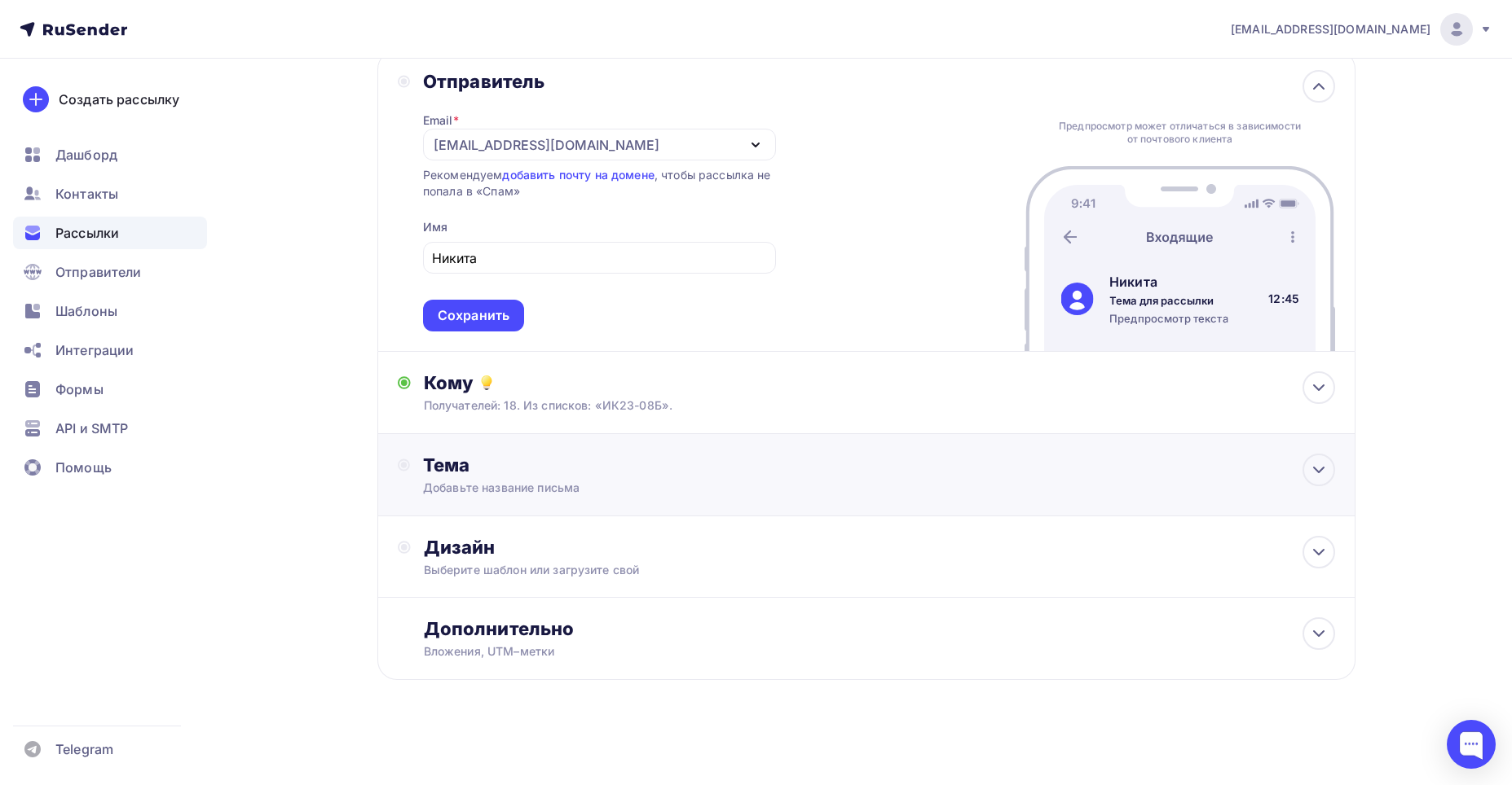
click at [581, 482] on div "Добавьте название письма" at bounding box center [568, 488] width 290 height 17
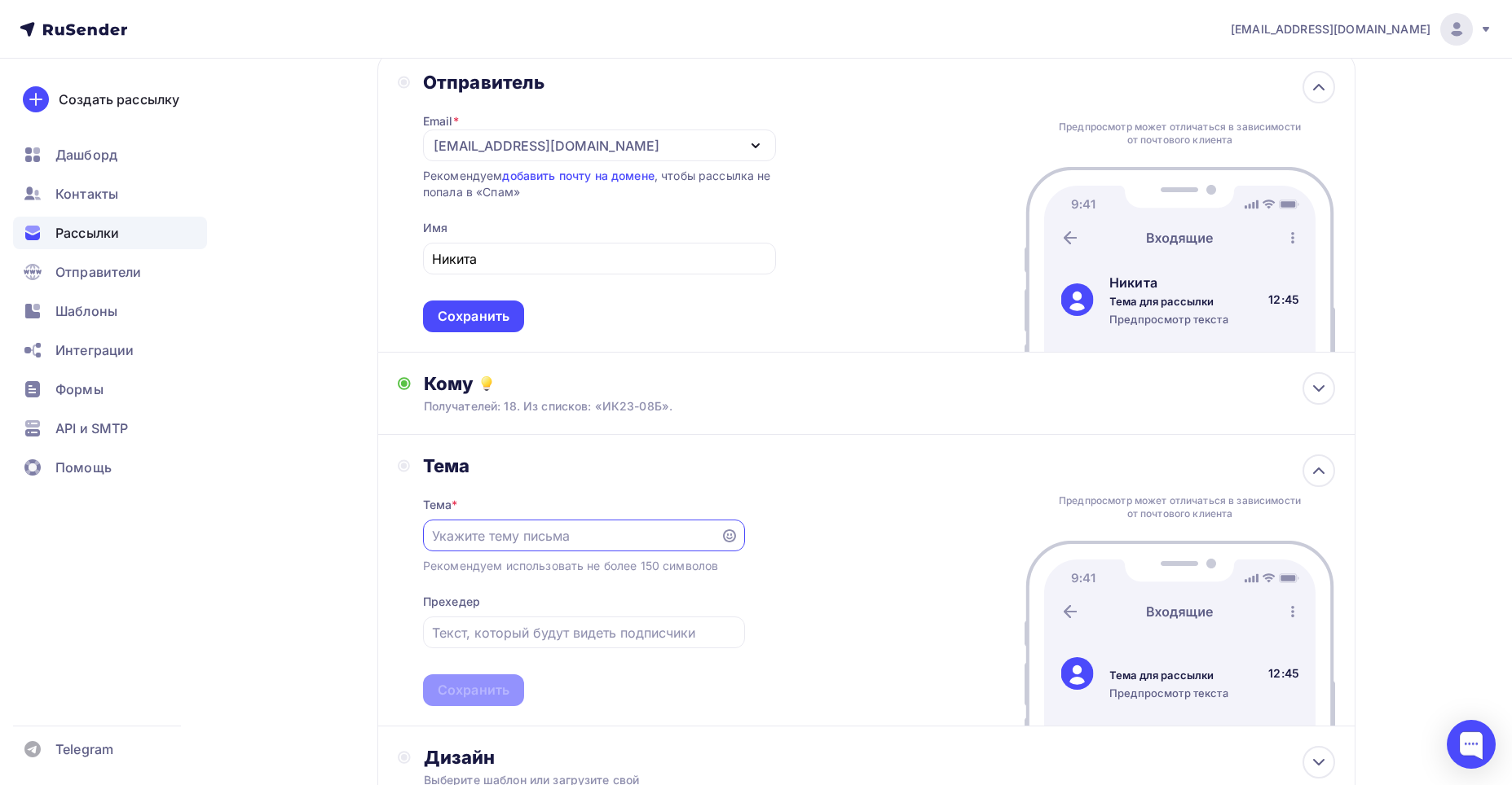
scroll to position [0, 0]
click at [552, 542] on input "text" at bounding box center [571, 536] width 279 height 19
paste input "Добро пожаловать в сообщество идей и вдохновения"
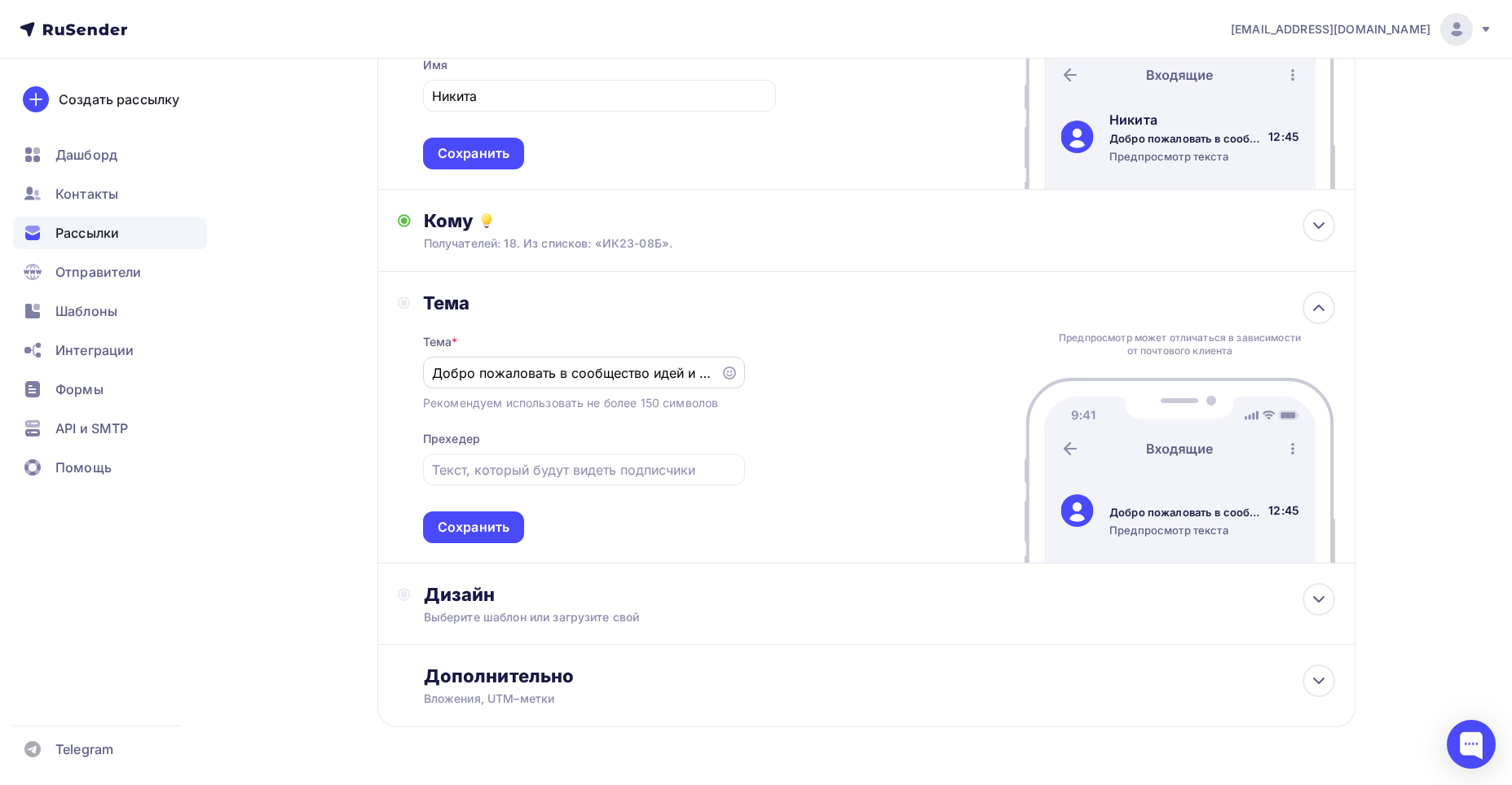
click at [725, 366] on icon at bounding box center [729, 372] width 13 height 13
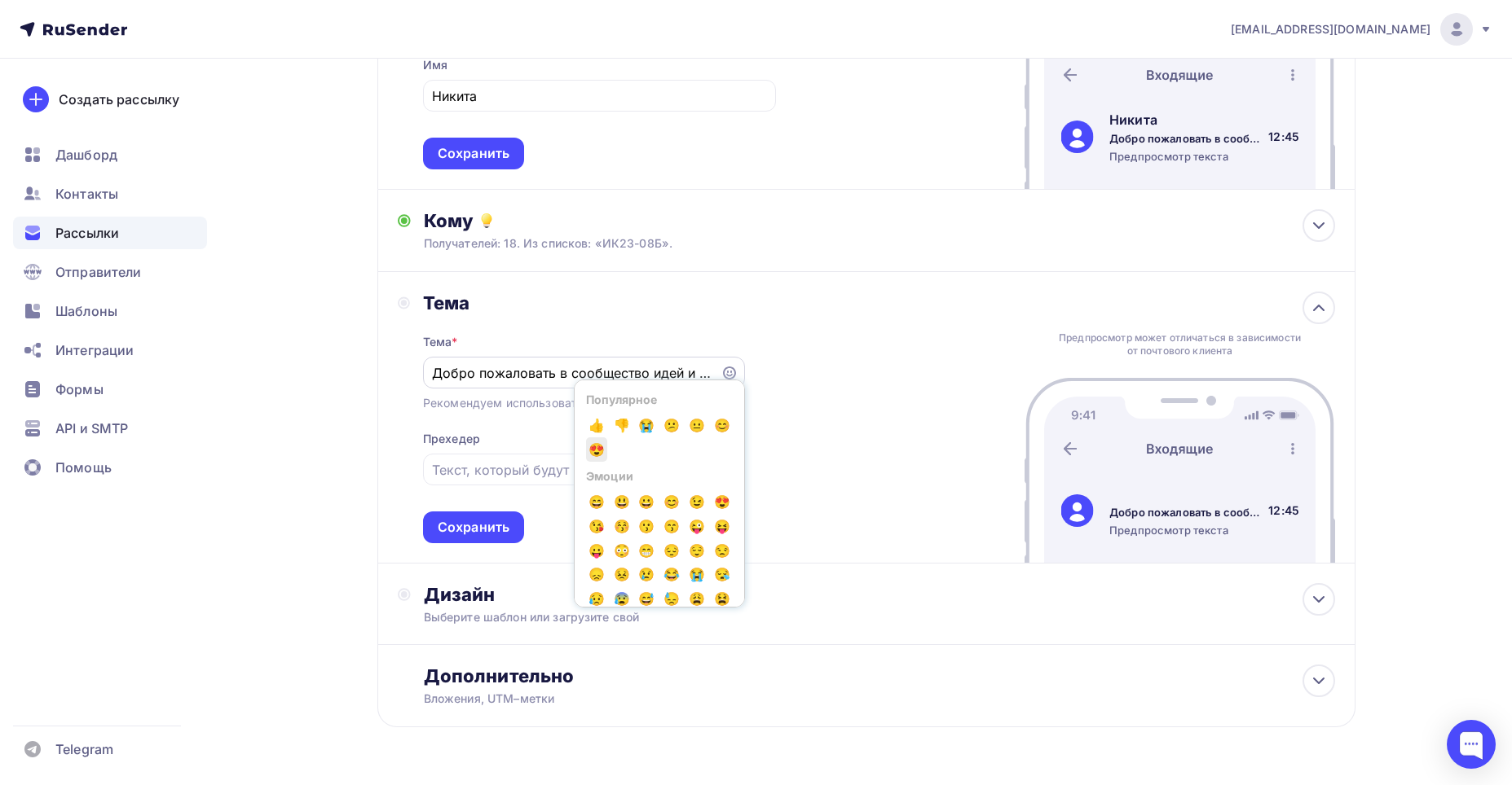
click at [598, 442] on span "😍" at bounding box center [596, 449] width 21 height 24
click at [828, 392] on div "Тема Тема * Добро пожаловать в сообщество идей и вдохновения 😍 Популярное 👍 👎 😭…" at bounding box center [866, 417] width 978 height 291
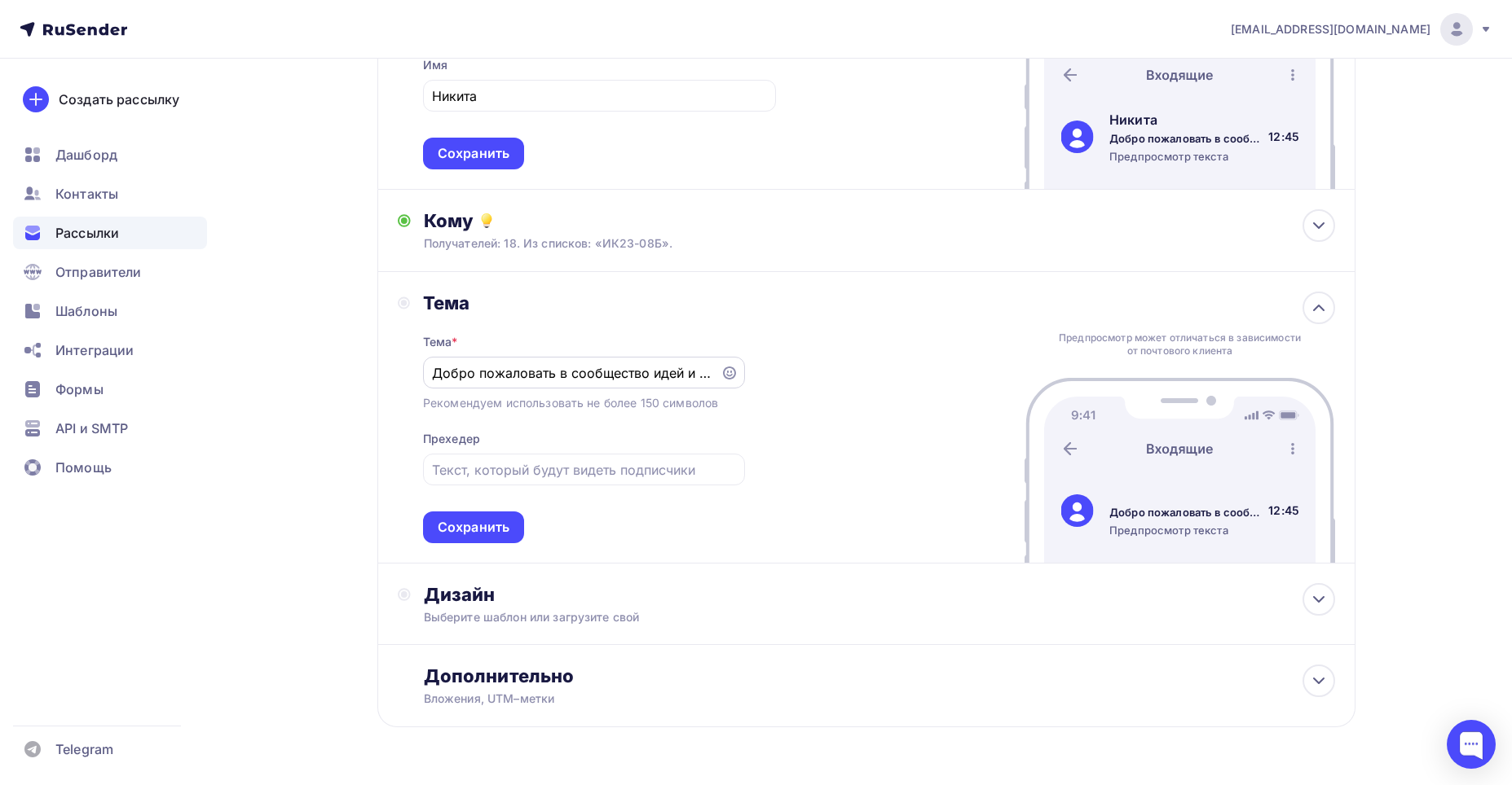
click at [647, 374] on input "Добро пожаловать в сообщество идей и вдохновения 😍" at bounding box center [571, 373] width 279 height 19
click at [737, 372] on div "Добро пожаловать в сообщество идей и вдохновения" at bounding box center [584, 372] width 321 height 32
click at [723, 376] on icon at bounding box center [729, 372] width 13 height 13
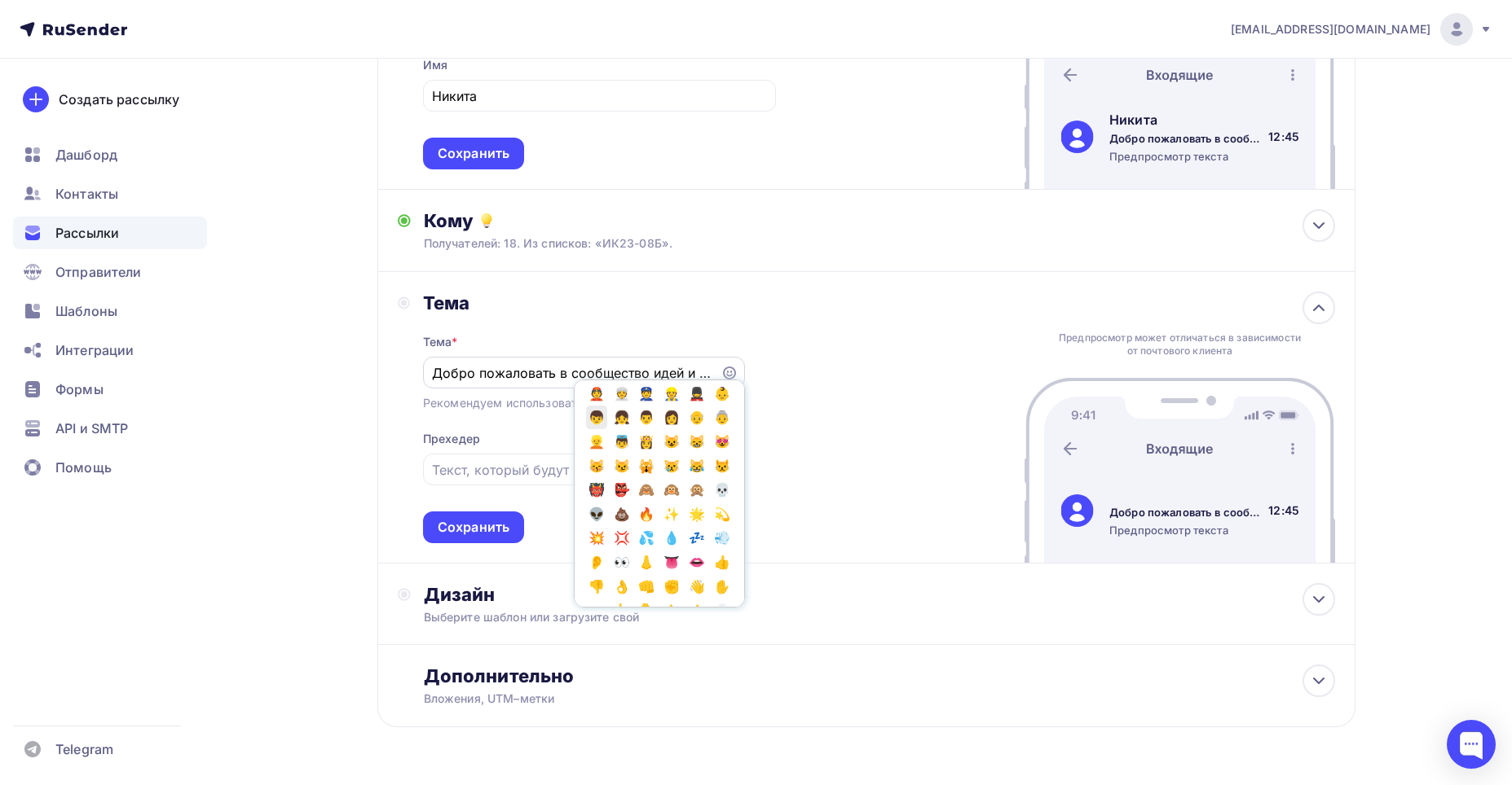
scroll to position [407, 0]
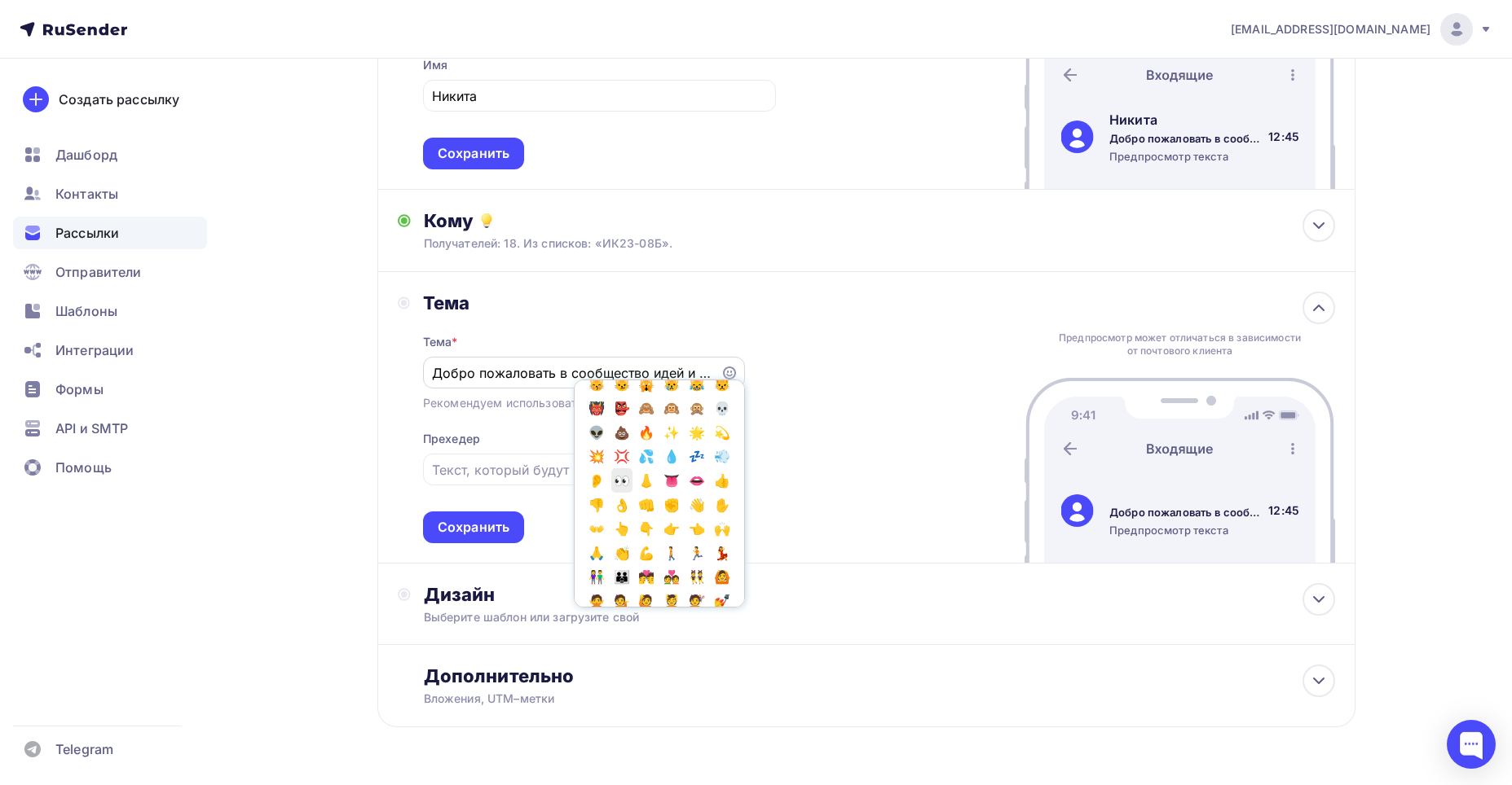
click at [632, 493] on span "👀" at bounding box center [622, 480] width 21 height 24
type input "Добро пожаловать в сообщество идей и вдохновения 👀"
click at [565, 372] on input "Добро пожаловать в сообщество идей и вдохновения 👀" at bounding box center [571, 373] width 279 height 19
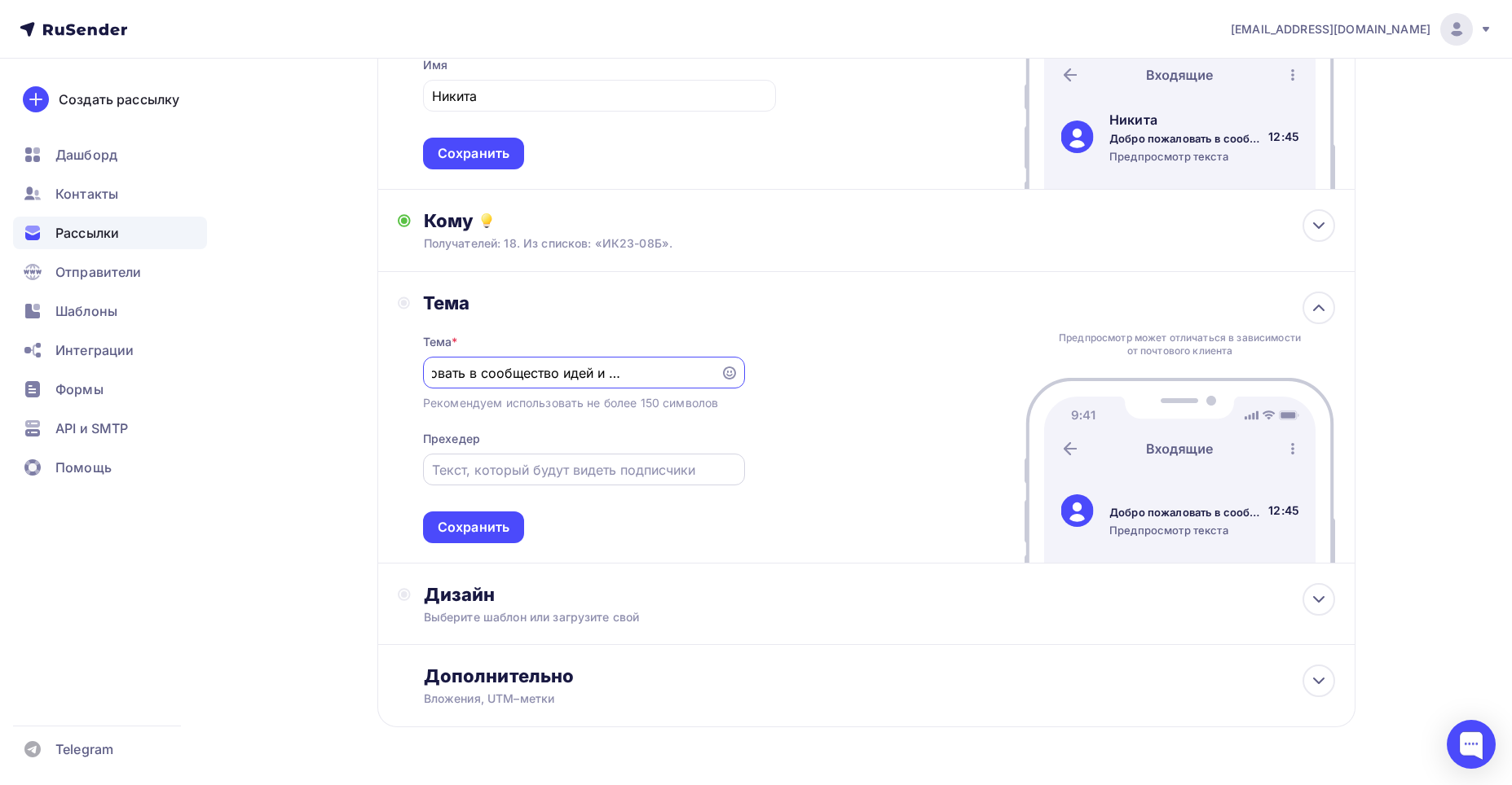
scroll to position [0, 0]
click at [649, 479] on input "text" at bounding box center [583, 470] width 303 height 19
click at [766, 466] on div "Тема Тема * Добро пожаловать в сообщество идей и вдохновения 👀 Рекомендуем испо…" at bounding box center [866, 417] width 978 height 291
click at [551, 484] on div at bounding box center [584, 469] width 321 height 32
click at [541, 461] on input "text" at bounding box center [583, 470] width 303 height 19
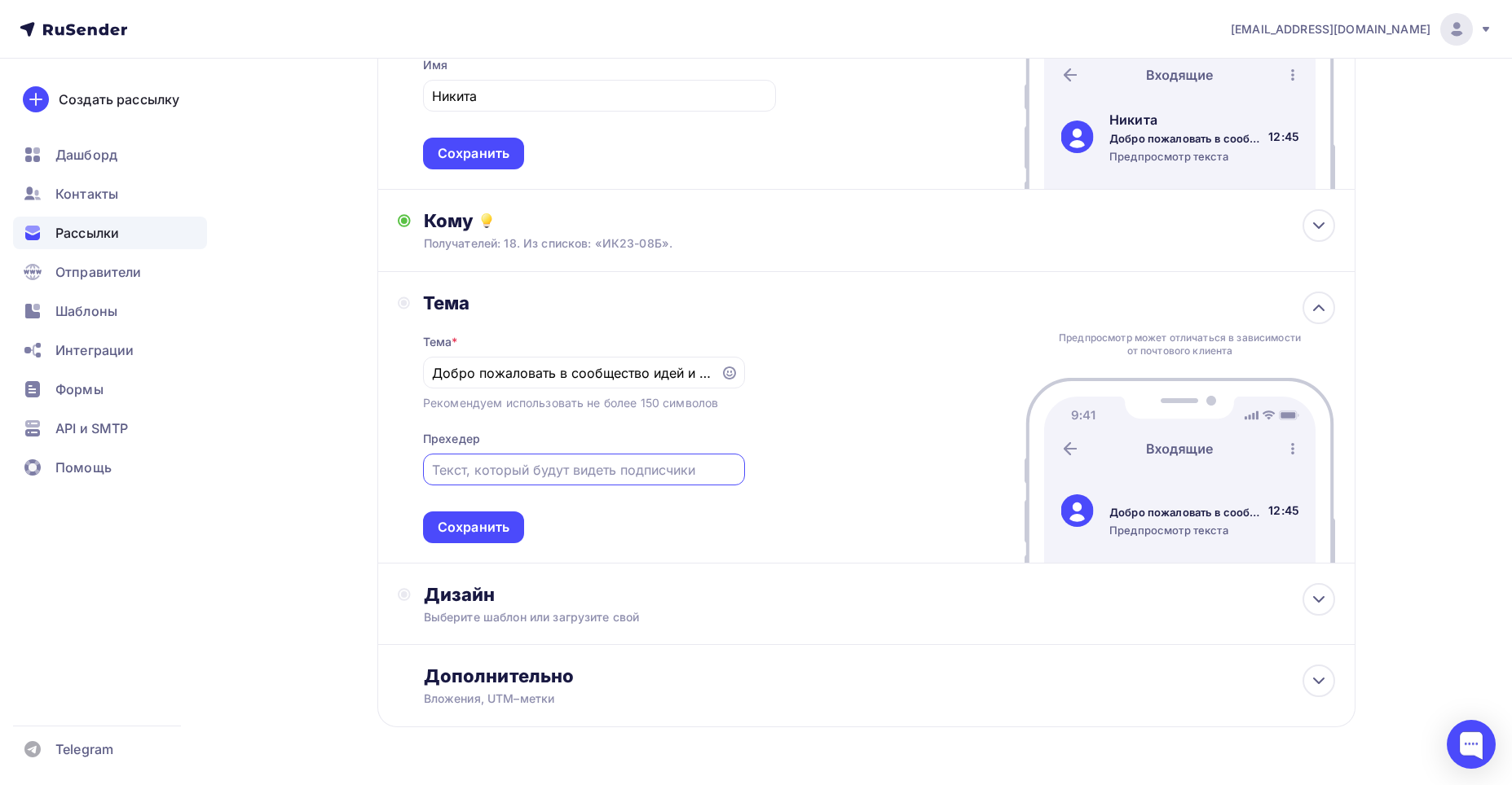
paste input "Здравствуйте, Анна!"
click at [536, 475] on input "Здравствуйте, Анна!" at bounding box center [583, 470] width 303 height 19
click at [873, 437] on div "Тема Тема * Добро пожаловать в сообщество идей и вдохновения 👀 Рекомендуем испо…" at bounding box center [866, 417] width 978 height 291
click at [529, 474] on input "Здравствуйте, [Имя]!" at bounding box center [583, 470] width 303 height 19
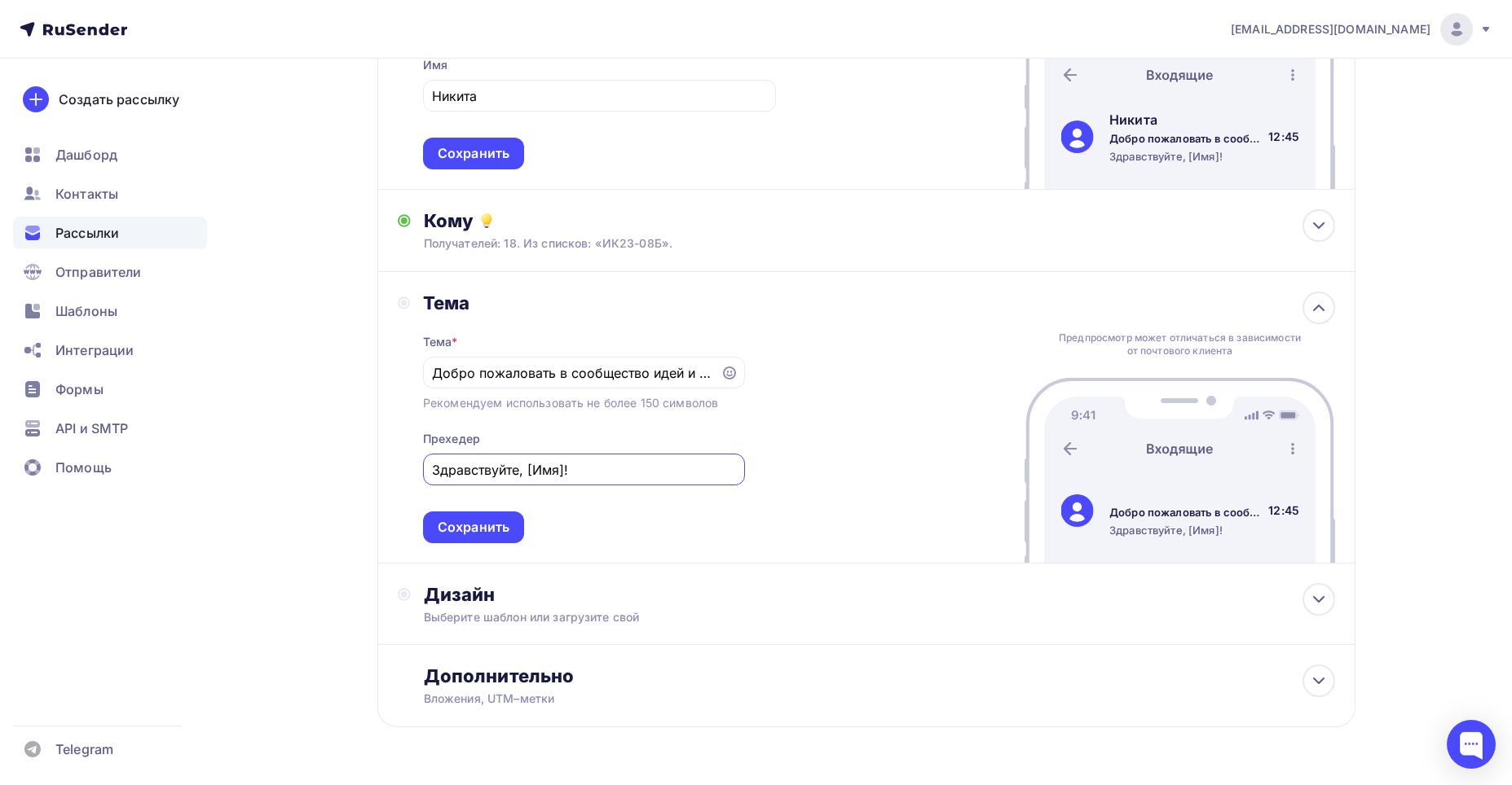
click at [541, 473] on input "Здравствуйте, [Имя]!" at bounding box center [583, 470] width 303 height 19
drag, startPoint x: 530, startPoint y: 471, endPoint x: 562, endPoint y: 477, distance: 32.6
click at [562, 477] on input "Здравствуйте, [Имя]!" at bounding box center [583, 470] width 303 height 19
click at [496, 470] on input "Здравствуйте!" at bounding box center [583, 470] width 303 height 19
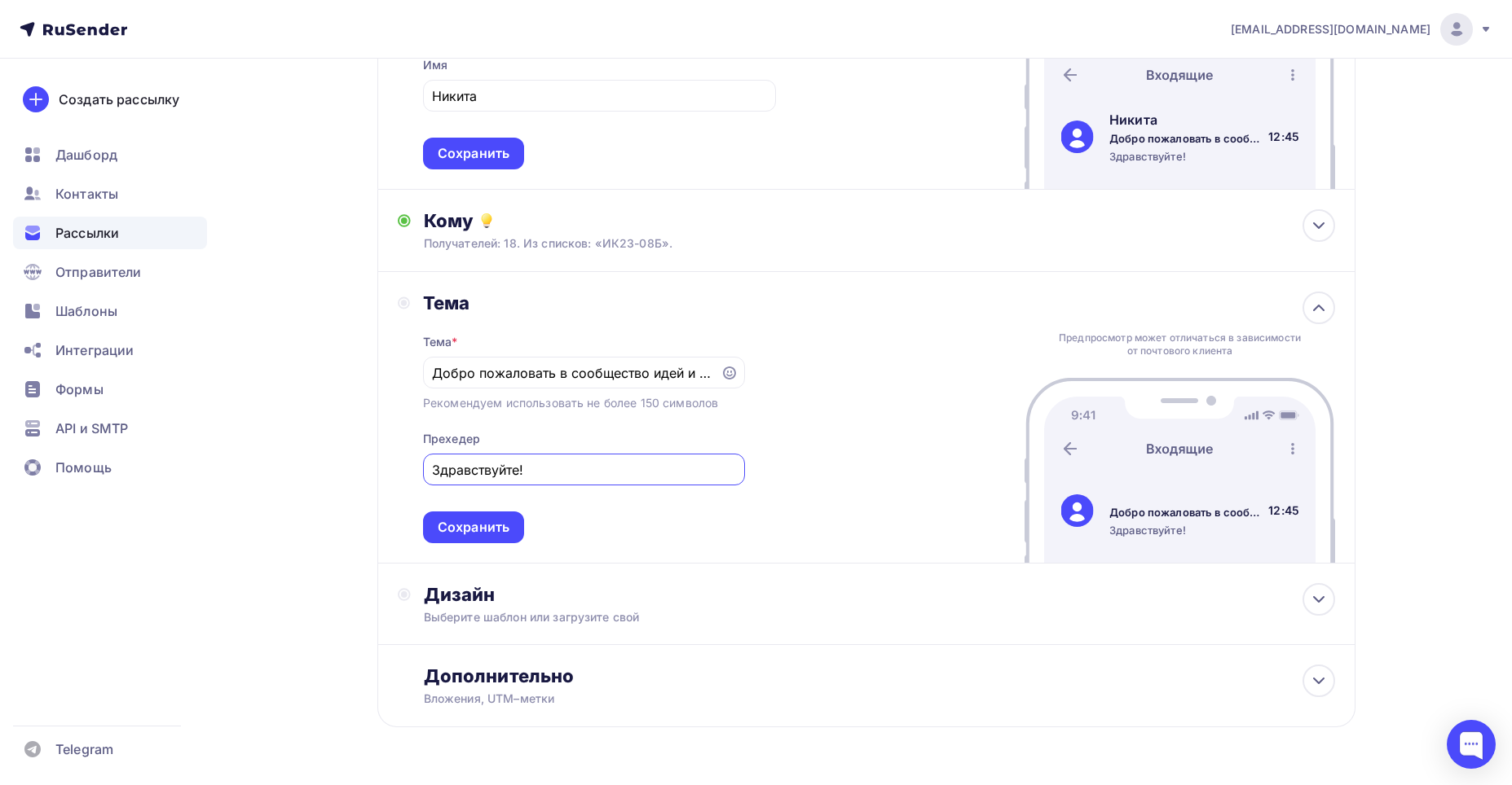
type input "Здравствуйте!"
click at [622, 483] on div "Здравствуйте!" at bounding box center [584, 469] width 321 height 32
click at [497, 528] on div "Сохранить" at bounding box center [473, 527] width 72 height 19
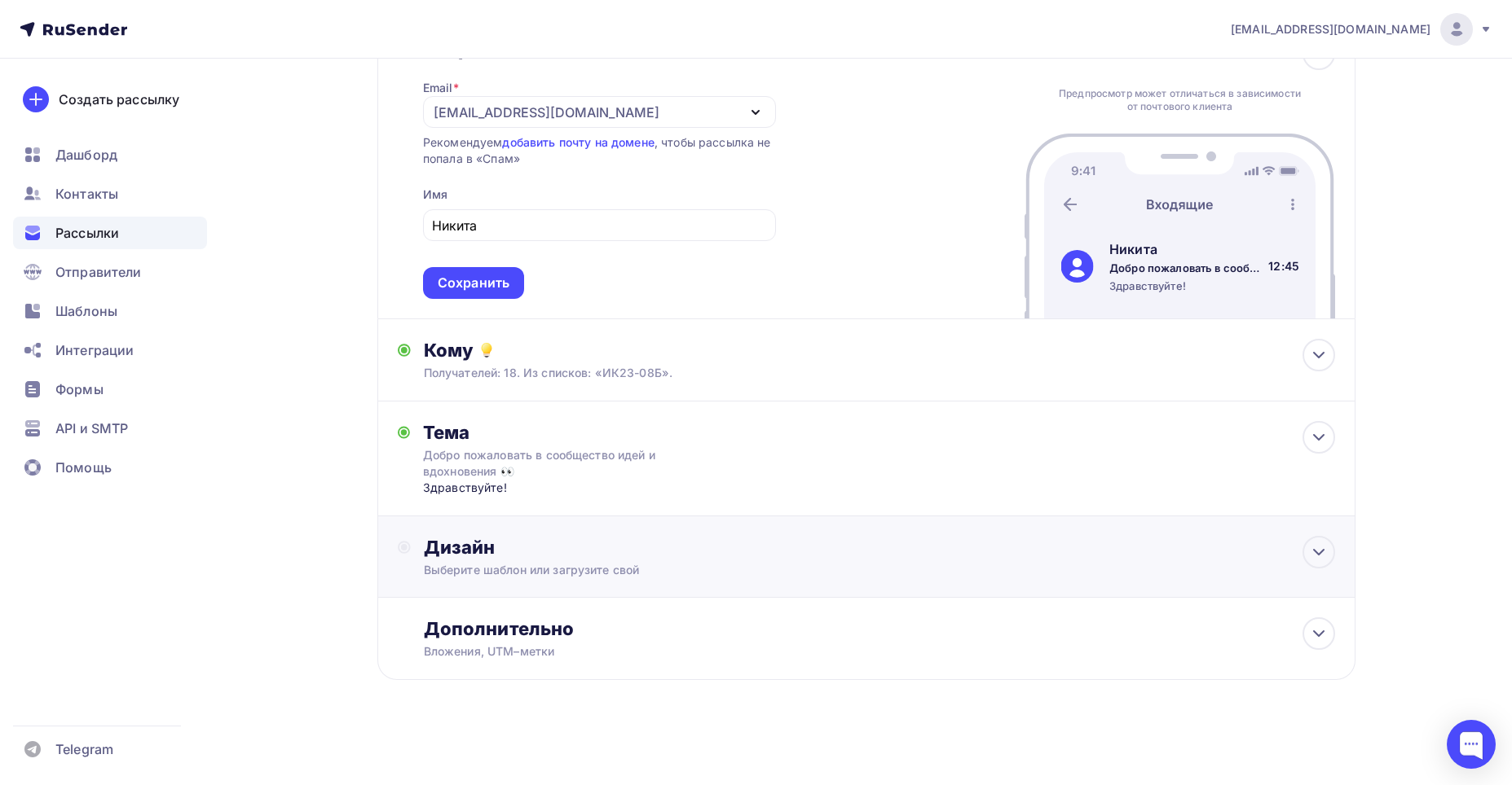
scroll to position [132, 0]
click at [699, 552] on div "Дизайн" at bounding box center [879, 546] width 911 height 22
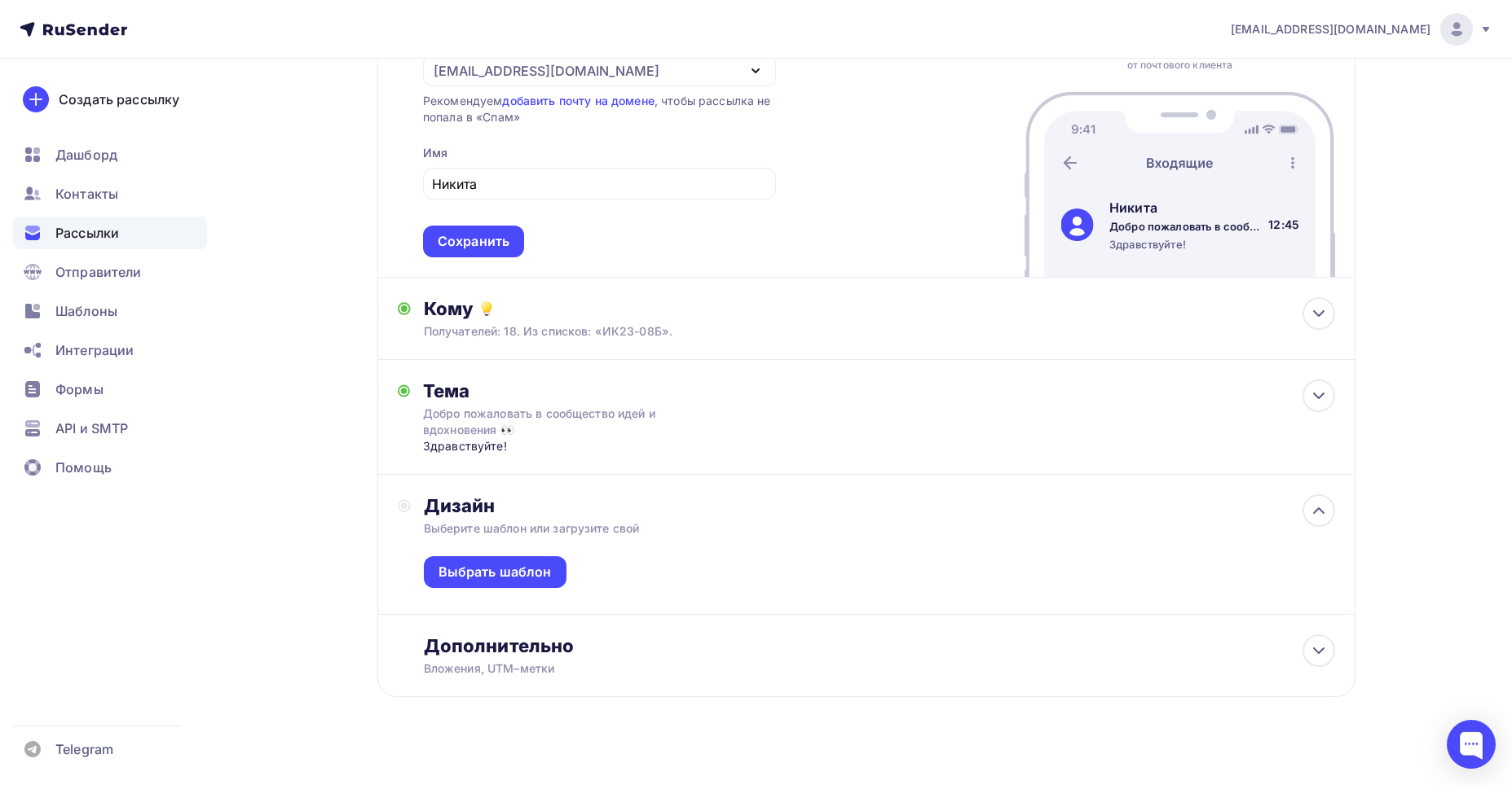
scroll to position [192, 0]
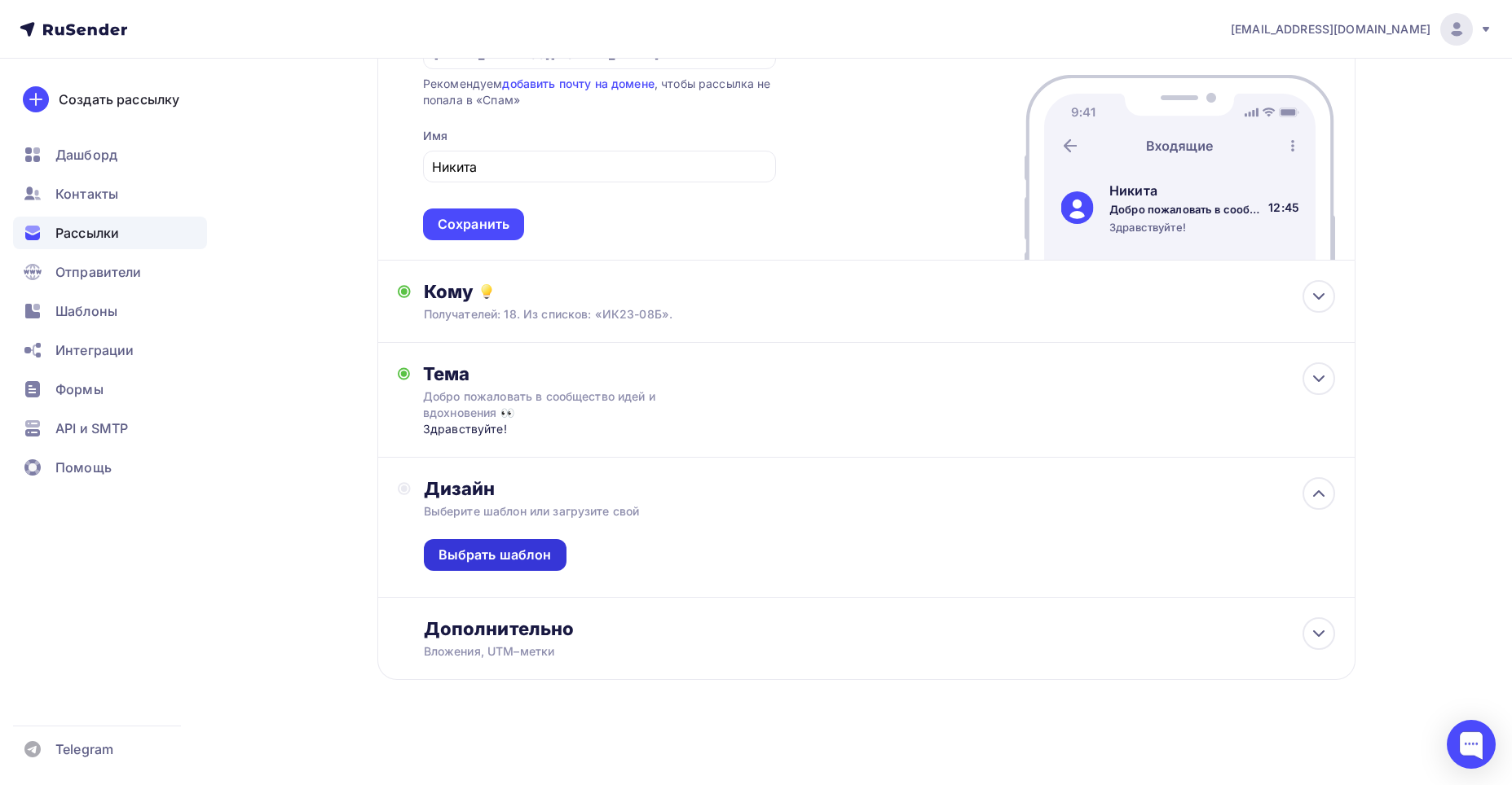
click at [505, 555] on div "Выбрать шаблон" at bounding box center [495, 554] width 113 height 19
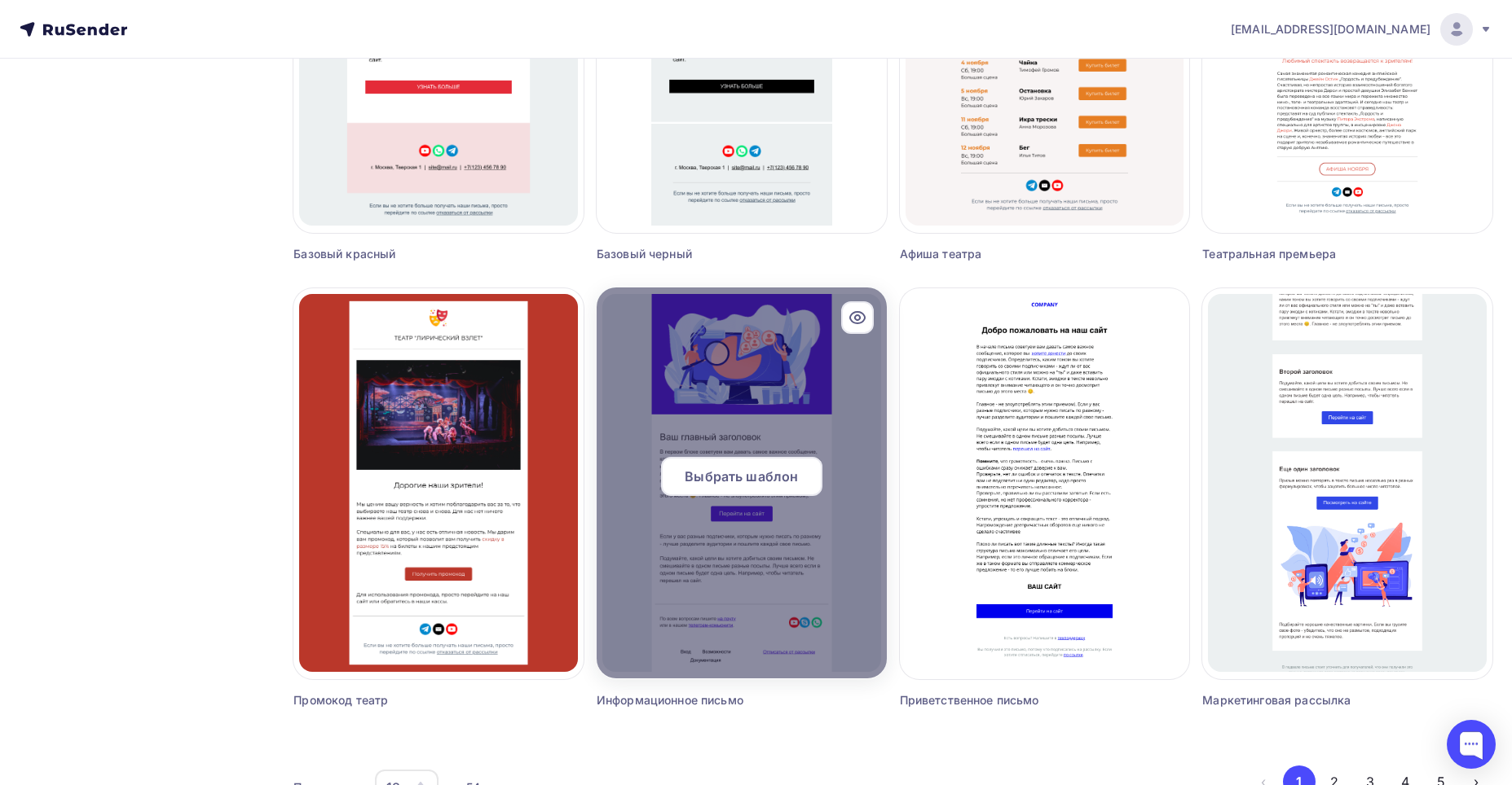
scroll to position [885, 0]
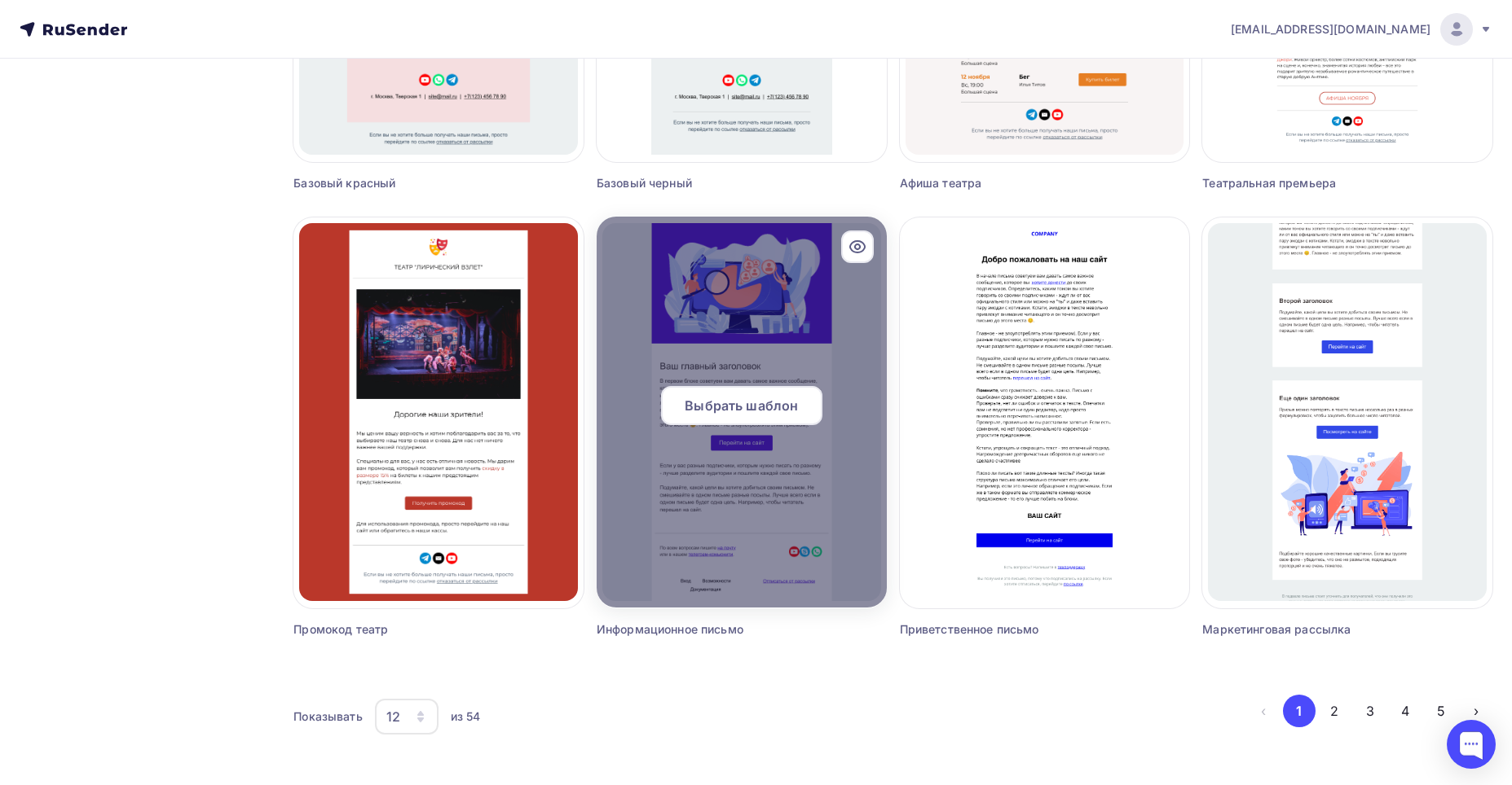
click at [759, 420] on div "Выбрать шаблон" at bounding box center [741, 405] width 162 height 39
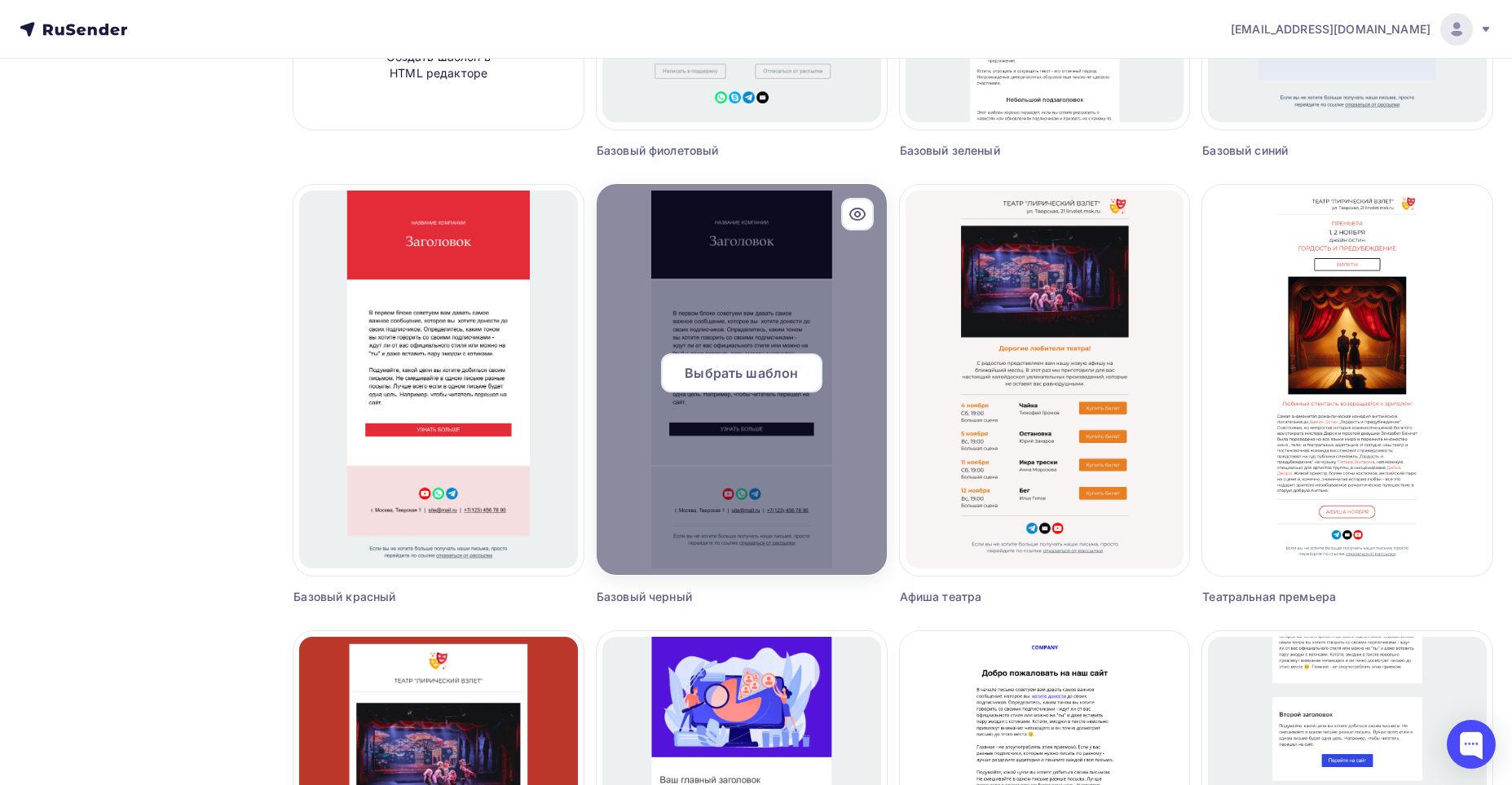
scroll to position [570, 0]
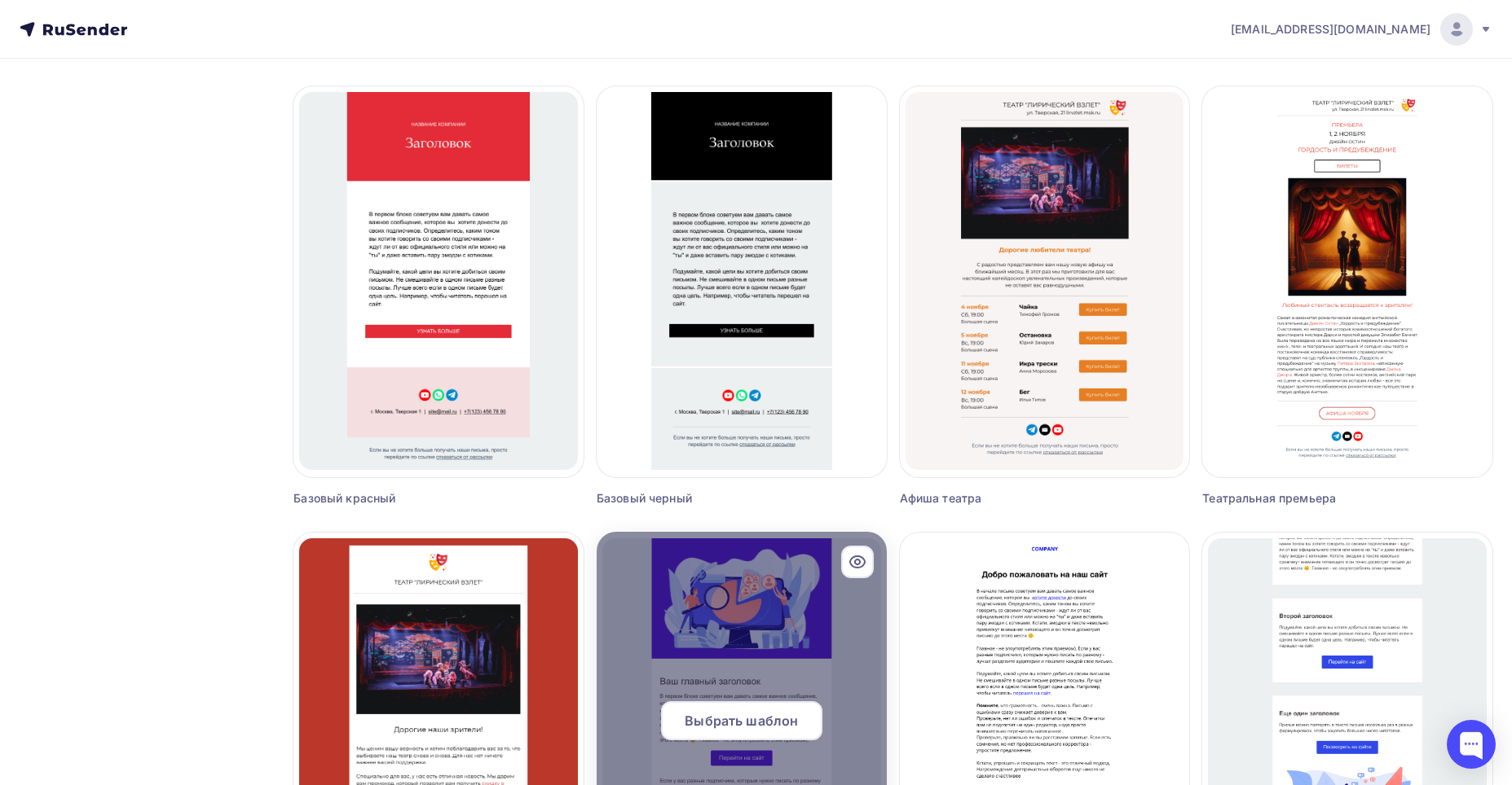
click at [735, 629] on div at bounding box center [741, 727] width 290 height 391
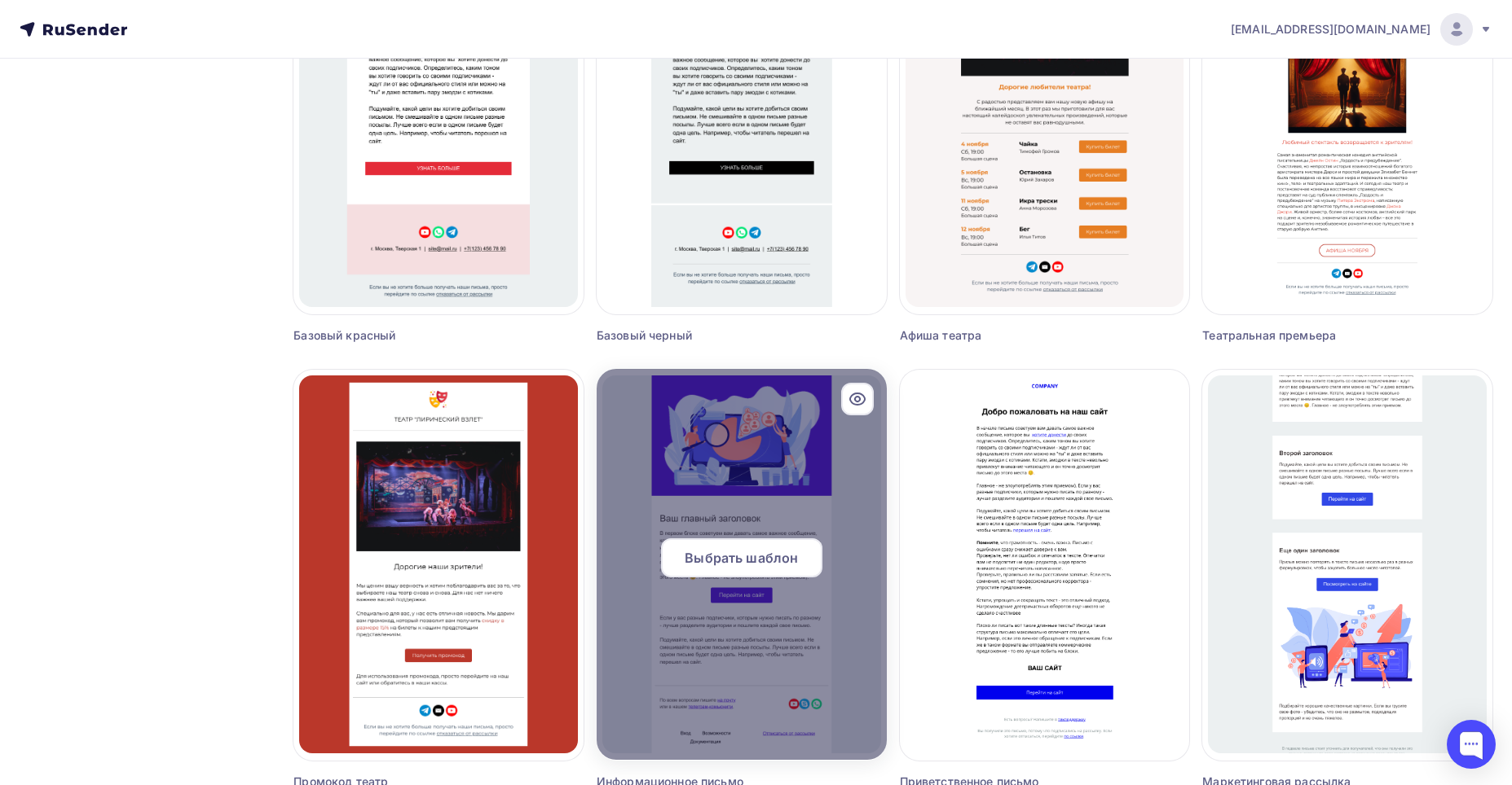
click at [765, 563] on span "Выбрать шаблон" at bounding box center [741, 558] width 113 height 19
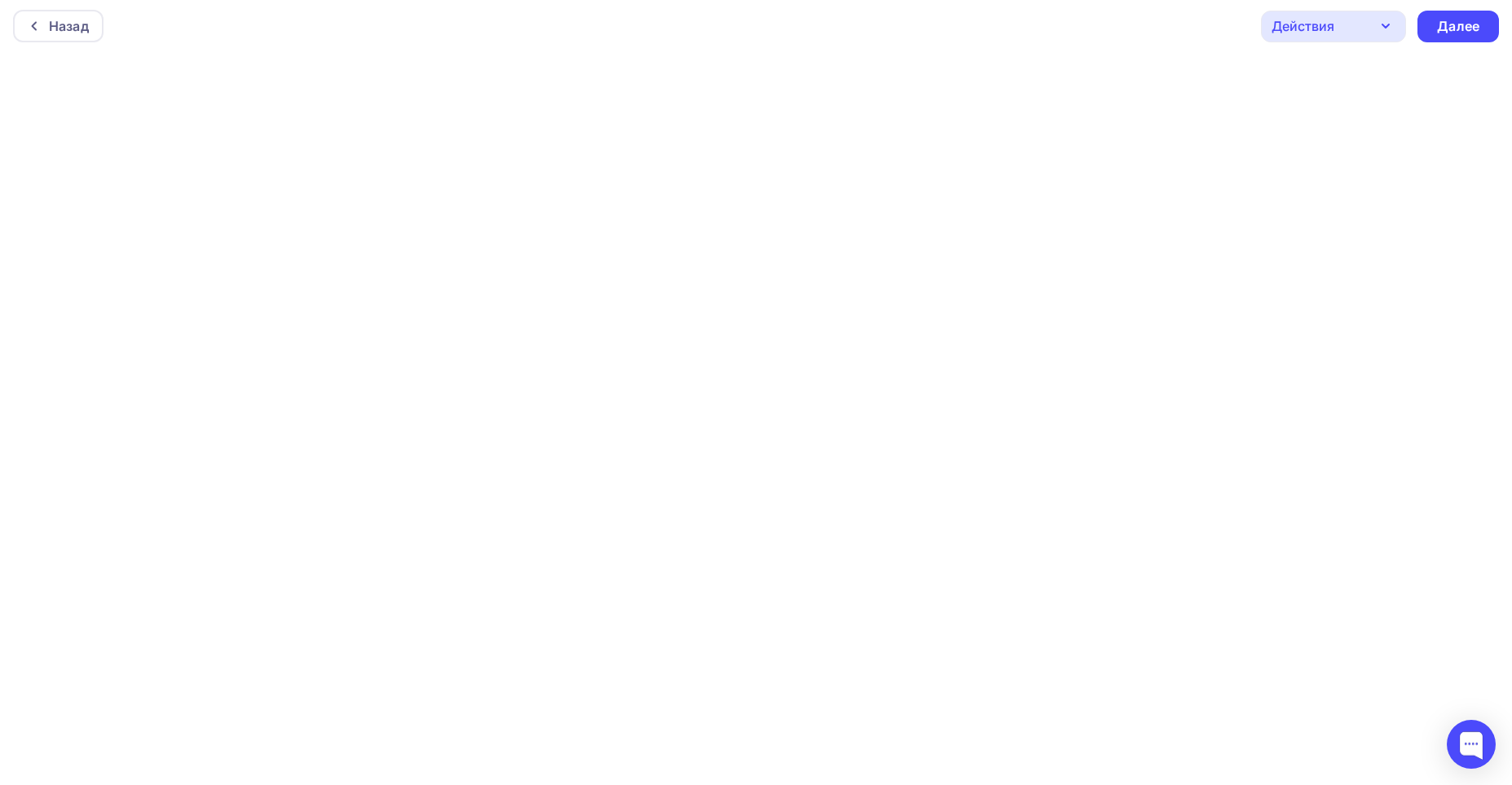
scroll to position [4, 0]
click at [1461, 32] on div "Далее" at bounding box center [1457, 25] width 42 height 19
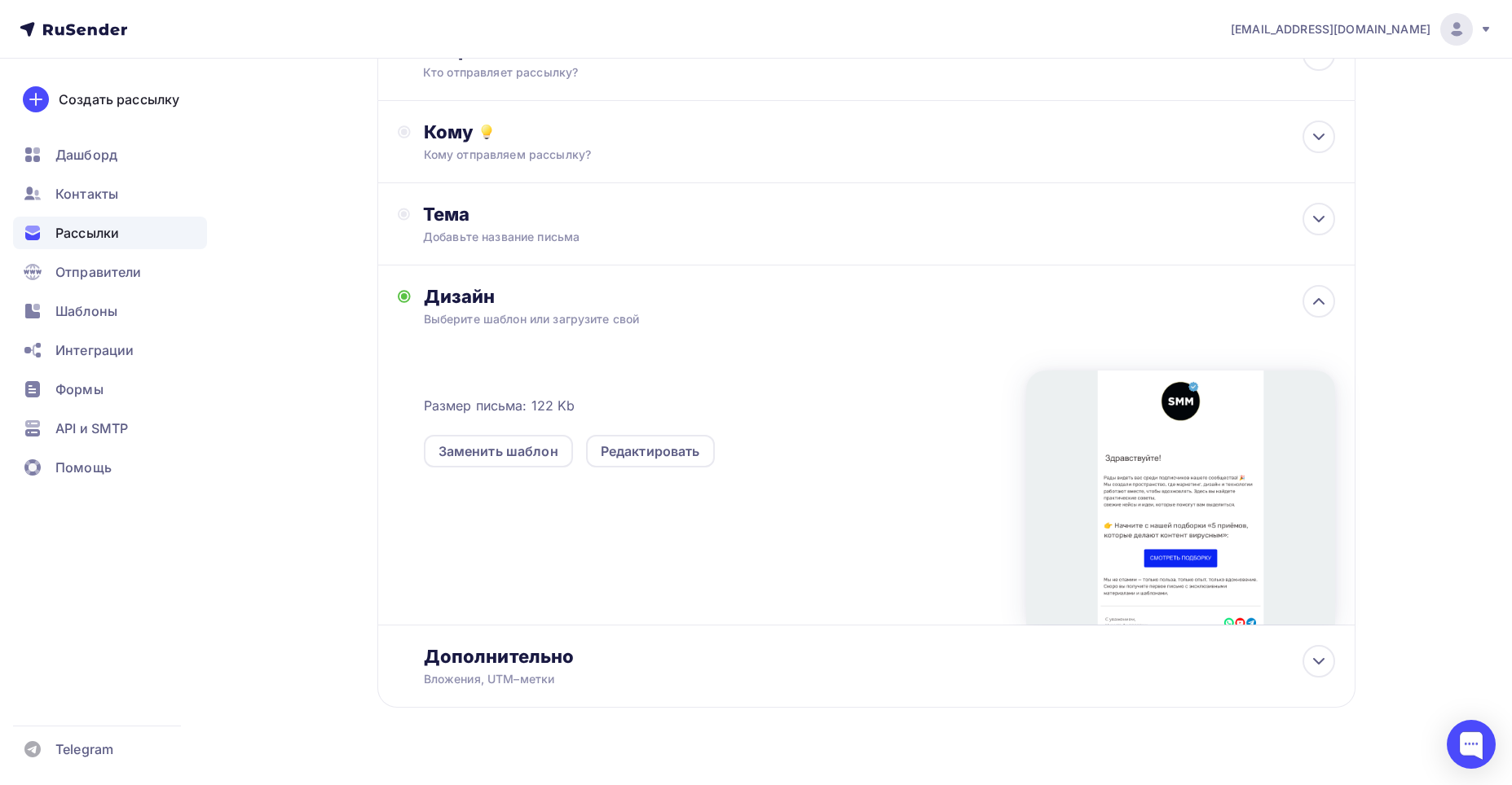
scroll to position [160, 0]
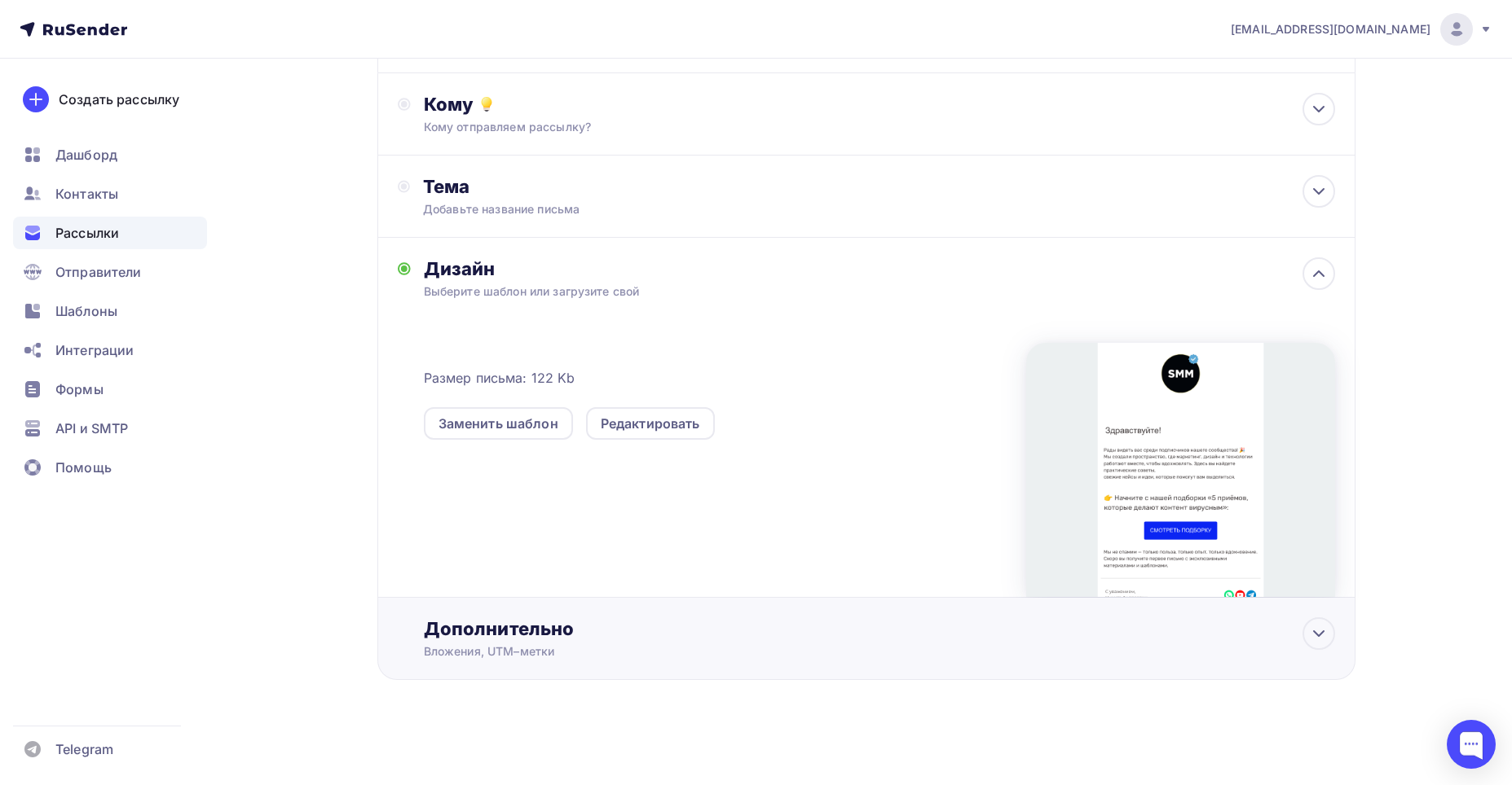
click at [1211, 632] on div "Дополнительно" at bounding box center [879, 628] width 911 height 22
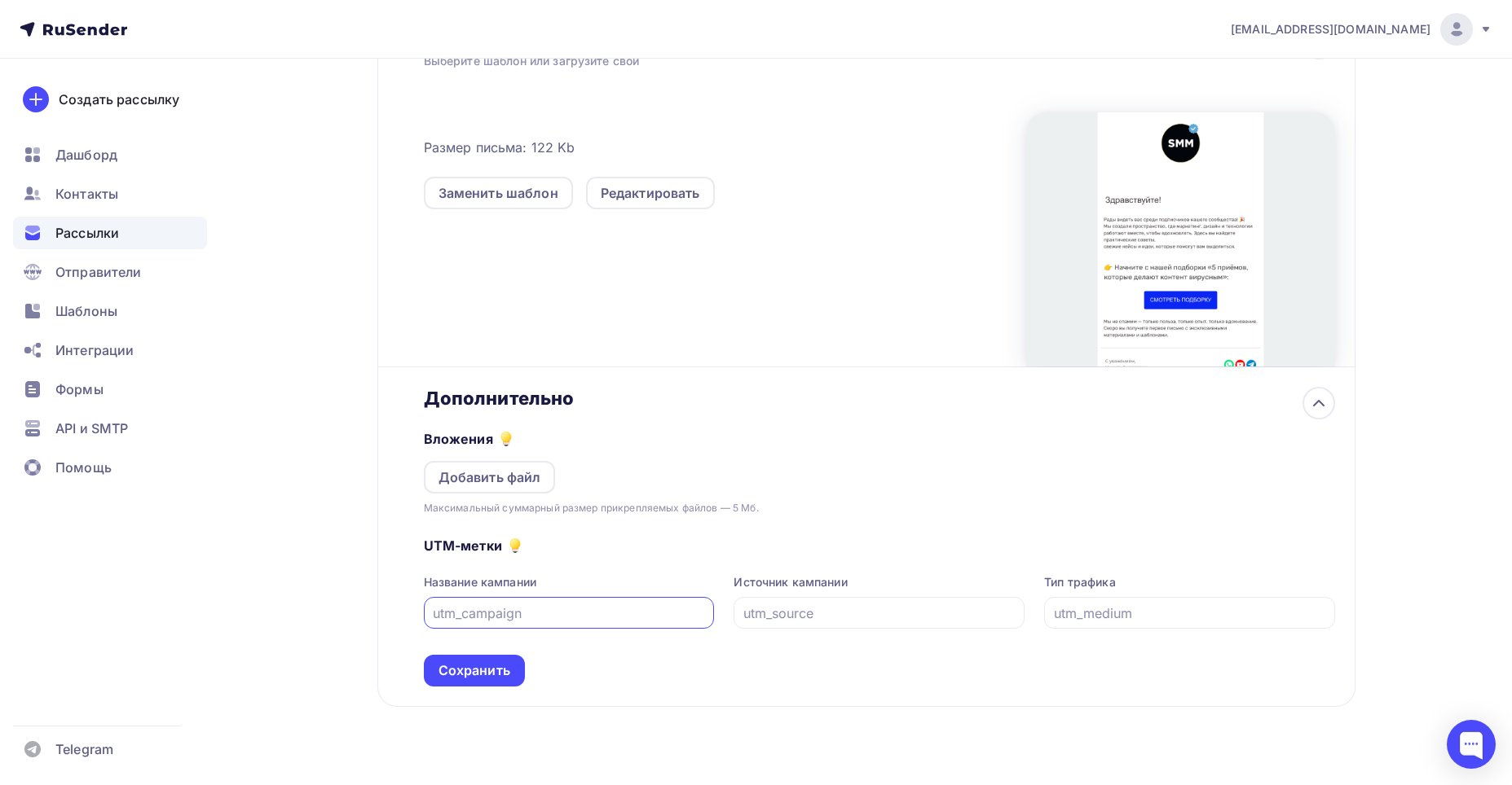
scroll to position [403, 0]
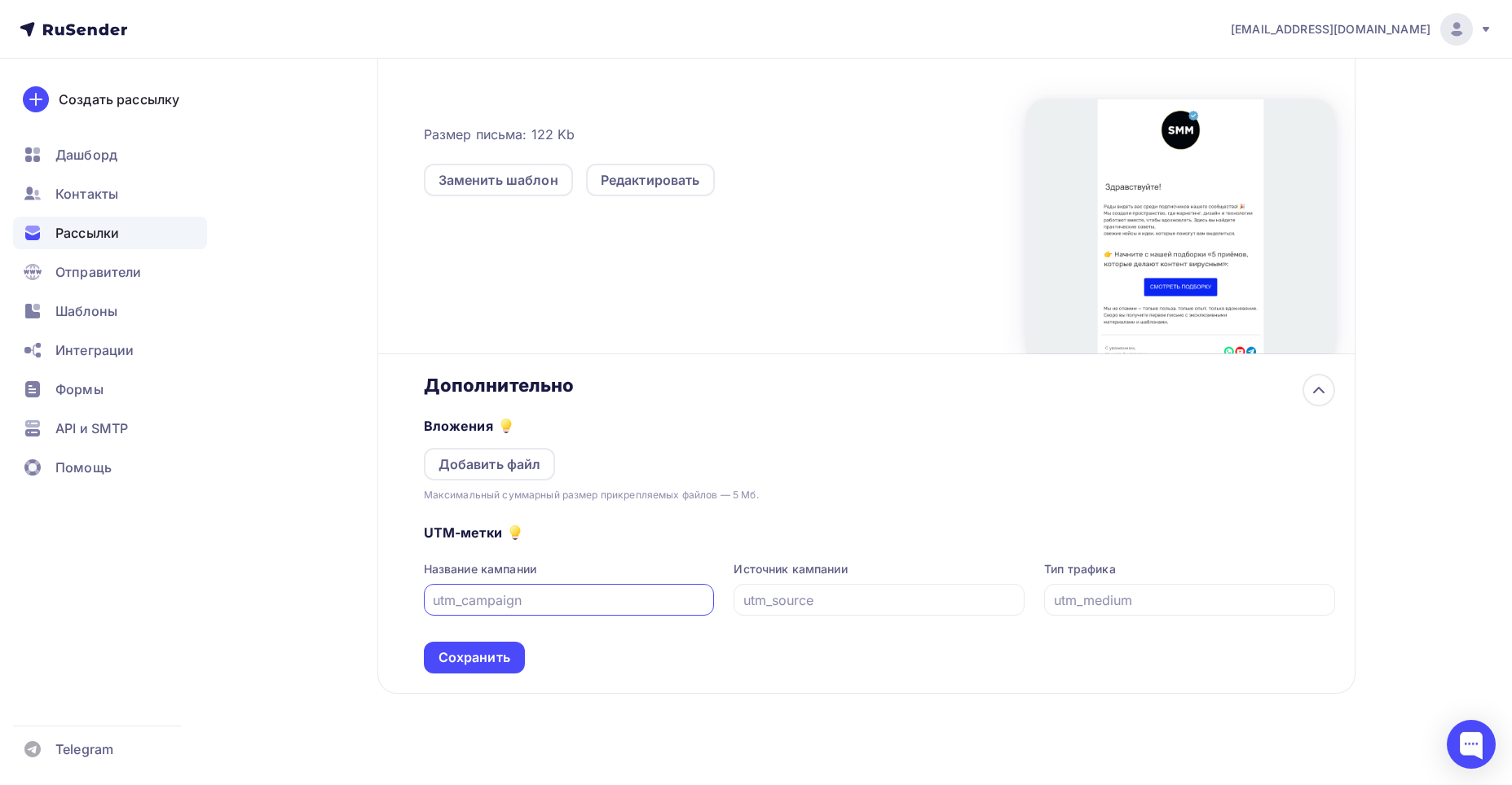
click at [670, 395] on div "Дополнительно" at bounding box center [879, 385] width 911 height 22
click at [1325, 393] on icon at bounding box center [1318, 391] width 19 height 19
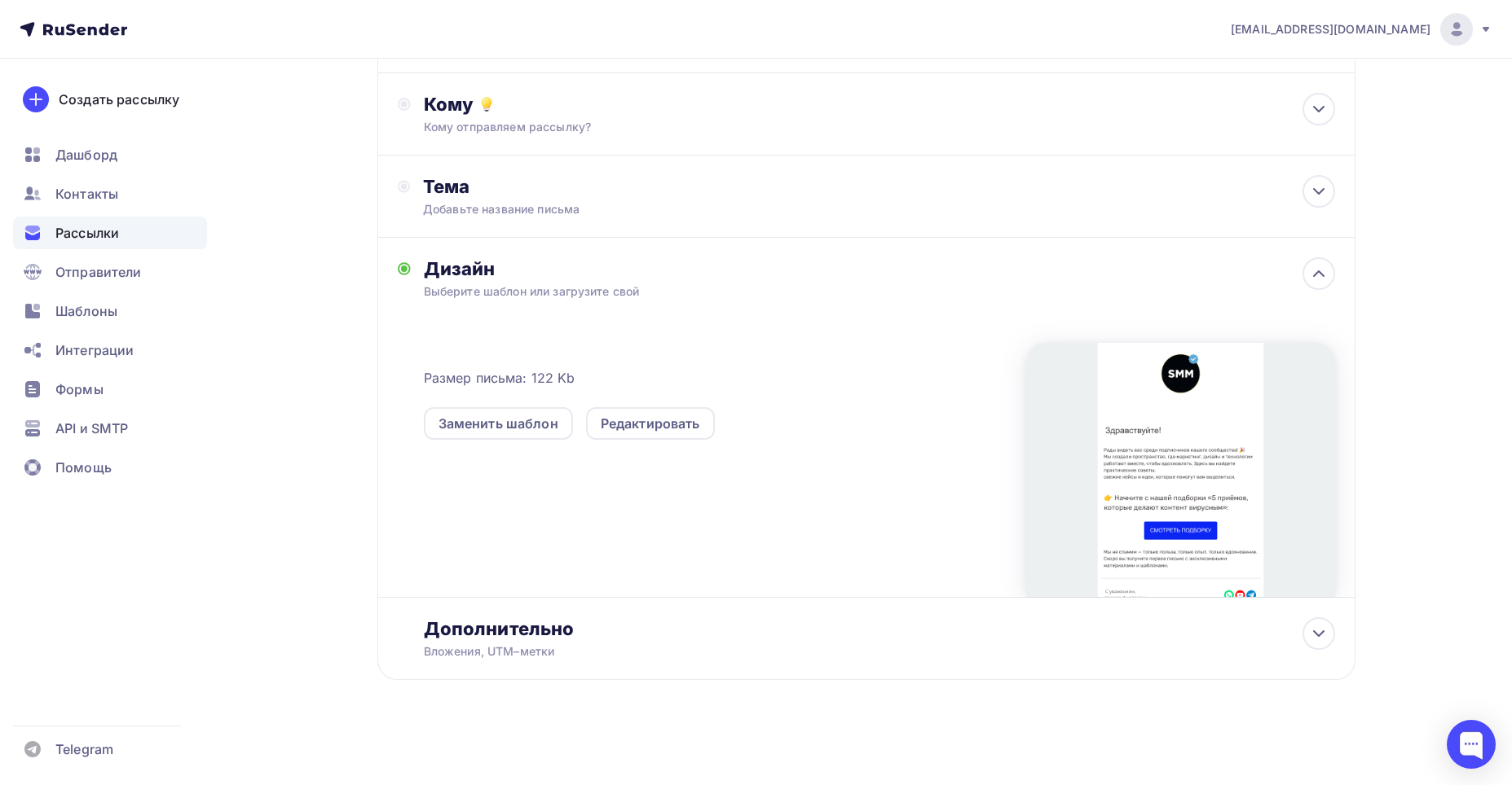
scroll to position [0, 0]
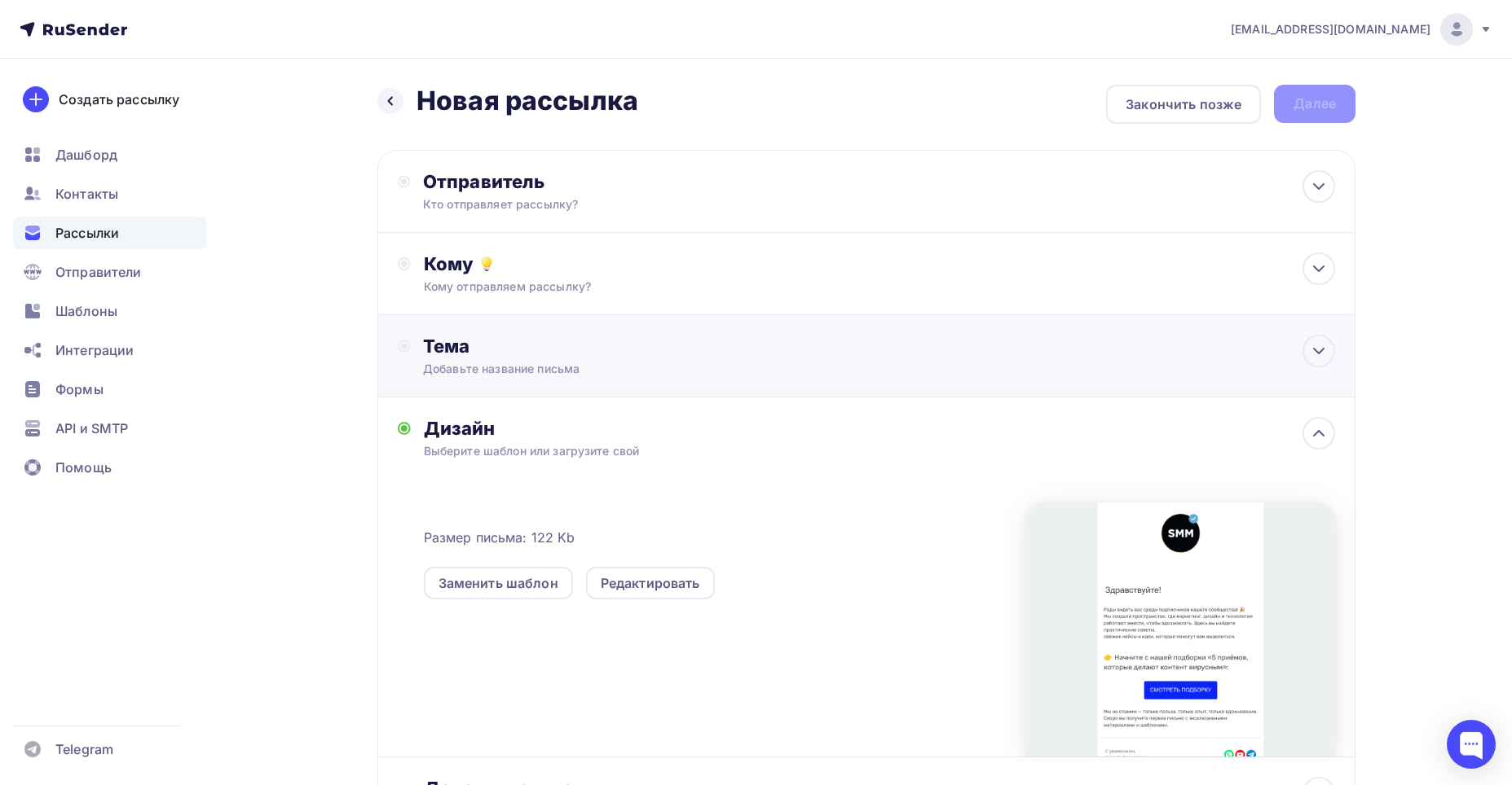
click at [670, 354] on div "Тема" at bounding box center [584, 346] width 321 height 22
click at [627, 197] on div "Кто отправляет рассылку?" at bounding box center [582, 205] width 318 height 17
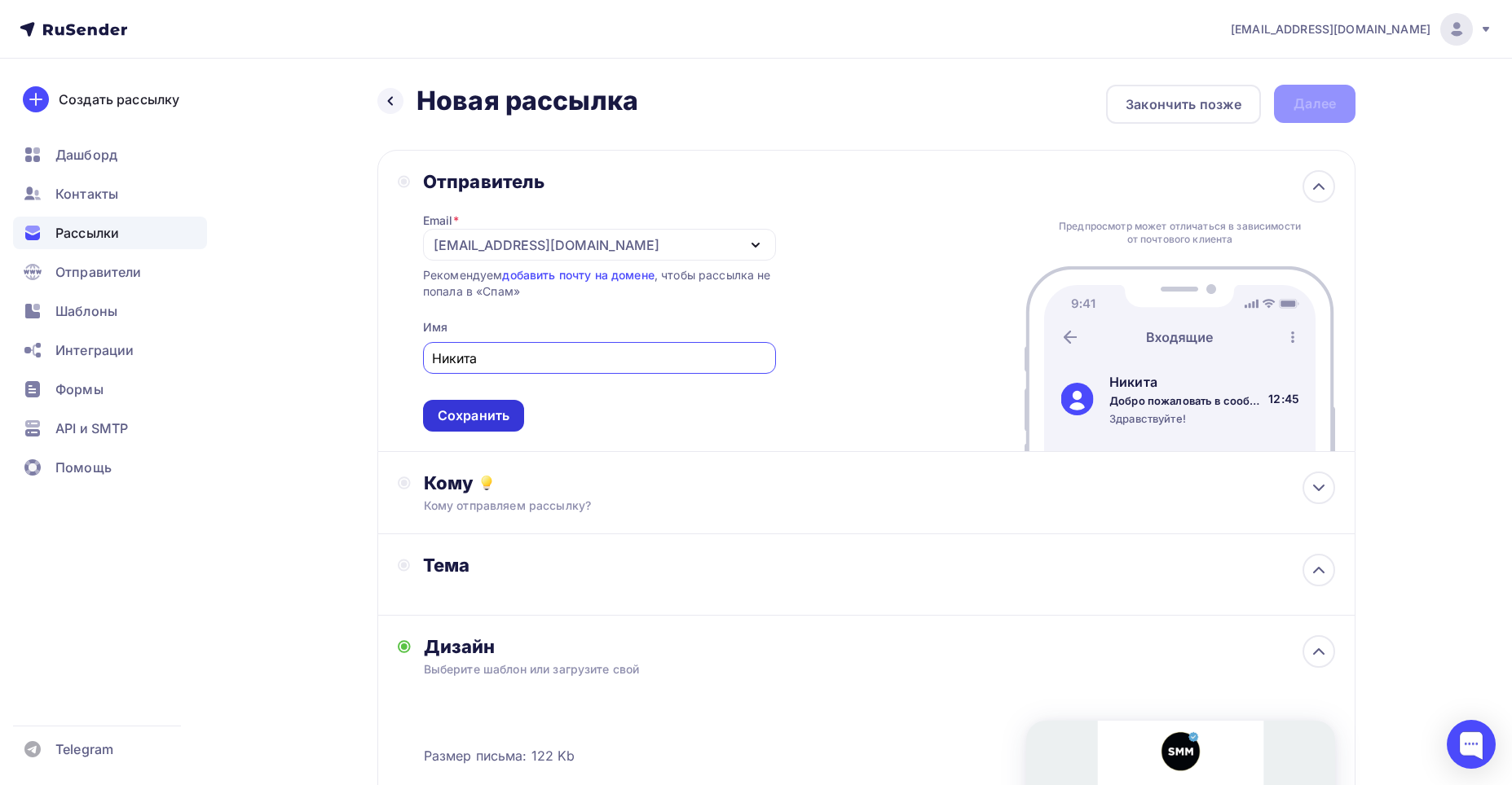
type input "Никита"
click at [482, 418] on div "Сохранить" at bounding box center [473, 415] width 72 height 19
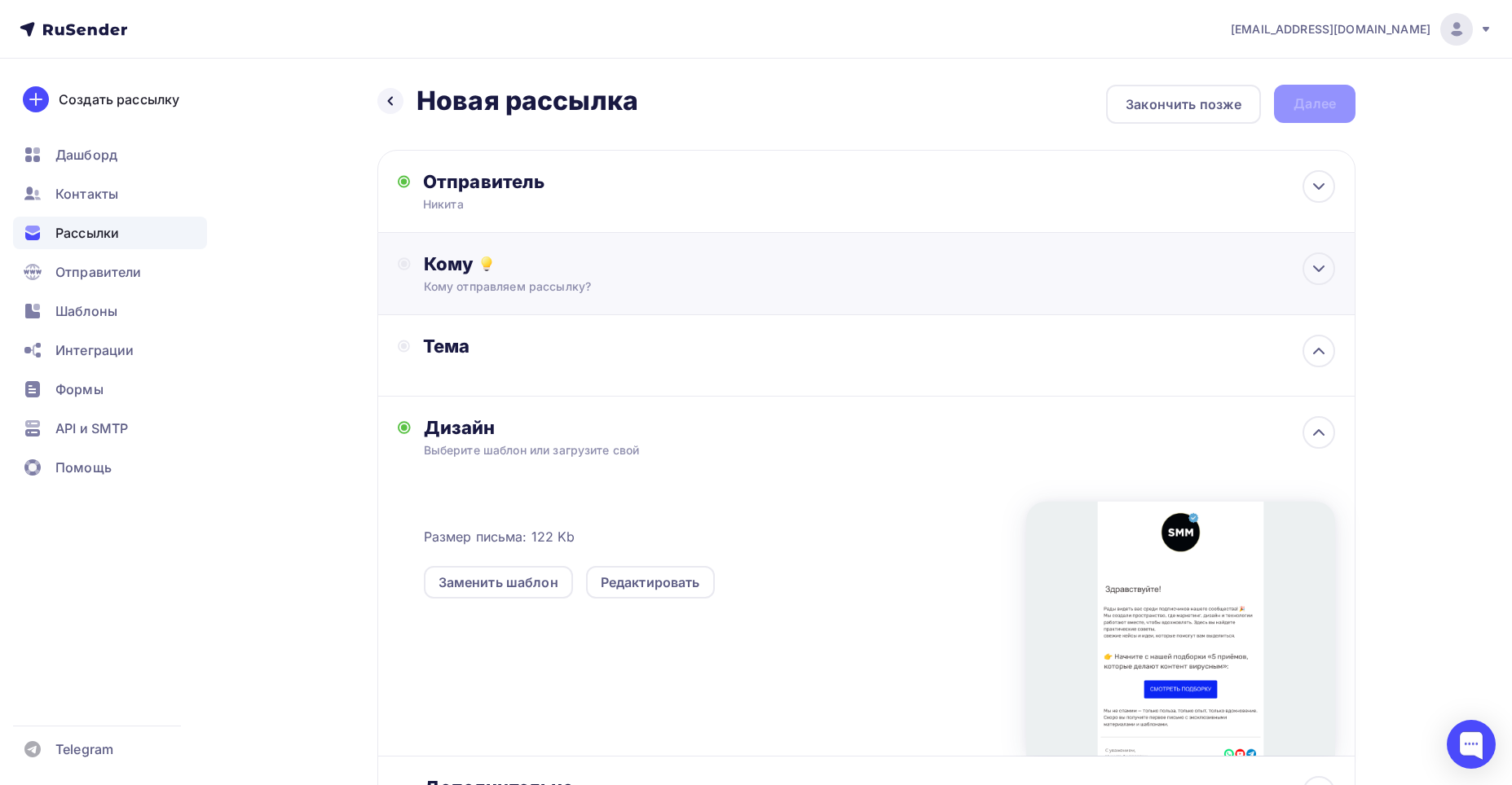
click at [695, 264] on div "Кому" at bounding box center [879, 263] width 911 height 22
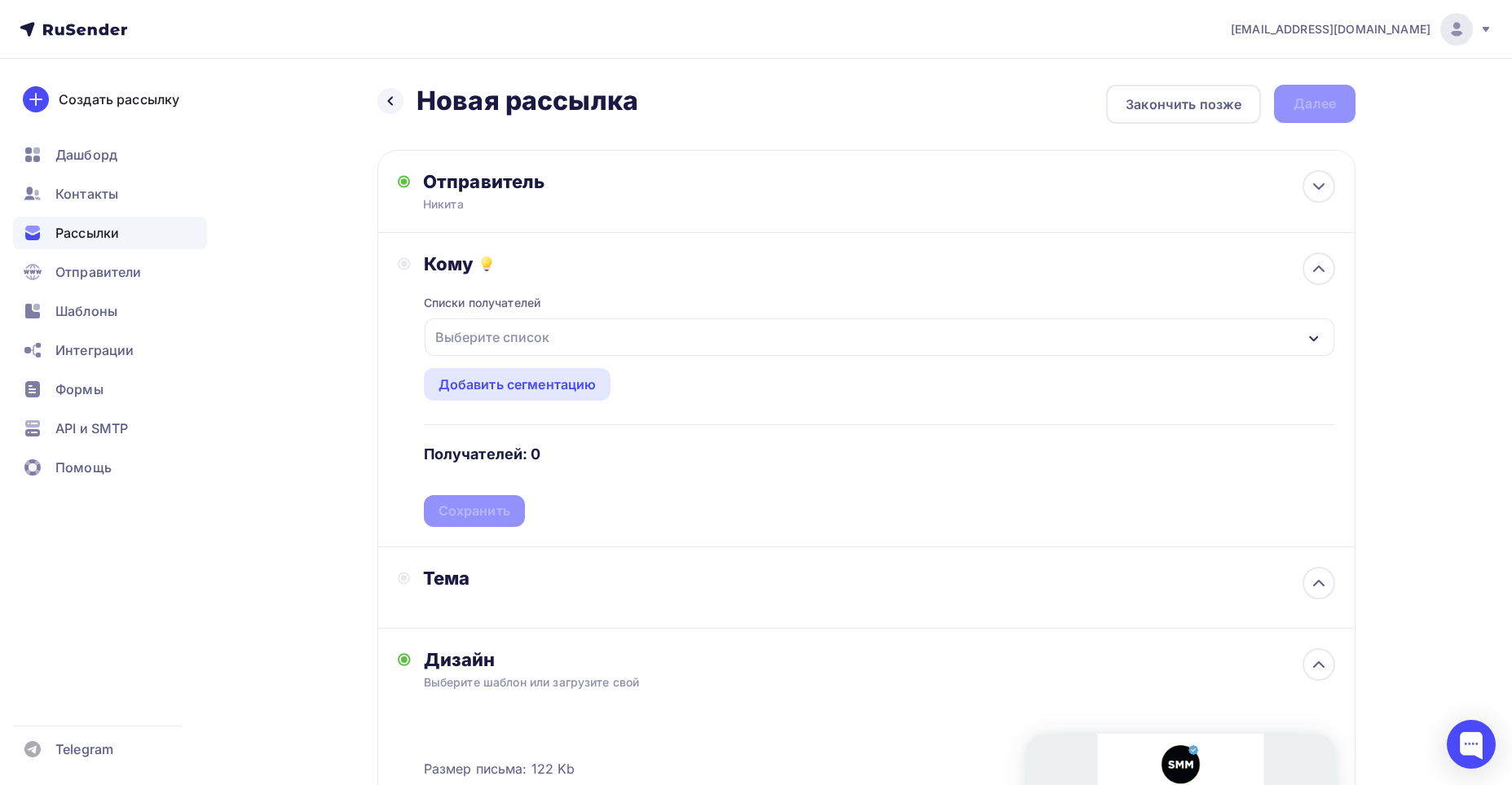
click at [483, 331] on div "Выберите список" at bounding box center [492, 337] width 127 height 29
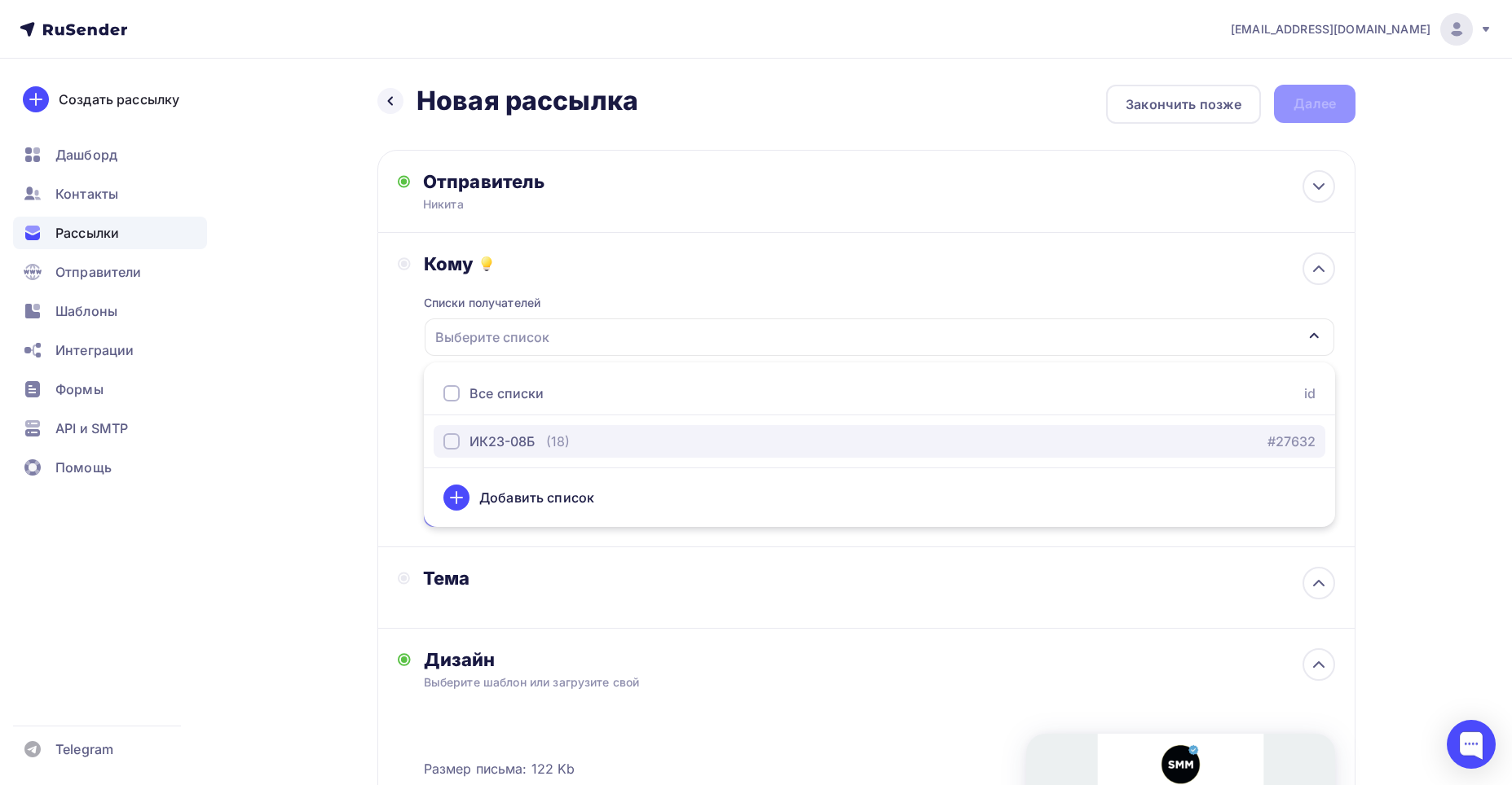
click at [451, 440] on div "button" at bounding box center [451, 441] width 17 height 17
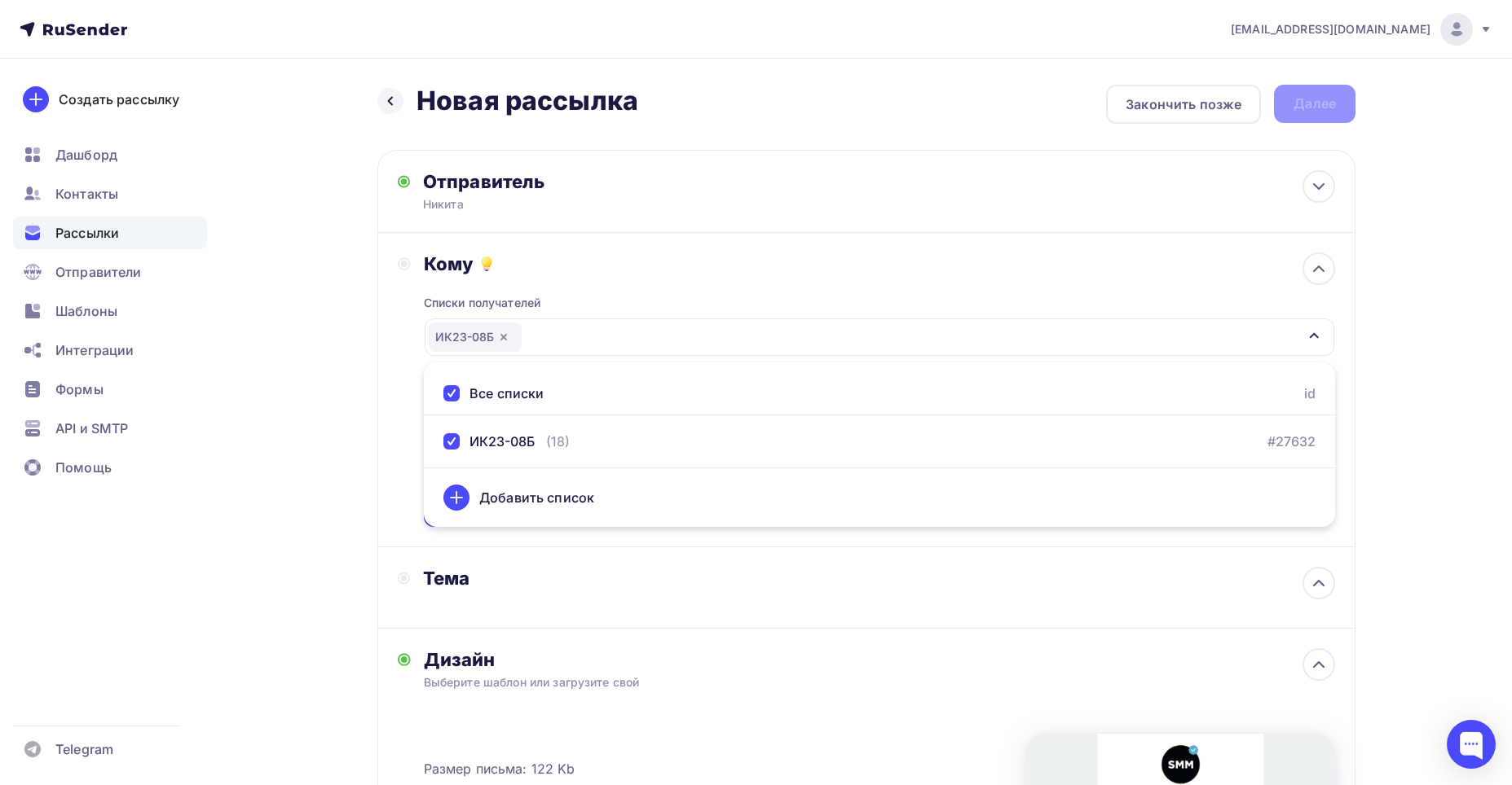
click at [1403, 367] on div "Назад Новая рассылка Новая рассылка Закончить позже Далее Отправитель Никита Em…" at bounding box center [755, 617] width 1336 height 1118
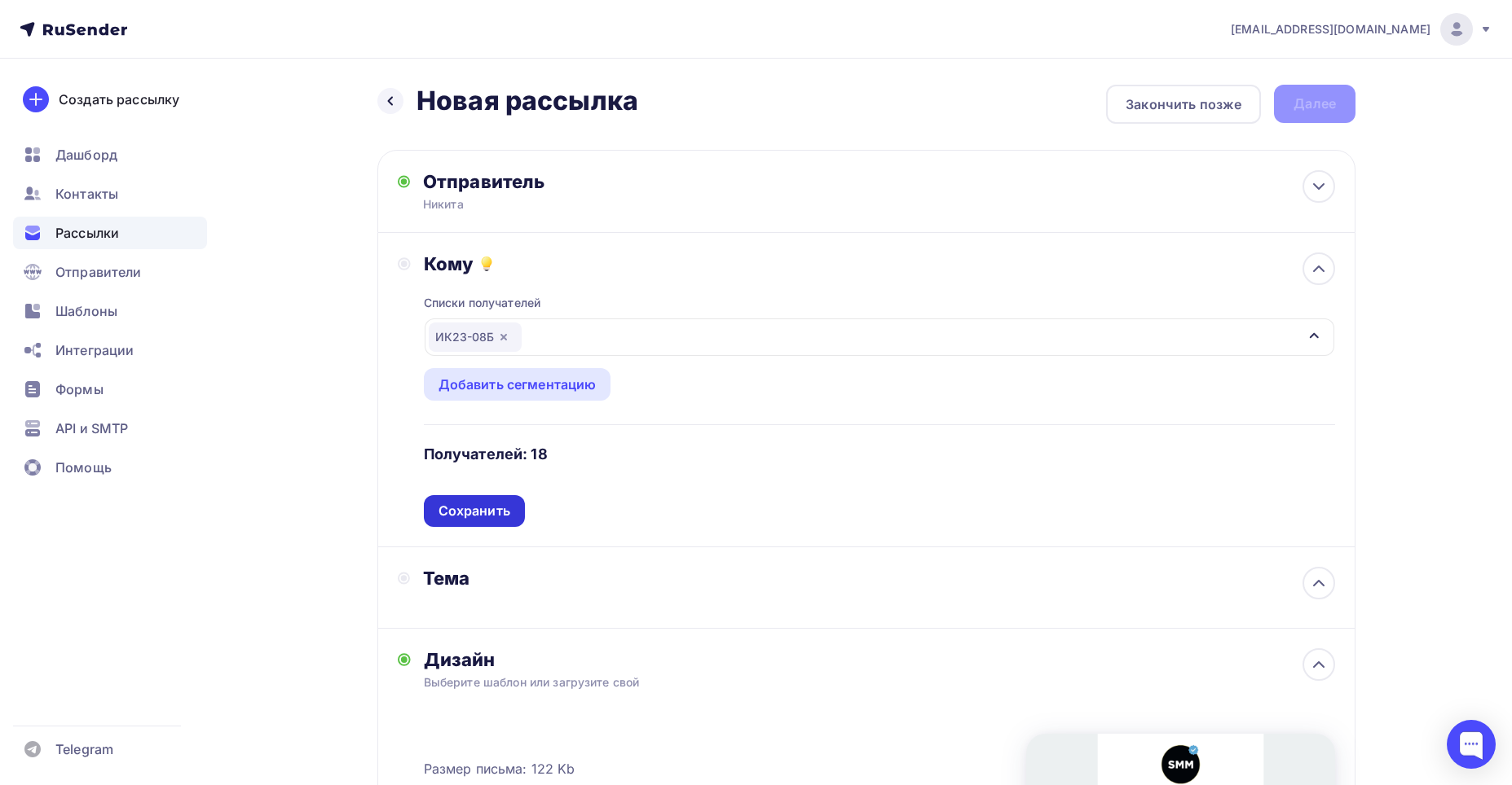
click at [473, 510] on div "Сохранить" at bounding box center [474, 510] width 72 height 19
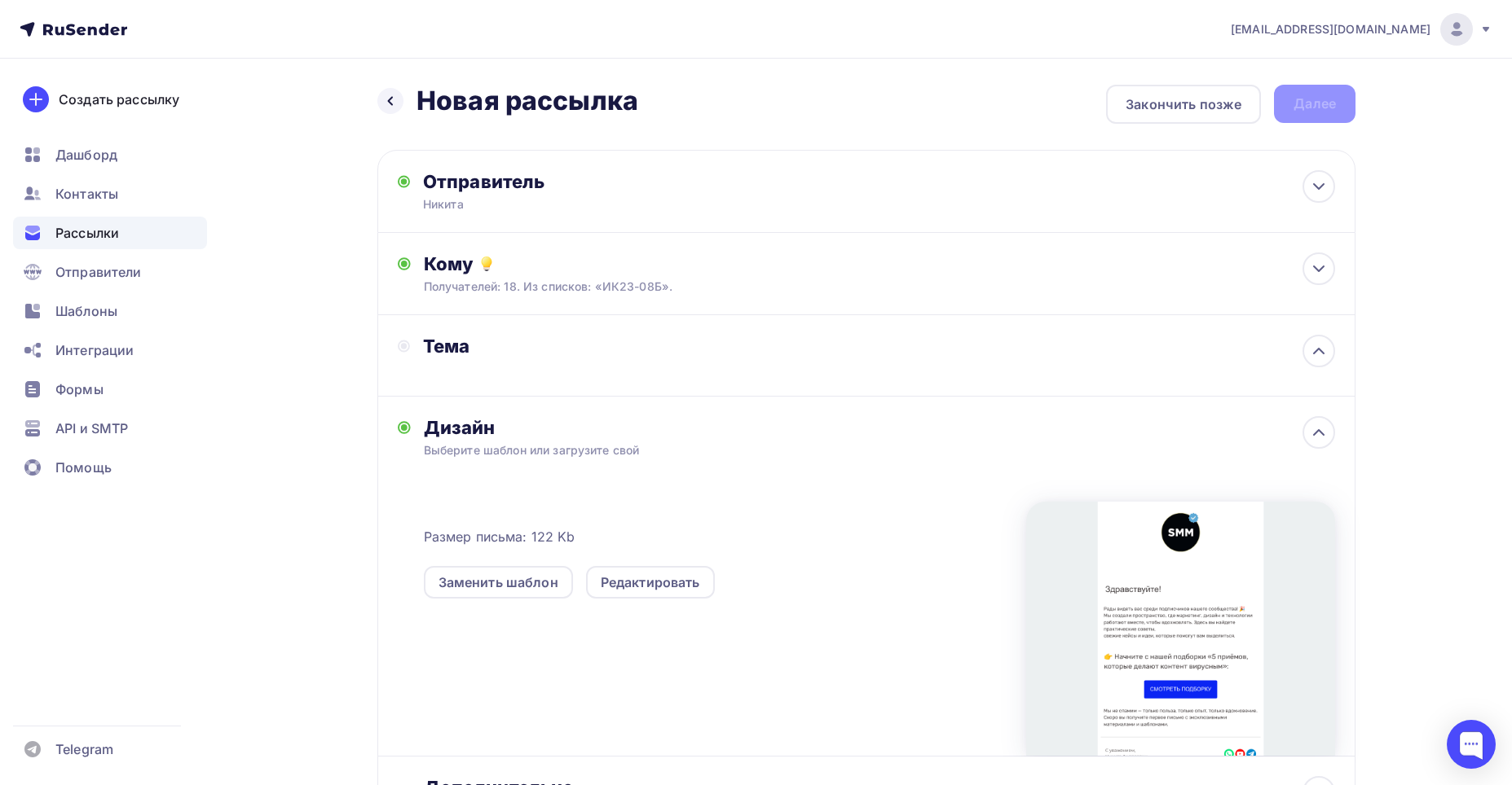
click at [503, 359] on div "Тема" at bounding box center [571, 355] width 347 height 42
click at [431, 345] on div "Тема" at bounding box center [584, 346] width 321 height 22
click at [997, 361] on div "Тема" at bounding box center [866, 356] width 978 height 82
click at [1321, 359] on icon at bounding box center [1318, 351] width 19 height 19
drag, startPoint x: 491, startPoint y: 393, endPoint x: 486, endPoint y: 381, distance: 13.0
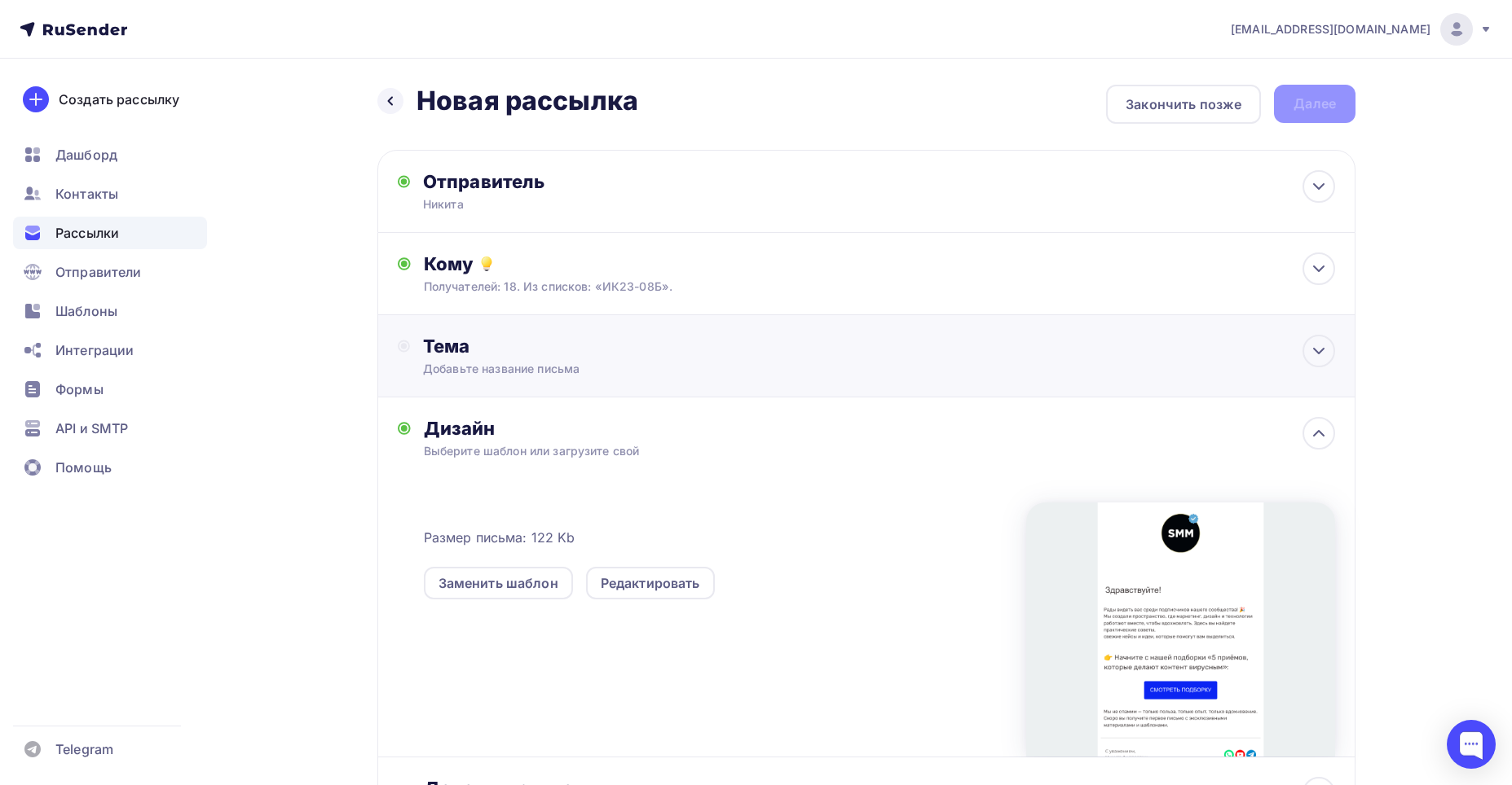
click at [489, 393] on div "Тема Добавьте название письма" at bounding box center [866, 356] width 978 height 82
click at [476, 369] on div "Тема" at bounding box center [571, 355] width 347 height 42
click at [444, 351] on div "Тема" at bounding box center [584, 346] width 321 height 22
drag, startPoint x: 447, startPoint y: 370, endPoint x: 449, endPoint y: 361, distance: 9.2
click at [449, 368] on div "Тема" at bounding box center [571, 355] width 347 height 42
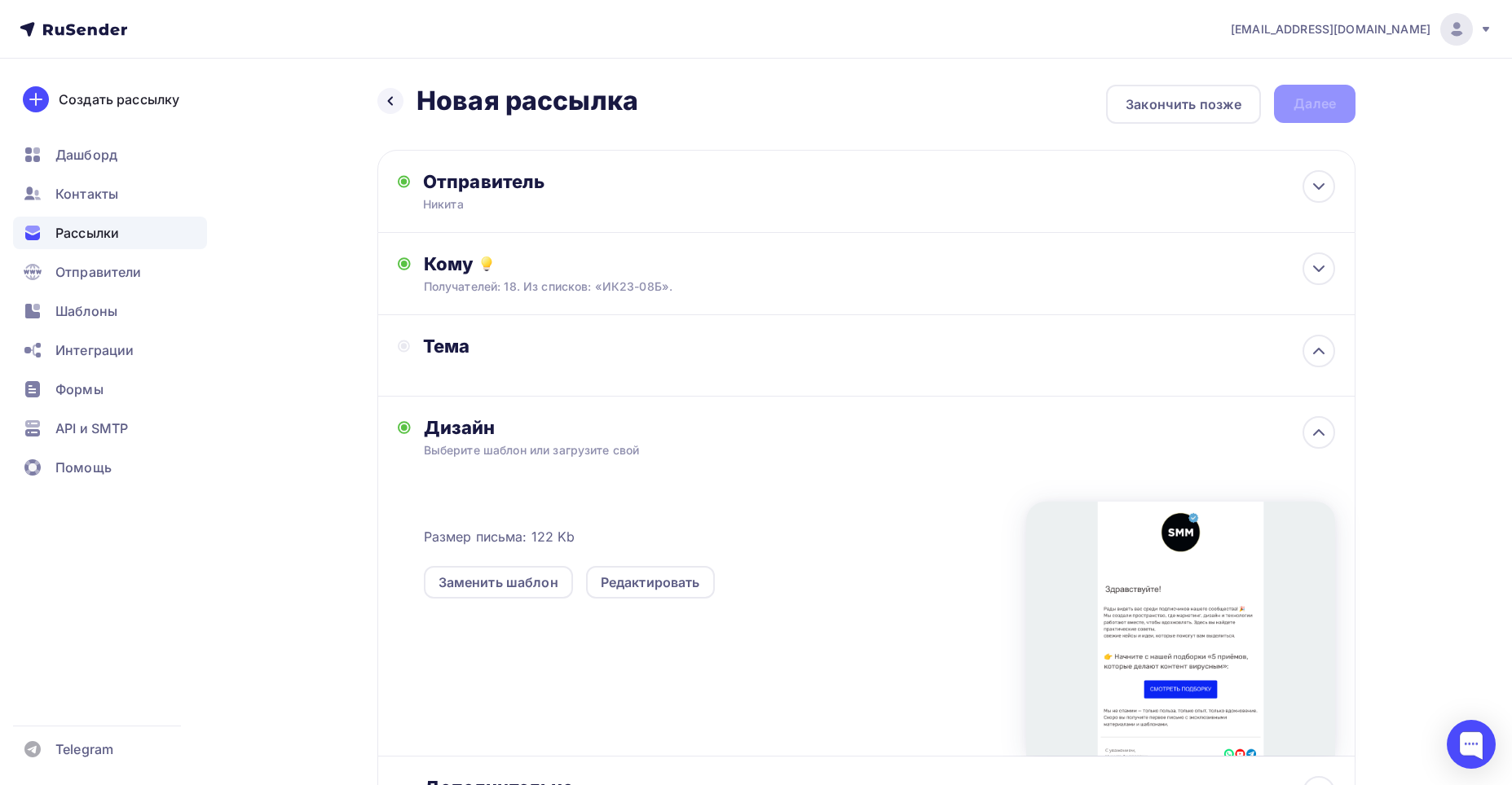
drag, startPoint x: 452, startPoint y: 352, endPoint x: 1086, endPoint y: 371, distance: 634.3
click at [461, 351] on div "Тема" at bounding box center [584, 346] width 321 height 22
click at [1326, 354] on icon at bounding box center [1318, 351] width 19 height 19
drag, startPoint x: 512, startPoint y: 375, endPoint x: 508, endPoint y: 367, distance: 8.9
click at [510, 375] on div "Добавьте название письма" at bounding box center [568, 369] width 290 height 17
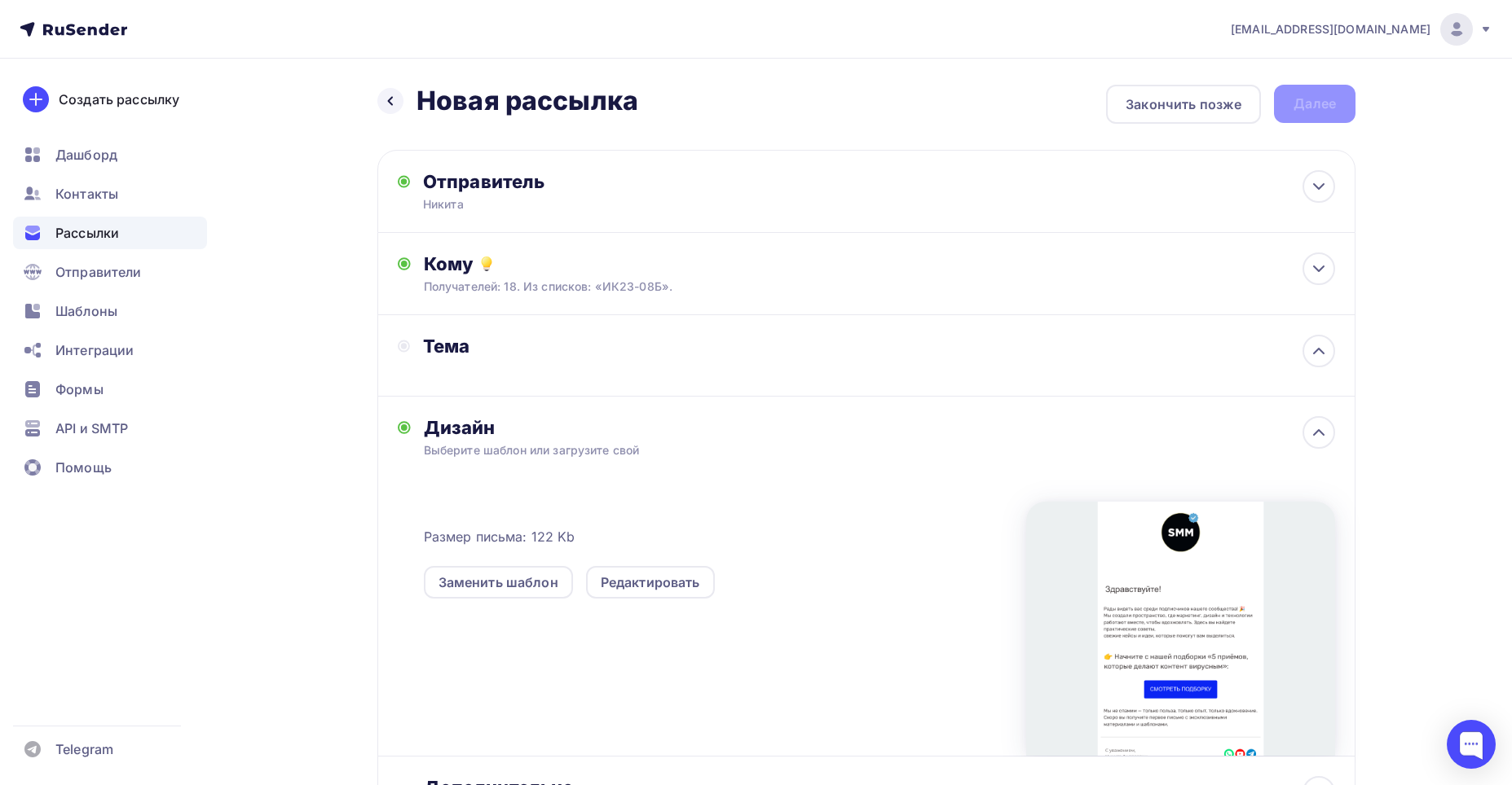
click at [494, 371] on div "Тема" at bounding box center [571, 355] width 347 height 42
click at [400, 346] on icon at bounding box center [403, 346] width 13 height 13
drag, startPoint x: 400, startPoint y: 346, endPoint x: 533, endPoint y: 347, distance: 133.0
click at [401, 346] on icon at bounding box center [403, 346] width 13 height 13
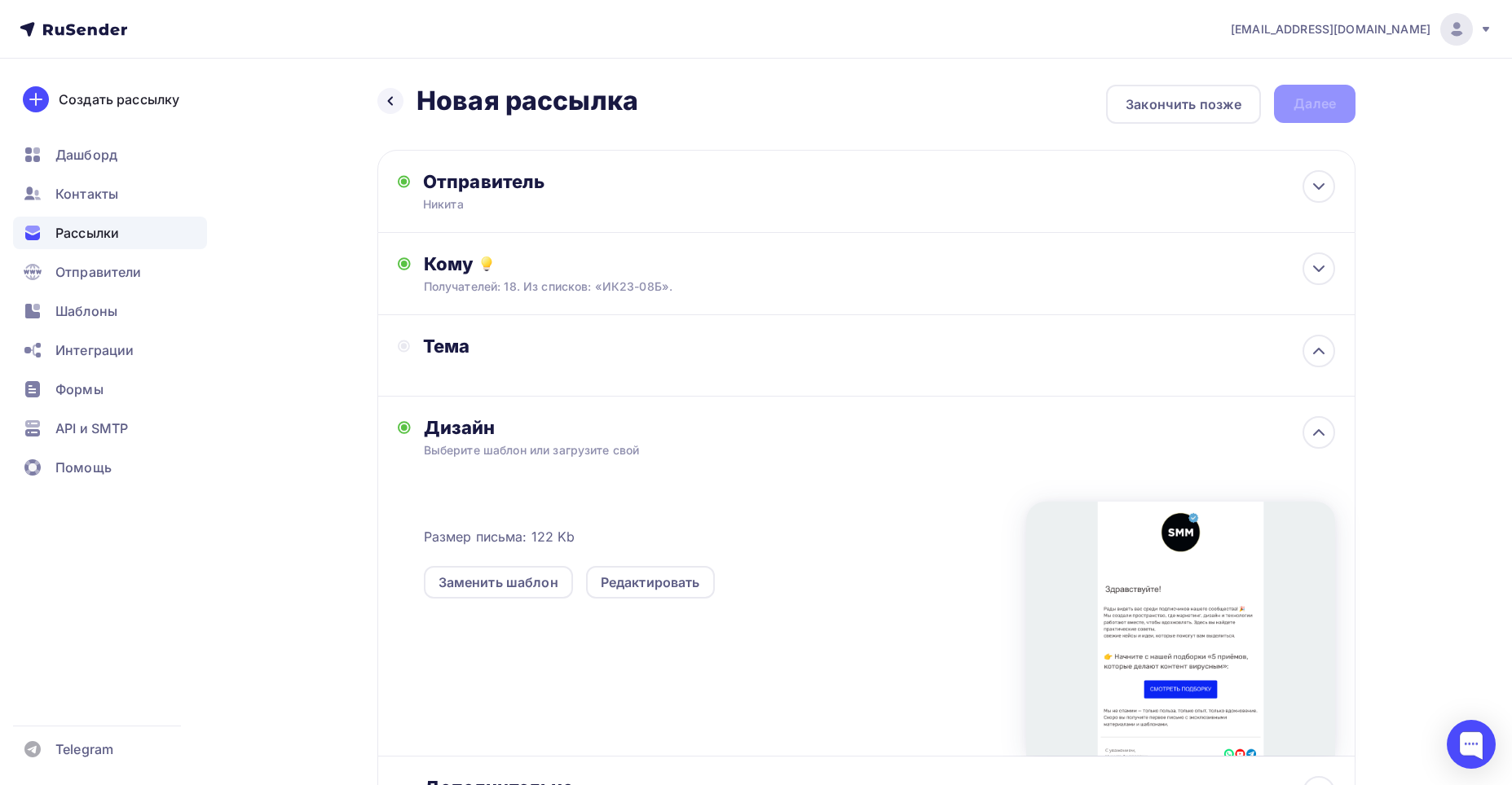
click at [779, 355] on div "Тема" at bounding box center [866, 356] width 978 height 82
click at [778, 356] on div "Тема" at bounding box center [866, 356] width 978 height 82
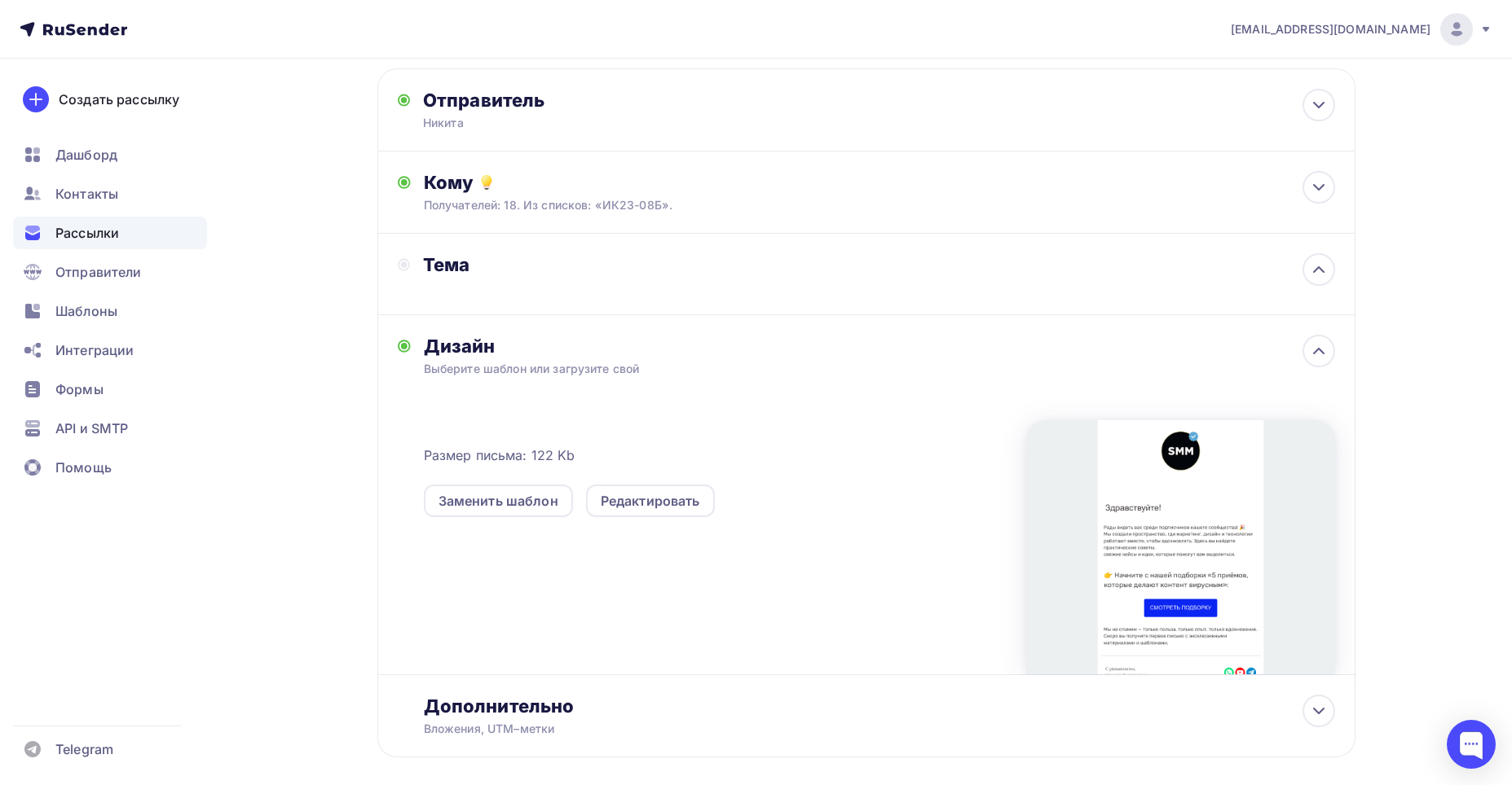
scroll to position [159, 0]
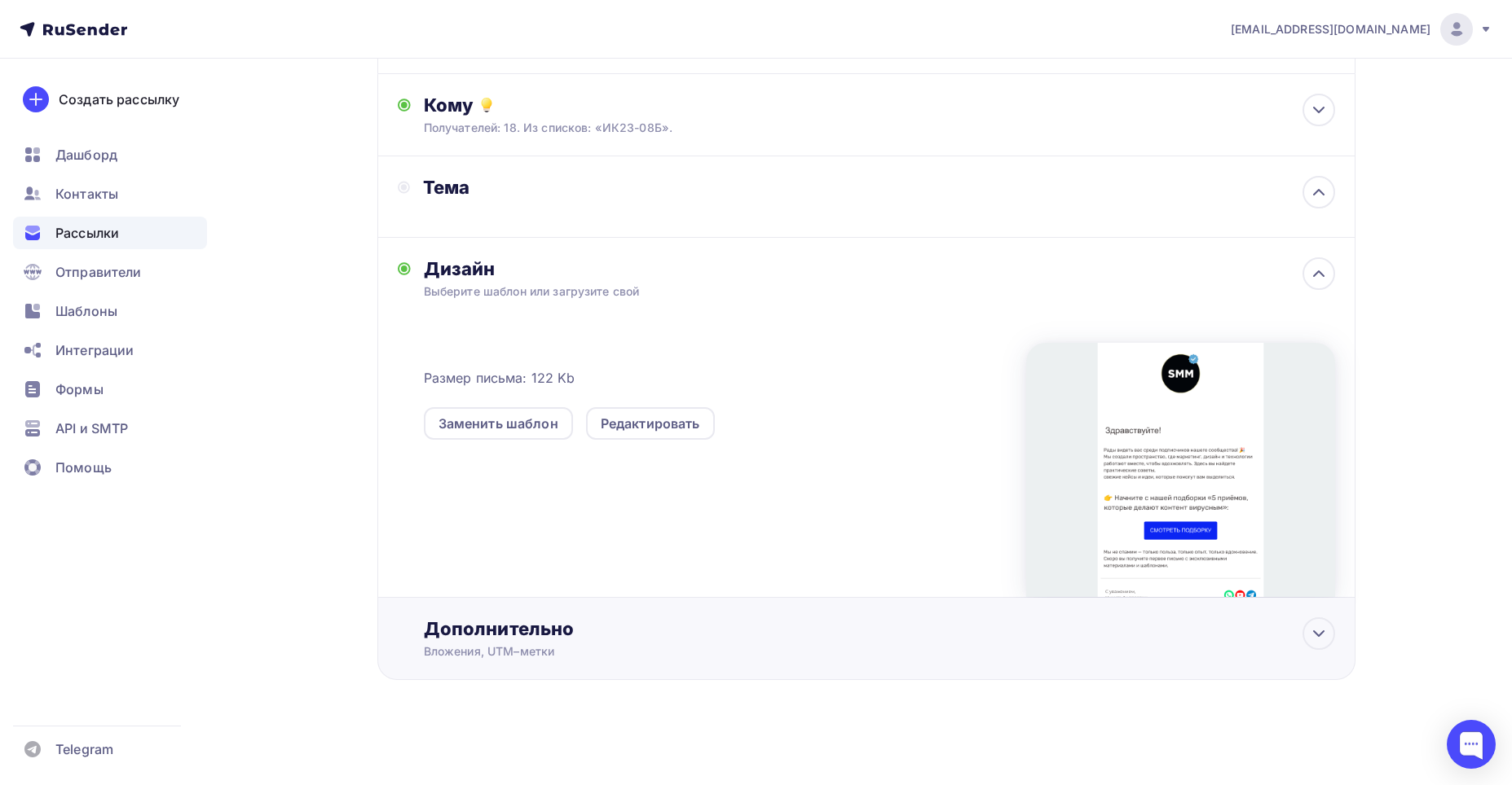
click at [573, 630] on div "Дополнительно" at bounding box center [879, 628] width 911 height 22
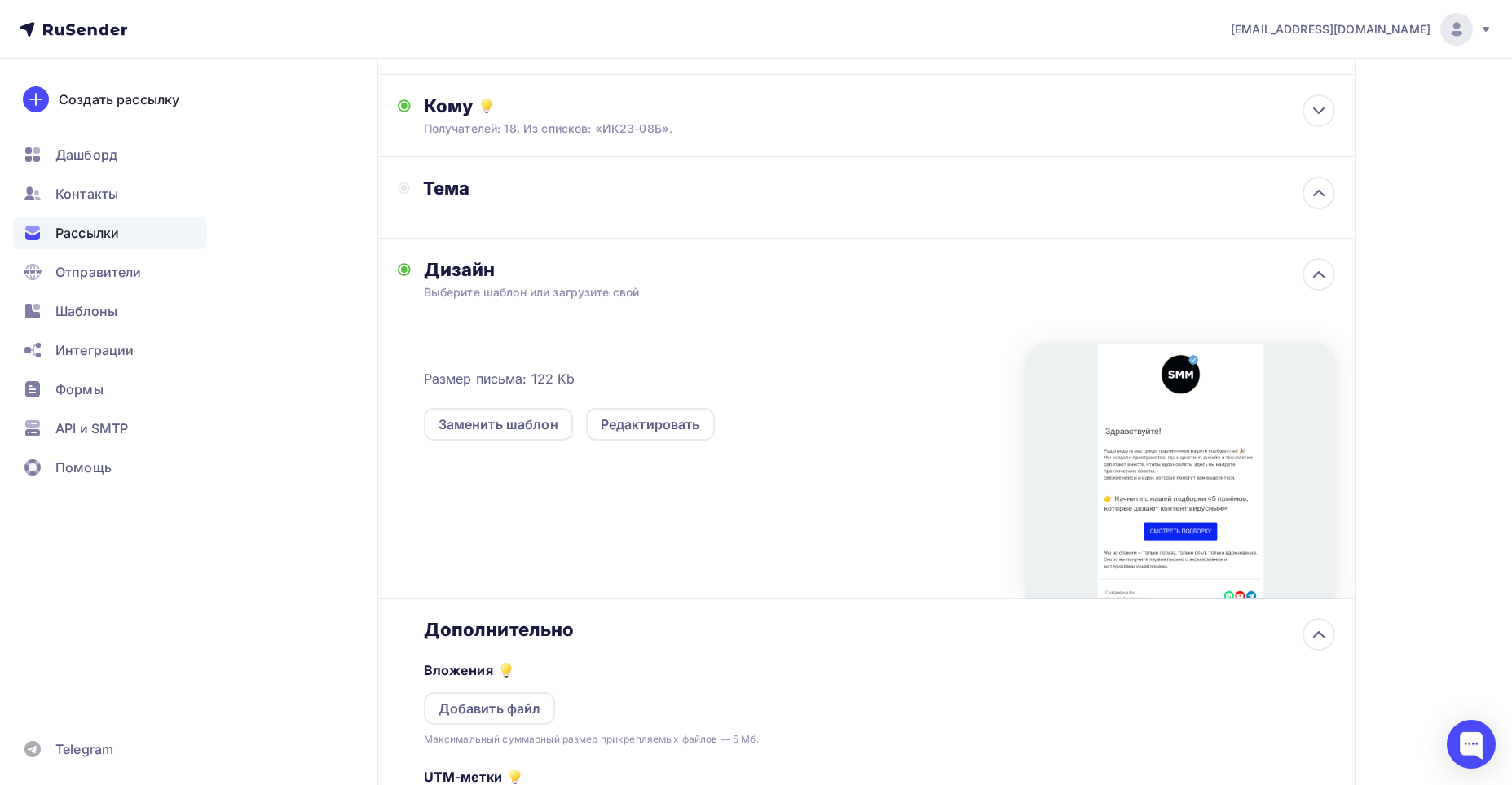
scroll to position [0, 0]
click at [583, 625] on div "Дополнительно" at bounding box center [879, 629] width 911 height 22
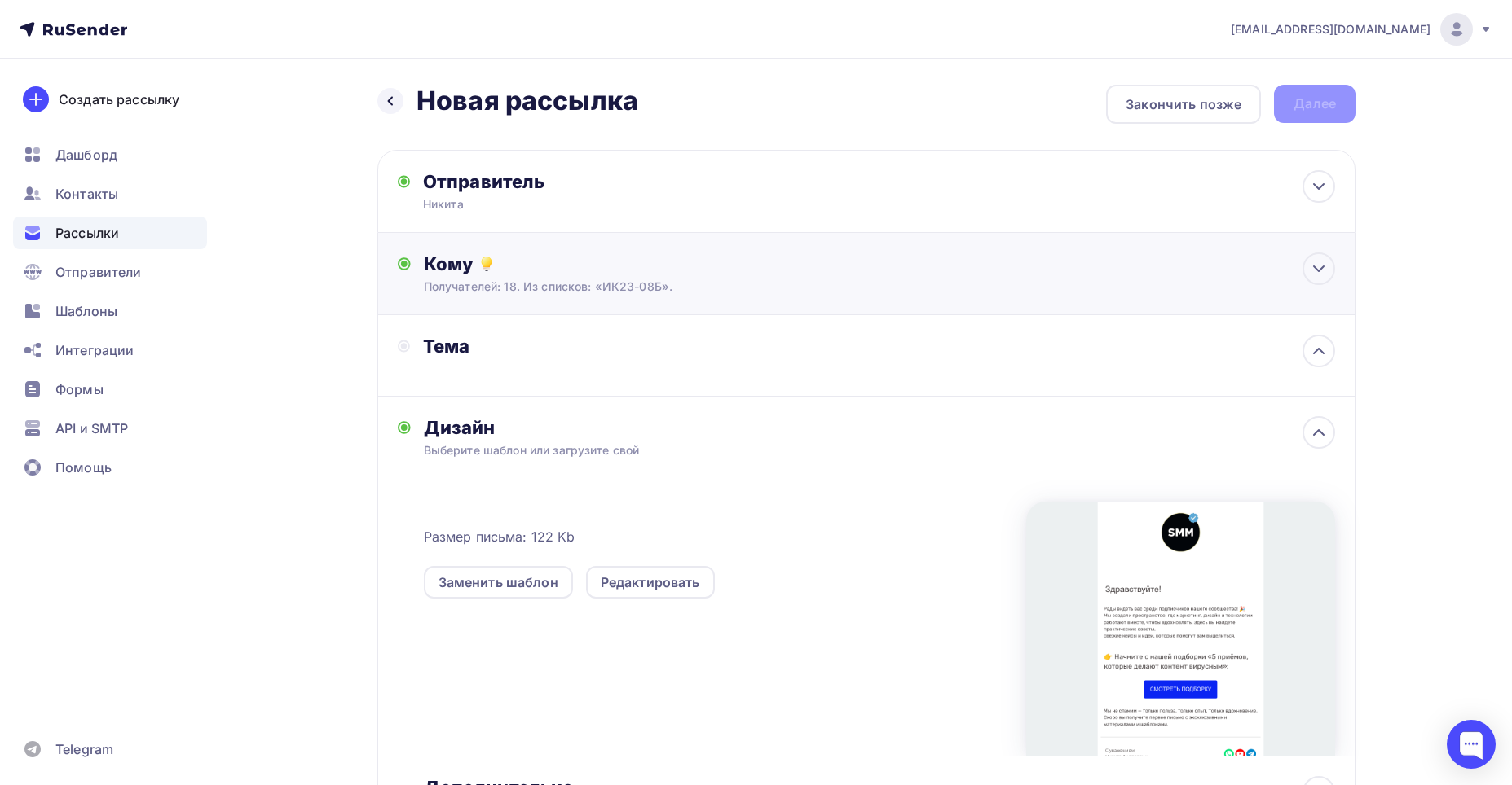
click at [490, 315] on div "Кому Получателей: 18. Из списков: «ИК23-08Б». Списки получателей ИК23-08Б Все с…" at bounding box center [866, 274] width 978 height 82
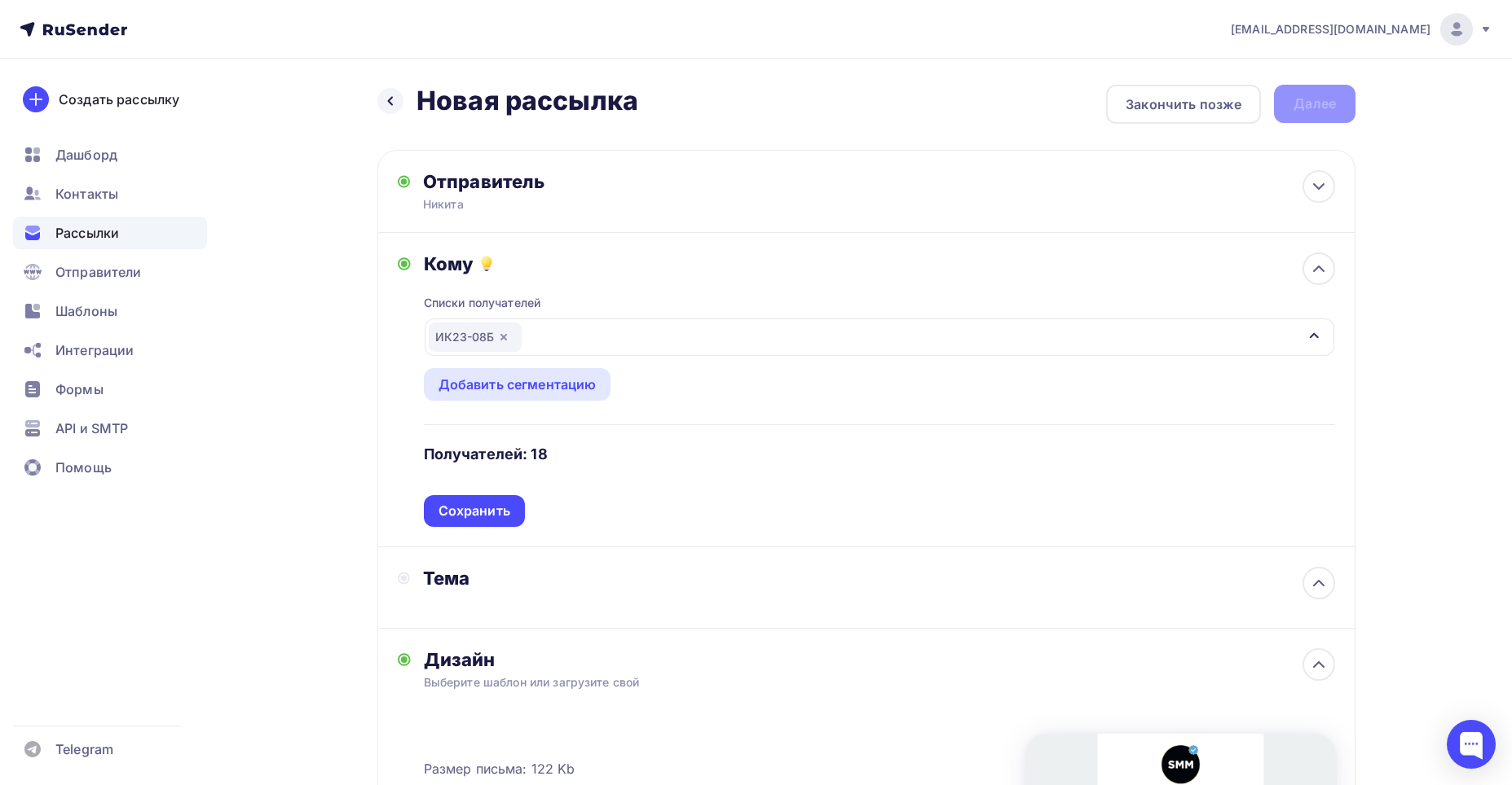
click at [474, 340] on div "ИК23-08Б" at bounding box center [474, 337] width 93 height 29
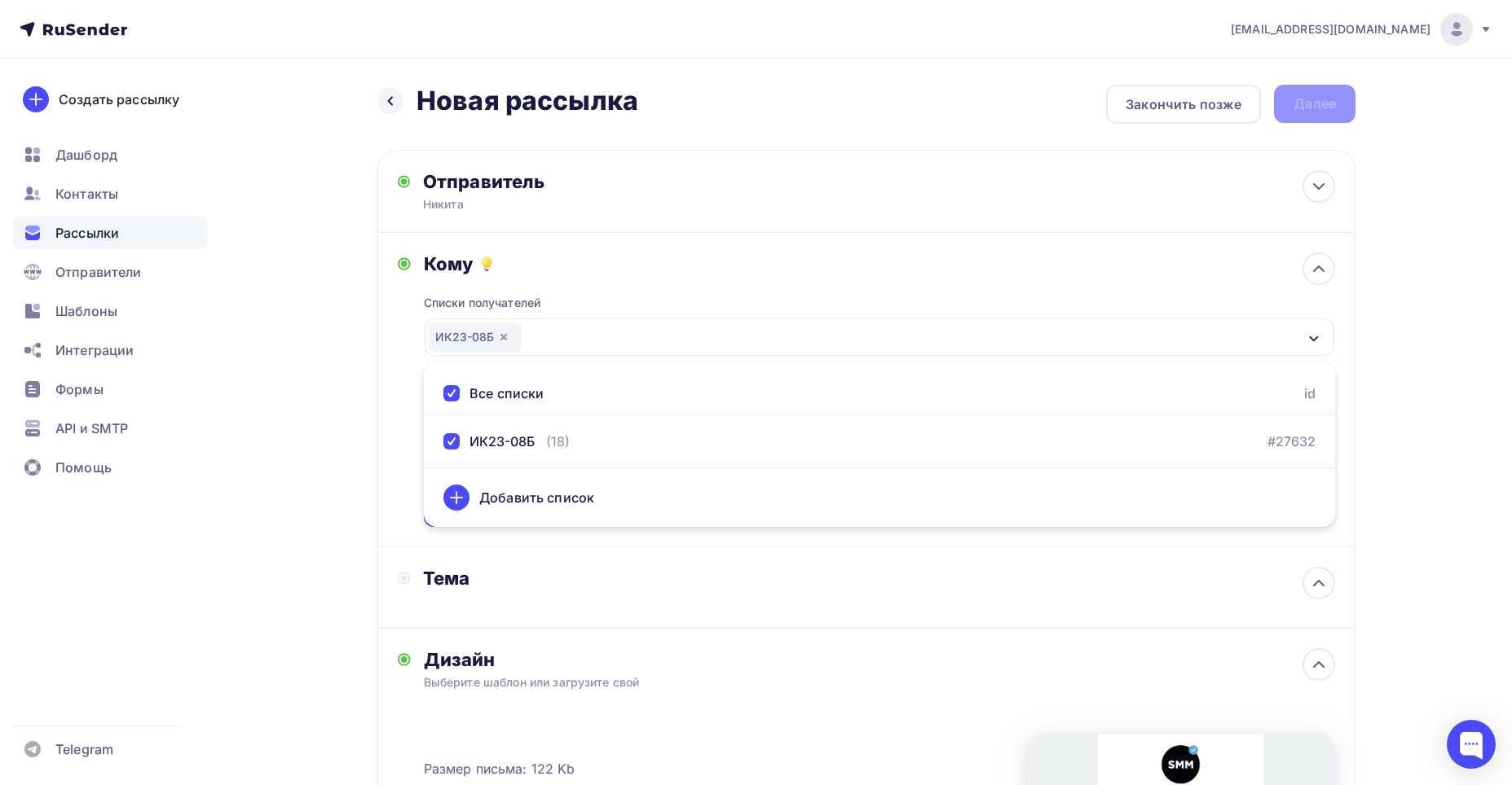
click at [475, 341] on div "ИК23-08Б" at bounding box center [474, 337] width 93 height 29
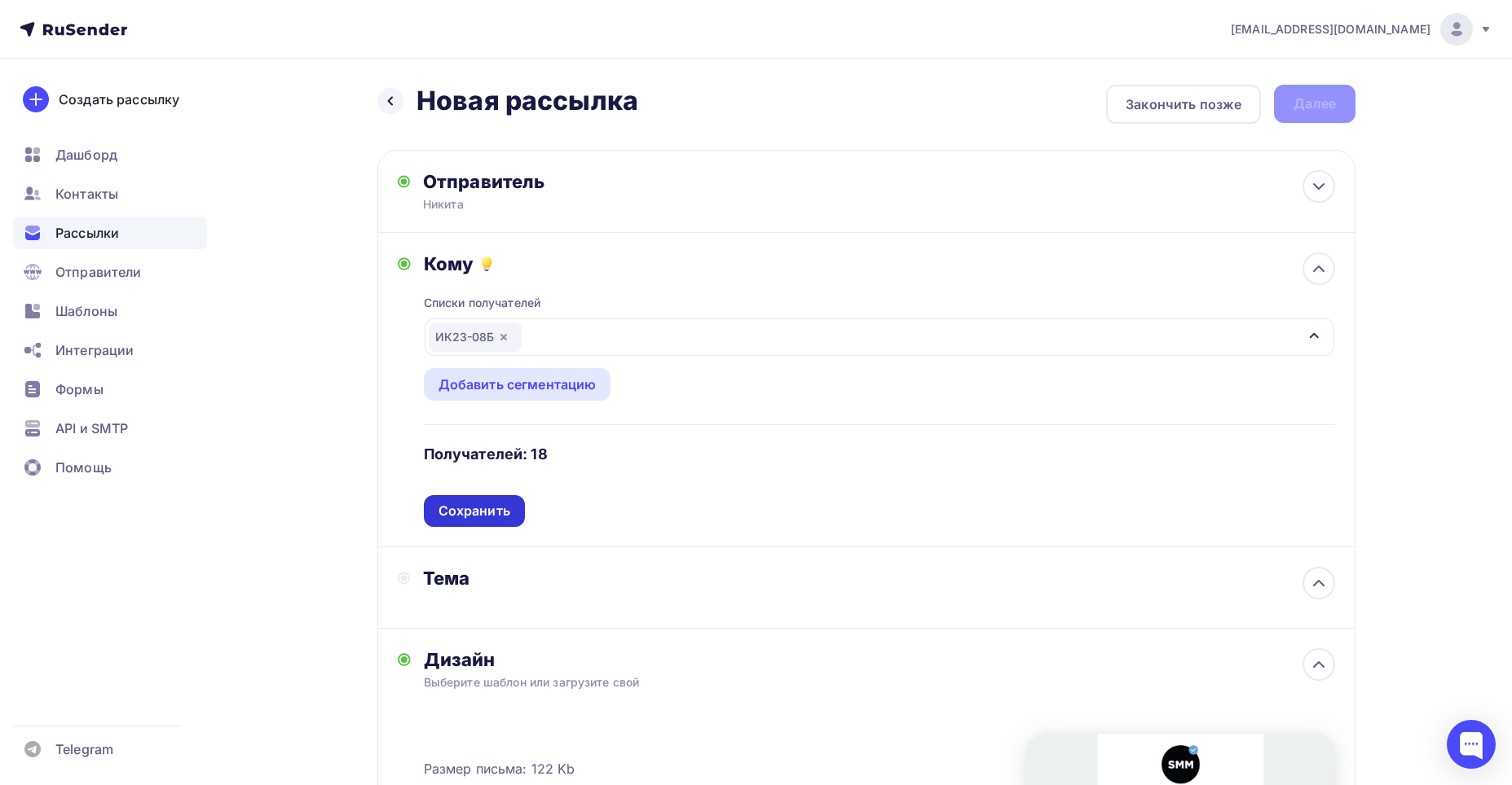
click at [492, 505] on div "Сохранить" at bounding box center [474, 510] width 72 height 19
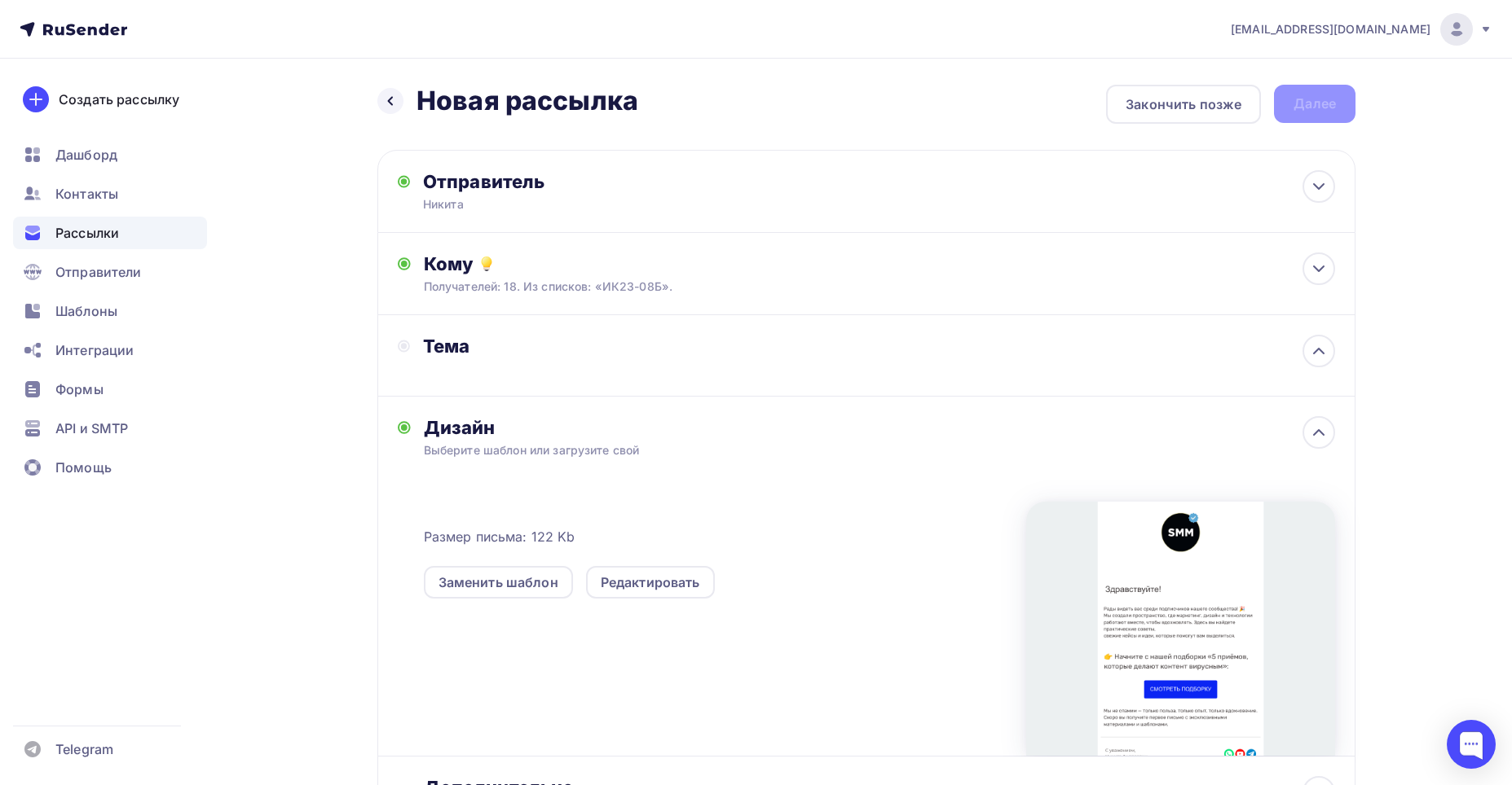
click at [480, 369] on div "Тема" at bounding box center [571, 355] width 347 height 42
click at [433, 336] on div "Тема" at bounding box center [584, 346] width 321 height 22
drag, startPoint x: 430, startPoint y: 352, endPoint x: 416, endPoint y: 346, distance: 15.2
click at [428, 352] on div "Тема" at bounding box center [584, 346] width 321 height 22
click at [407, 345] on icon at bounding box center [403, 346] width 13 height 13
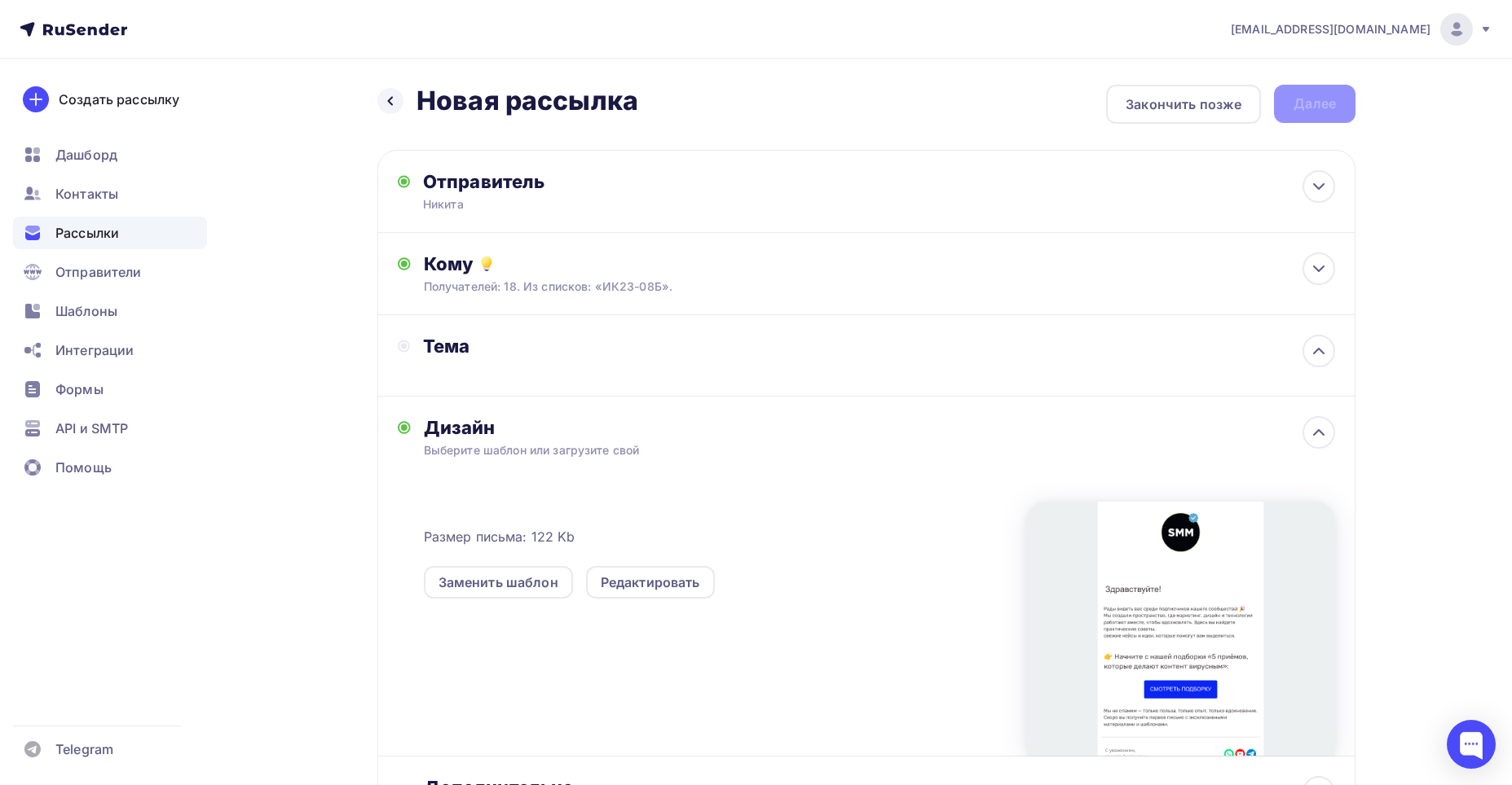
click at [406, 346] on circle at bounding box center [404, 346] width 6 height 6
click at [542, 360] on div "Тема" at bounding box center [571, 355] width 347 height 42
click at [1311, 350] on icon at bounding box center [1318, 351] width 19 height 19
click at [1212, 111] on div "Закончить позже" at bounding box center [1183, 104] width 116 height 19
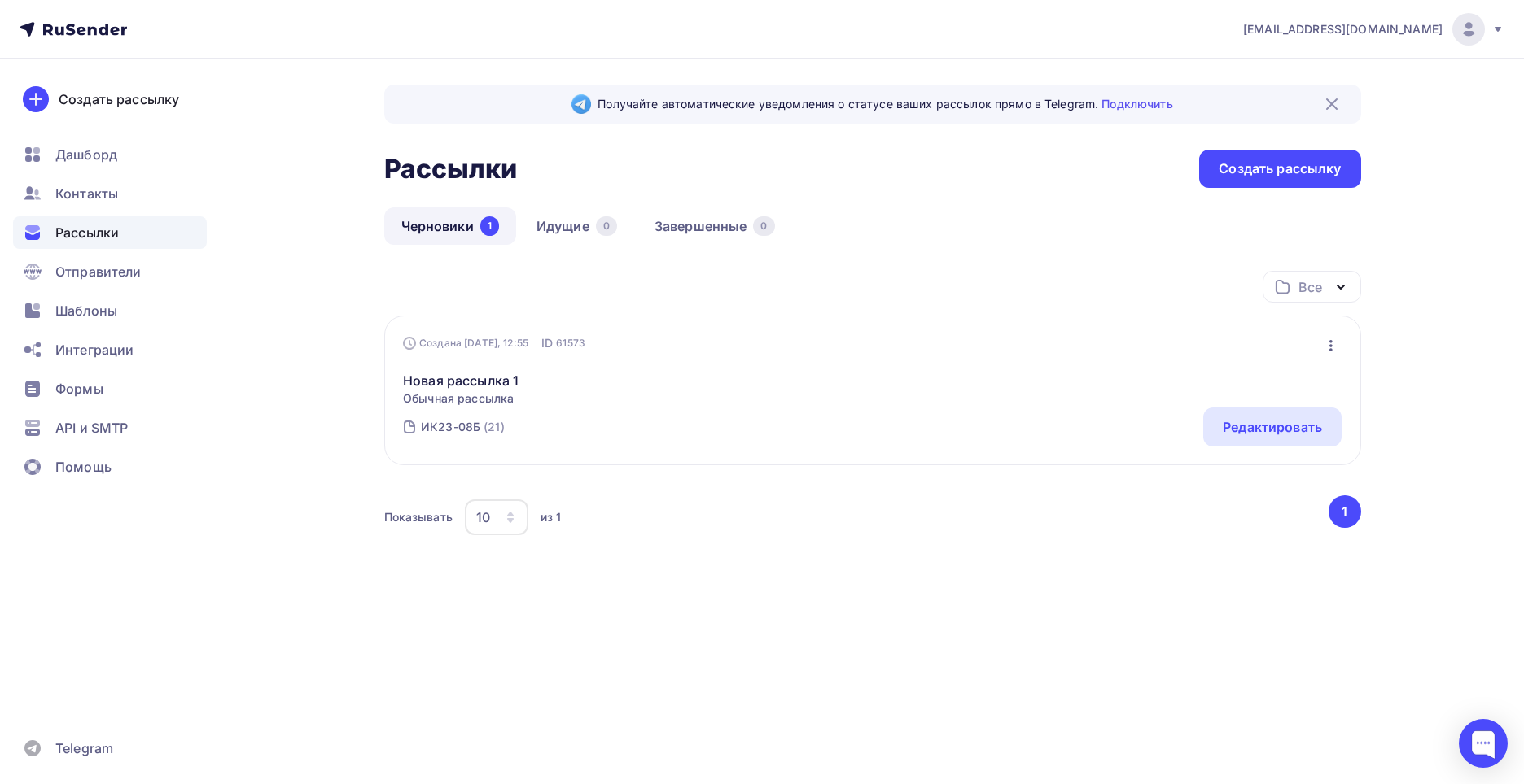
click at [612, 418] on div "ИК23-08Б (21) Редактировать" at bounding box center [872, 427] width 938 height 39
click at [1230, 433] on div "Редактировать" at bounding box center [1272, 427] width 99 height 19
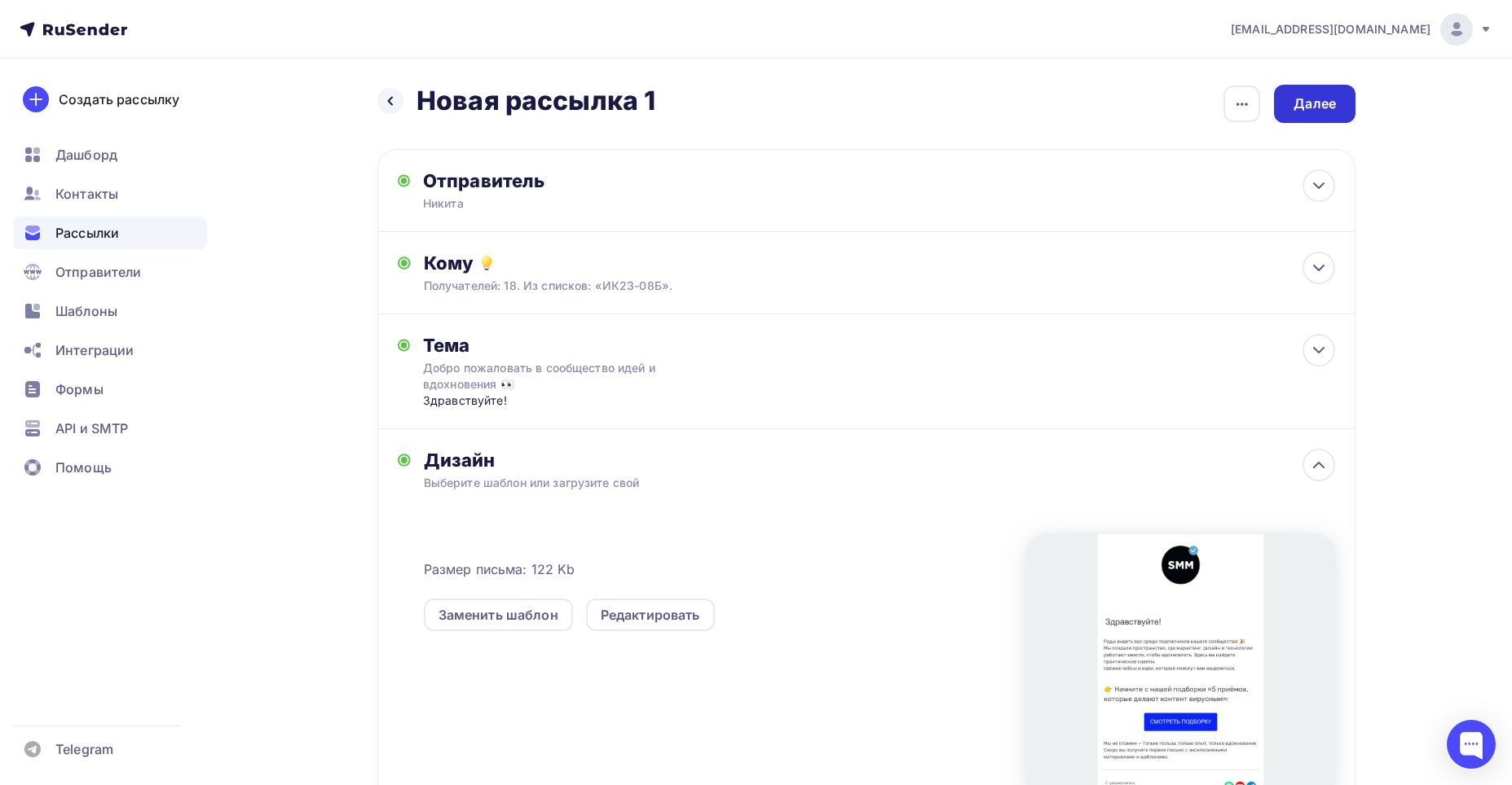
click at [1307, 107] on div "Далее" at bounding box center [1313, 103] width 42 height 19
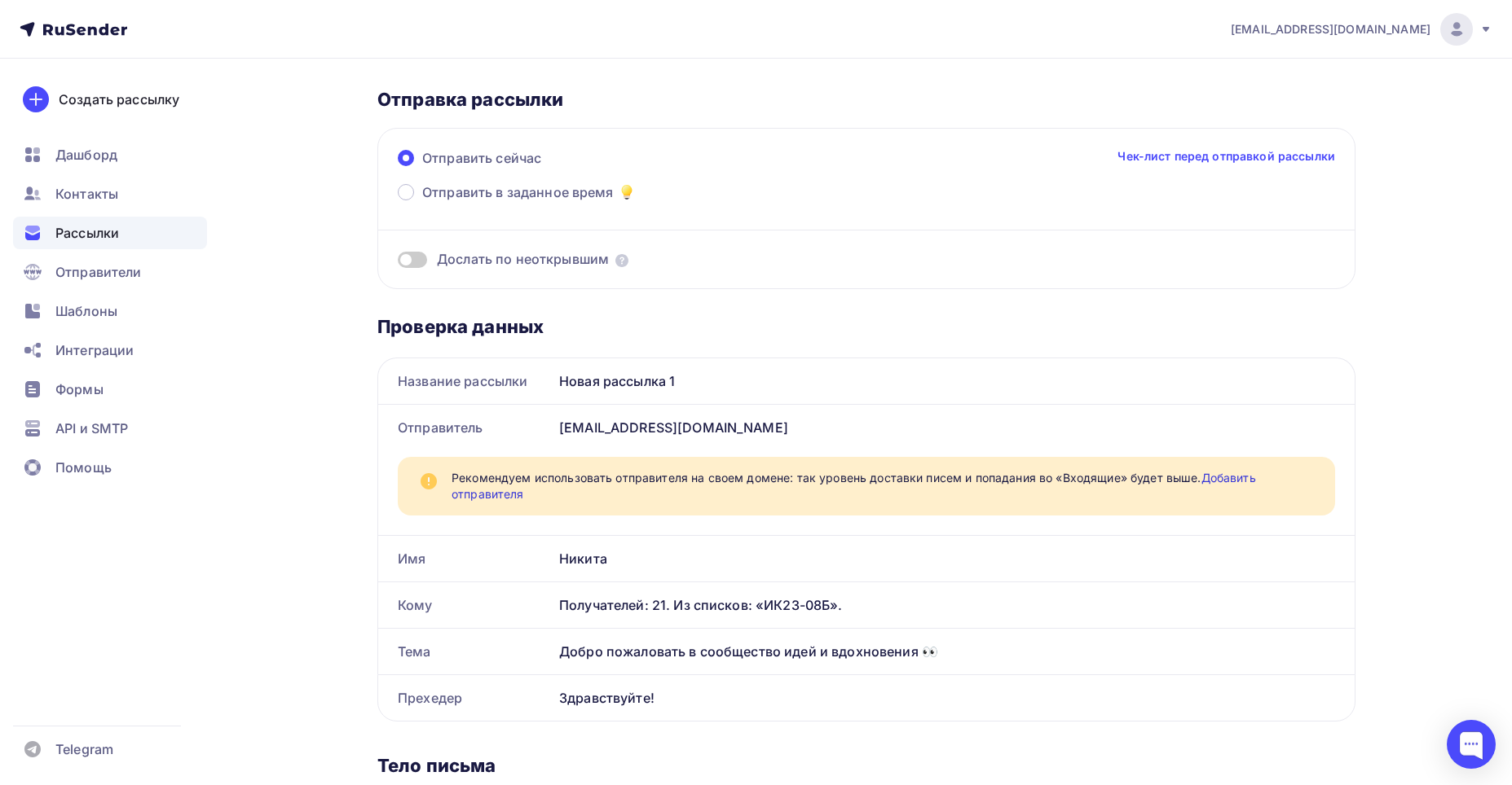
scroll to position [244, 0]
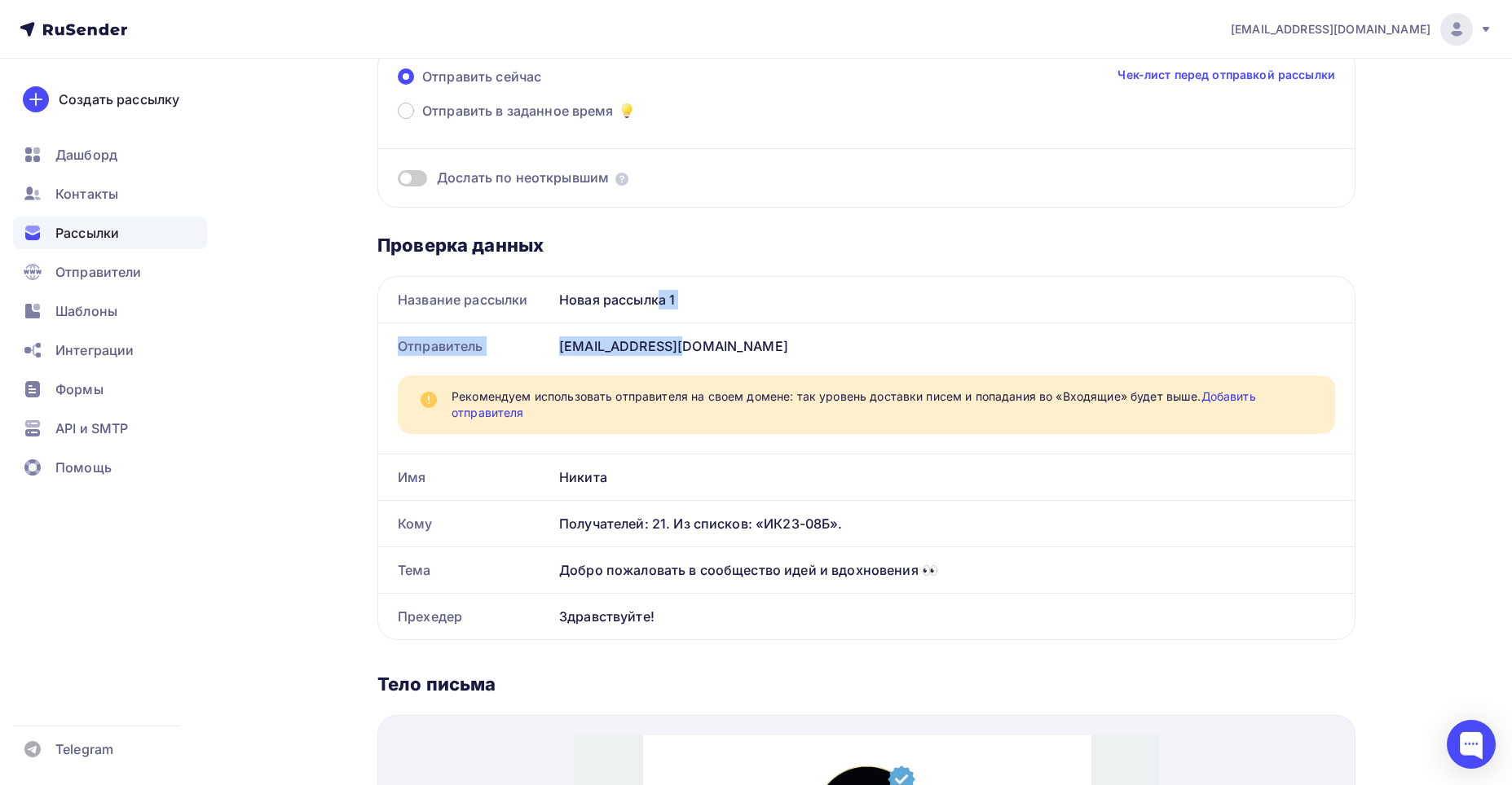
drag, startPoint x: 574, startPoint y: 307, endPoint x: 591, endPoint y: 322, distance: 22.7
click at [591, 322] on div "Новая рассылка 1" at bounding box center [953, 299] width 802 height 46
click at [589, 297] on div "Новая рассылка 1" at bounding box center [953, 299] width 802 height 46
click at [595, 303] on div "Новая рассылка 1" at bounding box center [953, 299] width 802 height 46
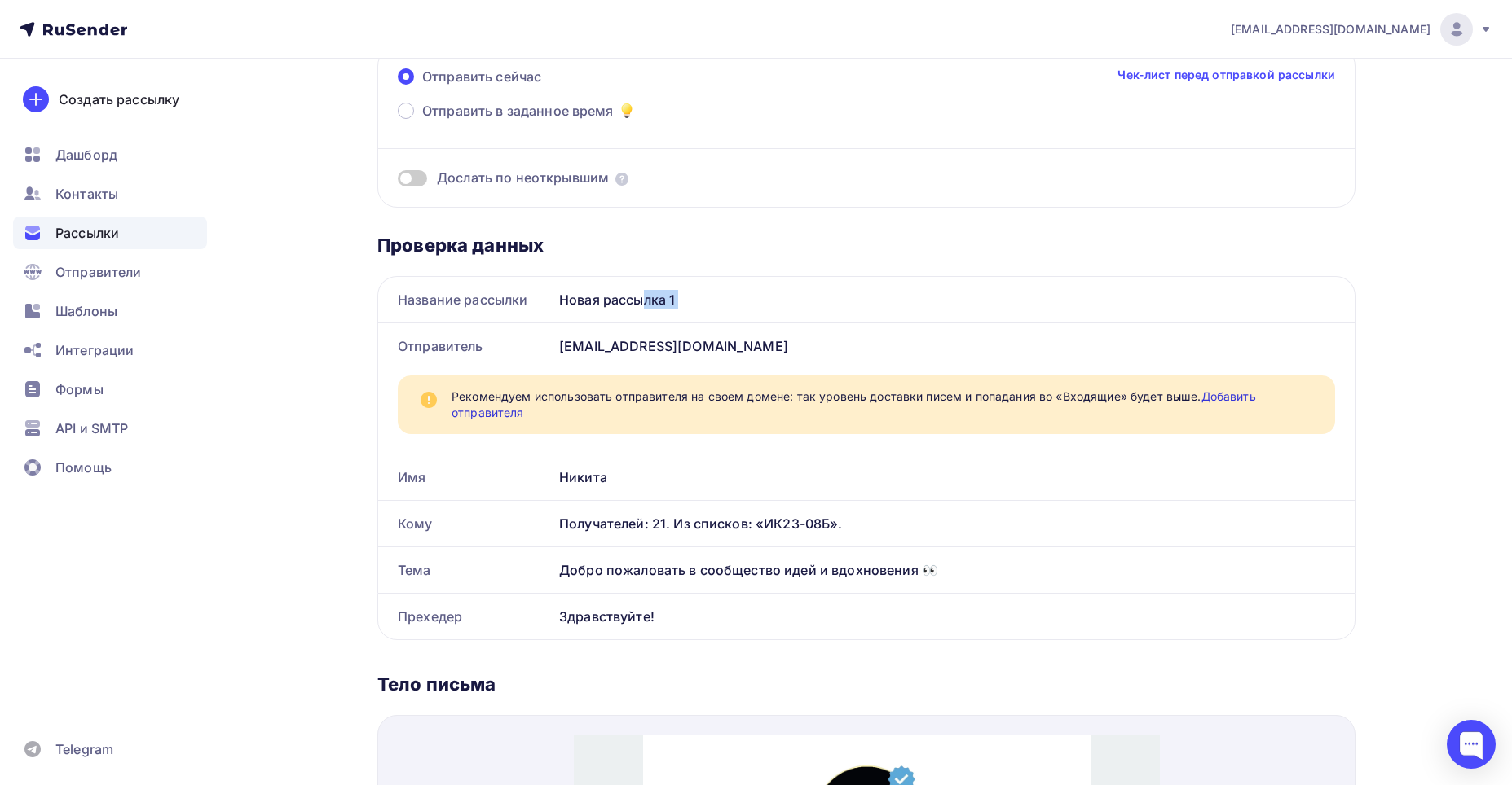
click at [595, 303] on div "Новая рассылка 1" at bounding box center [953, 299] width 802 height 46
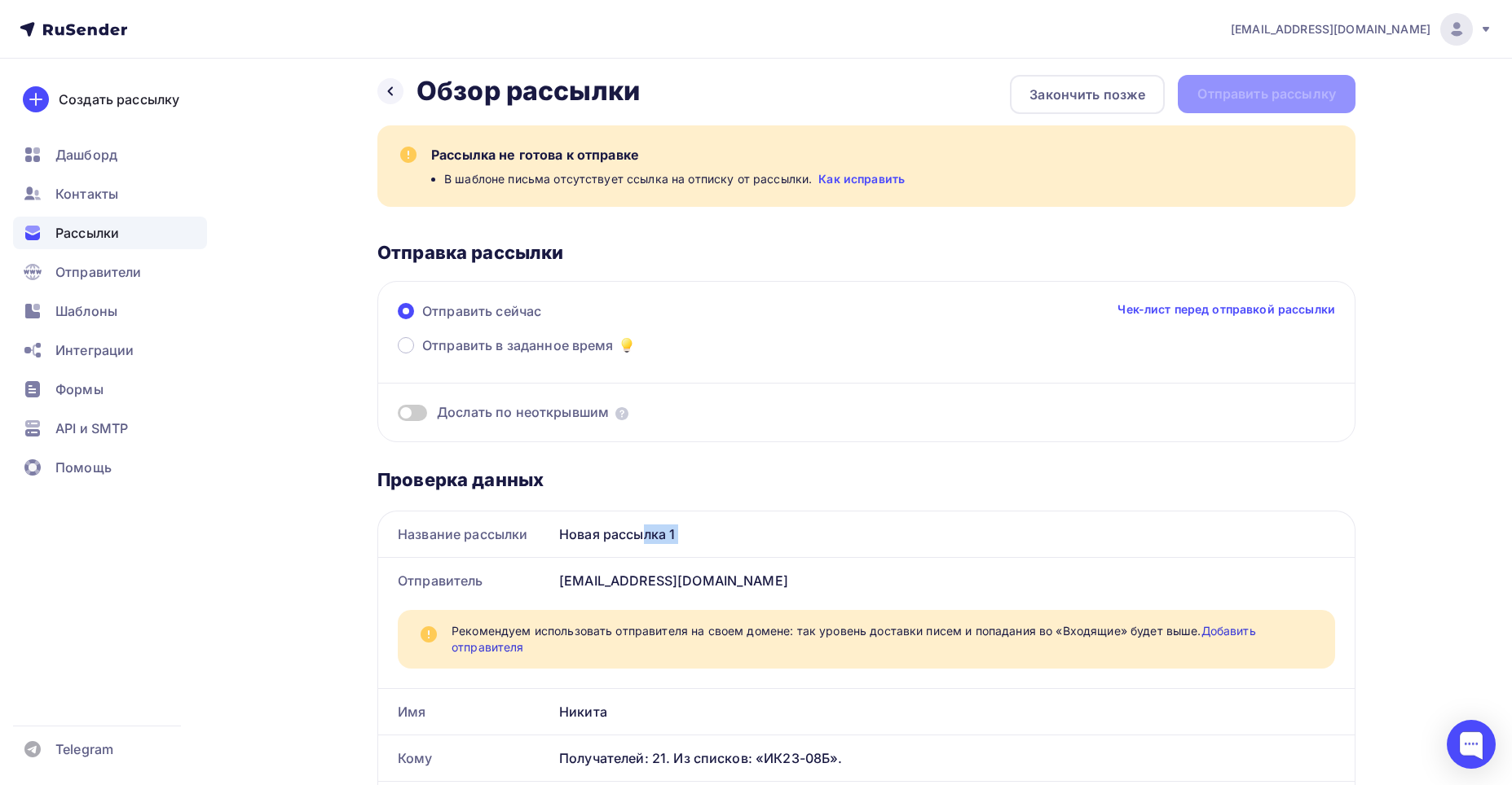
scroll to position [0, 0]
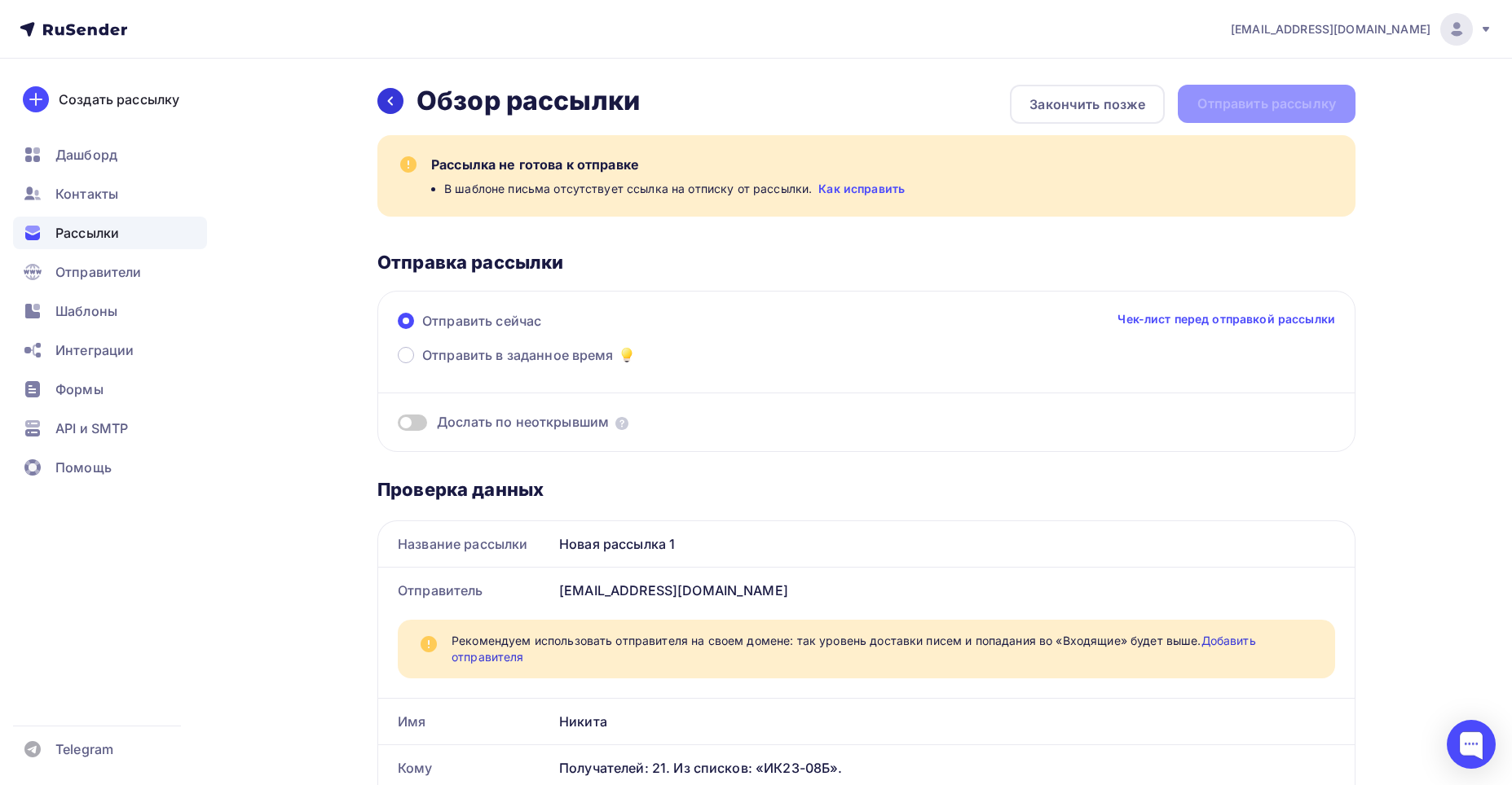
click at [392, 104] on icon at bounding box center [390, 101] width 5 height 9
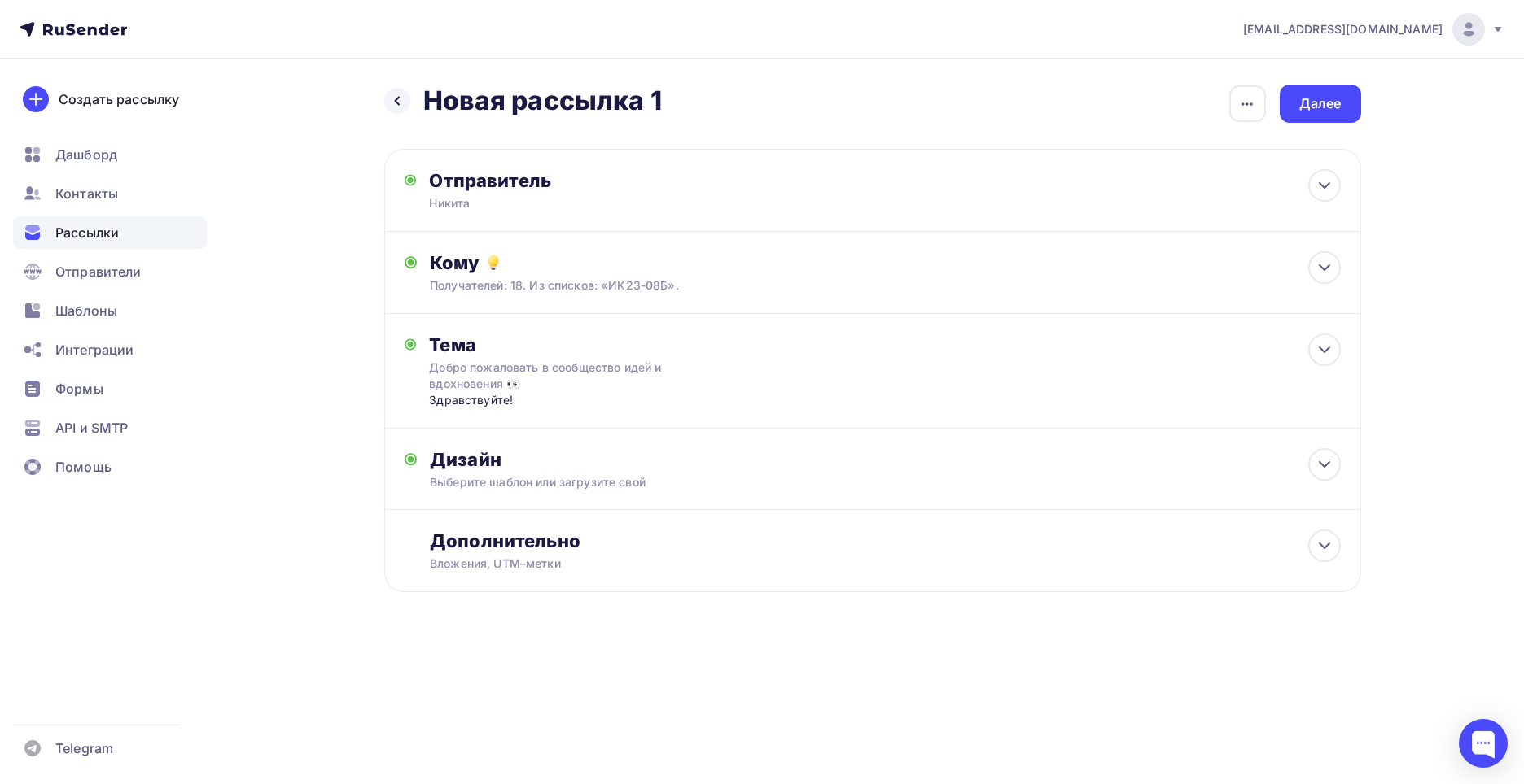
click at [480, 98] on h2 "Новая рассылка 1" at bounding box center [542, 100] width 238 height 32
click at [1229, 97] on div "button" at bounding box center [1248, 104] width 37 height 37
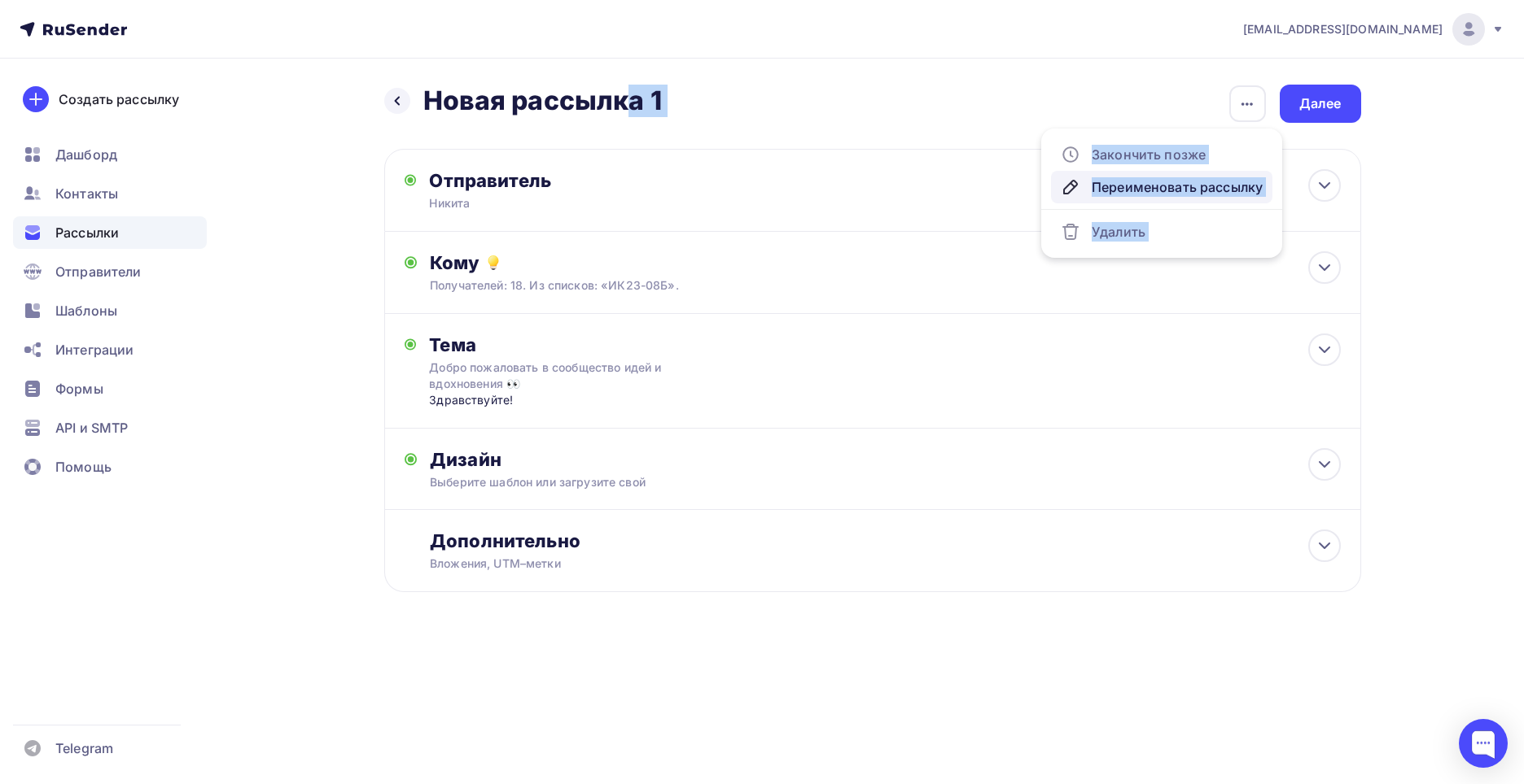
click at [1226, 176] on link "Переименовать рассылку" at bounding box center [1161, 187] width 221 height 32
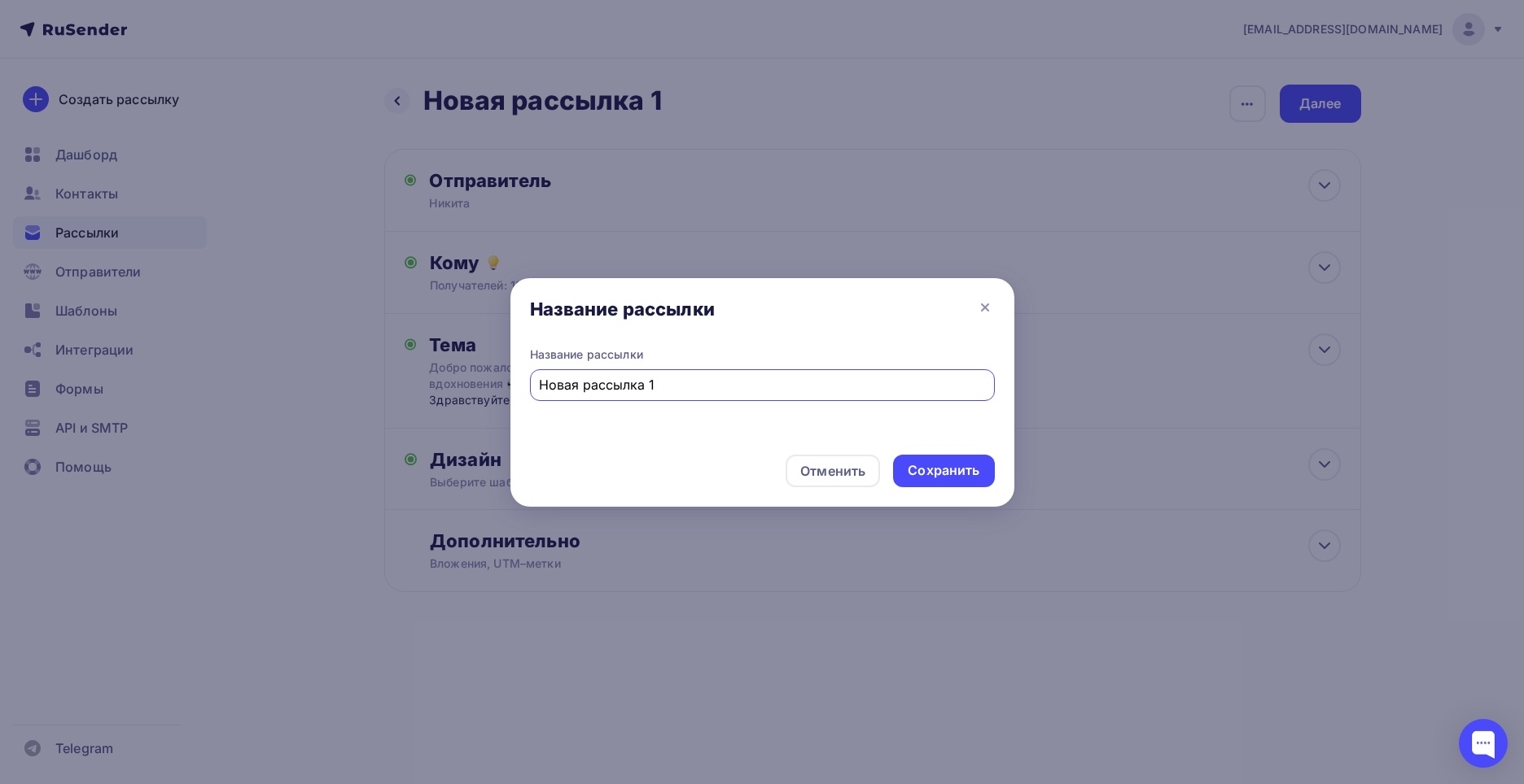
drag, startPoint x: 656, startPoint y: 401, endPoint x: 366, endPoint y: 381, distance: 290.7
click at [366, 381] on div "Название рассылки Название рассылки Новая рассылка 1 Отменить Сохранить" at bounding box center [762, 392] width 1524 height 784
type input "учебная рассылка"
click at [931, 464] on div "Сохранить" at bounding box center [944, 470] width 72 height 18
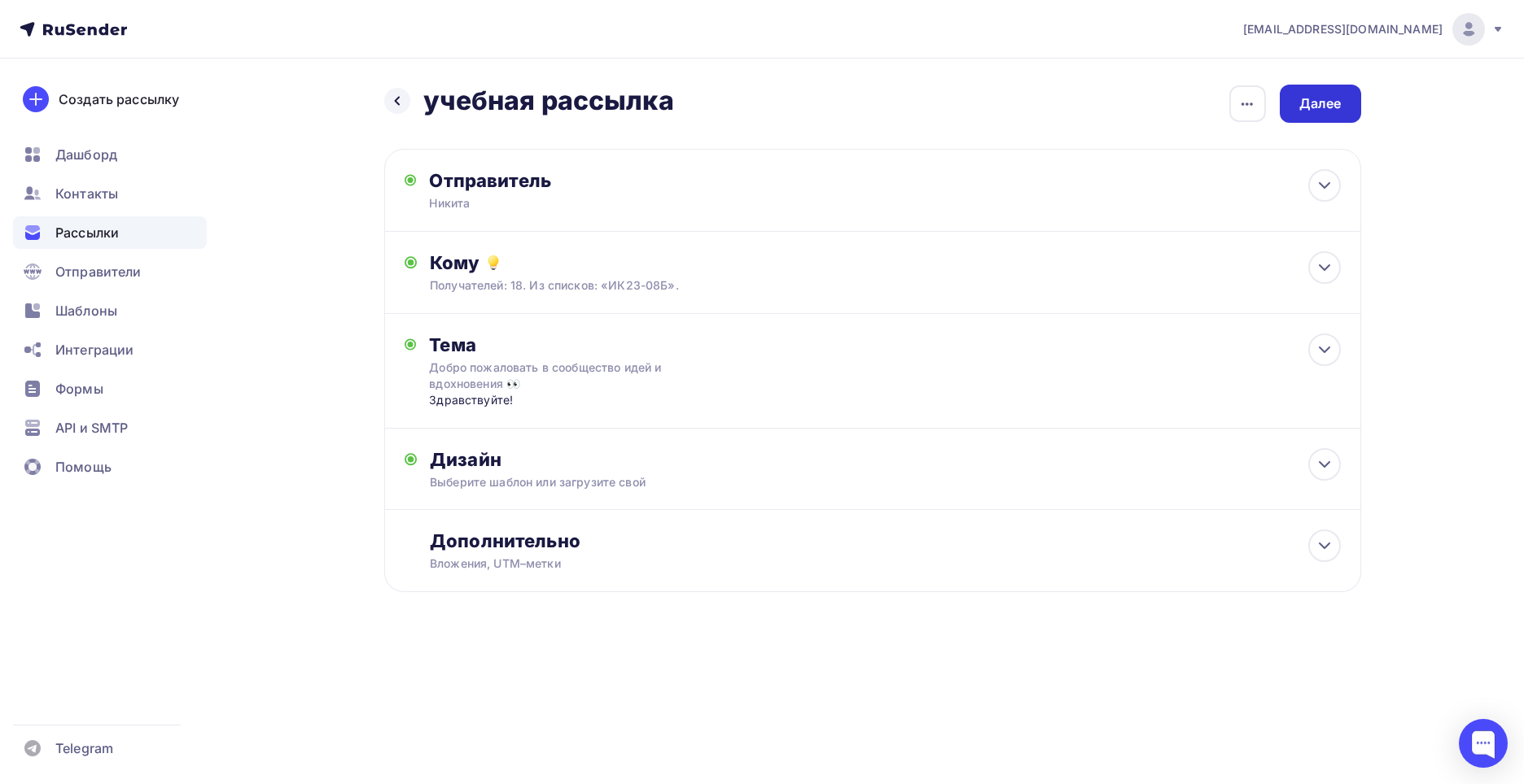
click at [1311, 112] on div "Далее" at bounding box center [1320, 103] width 42 height 18
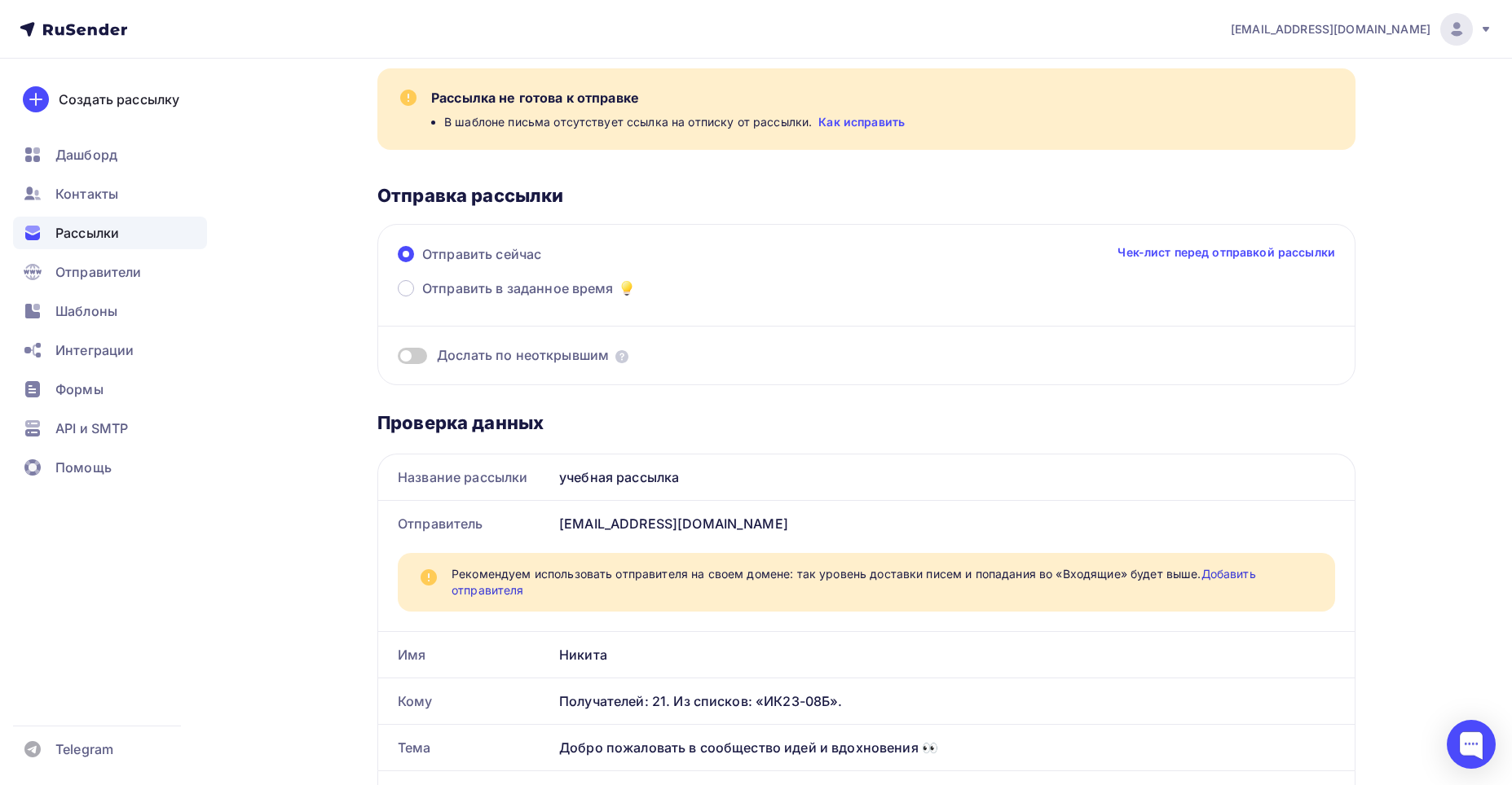
scroll to position [163, 0]
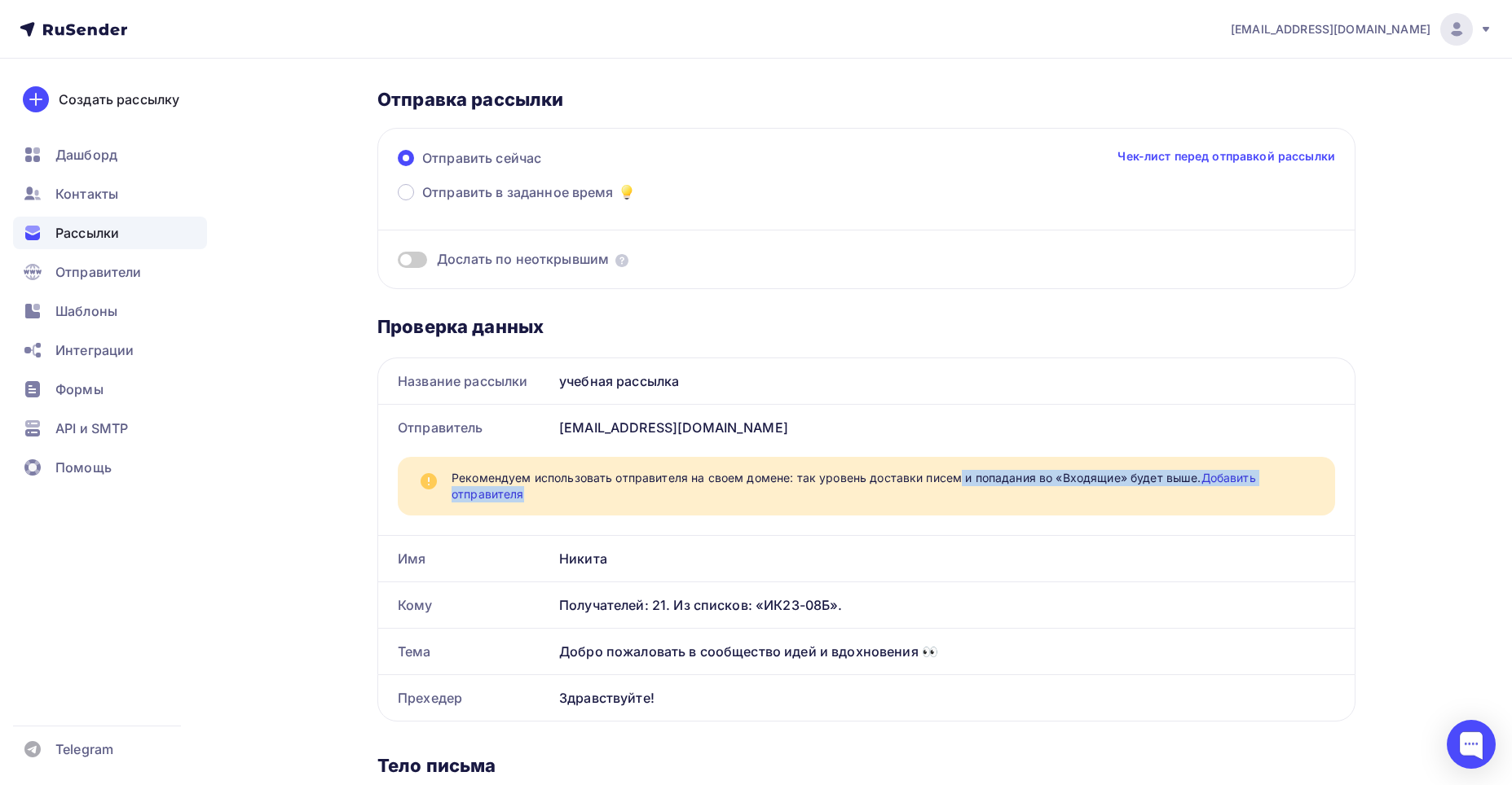
drag, startPoint x: 574, startPoint y: 487, endPoint x: 834, endPoint y: 481, distance: 260.1
click at [834, 481] on span "Рекомендуем использовать отправителя на своем домене: так уровень доставки писе…" at bounding box center [883, 486] width 864 height 32
click at [732, 491] on span "Рекомендуем использовать отправителя на своем домене: так уровень доставки писе…" at bounding box center [883, 486] width 864 height 32
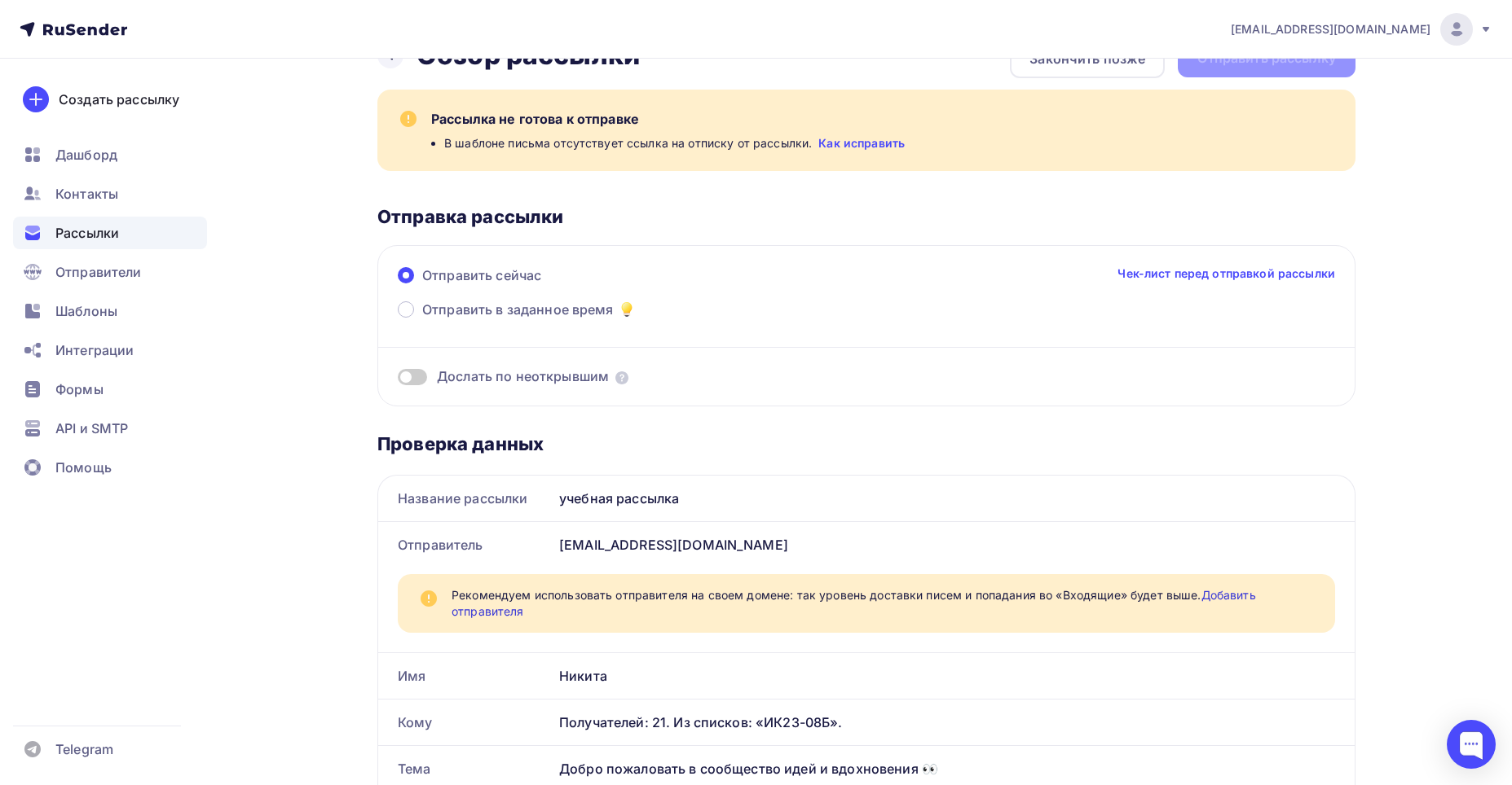
scroll to position [0, 0]
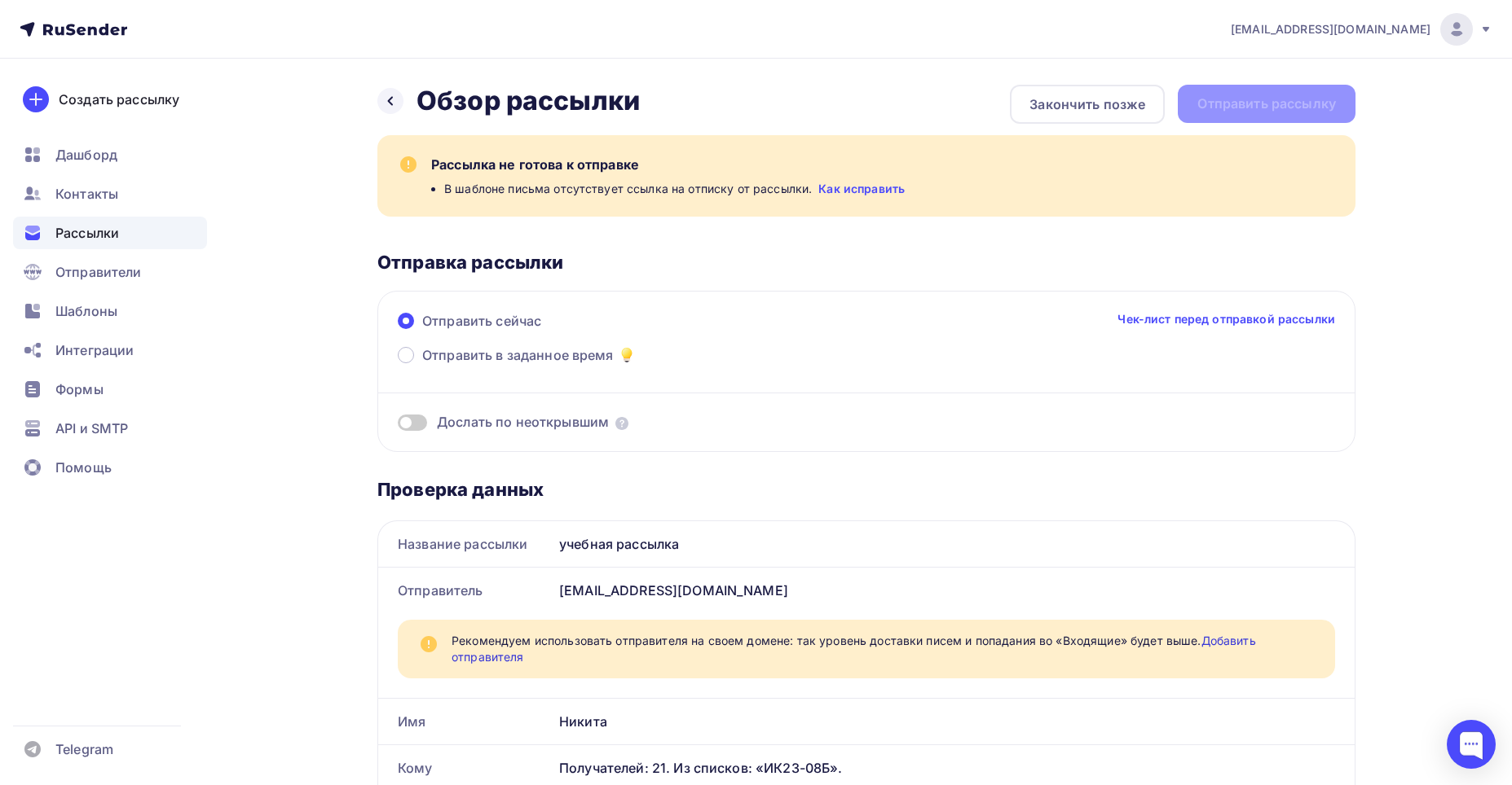
click at [418, 426] on span at bounding box center [412, 423] width 29 height 17
click at [397, 426] on input "checkbox" at bounding box center [397, 426] width 0 height 0
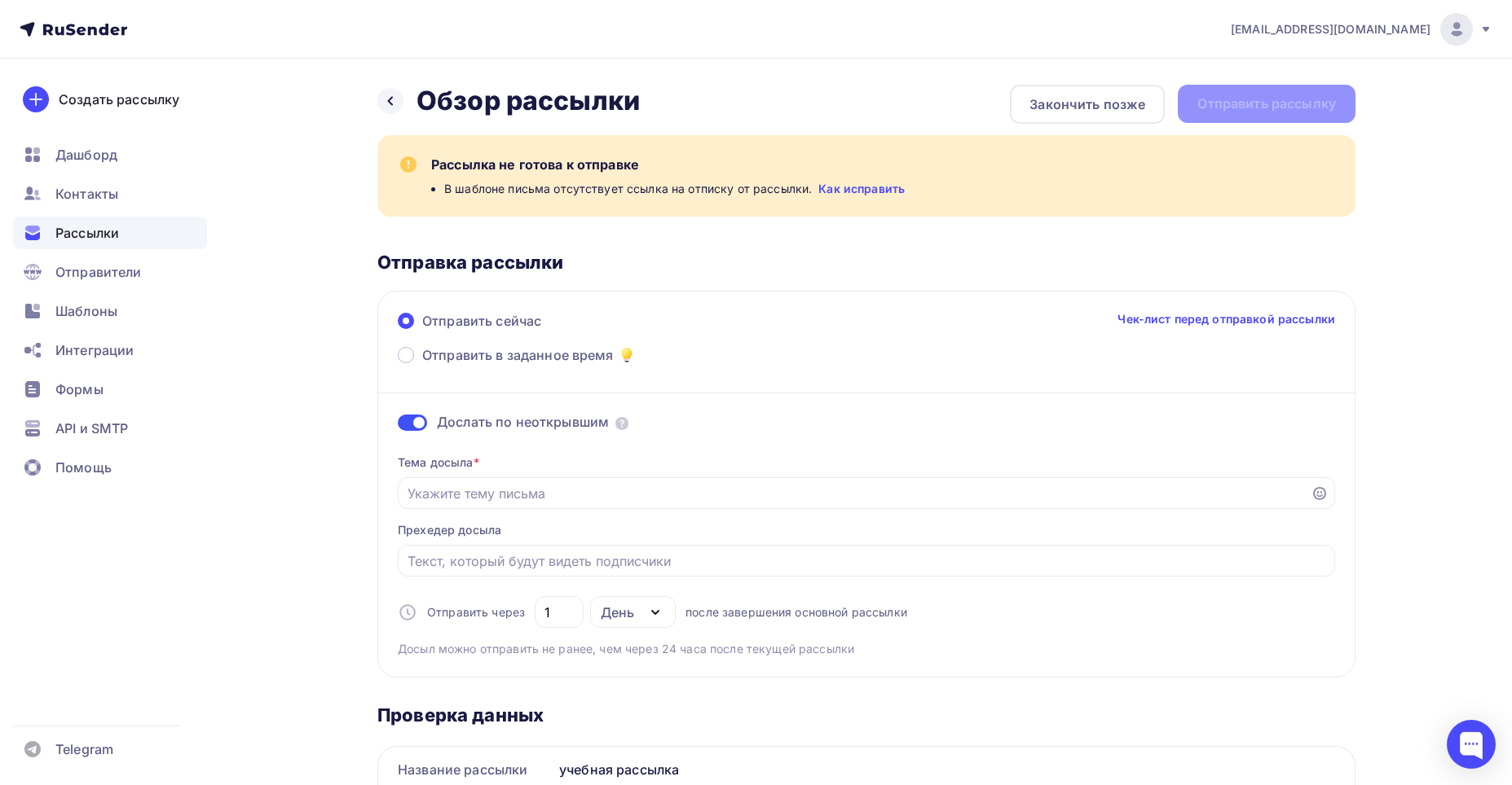
click at [411, 426] on span at bounding box center [412, 423] width 29 height 17
click at [397, 426] on input "checkbox" at bounding box center [397, 426] width 0 height 0
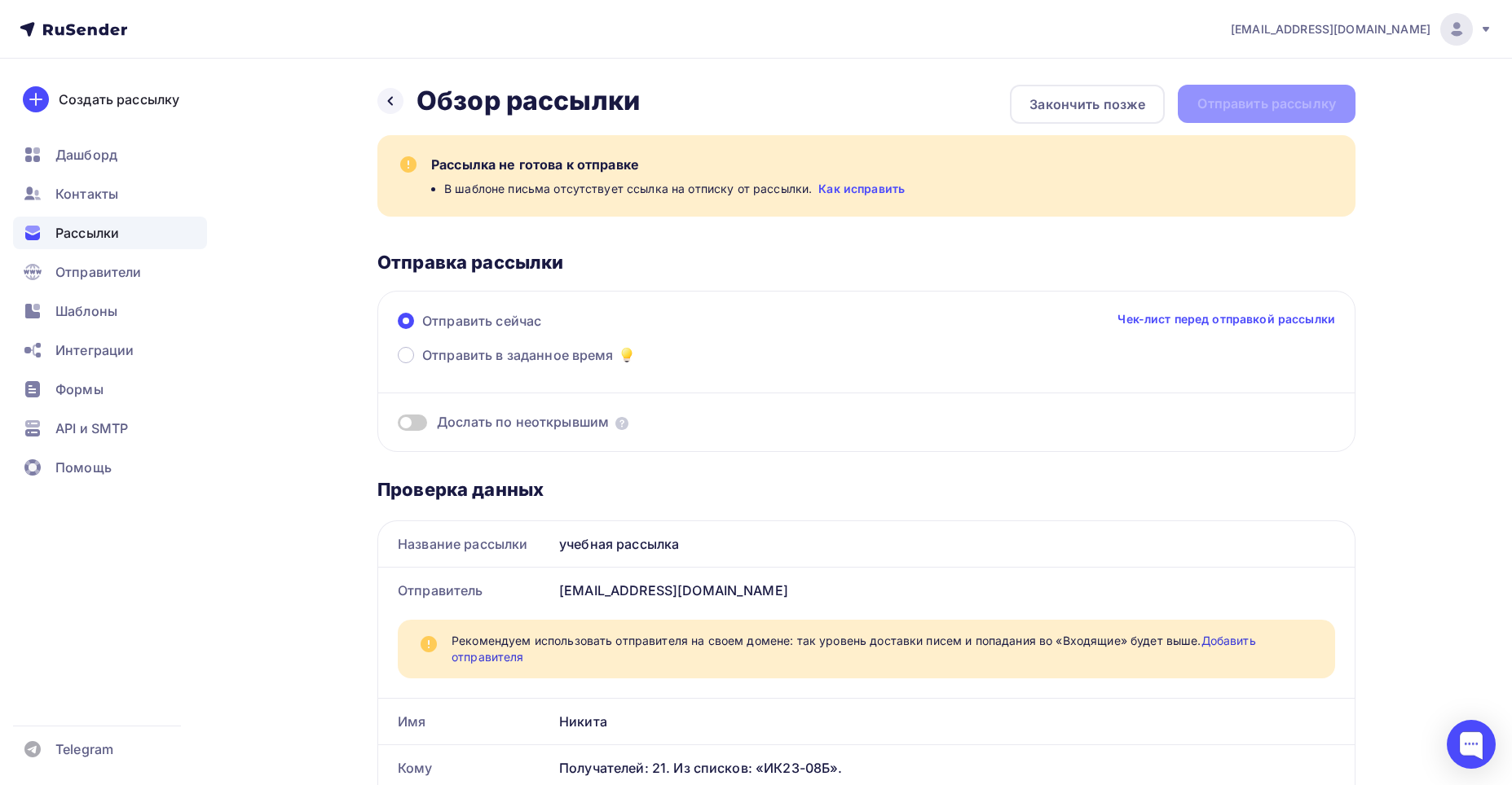
click at [1289, 104] on div "Назад Обзор рассылки Обзор рассылки Закончить позже Отправить рассылку" at bounding box center [866, 104] width 978 height 39
drag, startPoint x: 541, startPoint y: 190, endPoint x: 824, endPoint y: 199, distance: 283.1
click at [824, 199] on div "Рассылка не готова к отправке В шаблоне письма отсутствует ссылка на отписку от…" at bounding box center [866, 176] width 978 height 82
click at [555, 189] on span "В шаблоне письма отсутствует ссылка на отписку от рассылки." at bounding box center [627, 189] width 367 height 17
drag, startPoint x: 540, startPoint y: 168, endPoint x: 704, endPoint y: 196, distance: 166.4
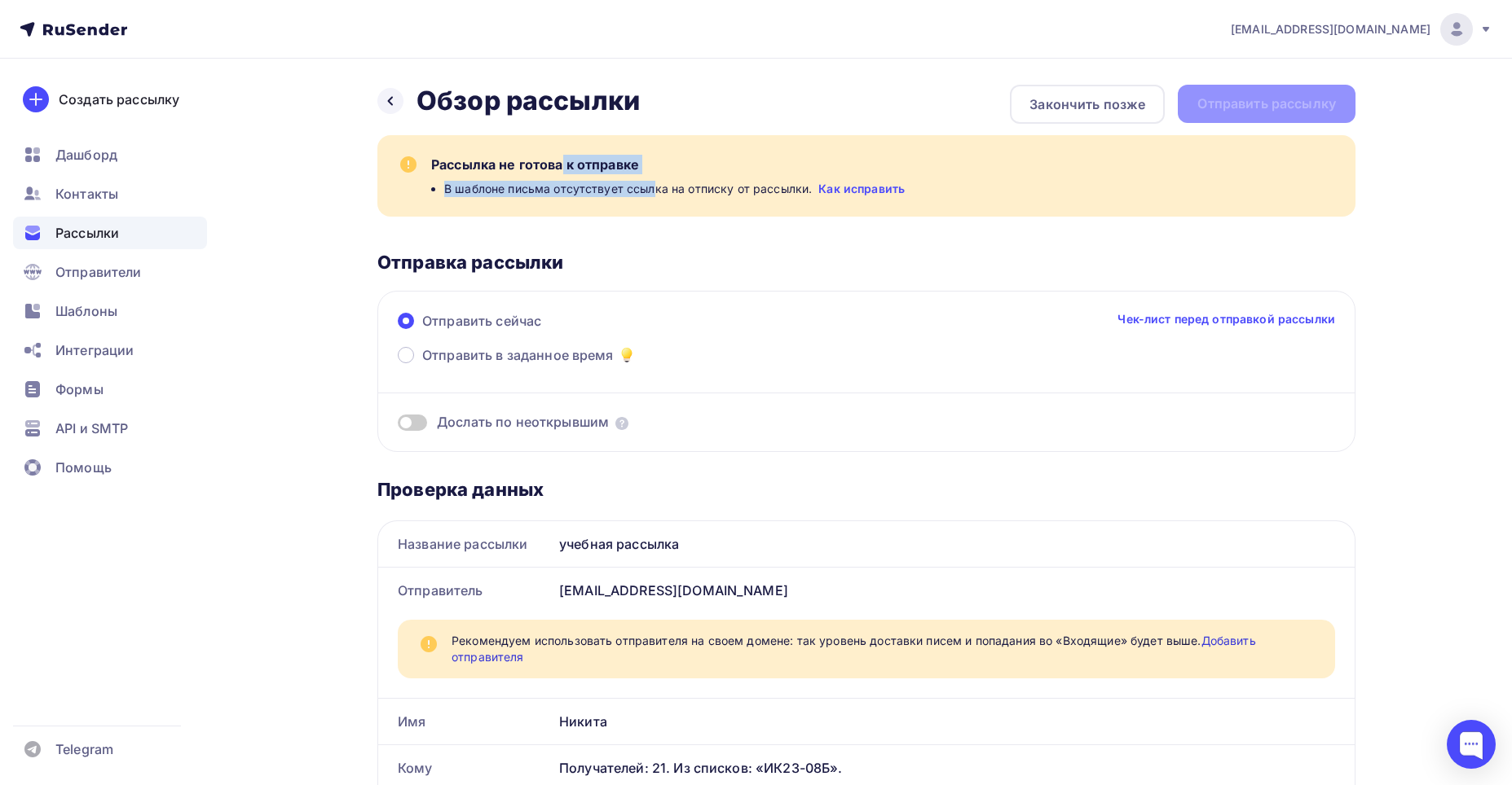
click at [704, 196] on div "Рассылка не готова к отправке В шаблоне письма отсутствует ссылка на отписку от…" at bounding box center [883, 175] width 904 height 42
click at [837, 291] on div "Отправить сейчас Чек-лист перед отправкой рассылки Отправить в заданное время Д…" at bounding box center [866, 372] width 978 height 162
click at [888, 193] on link "Как исправить" at bounding box center [861, 189] width 87 height 17
drag, startPoint x: 480, startPoint y: 185, endPoint x: 771, endPoint y: 188, distance: 291.0
click at [771, 188] on span "В шаблоне письма отсутствует ссылка на отписку от рассылки." at bounding box center [627, 189] width 367 height 17
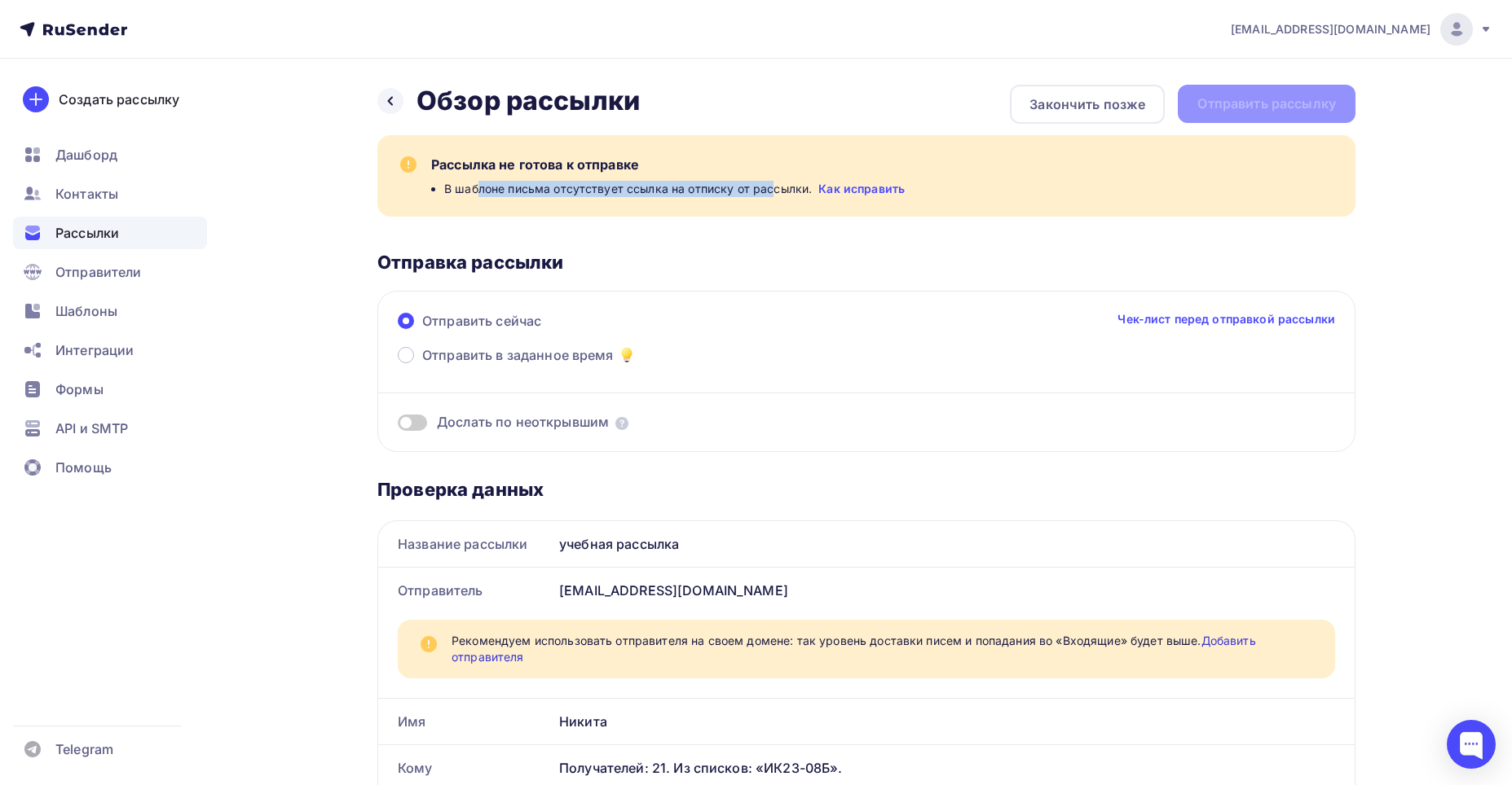
drag, startPoint x: 766, startPoint y: 183, endPoint x: 753, endPoint y: 184, distance: 13.0
click at [765, 183] on span "В шаблоне письма отсутствует ссылка на отписку от рассылки." at bounding box center [627, 189] width 367 height 17
click at [389, 102] on icon at bounding box center [390, 100] width 13 height 13
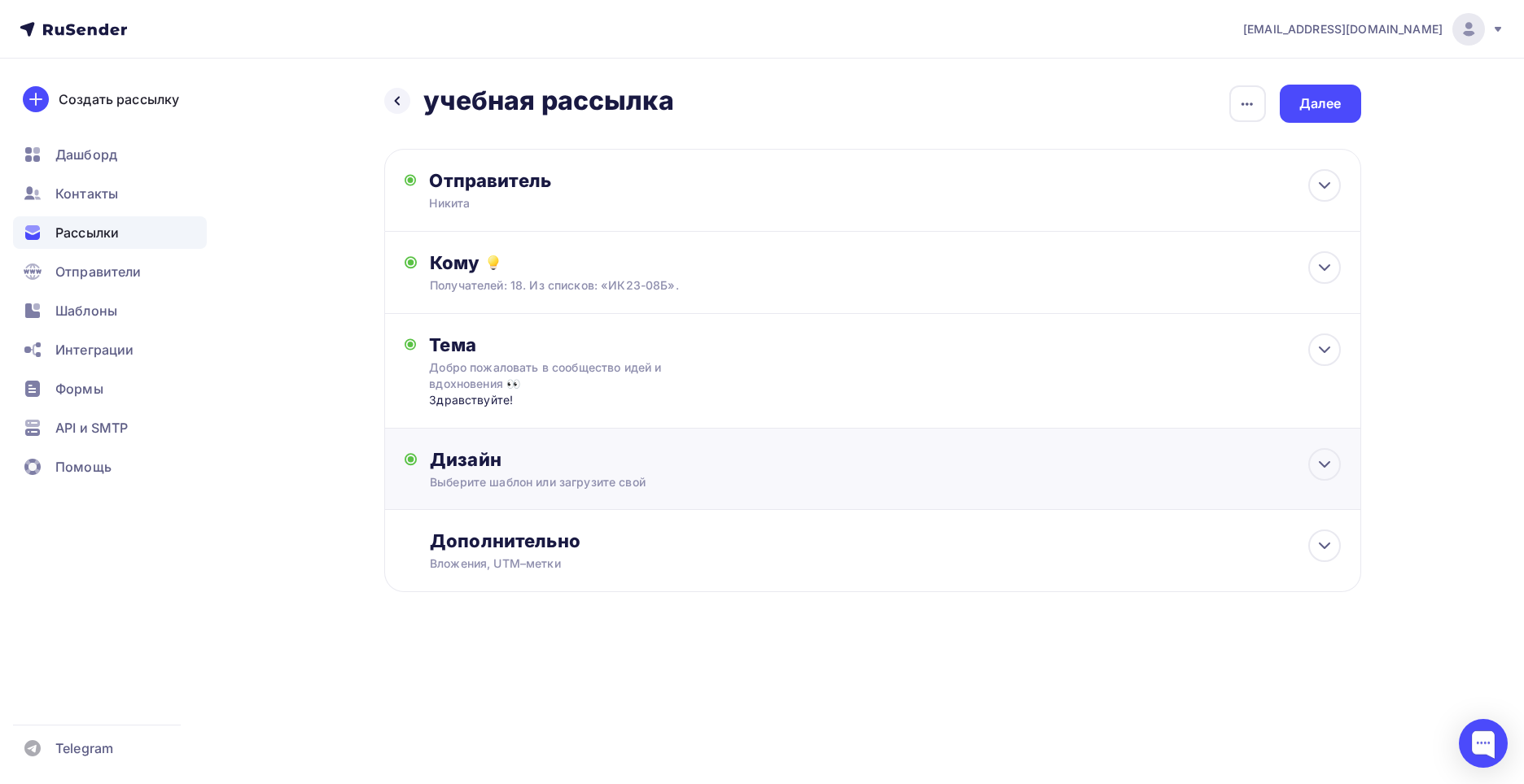
click at [635, 452] on div "Дизайн" at bounding box center [885, 459] width 910 height 22
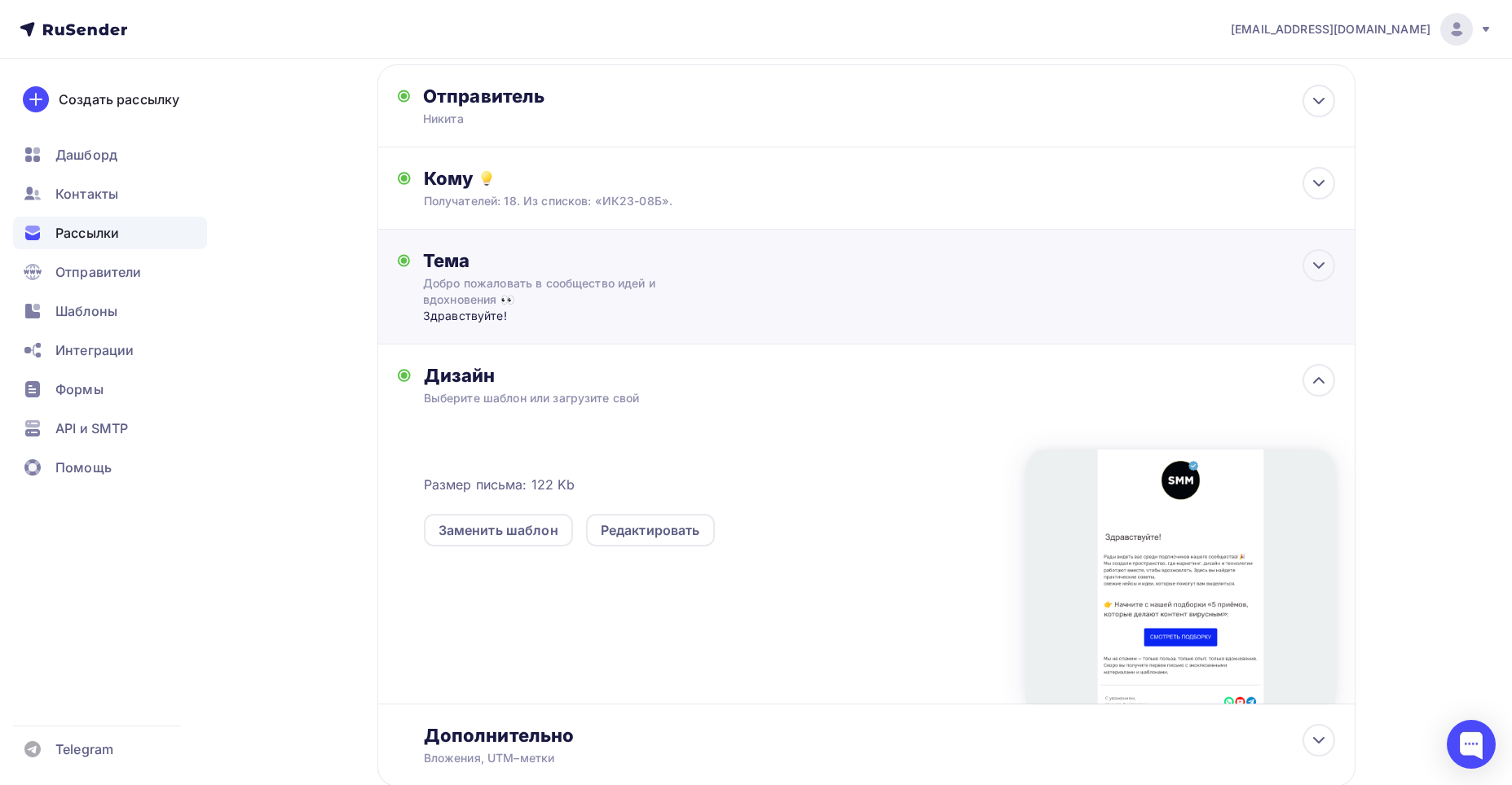
scroll to position [192, 0]
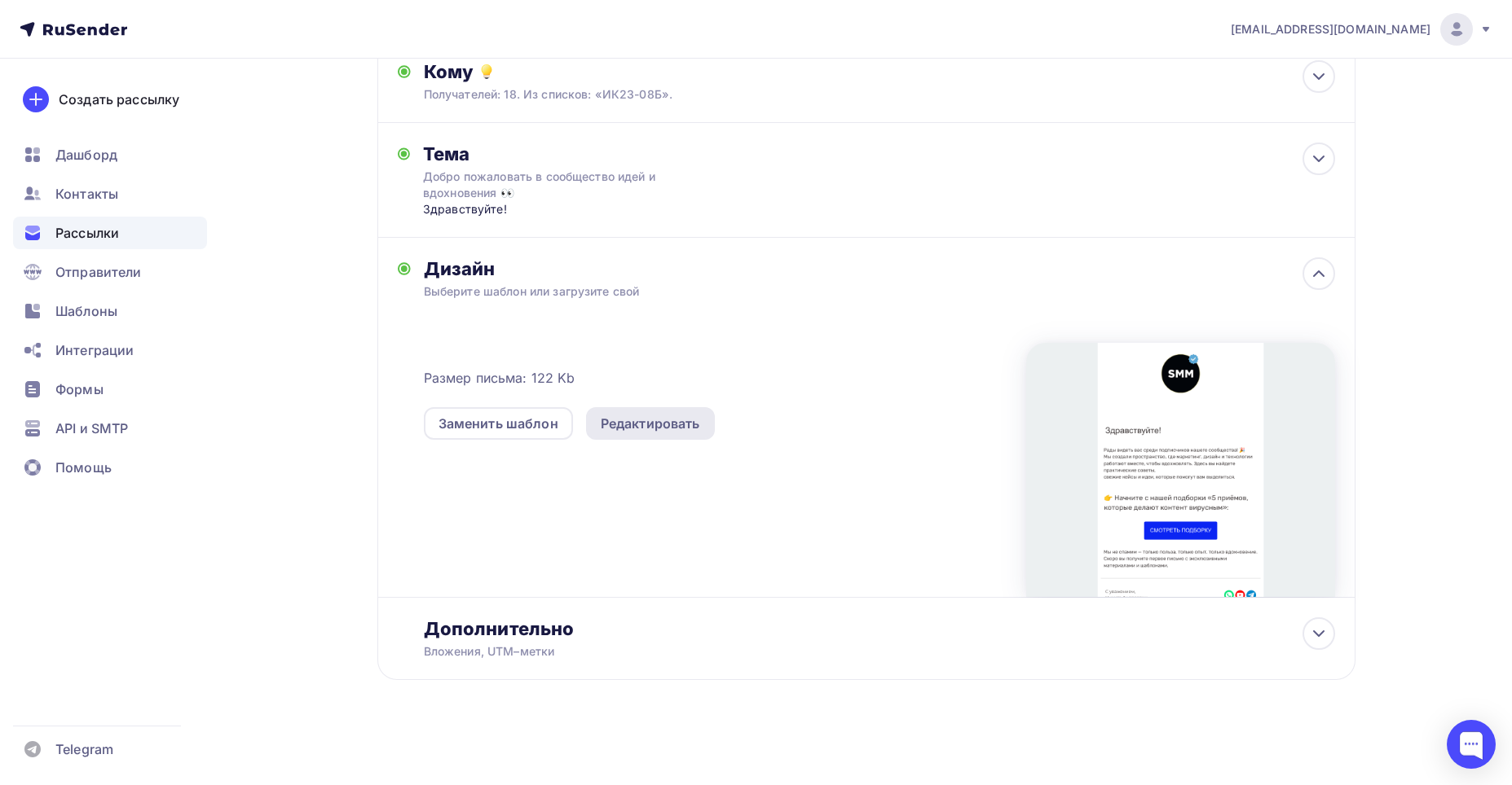
click at [641, 437] on div "Редактировать" at bounding box center [650, 423] width 129 height 32
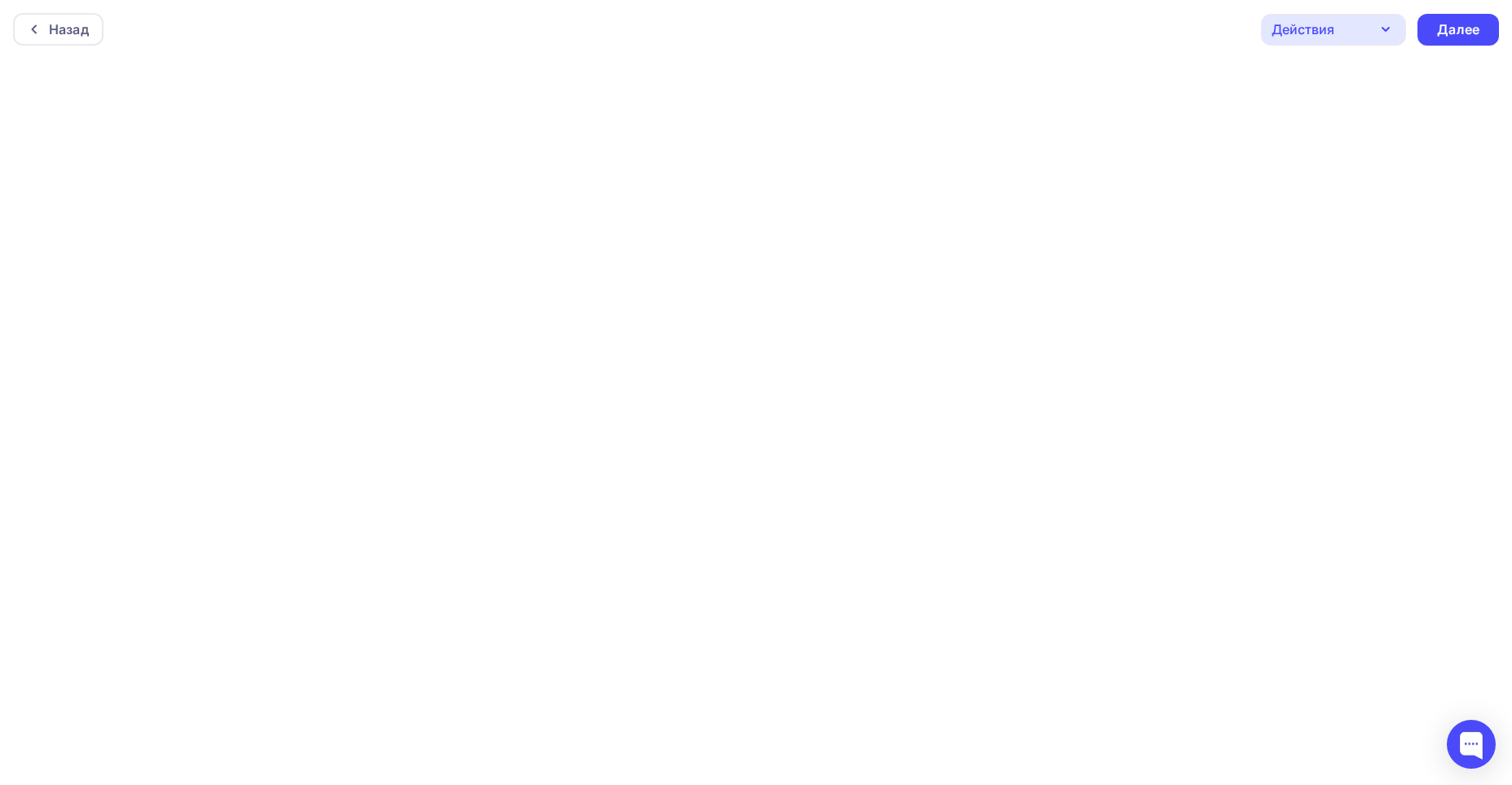
click at [1334, 36] on div "Действия" at bounding box center [1333, 29] width 145 height 32
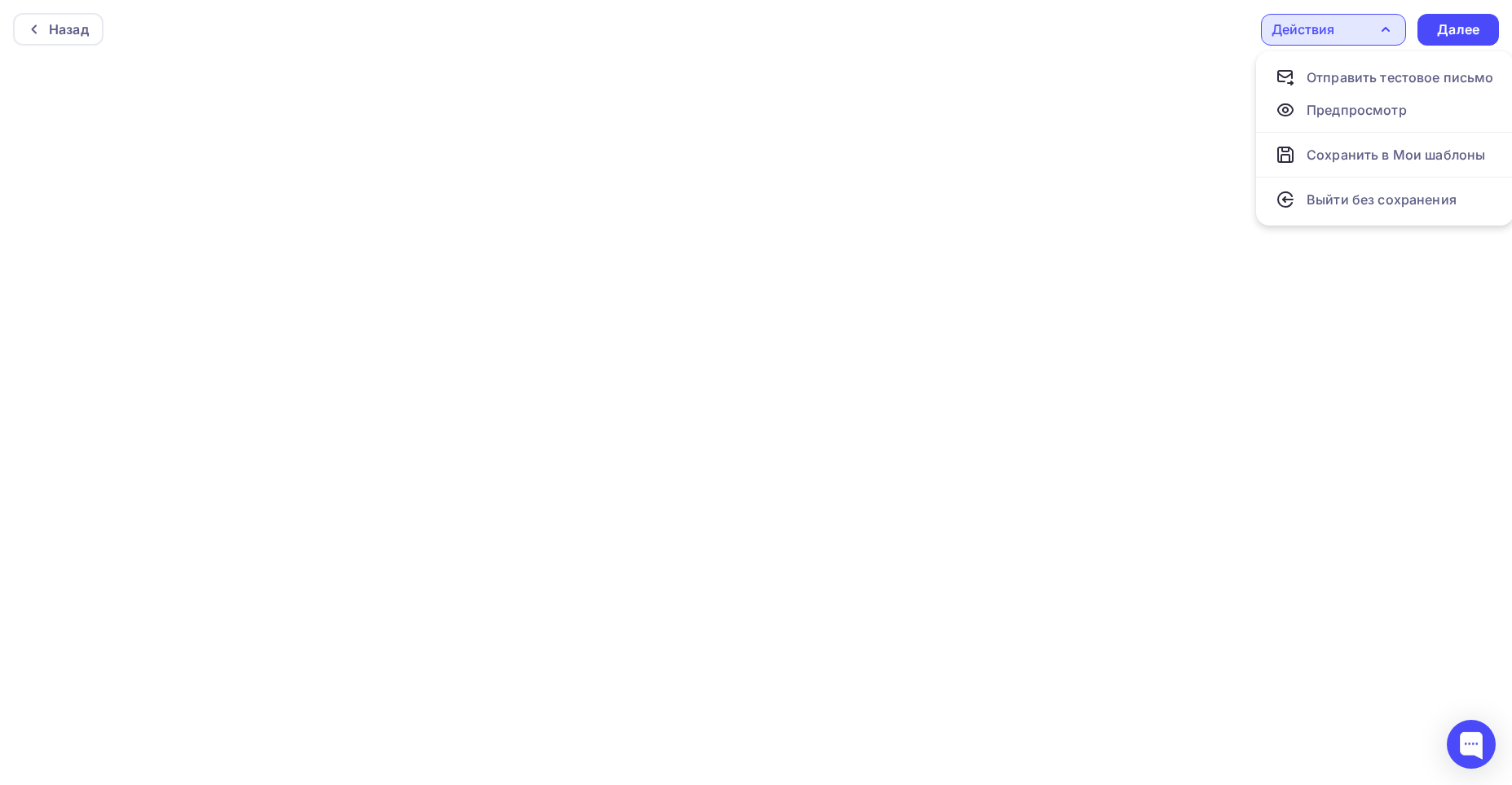
click at [1334, 34] on div "Действия" at bounding box center [1333, 29] width 145 height 32
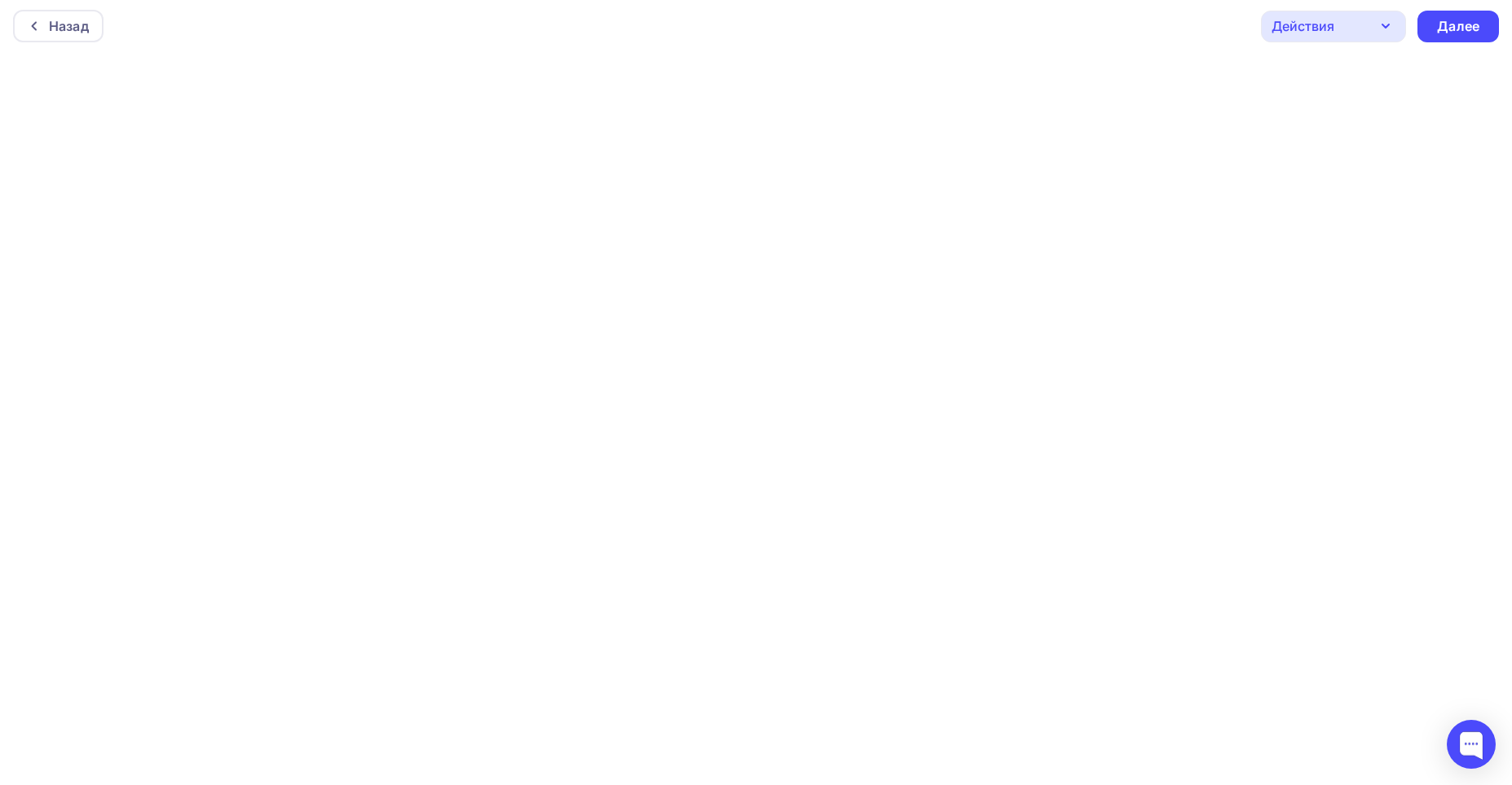
scroll to position [4, 0]
click at [1462, 22] on div "Далее" at bounding box center [1457, 25] width 42 height 19
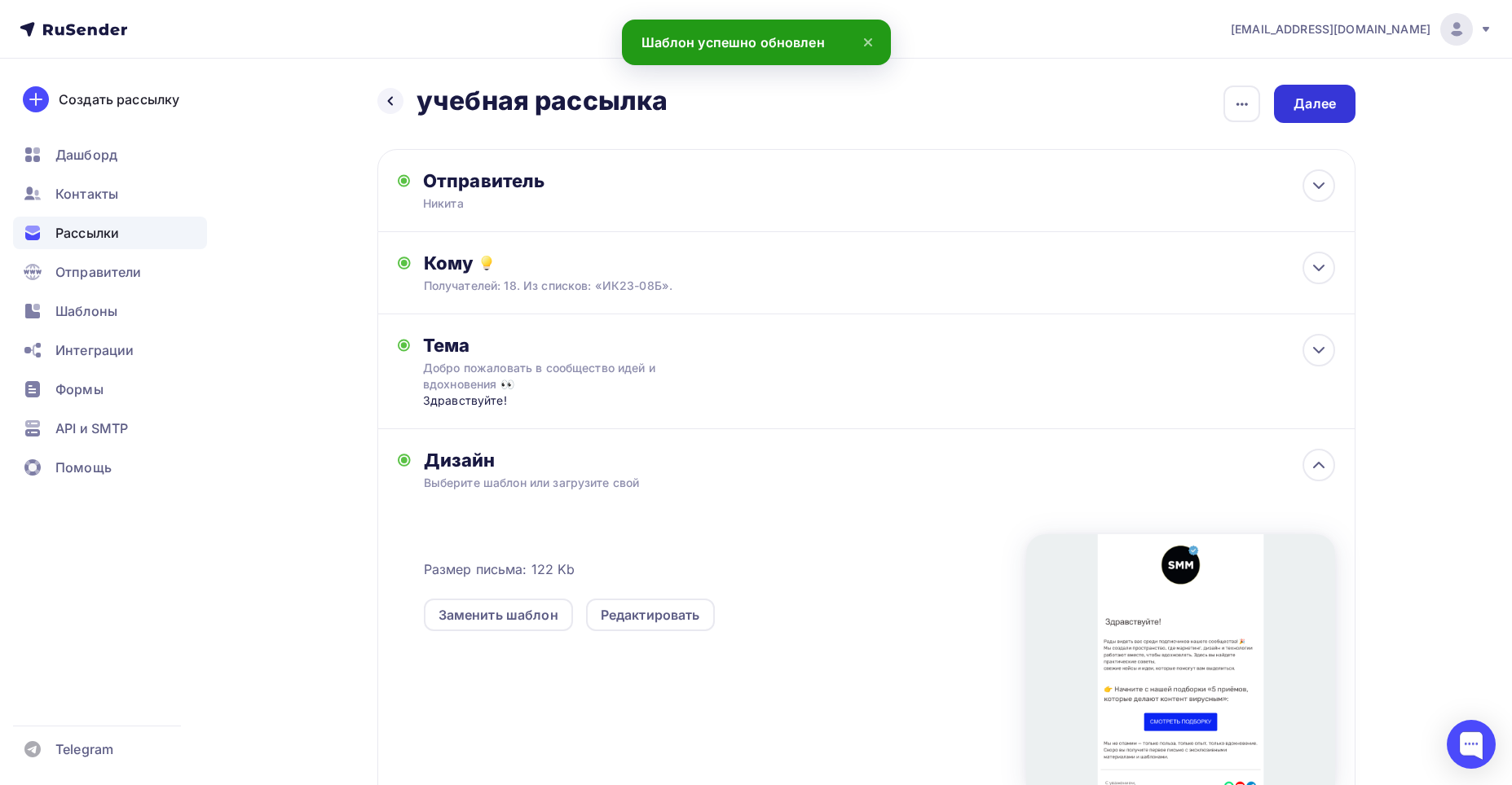
click at [1302, 114] on div "Далее" at bounding box center [1314, 103] width 82 height 38
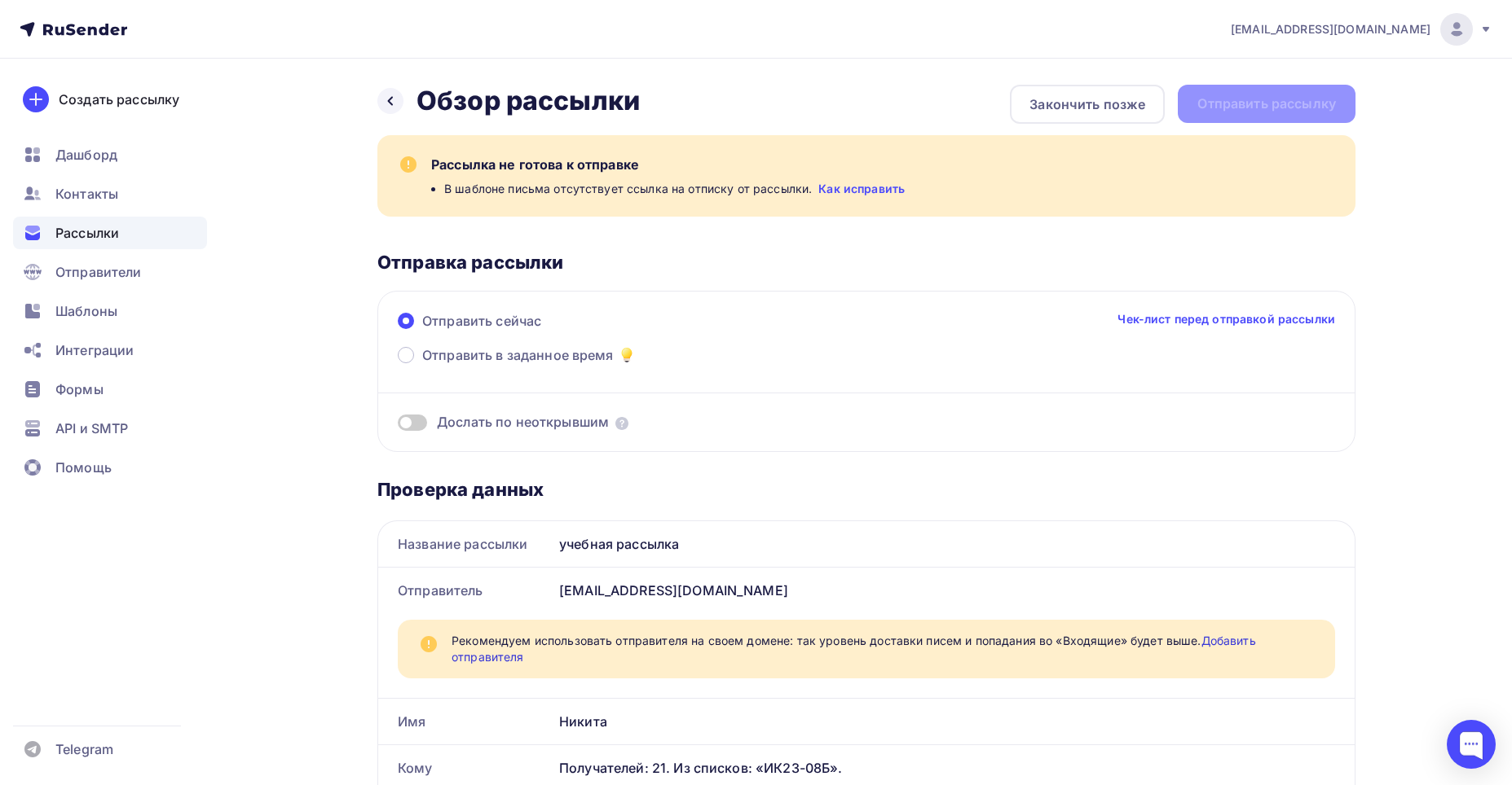
click at [850, 187] on link "Как исправить" at bounding box center [861, 189] width 87 height 17
click at [407, 101] on div "Назад Обзор рассылки Обзор рассылки" at bounding box center [508, 100] width 262 height 32
click at [386, 94] on icon at bounding box center [390, 100] width 13 height 13
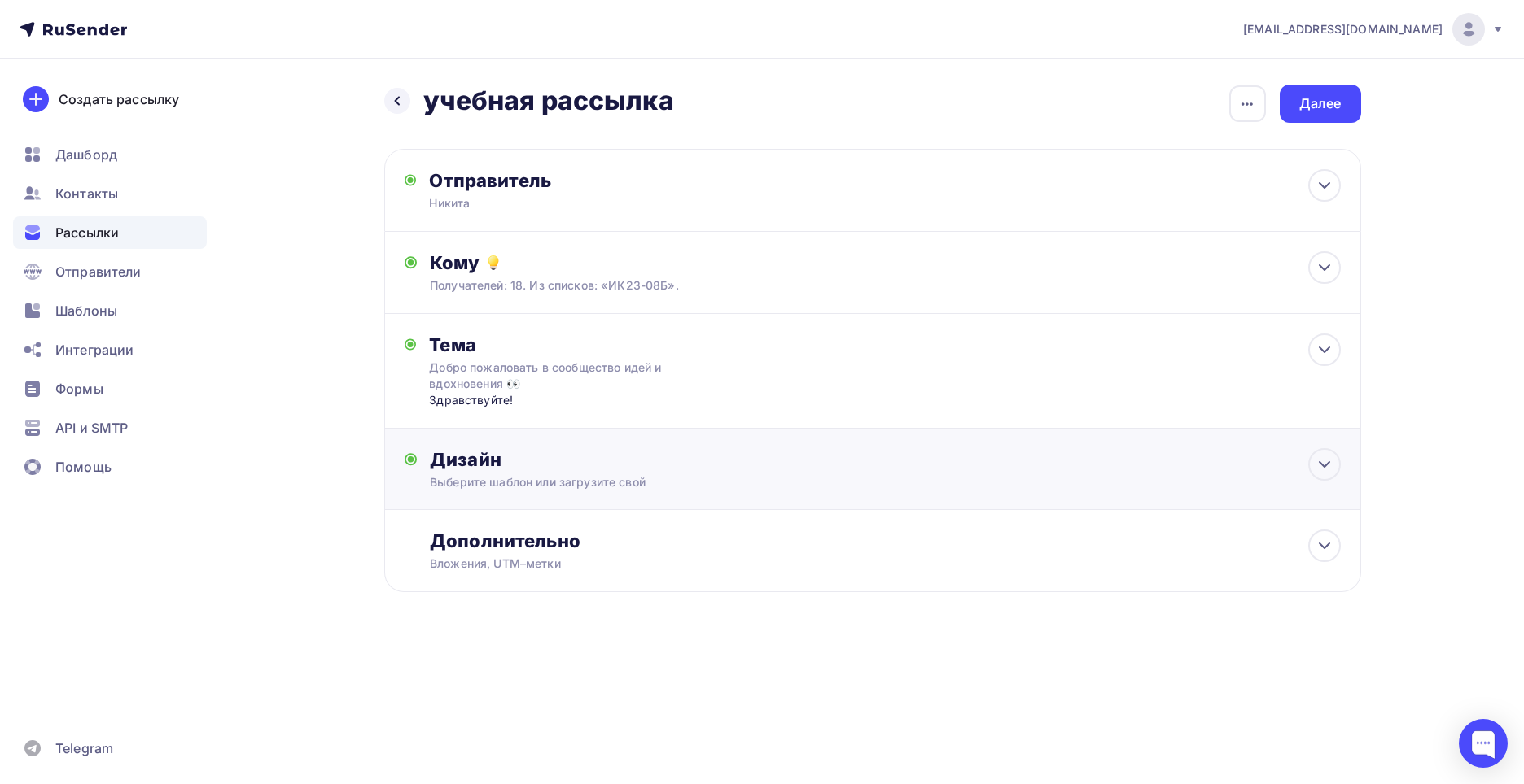
click at [678, 484] on div "Выберите шаблон или загрузите свой" at bounding box center [840, 482] width 819 height 17
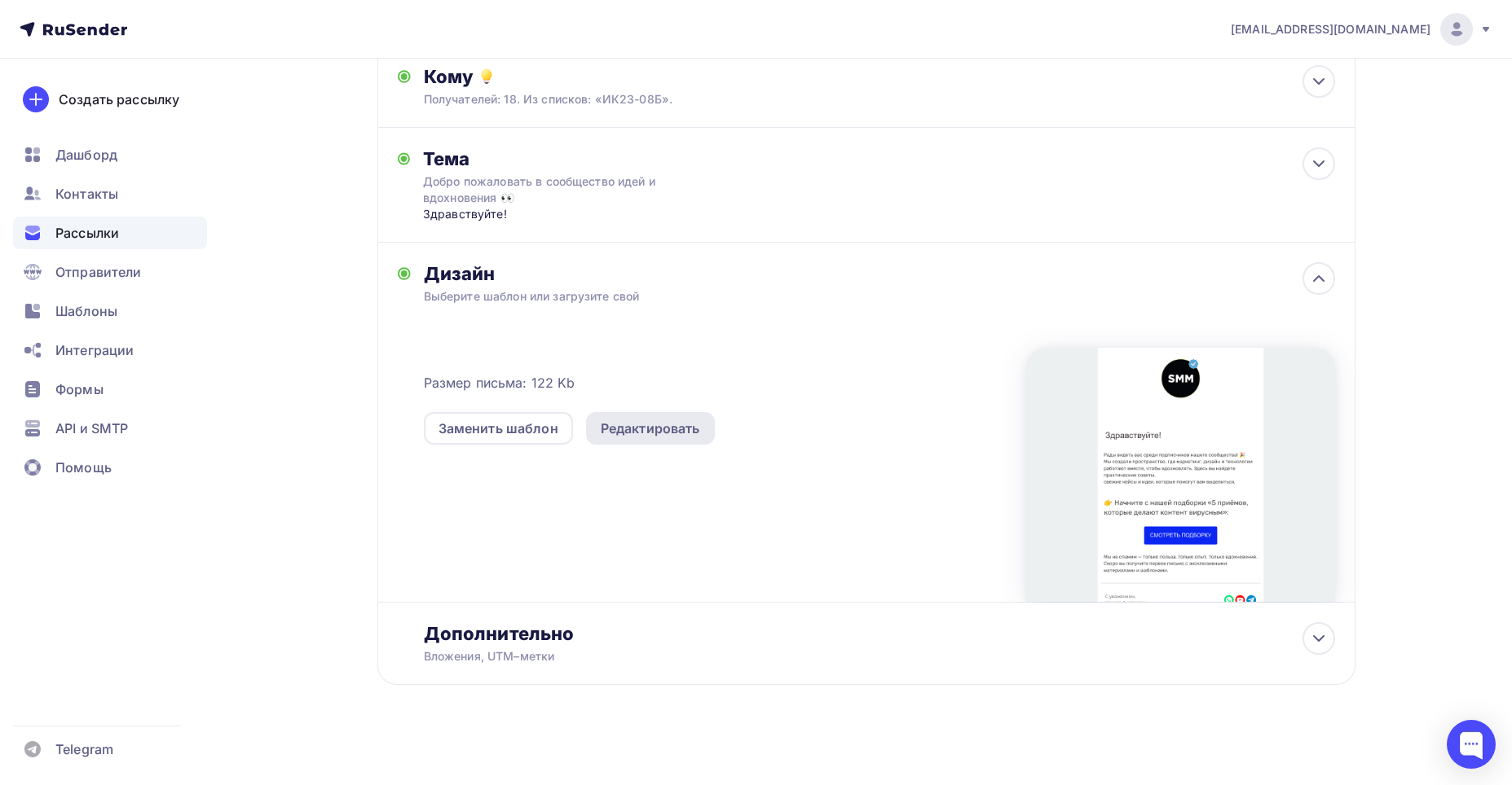
scroll to position [192, 0]
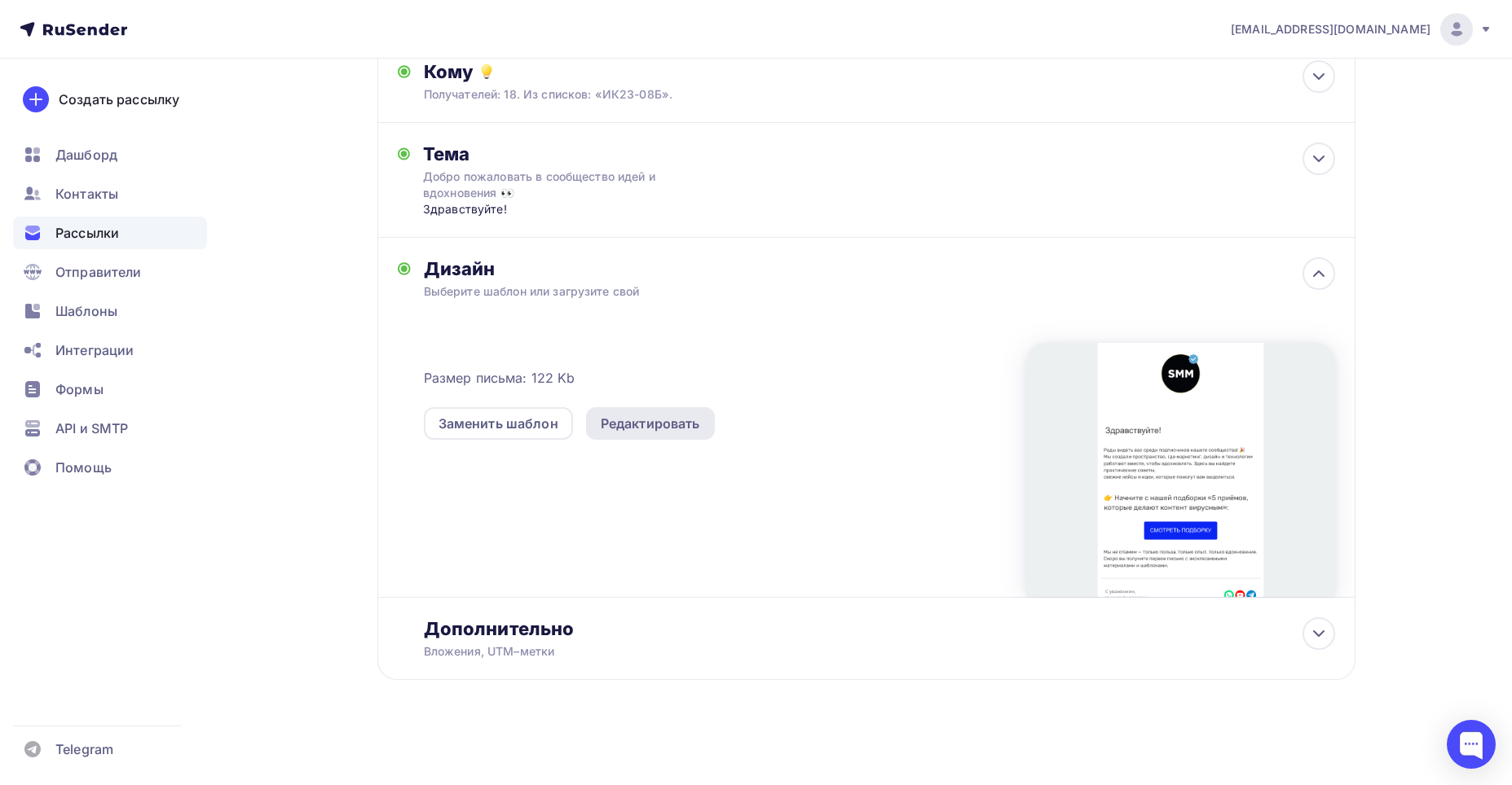
click at [696, 425] on div "Редактировать" at bounding box center [650, 424] width 99 height 19
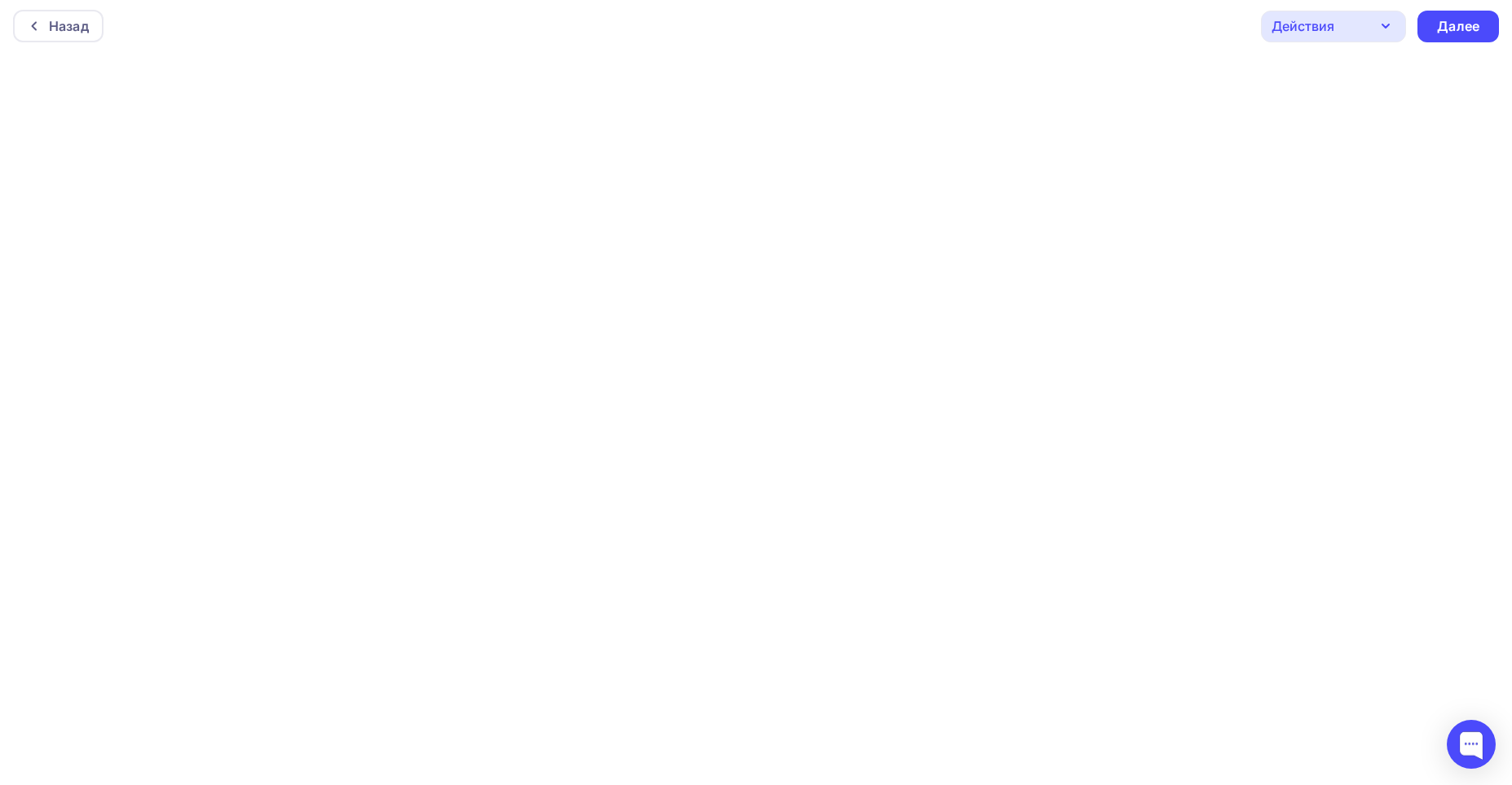
scroll to position [4, 0]
click at [1458, 19] on div "Далее" at bounding box center [1457, 25] width 42 height 19
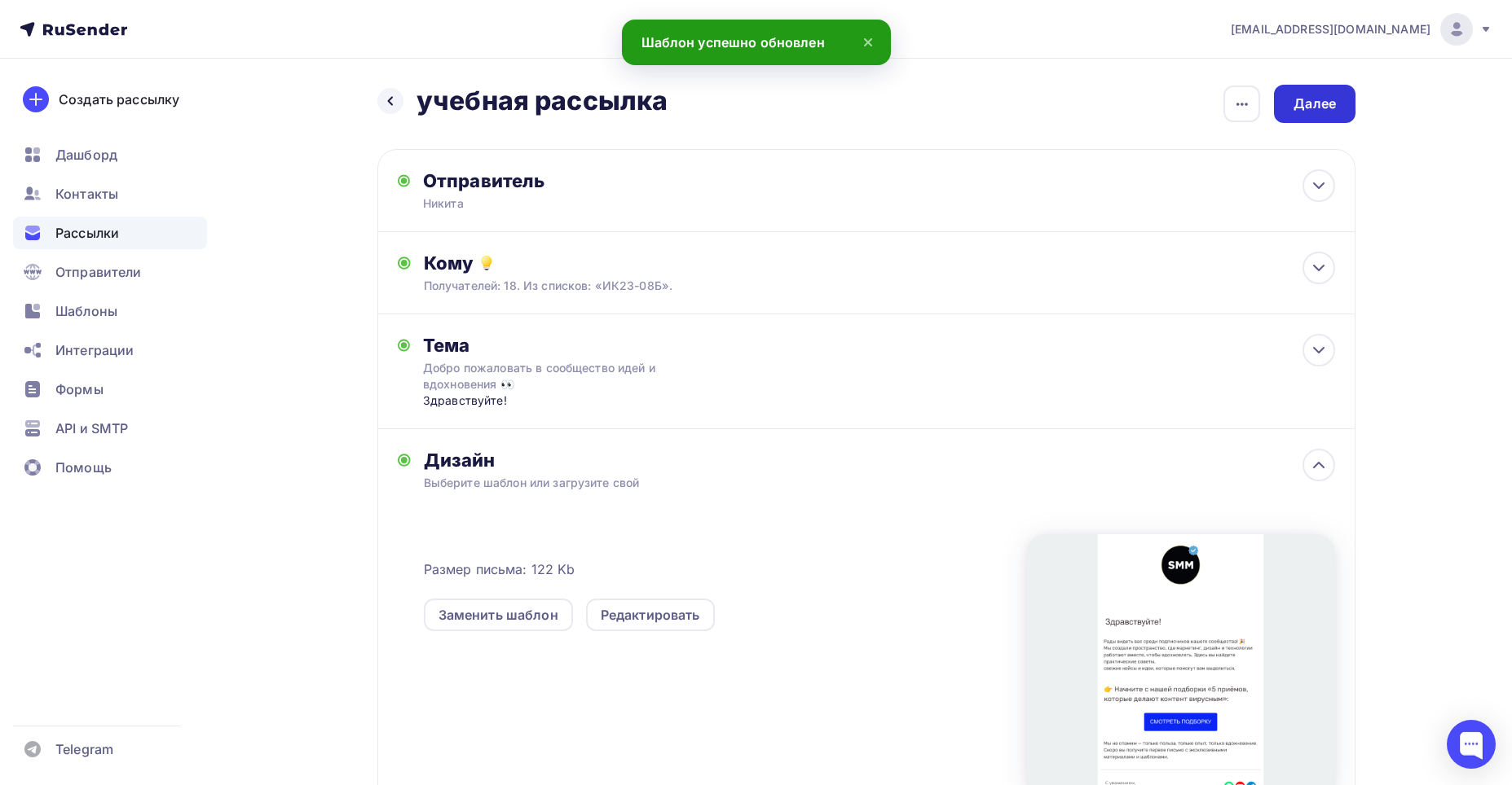
click at [1338, 98] on div "Далее" at bounding box center [1314, 103] width 82 height 38
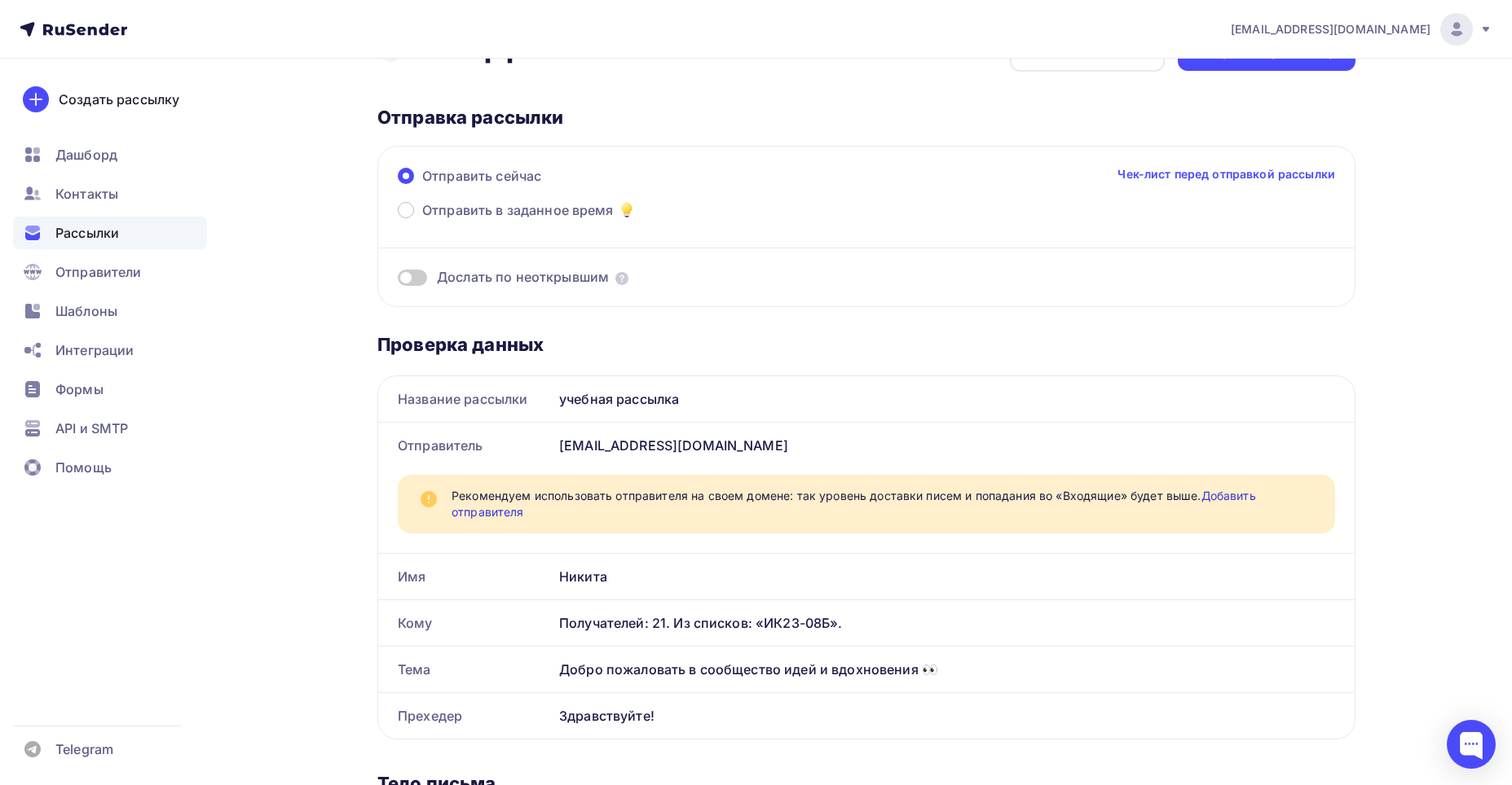
scroll to position [82, 0]
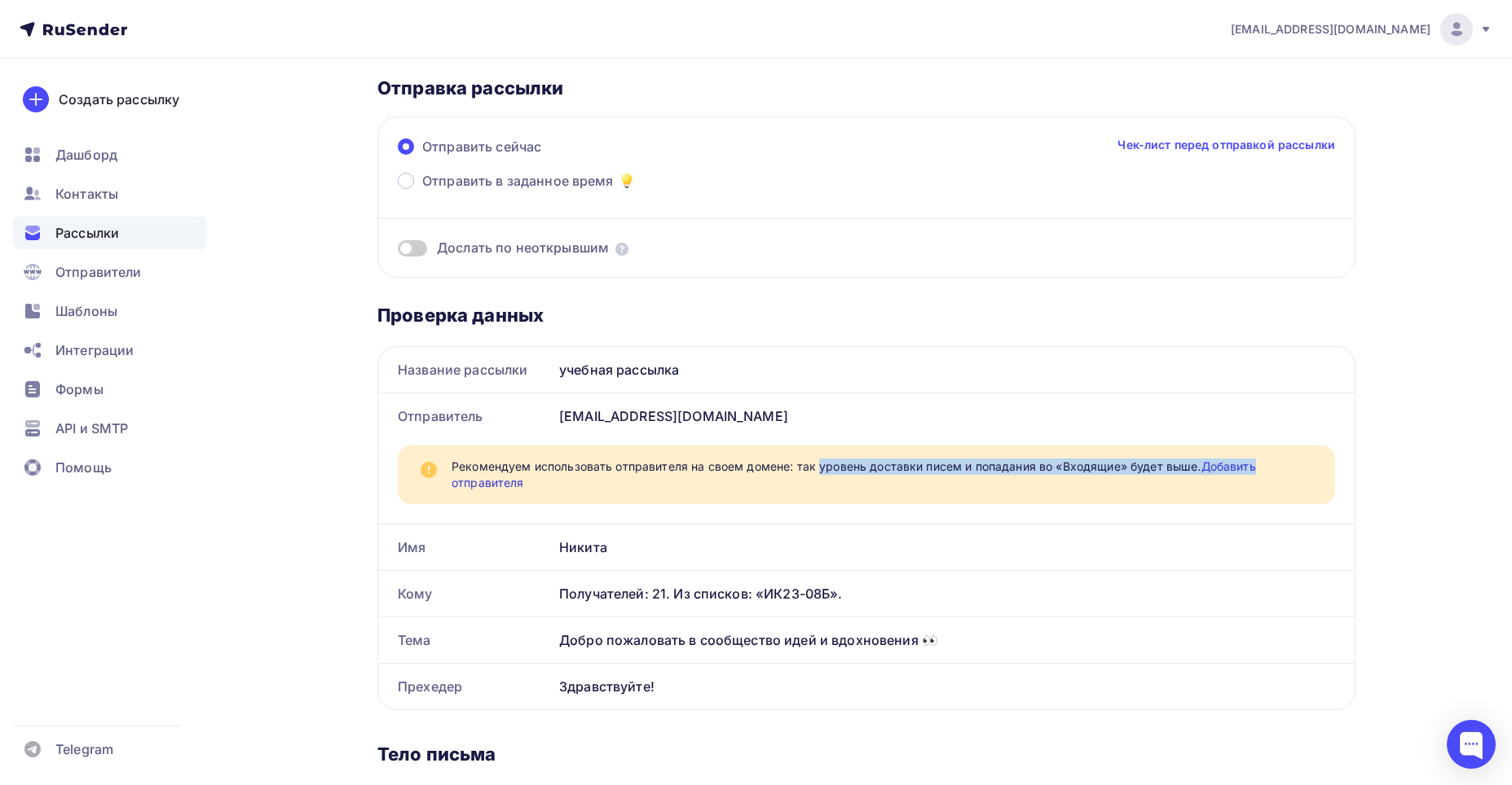
drag, startPoint x: 737, startPoint y: 467, endPoint x: 1309, endPoint y: 465, distance: 572.0
click at [1309, 465] on span "Рекомендуем использовать отправителя на своем домене: так уровень доставки писе…" at bounding box center [883, 474] width 864 height 32
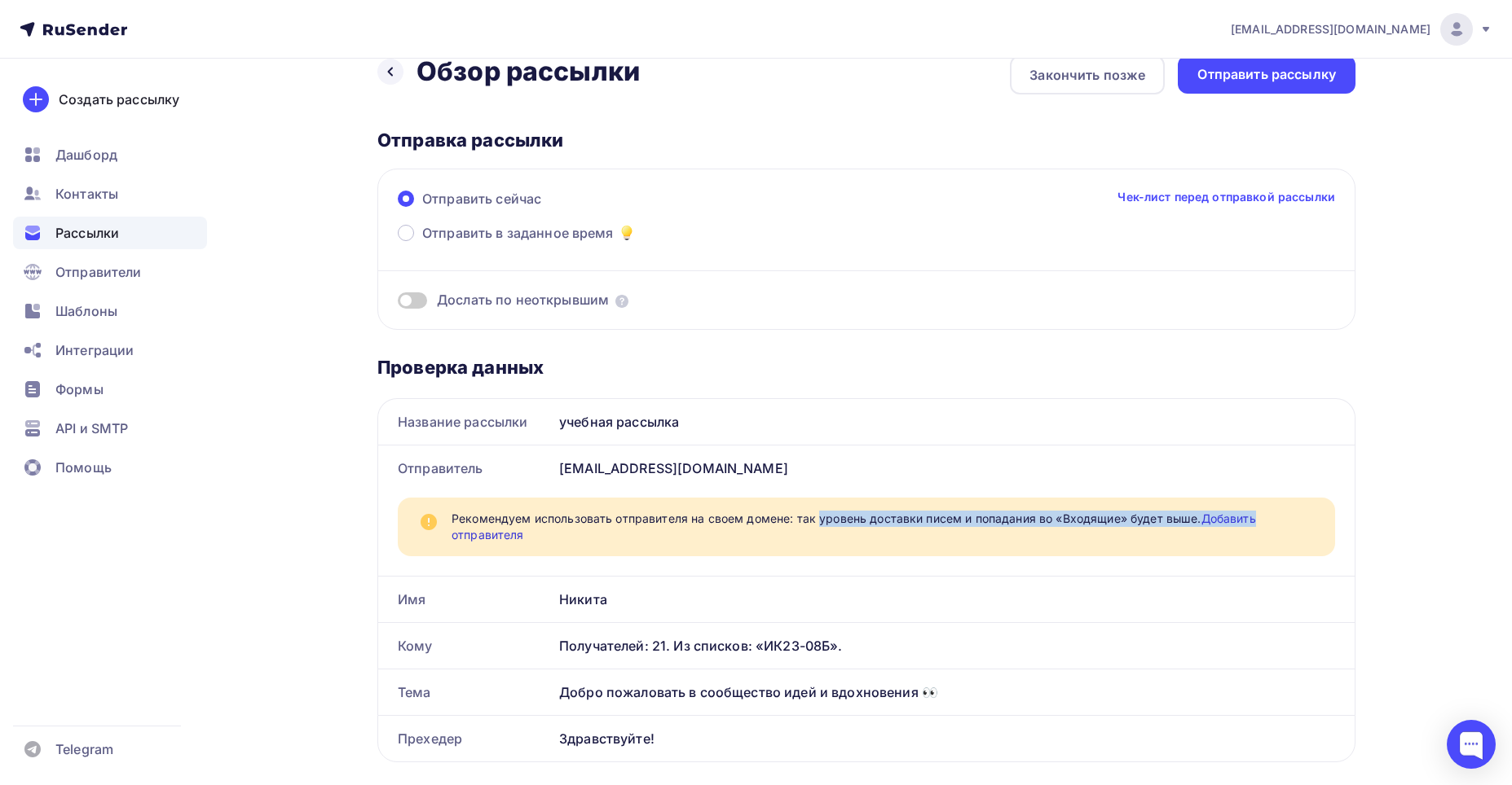
scroll to position [0, 0]
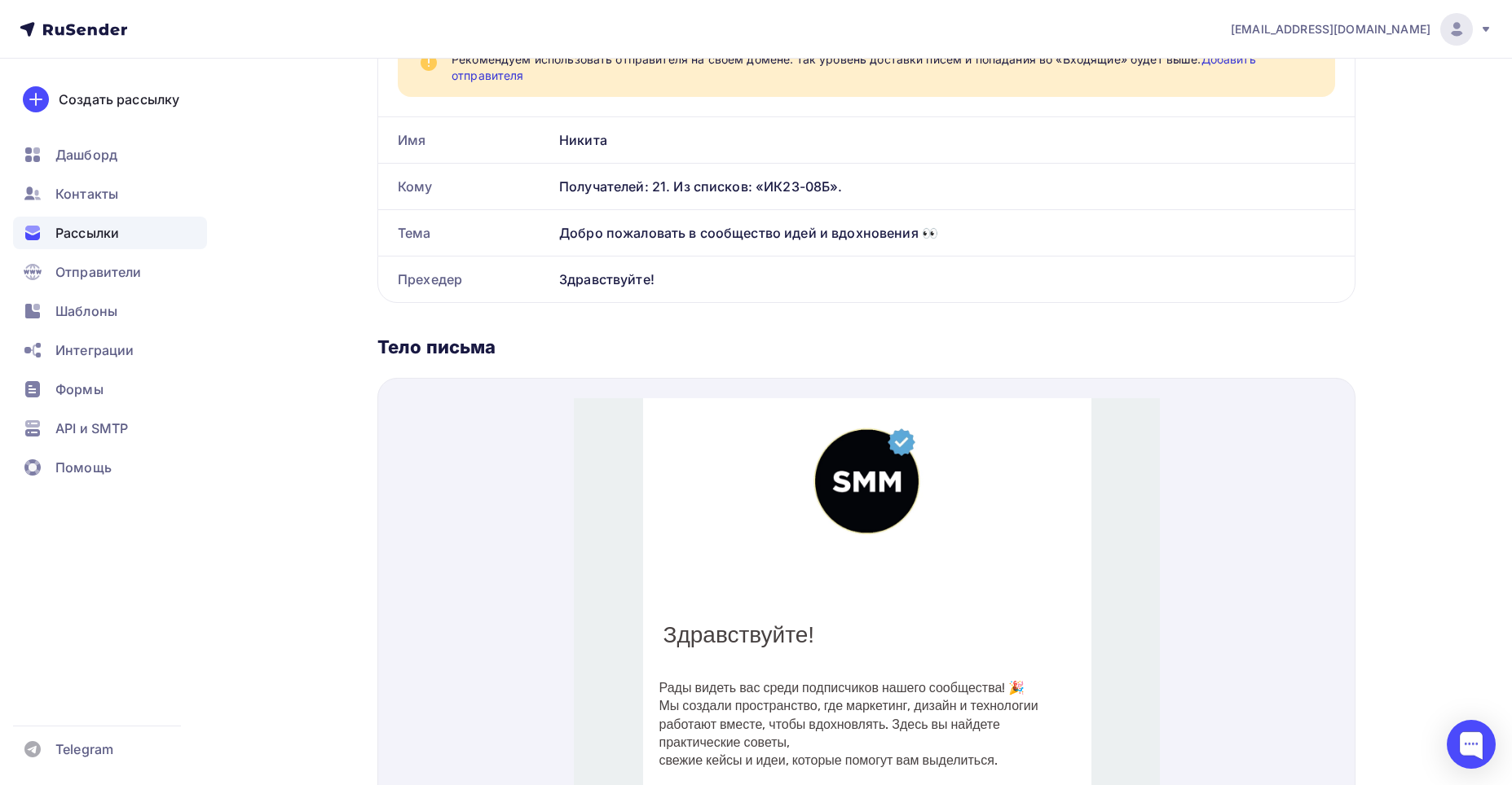
click at [1444, 306] on div "nikkukishev@gmail.com Аккаунт Тарифы Выйти Создать рассылку Дашборд Контакты Ра…" at bounding box center [756, 311] width 1512 height 1600
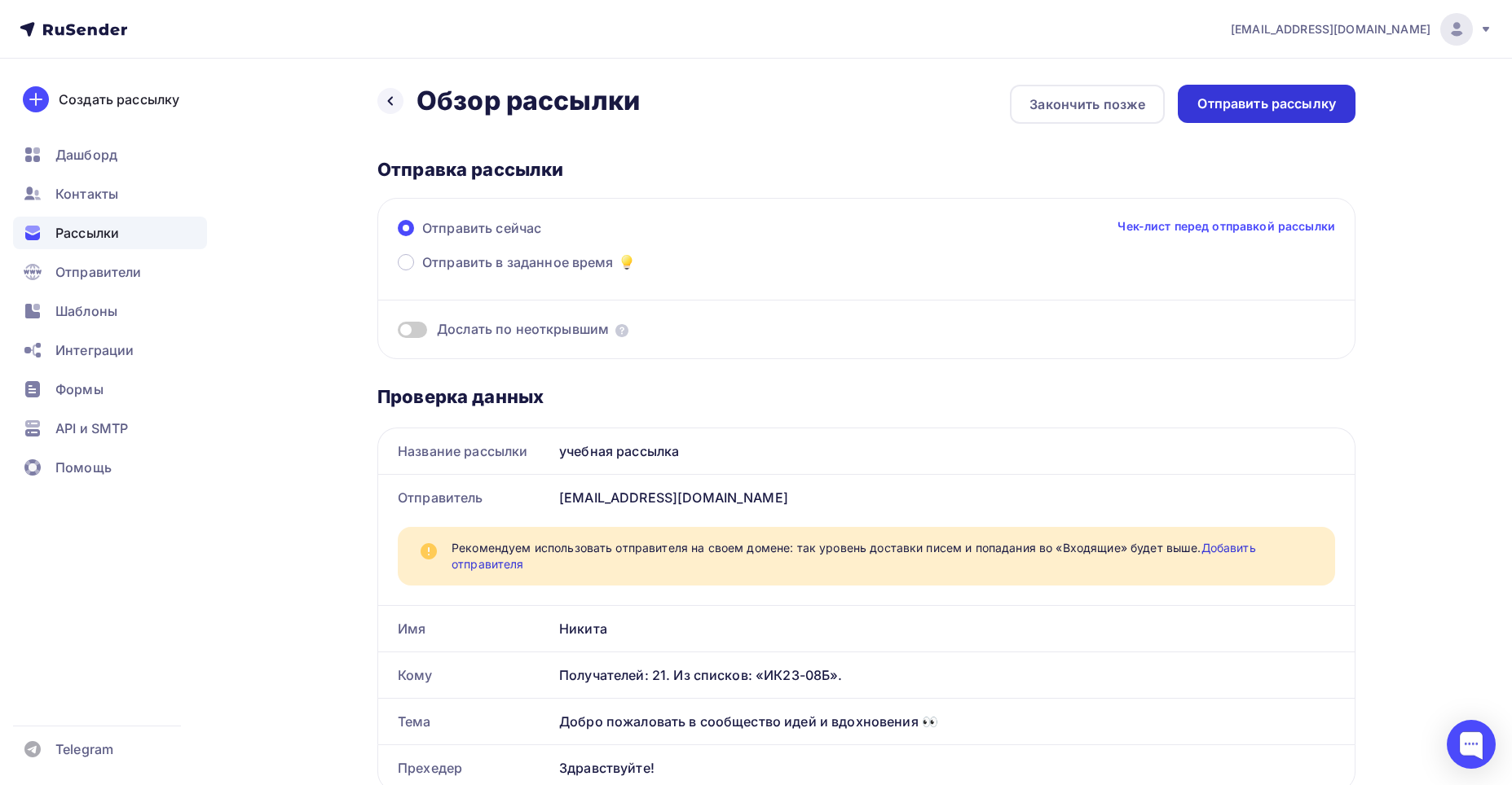
click at [1319, 117] on div "Отправить рассылку" at bounding box center [1266, 103] width 177 height 38
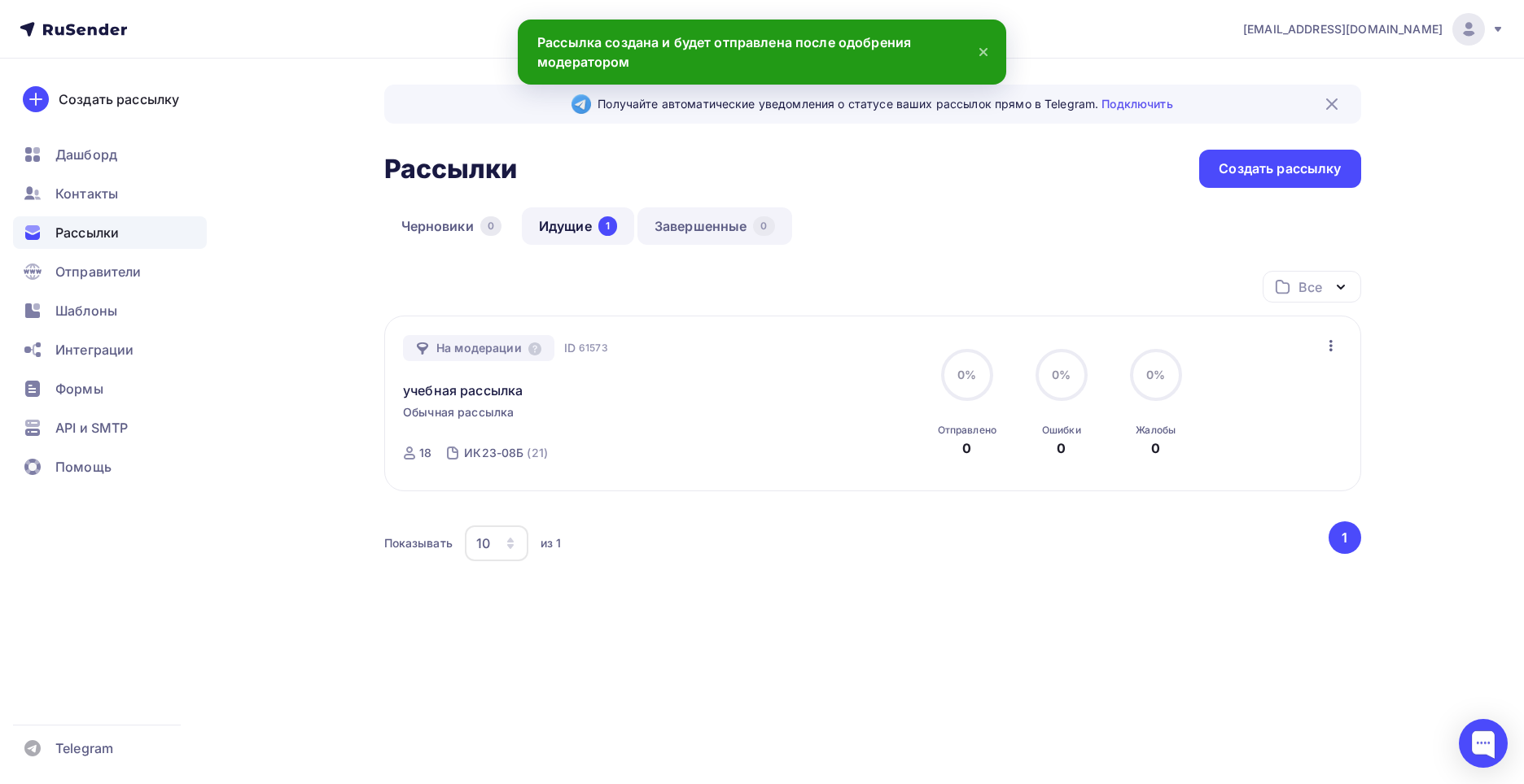
click at [686, 233] on link "Завершенные 0" at bounding box center [714, 226] width 155 height 37
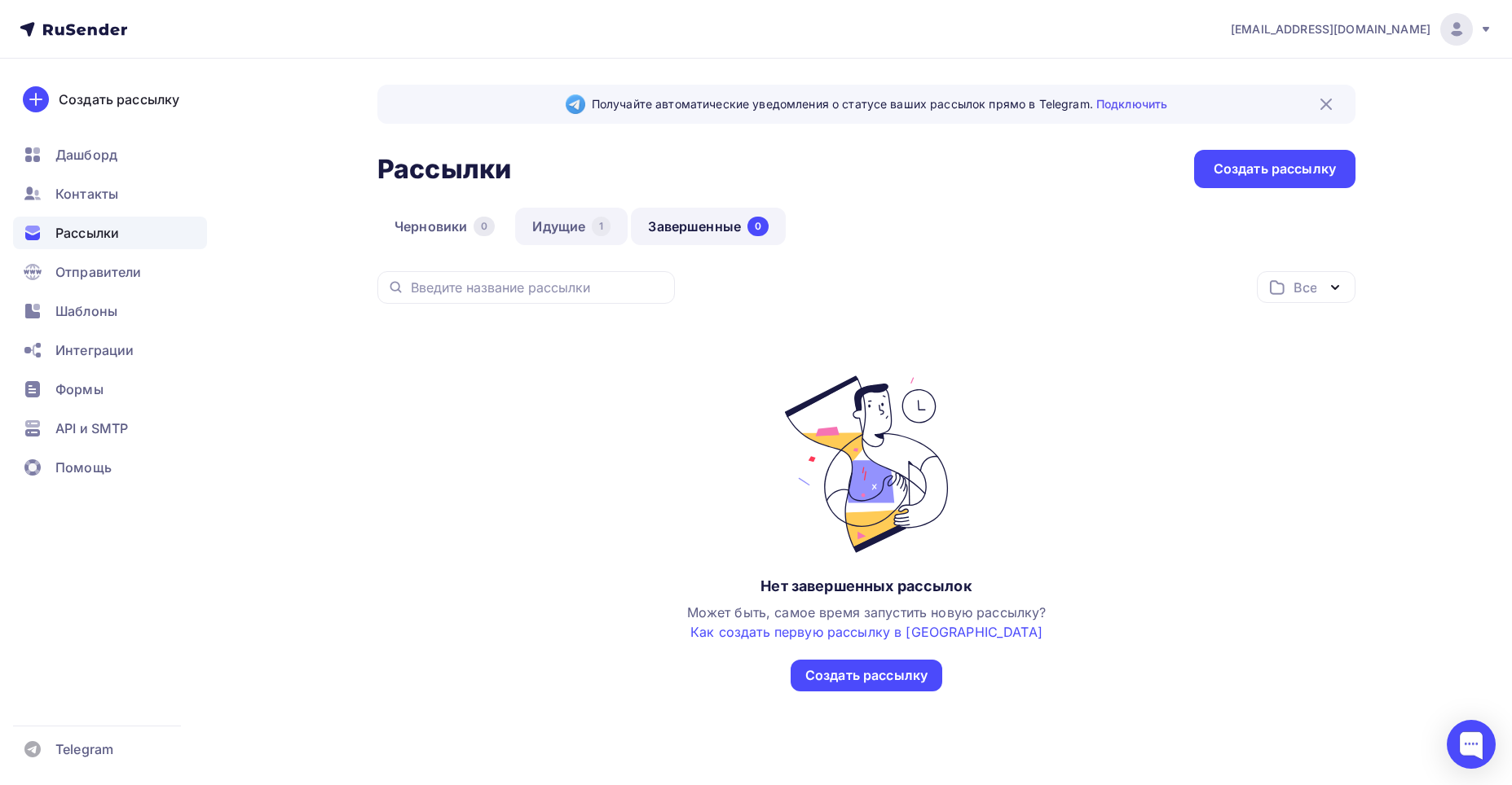
click at [586, 224] on link "Идущие 1" at bounding box center [571, 226] width 112 height 37
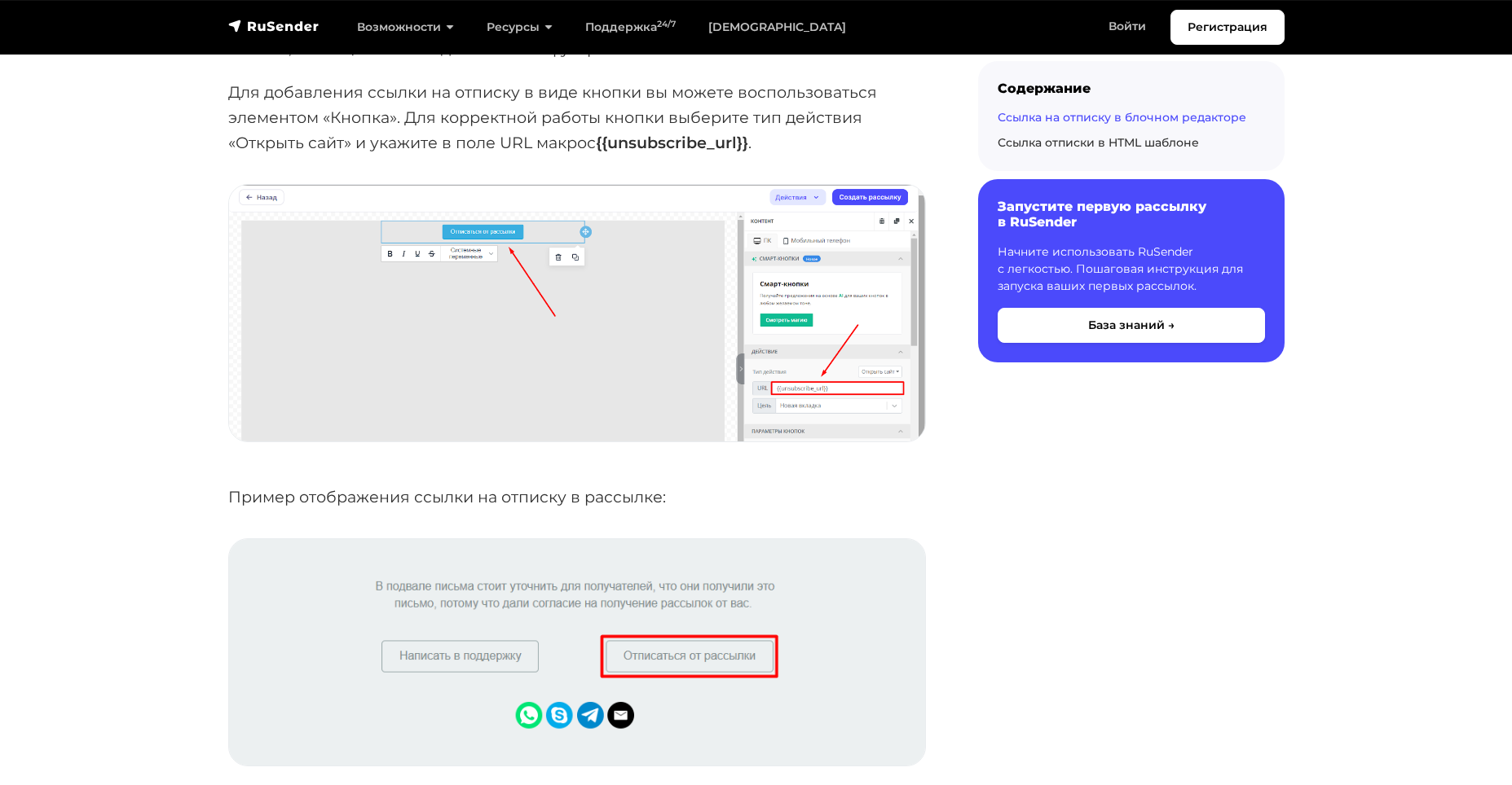
scroll to position [2199, 0]
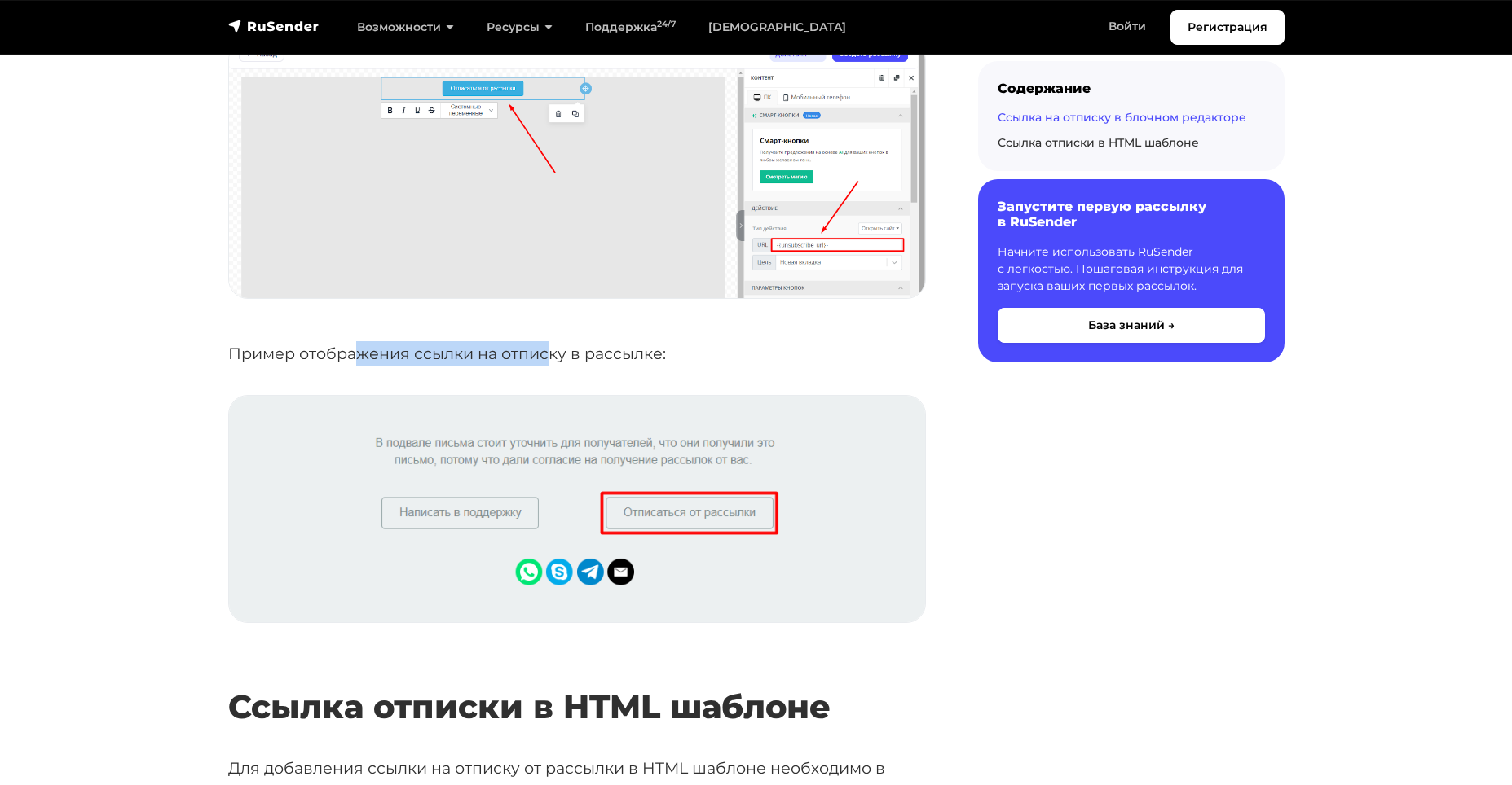
drag, startPoint x: 360, startPoint y: 357, endPoint x: 548, endPoint y: 348, distance: 188.2
click at [548, 348] on p "Пример отображения ссылки на отписку в рассылке:" at bounding box center [577, 354] width 698 height 25
click at [552, 346] on p "Пример отображения ссылки на отписку в рассылке:" at bounding box center [577, 354] width 698 height 25
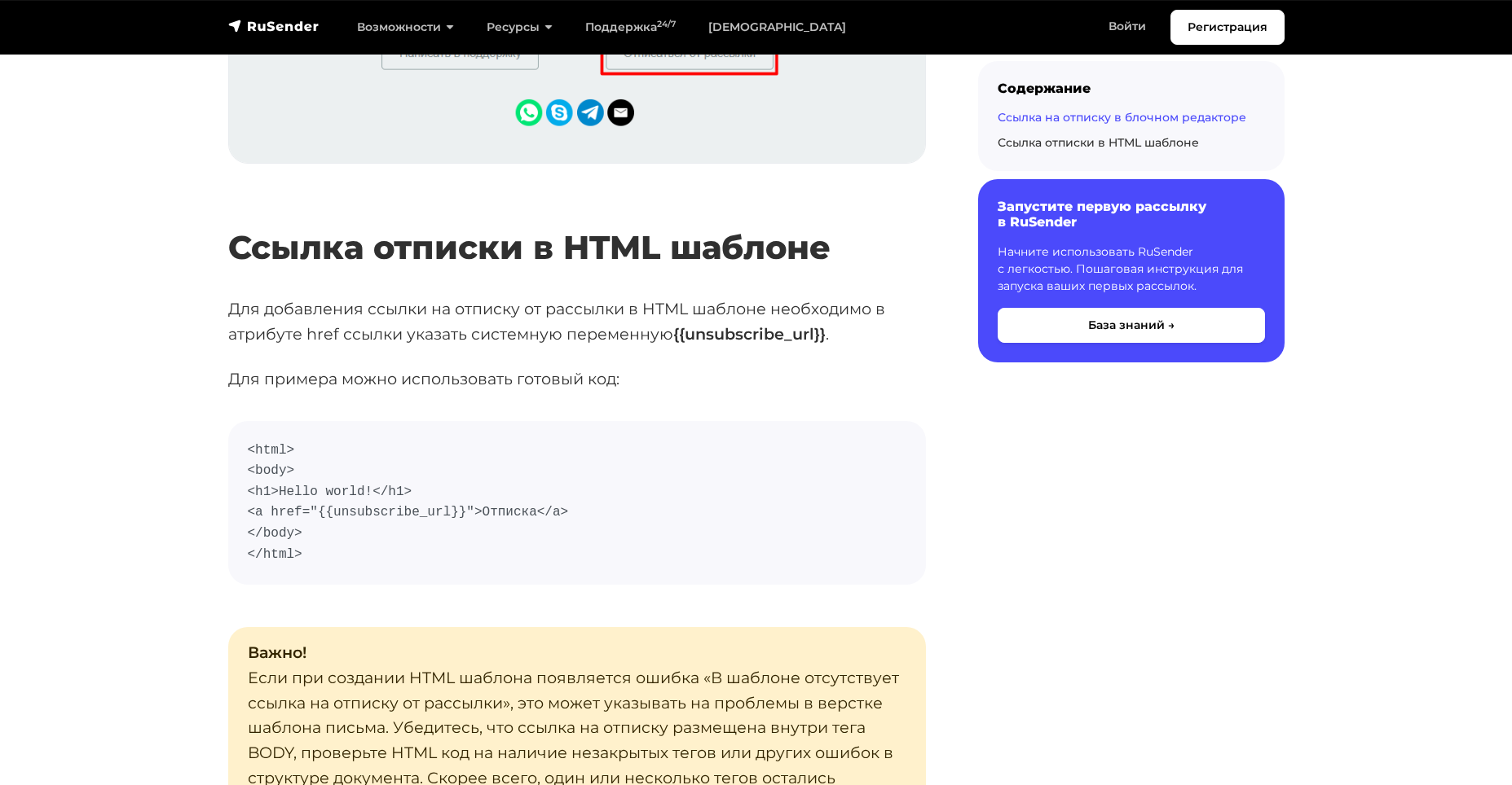
scroll to position [2688, 0]
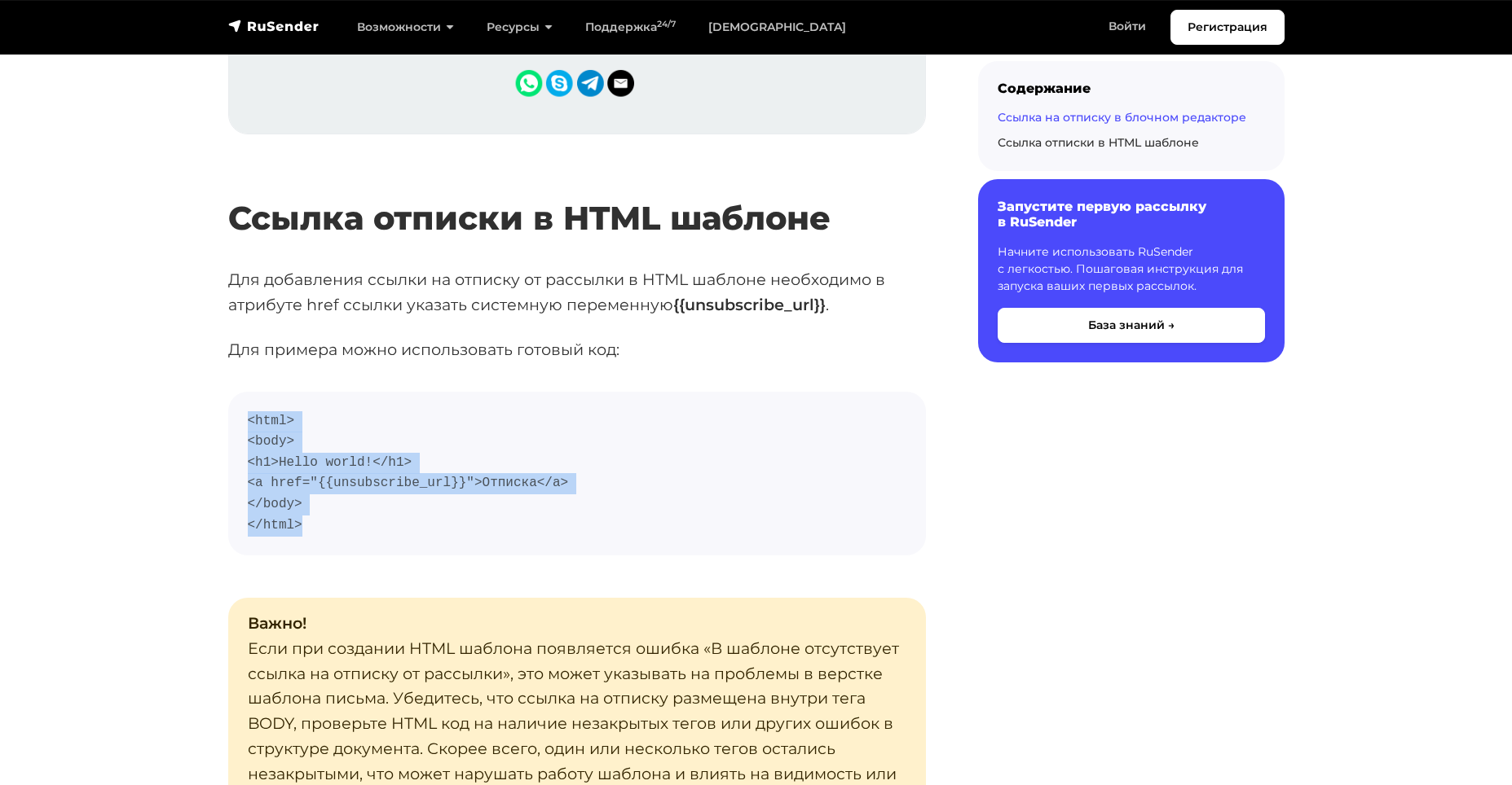
drag, startPoint x: 249, startPoint y: 416, endPoint x: 358, endPoint y: 549, distance: 172.0
click at [358, 549] on pre "<html> <body> <h1>Hello world!</h1> <a href="{{unsubscribe_url}}">Отписка</a> <…" at bounding box center [577, 473] width 698 height 165
copy code "<html> <body> <h1>Hello world!</h1> <a href="{{unsubscribe_url}}">Отписка</a> <…"
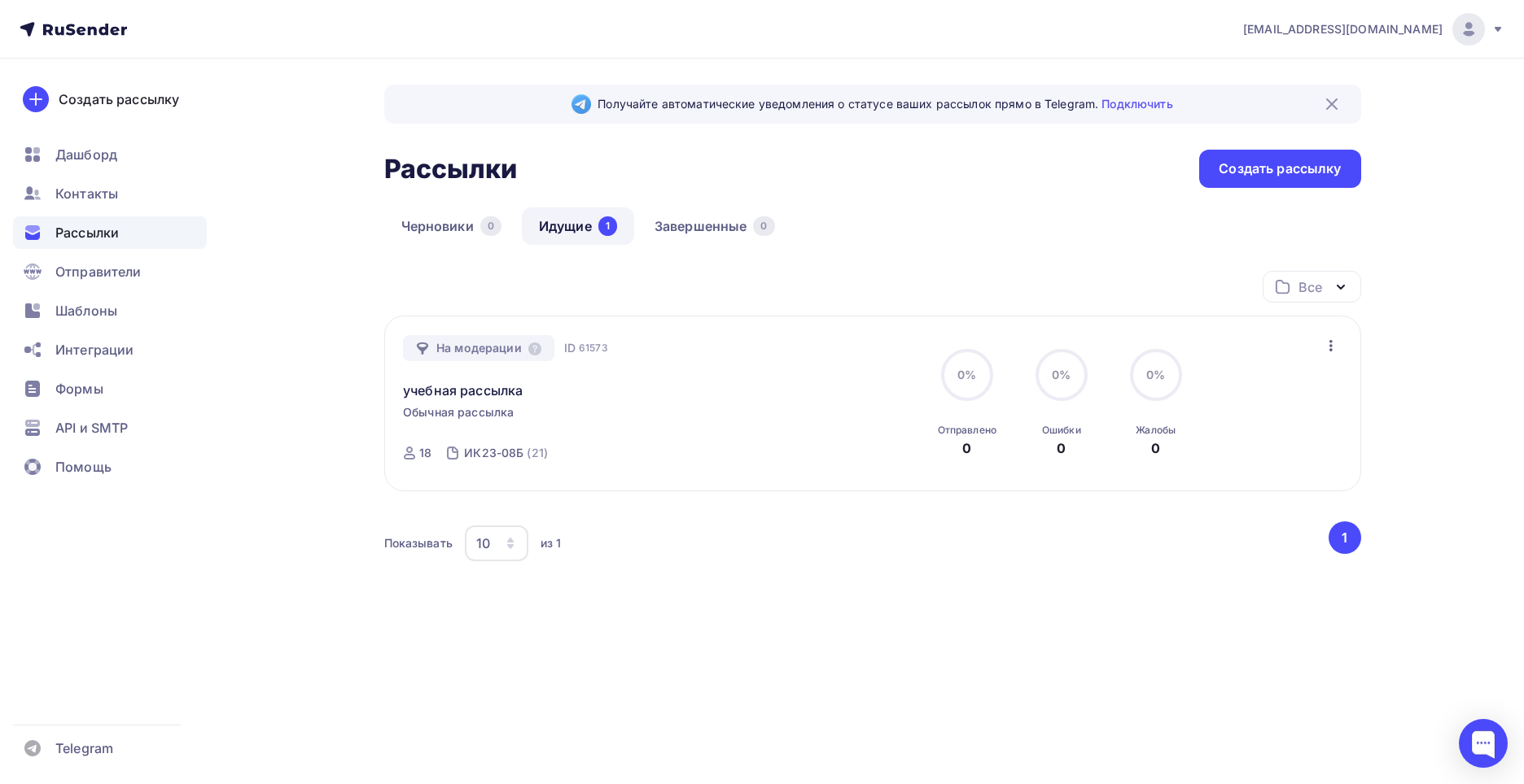
click at [469, 351] on div "На модерации" at bounding box center [479, 348] width 152 height 26
click at [1324, 343] on icon "button" at bounding box center [1330, 345] width 19 height 19
click at [1473, 385] on div "[EMAIL_ADDRESS][DOMAIN_NAME] Аккаунт Тарифы Выйти Создать рассылку [GEOGRAPHIC_…" at bounding box center [762, 364] width 1524 height 728
click at [714, 214] on link "Завершенные 0" at bounding box center [714, 226] width 155 height 37
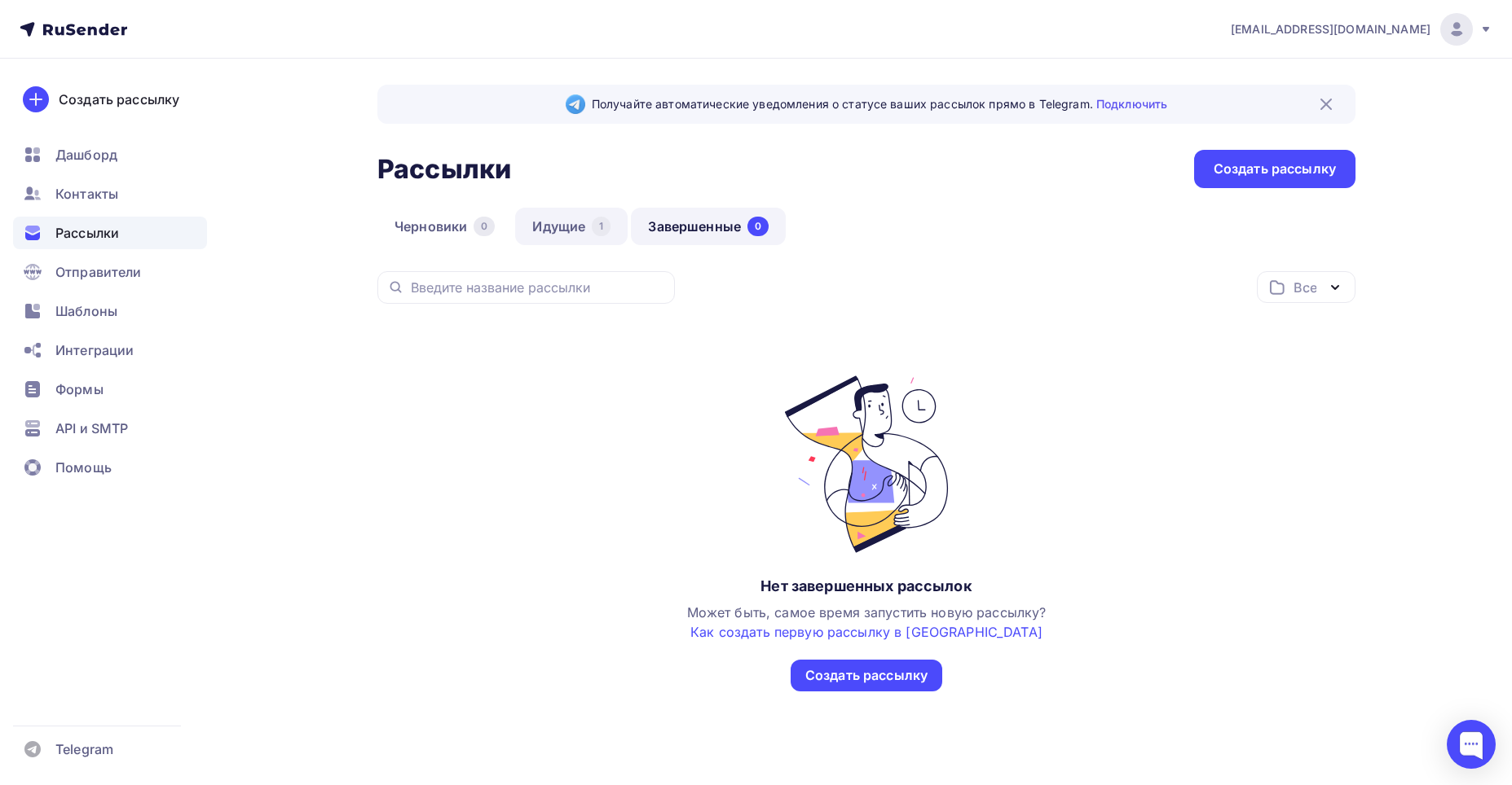
click at [570, 238] on link "Идущие 1" at bounding box center [571, 226] width 112 height 37
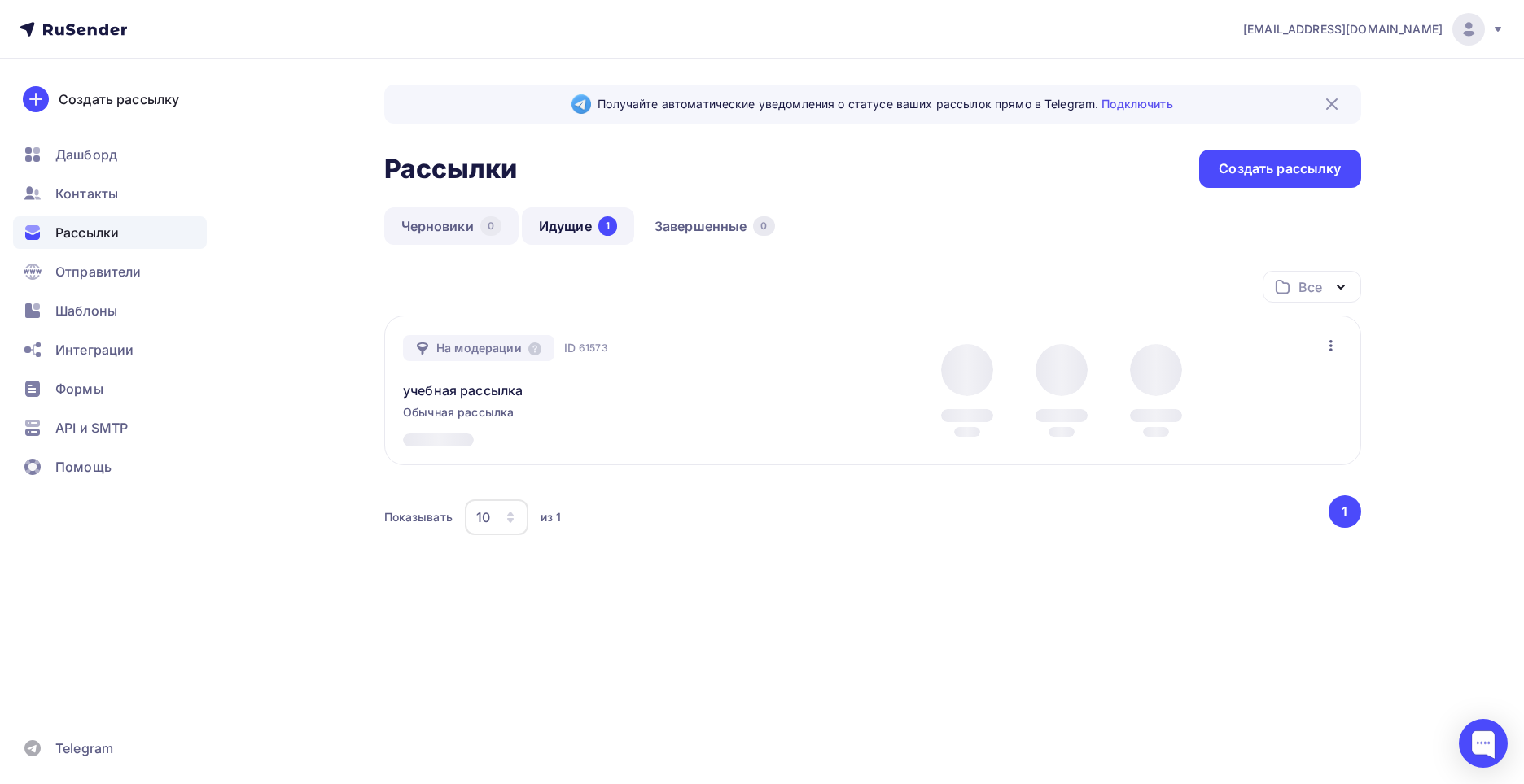
click at [504, 227] on link "Черновики 0" at bounding box center [452, 226] width 134 height 37
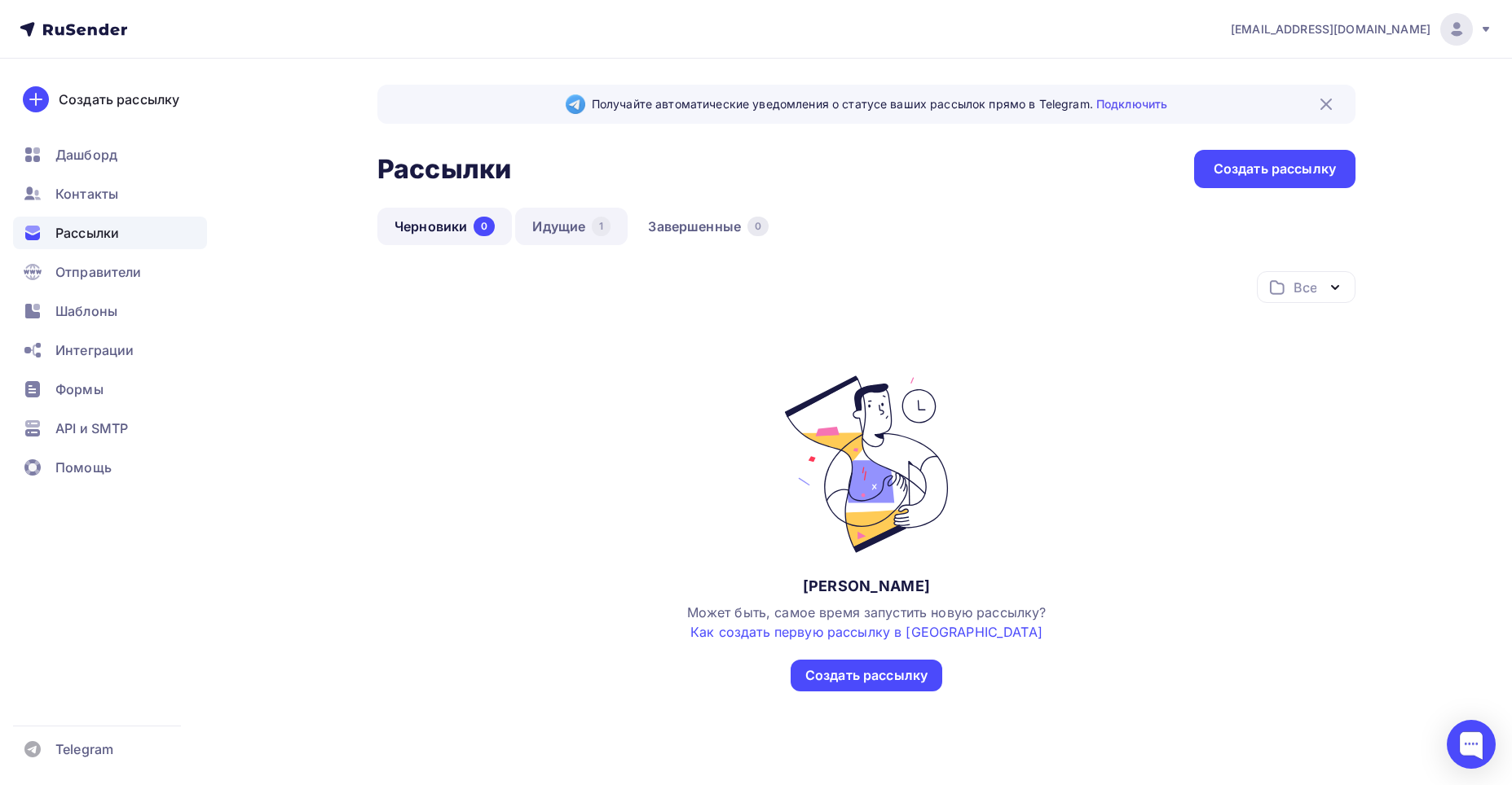
click at [554, 221] on link "Идущие 1" at bounding box center [571, 226] width 112 height 37
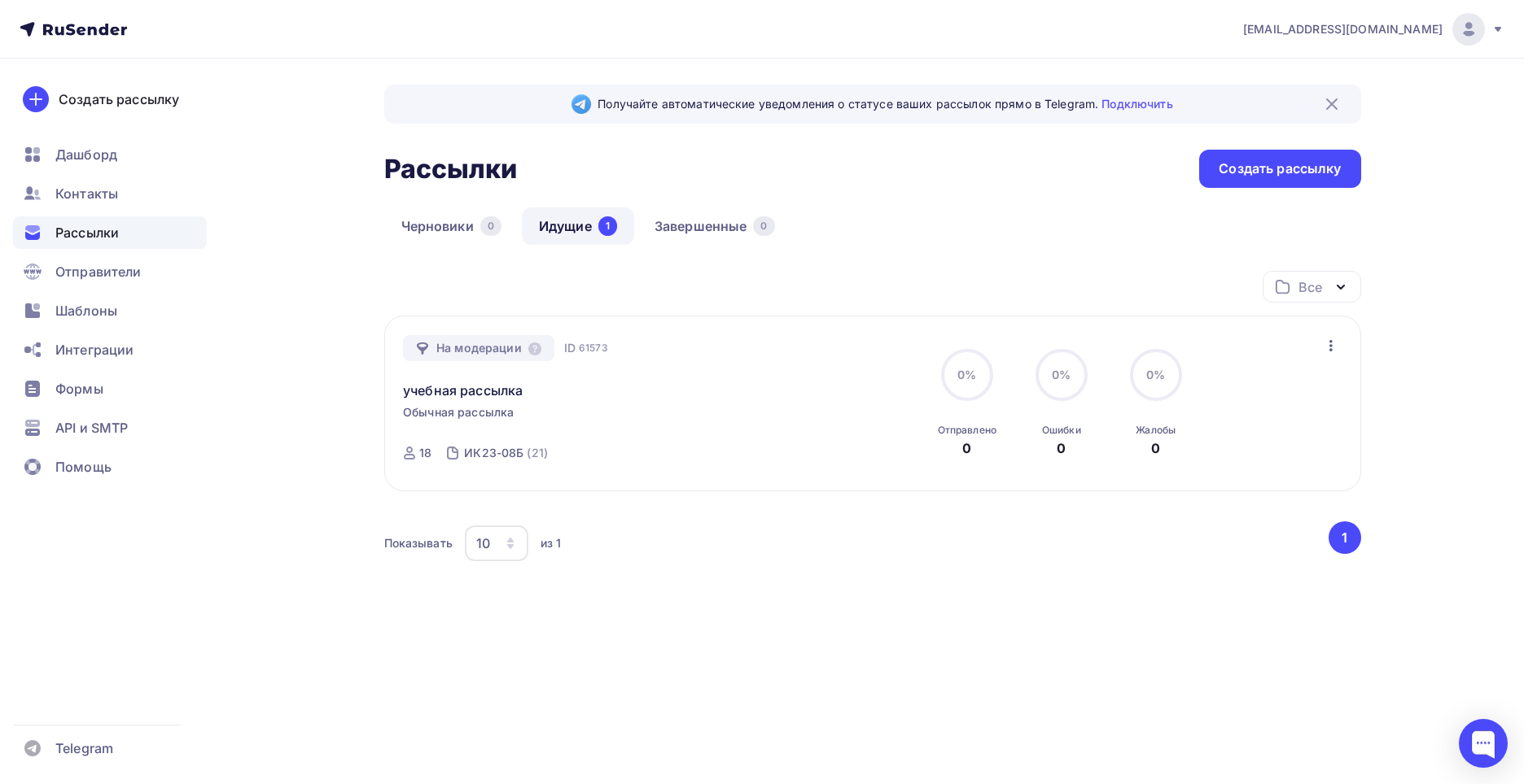
click at [485, 545] on div "10" at bounding box center [483, 544] width 14 height 19
click at [483, 692] on div "100" at bounding box center [554, 692] width 157 height 19
click at [499, 543] on div "100" at bounding box center [498, 543] width 66 height 36
click at [525, 588] on div "10" at bounding box center [554, 594] width 157 height 19
click at [1333, 348] on icon "button" at bounding box center [1330, 345] width 19 height 19
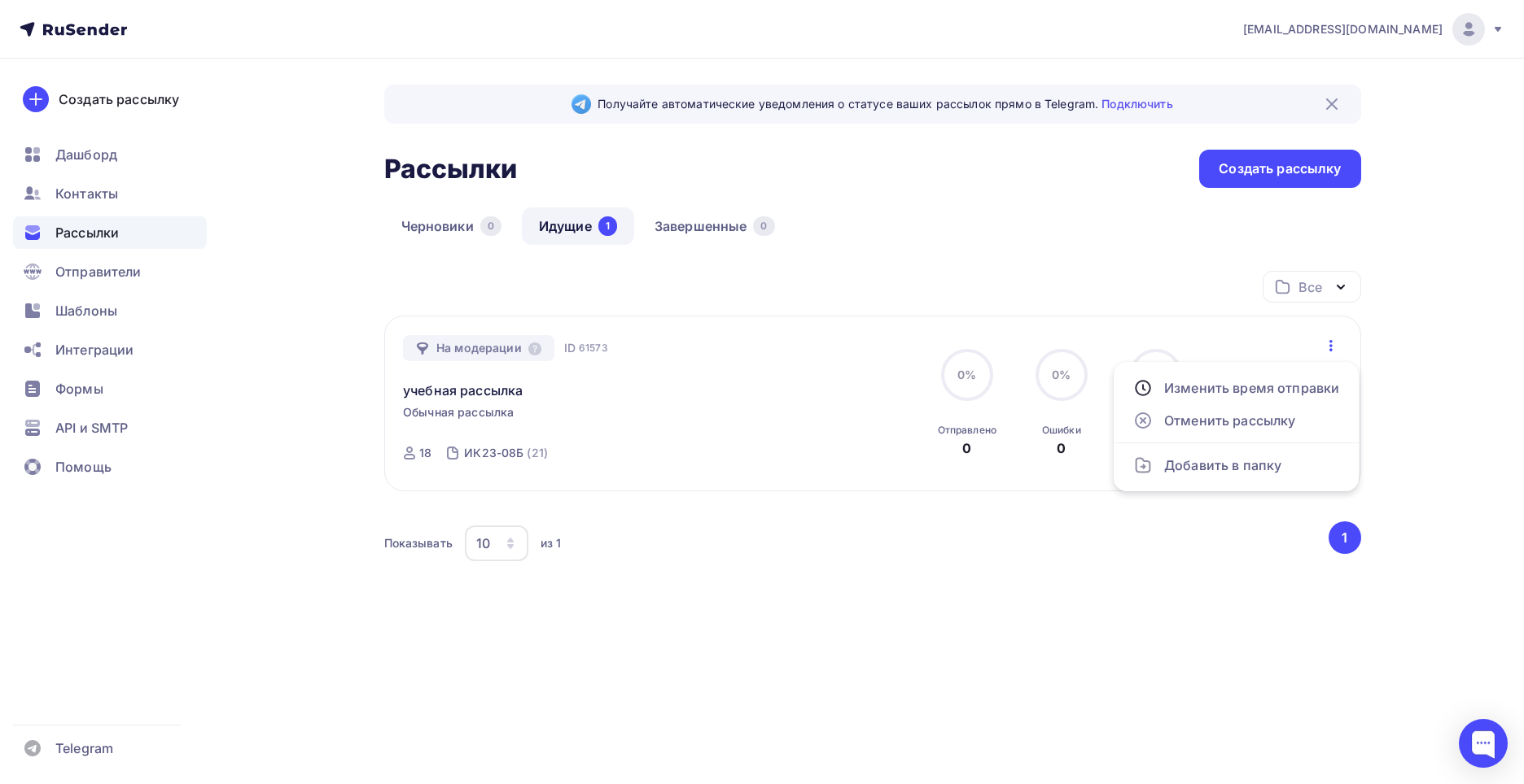
click at [1333, 348] on icon "button" at bounding box center [1330, 345] width 19 height 19
click at [651, 401] on div "На модерации ID 61573 учебная рассылка Обычная рассылка Отправка ID 61573 18 ИК…" at bounding box center [588, 404] width 371 height 137
click at [604, 346] on span "61573" at bounding box center [594, 348] width 29 height 17
click at [431, 440] on div "18 ИК23-08Б (21)" at bounding box center [480, 453] width 155 height 39
click at [433, 418] on span "Обычная рассылка" at bounding box center [458, 412] width 111 height 17
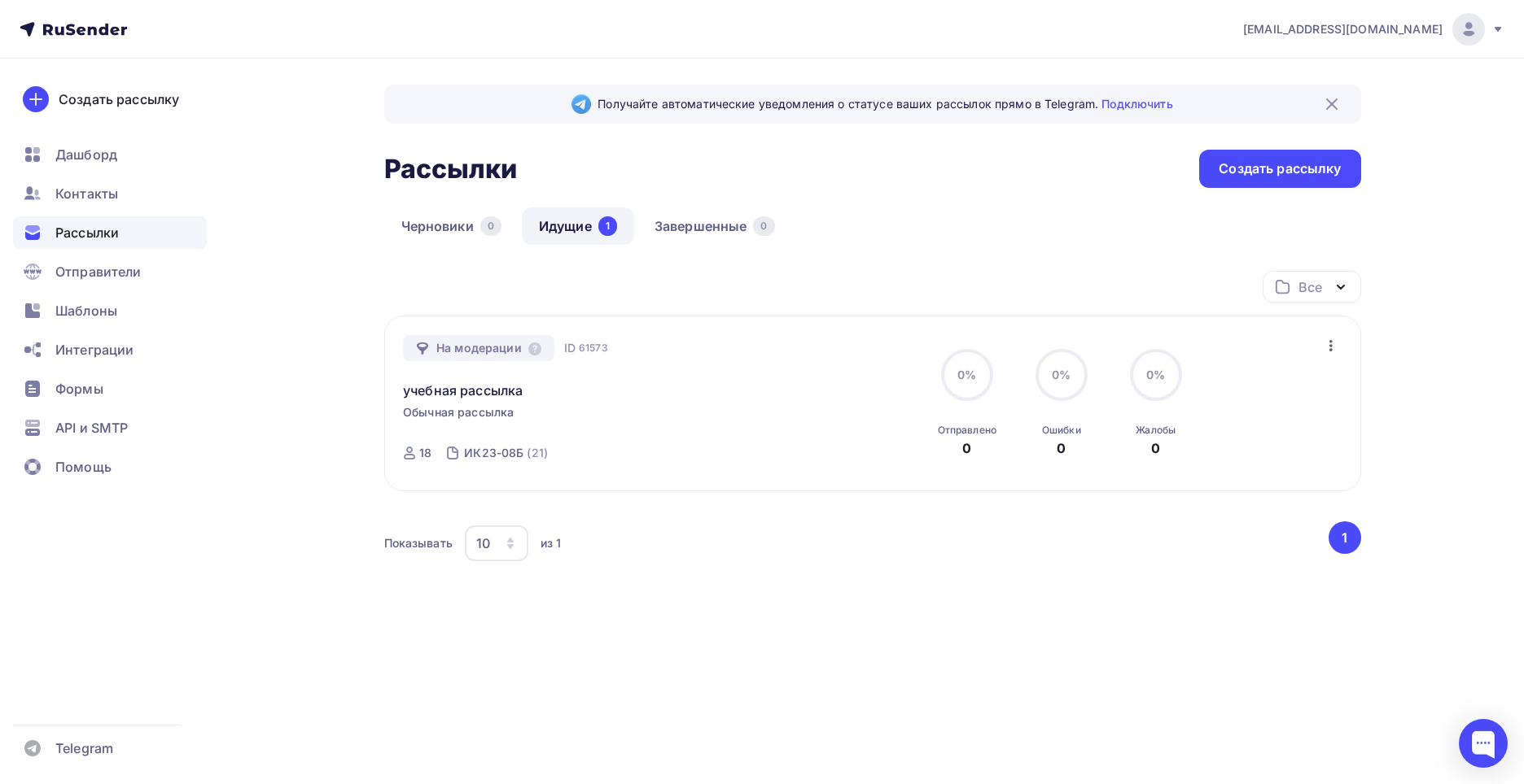
click at [447, 458] on icon at bounding box center [452, 452] width 13 height 13
click at [470, 454] on div "ИК23-08Б" at bounding box center [493, 453] width 59 height 17
click at [529, 348] on icon at bounding box center [534, 348] width 13 height 13
click at [490, 347] on div "На модерации" at bounding box center [479, 348] width 152 height 26
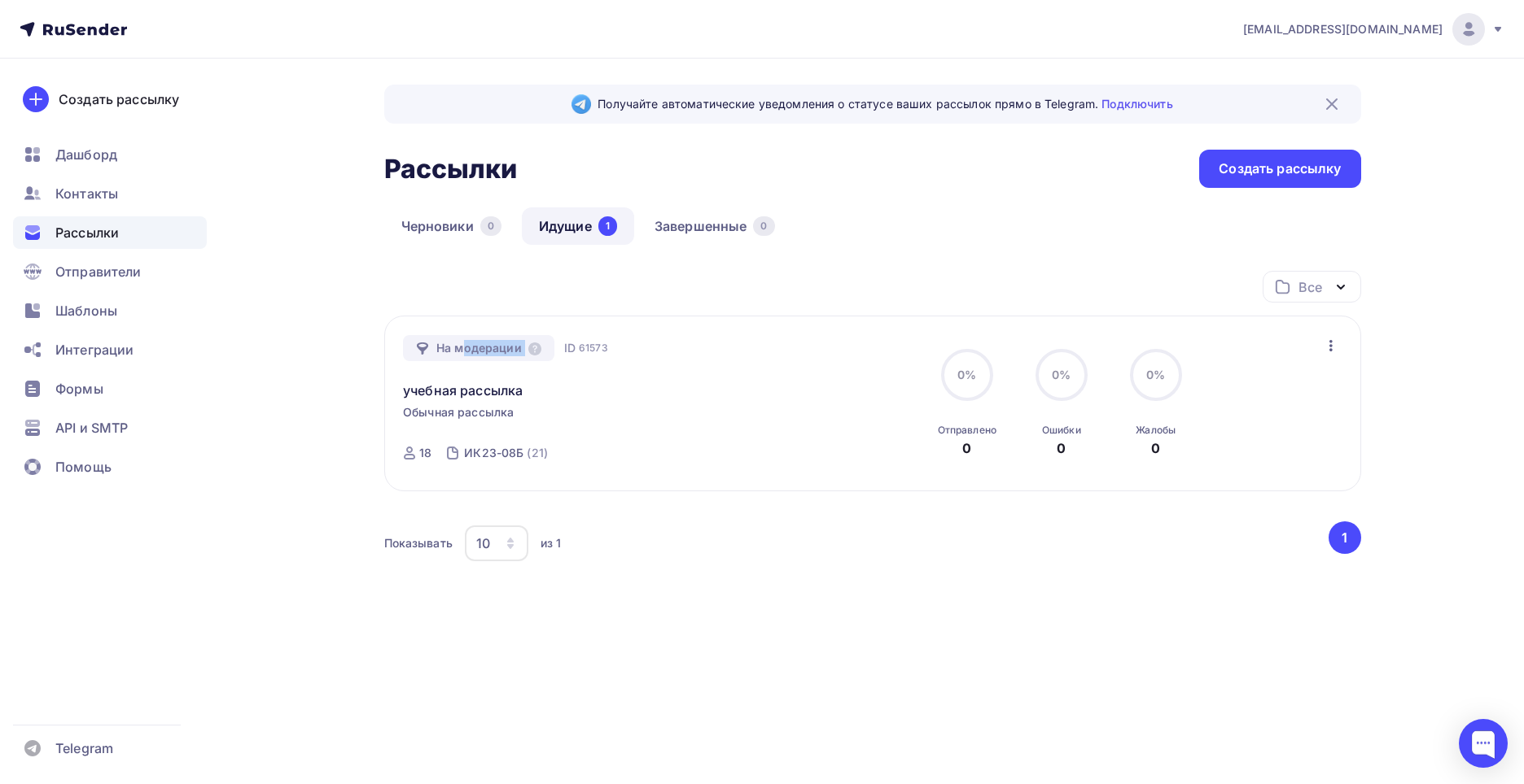
click at [490, 347] on div "На модерации" at bounding box center [479, 348] width 152 height 26
click at [422, 451] on div "18" at bounding box center [425, 453] width 13 height 17
click at [499, 348] on div "На модерации" at bounding box center [479, 348] width 152 height 26
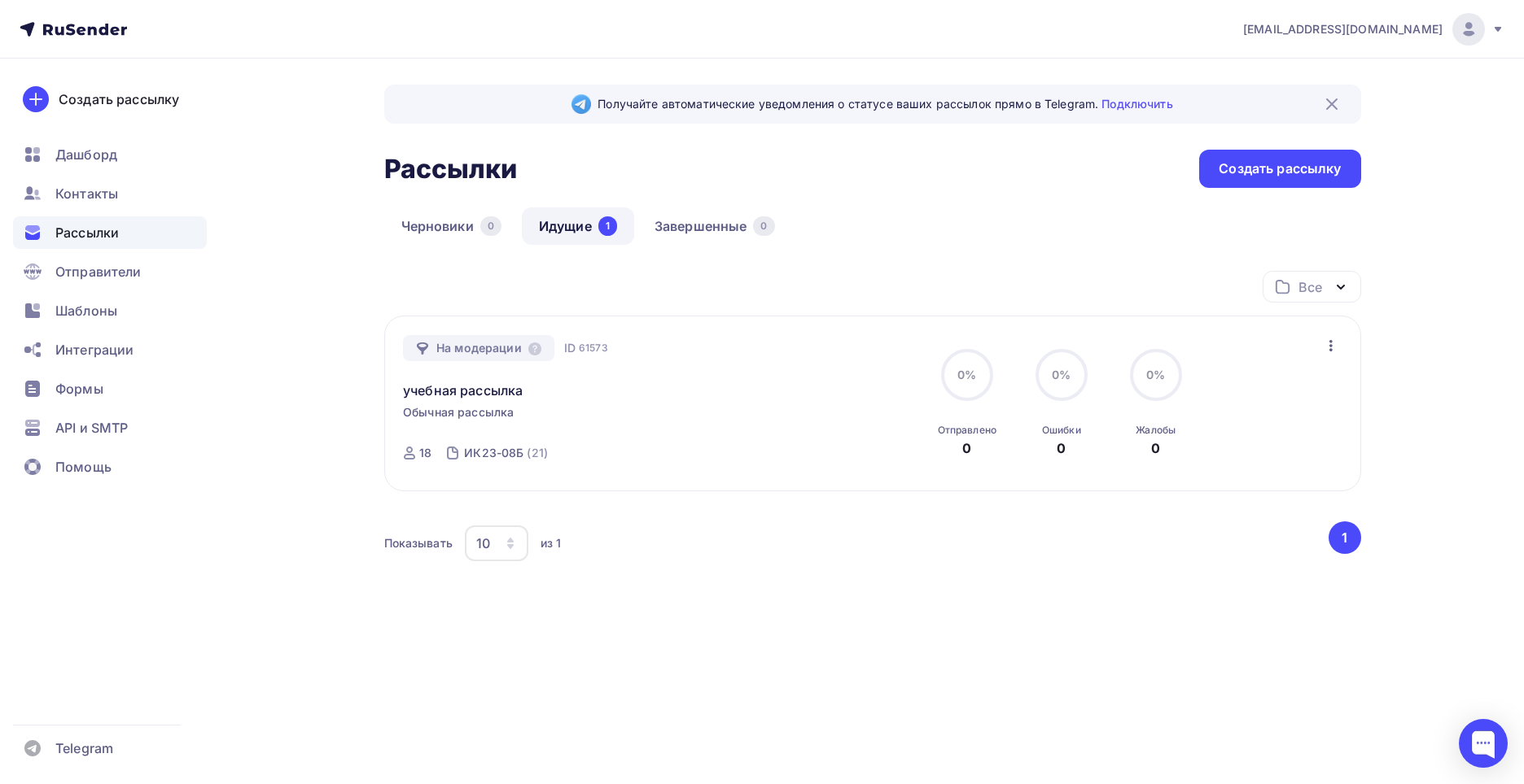
click at [699, 385] on div "учебная рассылка" at bounding box center [588, 380] width 371 height 39
click at [474, 401] on div "На модерации ID 61573 учебная рассылка Обычная рассылка Отправка ID 61573 18 ИК…" at bounding box center [588, 404] width 371 height 137
click at [474, 394] on link "учебная рассылка" at bounding box center [462, 390] width 120 height 19
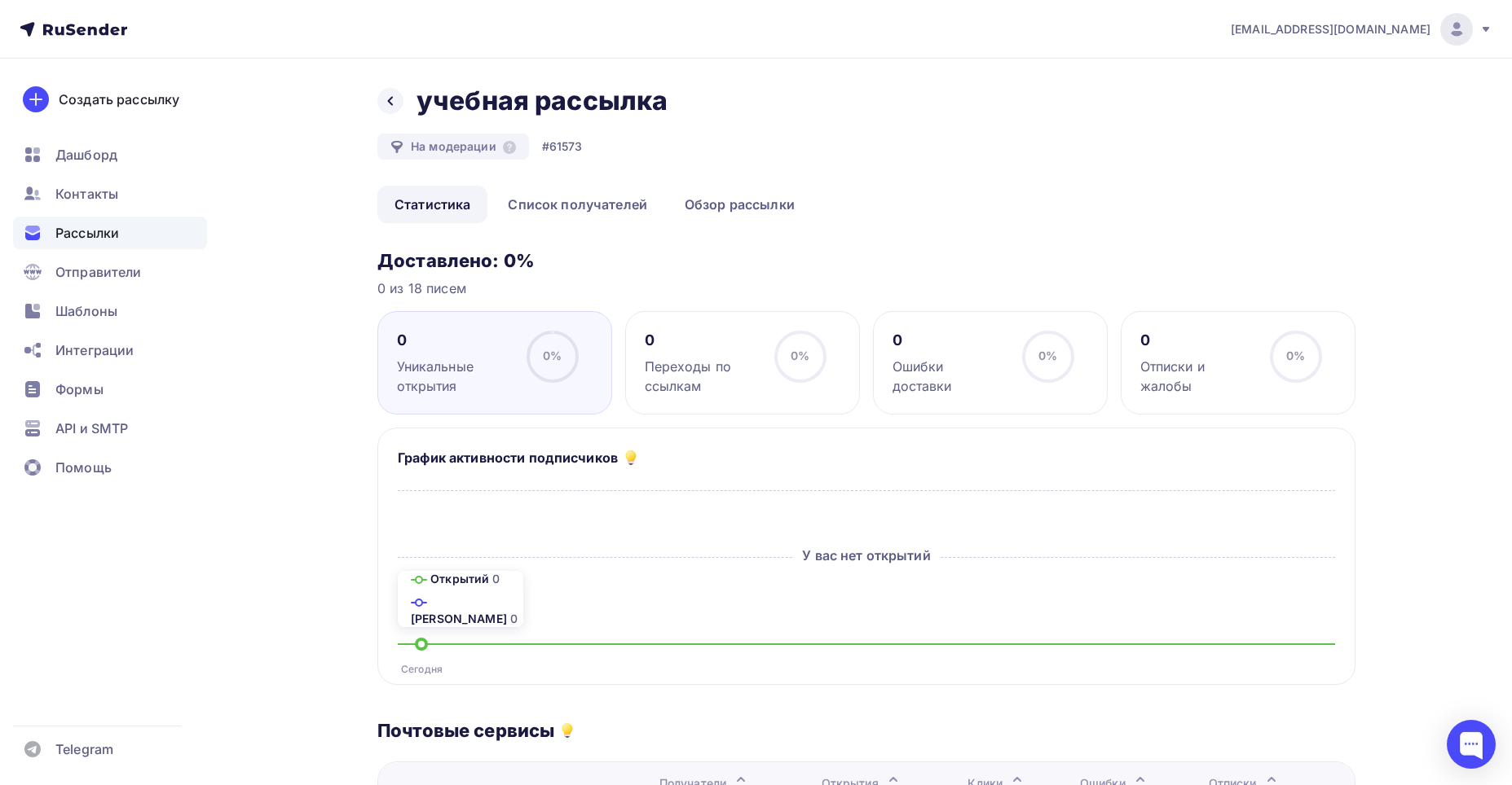
click at [423, 638] on img at bounding box center [421, 644] width 13 height 13
click at [572, 207] on link "Список получателей" at bounding box center [578, 205] width 173 height 37
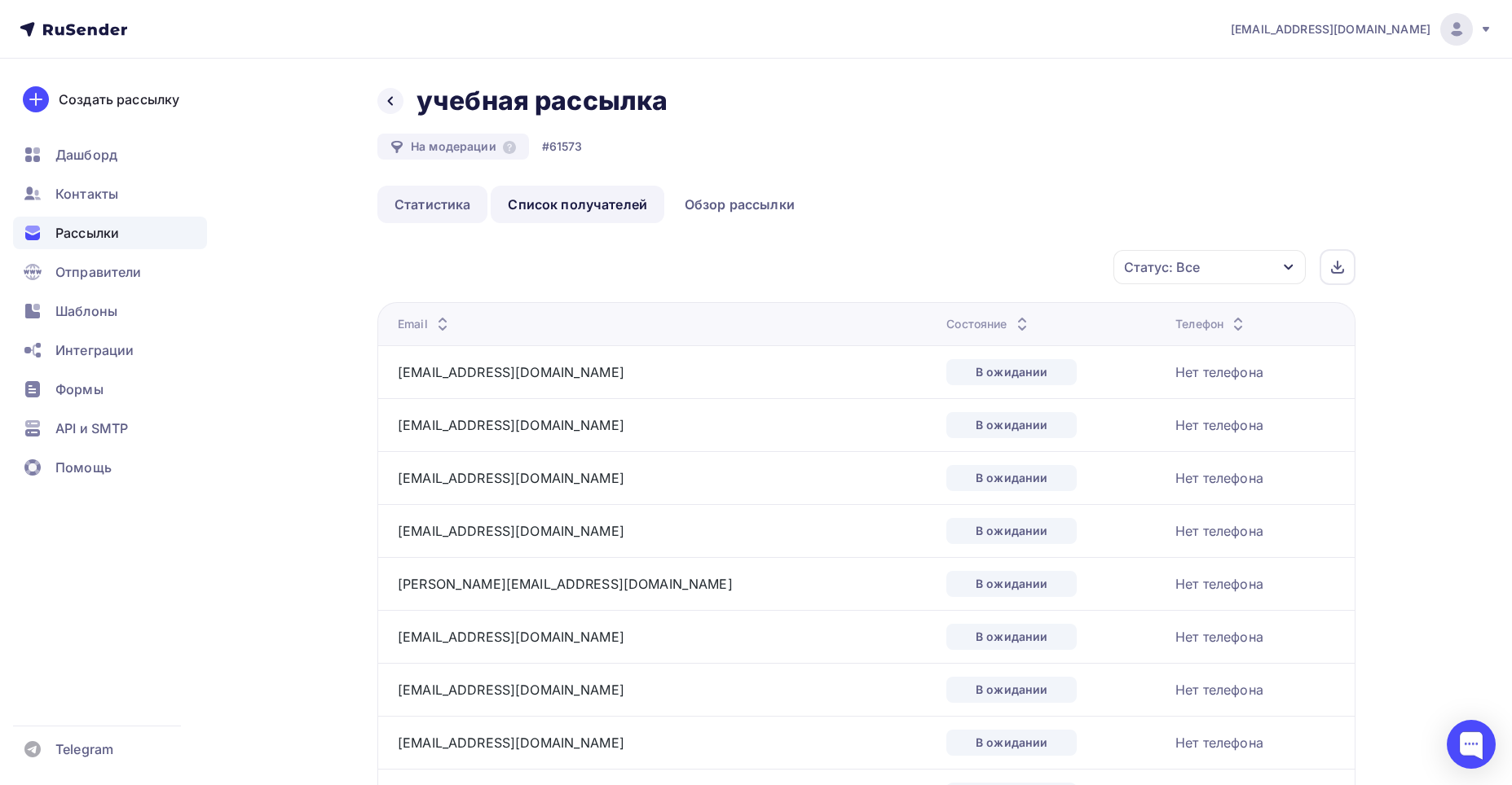
click at [425, 199] on link "Статистика" at bounding box center [432, 205] width 110 height 37
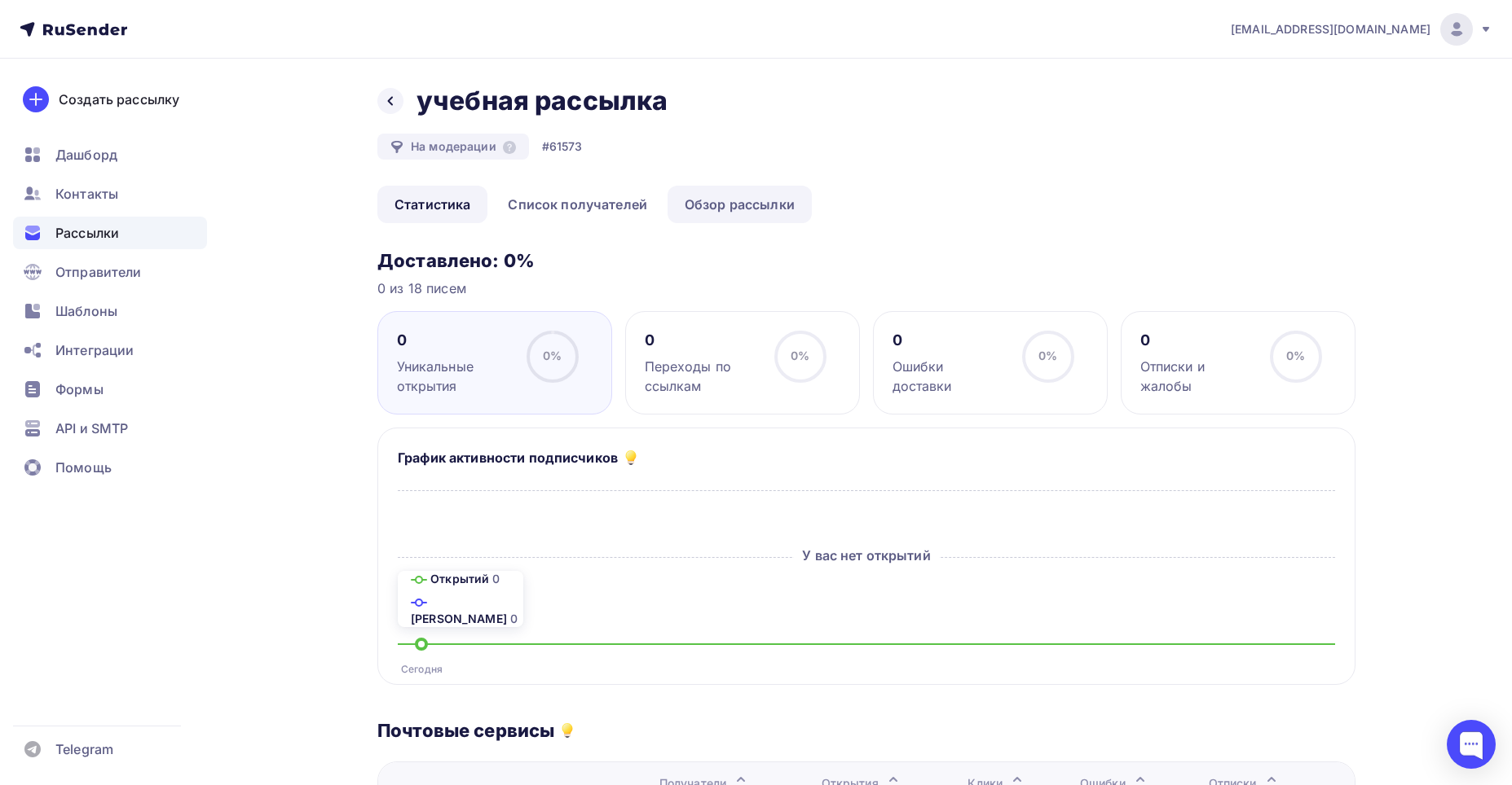
click at [728, 207] on link "Обзор рассылки" at bounding box center [739, 205] width 144 height 37
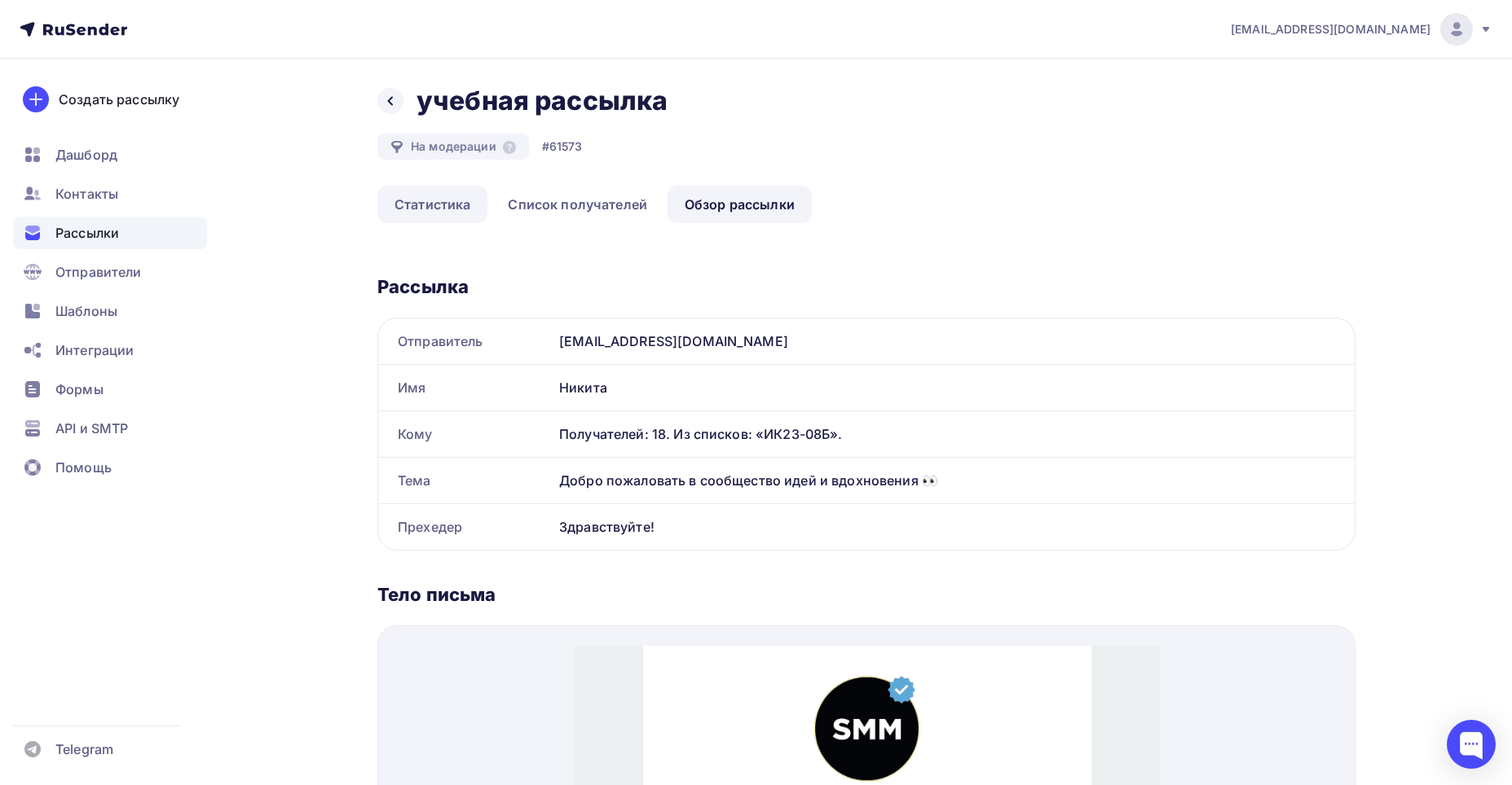
click at [429, 205] on link "Статистика" at bounding box center [432, 205] width 110 height 37
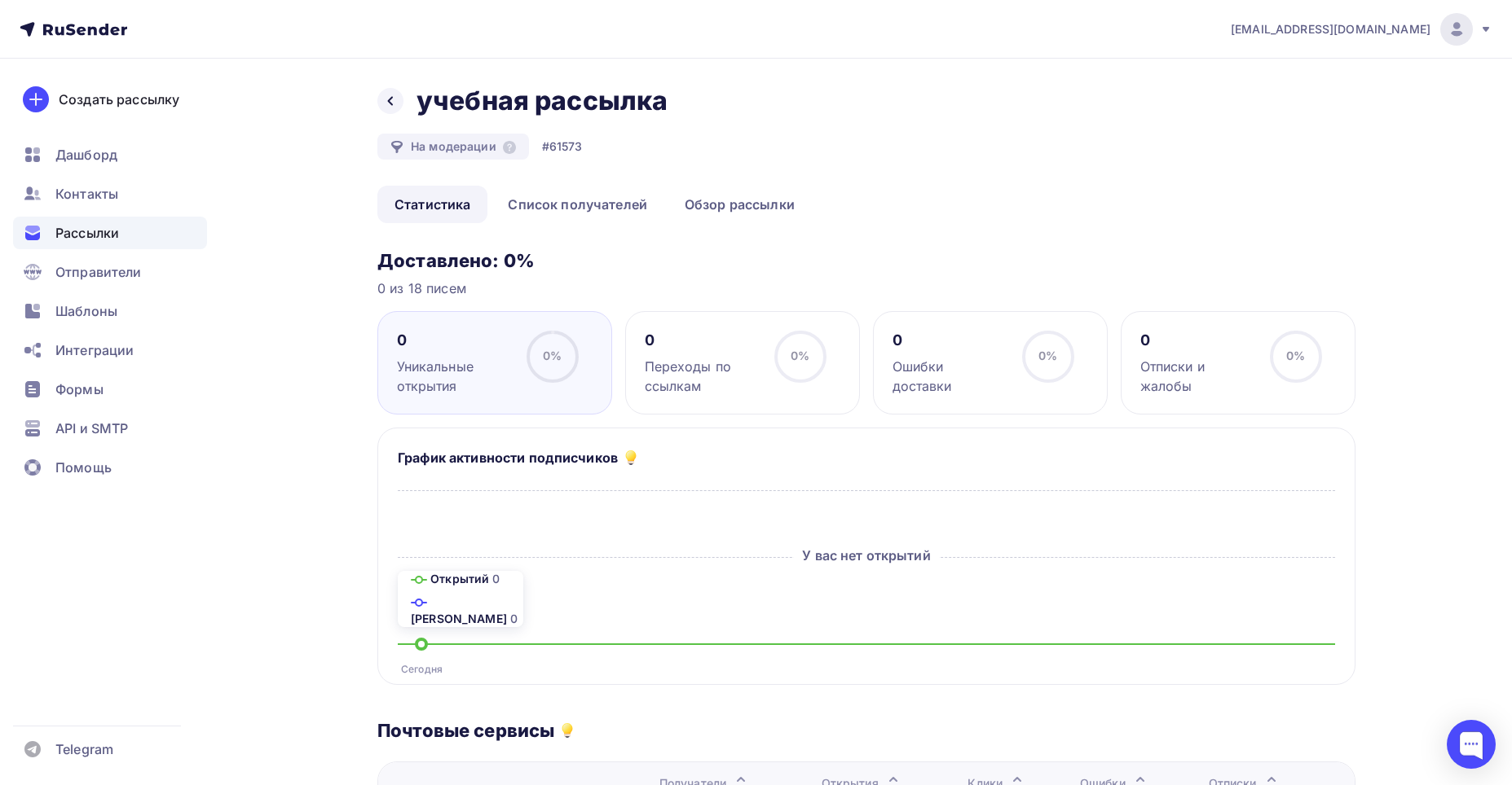
click at [1485, 27] on icon at bounding box center [1485, 29] width 7 height 5
click at [1312, 142] on link "Выйти" at bounding box center [1344, 148] width 274 height 32
